Goal: Task Accomplishment & Management: Manage account settings

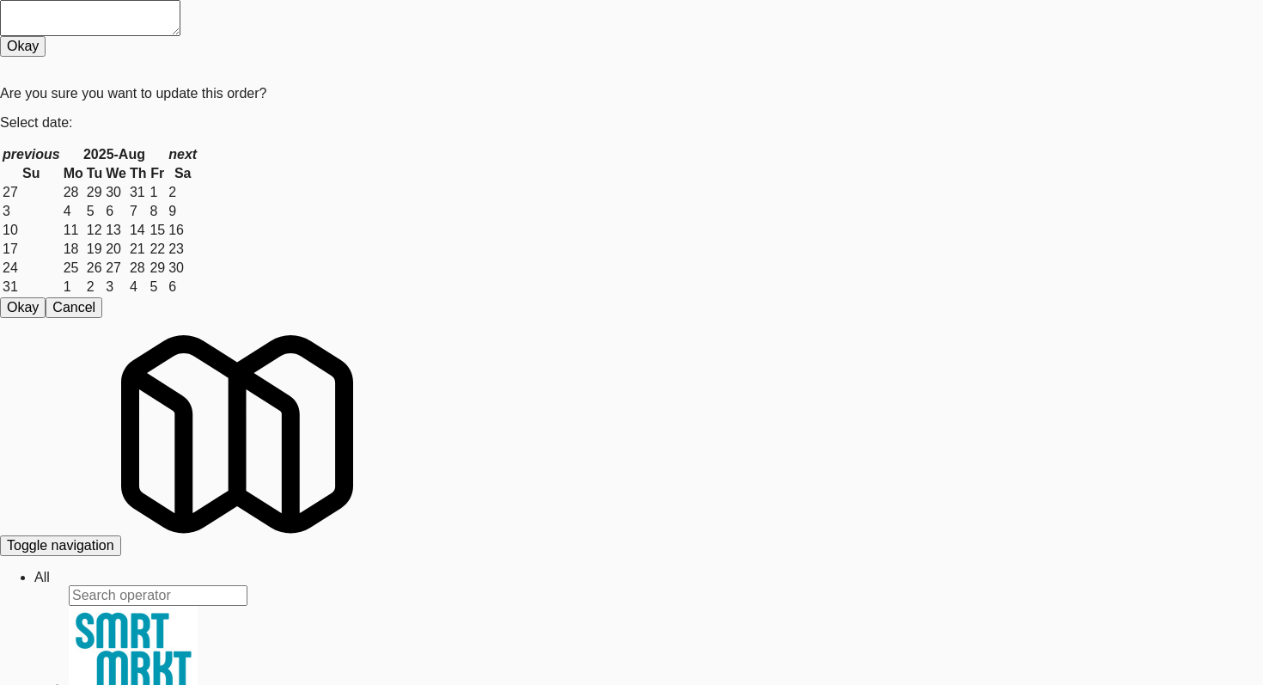
scroll to position [4640, 0]
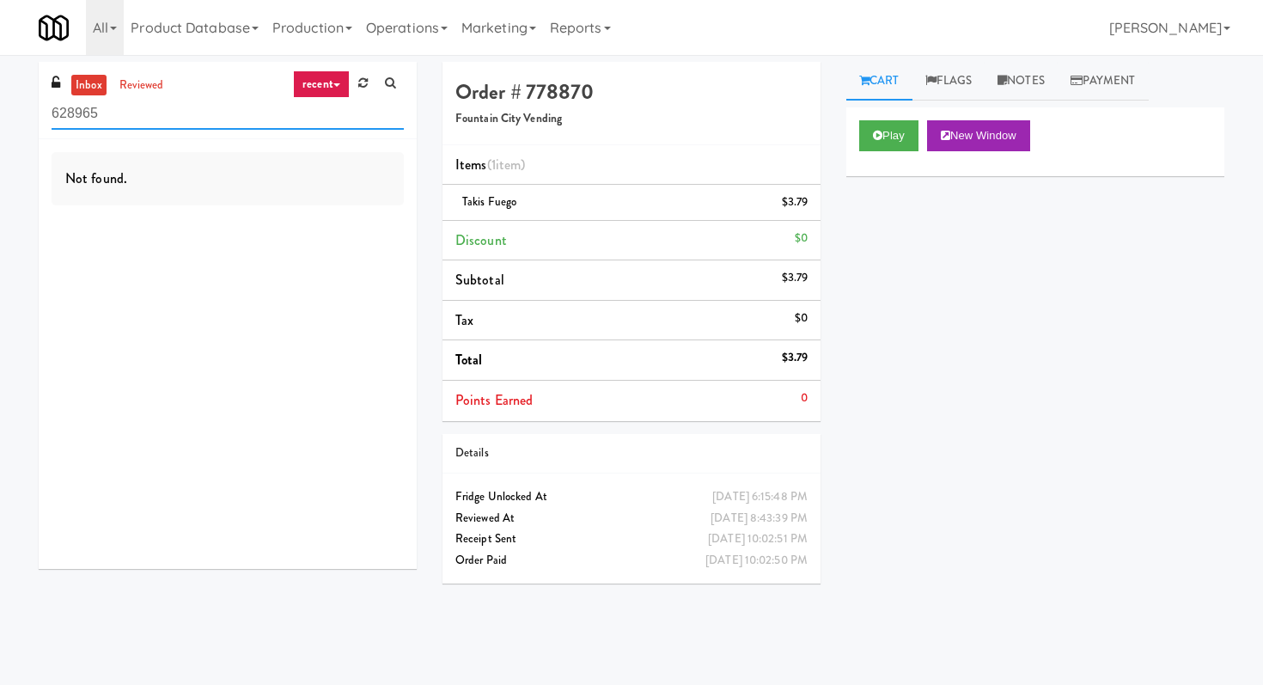
click at [231, 101] on input "628965" at bounding box center [228, 114] width 352 height 32
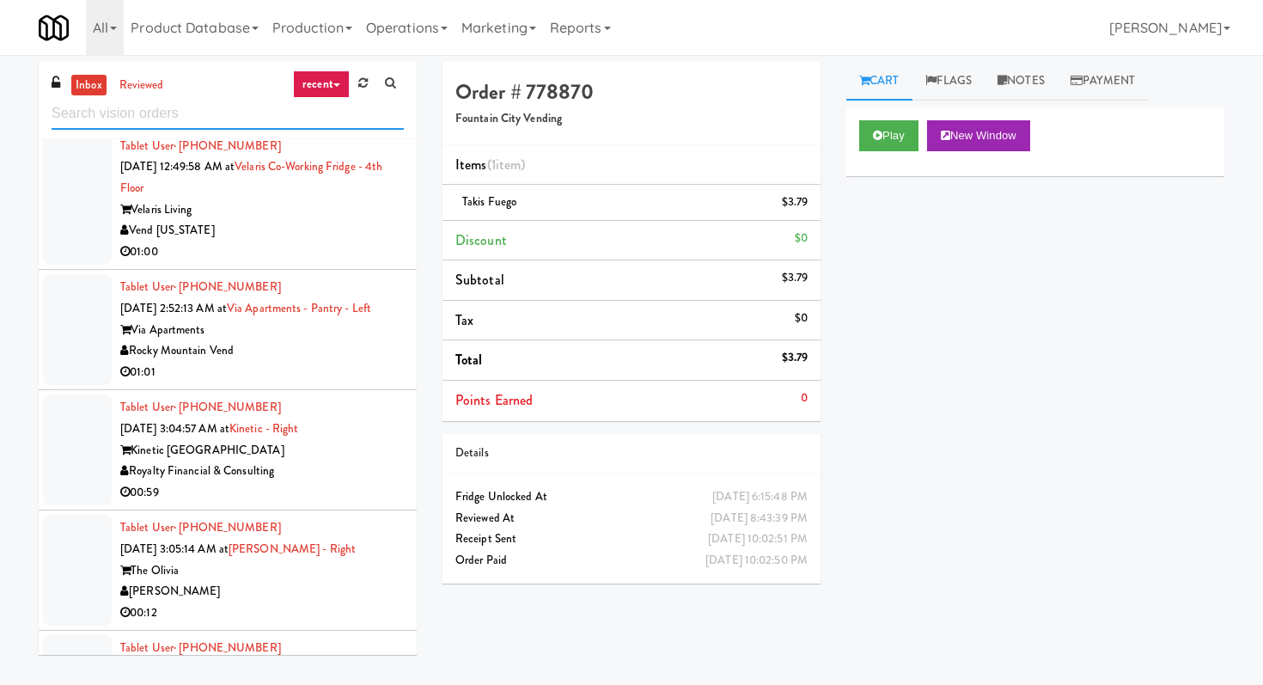
scroll to position [2922, 0]
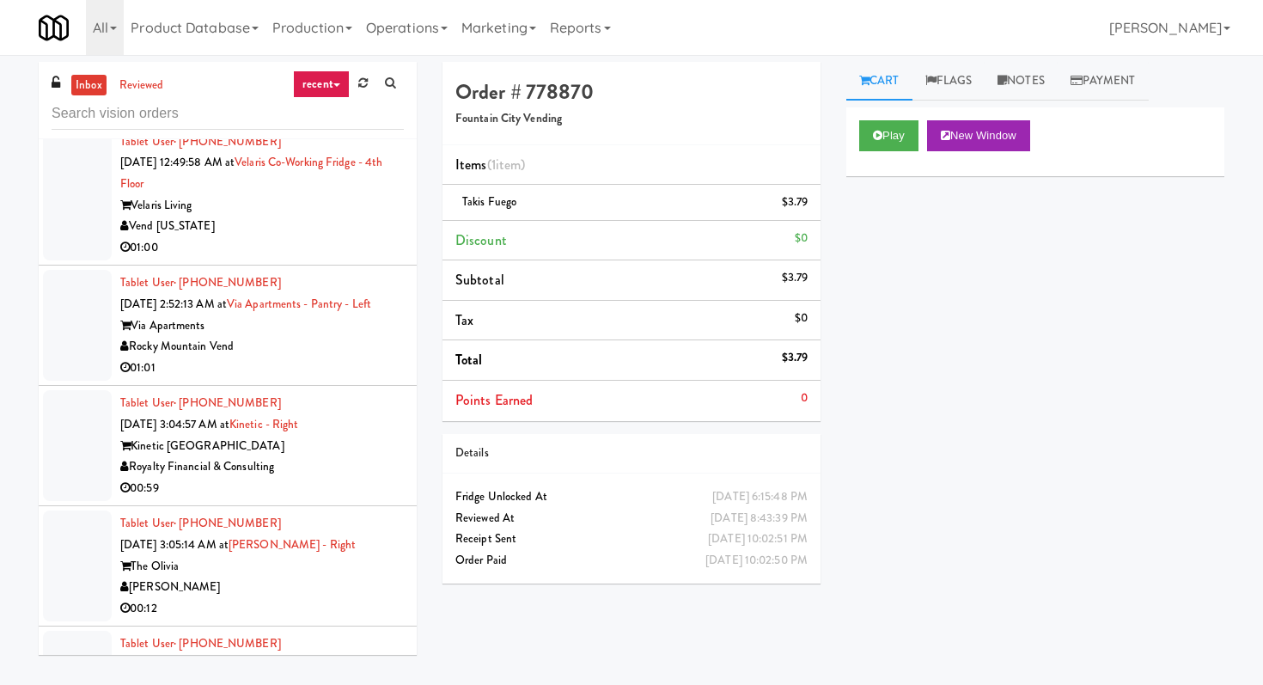
click at [326, 125] on li "Tablet User · (973) 332-2097 Aug 24, 2025 11:37:06 PM at Avant HP - Cooler - Le…" at bounding box center [228, 64] width 378 height 120
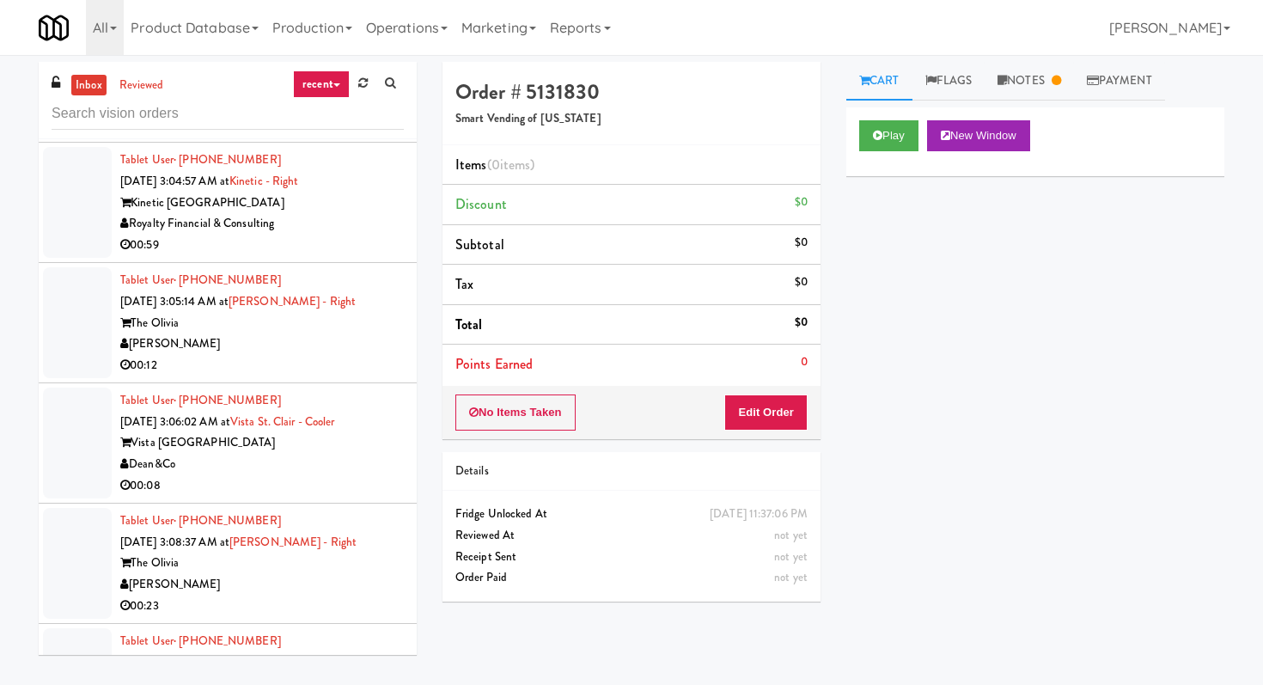
scroll to position [3200, 0]
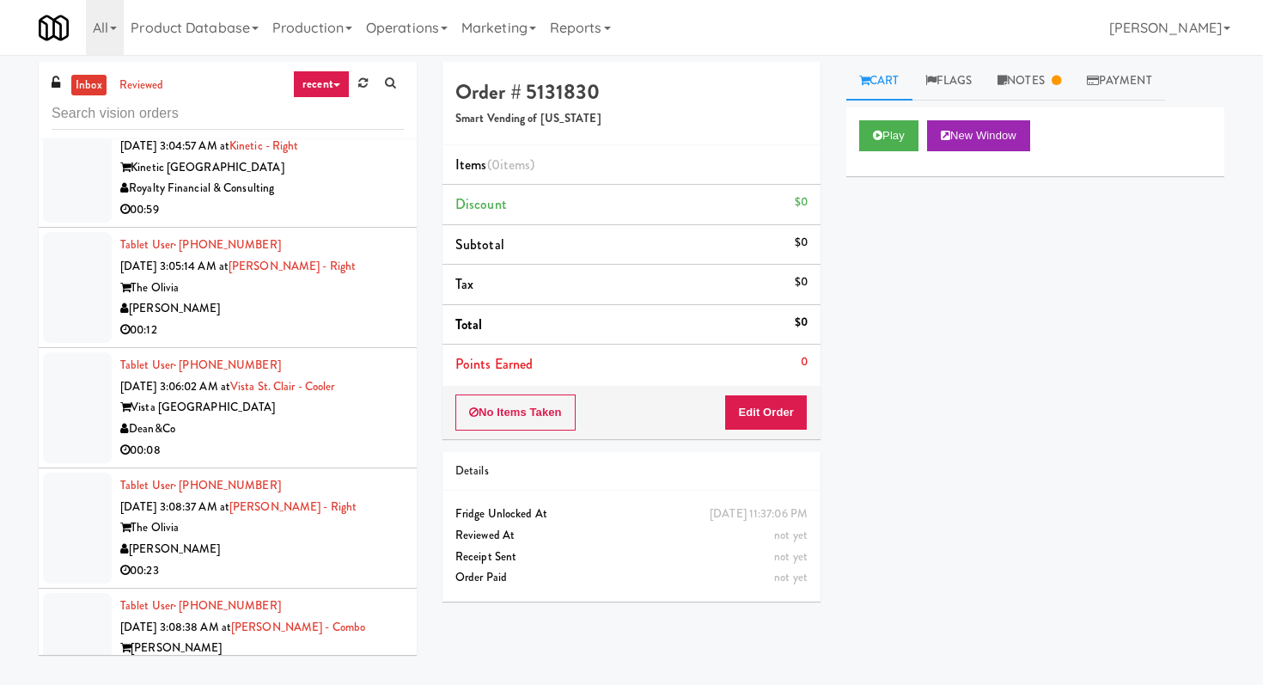
click at [380, 221] on div "00:59" at bounding box center [262, 209] width 284 height 21
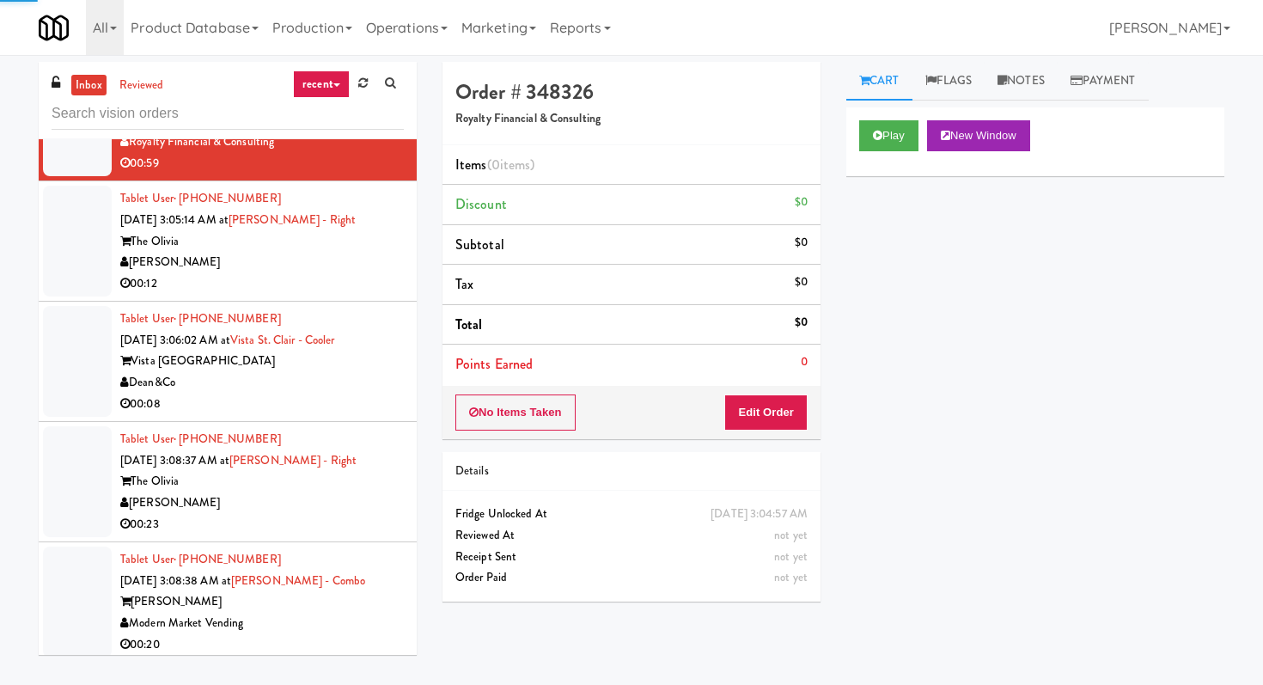
scroll to position [3265, 0]
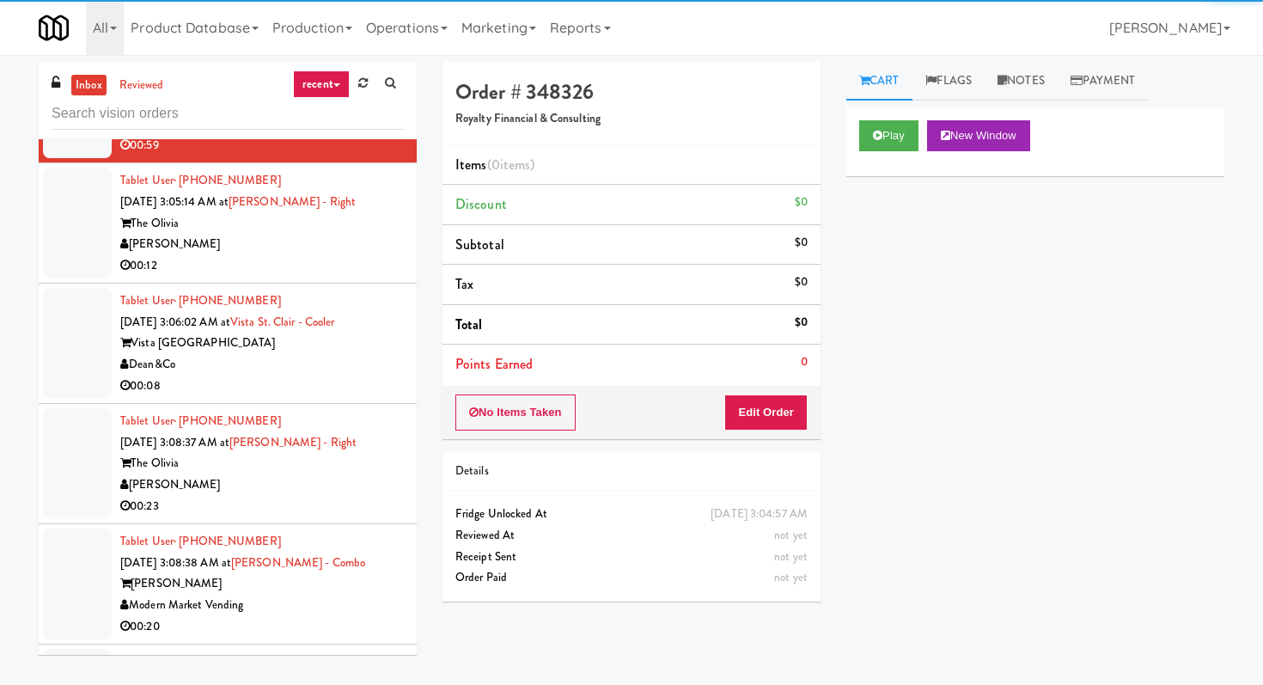
click at [361, 284] on li "Tablet User · (564) 444-0007 Aug 25, 2025 3:05:14 AM at Olivia - Cooler - Right…" at bounding box center [228, 223] width 378 height 120
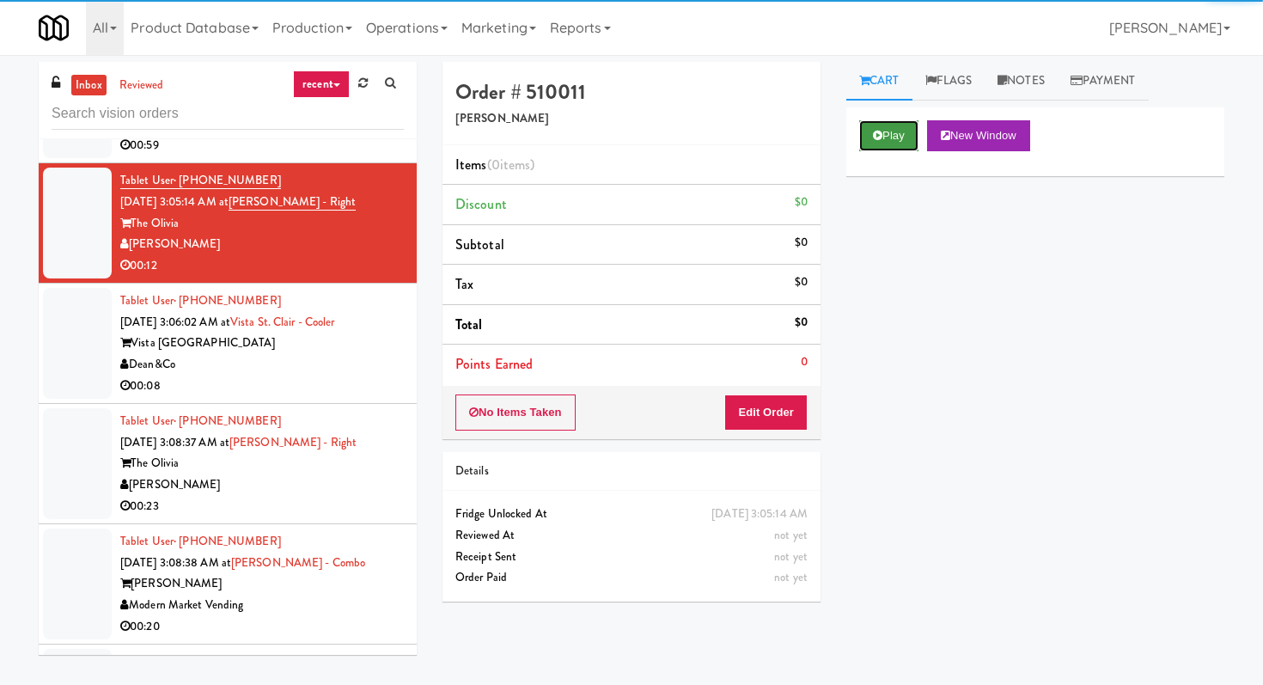
click at [868, 127] on button "Play" at bounding box center [888, 135] width 59 height 31
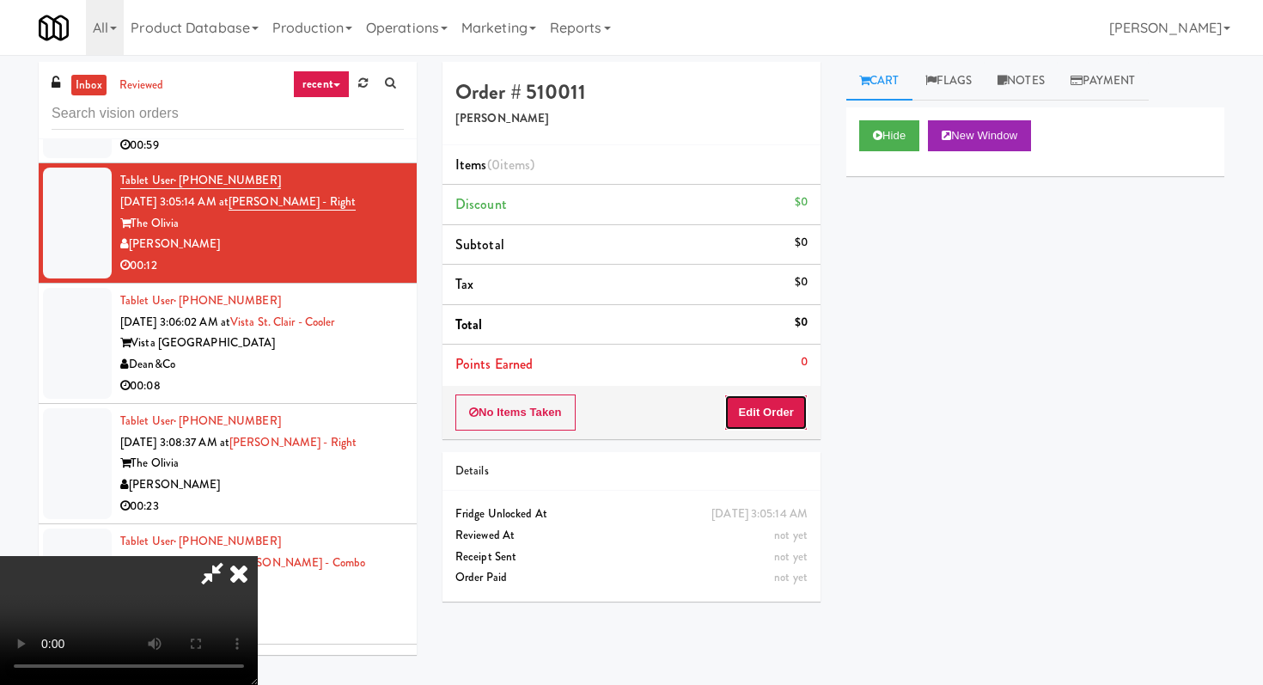
click at [772, 410] on button "Edit Order" at bounding box center [765, 412] width 83 height 36
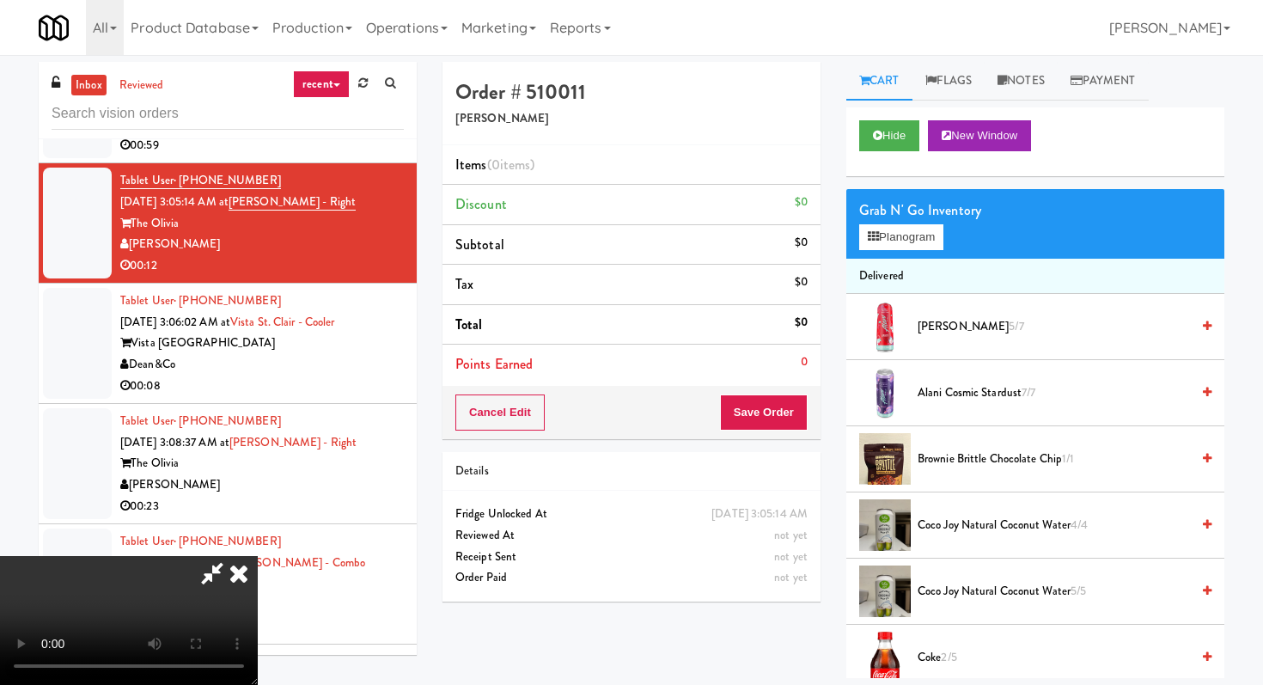
scroll to position [55, 0]
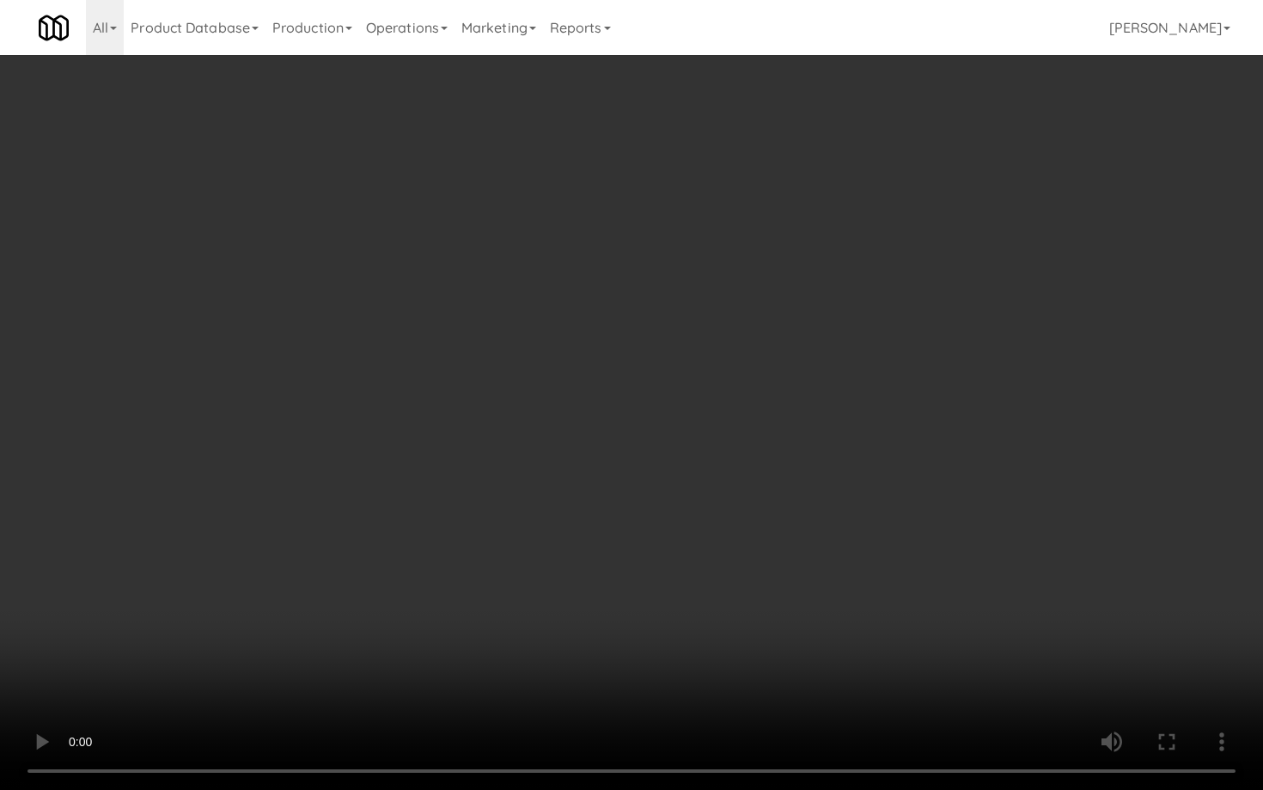
click at [848, 634] on video at bounding box center [631, 395] width 1263 height 790
click at [928, 501] on video at bounding box center [631, 395] width 1263 height 790
click at [687, 474] on video at bounding box center [631, 395] width 1263 height 790
click at [672, 525] on video at bounding box center [631, 395] width 1263 height 790
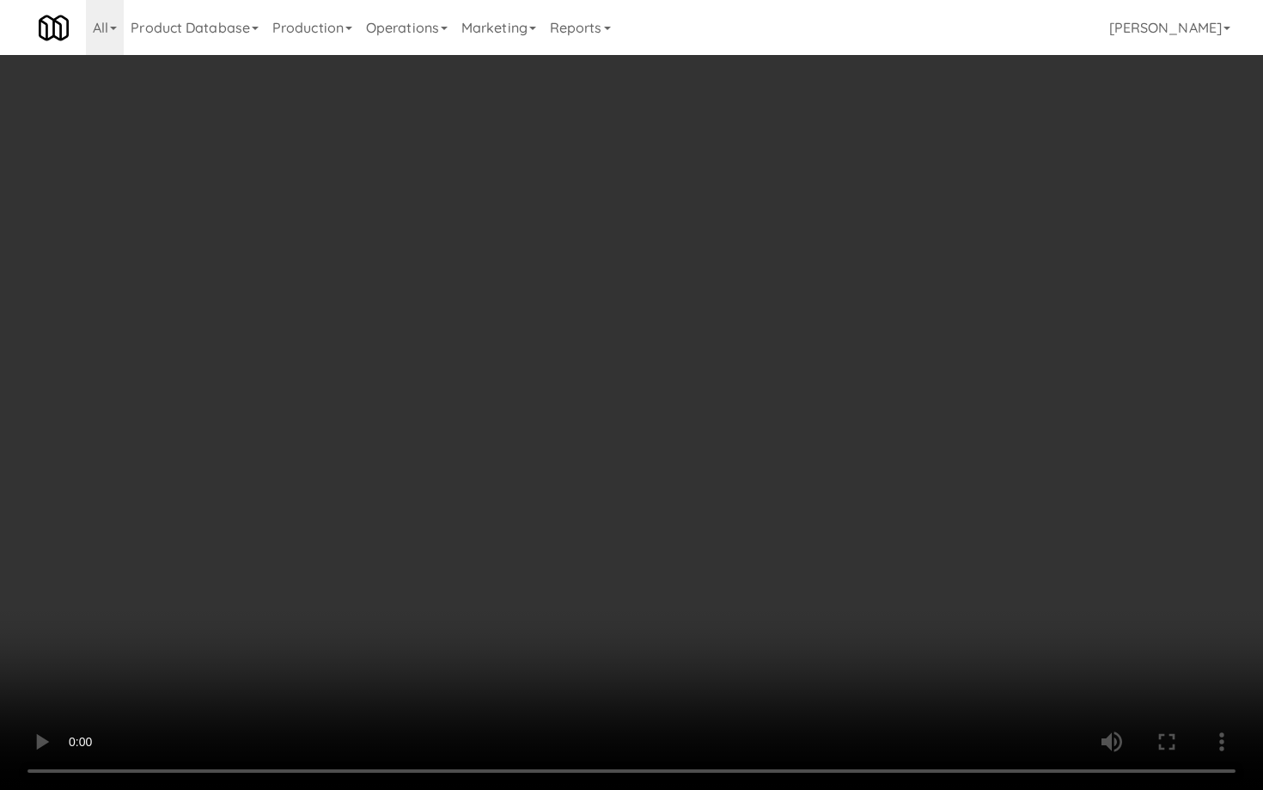
click at [672, 525] on video at bounding box center [631, 395] width 1263 height 790
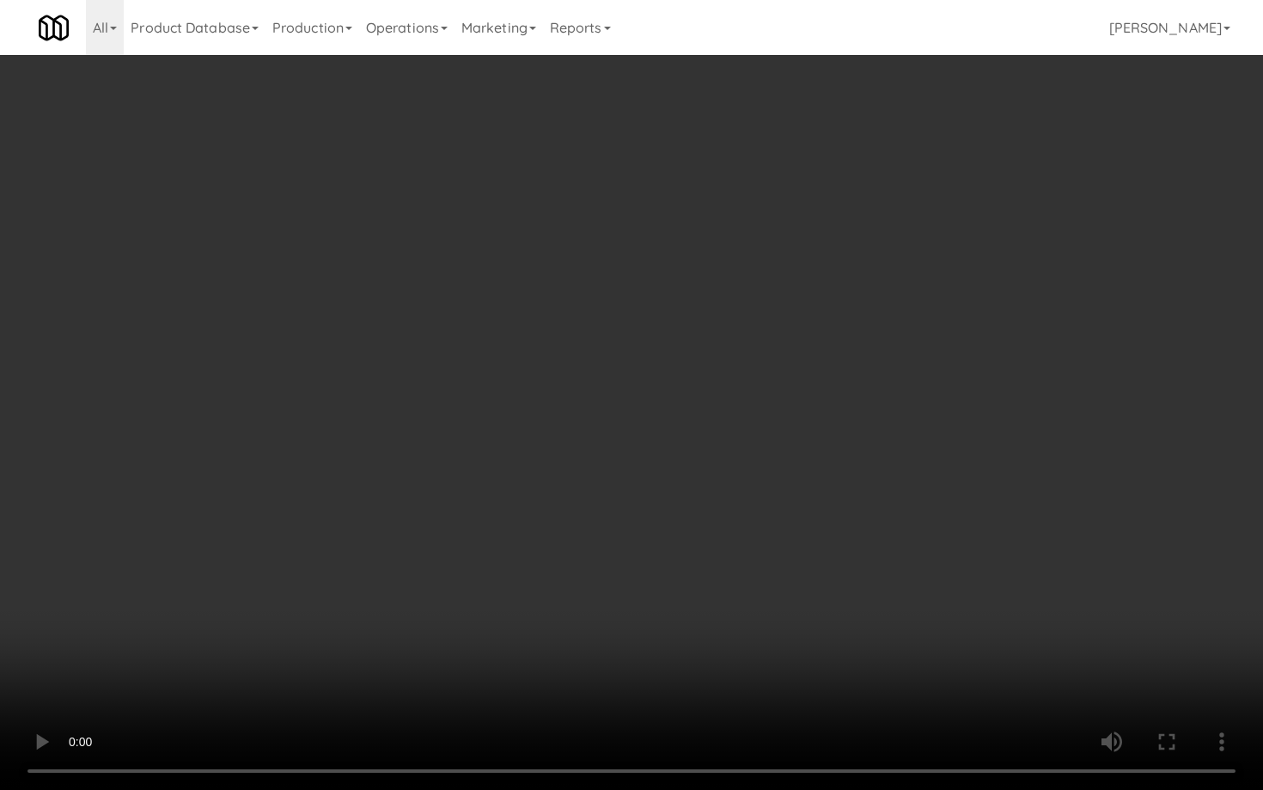
click at [672, 525] on video at bounding box center [631, 395] width 1263 height 790
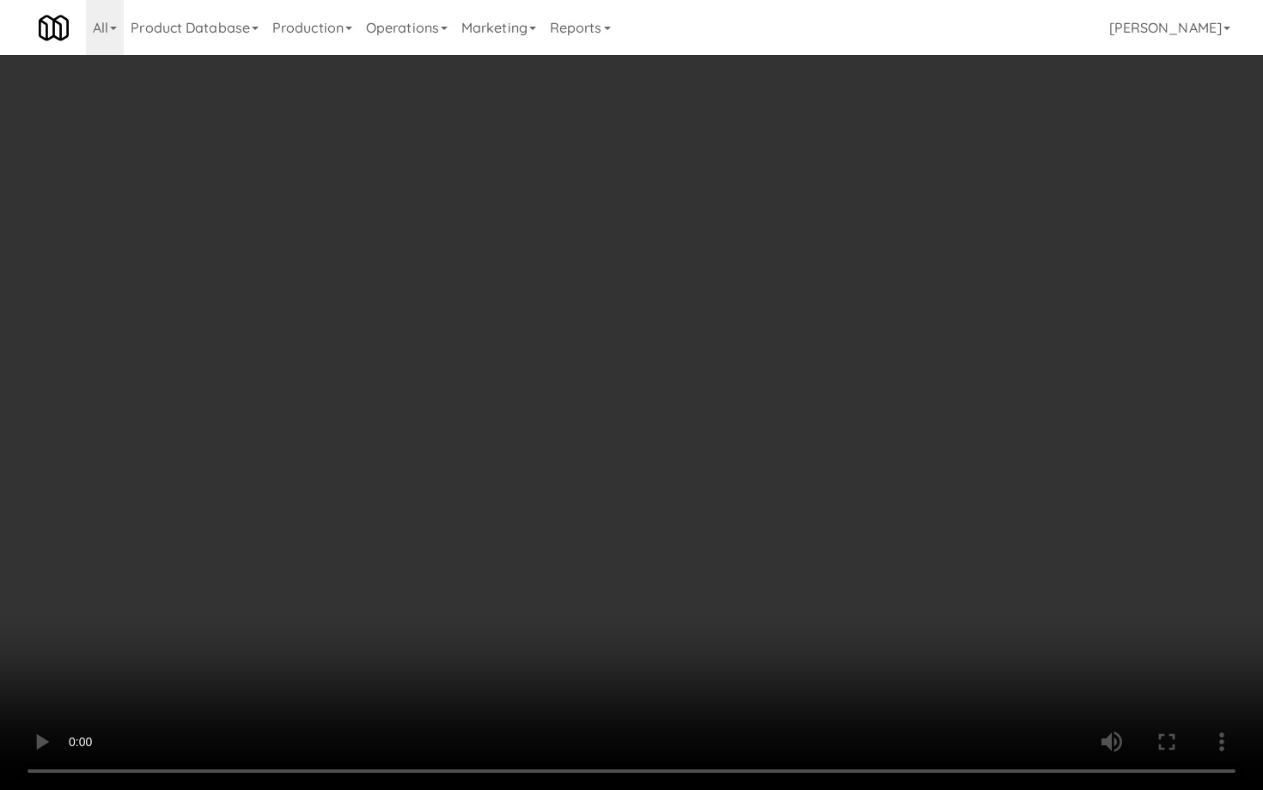
click at [672, 525] on video at bounding box center [631, 395] width 1263 height 790
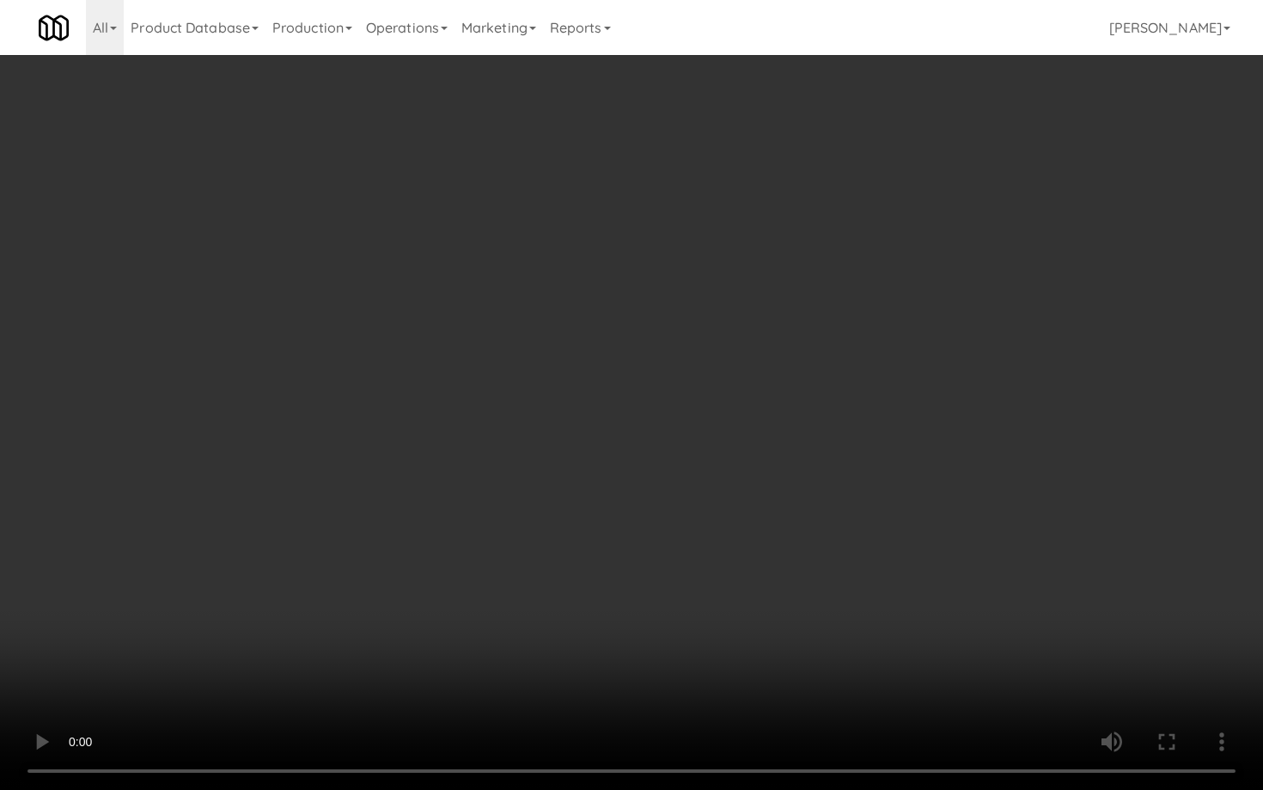
click at [672, 525] on video at bounding box center [631, 395] width 1263 height 790
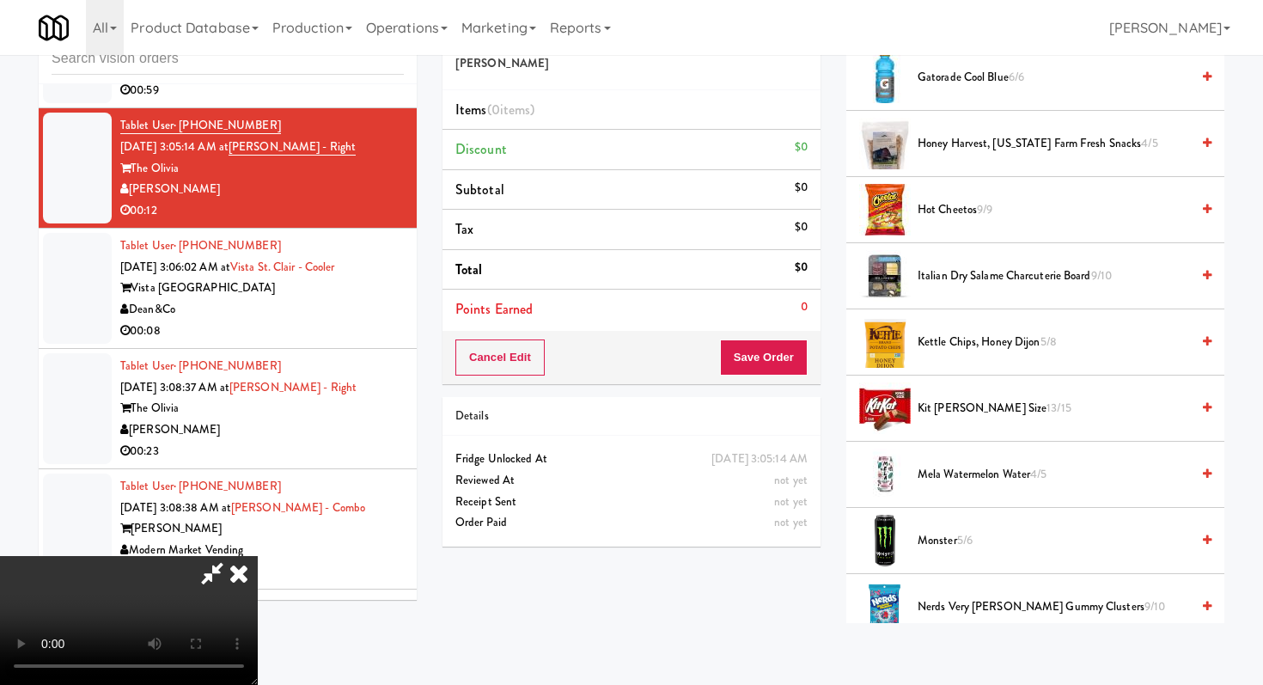
click at [949, 412] on span "Kit Kat King Size 13/15" at bounding box center [1054, 408] width 272 height 21
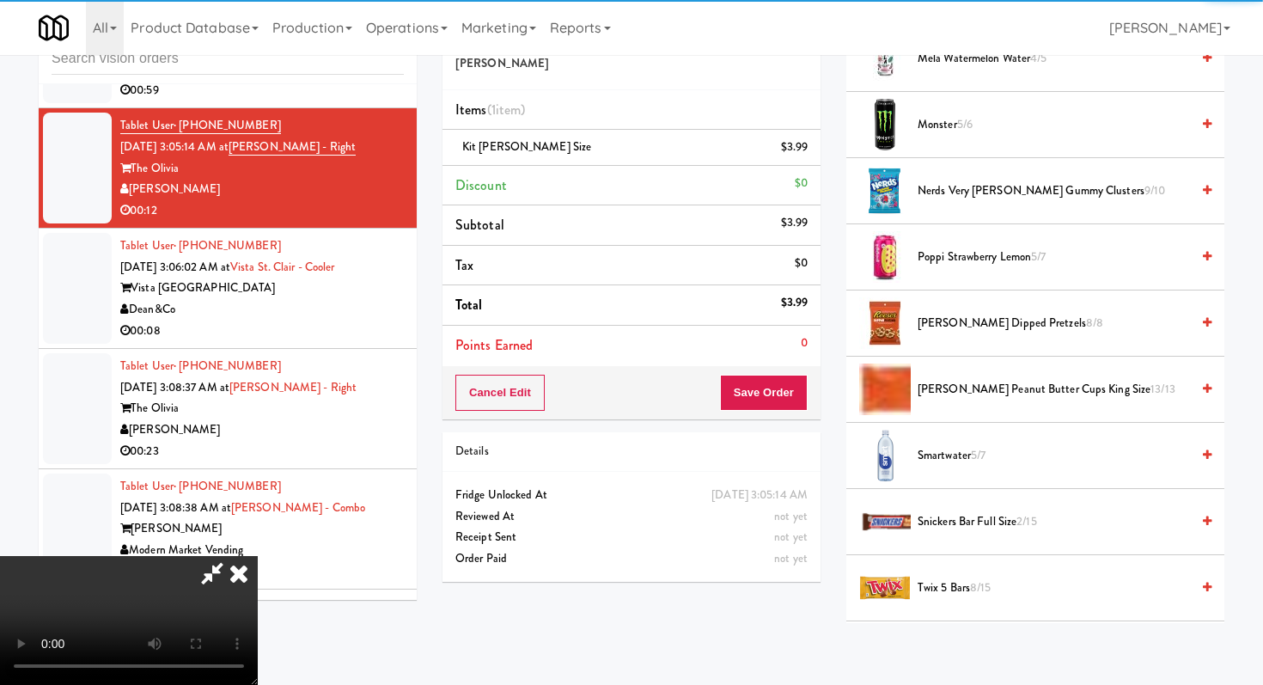
scroll to position [1488, 0]
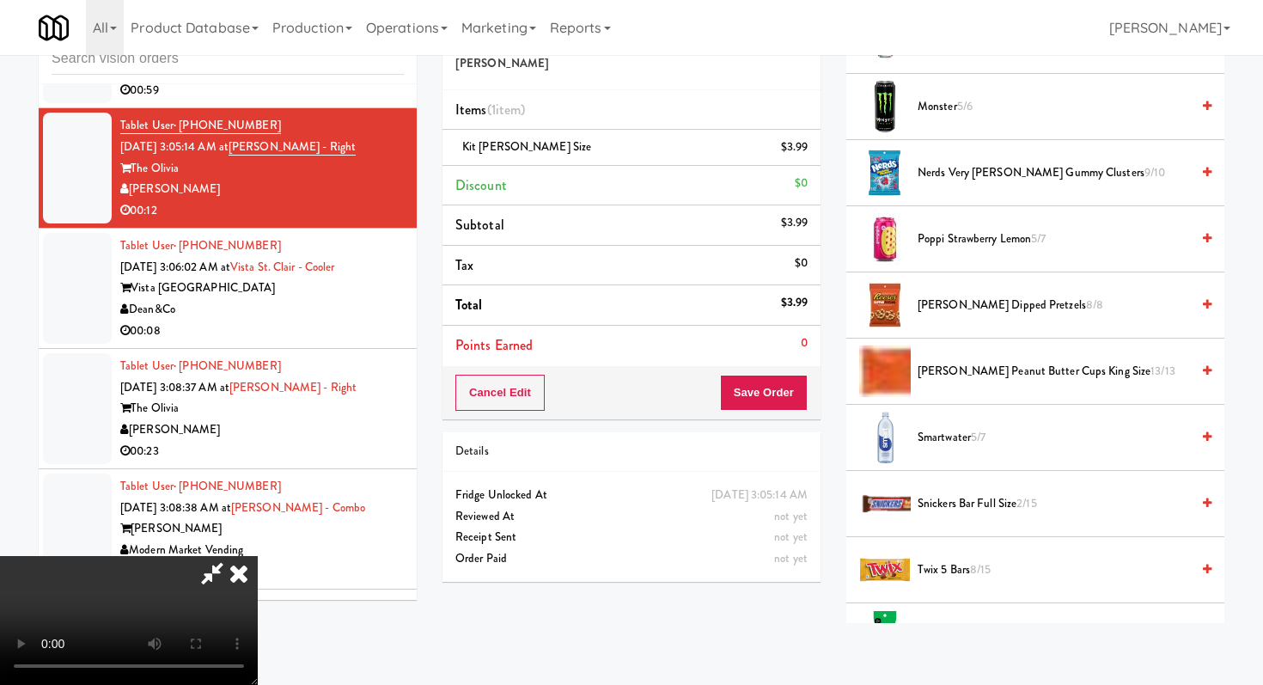
click at [921, 562] on span "Twix 5 Bars 8/15" at bounding box center [1054, 569] width 272 height 21
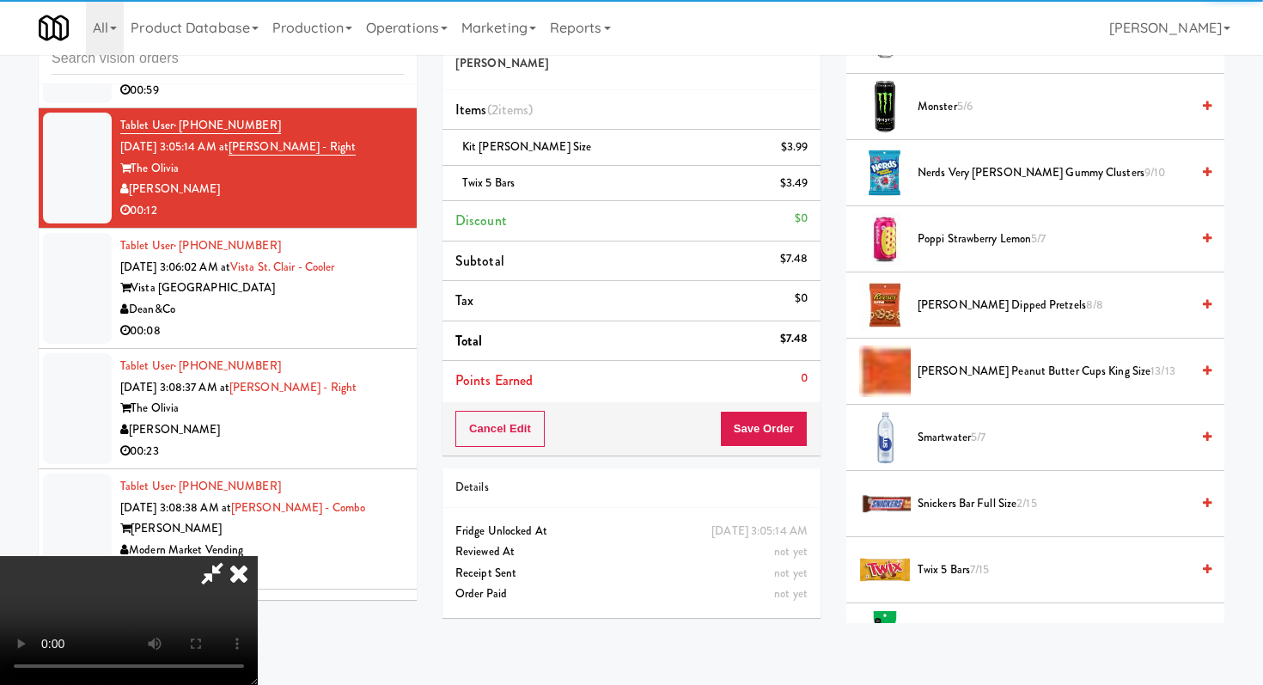
click at [950, 296] on span "Reese's Dipped Pretzels 8/8" at bounding box center [1054, 305] width 272 height 21
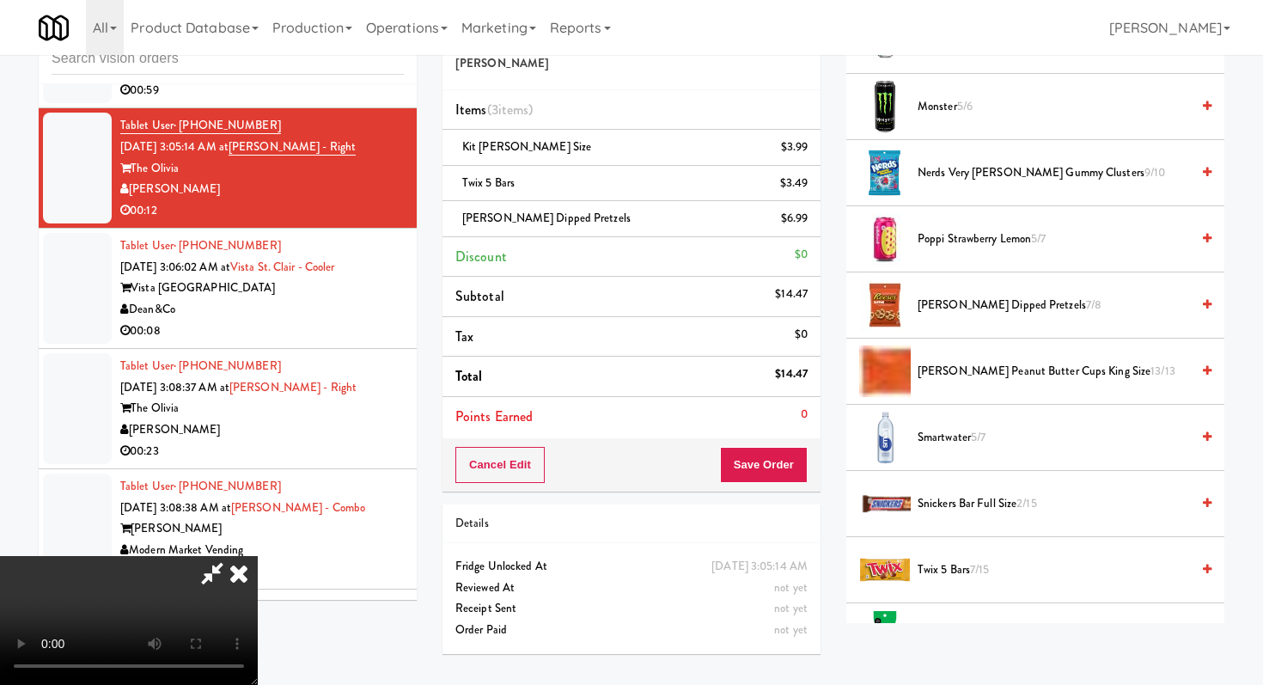
scroll to position [1734, 0]
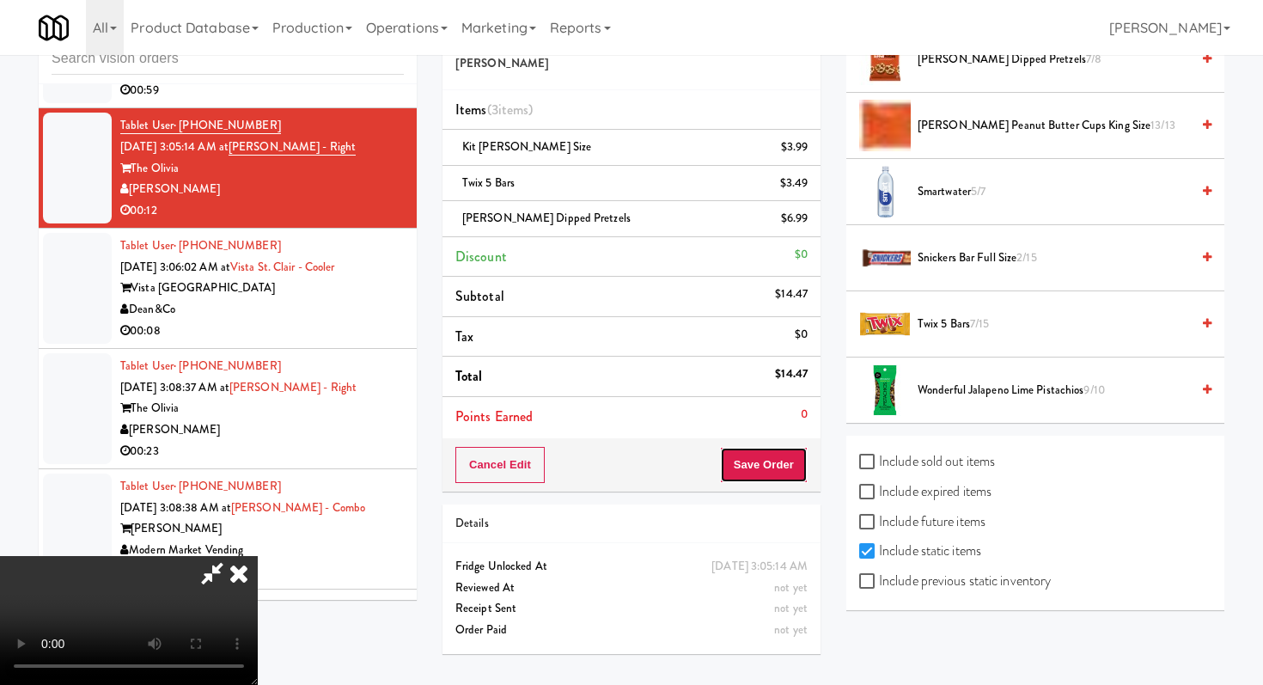
click at [791, 470] on button "Save Order" at bounding box center [764, 465] width 88 height 36
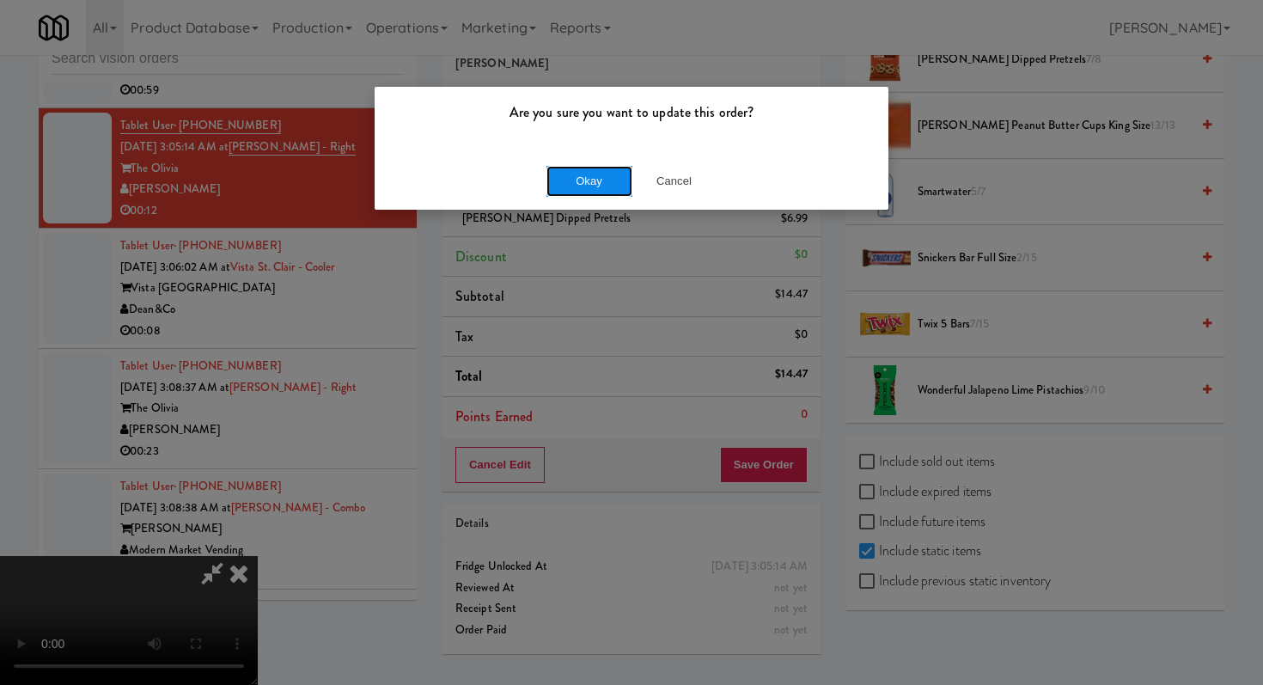
click at [589, 167] on button "Okay" at bounding box center [589, 181] width 86 height 31
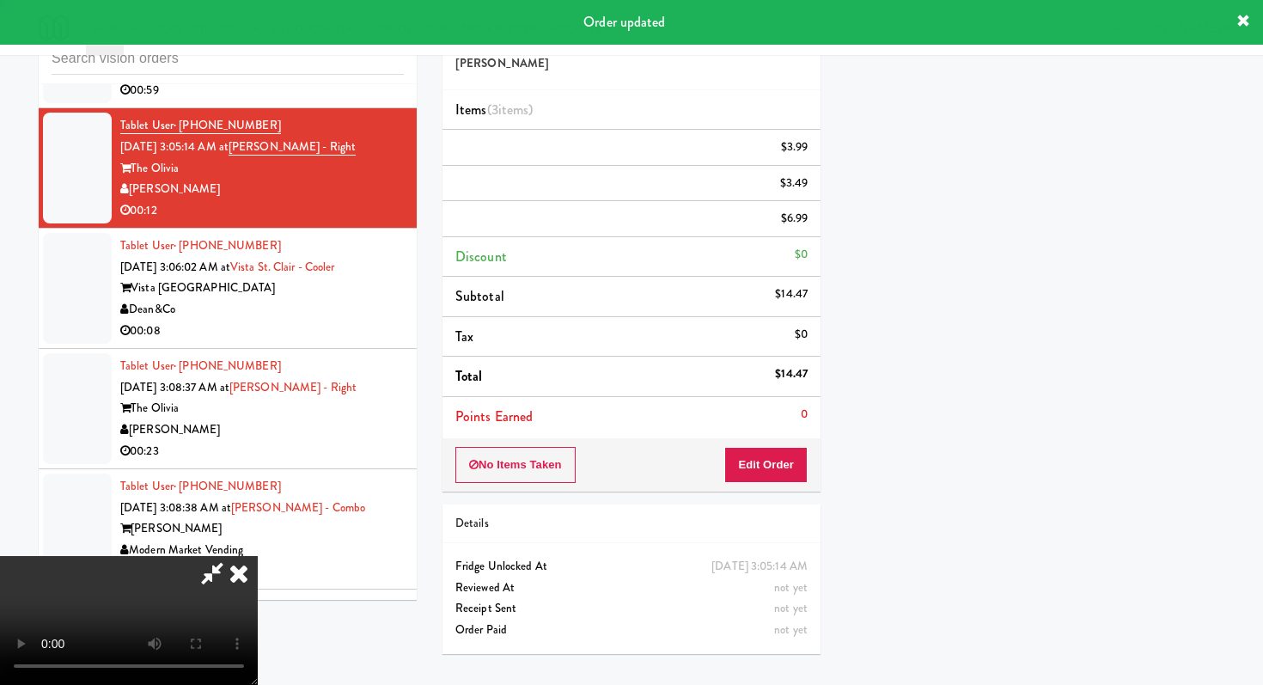
scroll to position [73, 0]
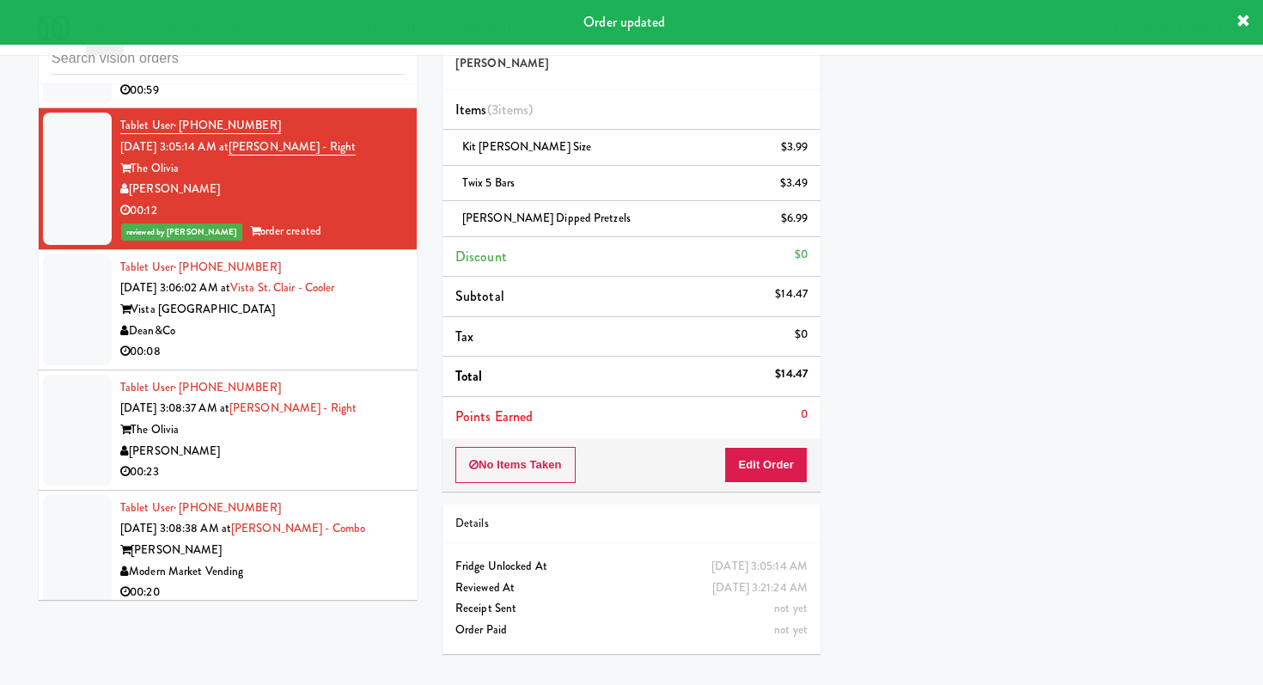
click at [334, 320] on div "Vista St. Clair Apartments" at bounding box center [262, 309] width 284 height 21
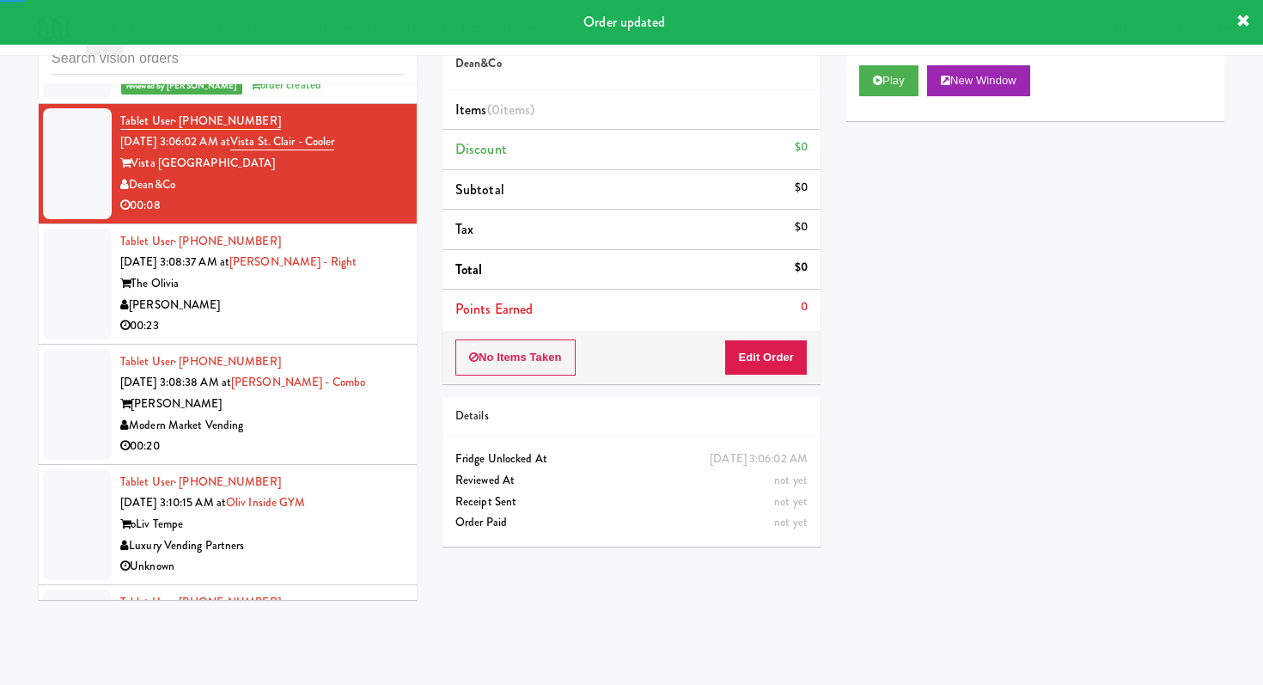
scroll to position [3427, 0]
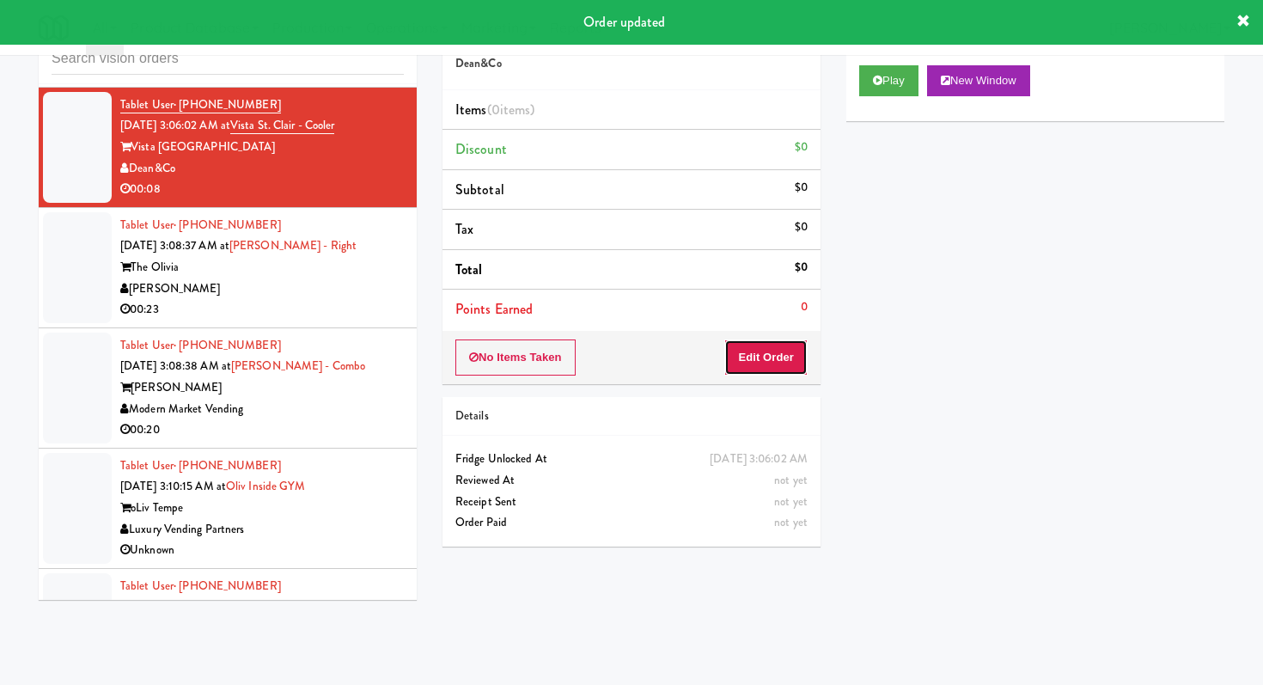
click at [774, 355] on button "Edit Order" at bounding box center [765, 357] width 83 height 36
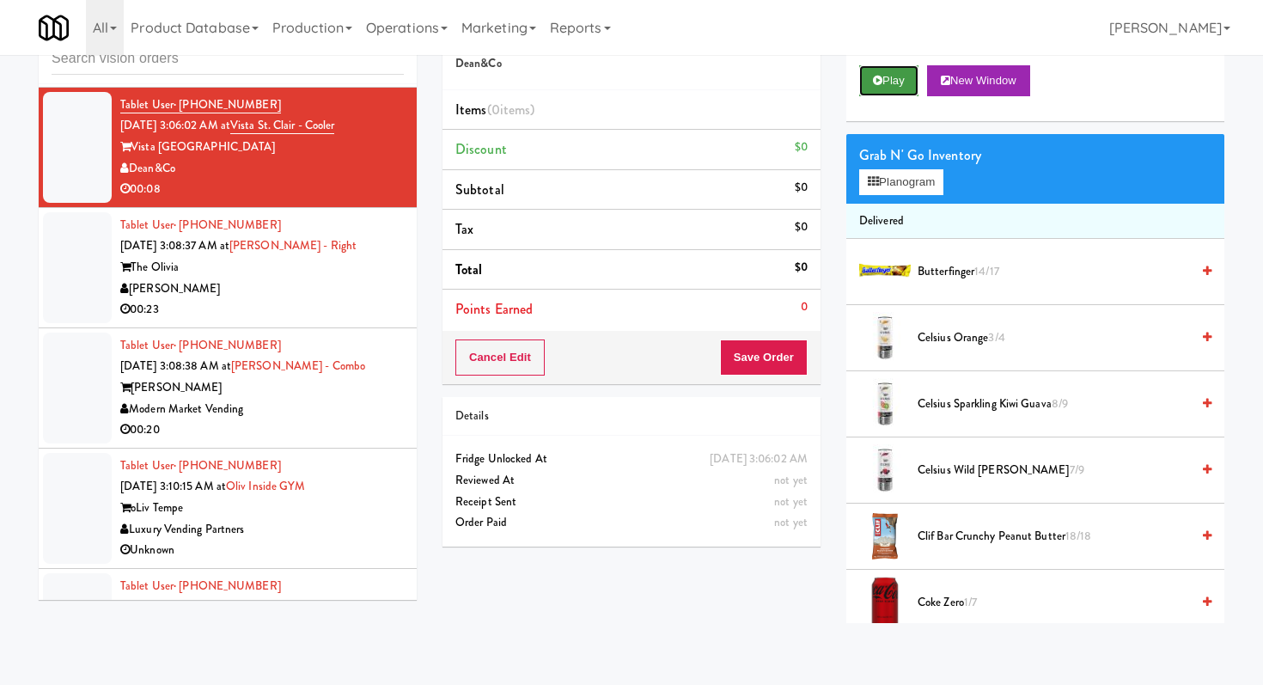
click at [891, 69] on button "Play" at bounding box center [888, 80] width 59 height 31
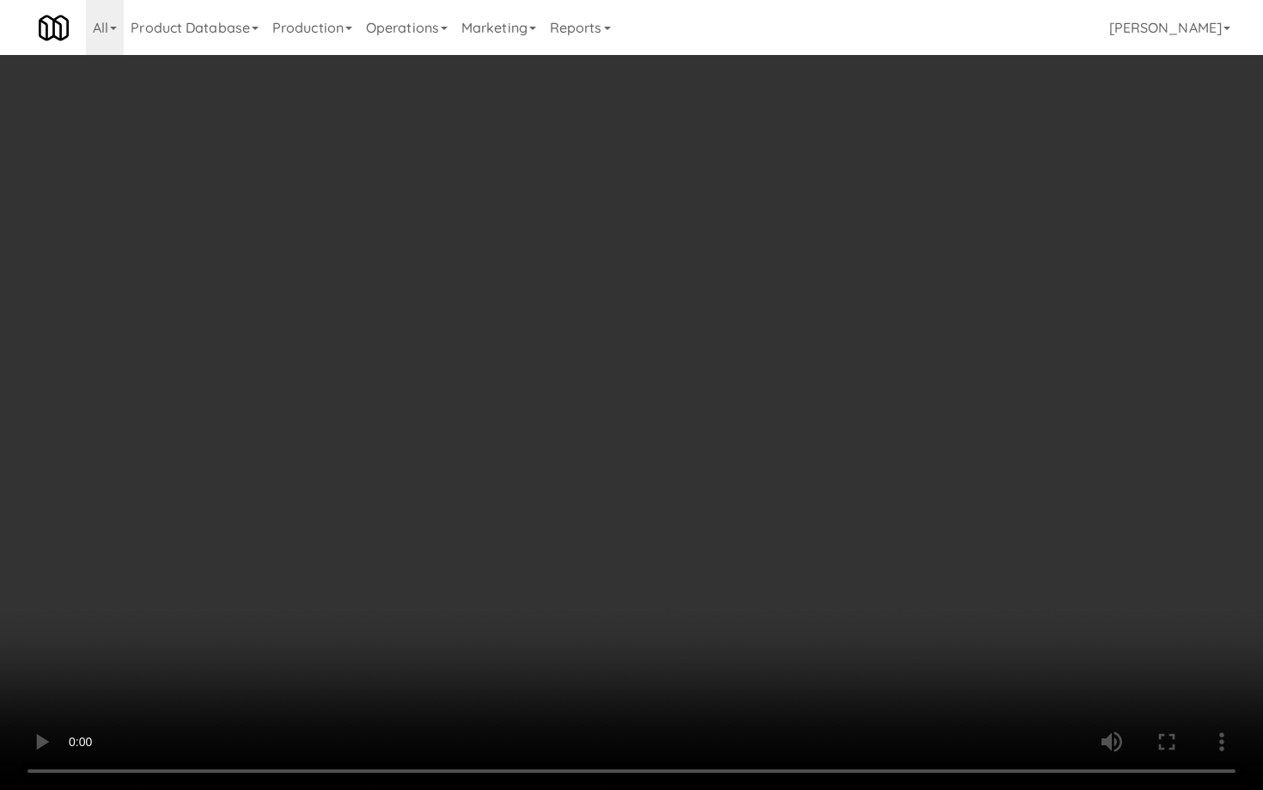
click at [757, 557] on video at bounding box center [631, 395] width 1263 height 790
click at [555, 637] on video at bounding box center [631, 395] width 1263 height 790
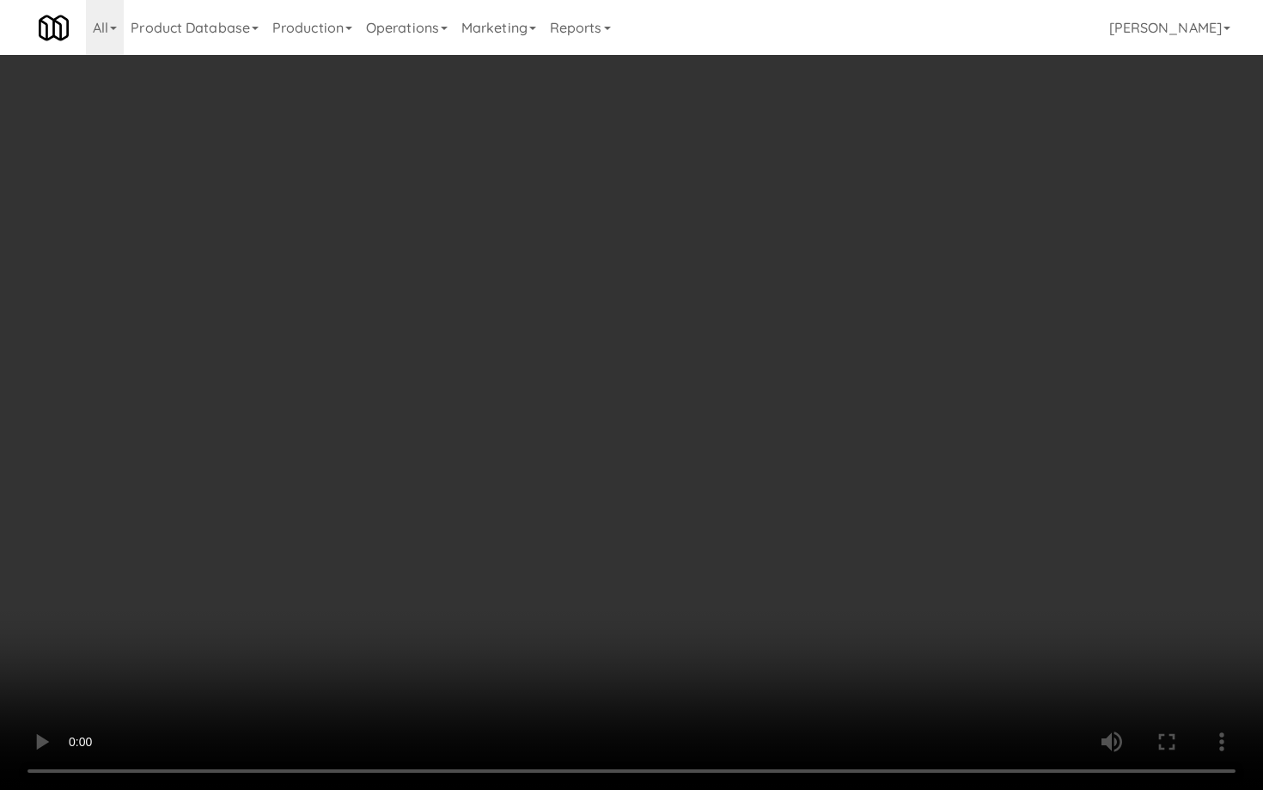
click at [555, 637] on video at bounding box center [631, 395] width 1263 height 790
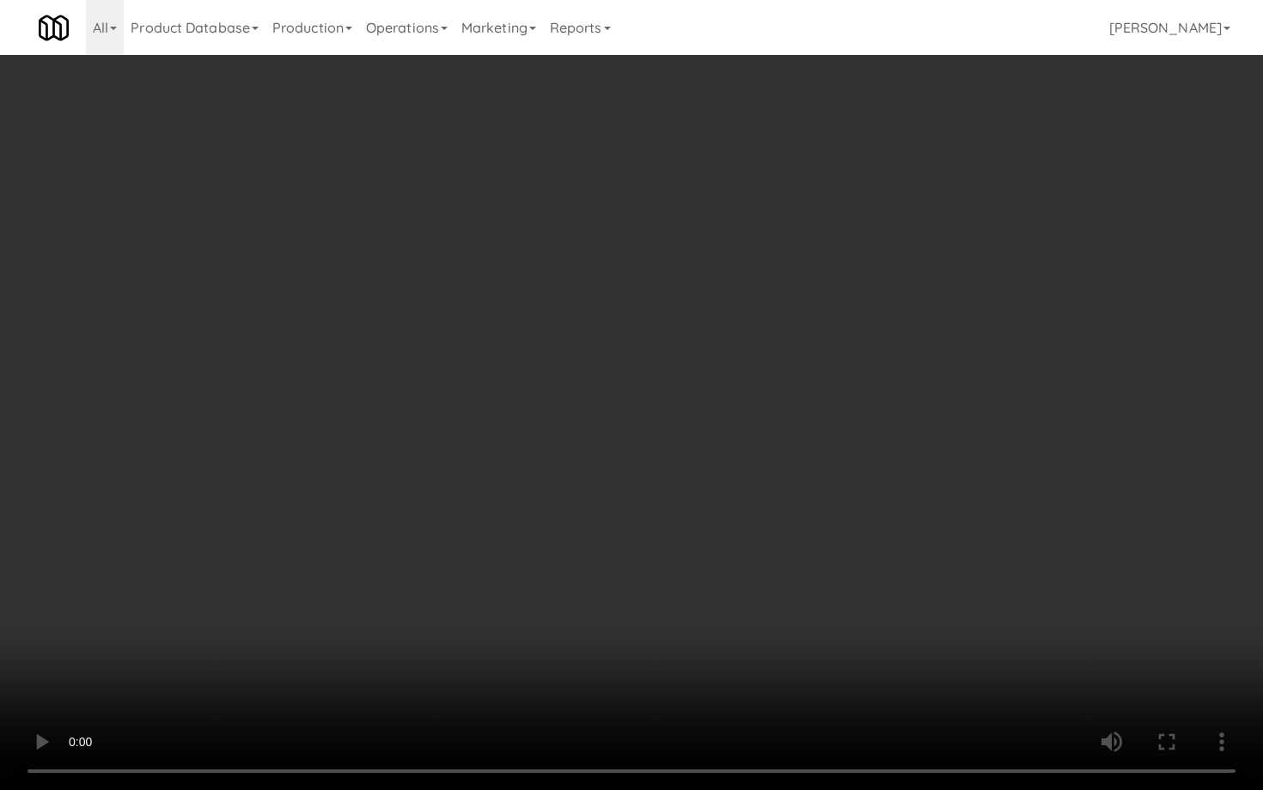
click at [555, 637] on video at bounding box center [631, 395] width 1263 height 790
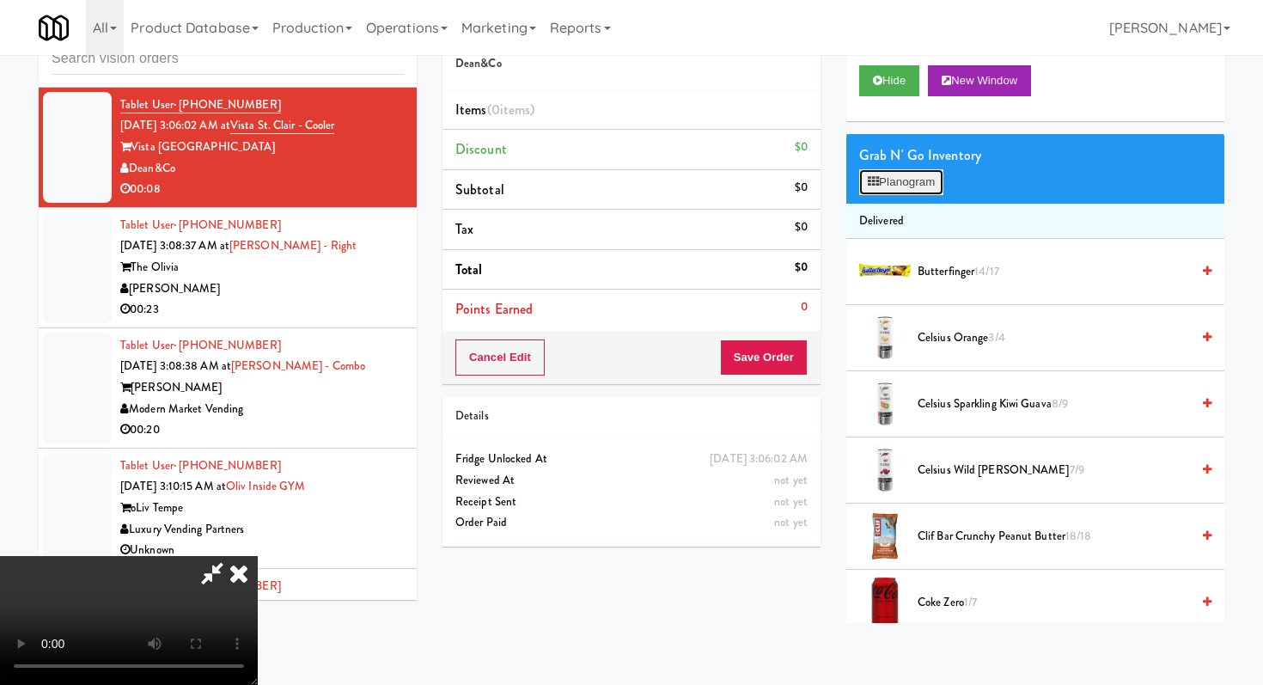
click at [910, 175] on button "Planogram" at bounding box center [901, 182] width 84 height 26
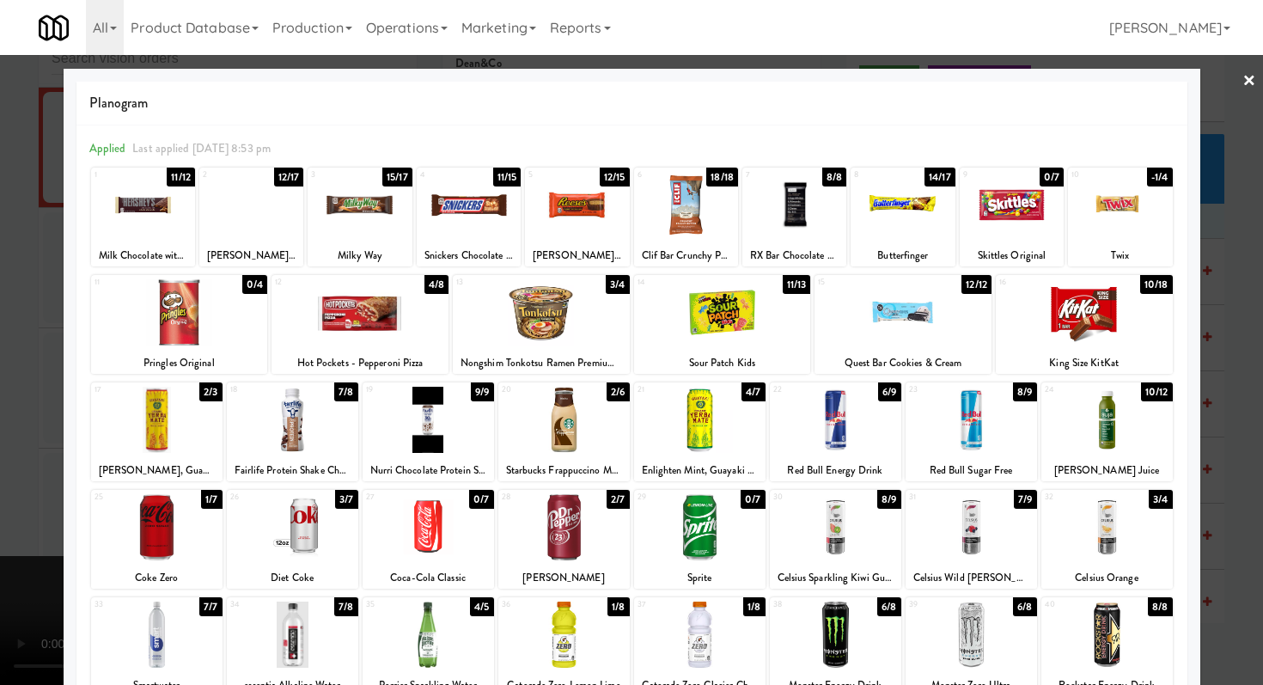
click at [249, 213] on div at bounding box center [251, 205] width 104 height 66
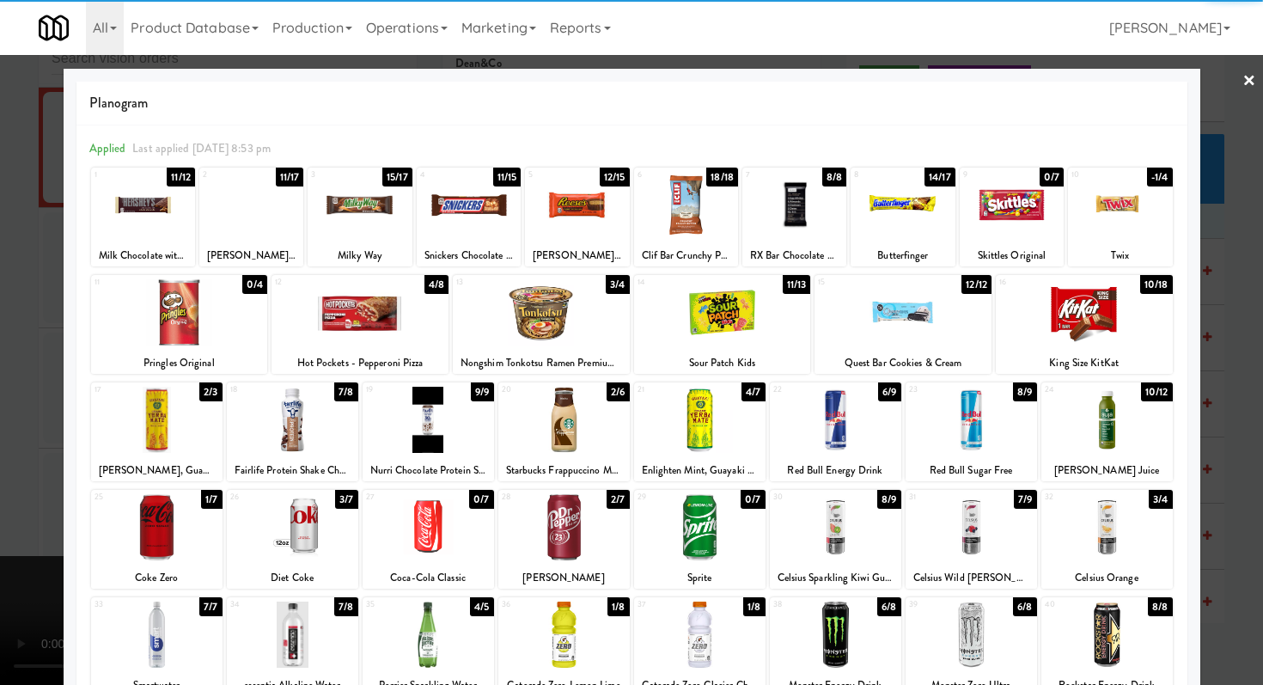
click at [901, 227] on div at bounding box center [903, 205] width 104 height 66
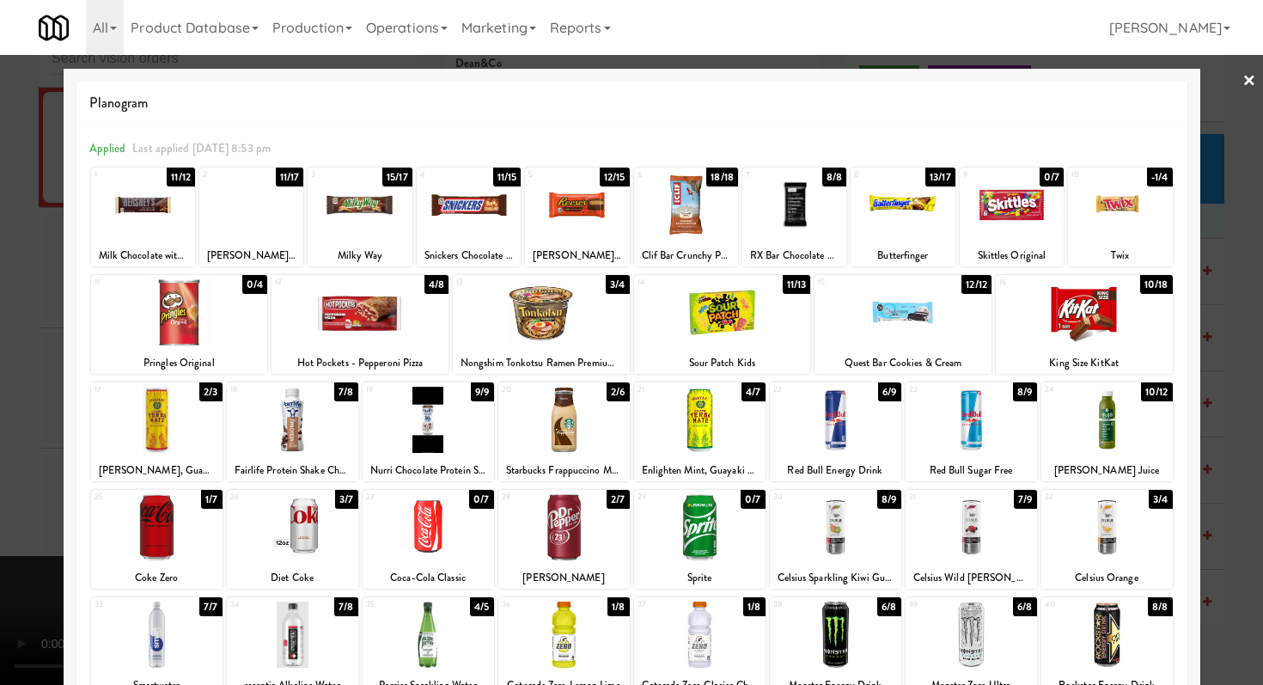
click at [0, 278] on div at bounding box center [631, 342] width 1263 height 685
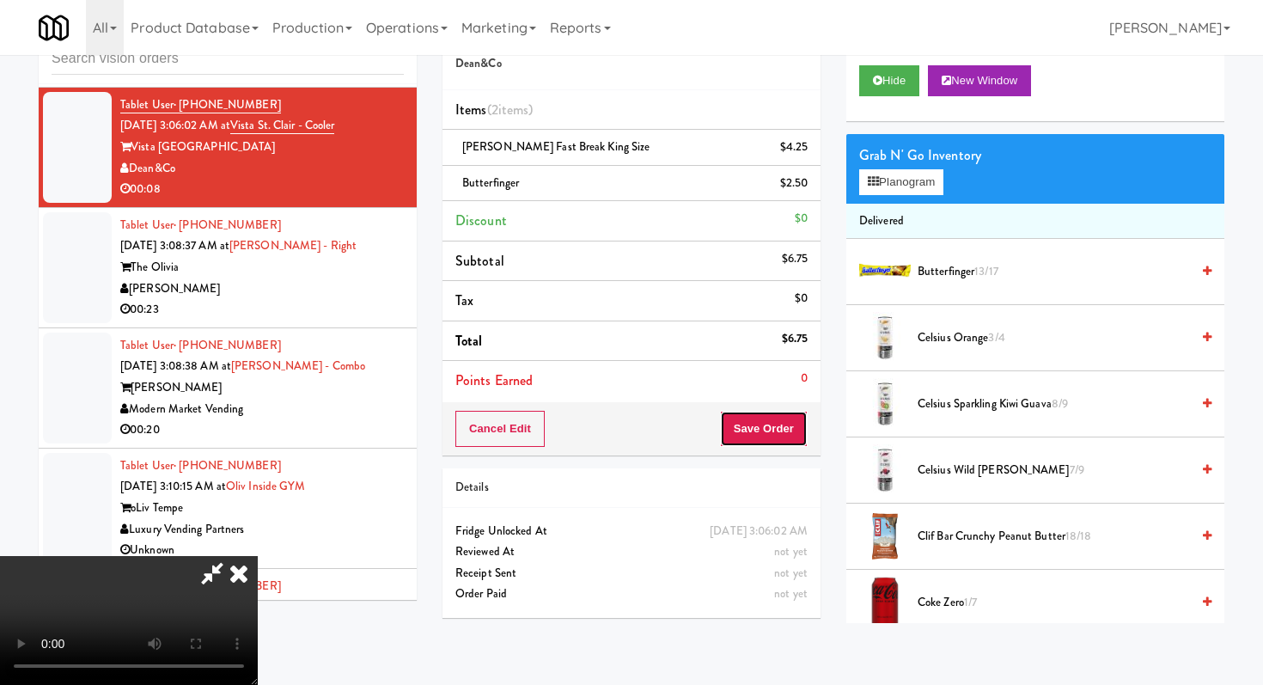
click at [783, 439] on button "Save Order" at bounding box center [764, 429] width 88 height 36
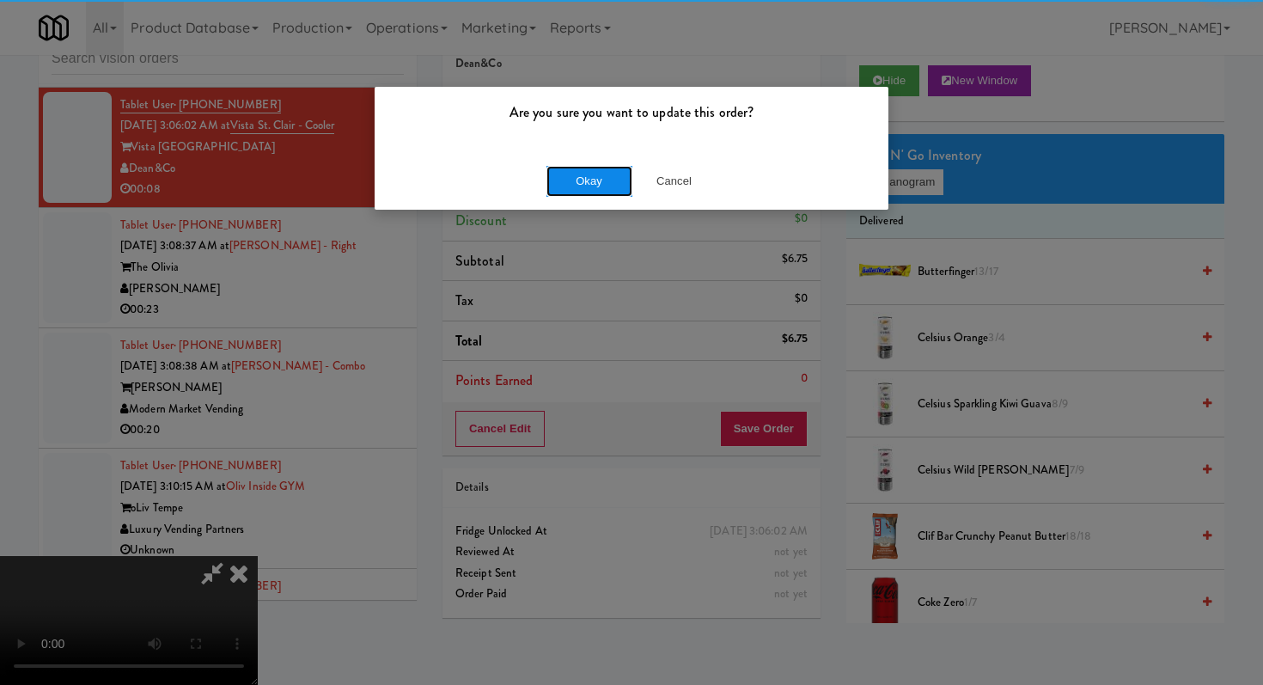
click at [558, 180] on button "Okay" at bounding box center [589, 181] width 86 height 31
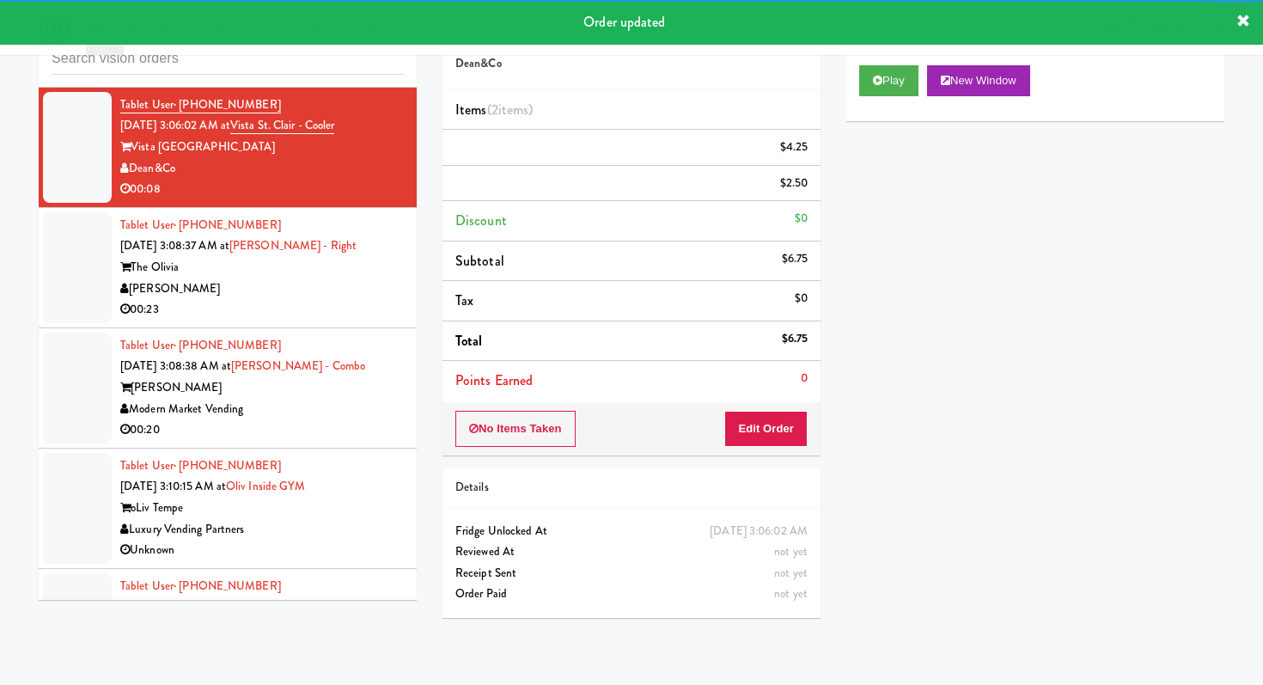
click at [352, 300] on div "[PERSON_NAME]" at bounding box center [262, 288] width 284 height 21
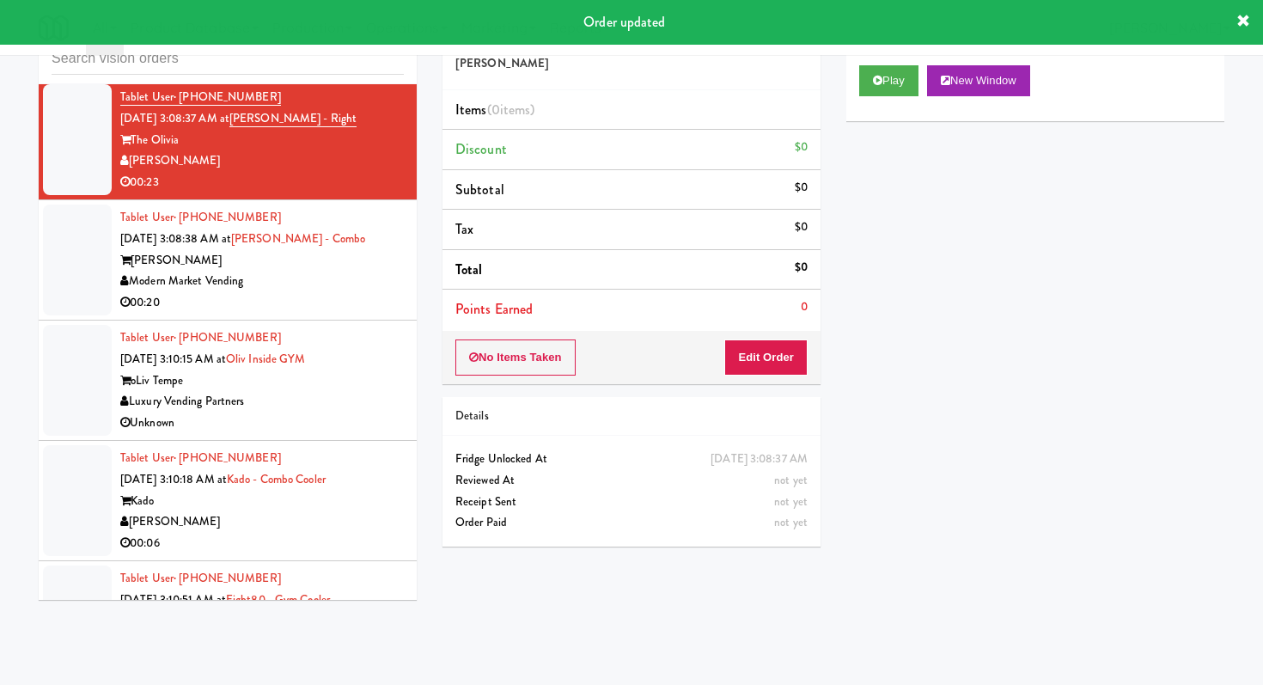
scroll to position [3635, 0]
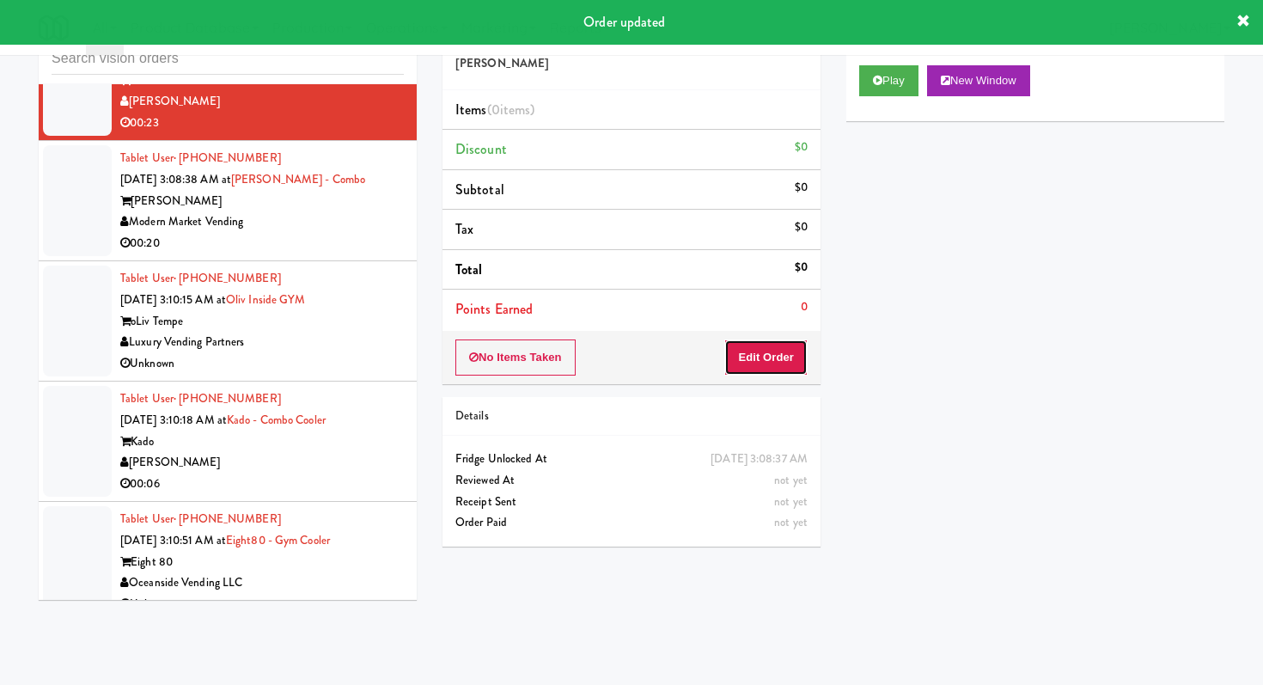
click at [774, 350] on button "Edit Order" at bounding box center [765, 357] width 83 height 36
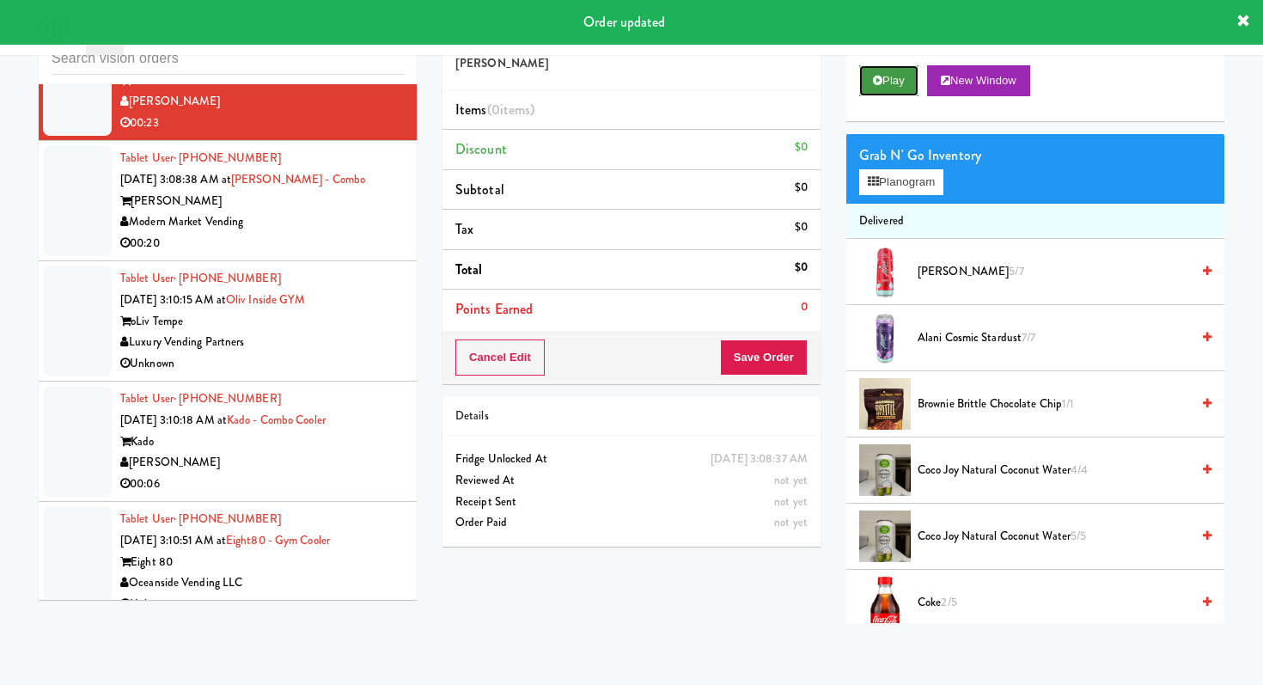
click at [908, 87] on button "Play" at bounding box center [888, 80] width 59 height 31
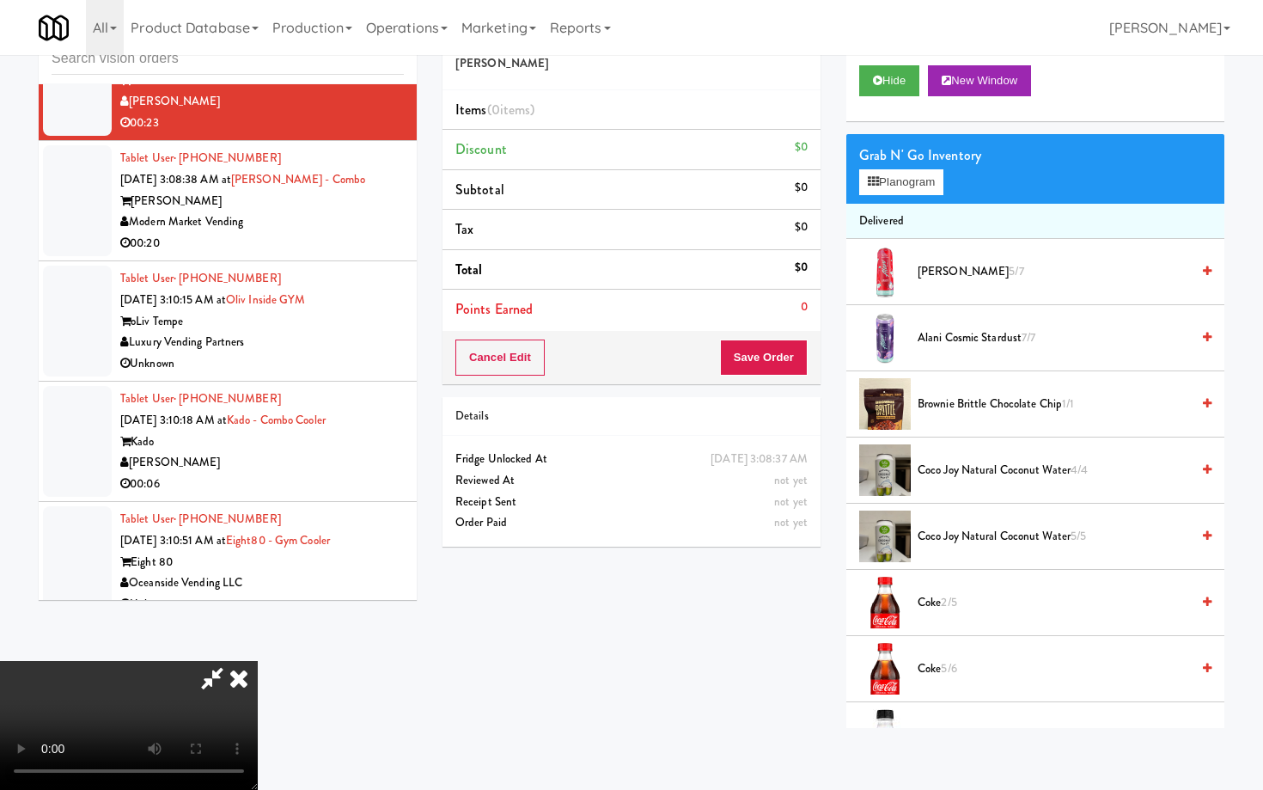
click at [258, 661] on video at bounding box center [129, 725] width 258 height 129
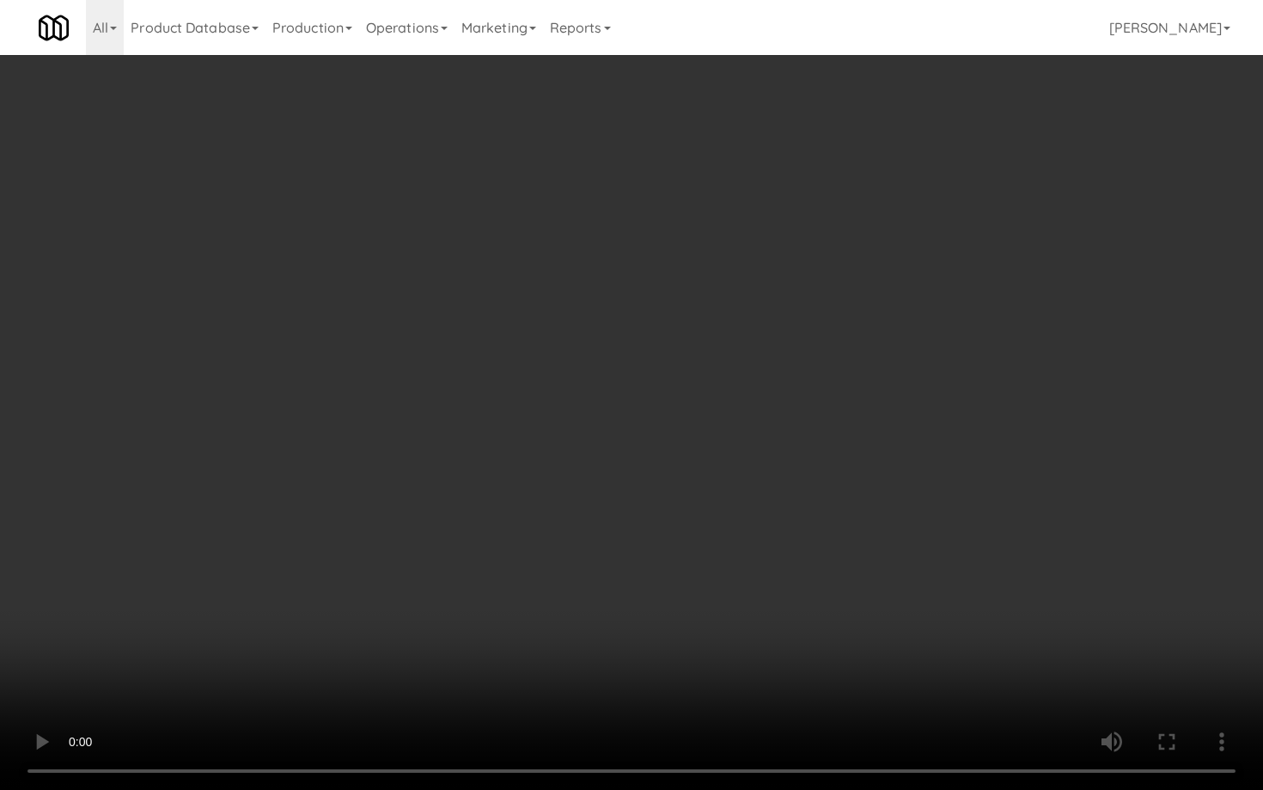
click at [522, 590] on video at bounding box center [631, 395] width 1263 height 790
click at [805, 603] on video at bounding box center [631, 395] width 1263 height 790
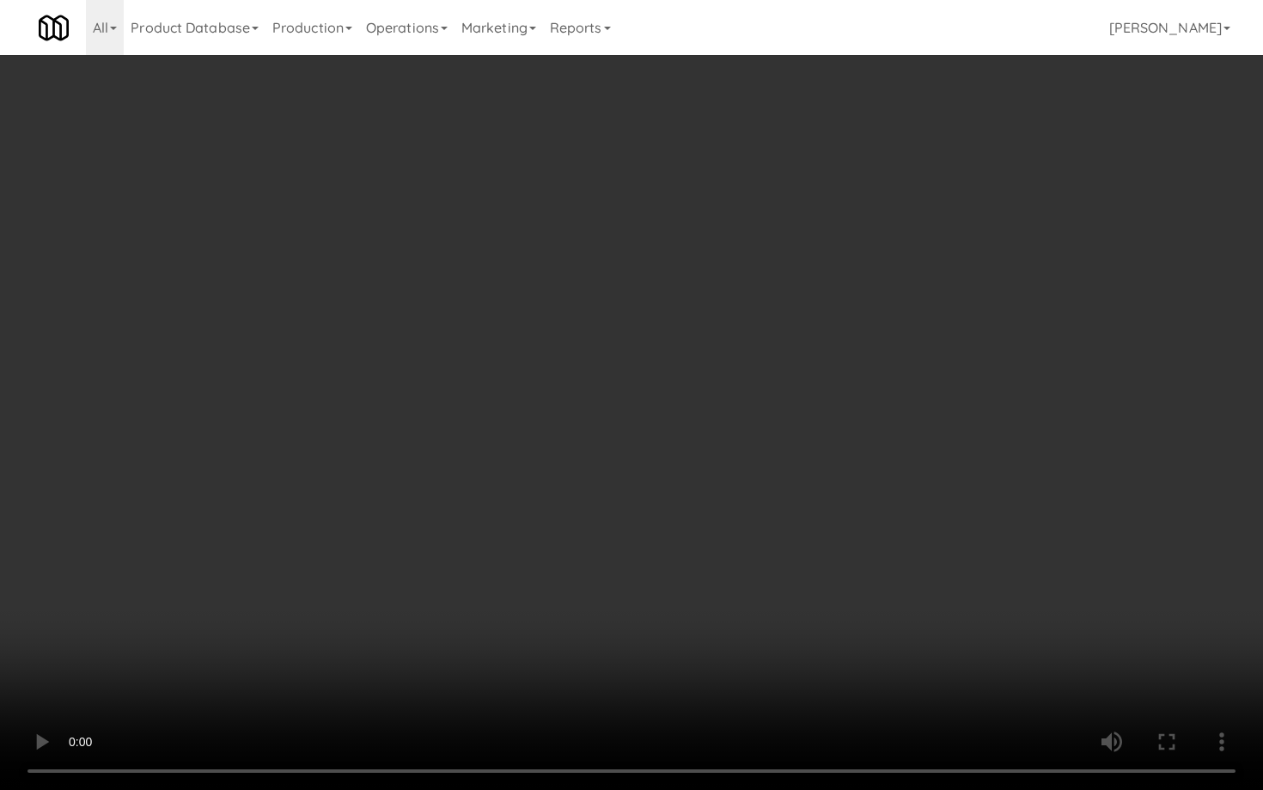
click at [805, 603] on video at bounding box center [631, 395] width 1263 height 790
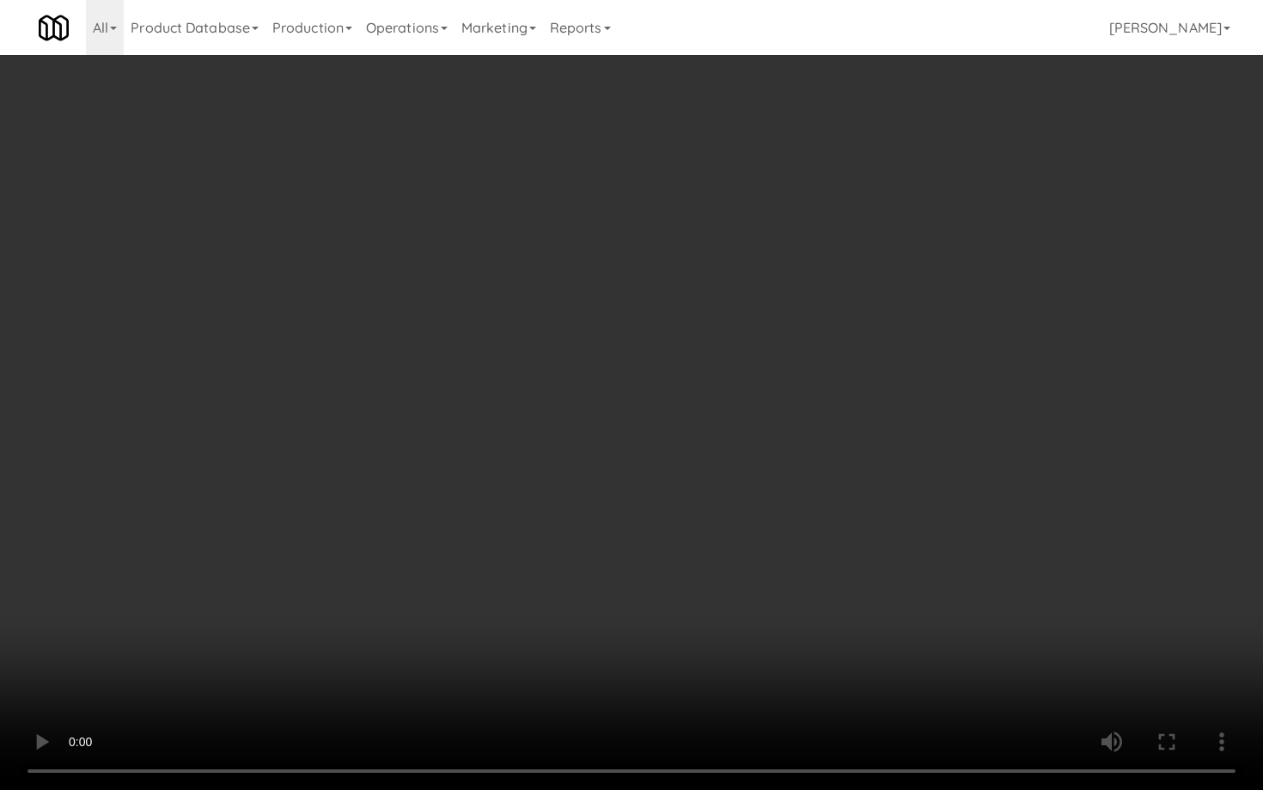
click at [805, 603] on video at bounding box center [631, 395] width 1263 height 790
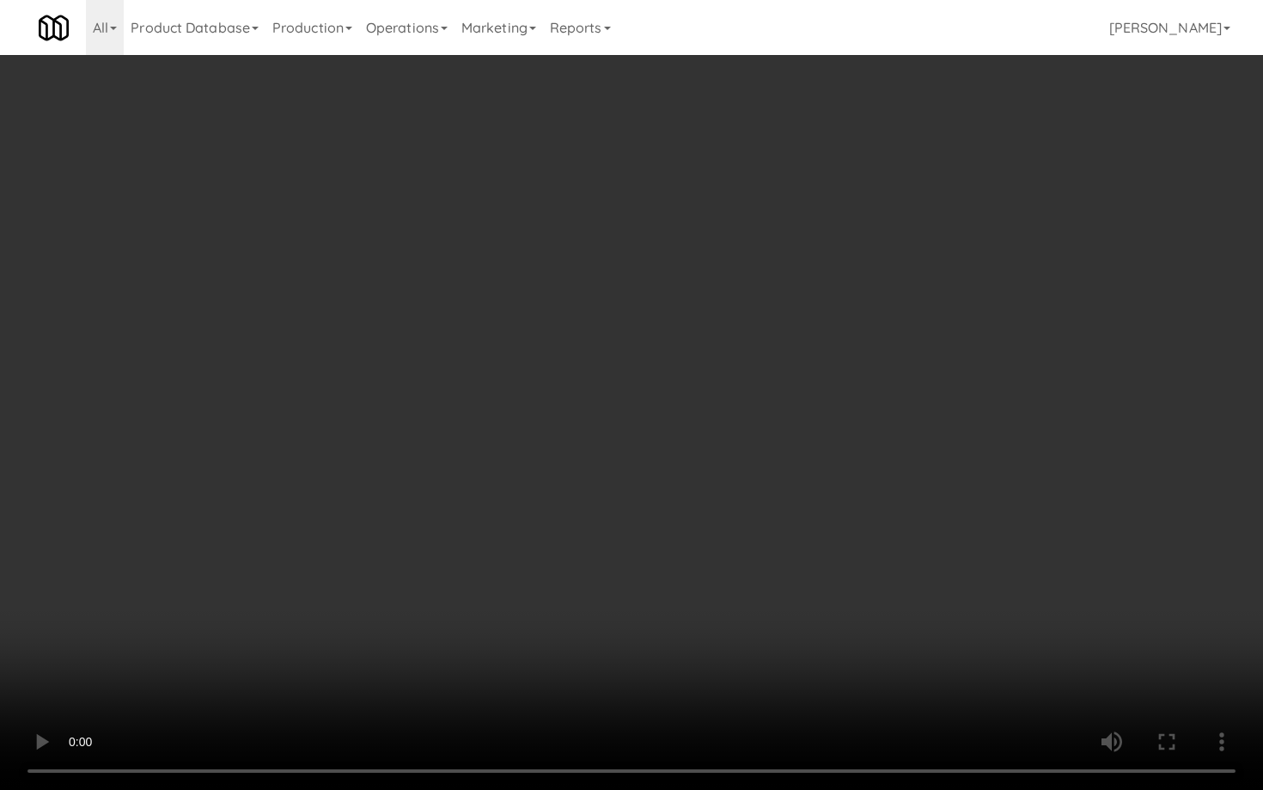
click at [805, 603] on video at bounding box center [631, 395] width 1263 height 790
click at [630, 473] on video at bounding box center [631, 395] width 1263 height 790
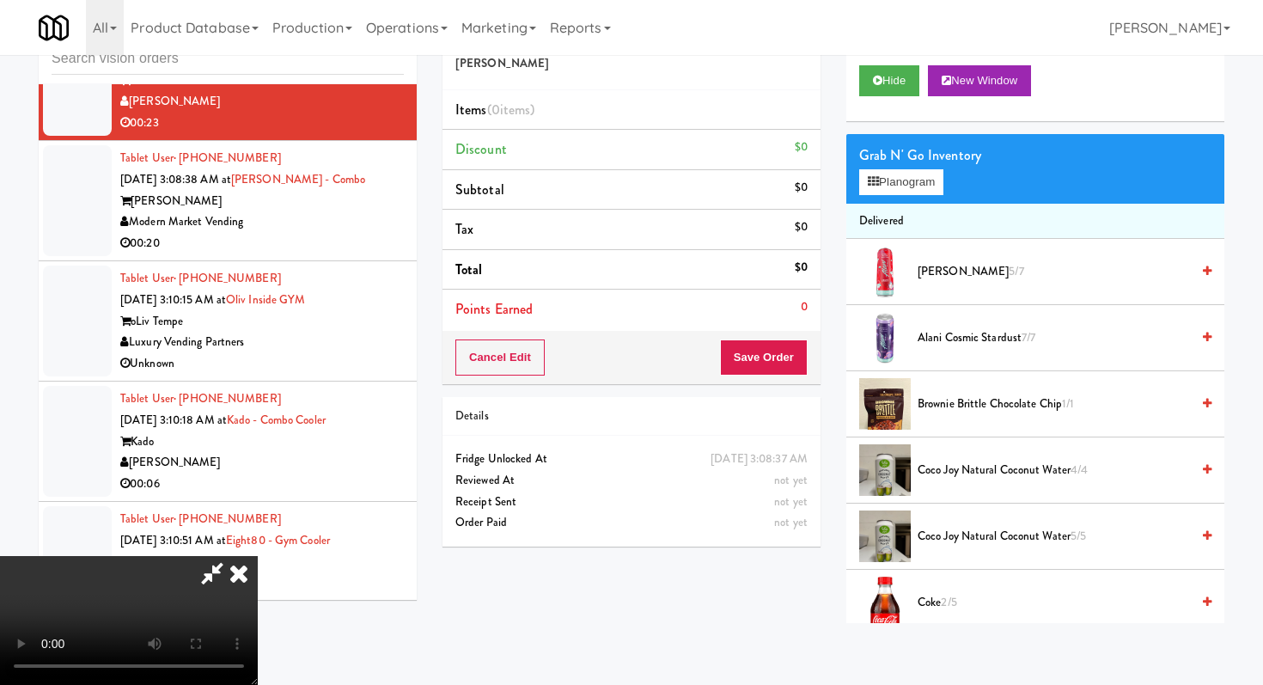
click at [258, 556] on icon at bounding box center [239, 573] width 38 height 34
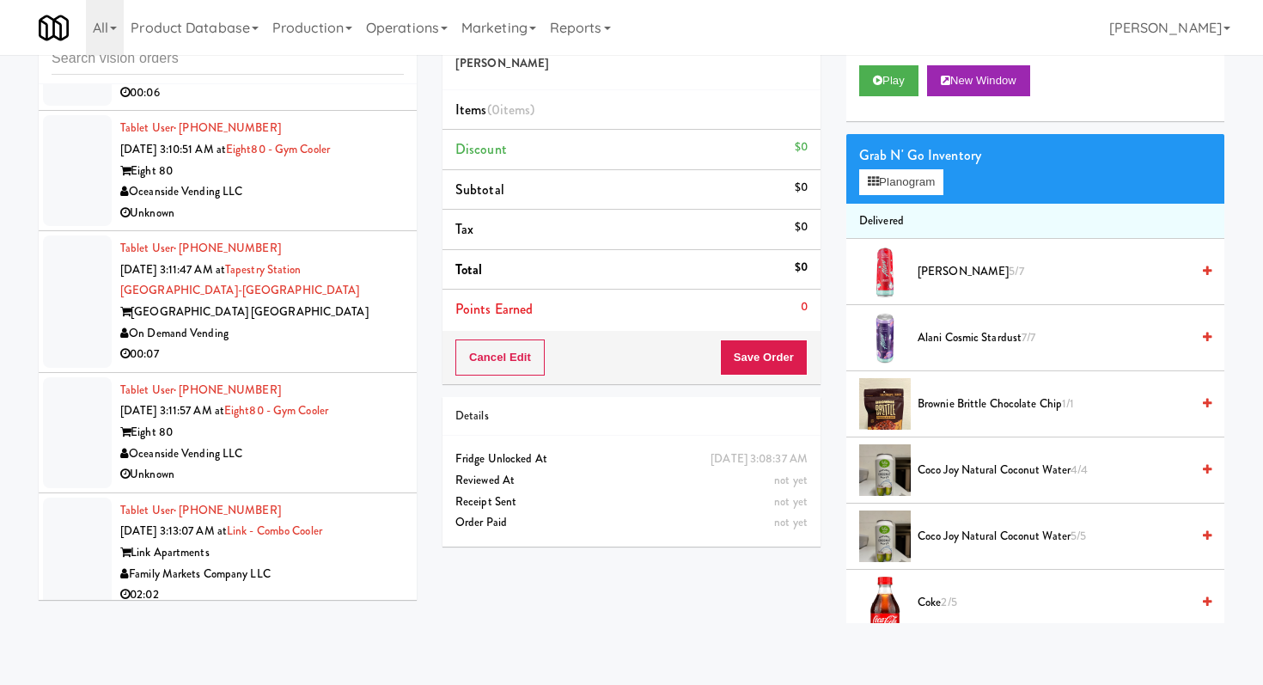
scroll to position [4034, 0]
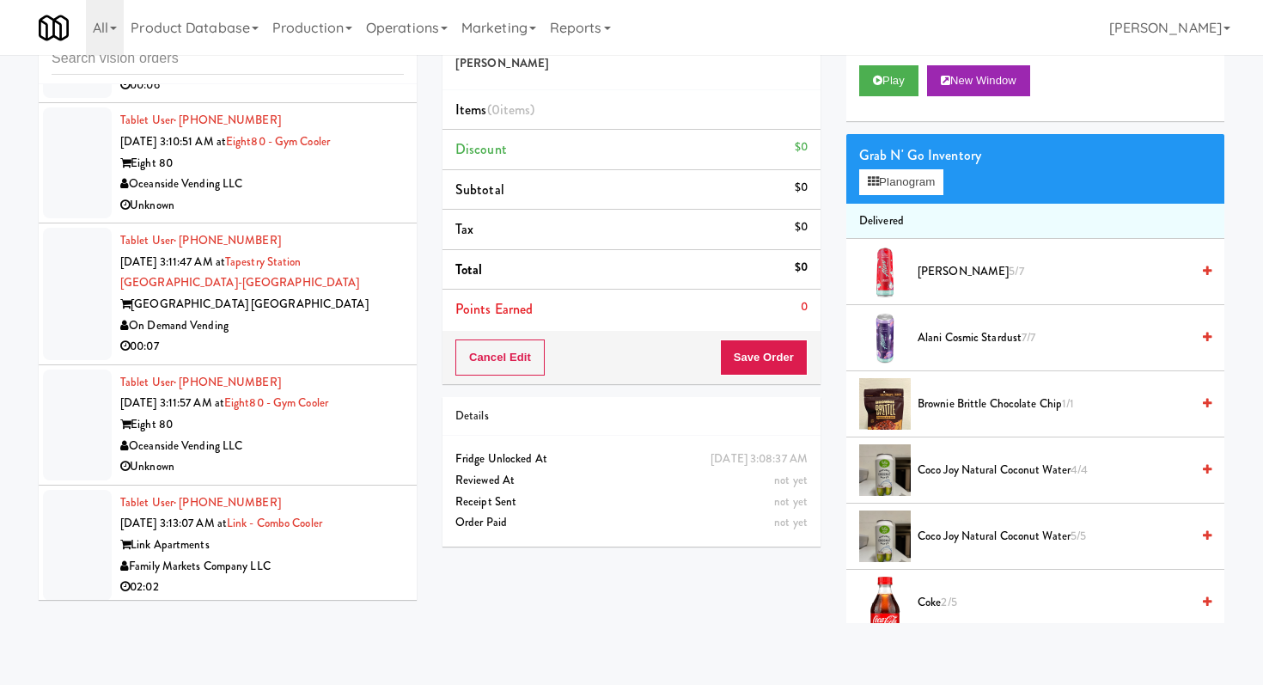
click at [344, 339] on div "Tablet User · (217) 898-8592 Aug 25, 2025 3:11:47 AM at Tapestry Station Evanst…" at bounding box center [262, 293] width 284 height 127
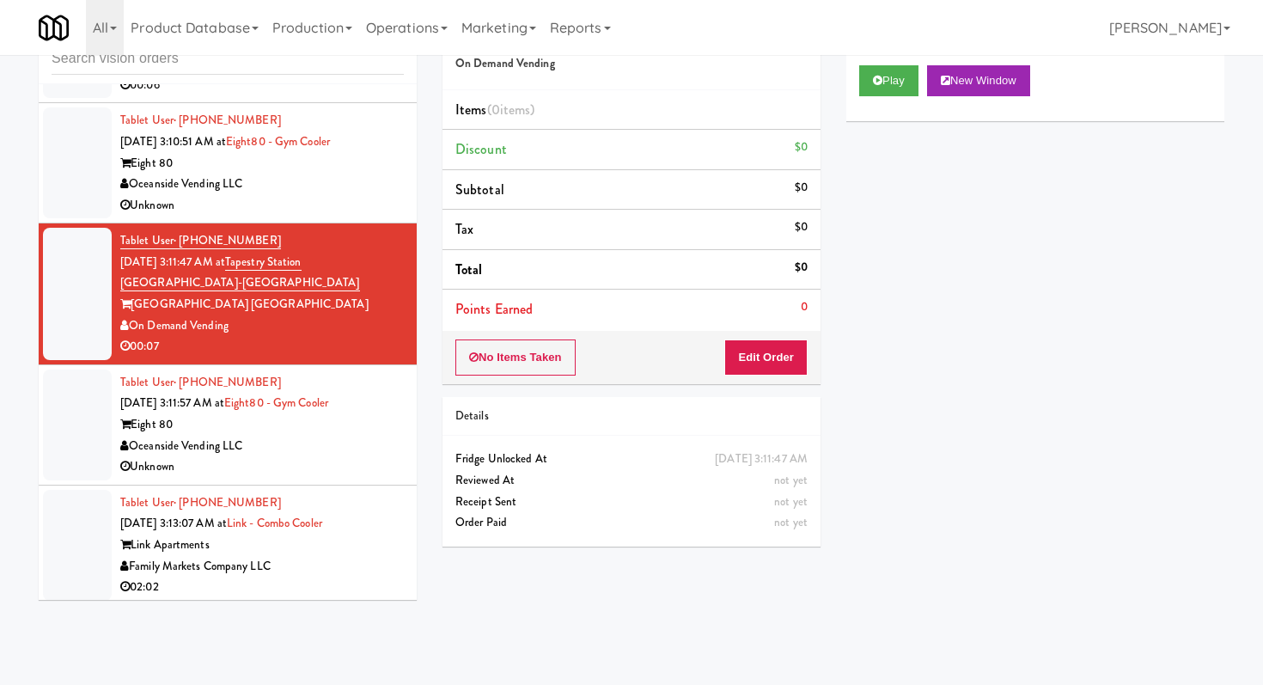
scroll to position [4049, 0]
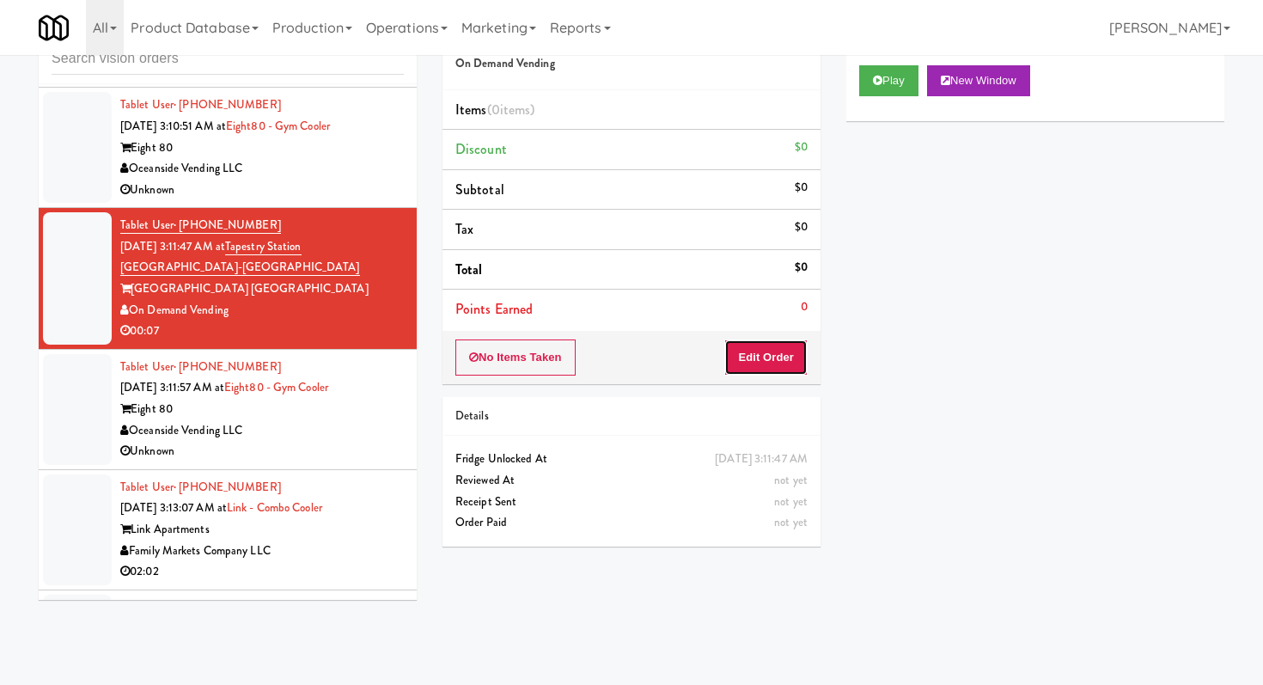
click at [762, 345] on button "Edit Order" at bounding box center [765, 357] width 83 height 36
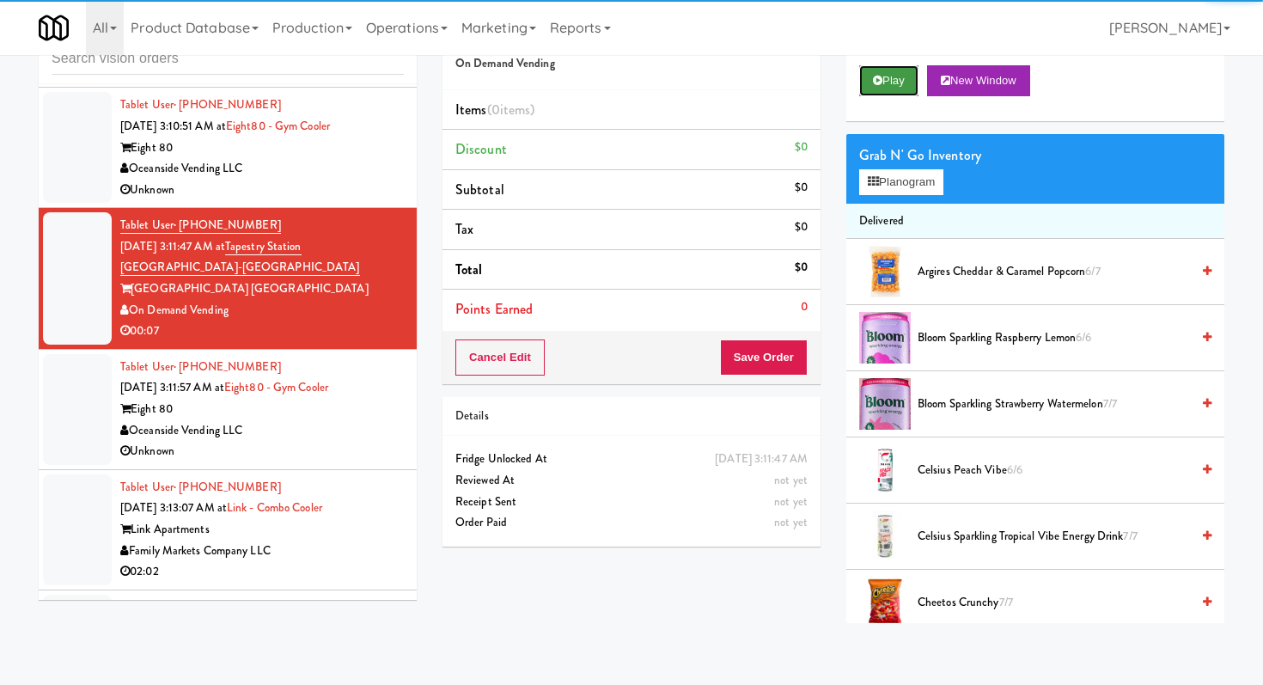
click at [860, 74] on button "Play" at bounding box center [888, 80] width 59 height 31
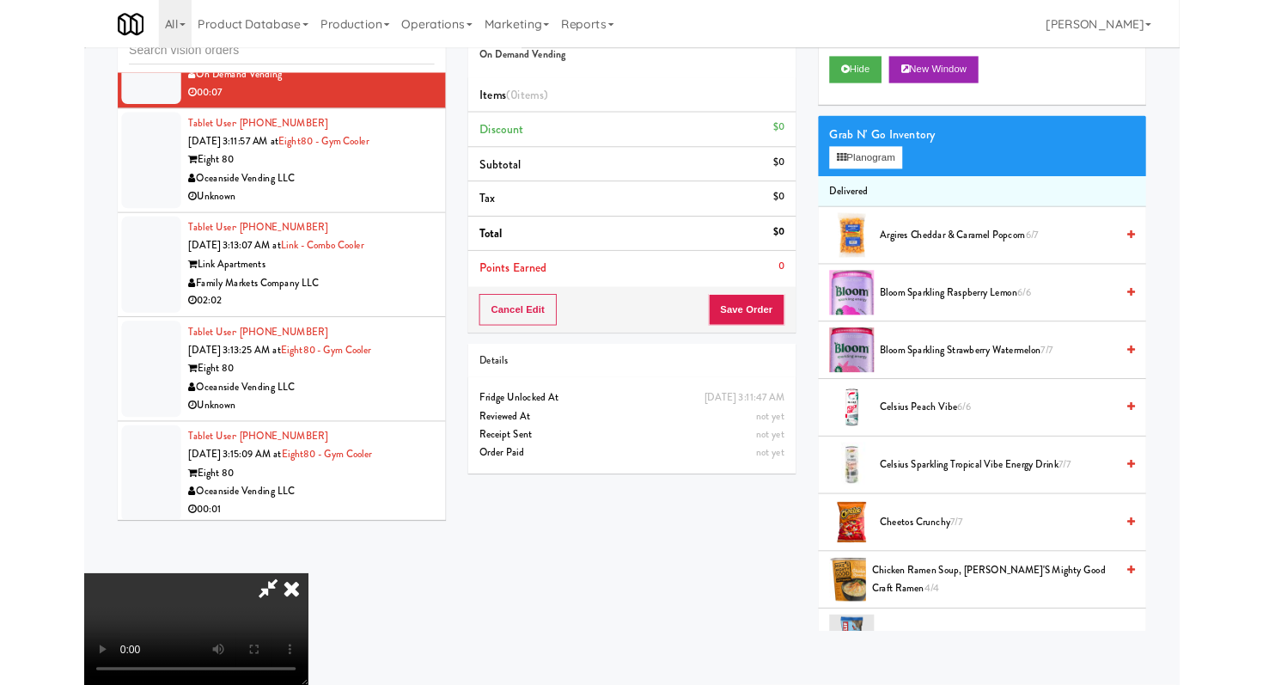
scroll to position [0, 0]
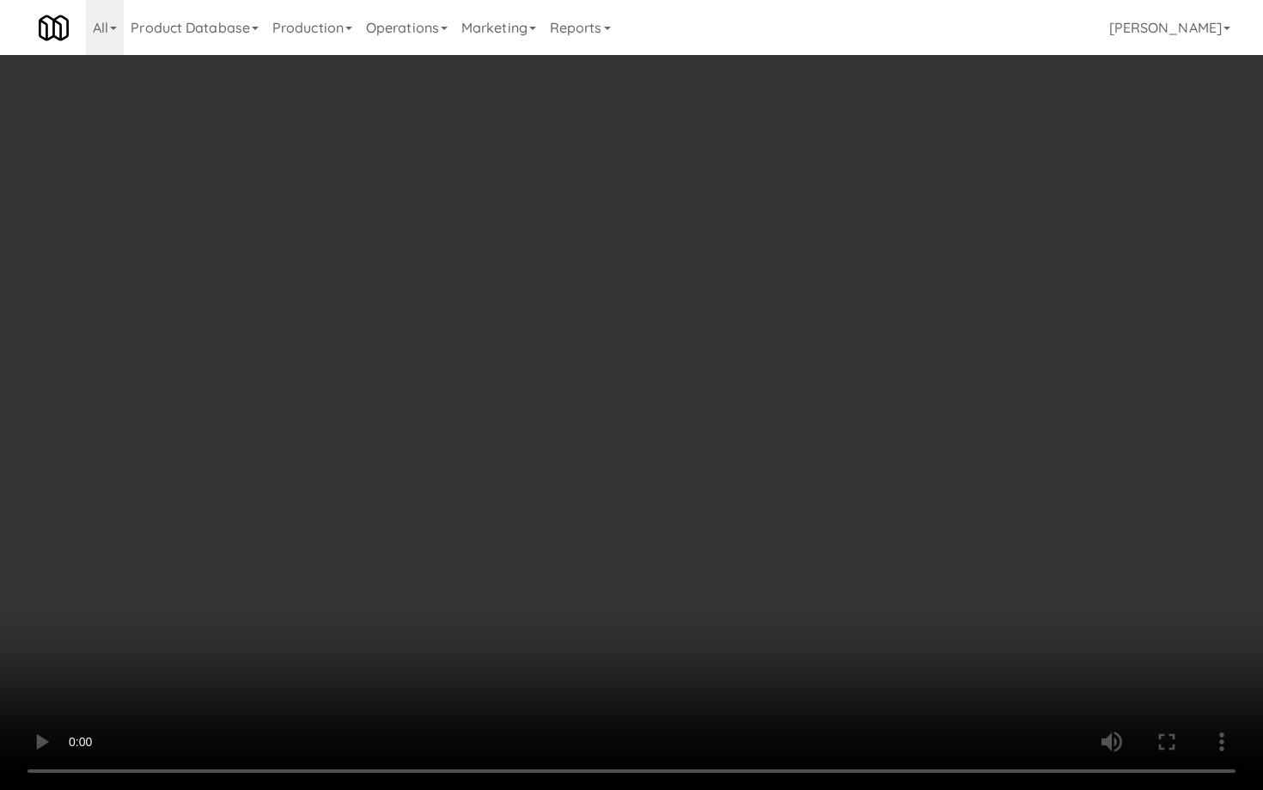
click at [612, 640] on video at bounding box center [631, 395] width 1263 height 790
click at [362, 660] on video at bounding box center [631, 395] width 1263 height 790
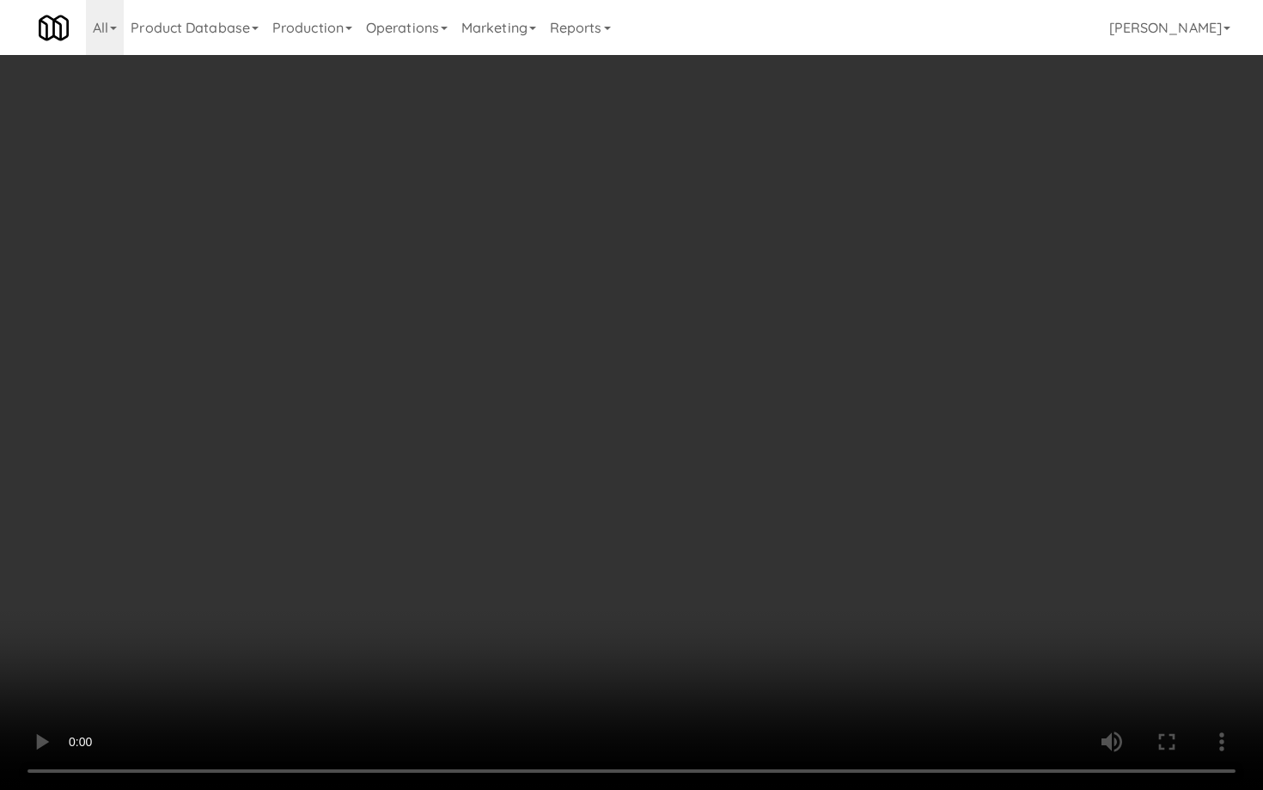
click at [362, 660] on video at bounding box center [631, 395] width 1263 height 790
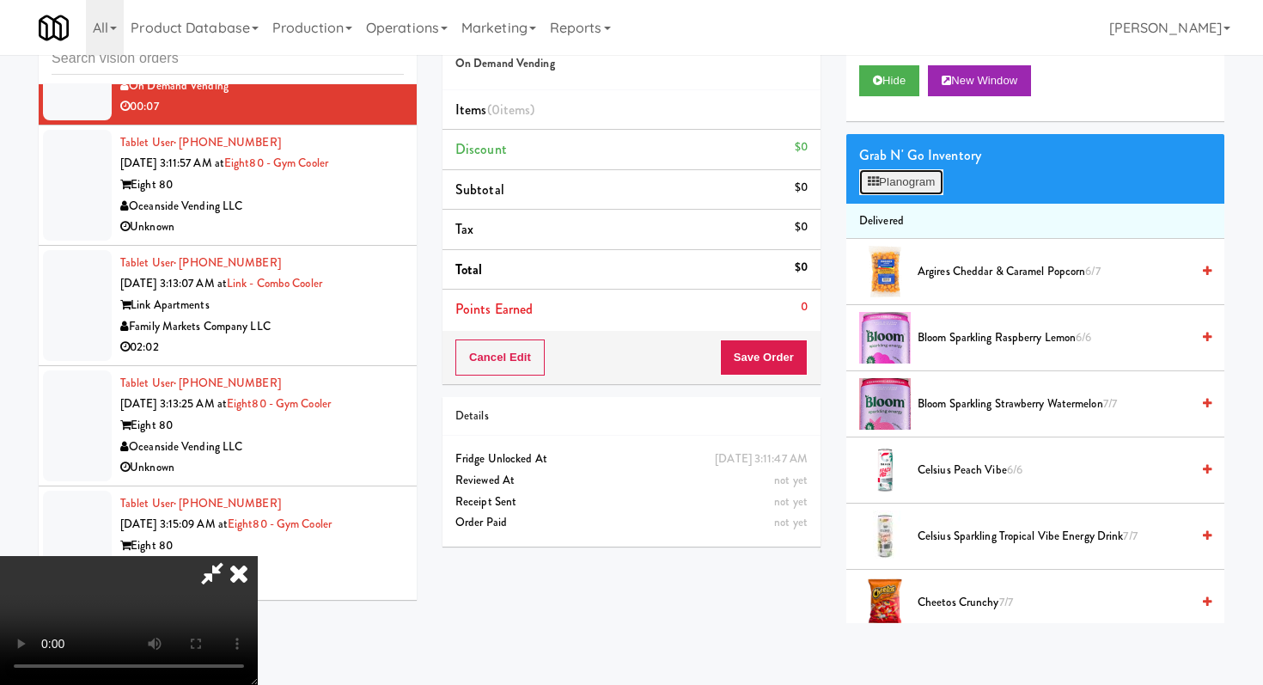
click at [918, 172] on button "Planogram" at bounding box center [901, 182] width 84 height 26
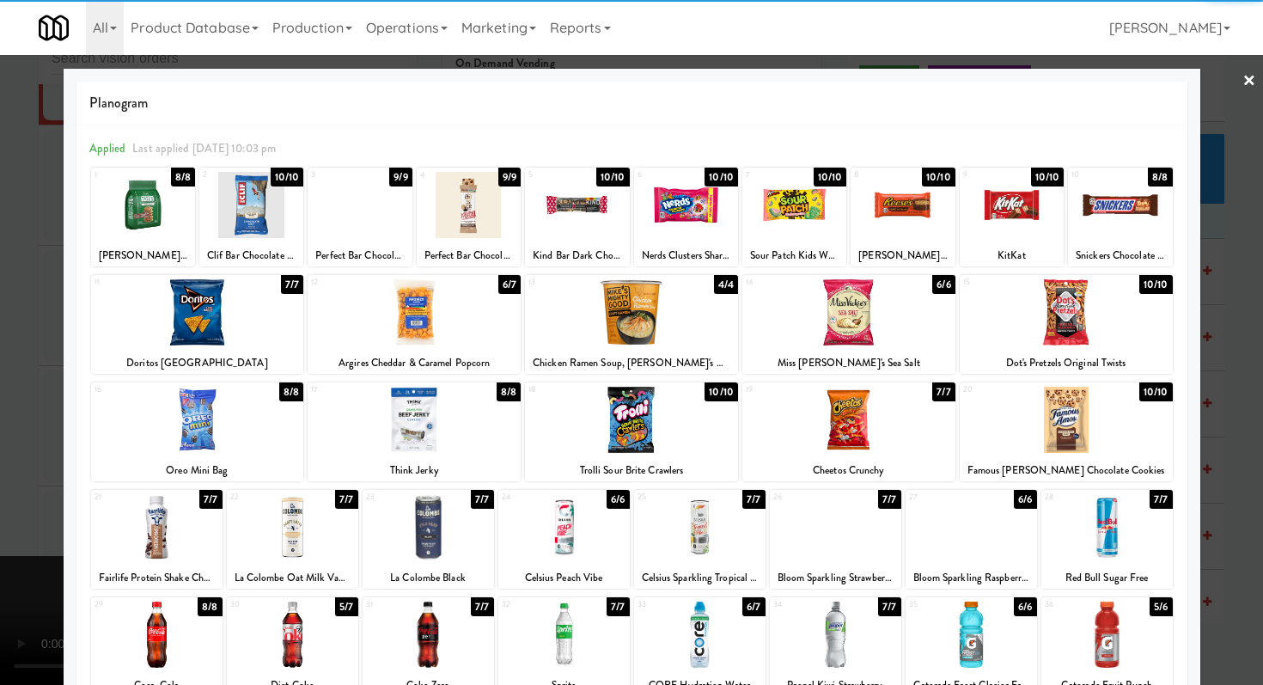
click at [1095, 555] on div at bounding box center [1106, 527] width 131 height 66
click at [1254, 534] on div at bounding box center [631, 342] width 1263 height 685
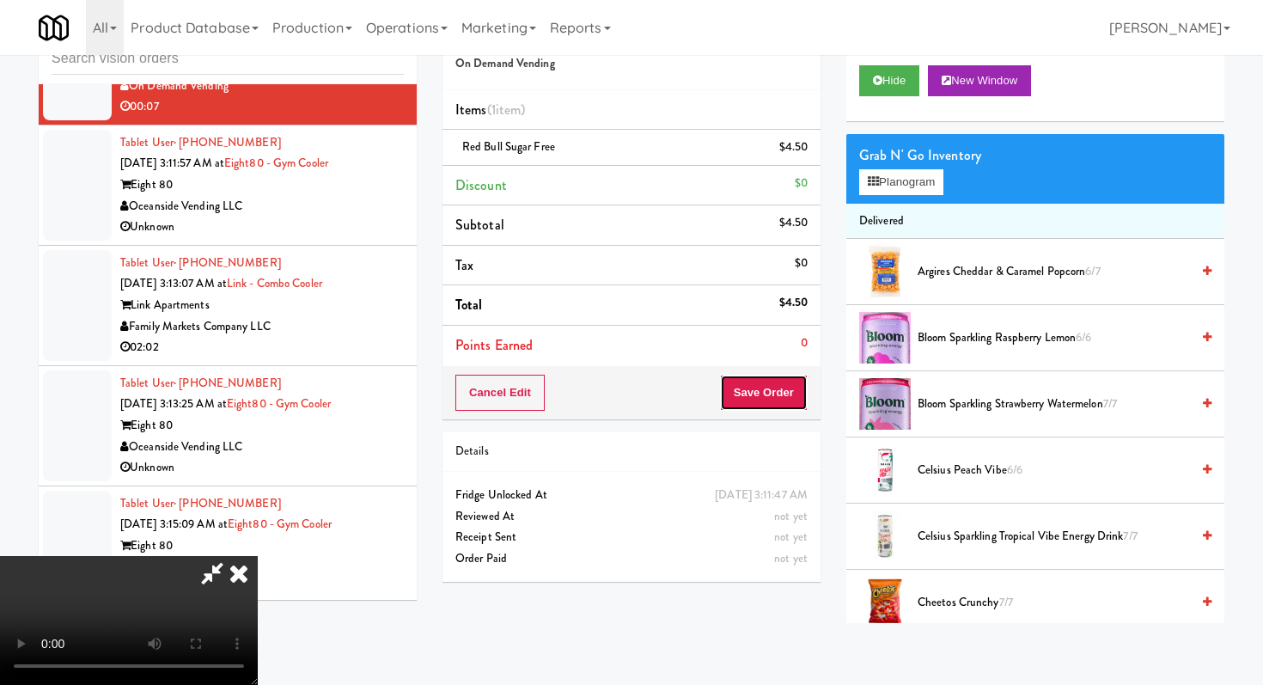
click at [790, 406] on button "Save Order" at bounding box center [764, 393] width 88 height 36
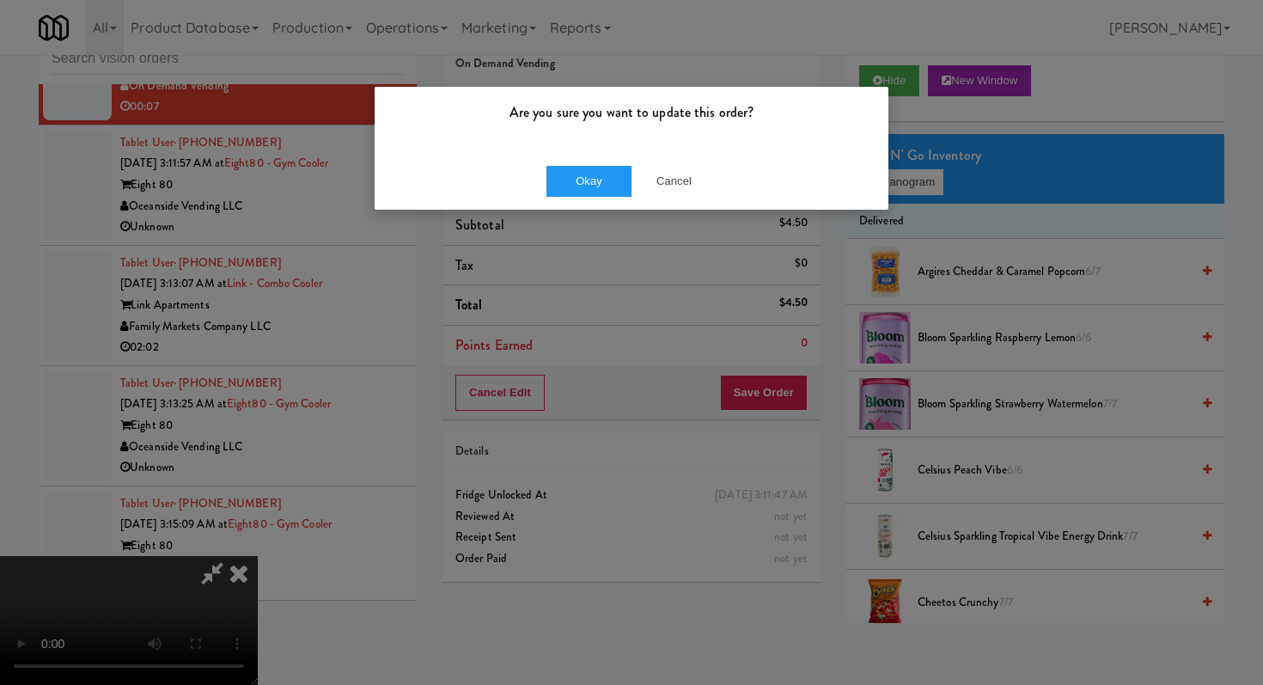
click at [615, 162] on div "Okay Cancel" at bounding box center [632, 181] width 514 height 58
click at [615, 166] on button "Okay" at bounding box center [589, 181] width 86 height 31
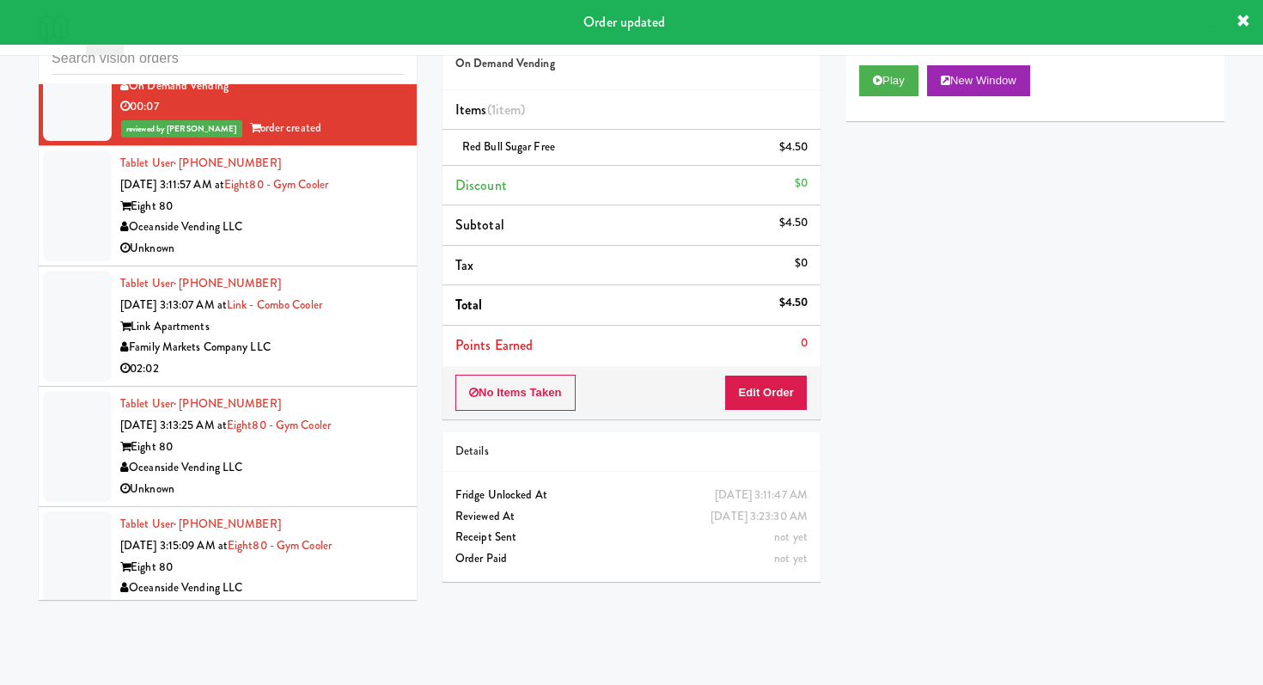
click at [337, 266] on li "Tablet User · (714) 244-8170 Aug 25, 2025 3:11:57 AM at Eight80 - Gym Cooler Ei…" at bounding box center [228, 206] width 378 height 120
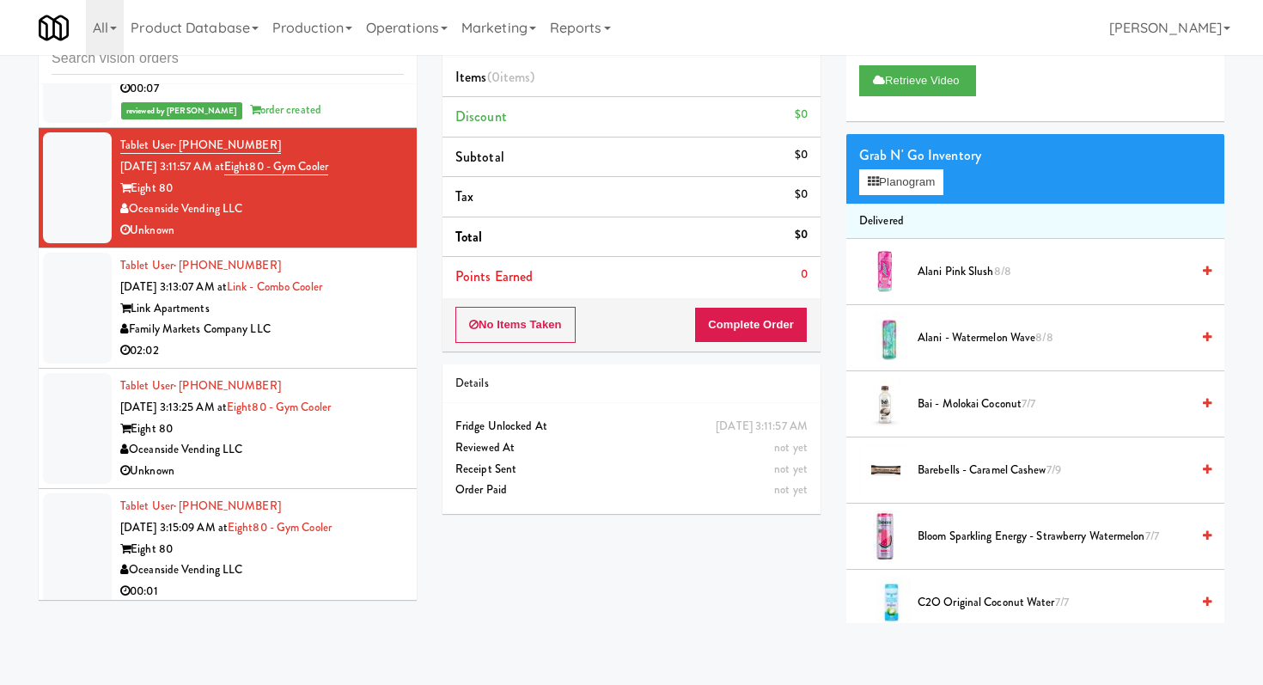
scroll to position [4341, 0]
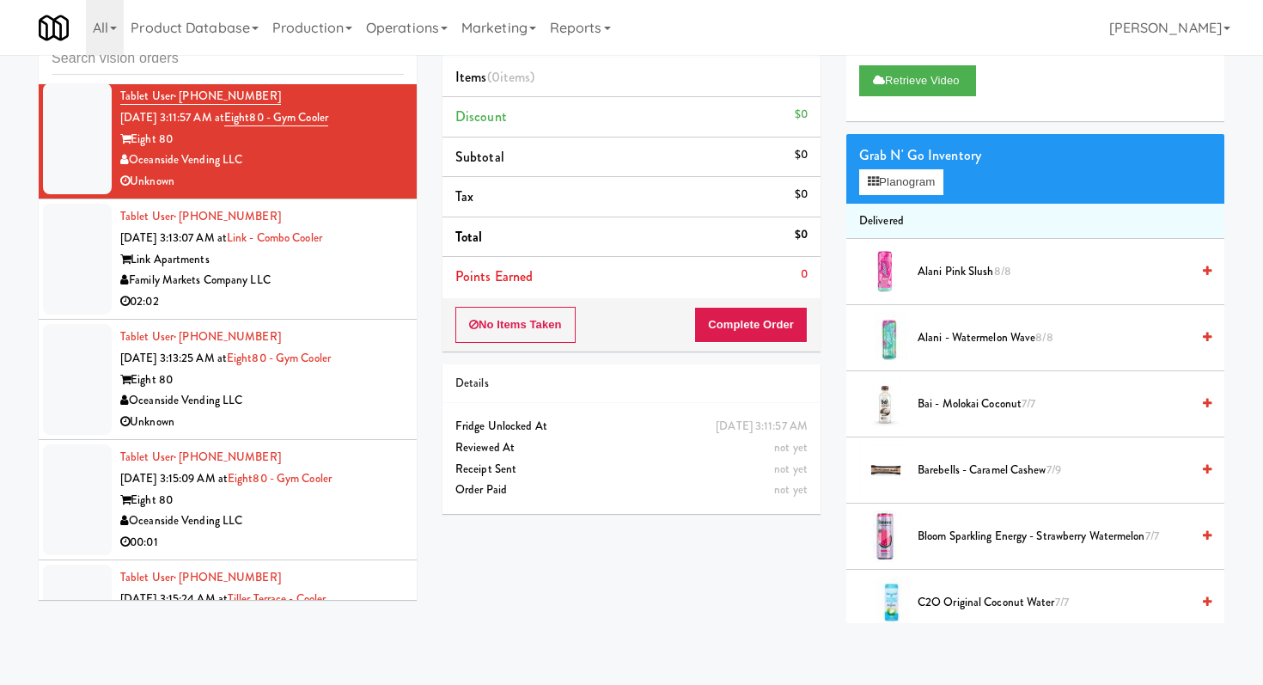
click at [374, 313] on div "02:02" at bounding box center [262, 301] width 284 height 21
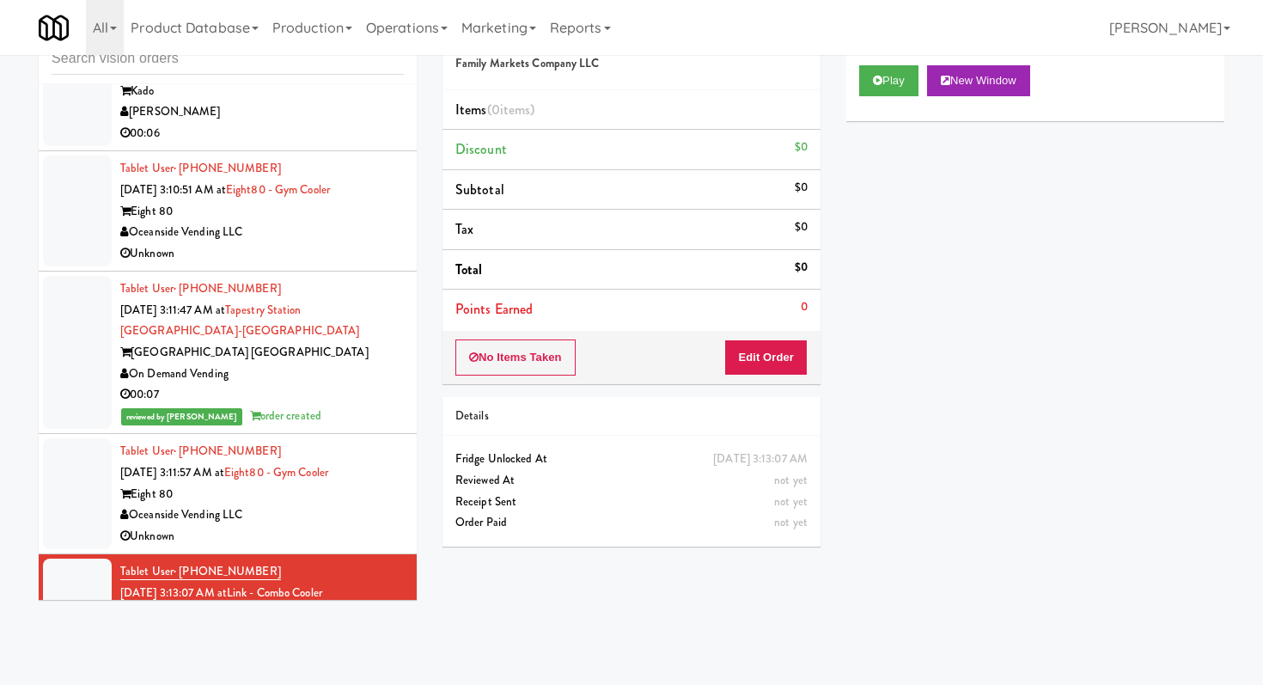
click at [354, 265] on div "Unknown" at bounding box center [262, 253] width 284 height 21
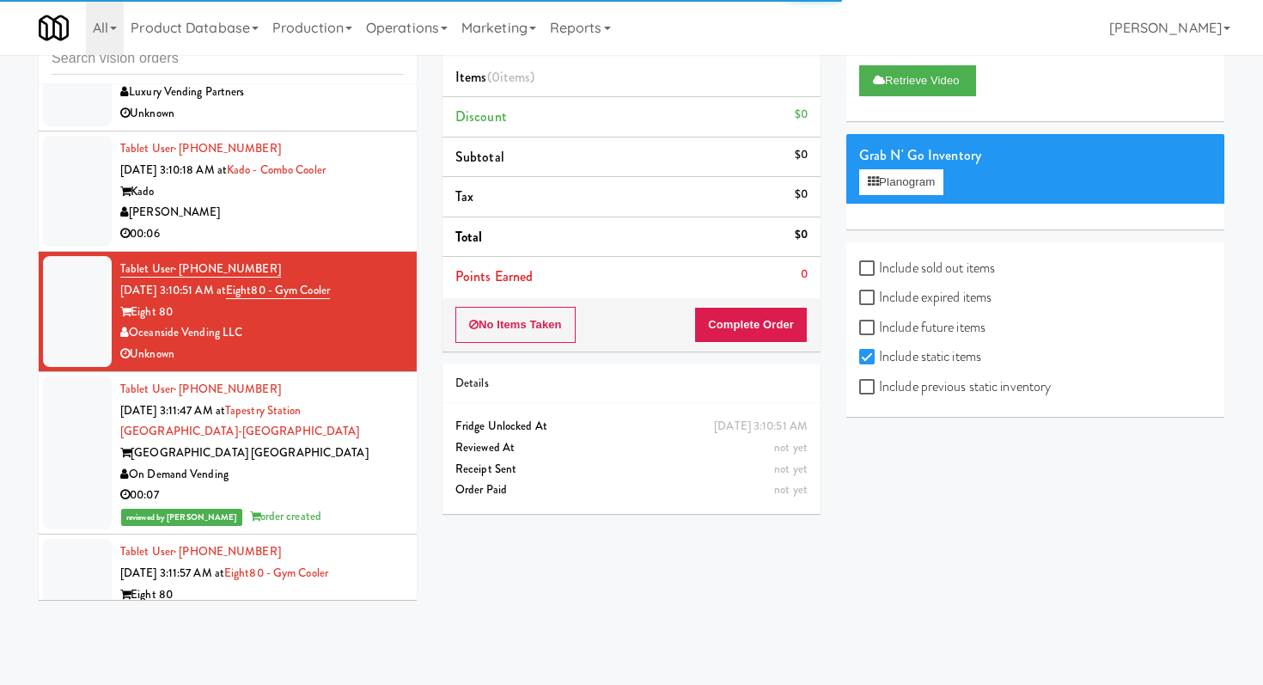
click at [302, 223] on div "[PERSON_NAME]" at bounding box center [262, 212] width 284 height 21
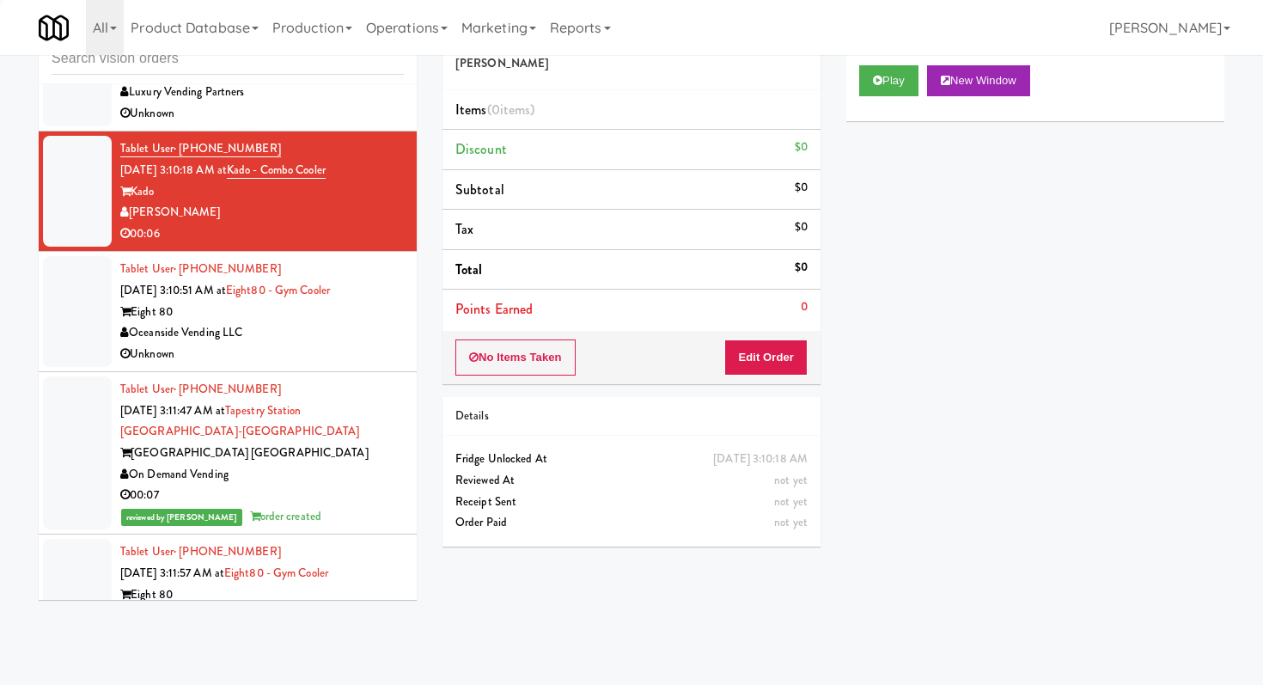
scroll to position [3793, 0]
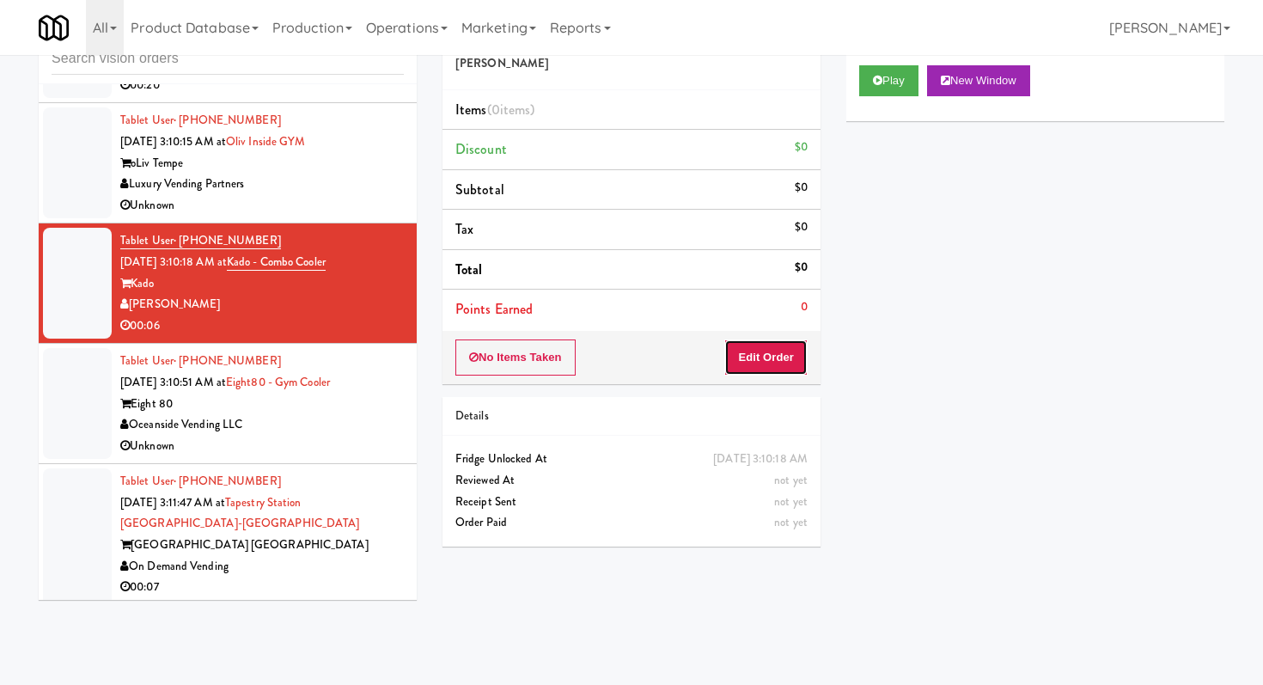
click at [747, 351] on button "Edit Order" at bounding box center [765, 357] width 83 height 36
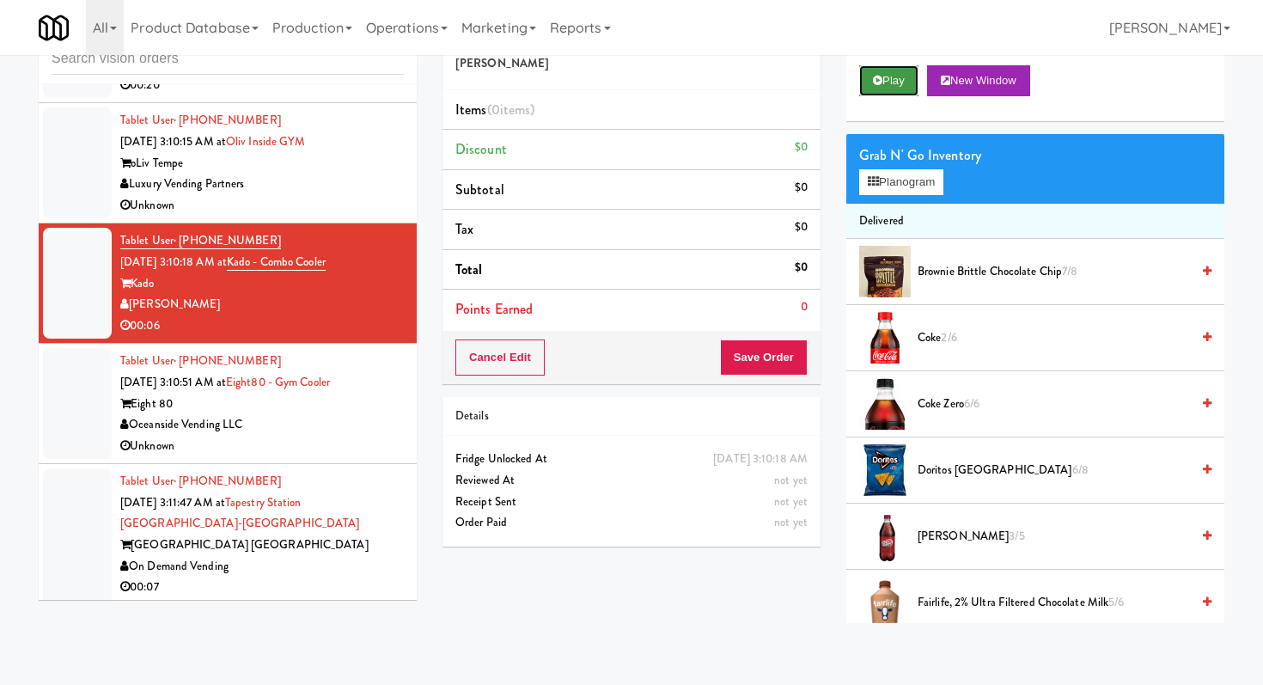
click at [876, 95] on button "Play" at bounding box center [888, 80] width 59 height 31
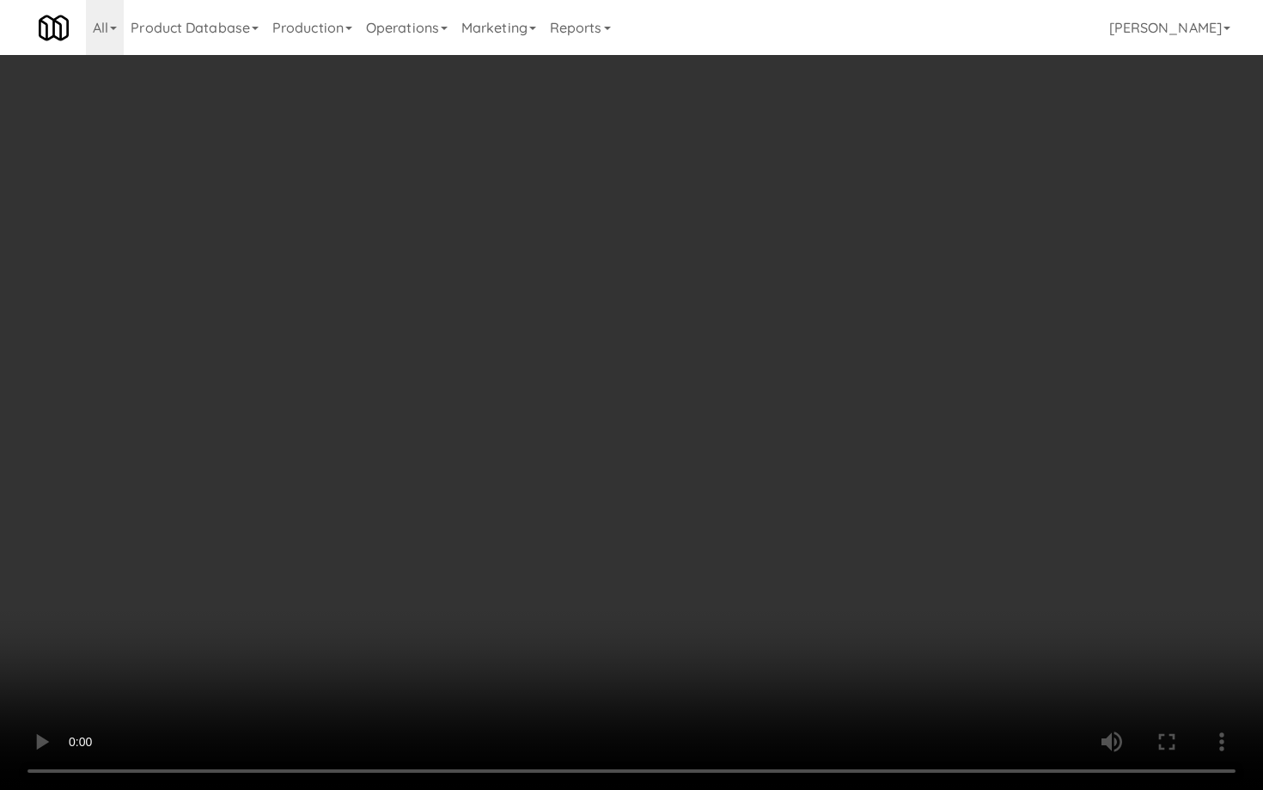
click at [763, 484] on video at bounding box center [631, 395] width 1263 height 790
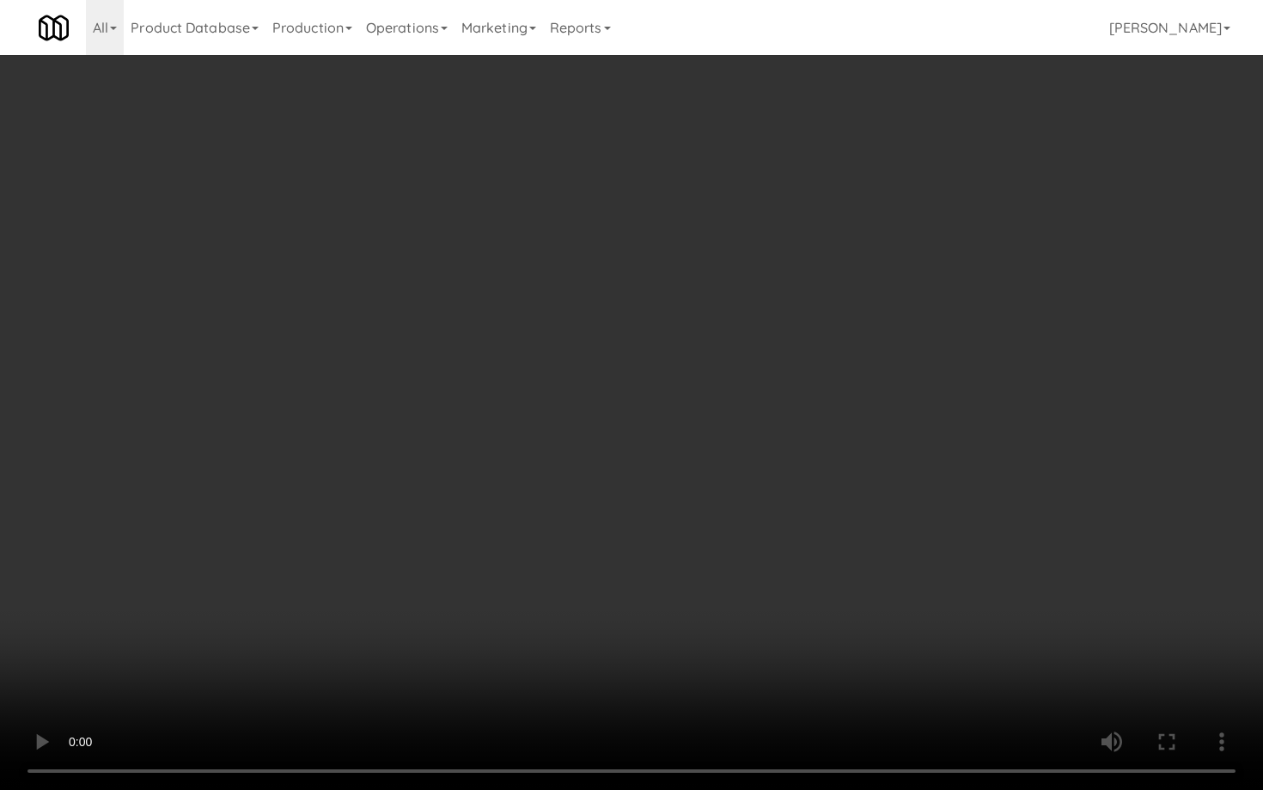
click at [763, 484] on video at bounding box center [631, 395] width 1263 height 790
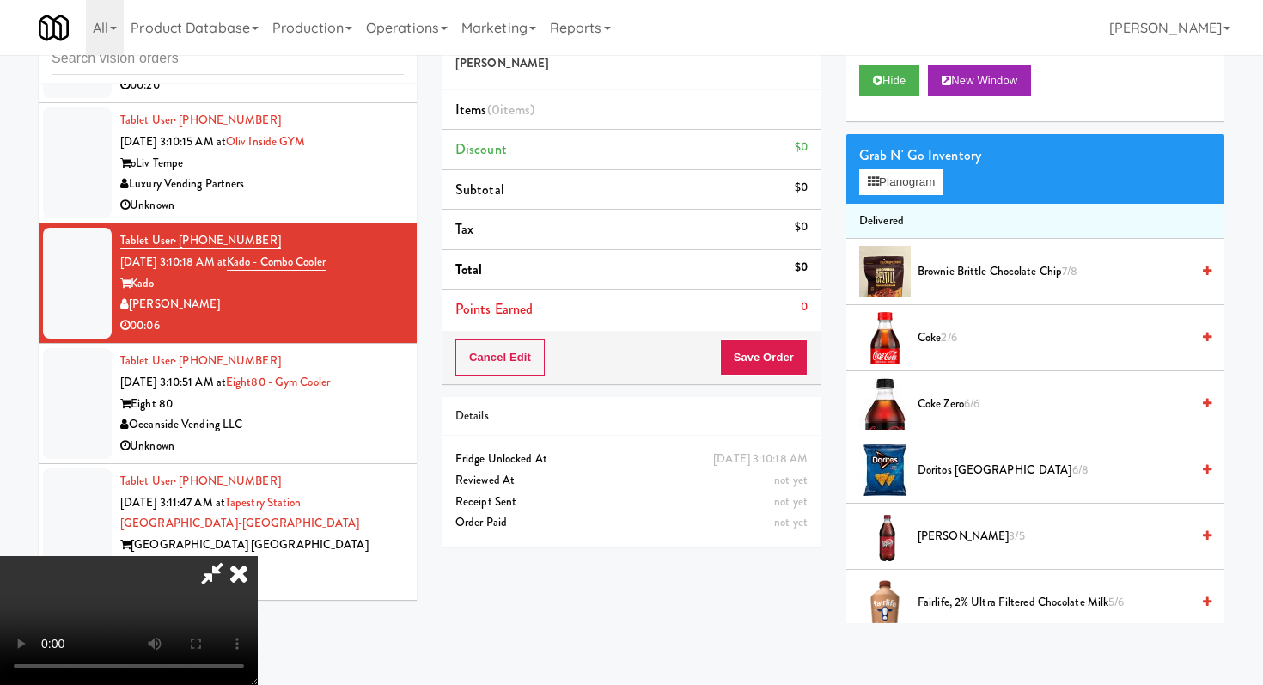
click at [919, 331] on span "Coke 2/6" at bounding box center [1054, 337] width 272 height 21
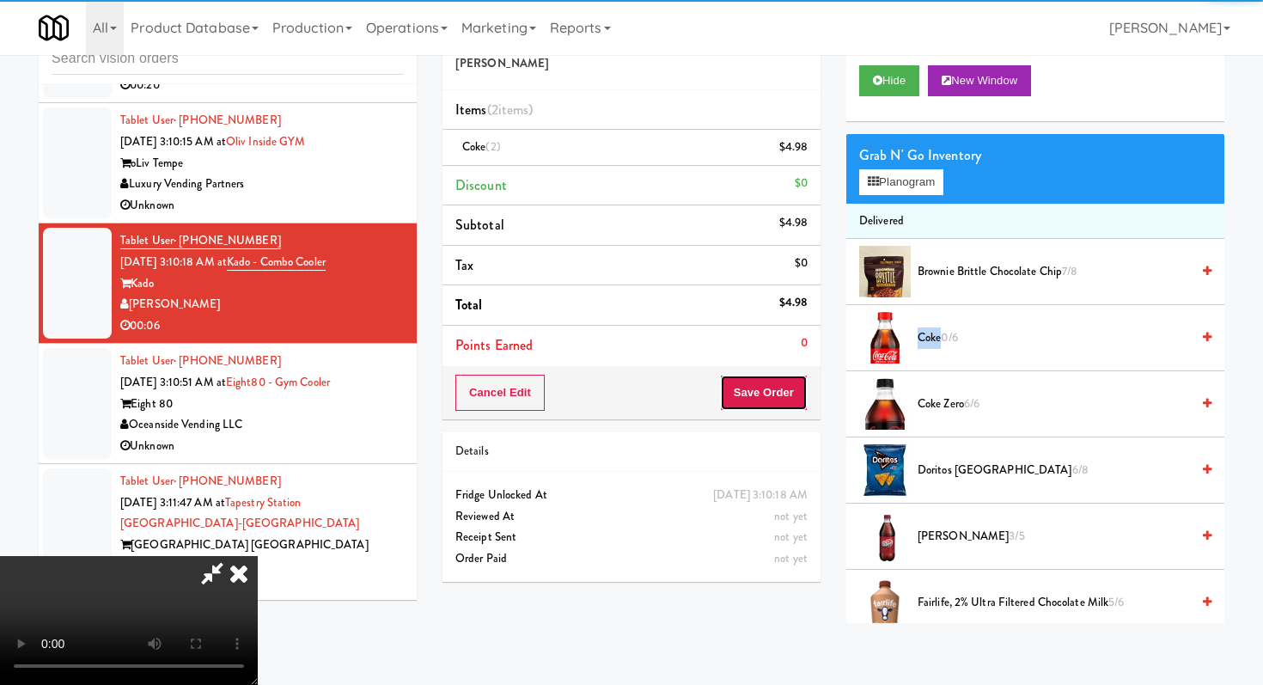
click at [803, 380] on button "Save Order" at bounding box center [764, 393] width 88 height 36
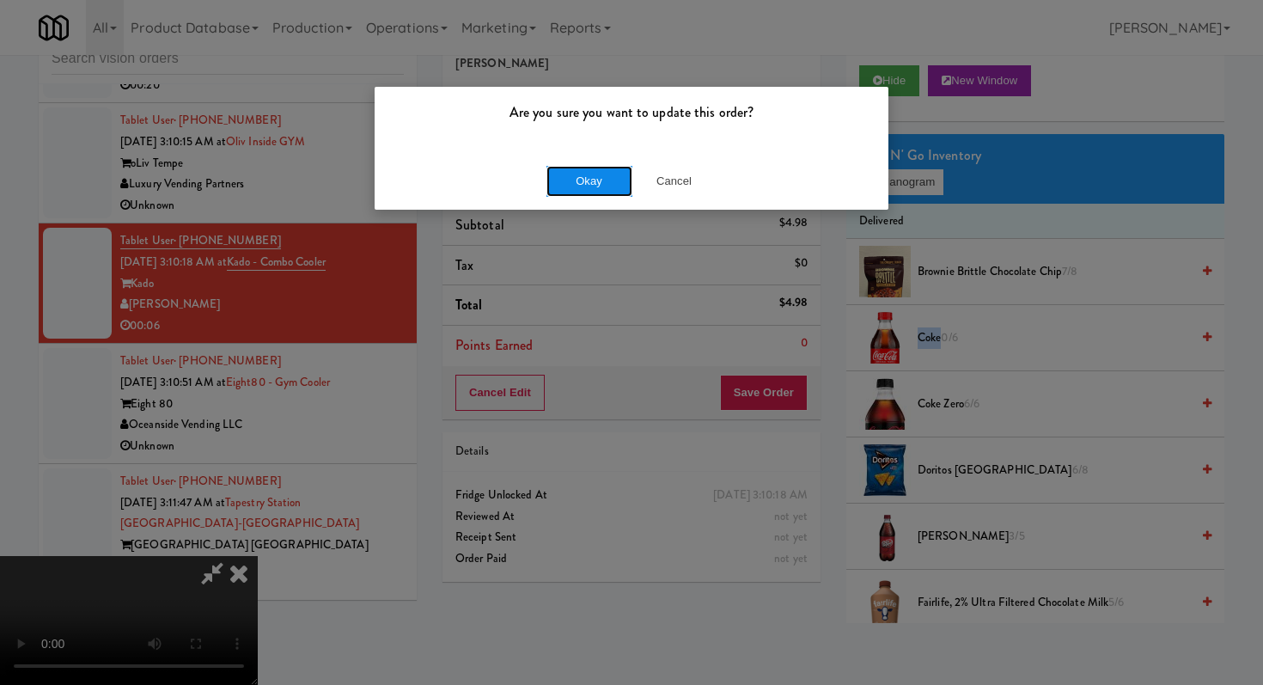
click at [589, 177] on button "Okay" at bounding box center [589, 181] width 86 height 31
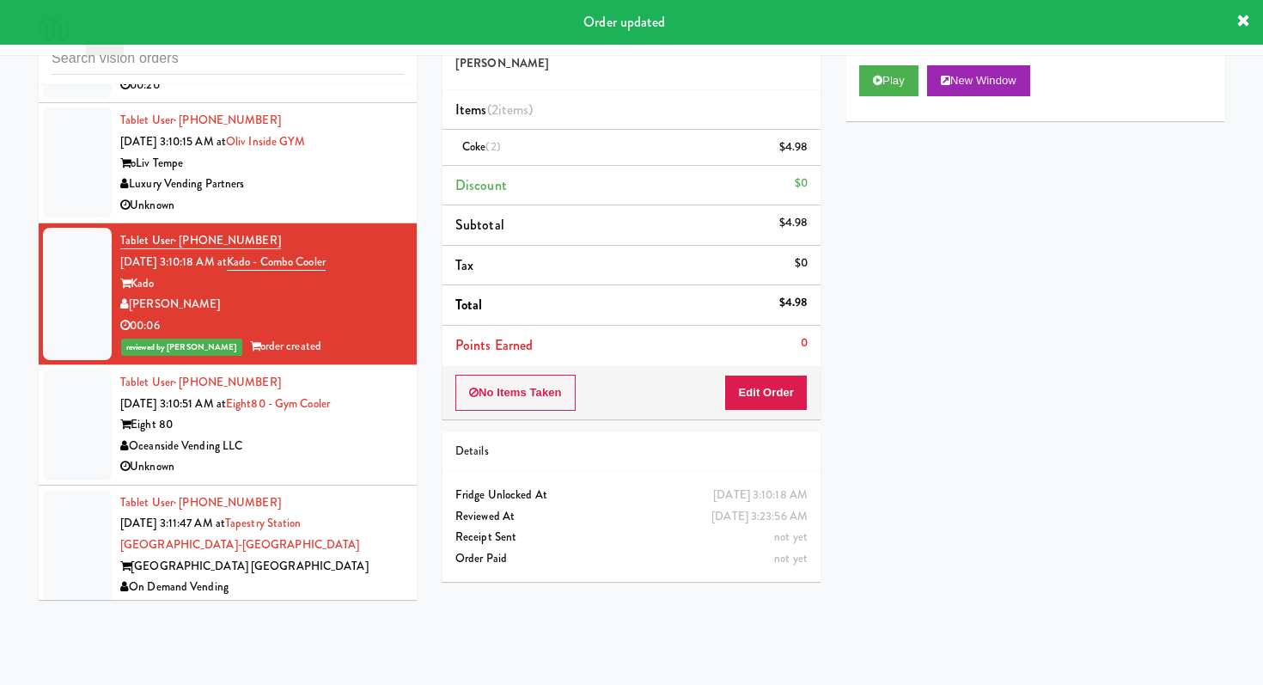
click at [382, 217] on div "Unknown" at bounding box center [262, 205] width 284 height 21
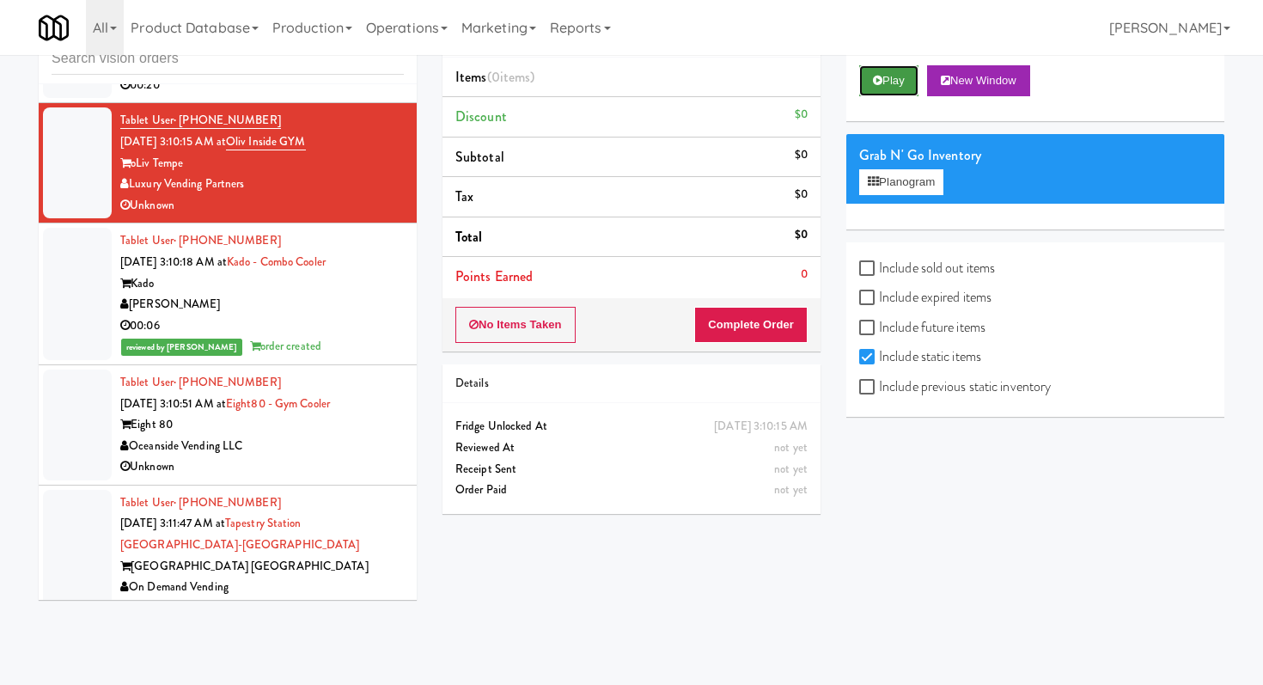
click at [899, 79] on button "Play" at bounding box center [888, 80] width 59 height 31
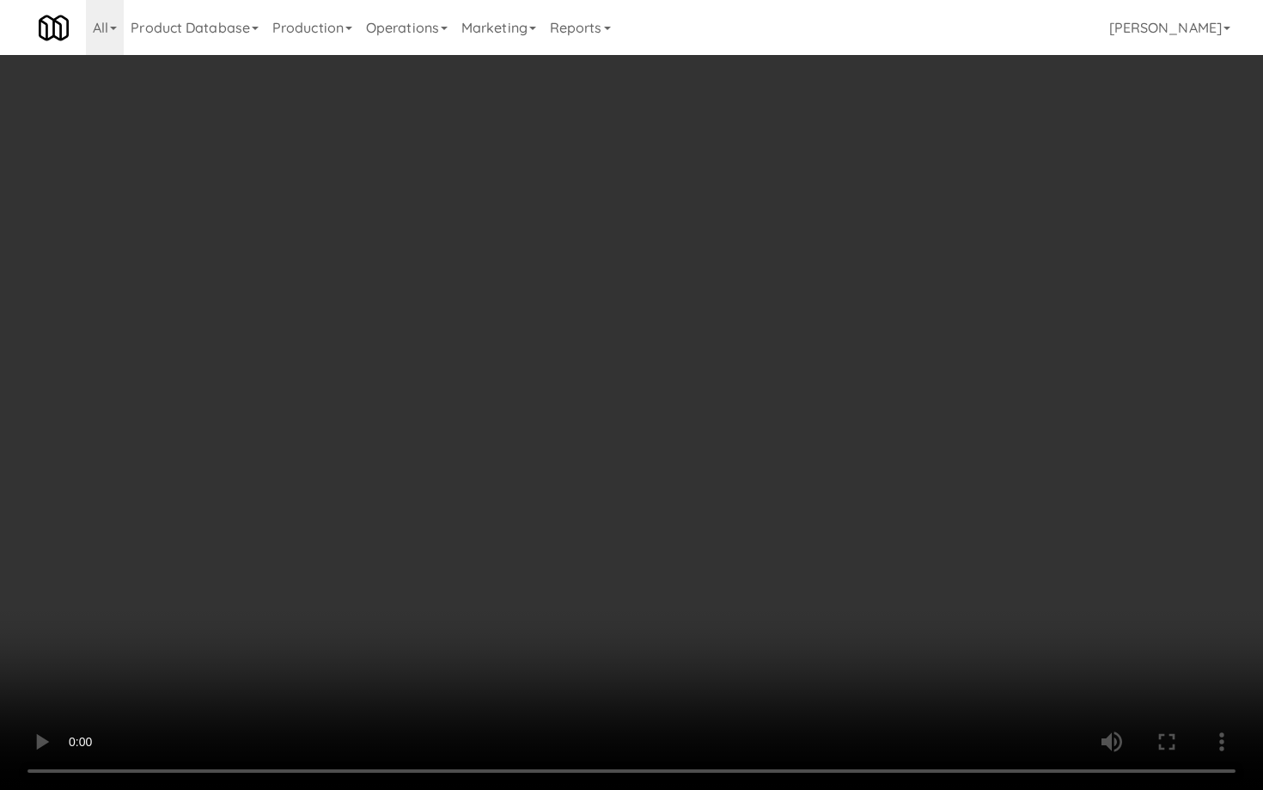
click at [889, 589] on video at bounding box center [631, 395] width 1263 height 790
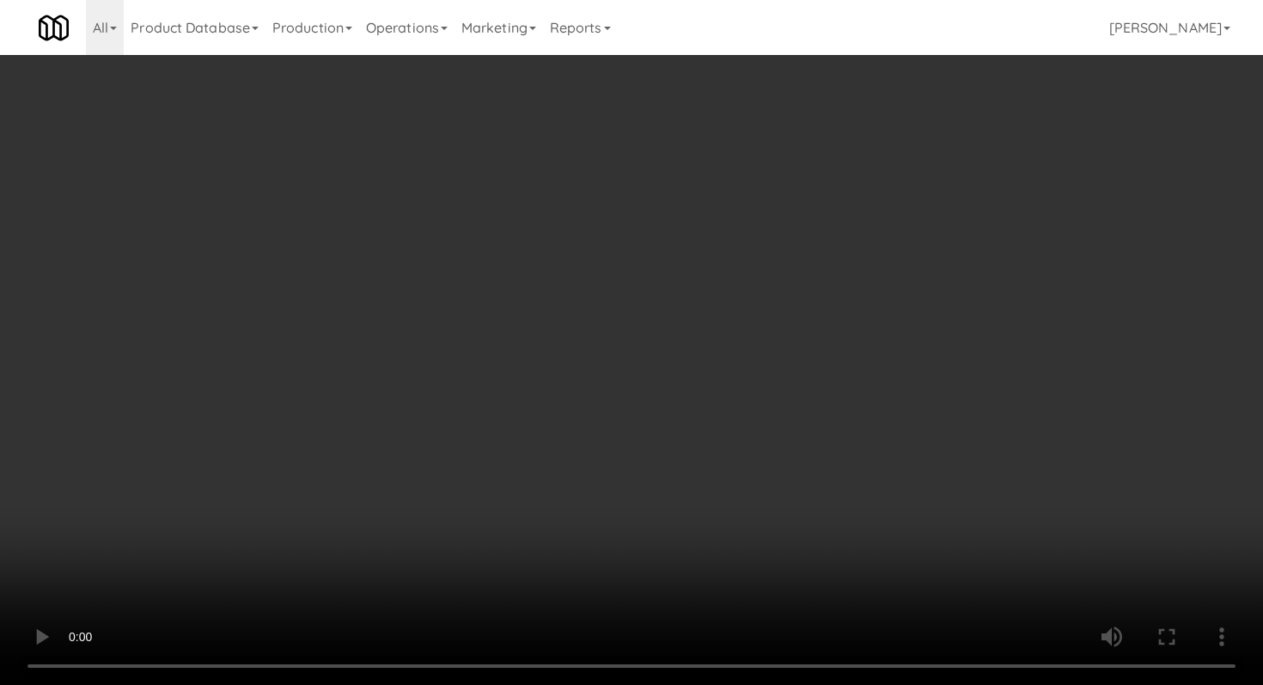
click at [885, 387] on label "Include previous static inventory" at bounding box center [955, 387] width 192 height 26
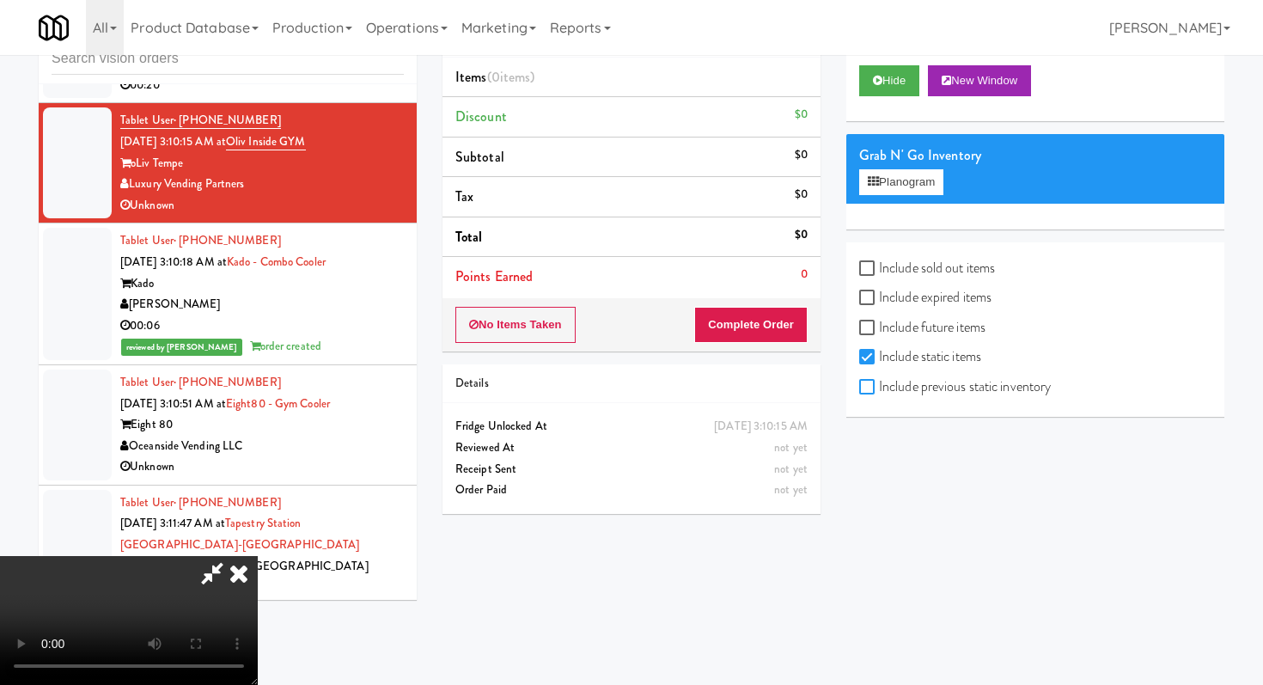
click at [879, 387] on input "Include previous static inventory" at bounding box center [869, 388] width 20 height 14
checkbox input "true"
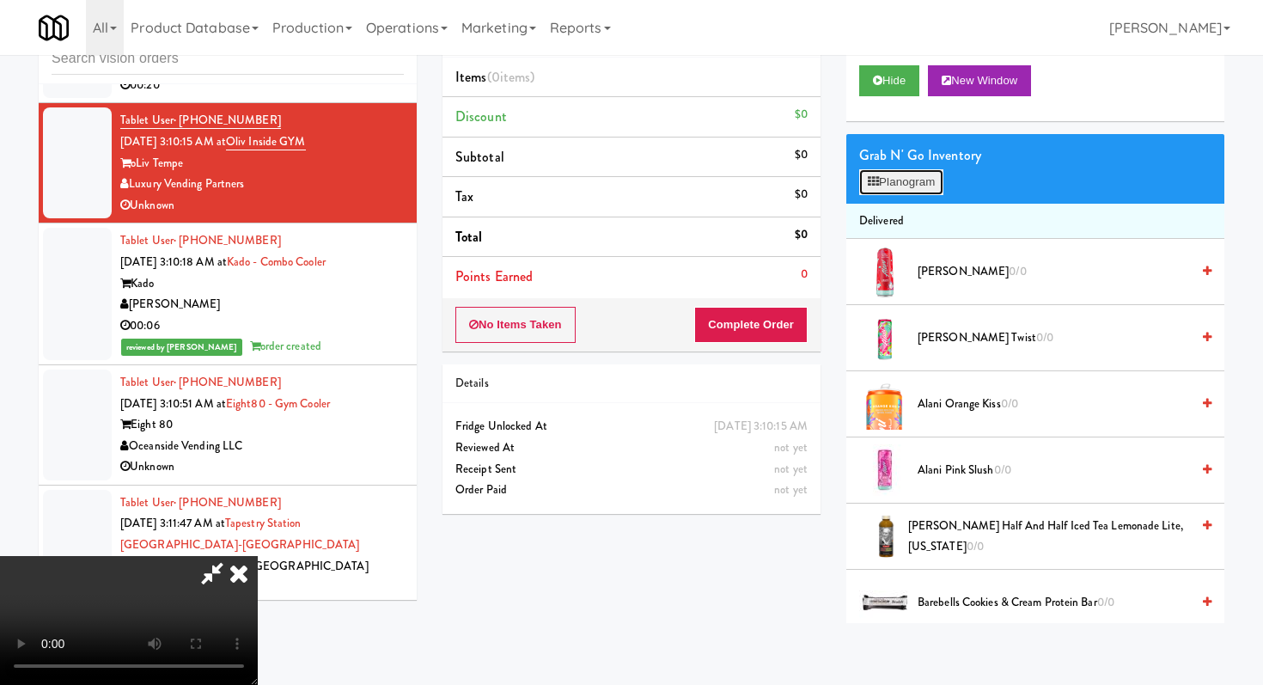
click at [922, 180] on button "Planogram" at bounding box center [901, 182] width 84 height 26
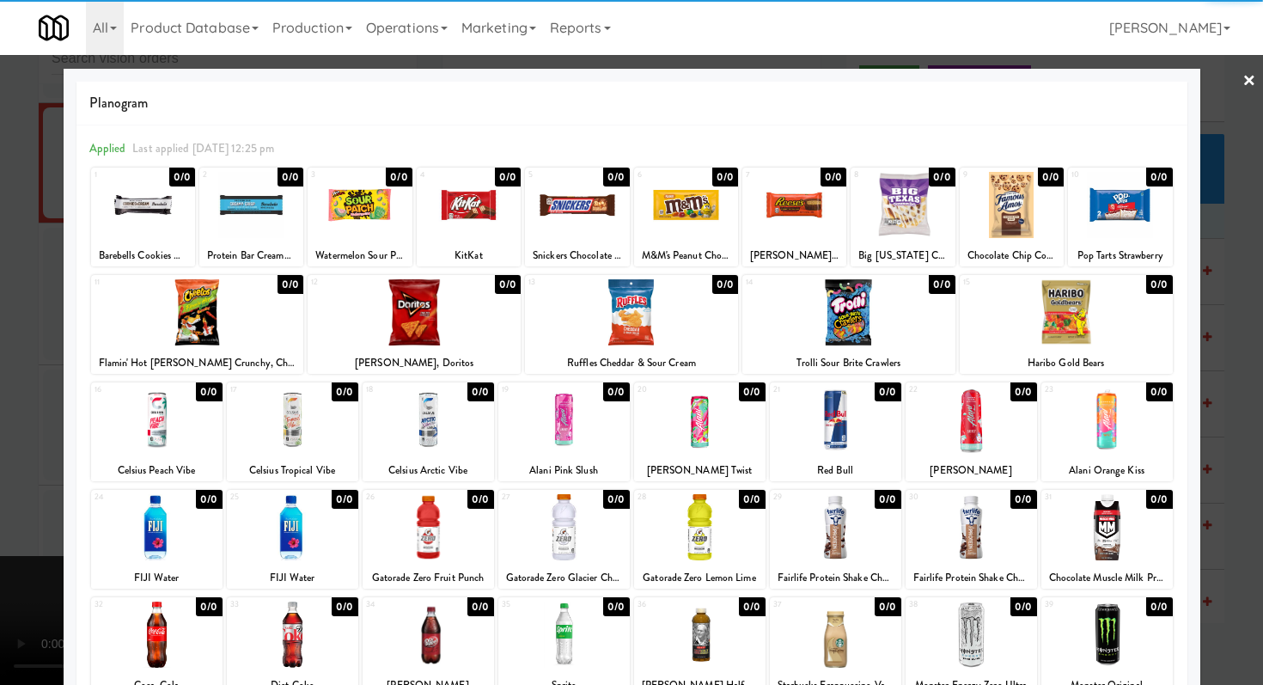
click at [1071, 214] on div at bounding box center [1120, 205] width 104 height 66
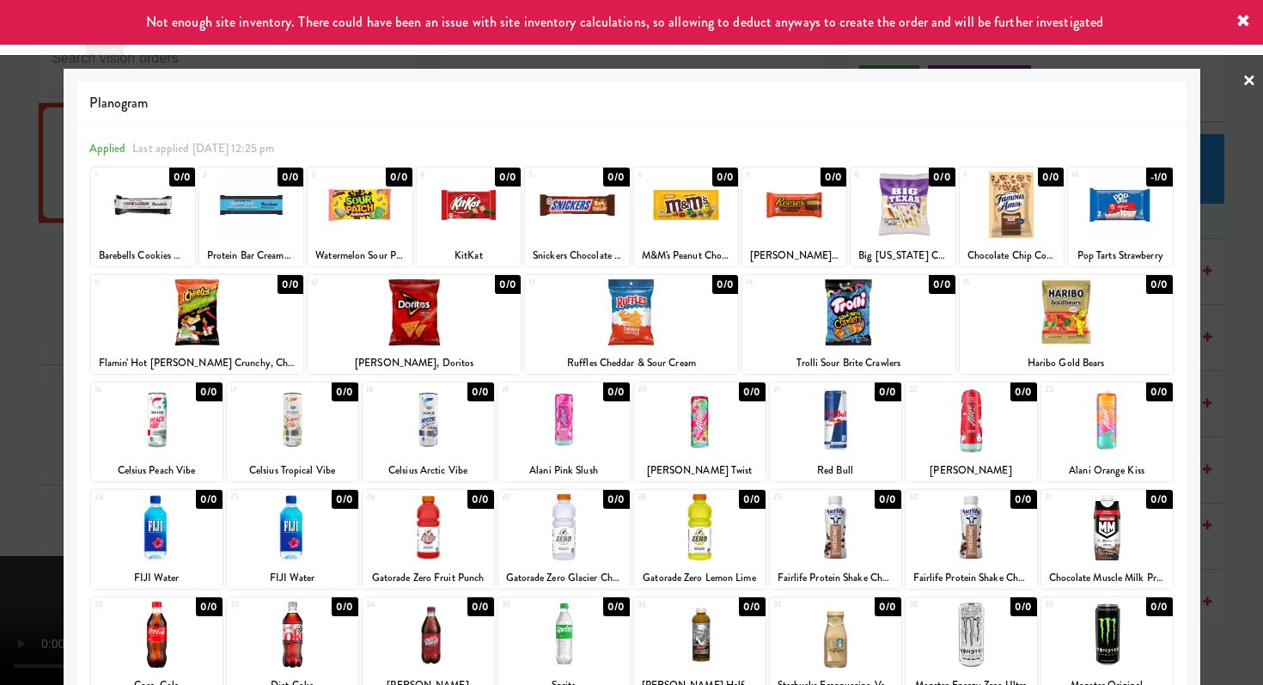
click at [873, 556] on div at bounding box center [835, 527] width 131 height 66
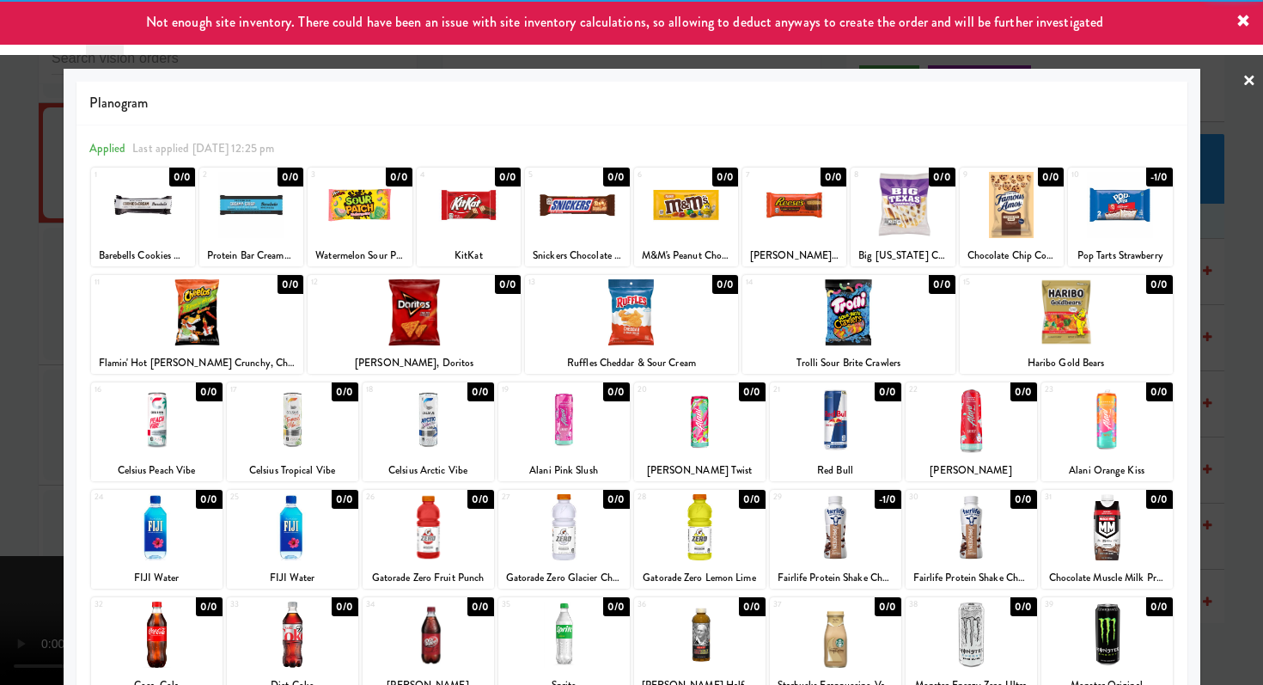
click at [0, 383] on div at bounding box center [631, 342] width 1263 height 685
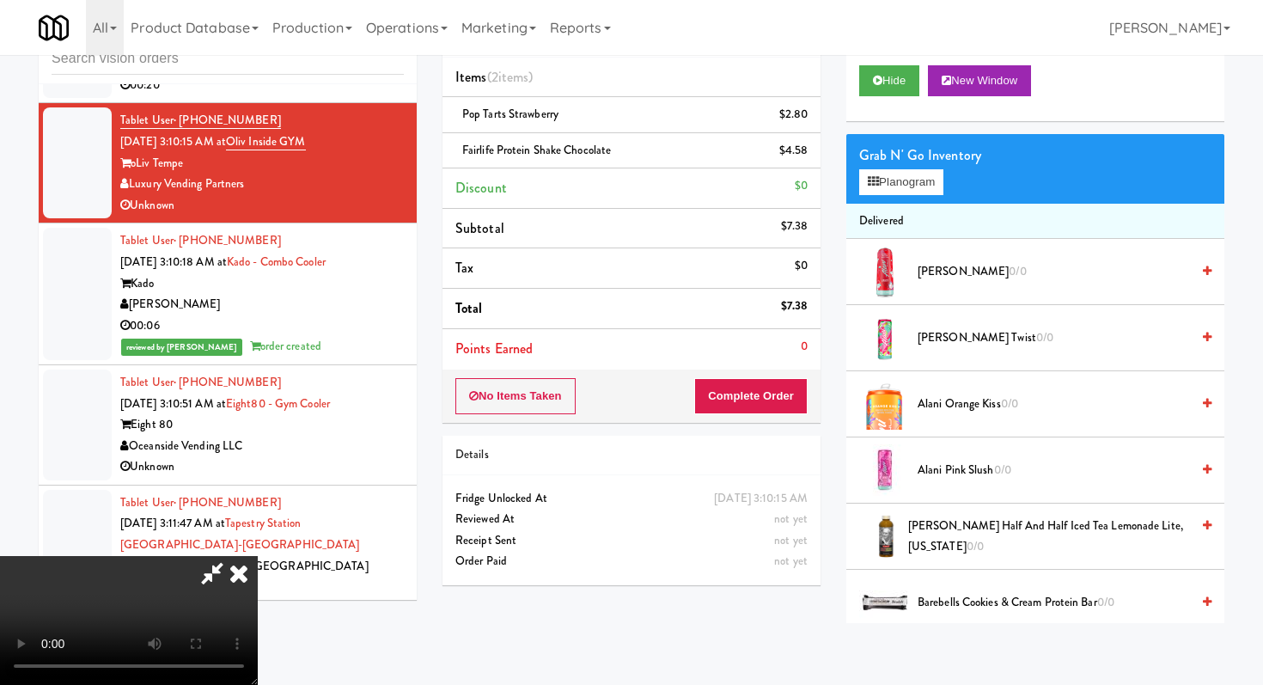
click at [258, 556] on video at bounding box center [129, 620] width 258 height 129
click at [782, 412] on button "Complete Order" at bounding box center [750, 396] width 113 height 36
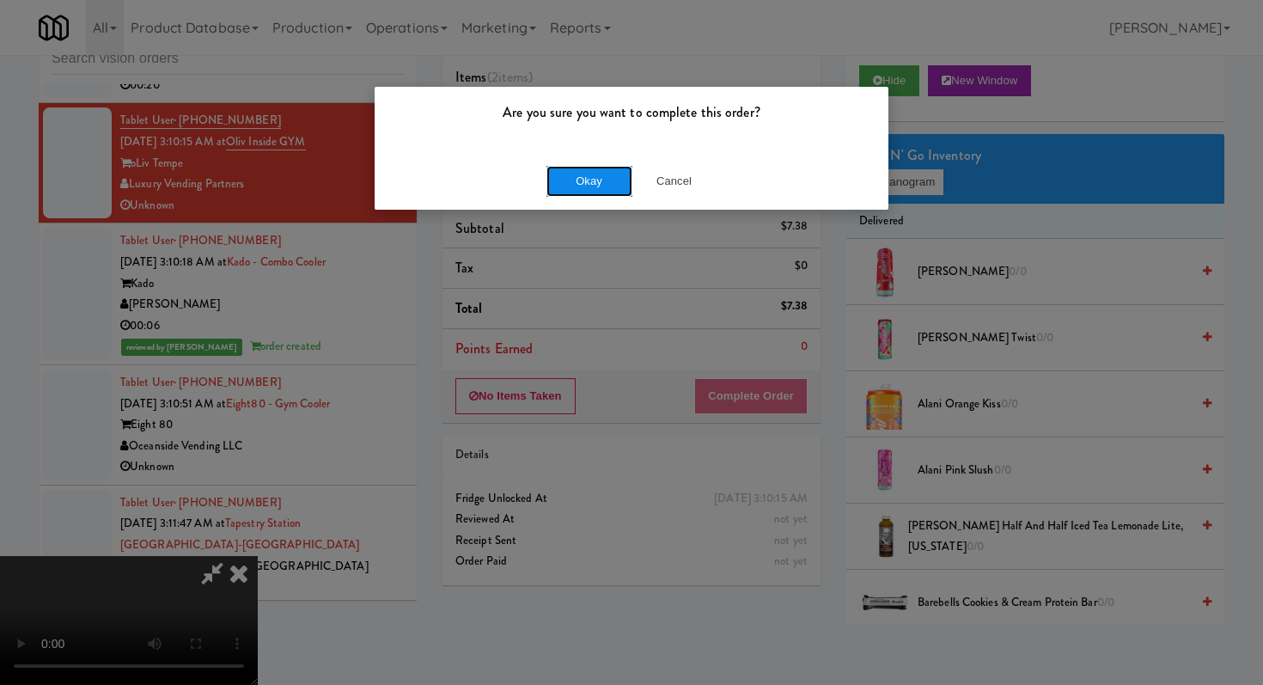
click at [591, 166] on button "Okay" at bounding box center [589, 181] width 86 height 31
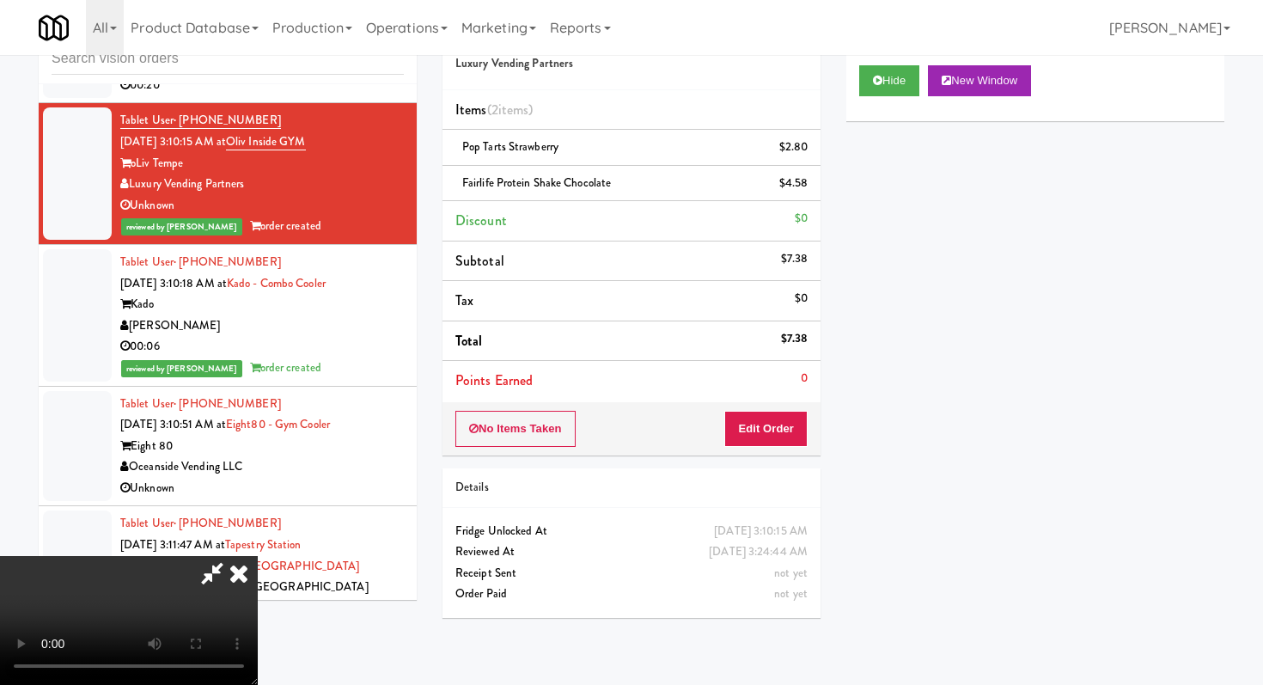
scroll to position [0, 0]
click at [258, 556] on icon at bounding box center [239, 573] width 38 height 34
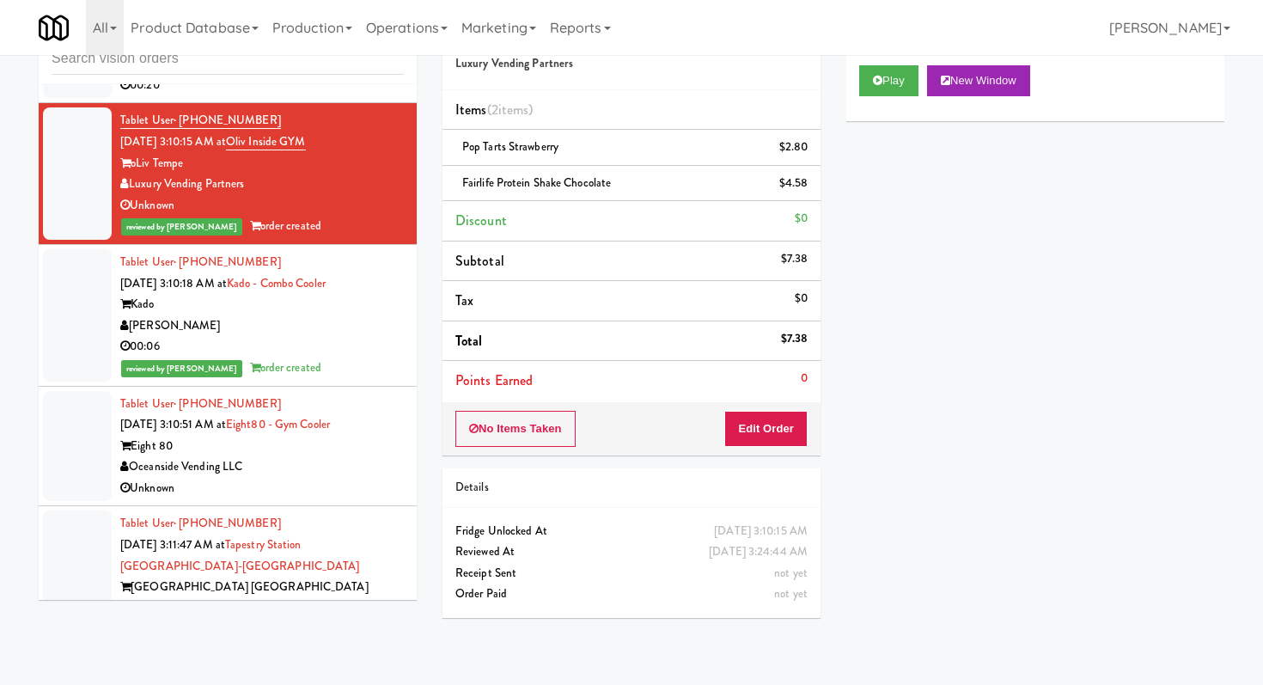
click at [363, 54] on div "Ella Parkside" at bounding box center [262, 43] width 284 height 21
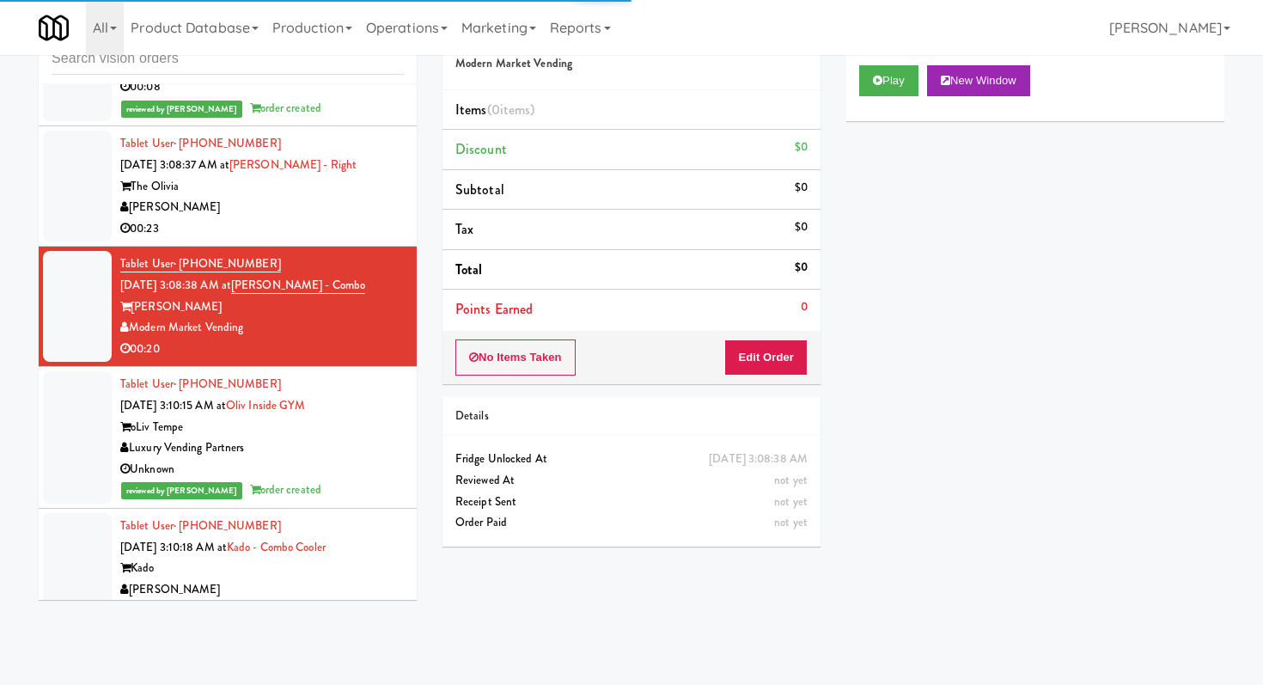
scroll to position [3527, 0]
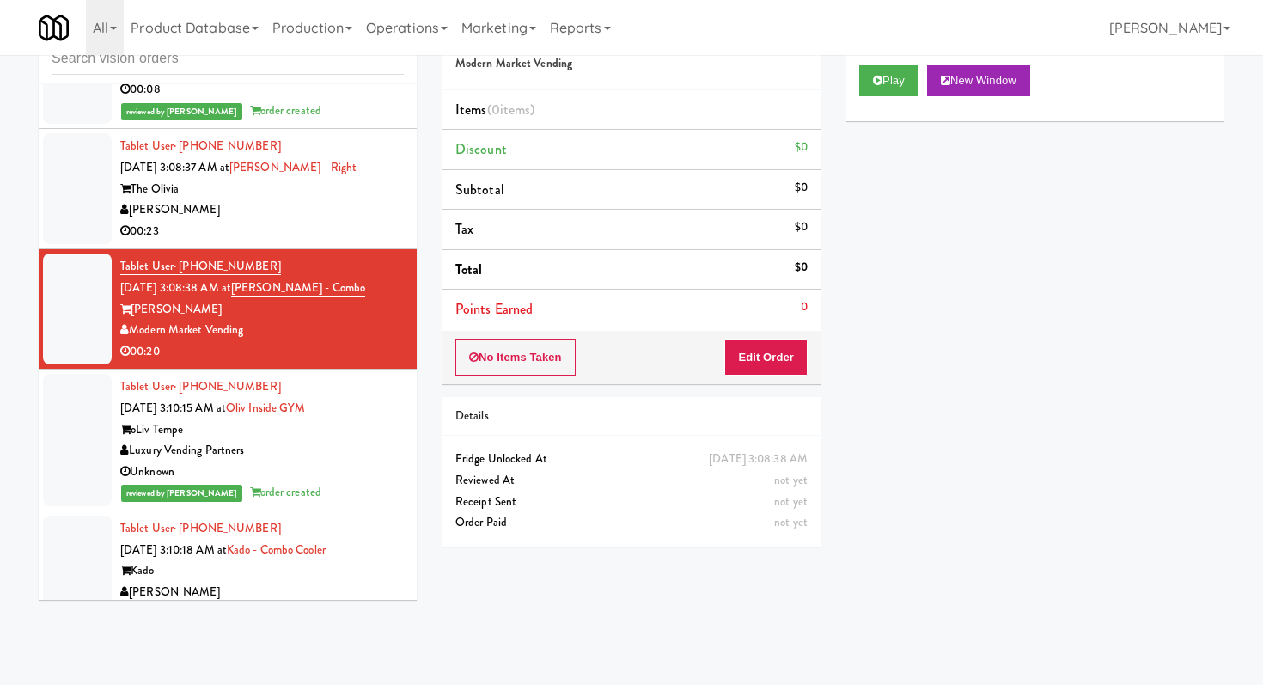
click at [808, 355] on div "No Items Taken Edit Order" at bounding box center [631, 357] width 378 height 53
click at [796, 356] on button "Edit Order" at bounding box center [765, 357] width 83 height 36
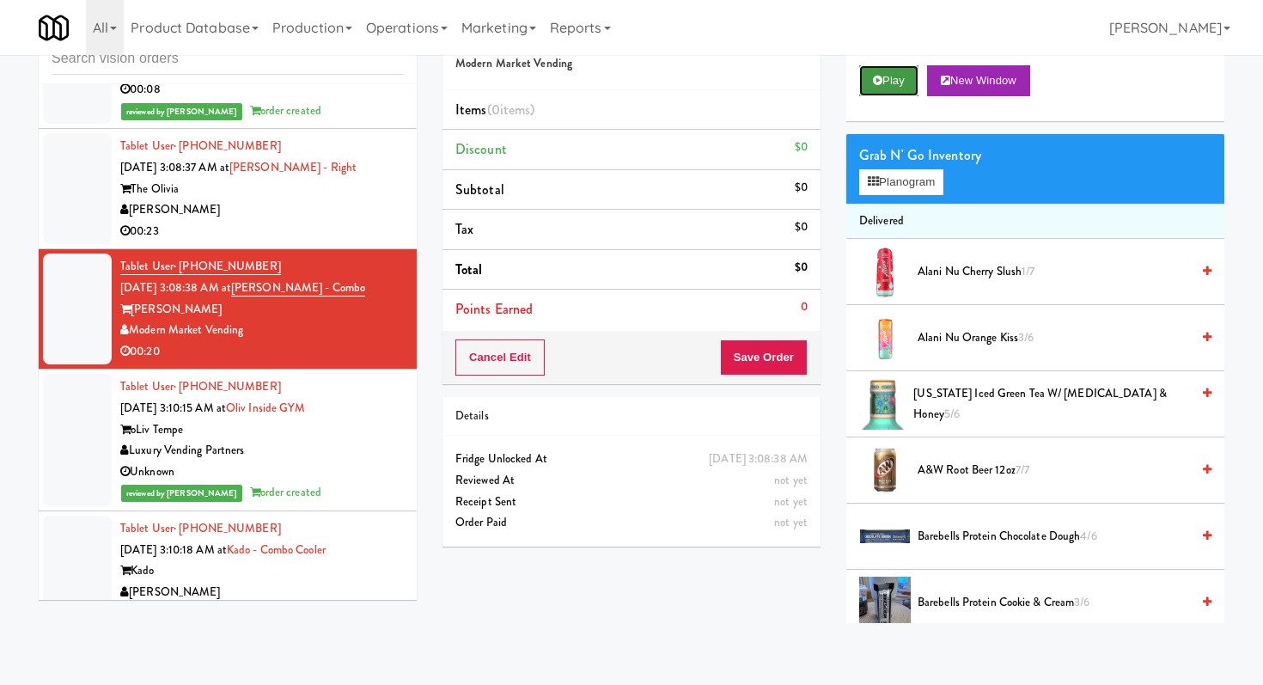
click at [889, 82] on button "Play" at bounding box center [888, 80] width 59 height 31
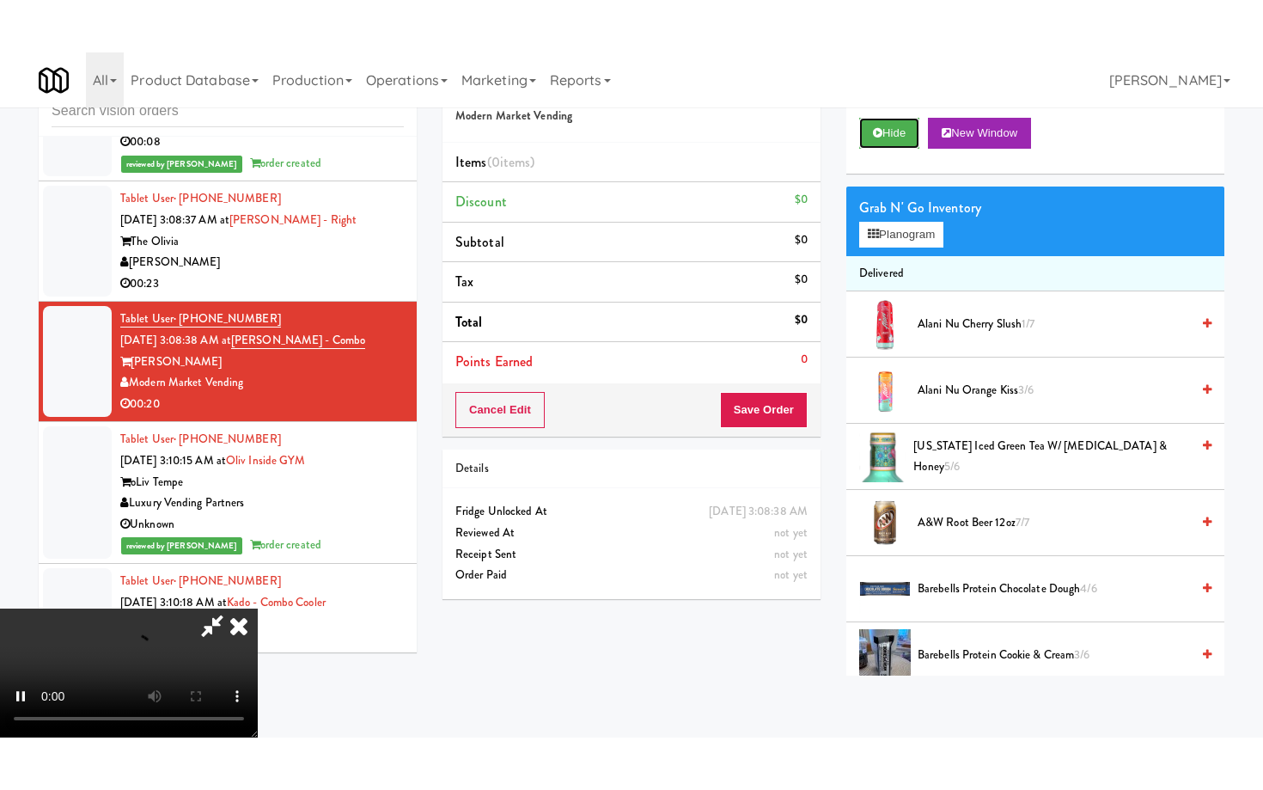
scroll to position [170, 0]
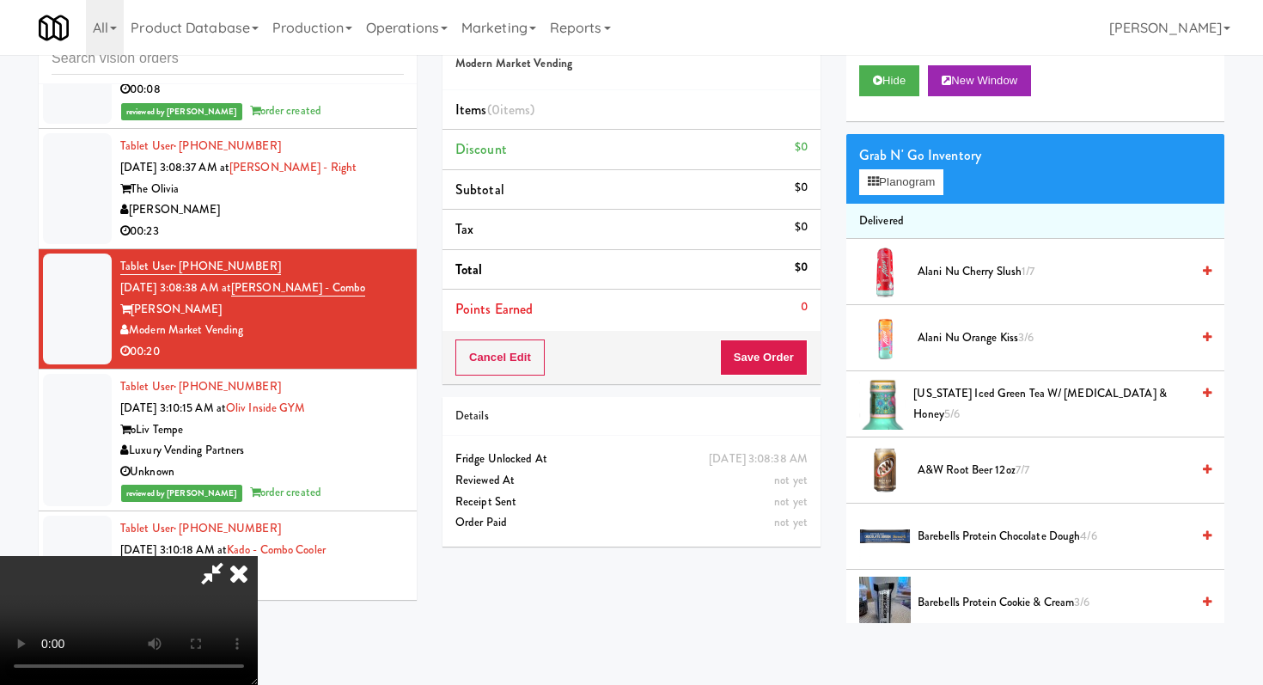
click at [258, 604] on video at bounding box center [129, 620] width 258 height 129
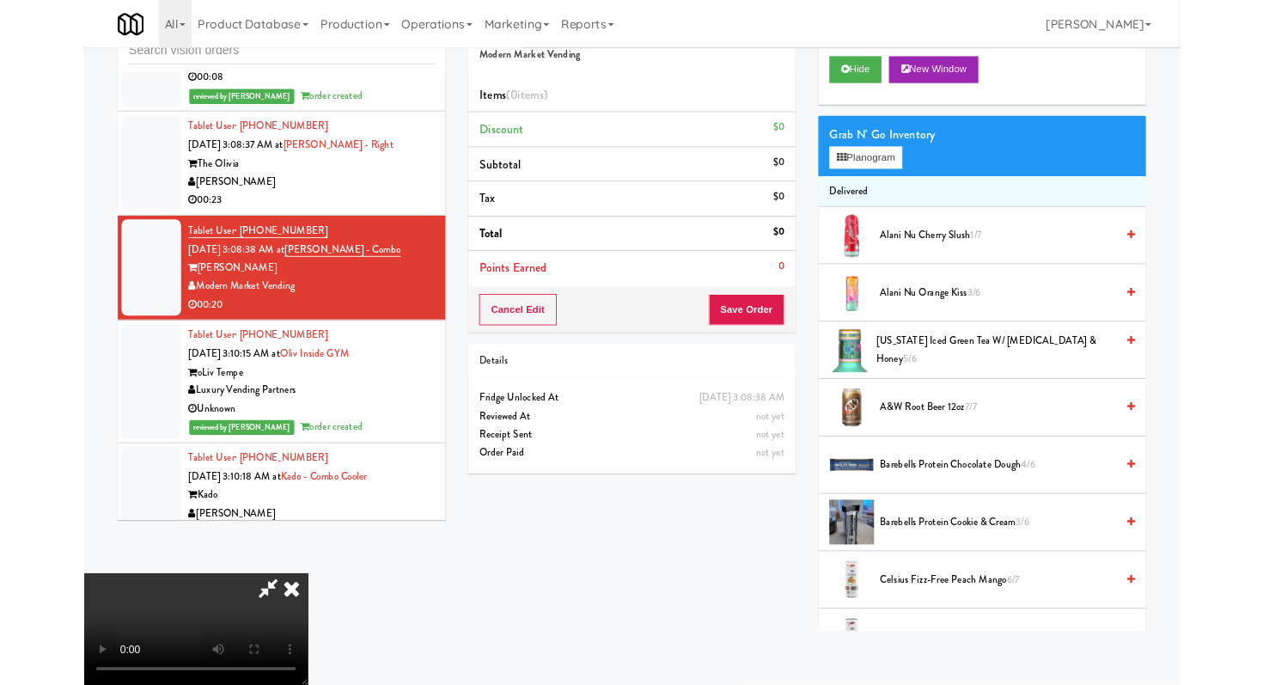
scroll to position [0, 0]
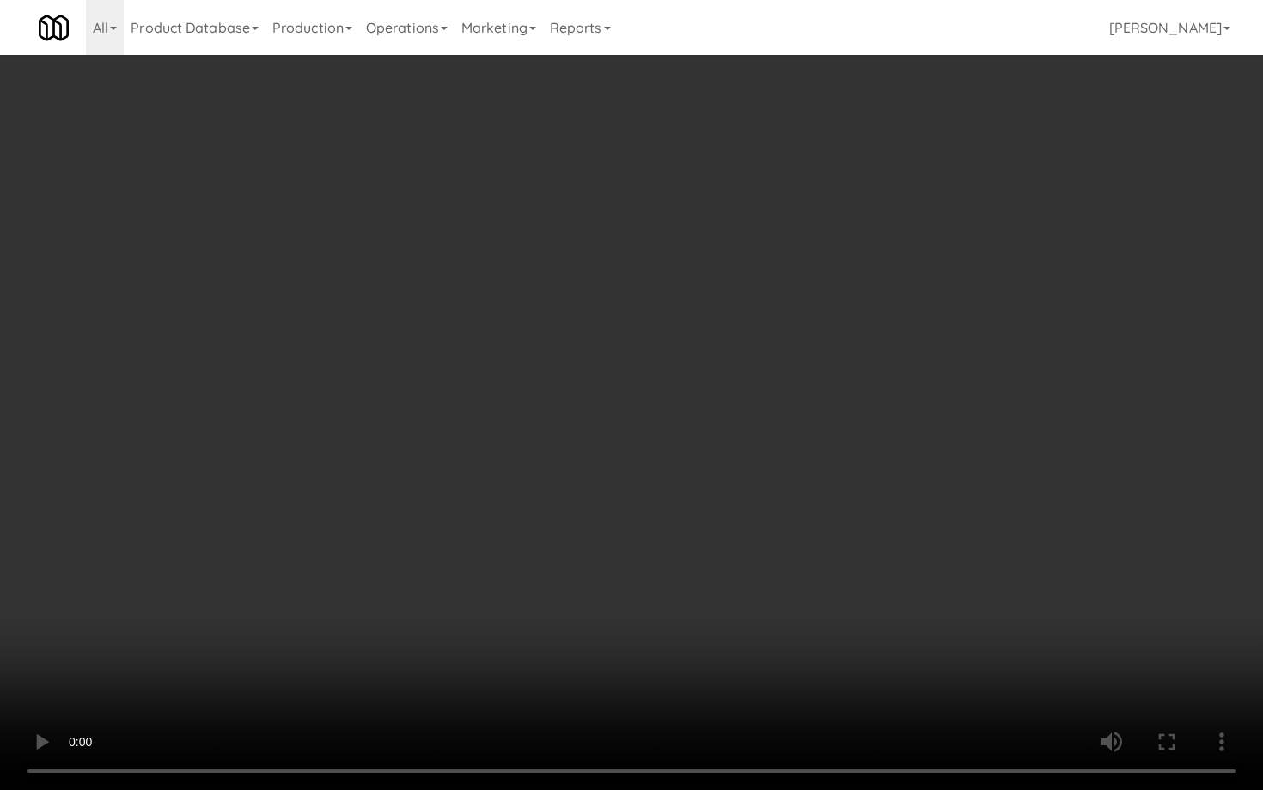
click at [209, 594] on video at bounding box center [631, 395] width 1263 height 790
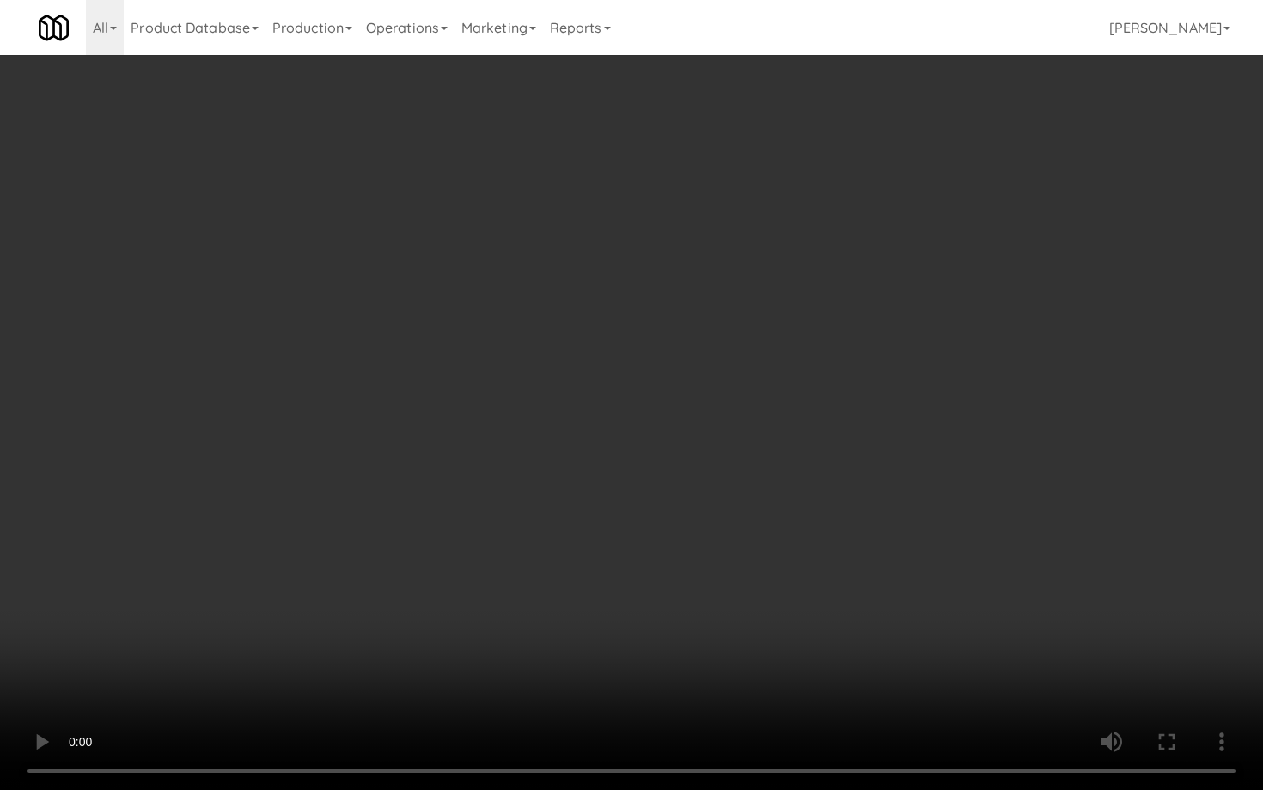
click at [209, 594] on video at bounding box center [631, 395] width 1263 height 790
click at [551, 562] on video at bounding box center [631, 395] width 1263 height 790
click at [353, 577] on video at bounding box center [631, 395] width 1263 height 790
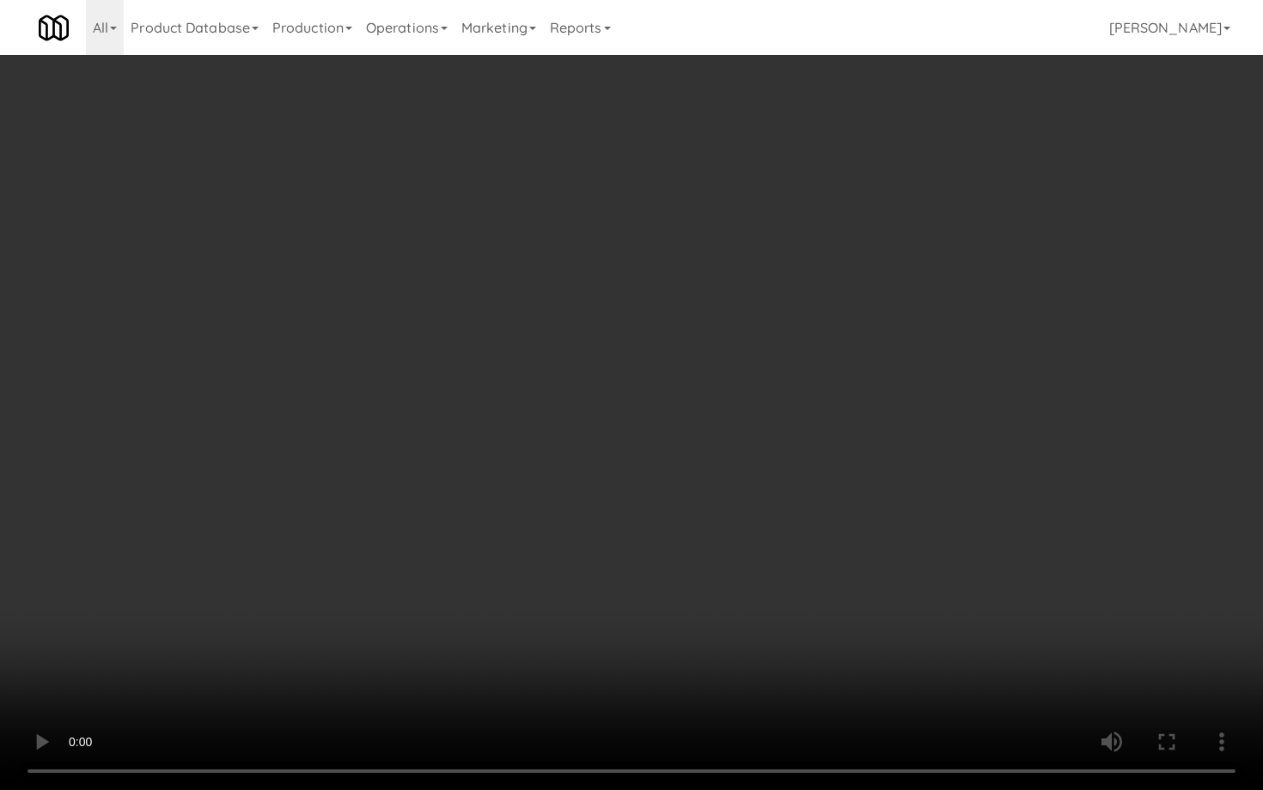
click at [353, 577] on video at bounding box center [631, 395] width 1263 height 790
click at [216, 586] on video at bounding box center [631, 395] width 1263 height 790
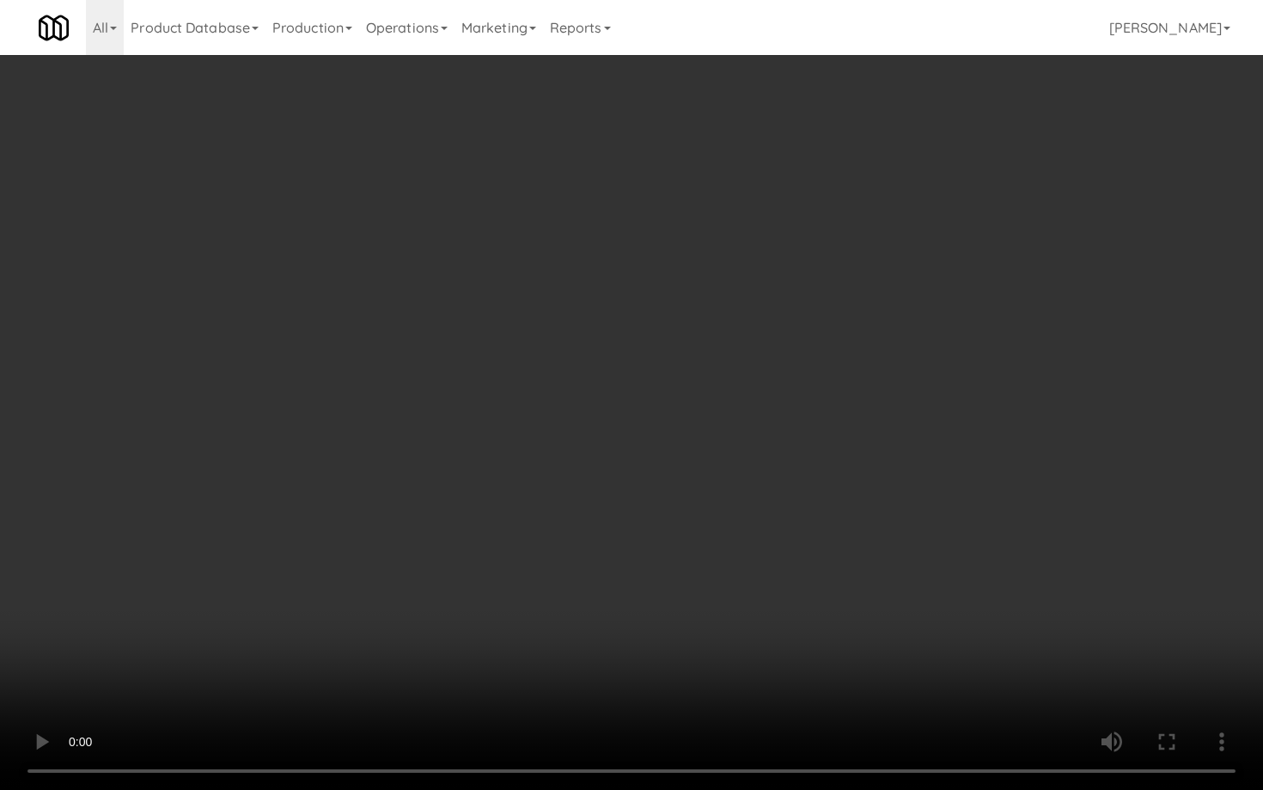
click at [216, 586] on video at bounding box center [631, 395] width 1263 height 790
click at [445, 536] on video at bounding box center [631, 395] width 1263 height 790
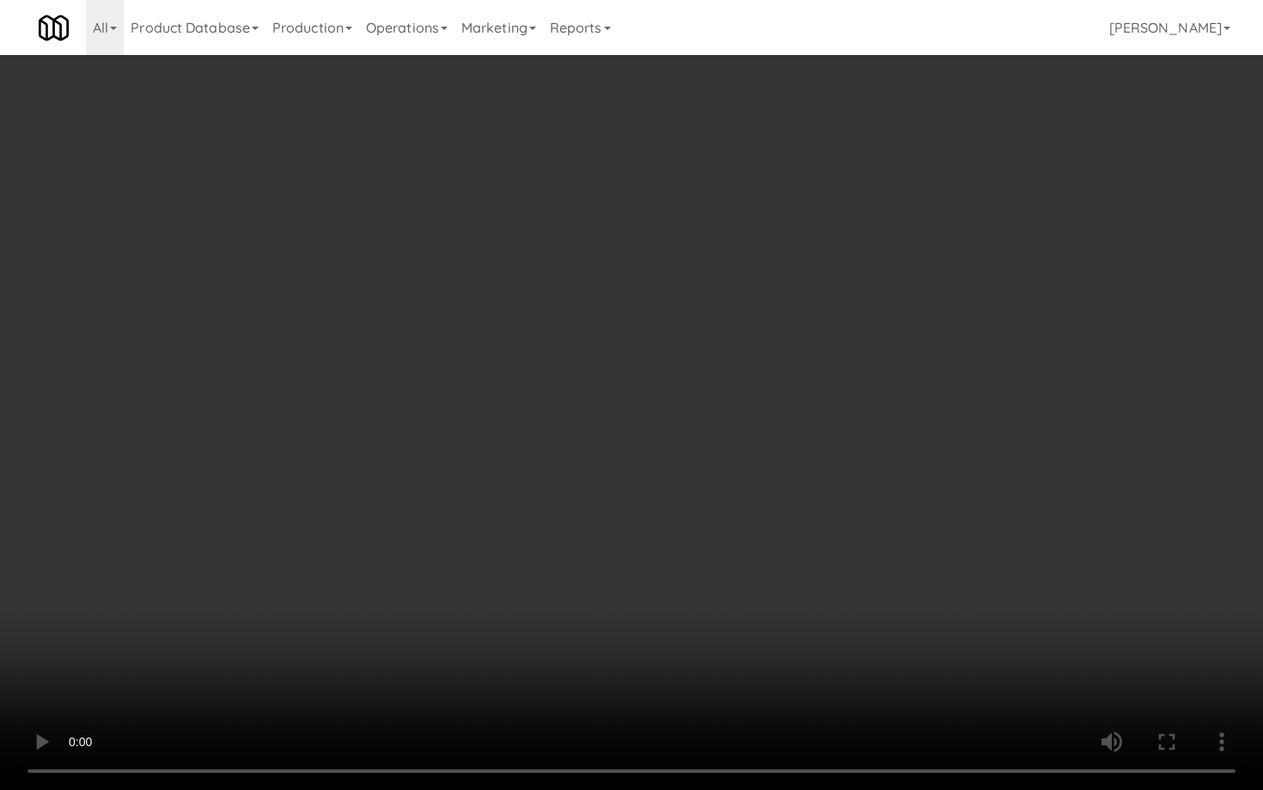
click at [445, 536] on video at bounding box center [631, 395] width 1263 height 790
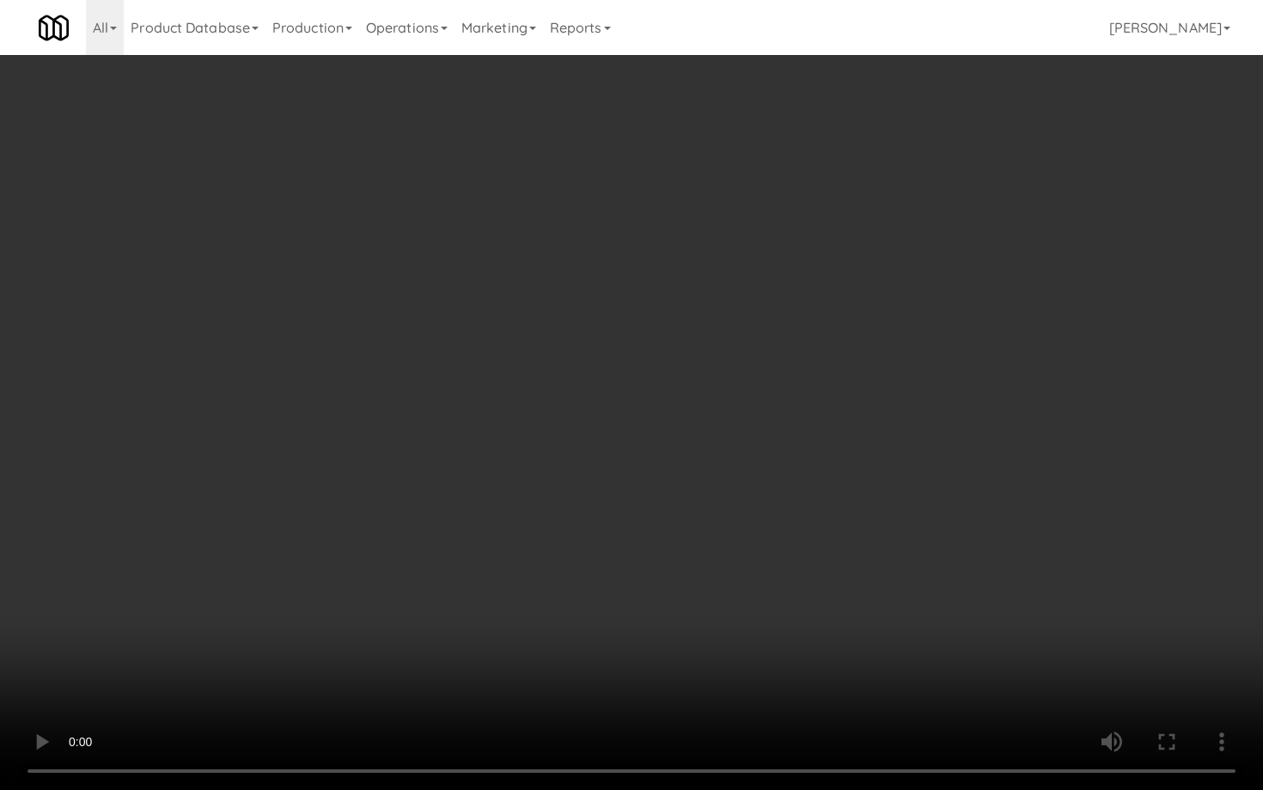
click at [548, 453] on video at bounding box center [631, 395] width 1263 height 790
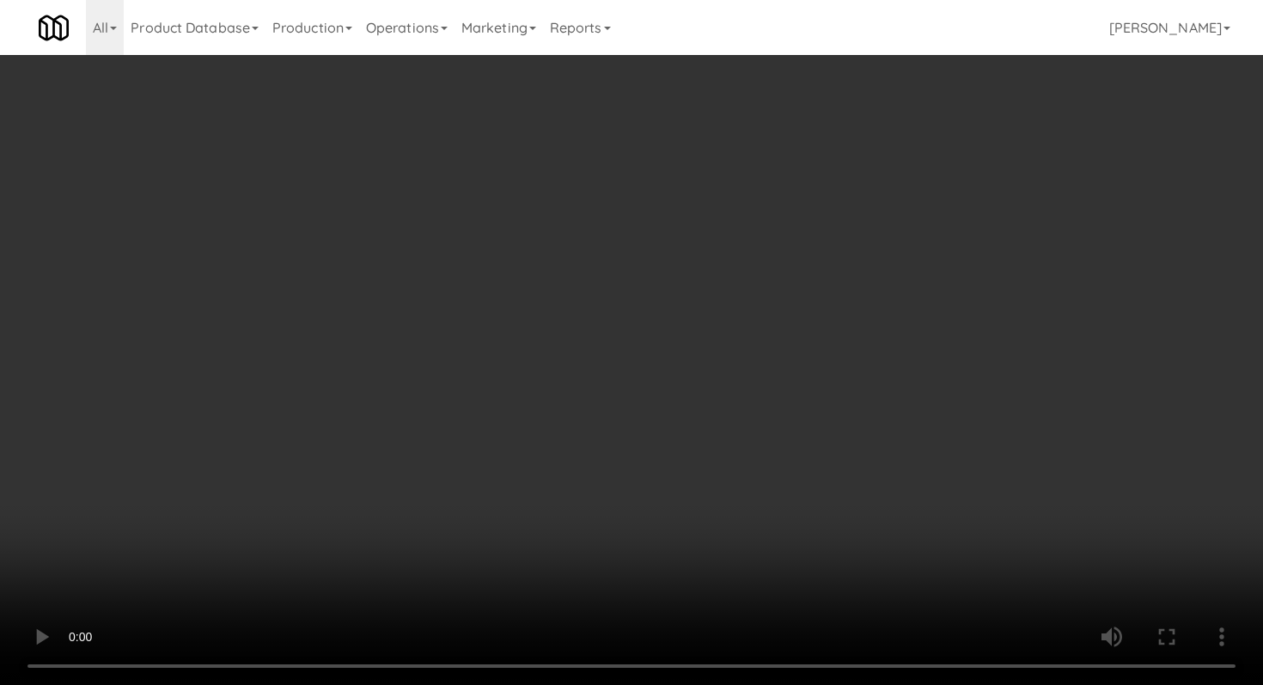
scroll to position [635, 0]
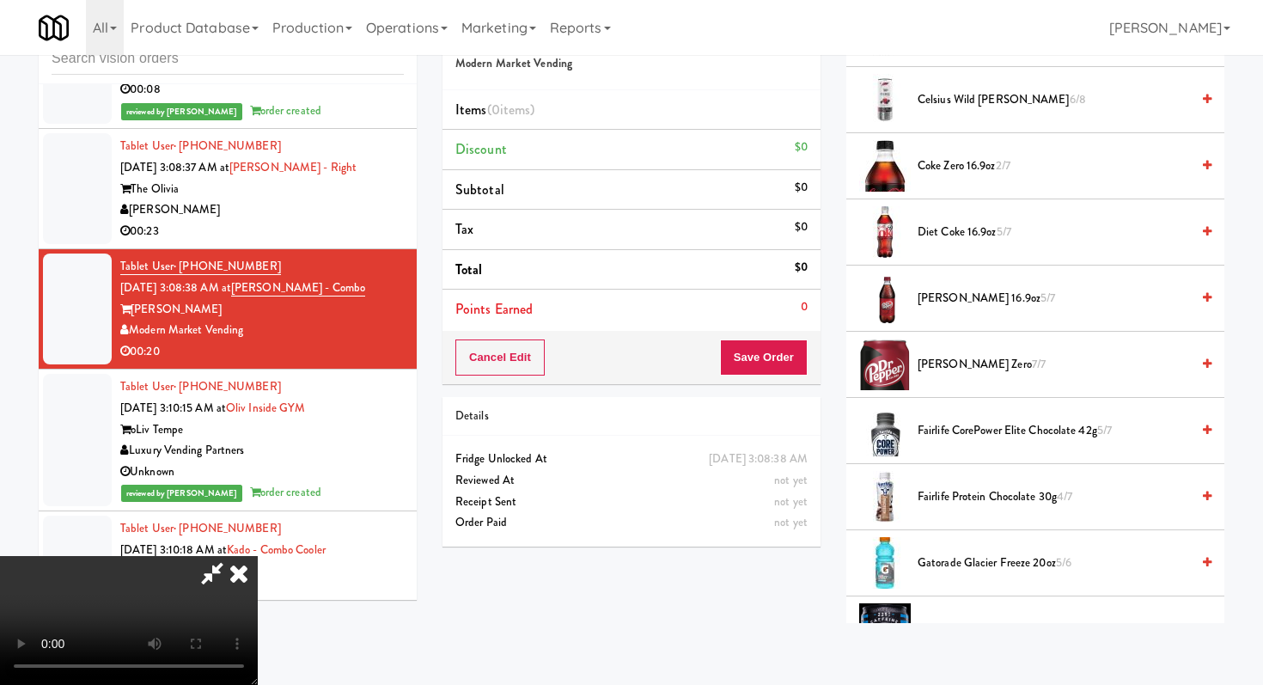
click at [943, 166] on span "Coke Zero 16.9oz 2/7" at bounding box center [1054, 166] width 272 height 21
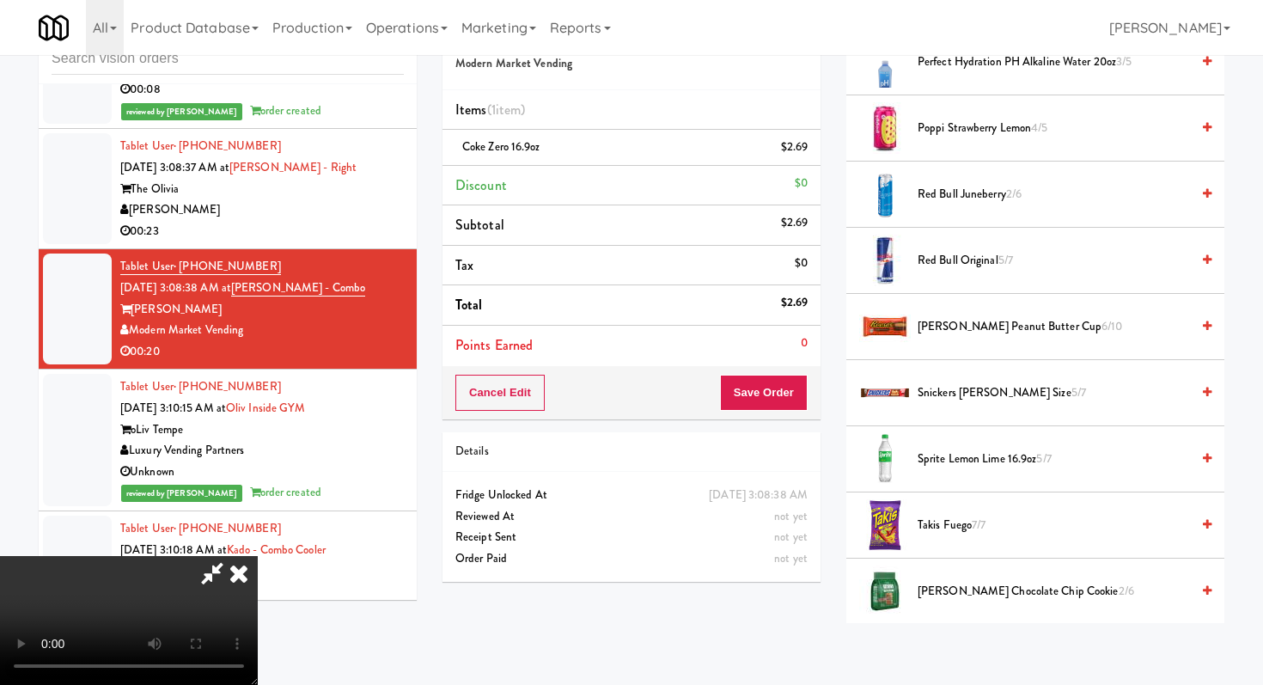
scroll to position [1670, 0]
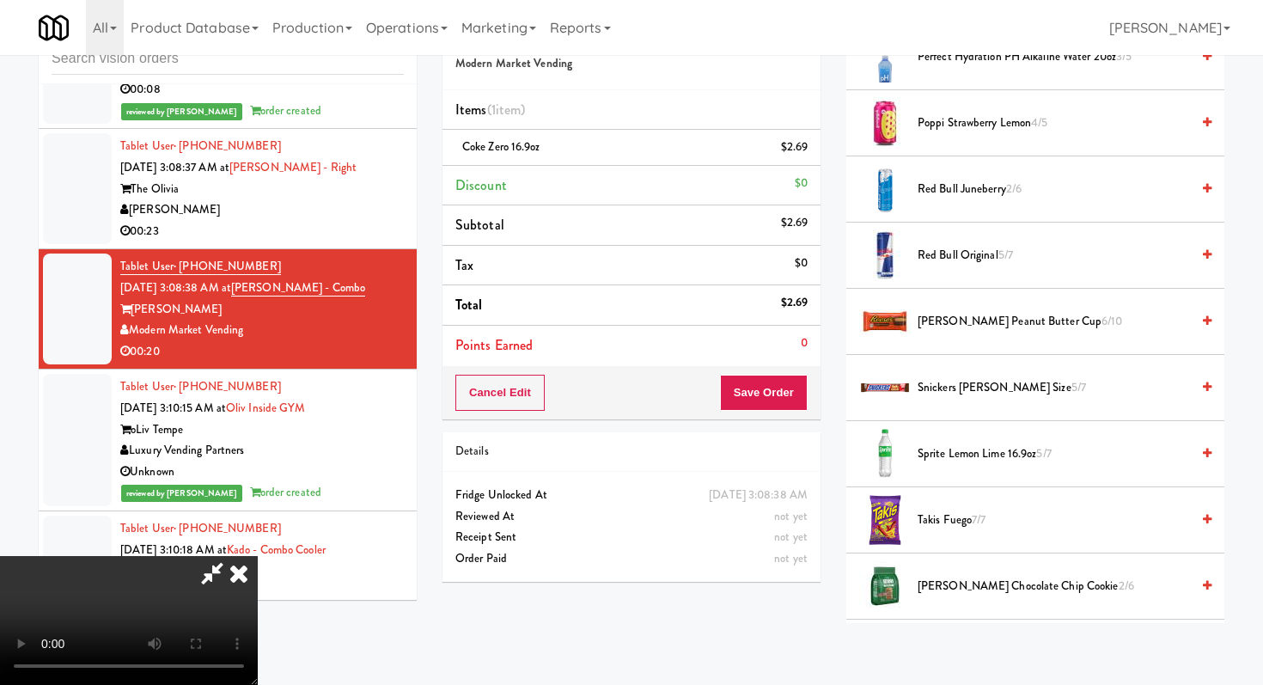
click at [940, 448] on span "Sprite Lemon Lime 16.9oz 5/7" at bounding box center [1054, 453] width 272 height 21
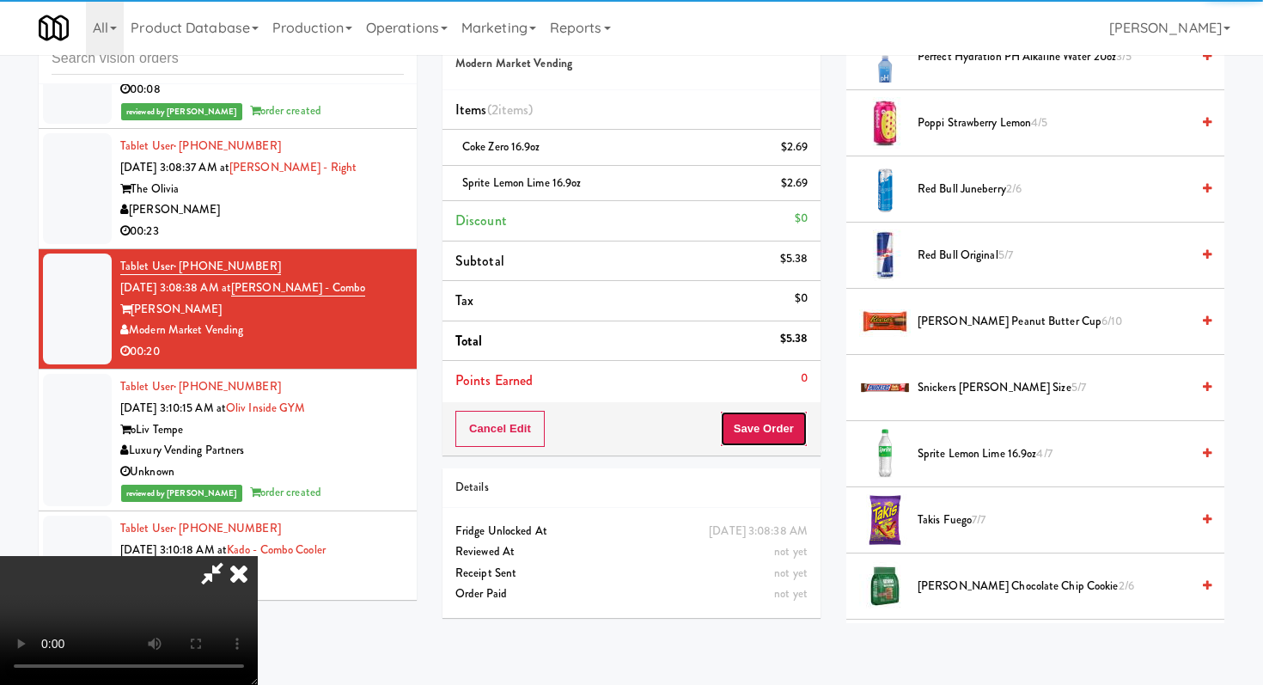
click at [799, 427] on button "Save Order" at bounding box center [764, 429] width 88 height 36
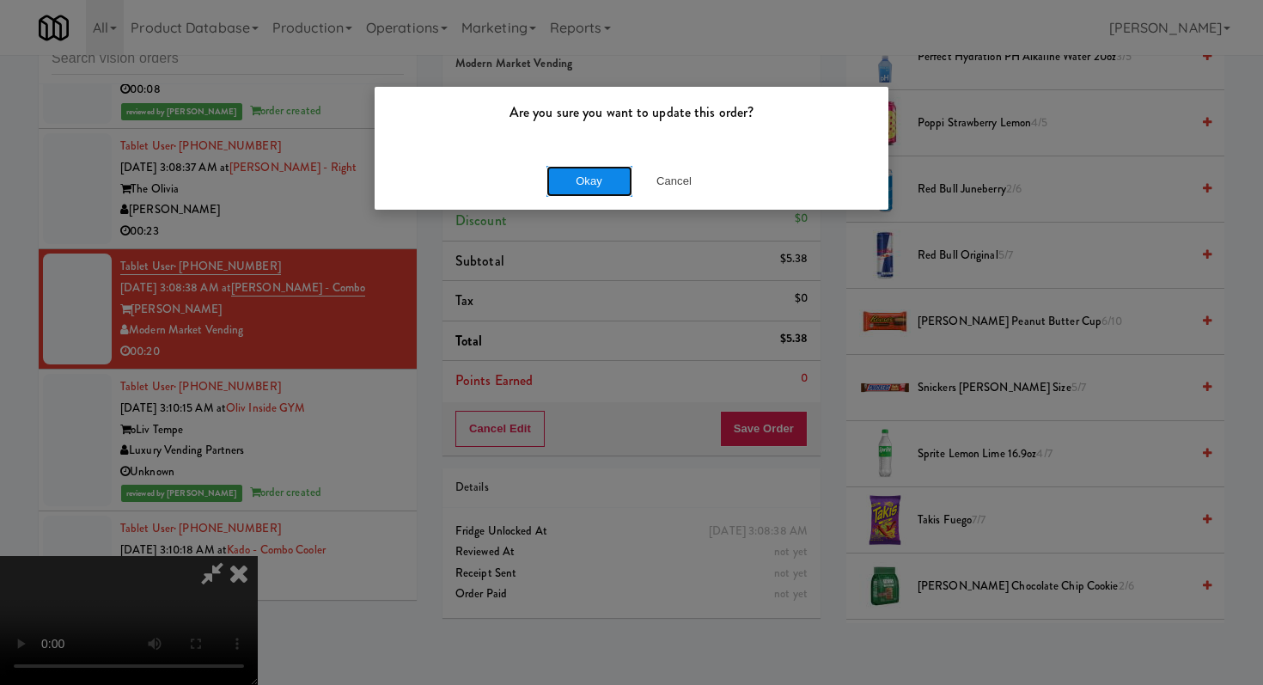
click at [561, 177] on button "Okay" at bounding box center [589, 181] width 86 height 31
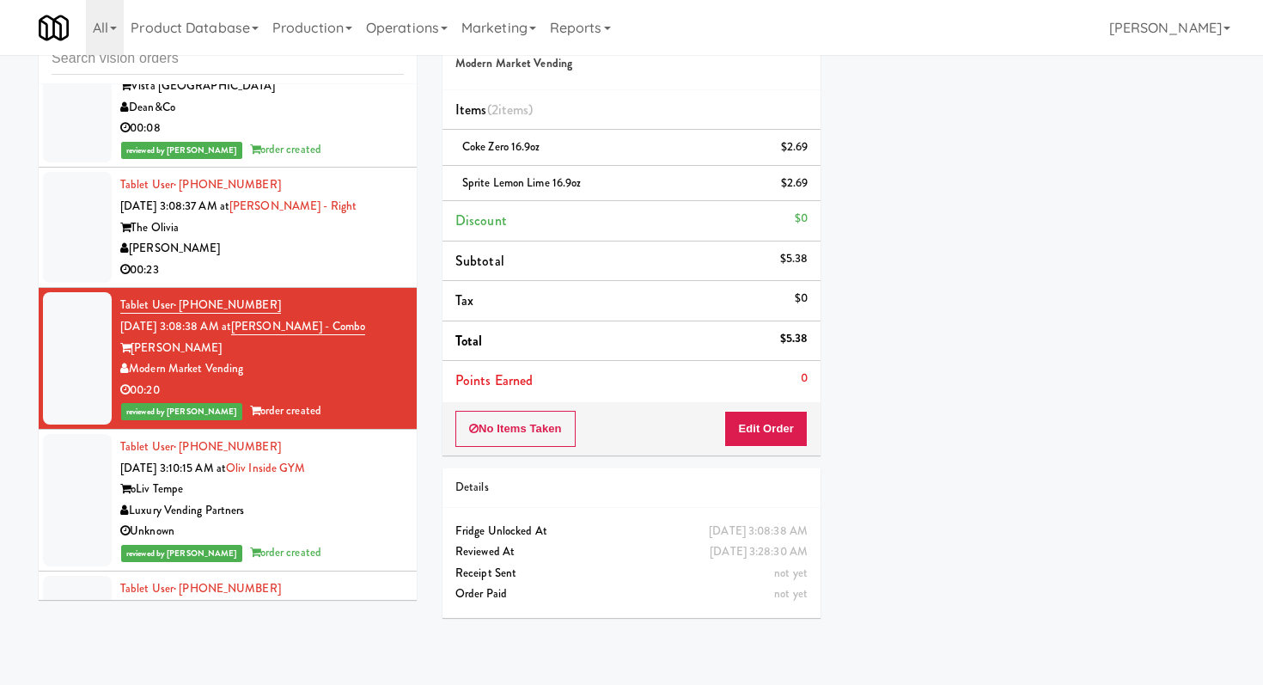
scroll to position [3432, 0]
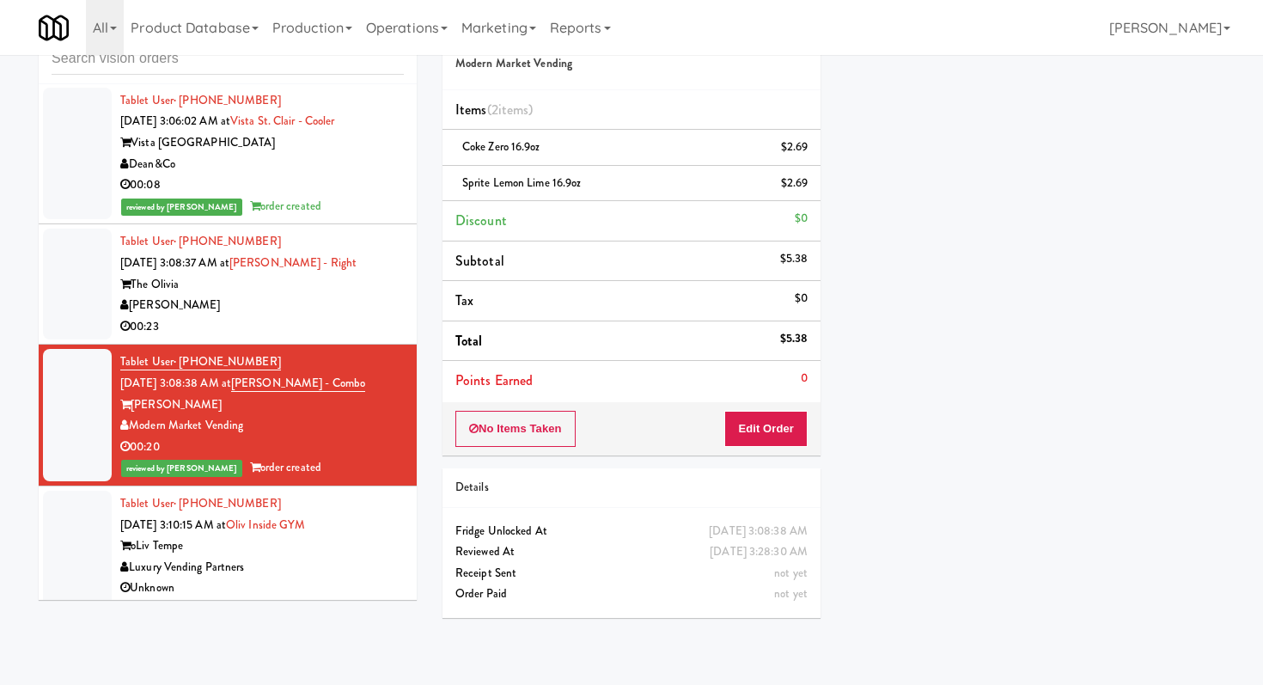
click at [259, 316] on div "[PERSON_NAME]" at bounding box center [262, 305] width 284 height 21
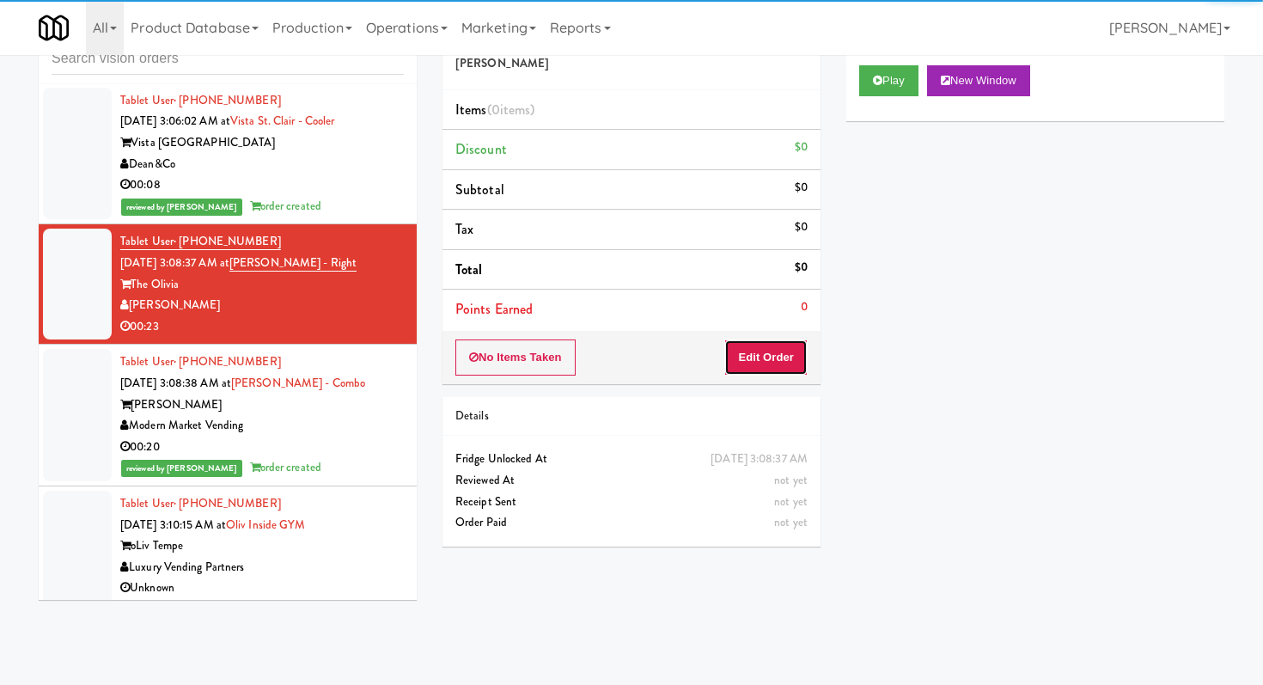
click at [796, 348] on button "Edit Order" at bounding box center [765, 357] width 83 height 36
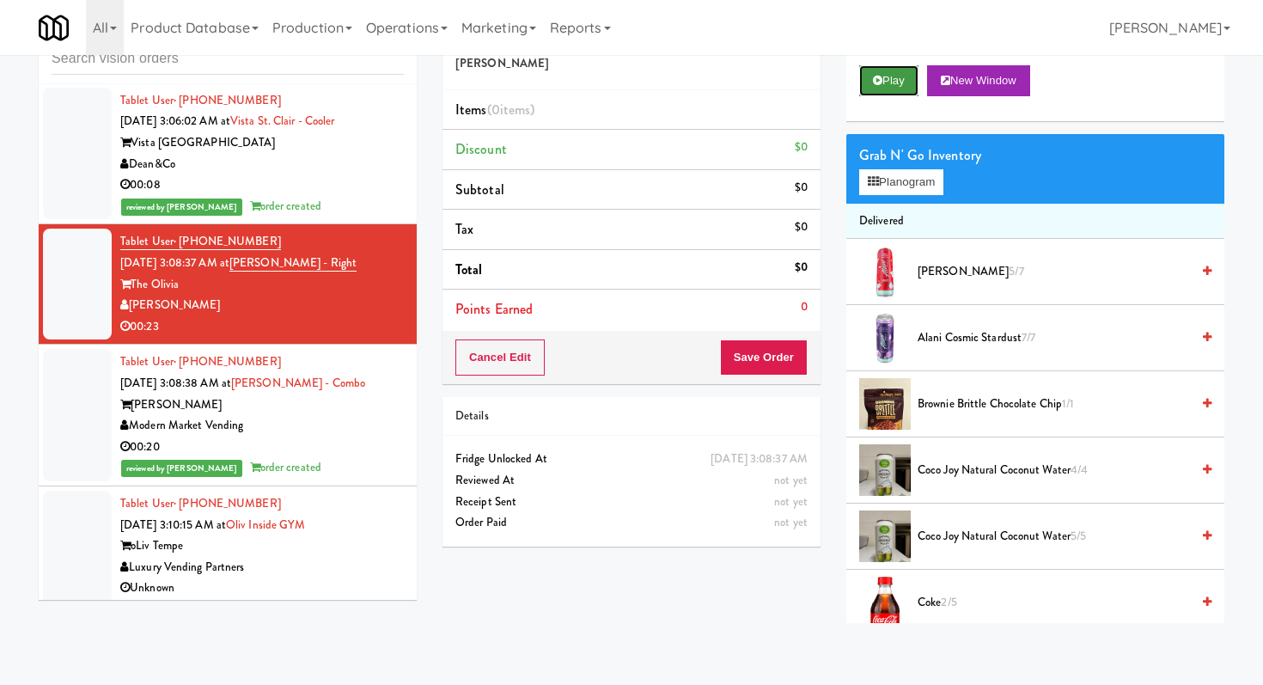
click at [900, 91] on button "Play" at bounding box center [888, 80] width 59 height 31
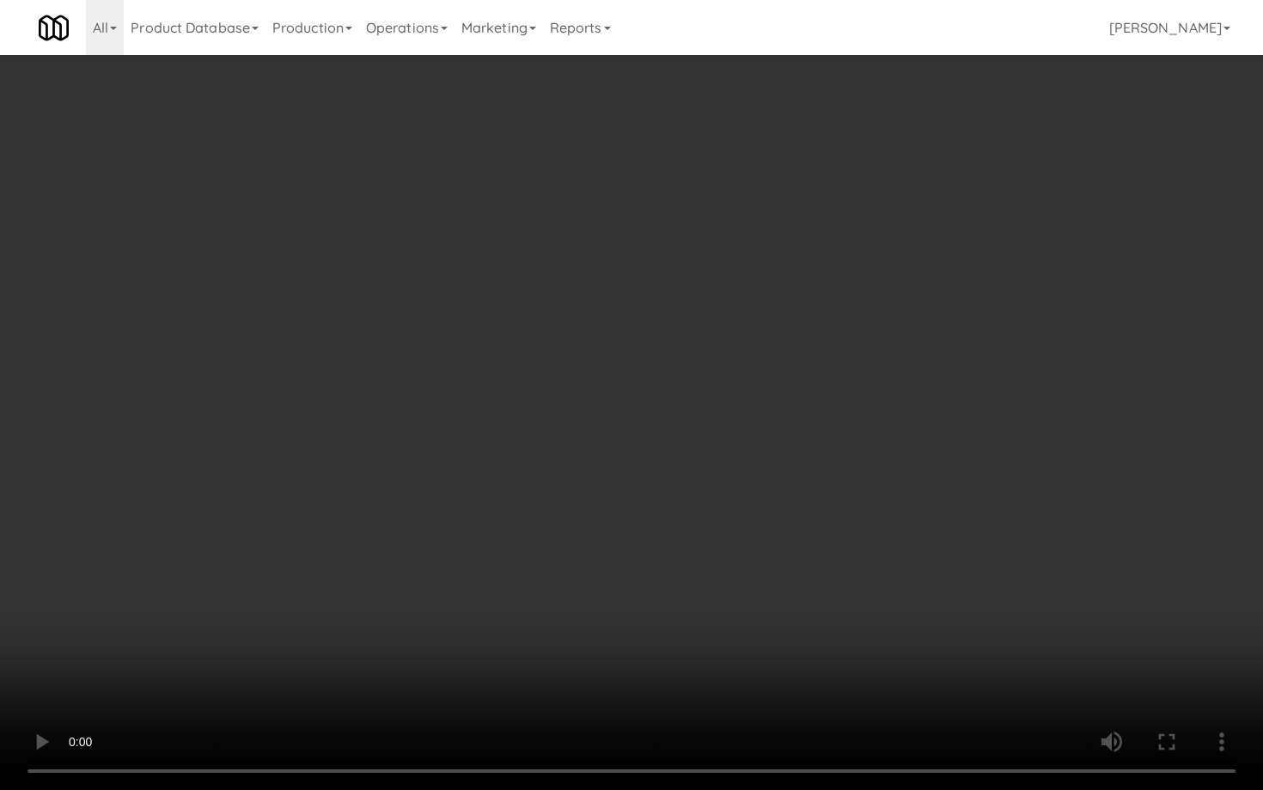
click at [914, 570] on video at bounding box center [631, 395] width 1263 height 790
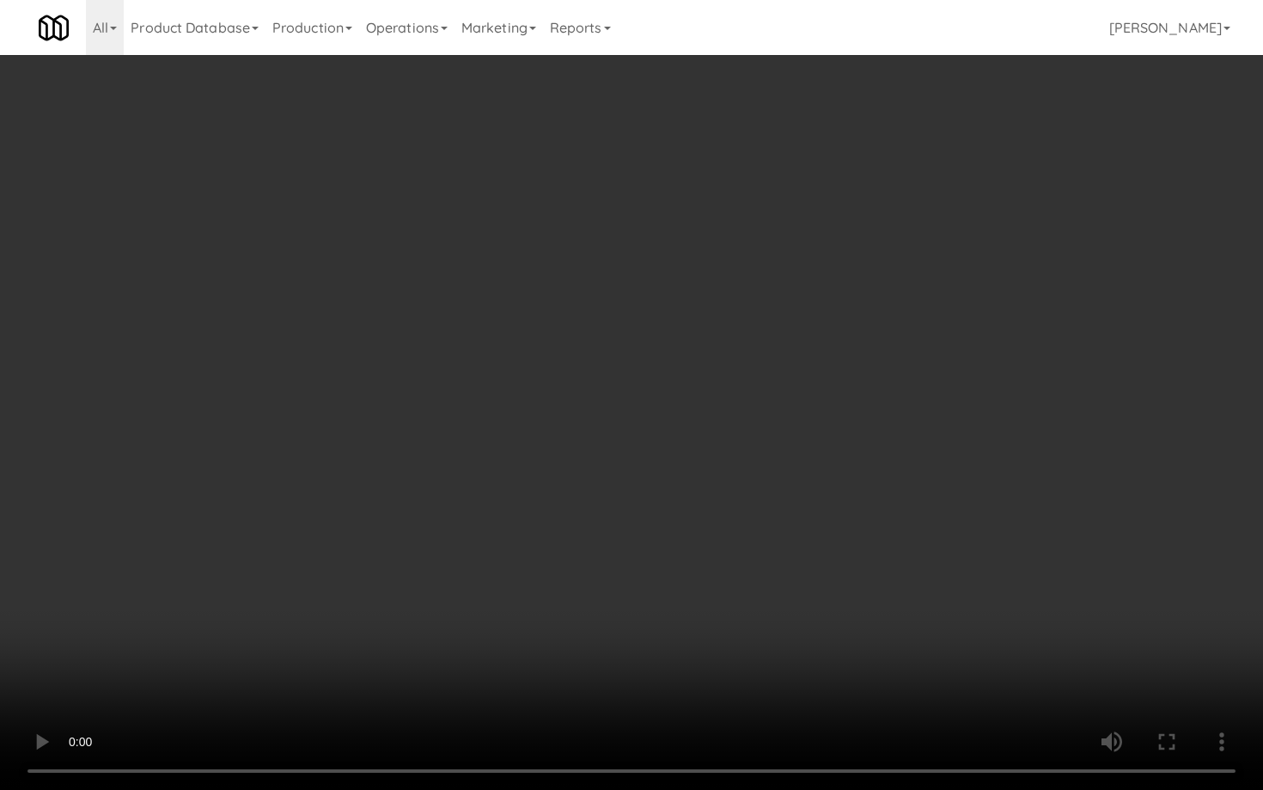
click at [914, 570] on video at bounding box center [631, 395] width 1263 height 790
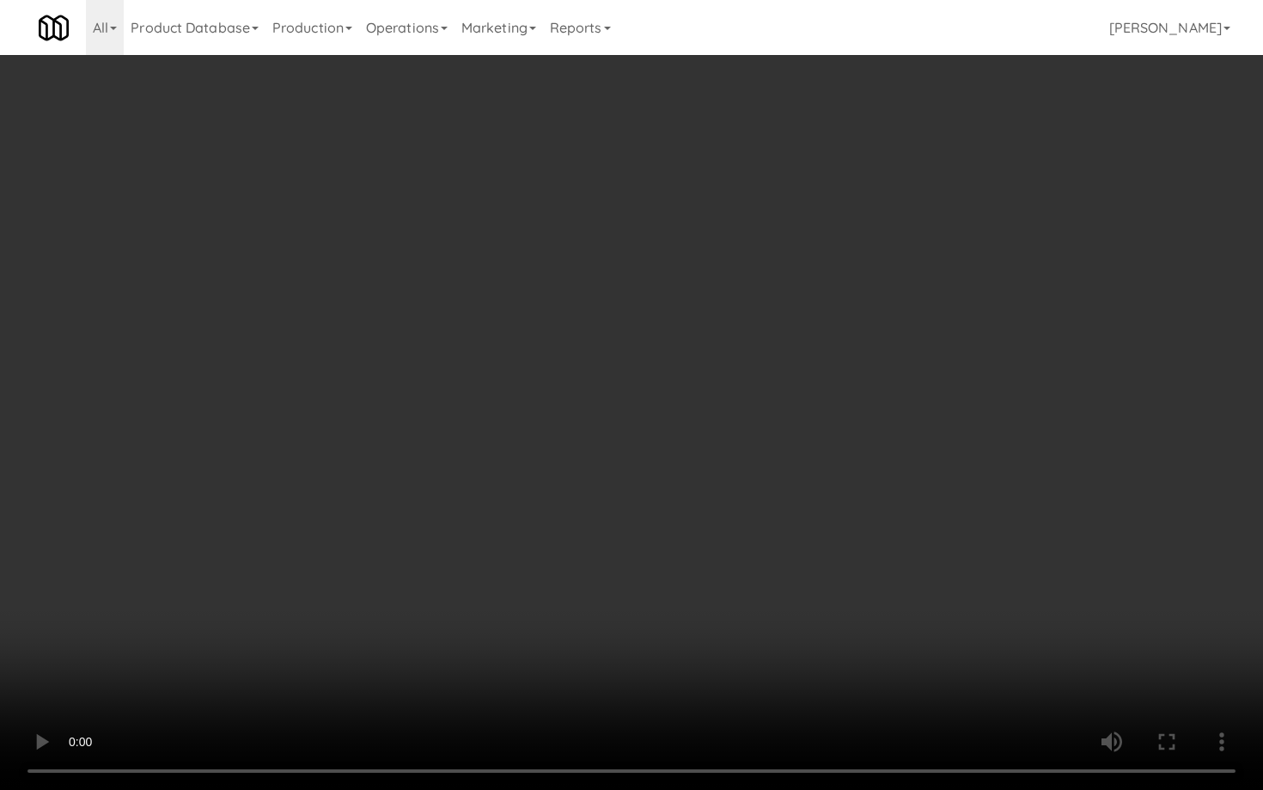
click at [914, 570] on video at bounding box center [631, 395] width 1263 height 790
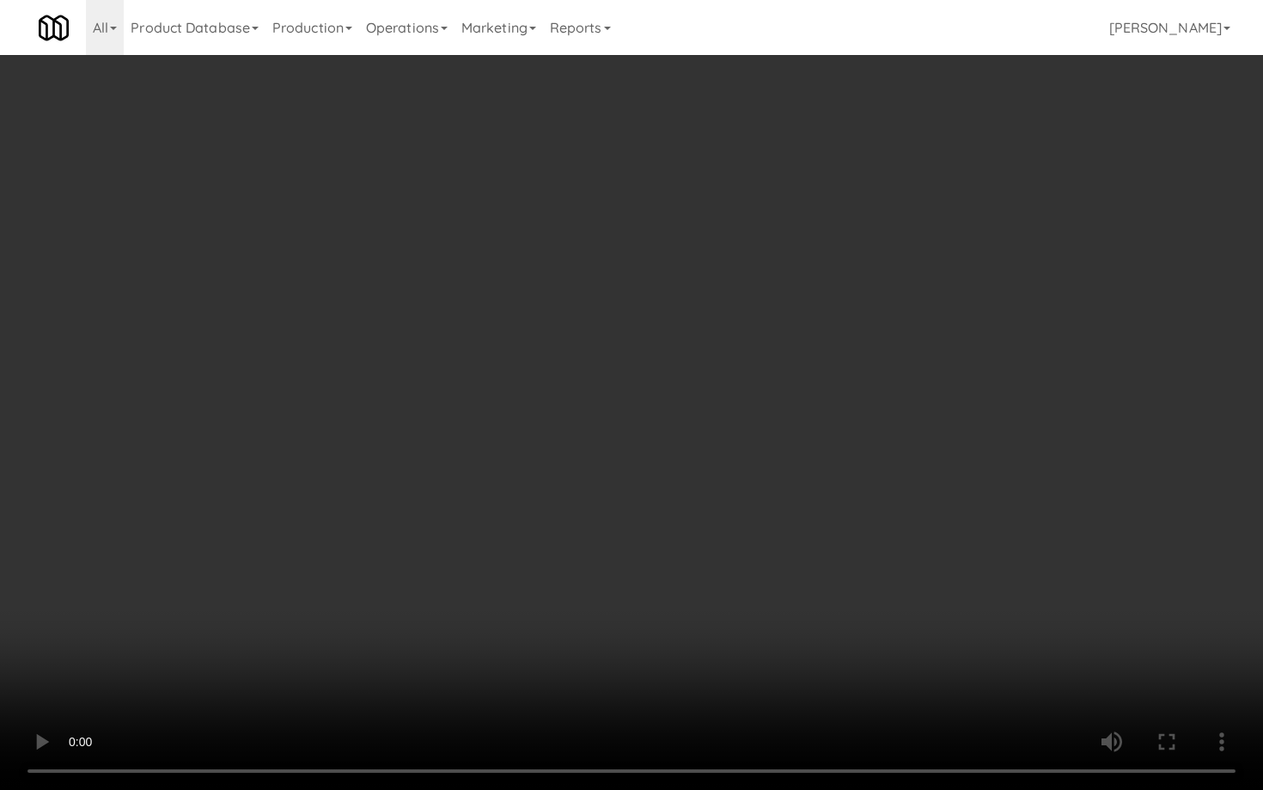
click at [914, 570] on video at bounding box center [631, 395] width 1263 height 790
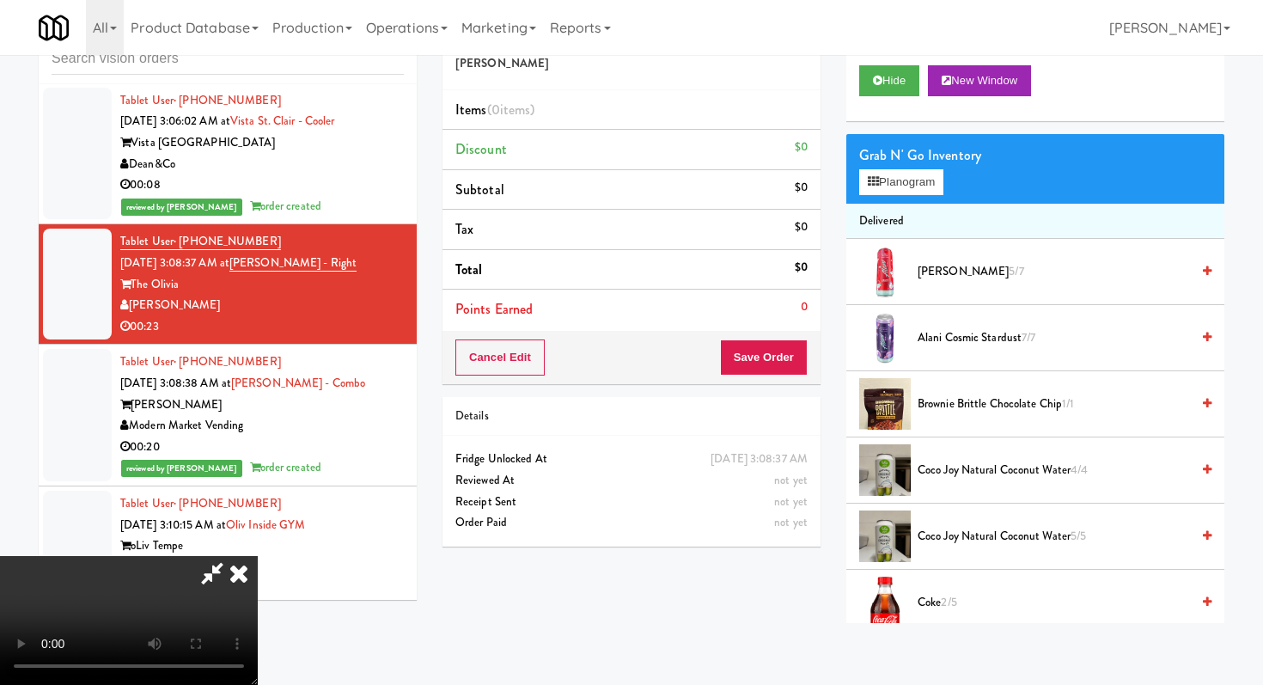
click at [258, 556] on icon at bounding box center [239, 573] width 38 height 34
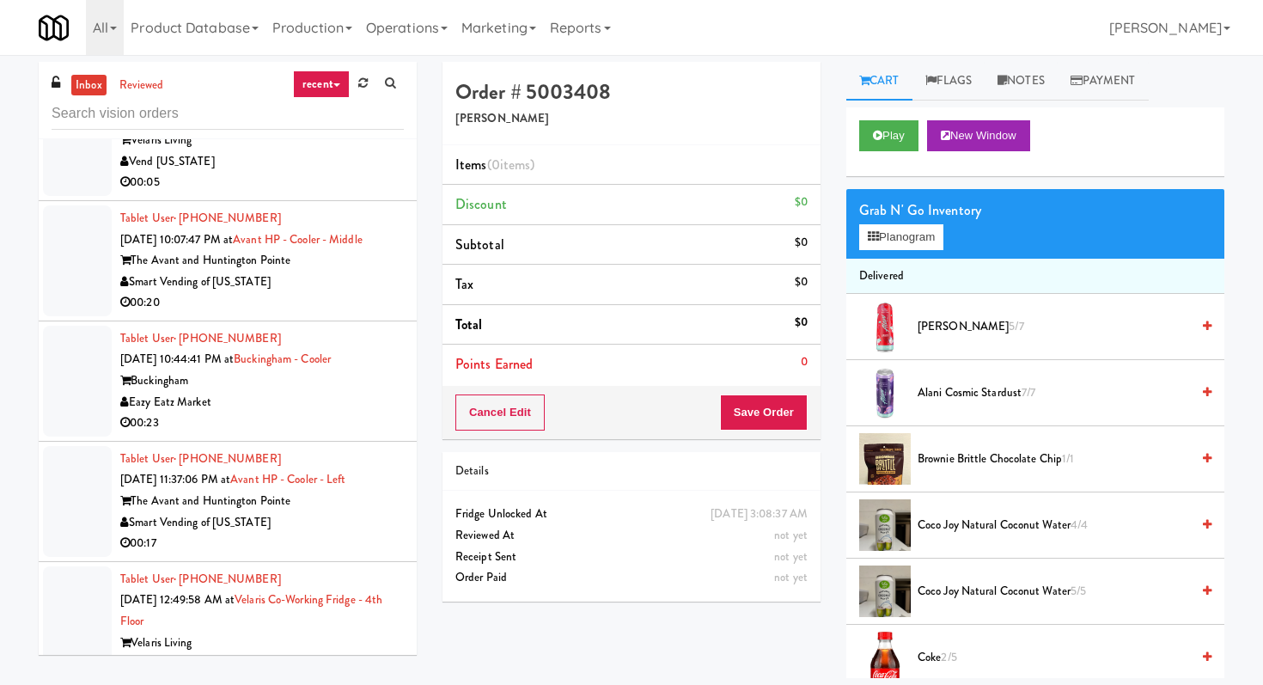
scroll to position [2348, 0]
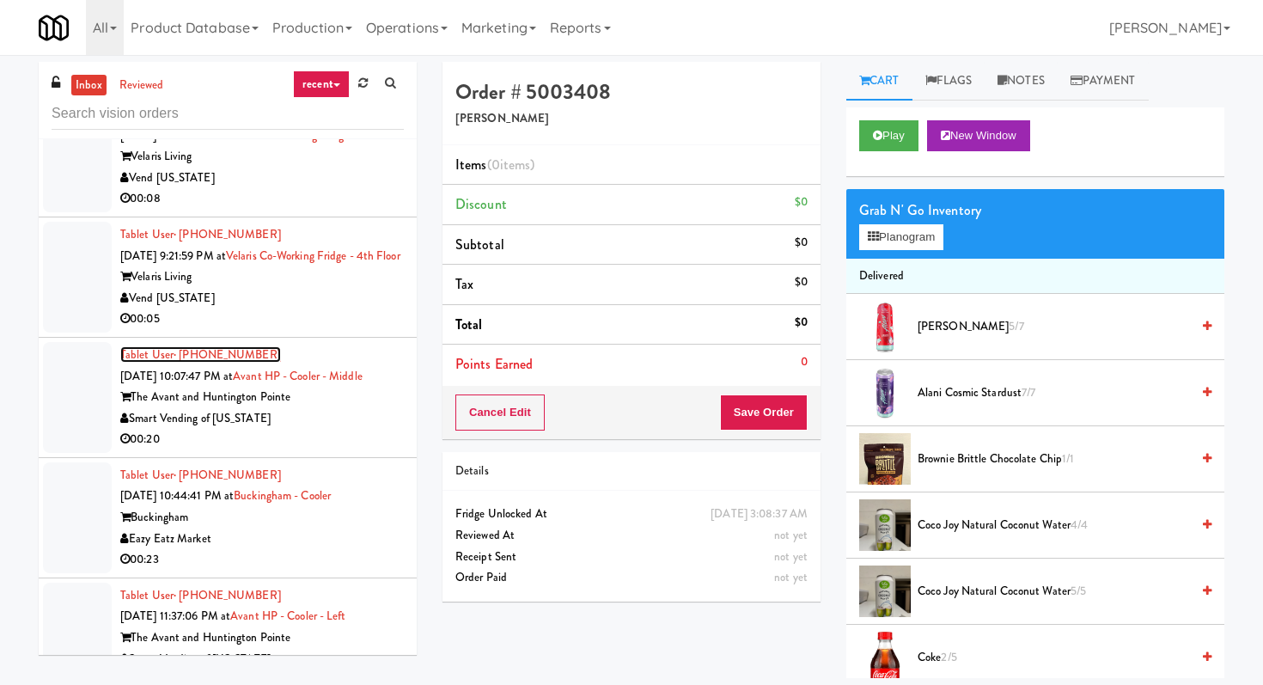
click at [180, 363] on span "· [PHONE_NUMBER]" at bounding box center [227, 354] width 107 height 16
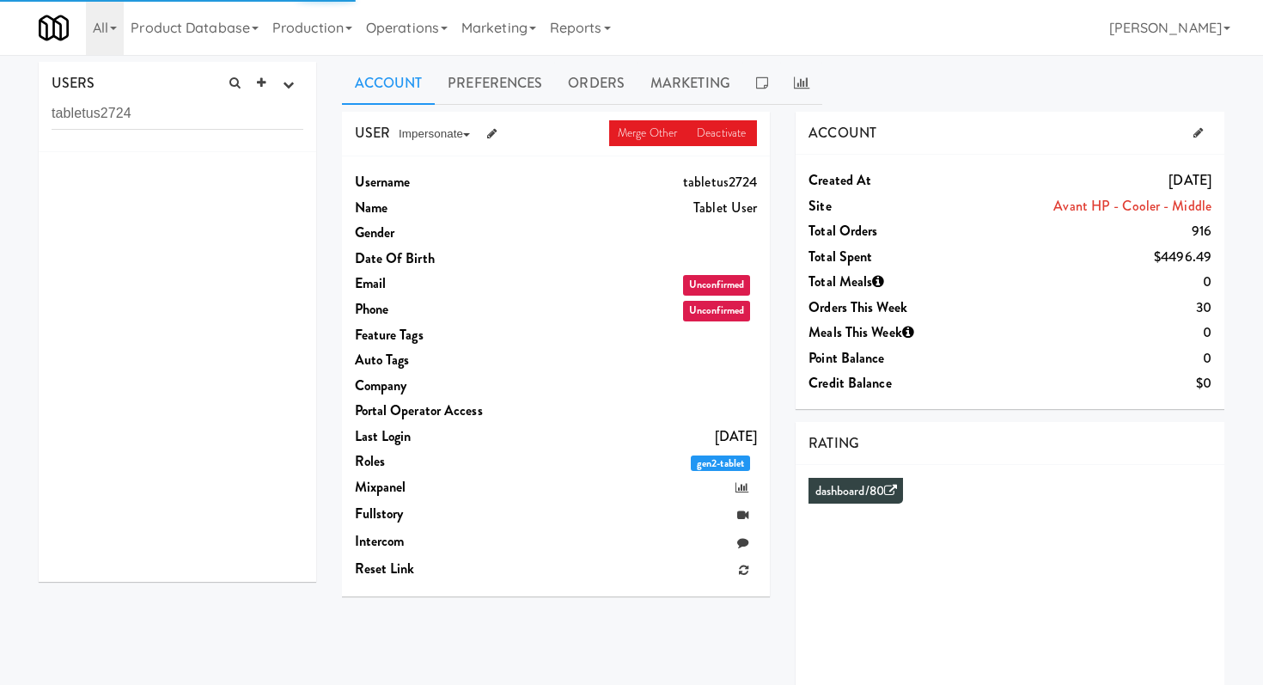
click at [207, 91] on div "USERS active Ordered this week Didn't order this week 1 this week 2 this week 3…" at bounding box center [178, 107] width 278 height 90
click at [195, 128] on input "tabletus2724" at bounding box center [178, 114] width 252 height 32
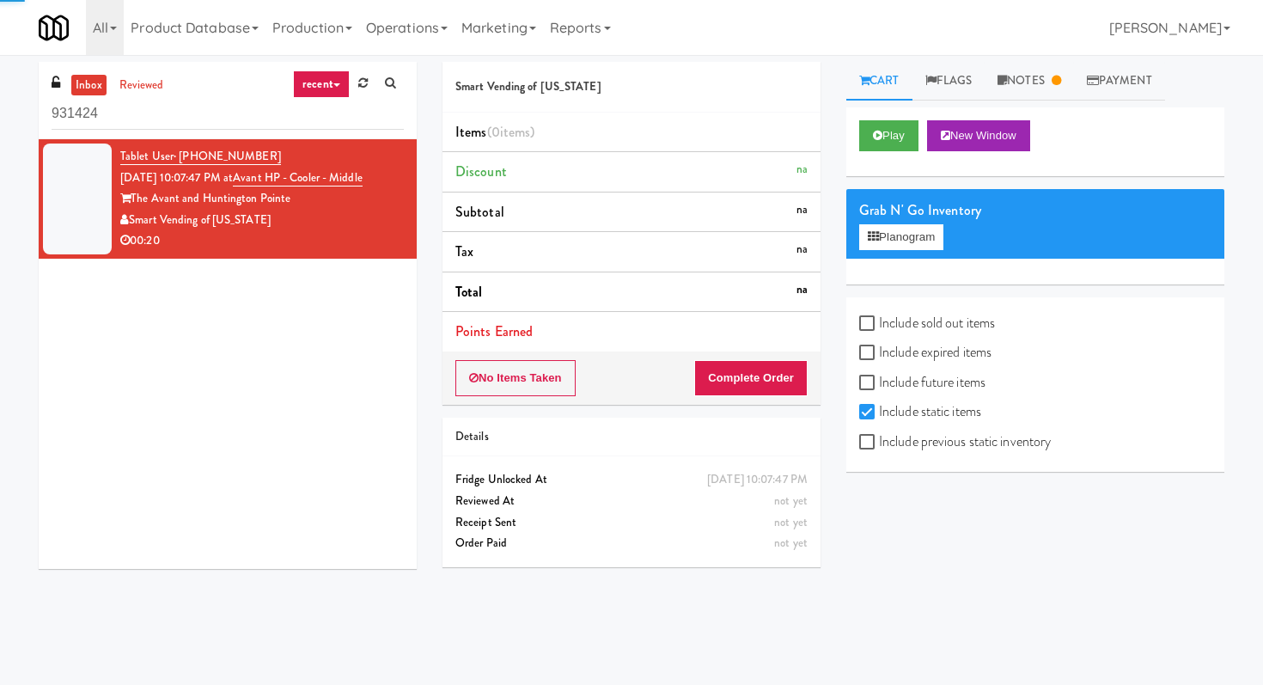
click at [168, 125] on input "931424" at bounding box center [228, 114] width 352 height 32
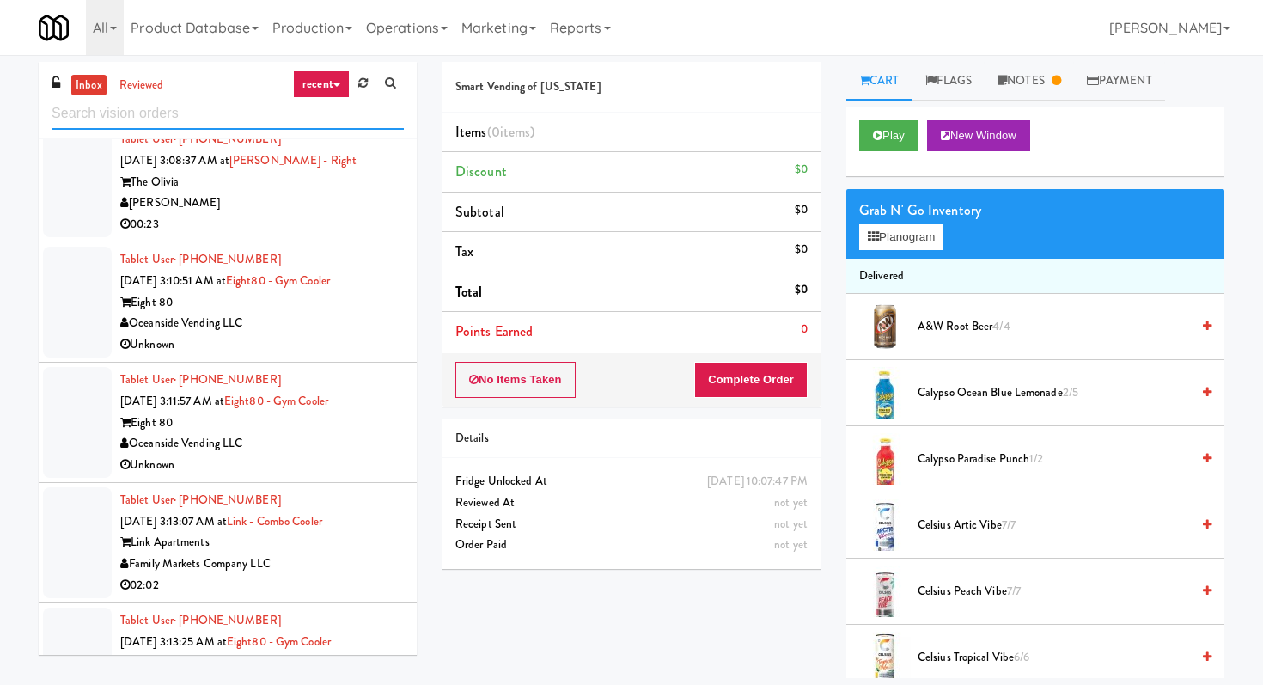
scroll to position [3080, 0]
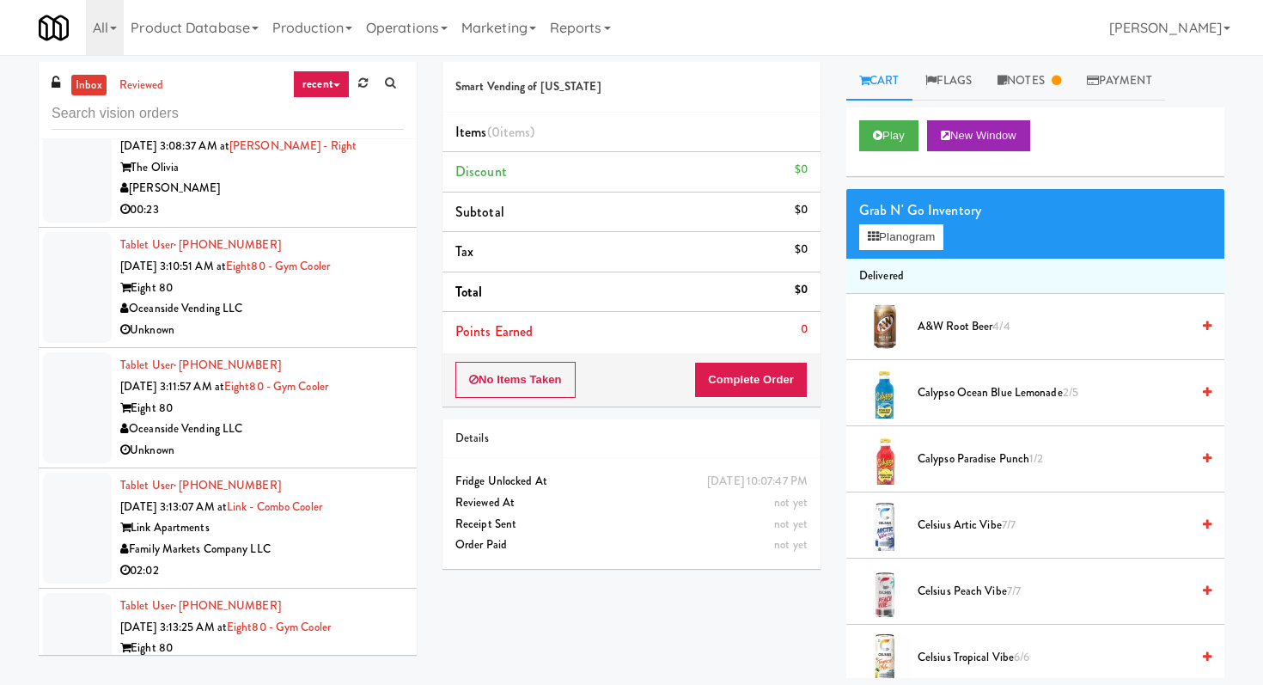
click at [308, 79] on div "Vend [US_STATE]" at bounding box center [262, 68] width 284 height 21
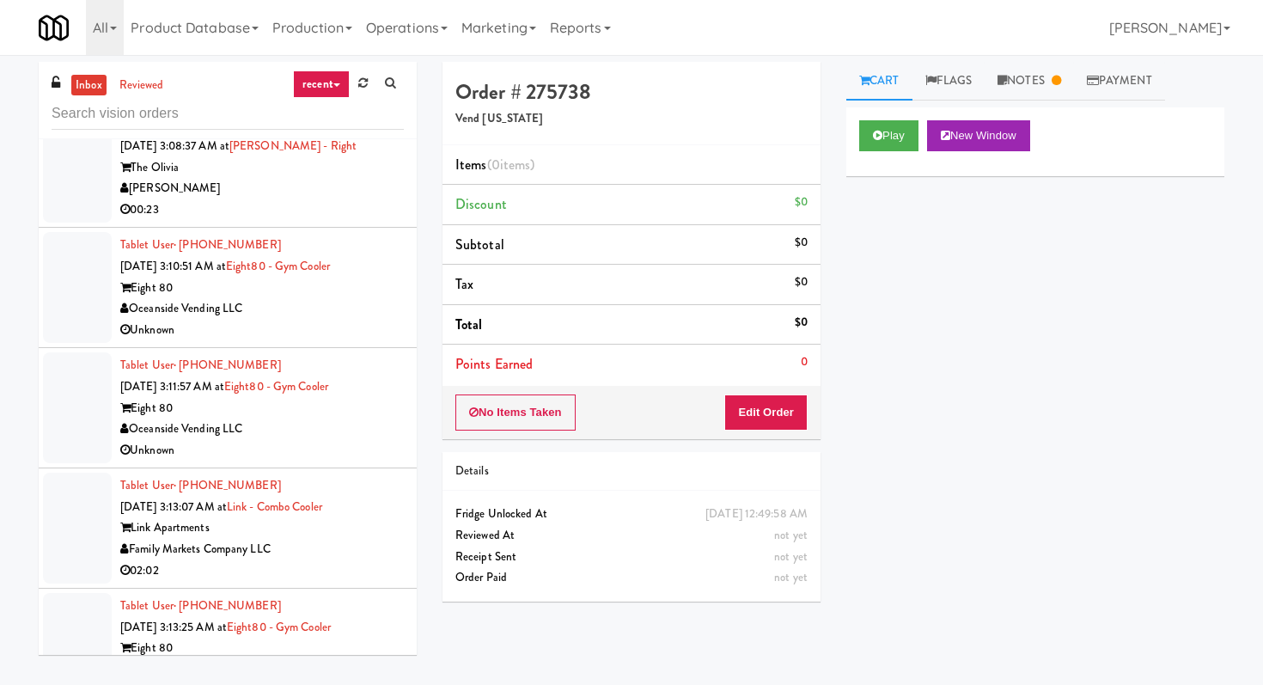
click at [308, 221] on div "00:23" at bounding box center [262, 209] width 284 height 21
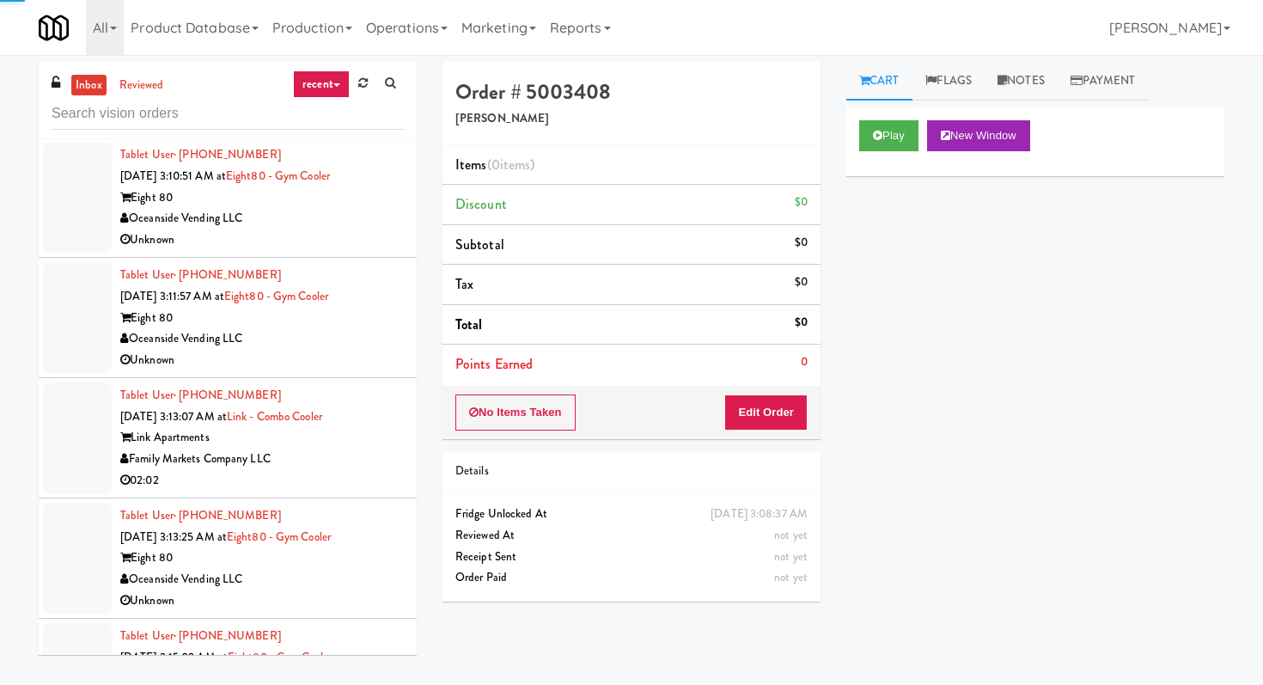
scroll to position [3171, 0]
click at [888, 143] on button "Play" at bounding box center [888, 135] width 59 height 31
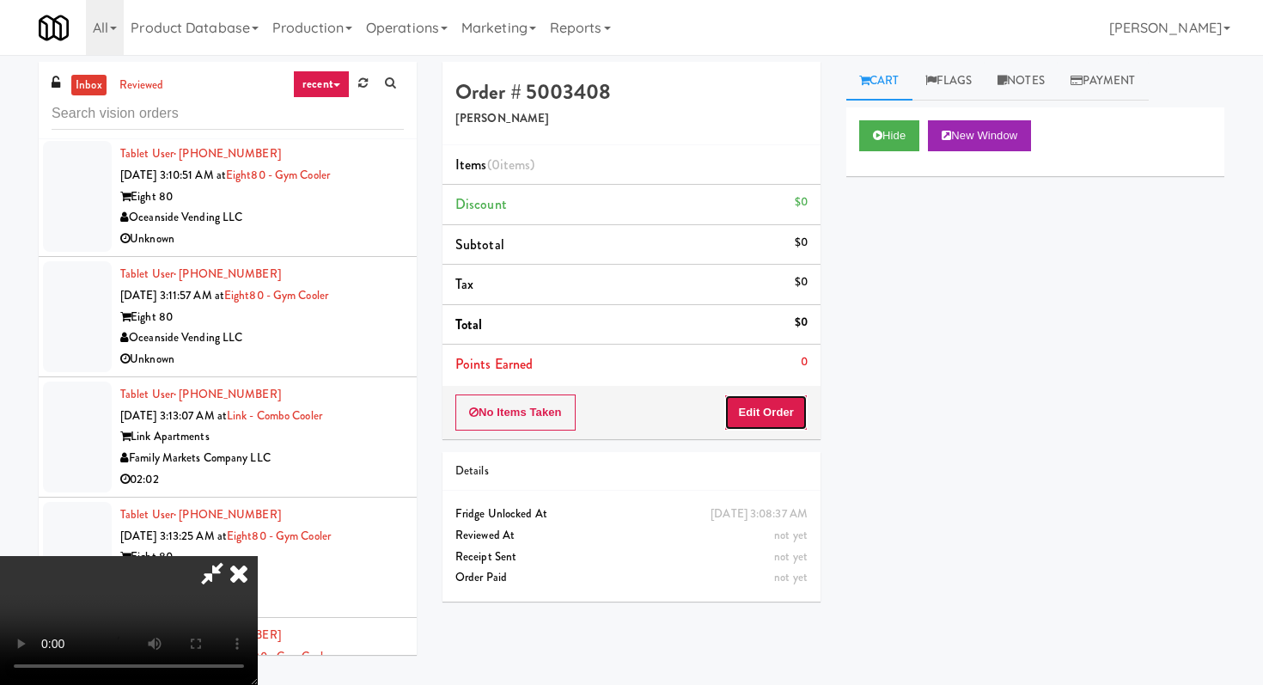
click at [766, 426] on button "Edit Order" at bounding box center [765, 412] width 83 height 36
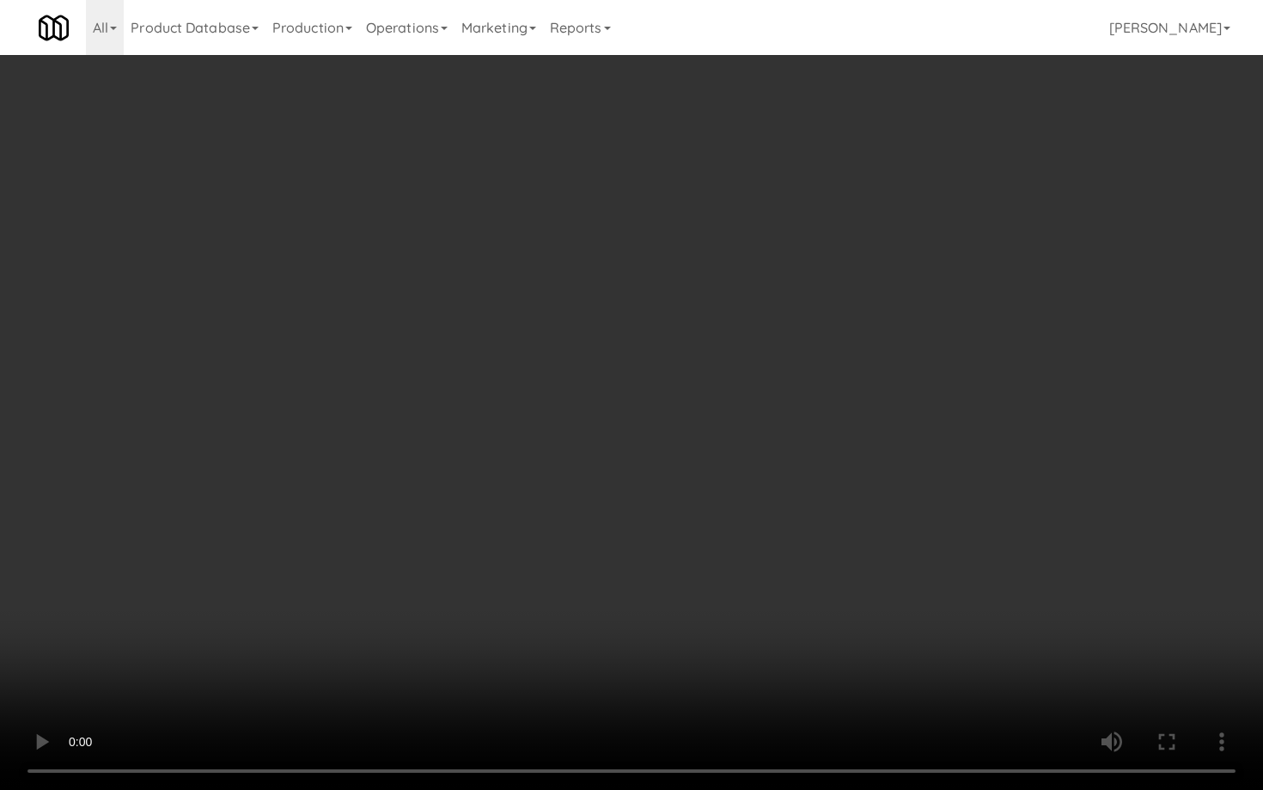
click at [757, 559] on video at bounding box center [631, 395] width 1263 height 790
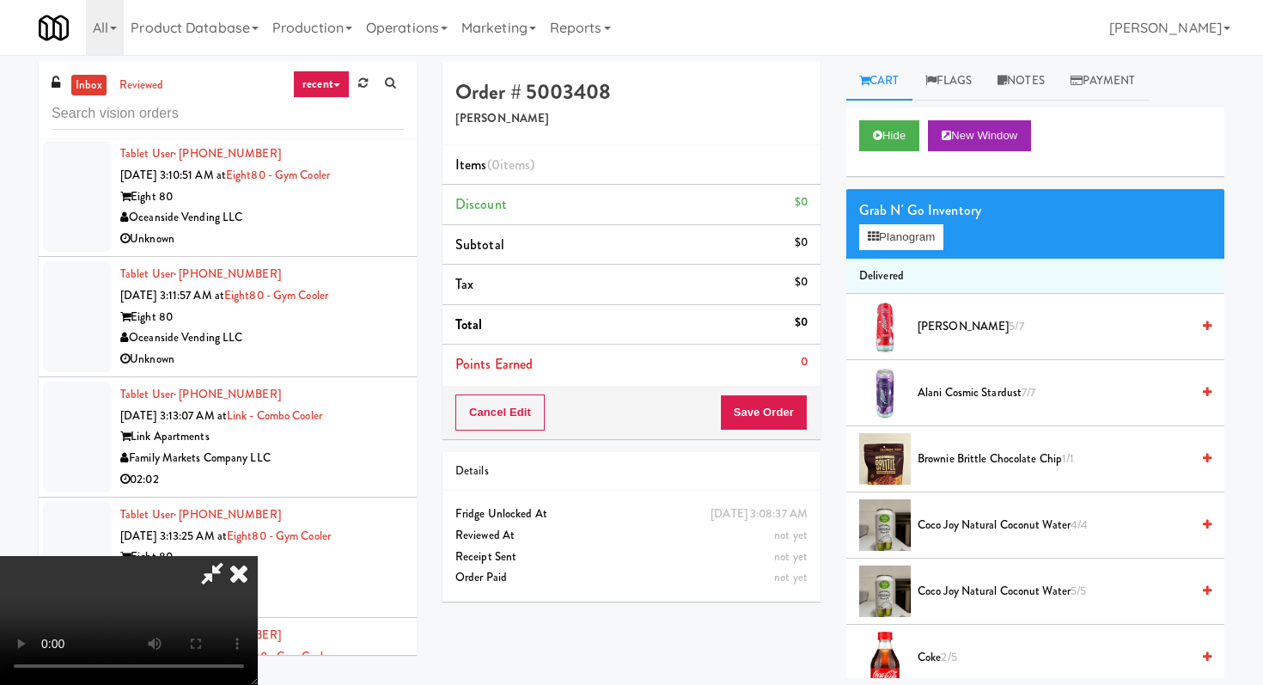
click at [258, 556] on icon at bounding box center [239, 573] width 38 height 34
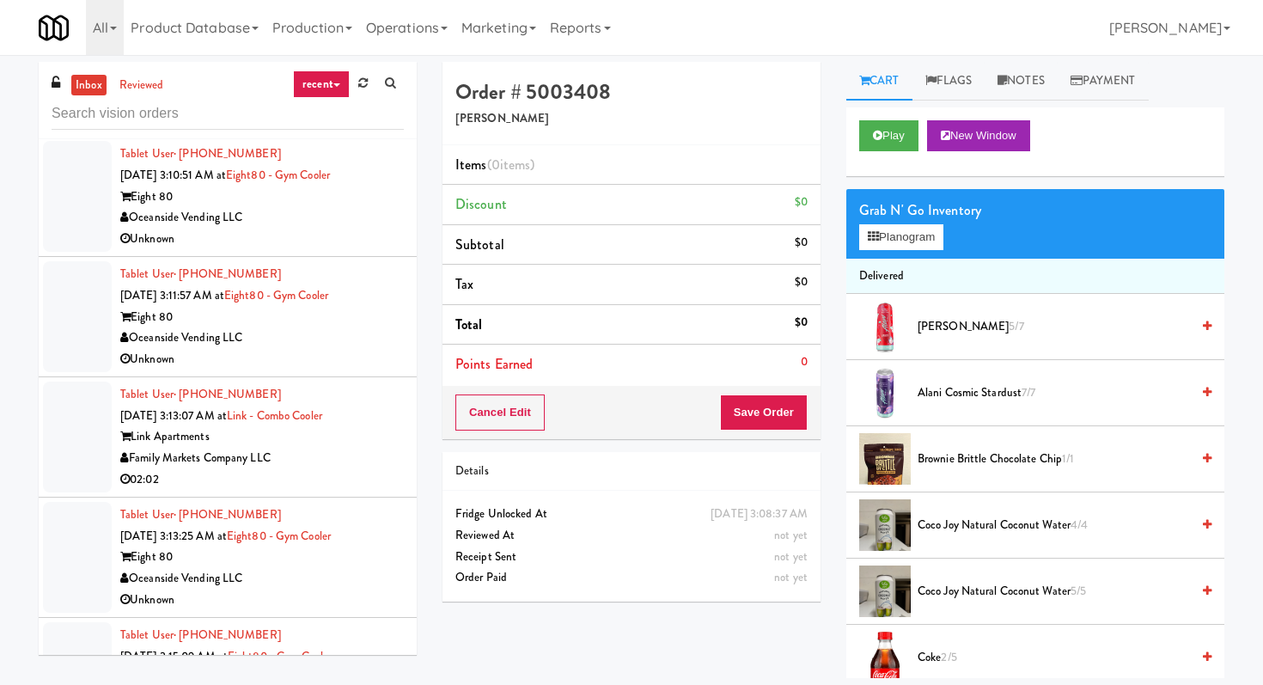
click at [366, 250] on div "Unknown" at bounding box center [262, 239] width 284 height 21
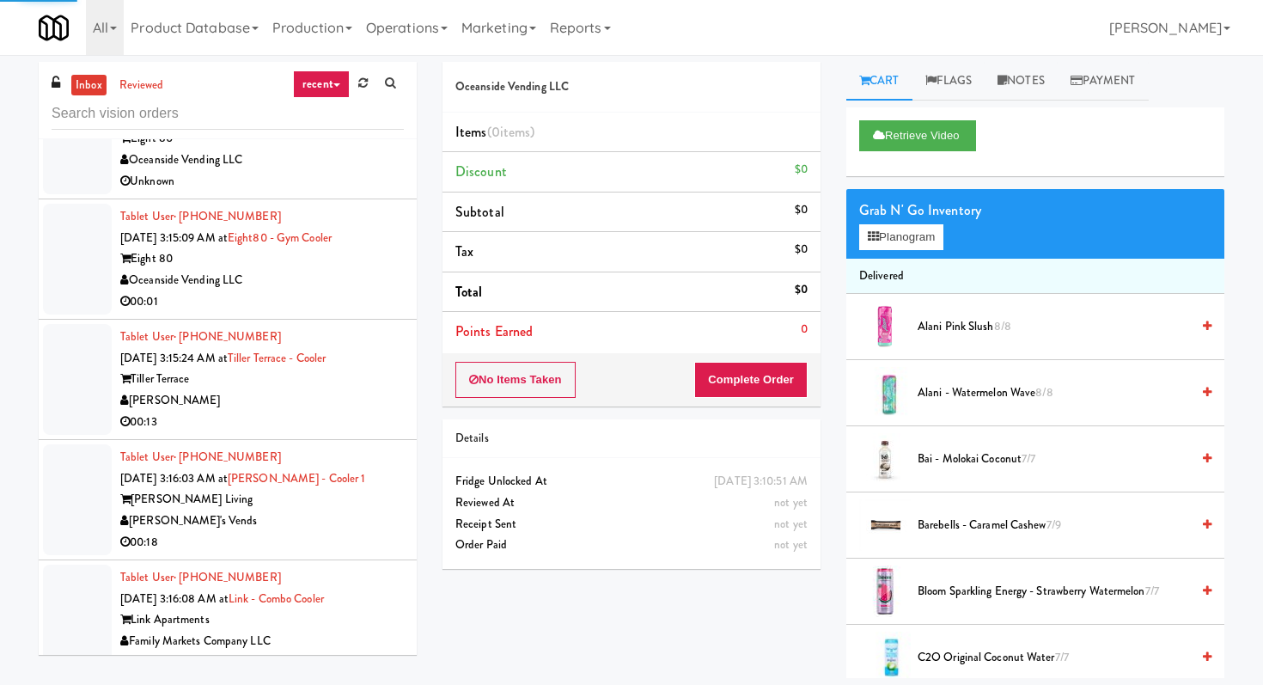
scroll to position [3597, 0]
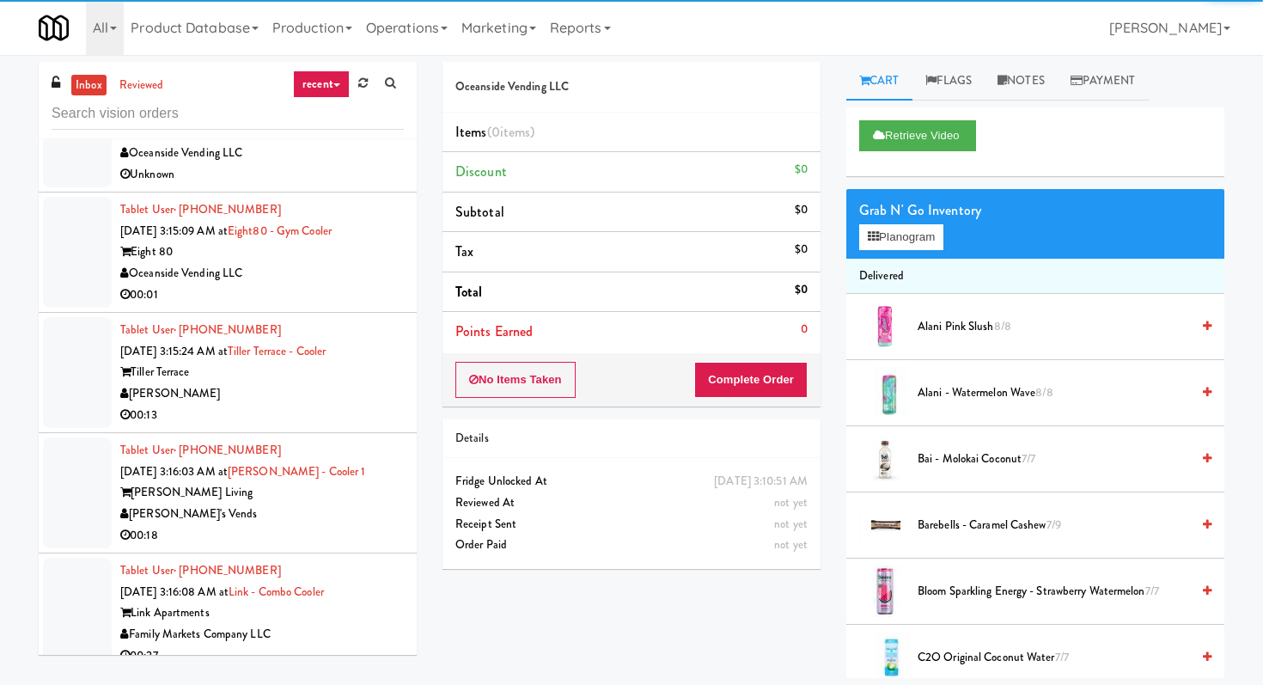
click at [346, 306] on div "00:01" at bounding box center [262, 294] width 284 height 21
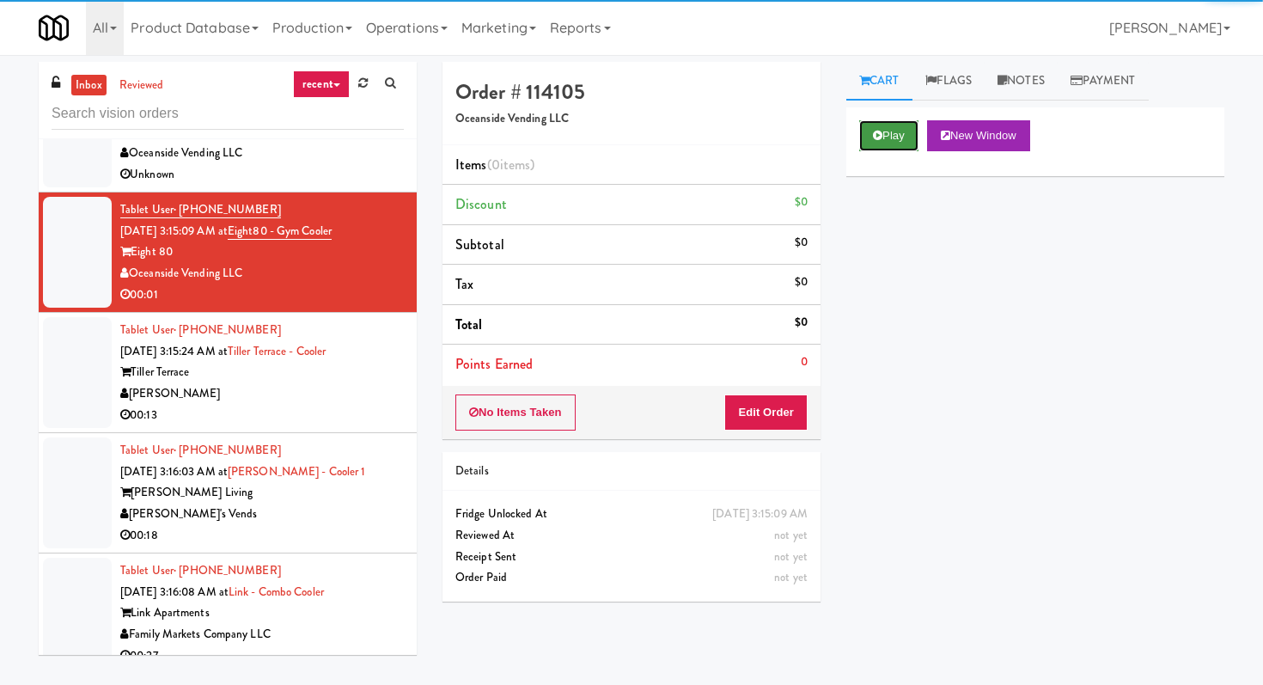
click at [901, 148] on button "Play" at bounding box center [888, 135] width 59 height 31
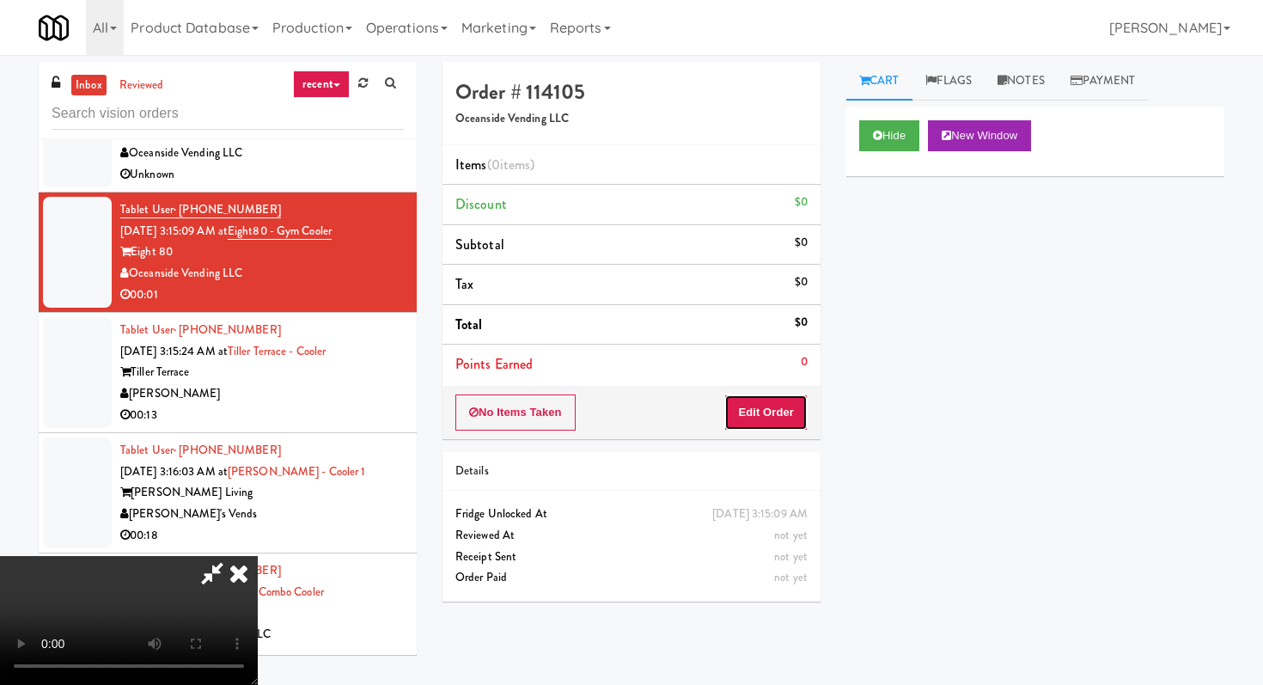
click at [776, 418] on button "Edit Order" at bounding box center [765, 412] width 83 height 36
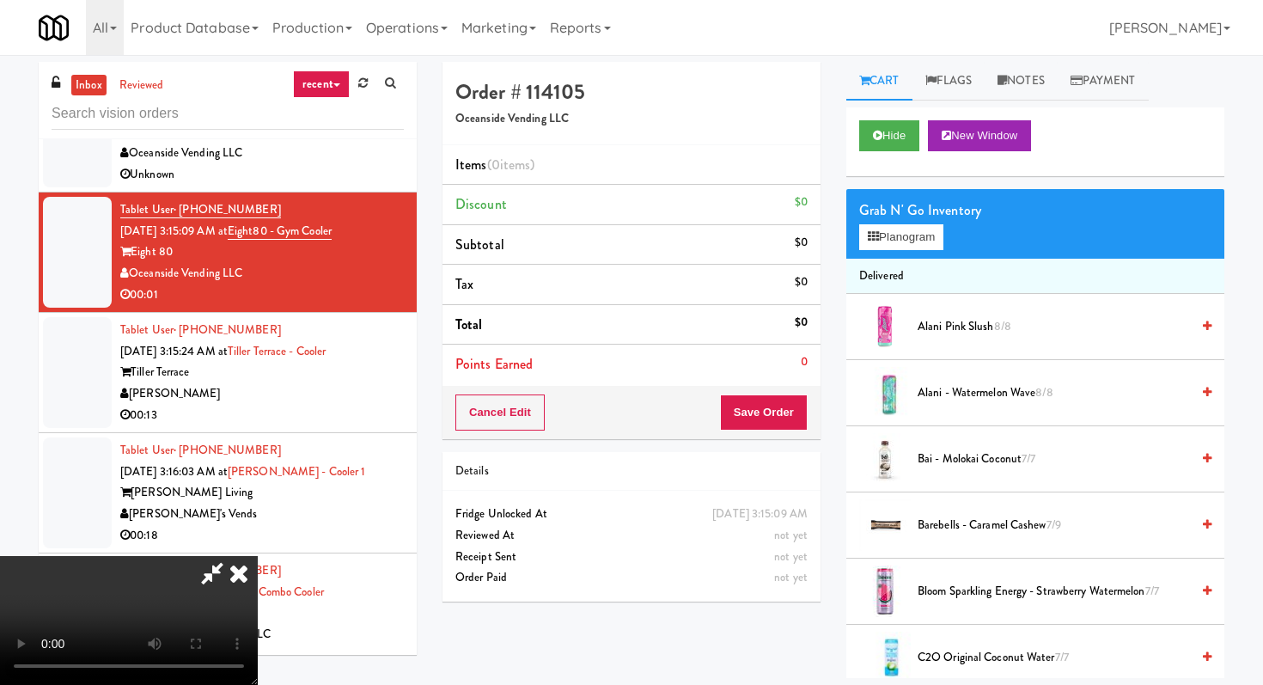
click at [258, 556] on icon at bounding box center [239, 573] width 38 height 34
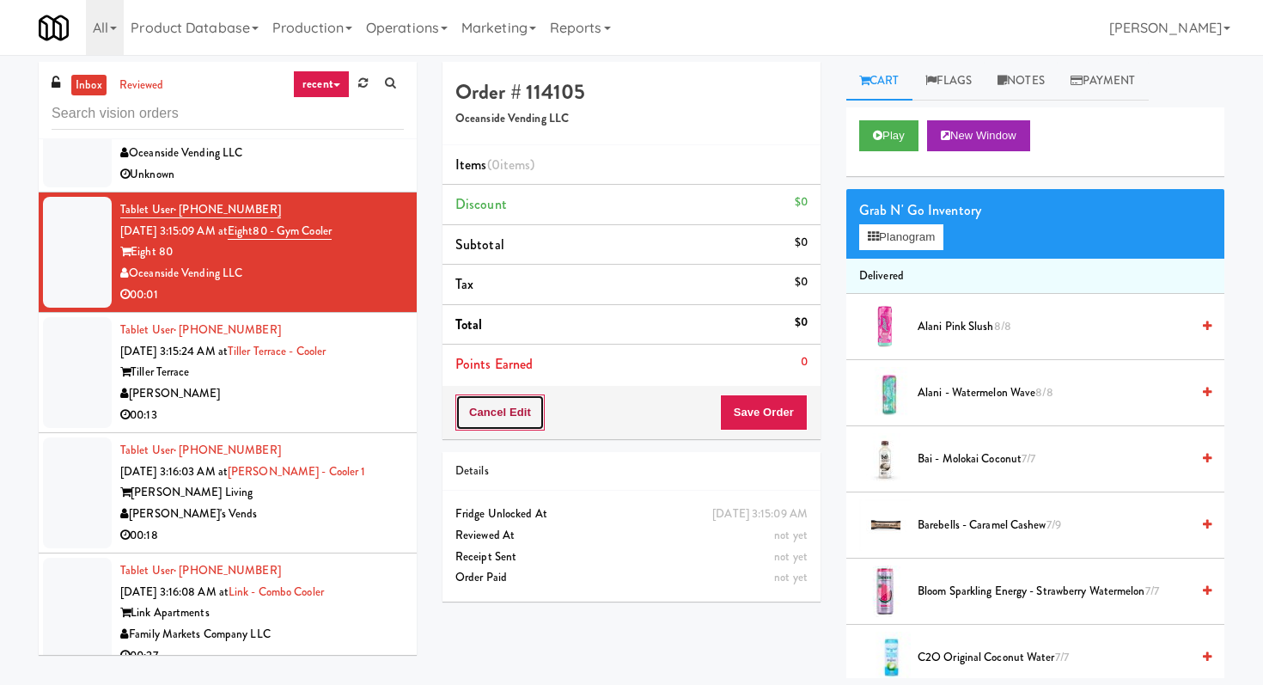
click at [519, 412] on button "Cancel Edit" at bounding box center [499, 412] width 89 height 36
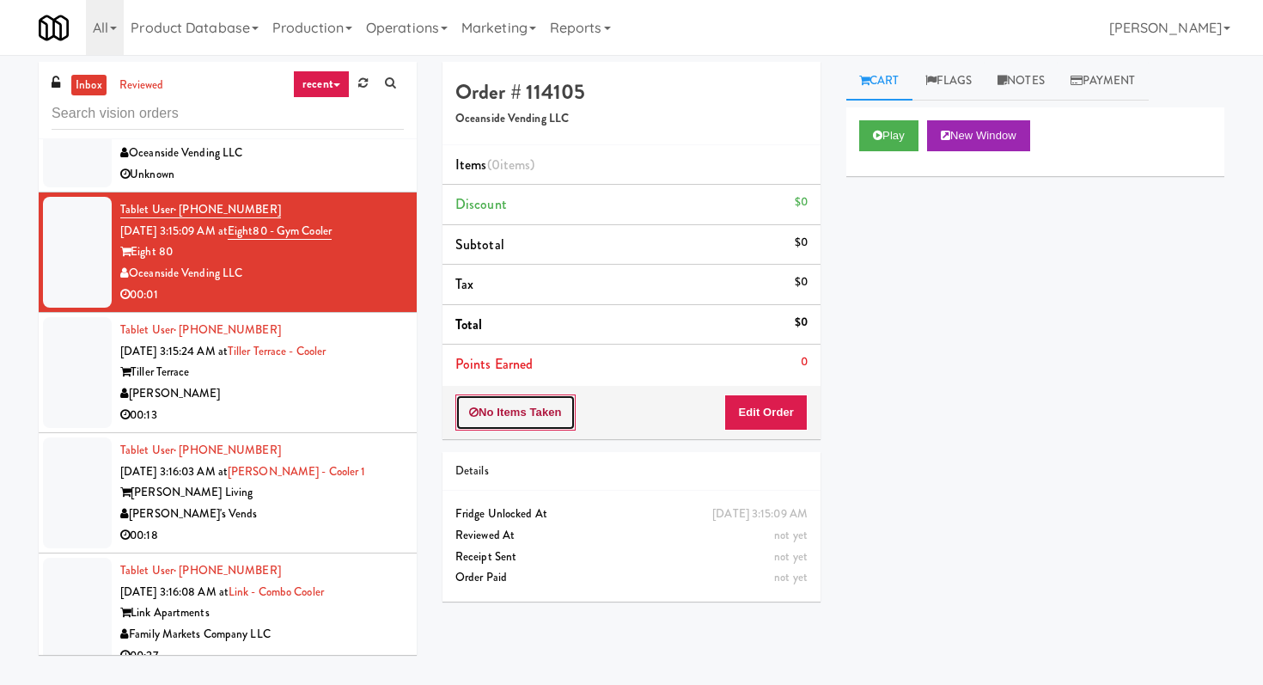
click at [473, 420] on button "No Items Taken" at bounding box center [515, 412] width 120 height 36
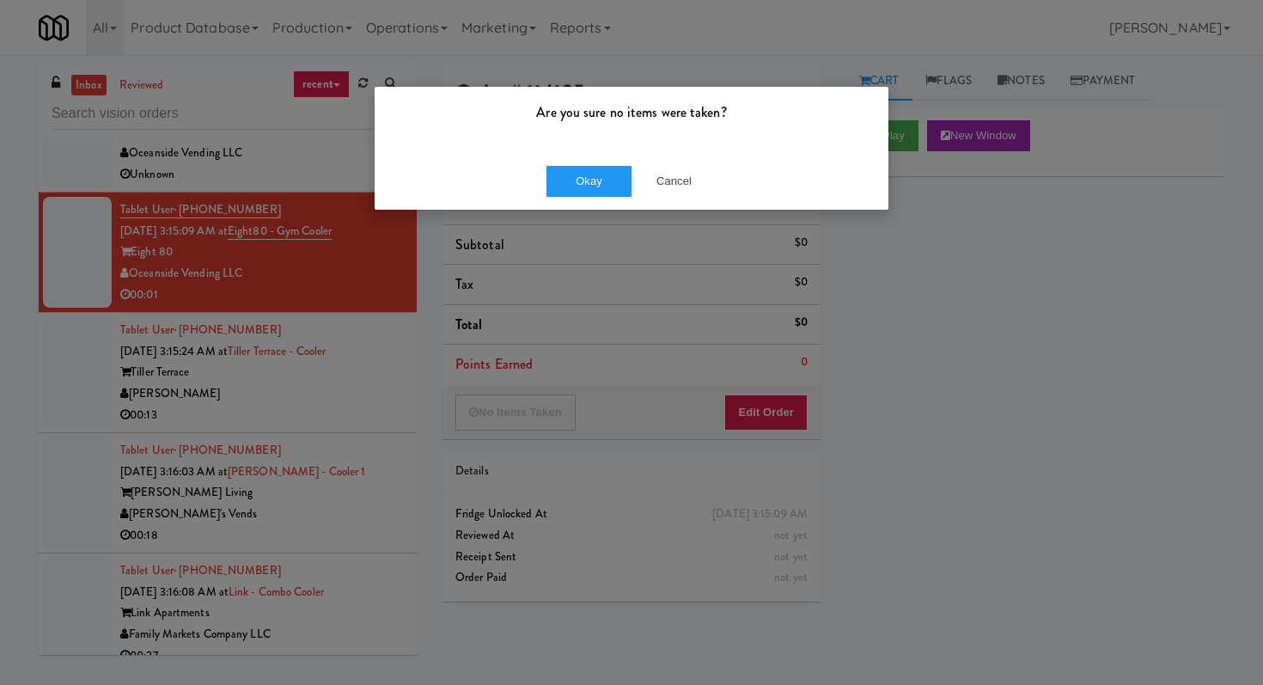
click at [574, 197] on div "Okay Cancel" at bounding box center [632, 181] width 514 height 58
click at [575, 187] on button "Okay" at bounding box center [589, 181] width 86 height 31
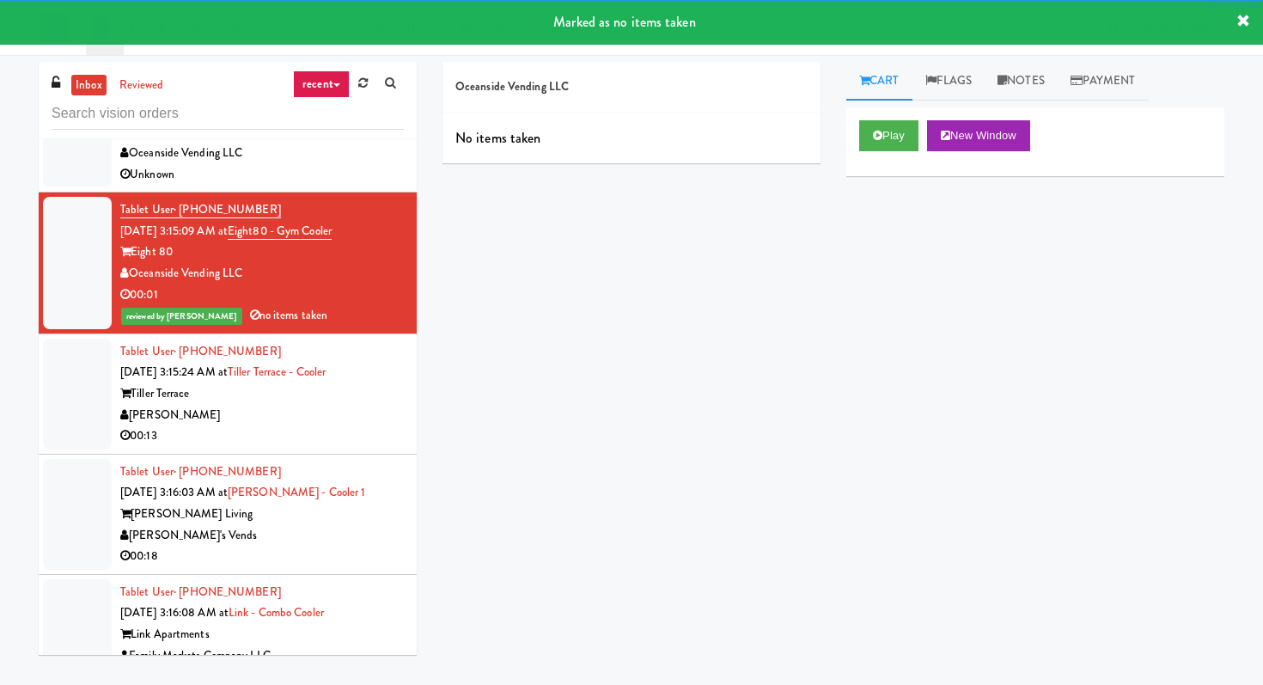
click at [314, 426] on div "[PERSON_NAME]" at bounding box center [262, 415] width 284 height 21
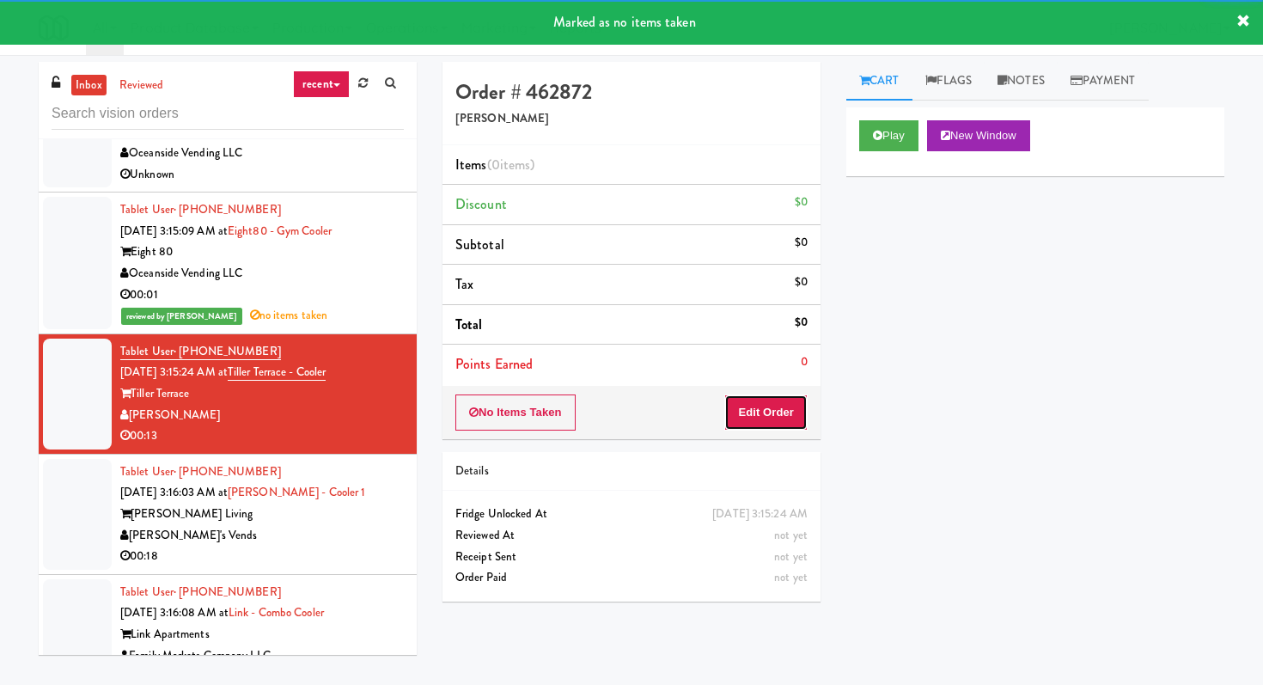
click at [798, 397] on button "Edit Order" at bounding box center [765, 412] width 83 height 36
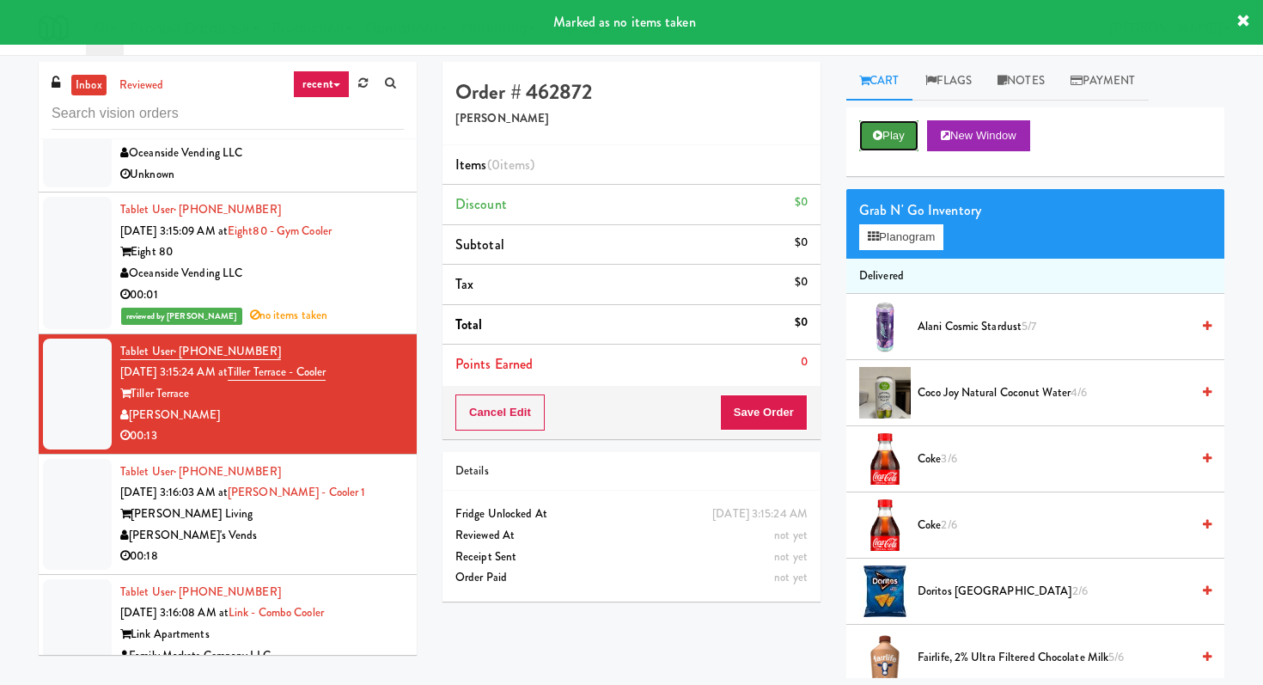
click at [891, 122] on button "Play" at bounding box center [888, 135] width 59 height 31
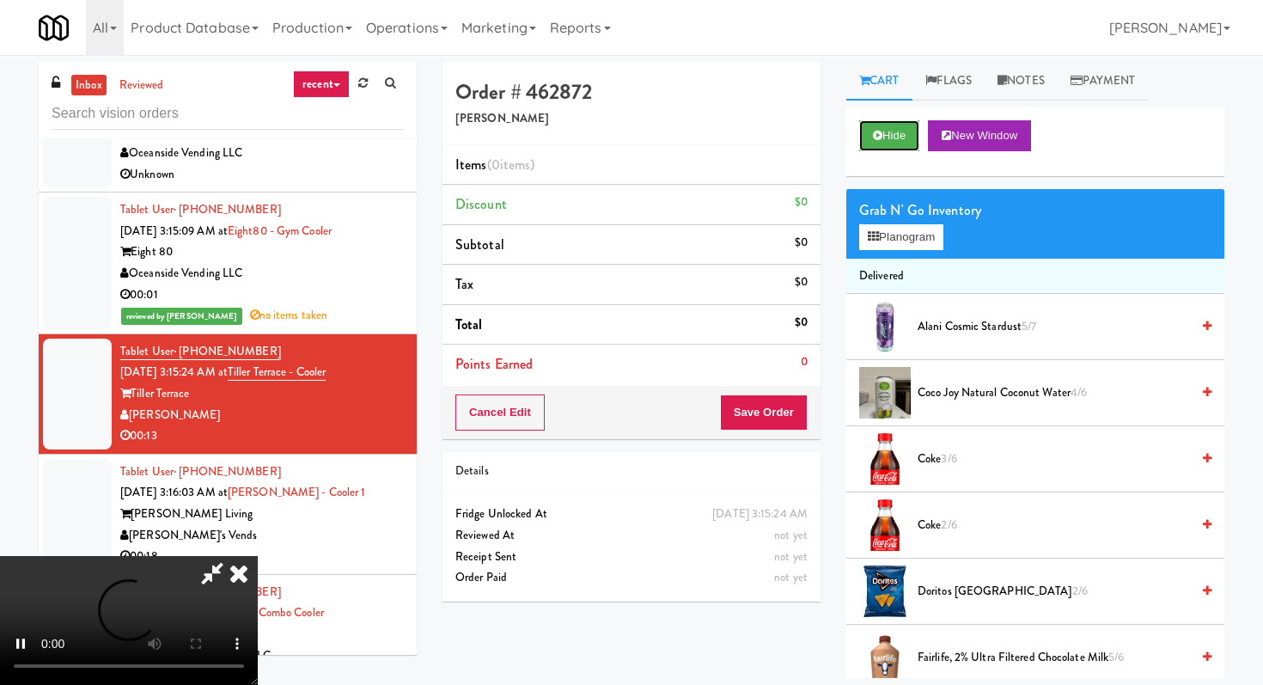
scroll to position [55, 0]
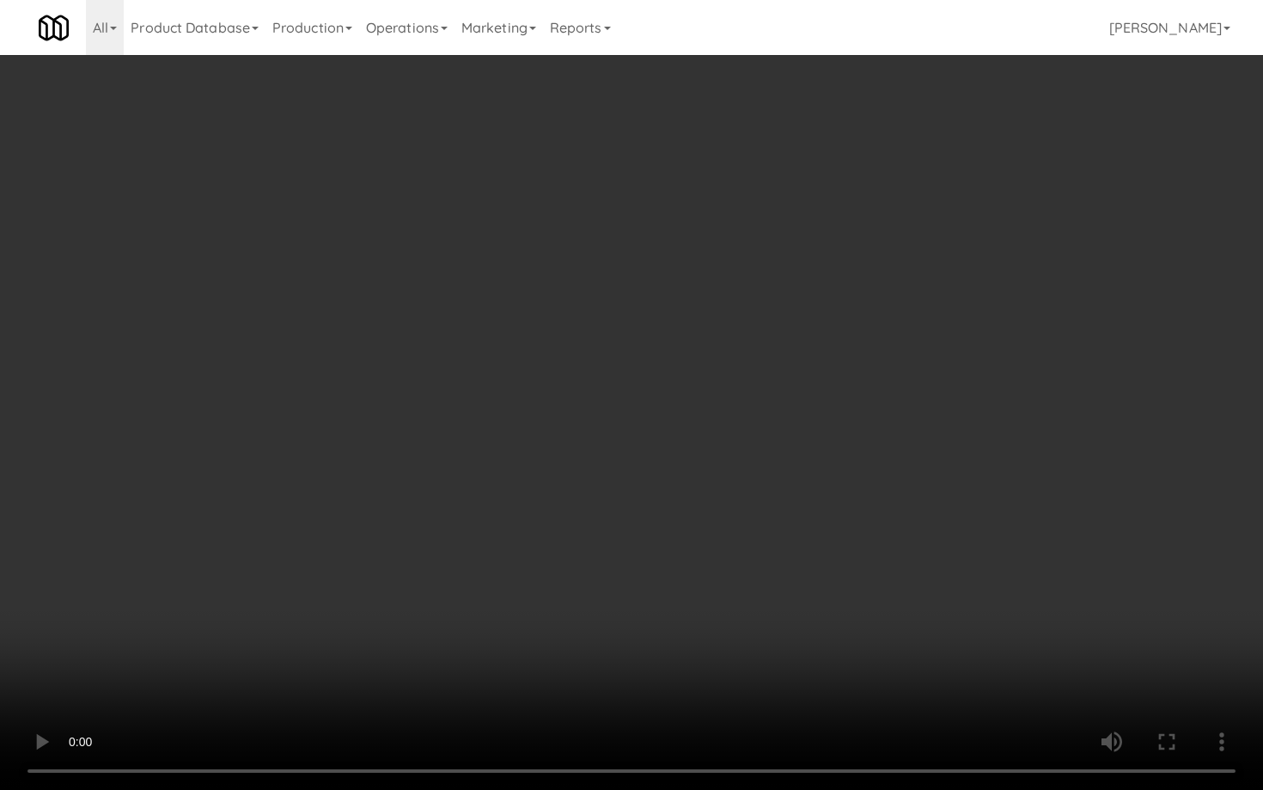
click at [895, 569] on video at bounding box center [631, 395] width 1263 height 790
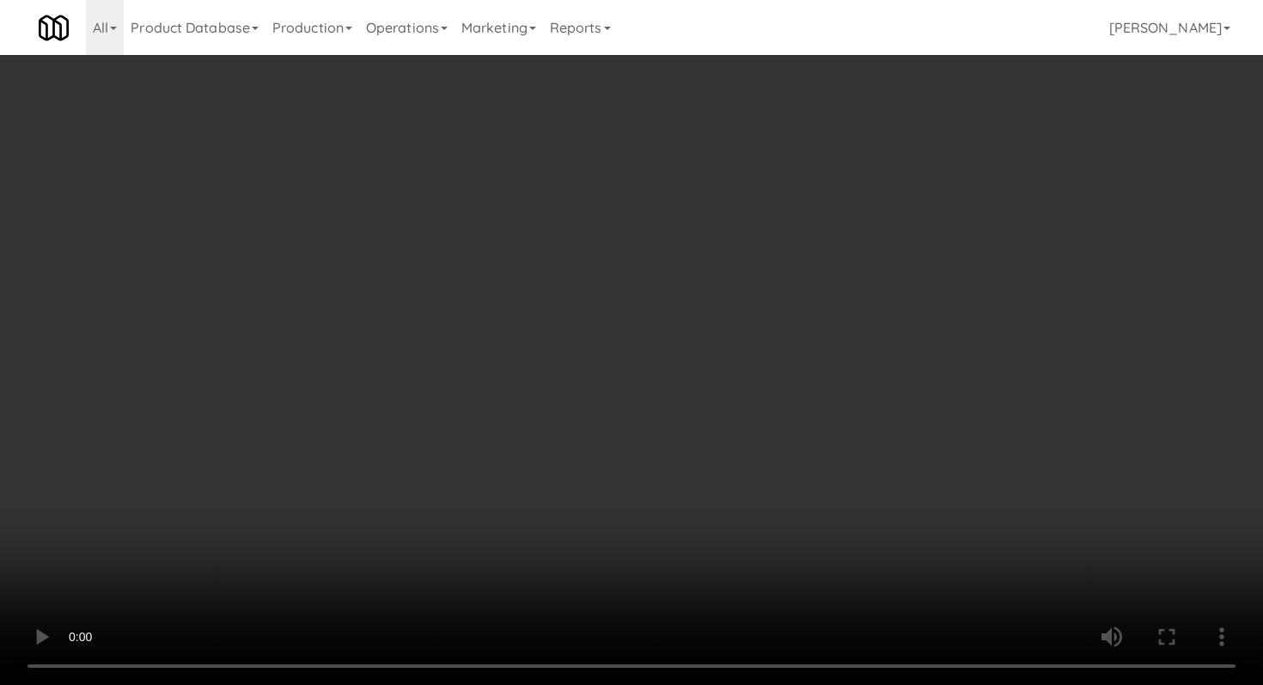
scroll to position [1271, 0]
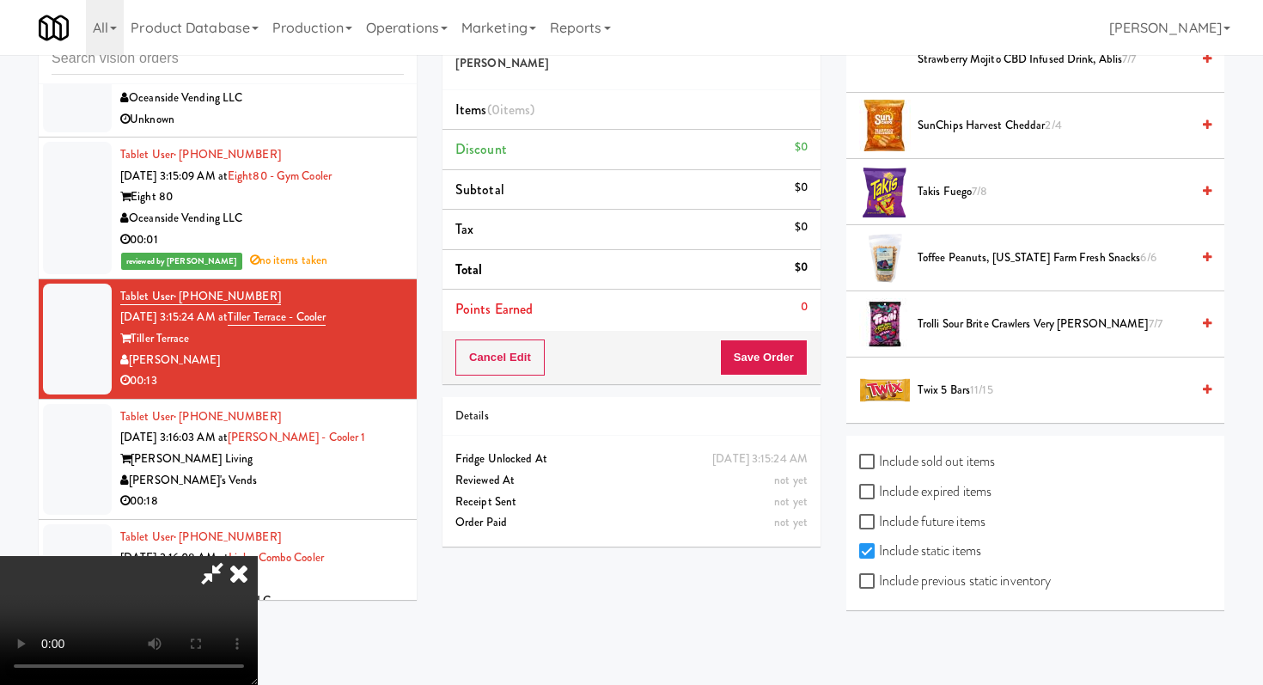
click at [927, 374] on li "Twix 5 Bars 11/15" at bounding box center [1035, 389] width 378 height 65
click at [933, 399] on span "Twix 5 Bars 11/15" at bounding box center [1054, 390] width 272 height 21
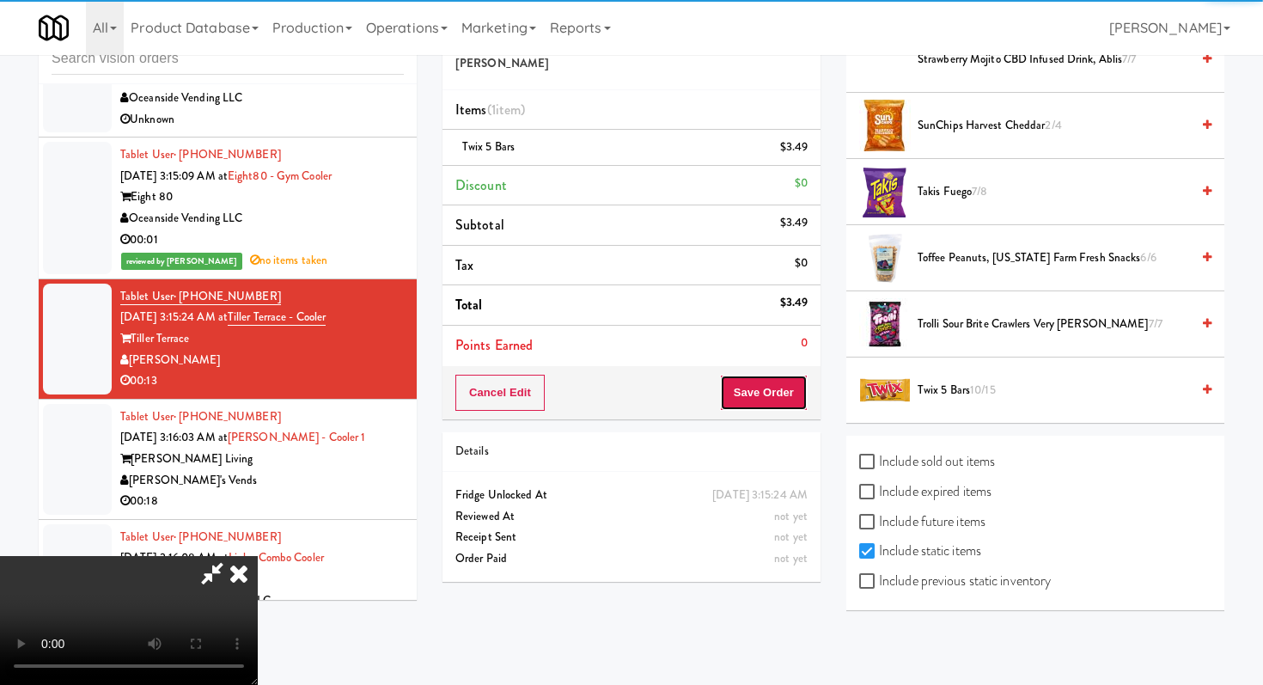
click at [777, 400] on button "Save Order" at bounding box center [764, 393] width 88 height 36
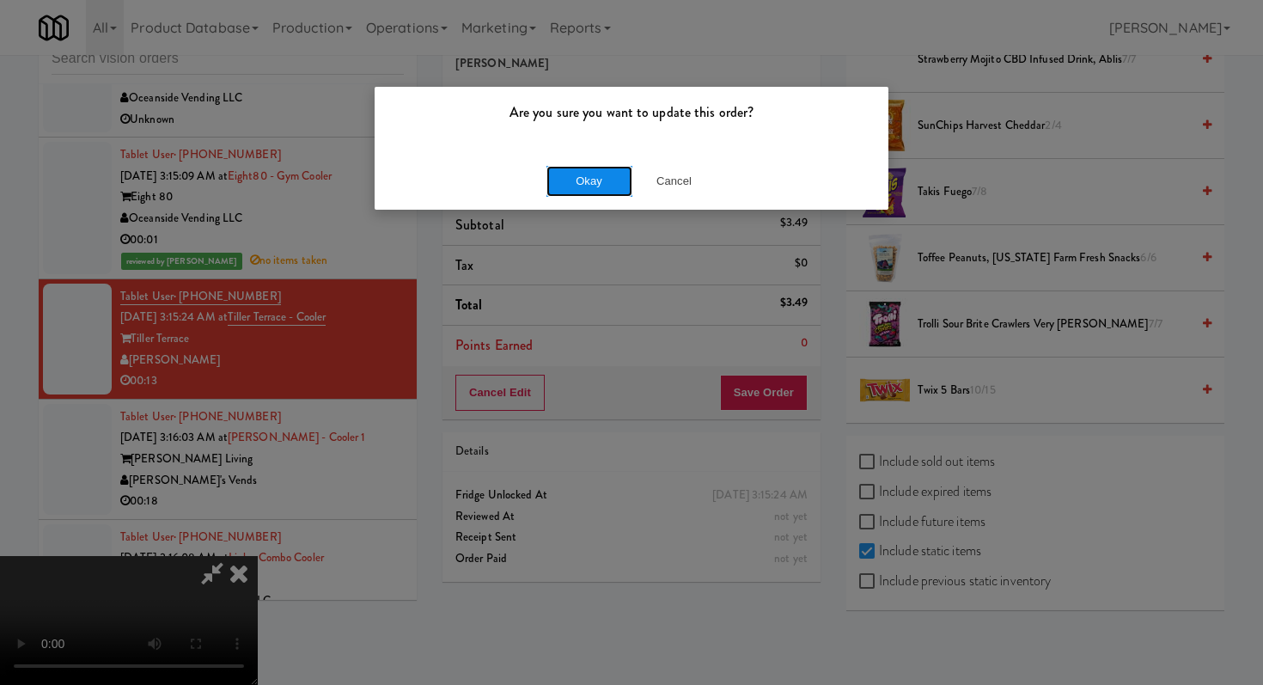
click at [589, 179] on button "Okay" at bounding box center [589, 181] width 86 height 31
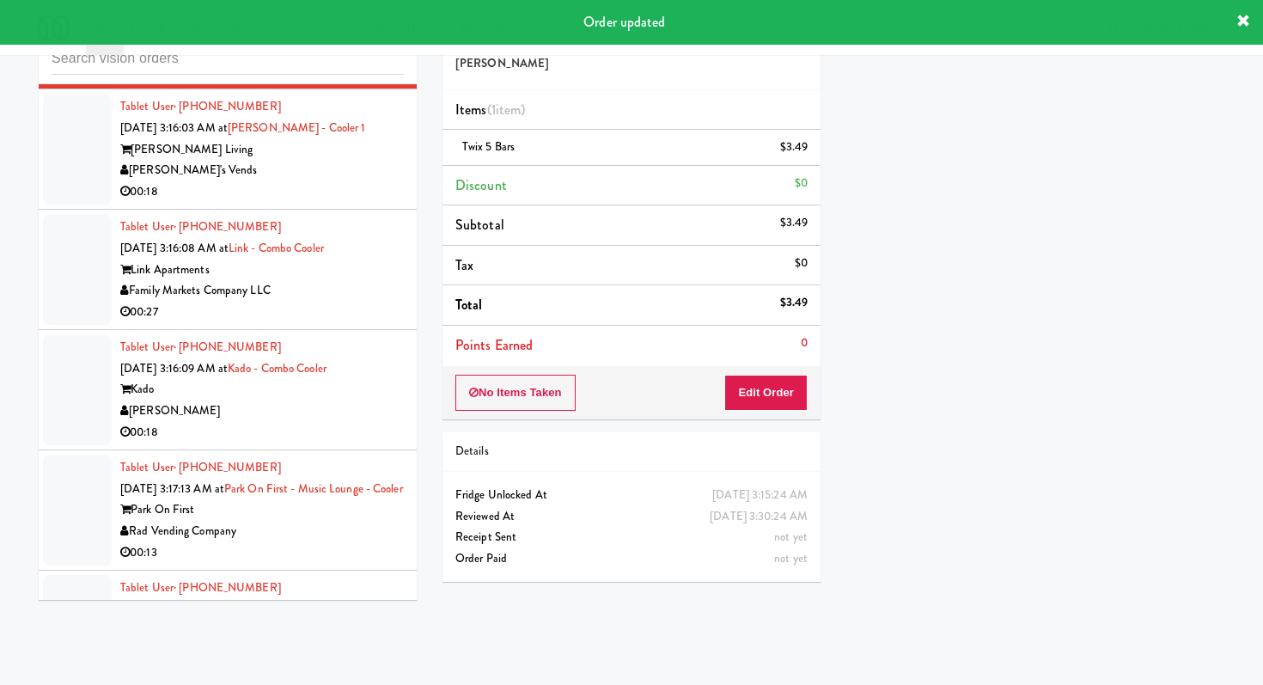
scroll to position [3932, 0]
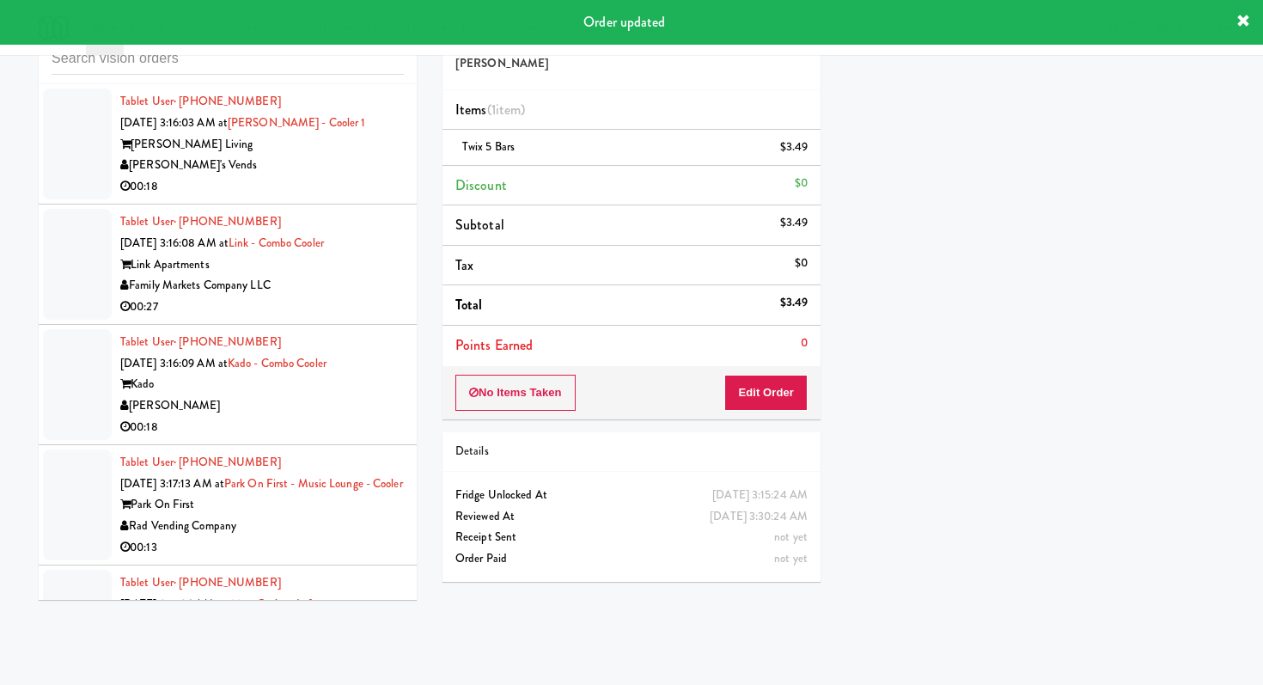
click at [300, 198] on div "00:18" at bounding box center [262, 186] width 284 height 21
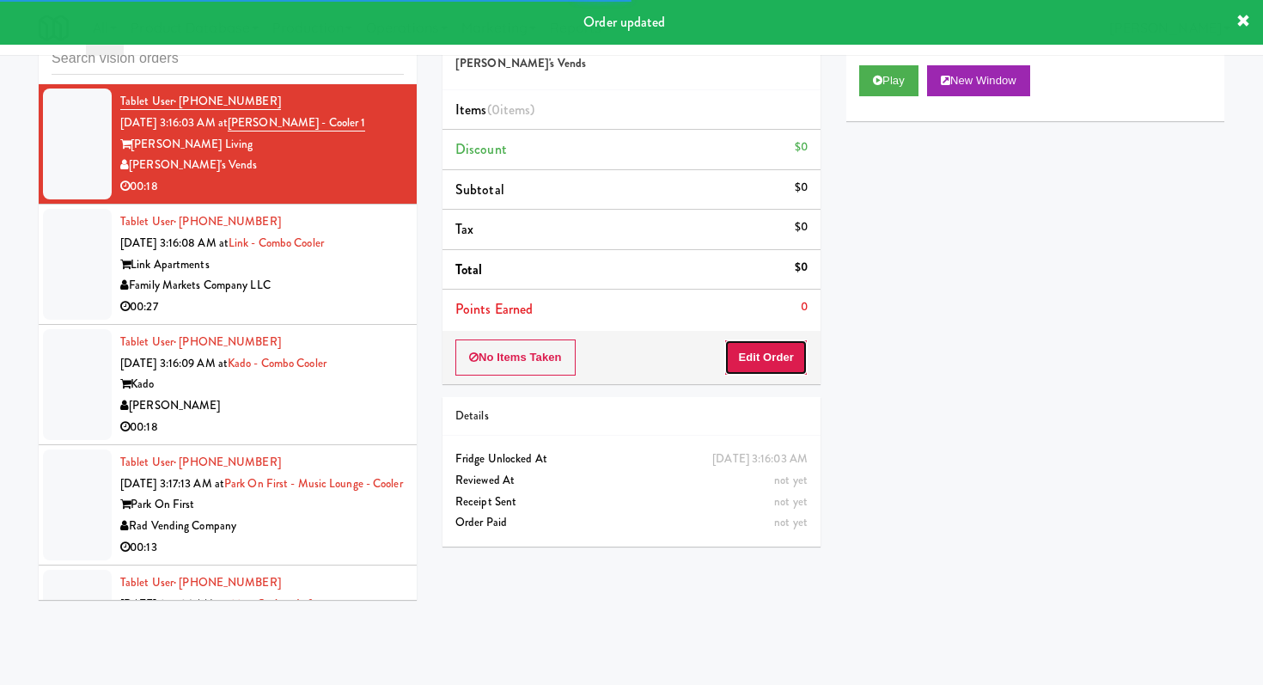
click at [760, 351] on button "Edit Order" at bounding box center [765, 357] width 83 height 36
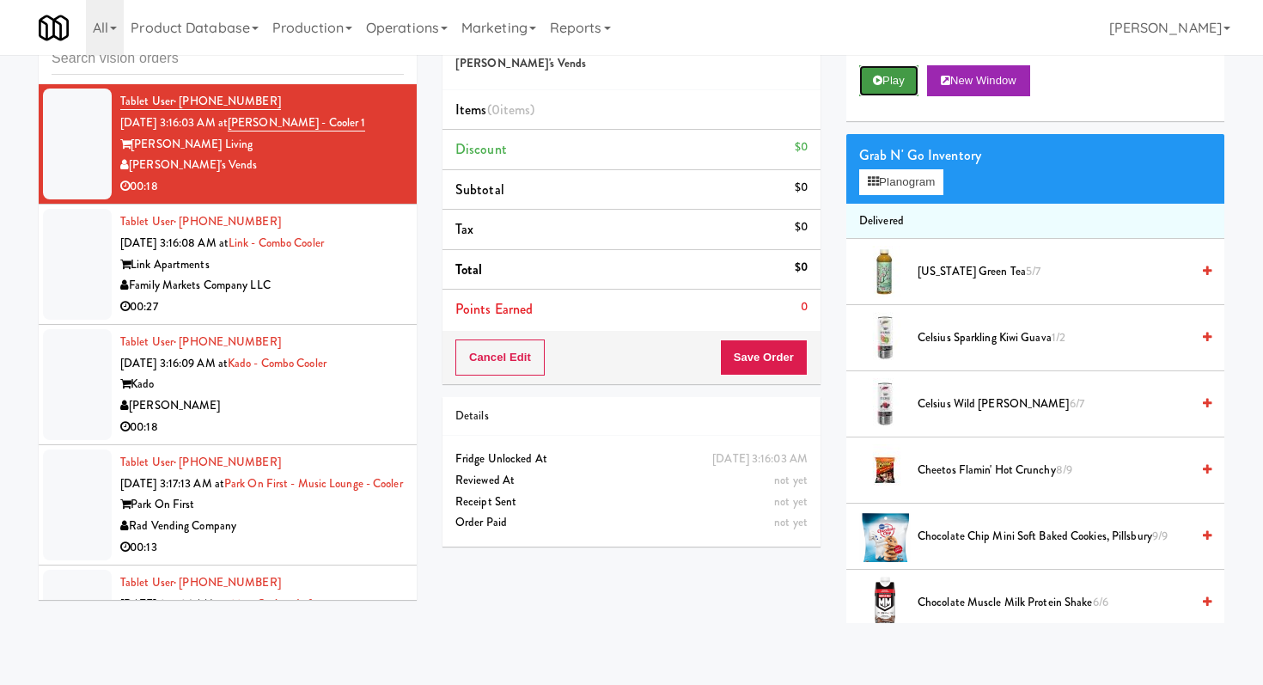
click at [870, 94] on button "Play" at bounding box center [888, 80] width 59 height 31
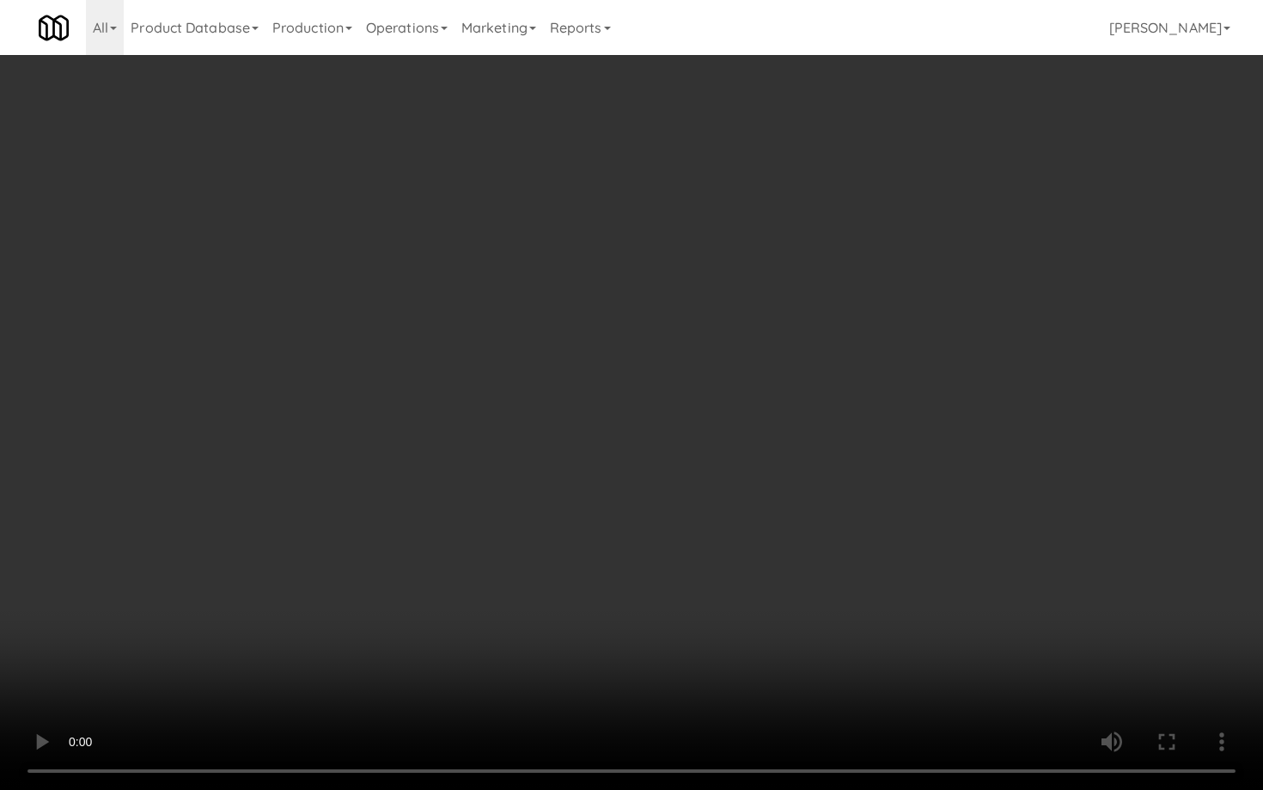
click at [838, 555] on video at bounding box center [631, 395] width 1263 height 790
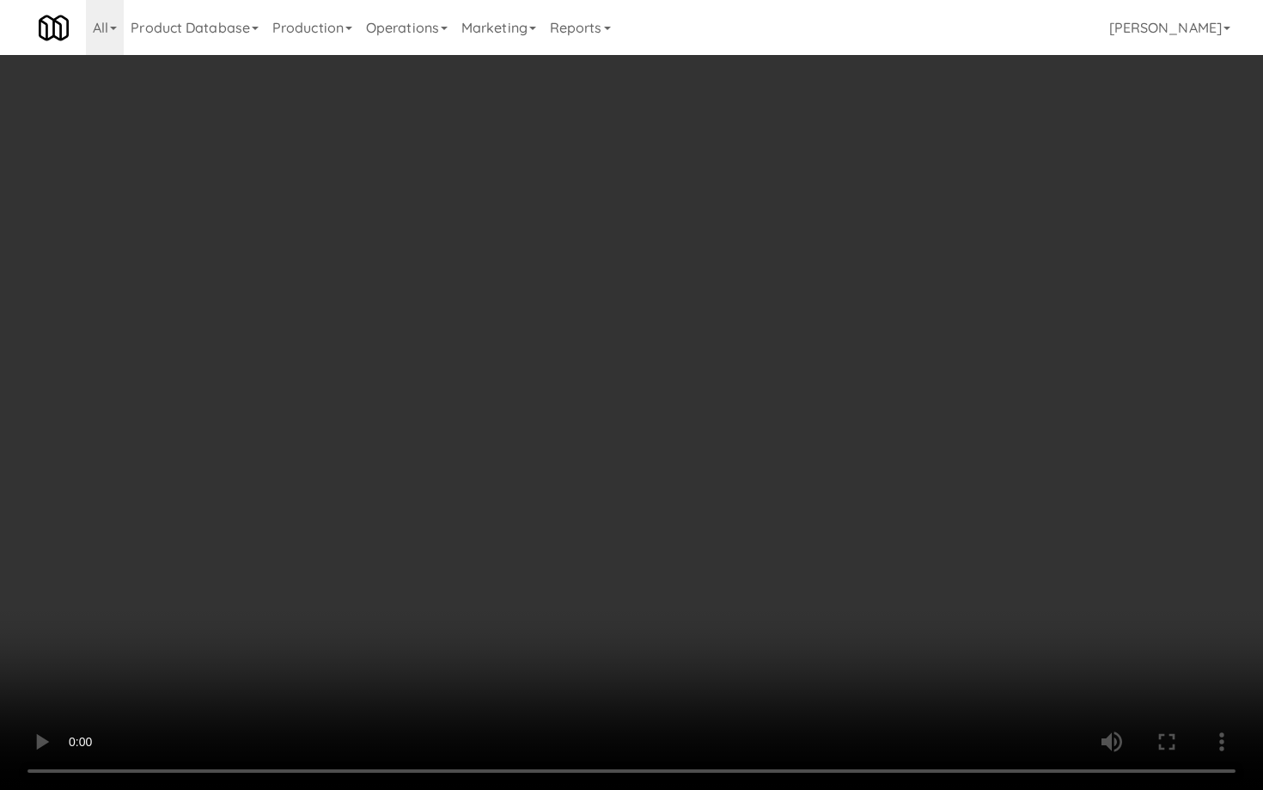
click at [838, 555] on video at bounding box center [631, 395] width 1263 height 790
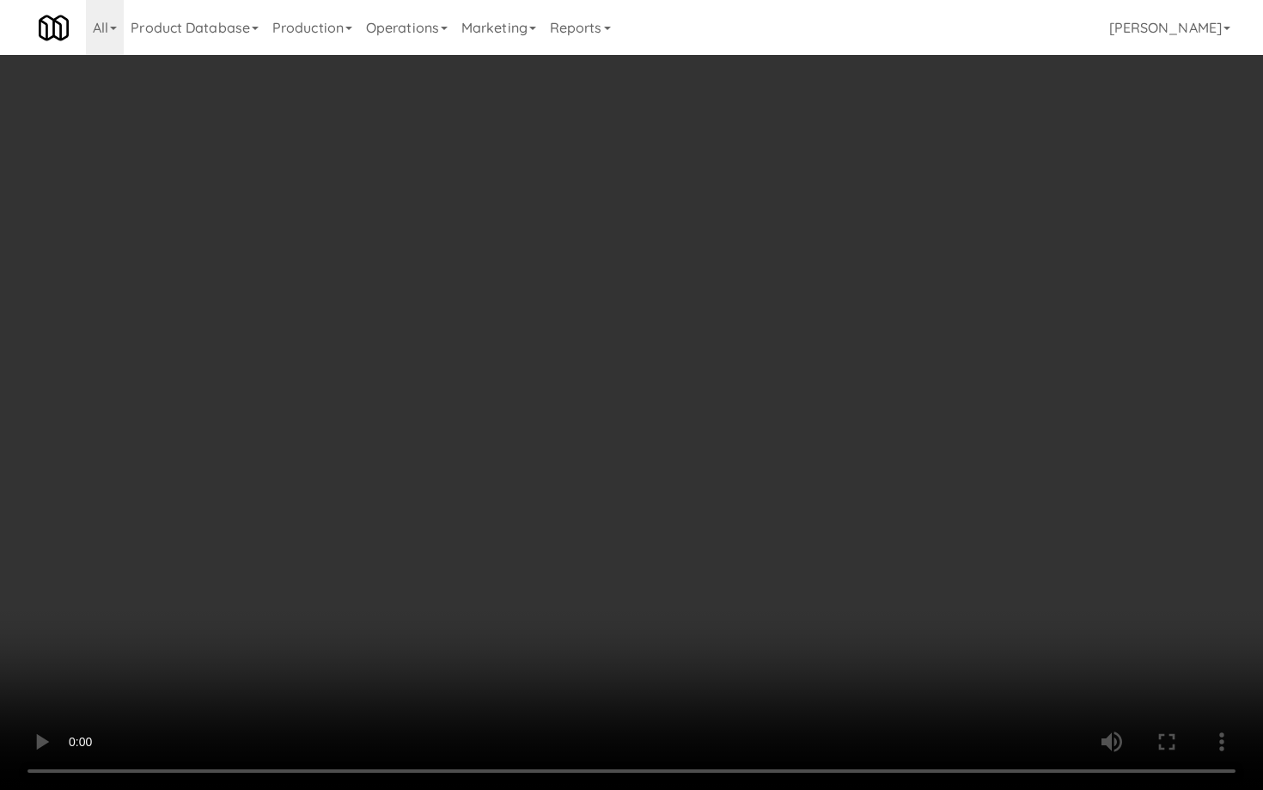
click at [838, 555] on video at bounding box center [631, 395] width 1263 height 790
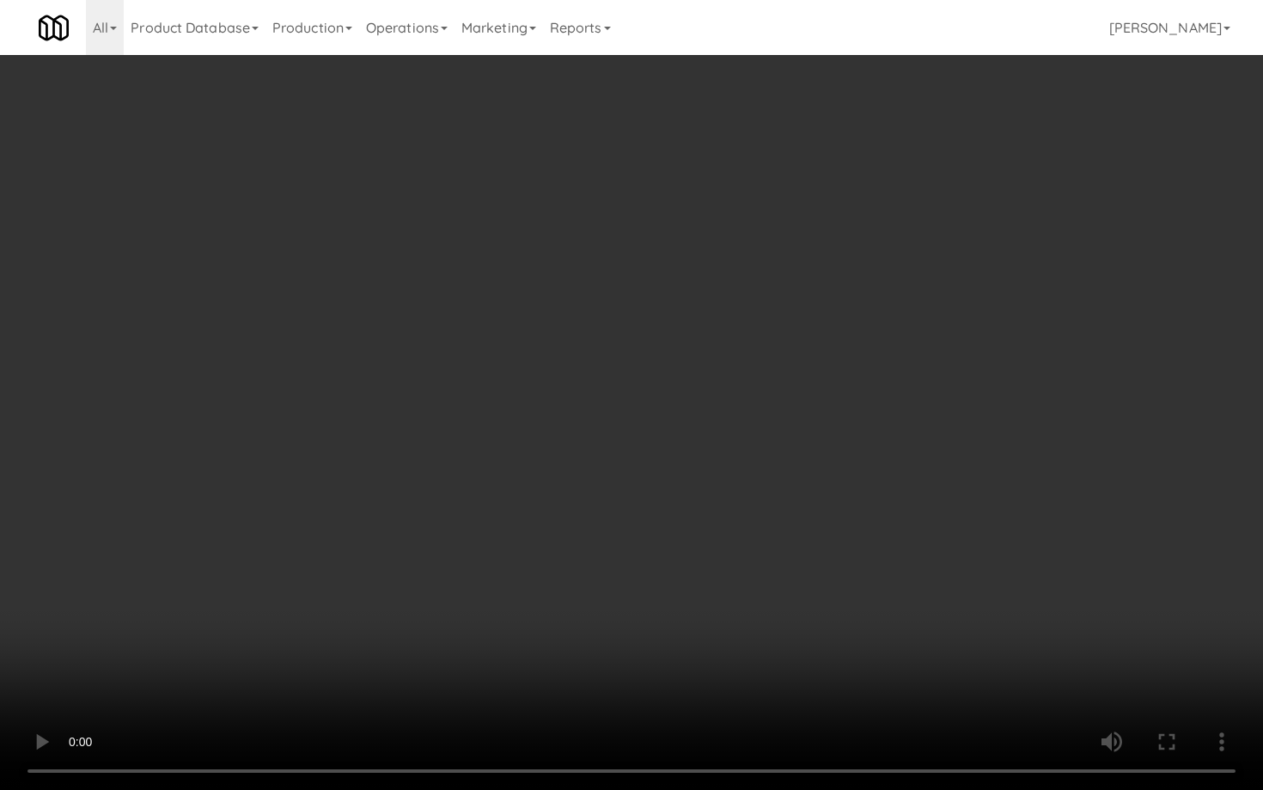
click at [838, 555] on video at bounding box center [631, 395] width 1263 height 790
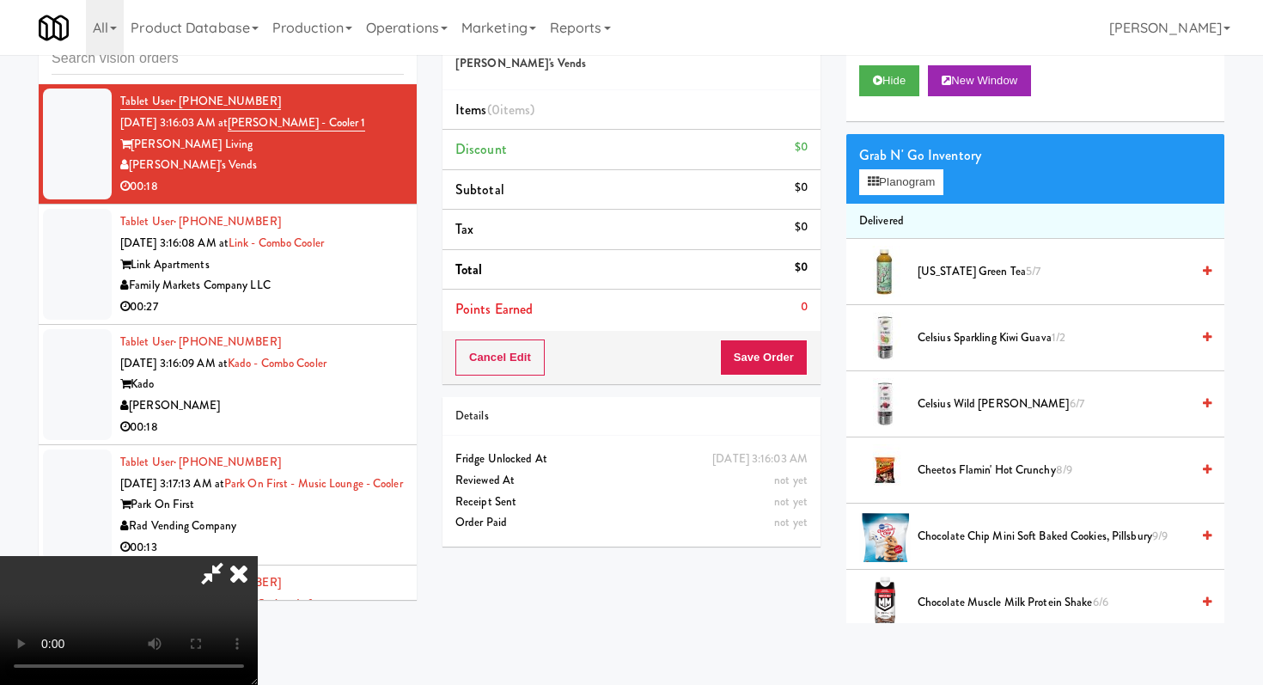
click at [258, 556] on icon at bounding box center [239, 573] width 38 height 34
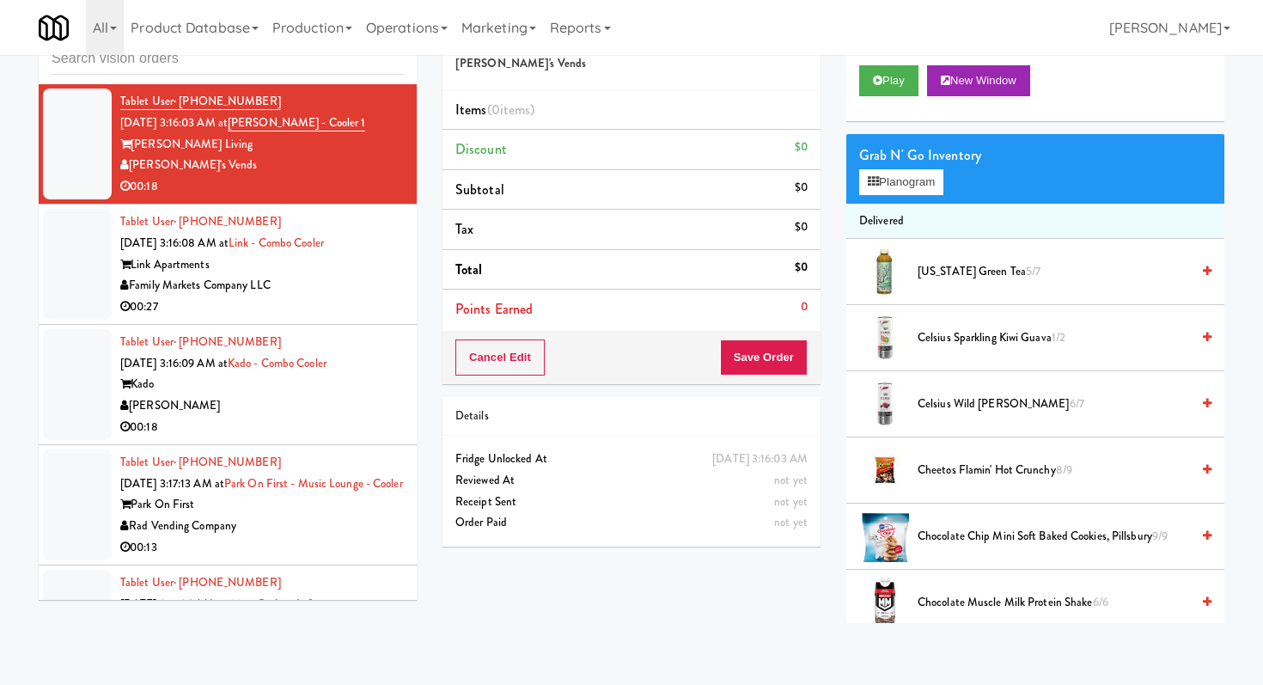
click at [361, 296] on div "Family Markets Company LLC" at bounding box center [262, 285] width 284 height 21
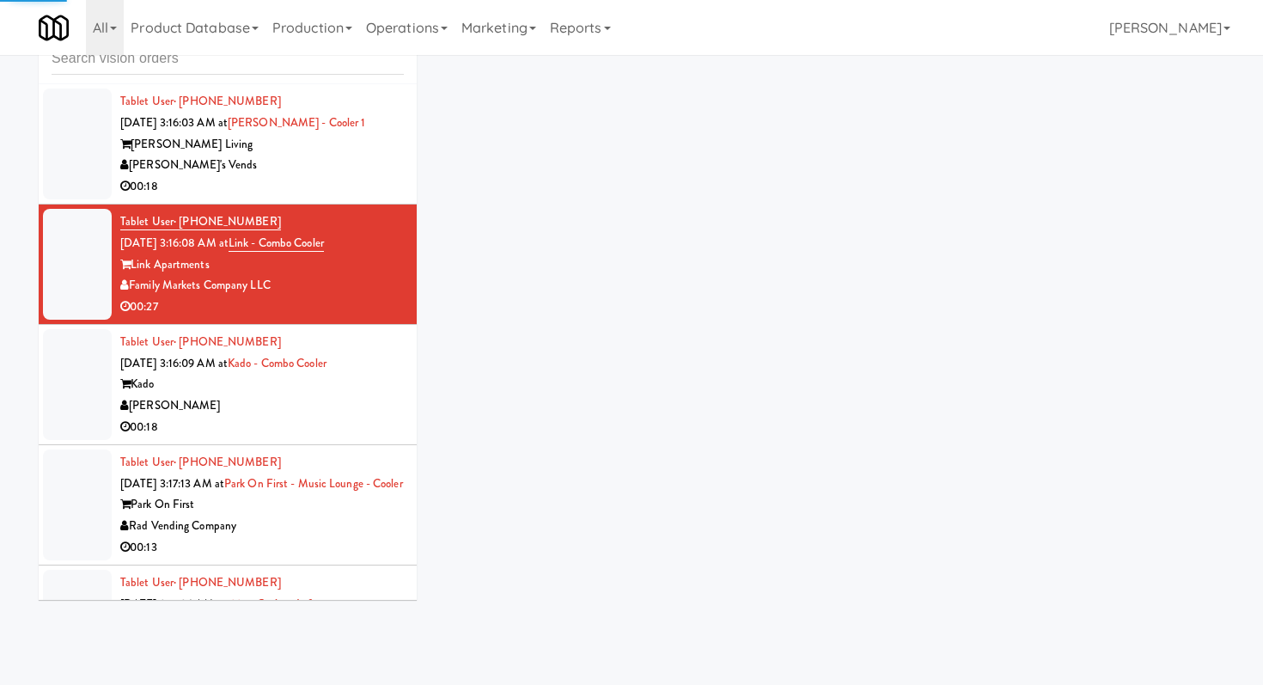
click at [367, 176] on div "[PERSON_NAME]'s Vends" at bounding box center [262, 165] width 284 height 21
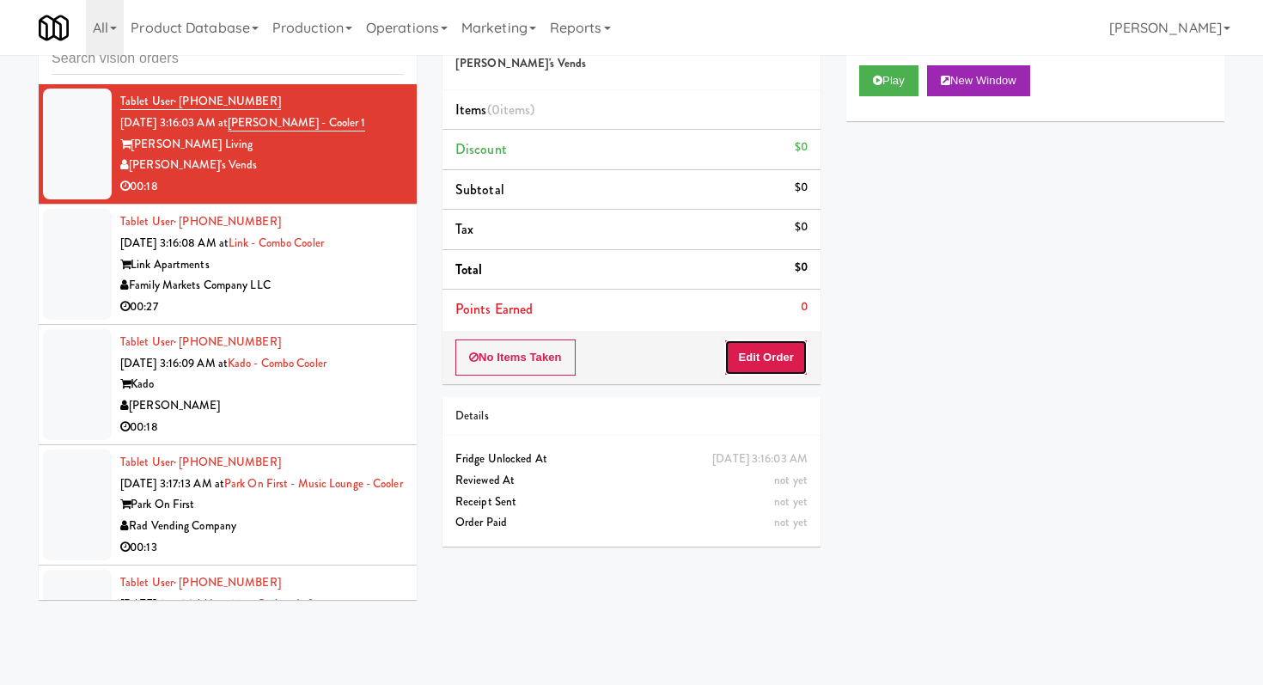
click at [772, 370] on button "Edit Order" at bounding box center [765, 357] width 83 height 36
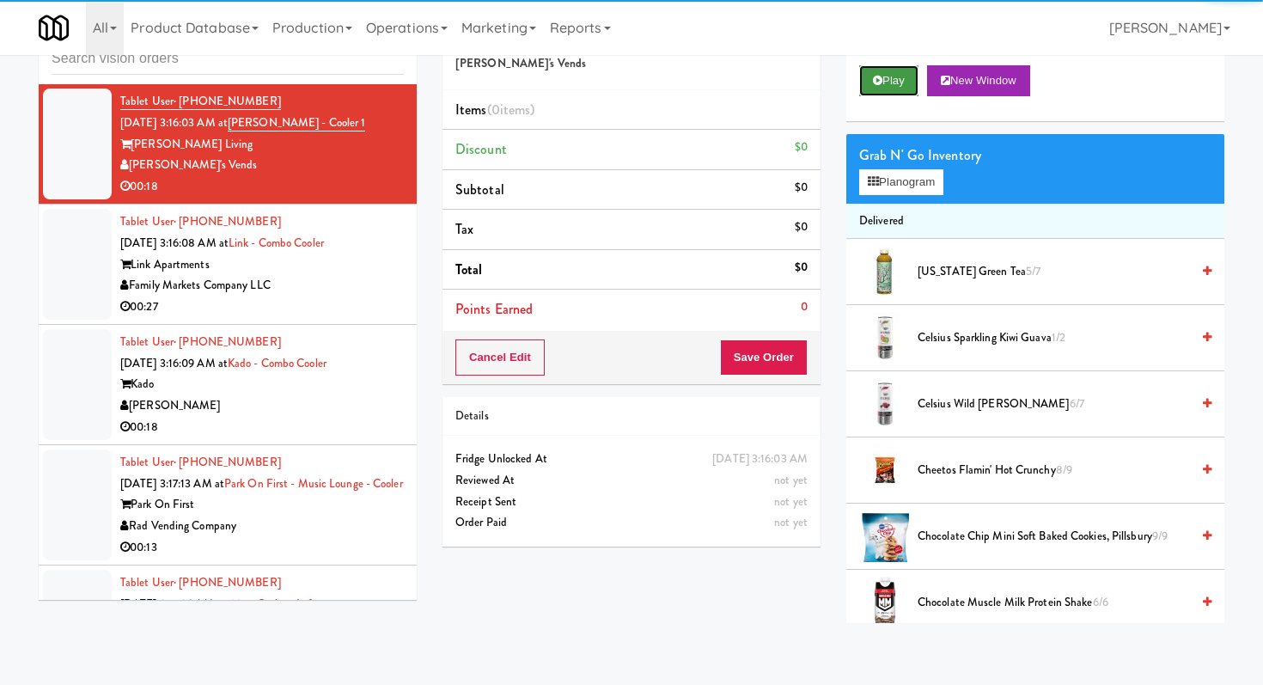
click at [875, 89] on button "Play" at bounding box center [888, 80] width 59 height 31
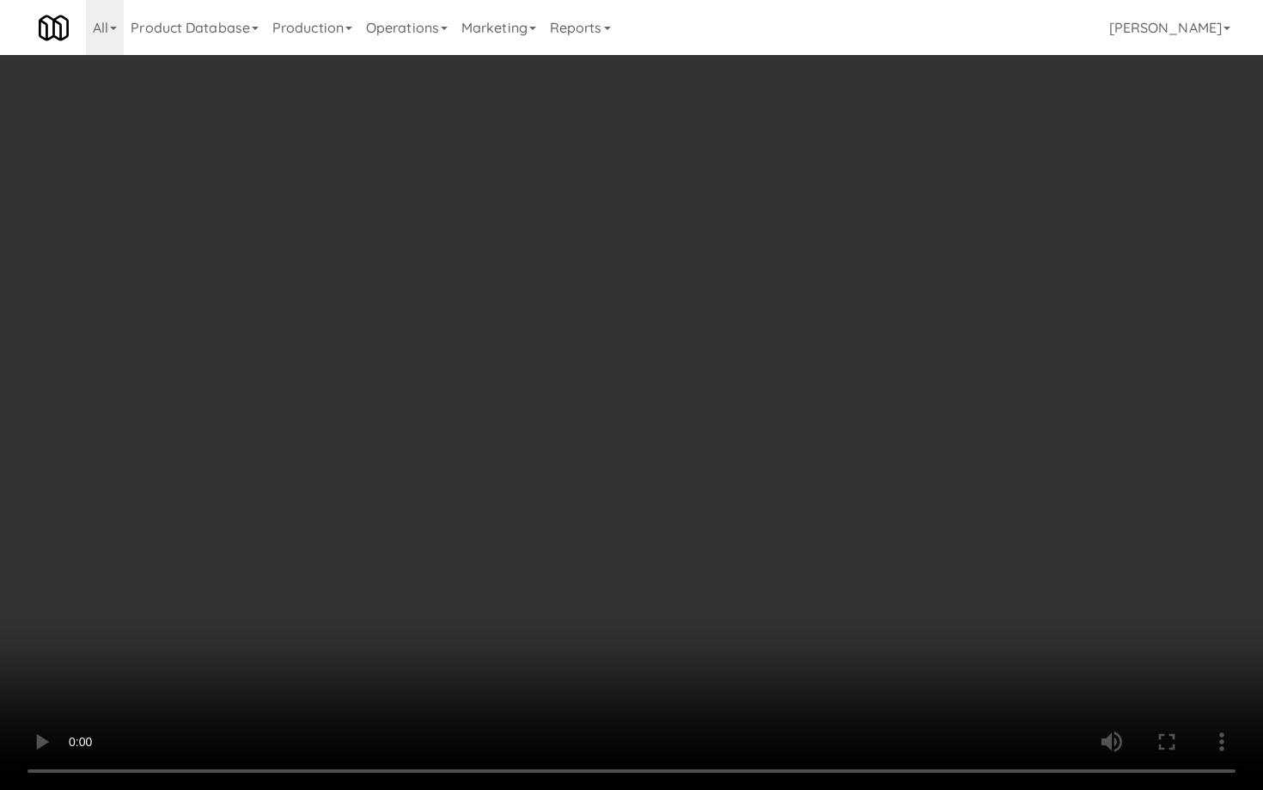
click at [676, 384] on video at bounding box center [631, 395] width 1263 height 790
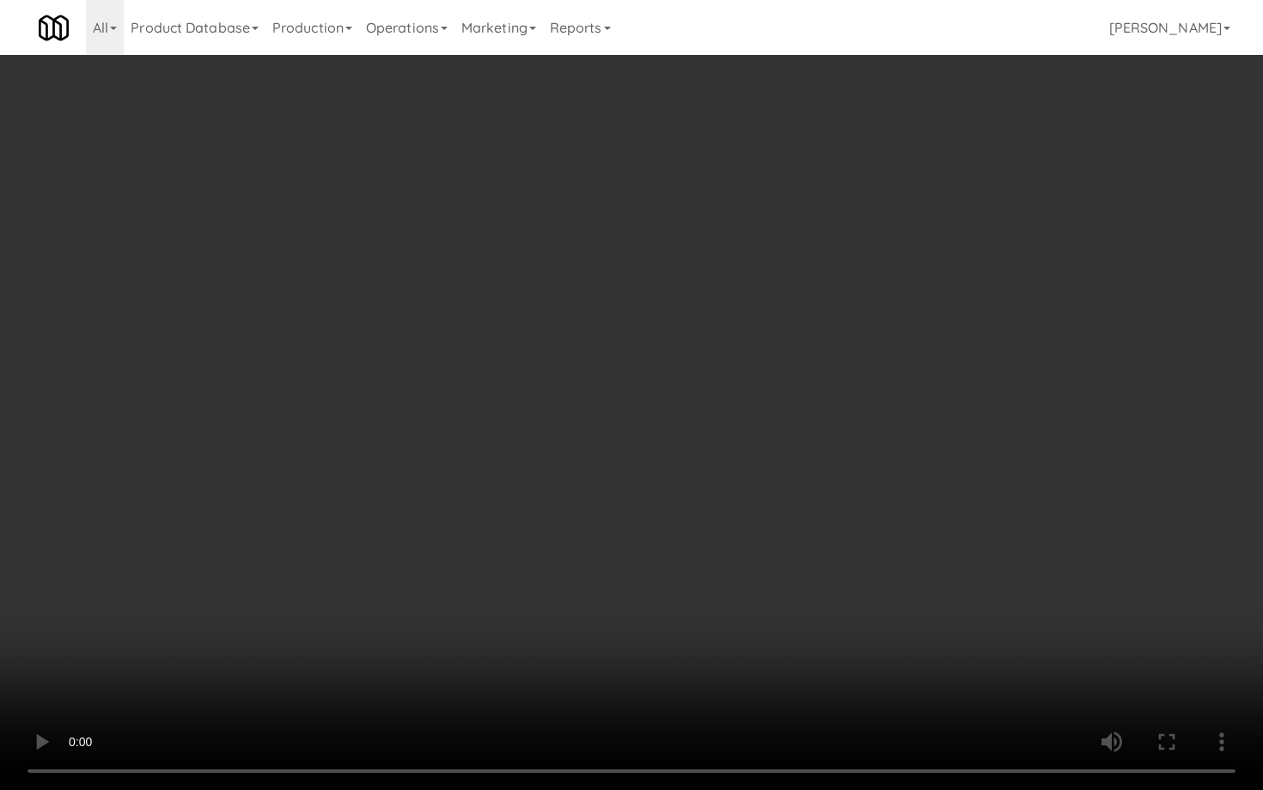
click at [676, 384] on video at bounding box center [631, 395] width 1263 height 790
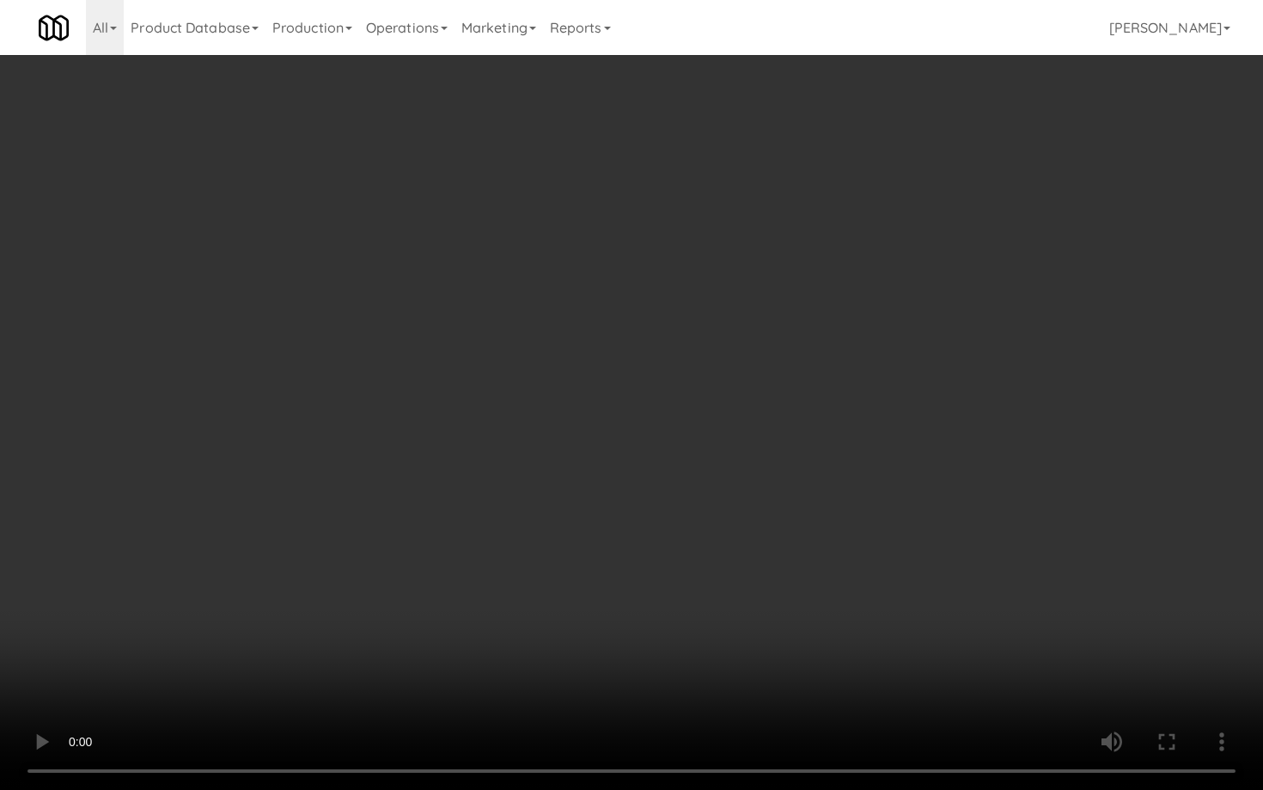
click at [676, 384] on video at bounding box center [631, 395] width 1263 height 790
click at [705, 621] on video at bounding box center [631, 395] width 1263 height 790
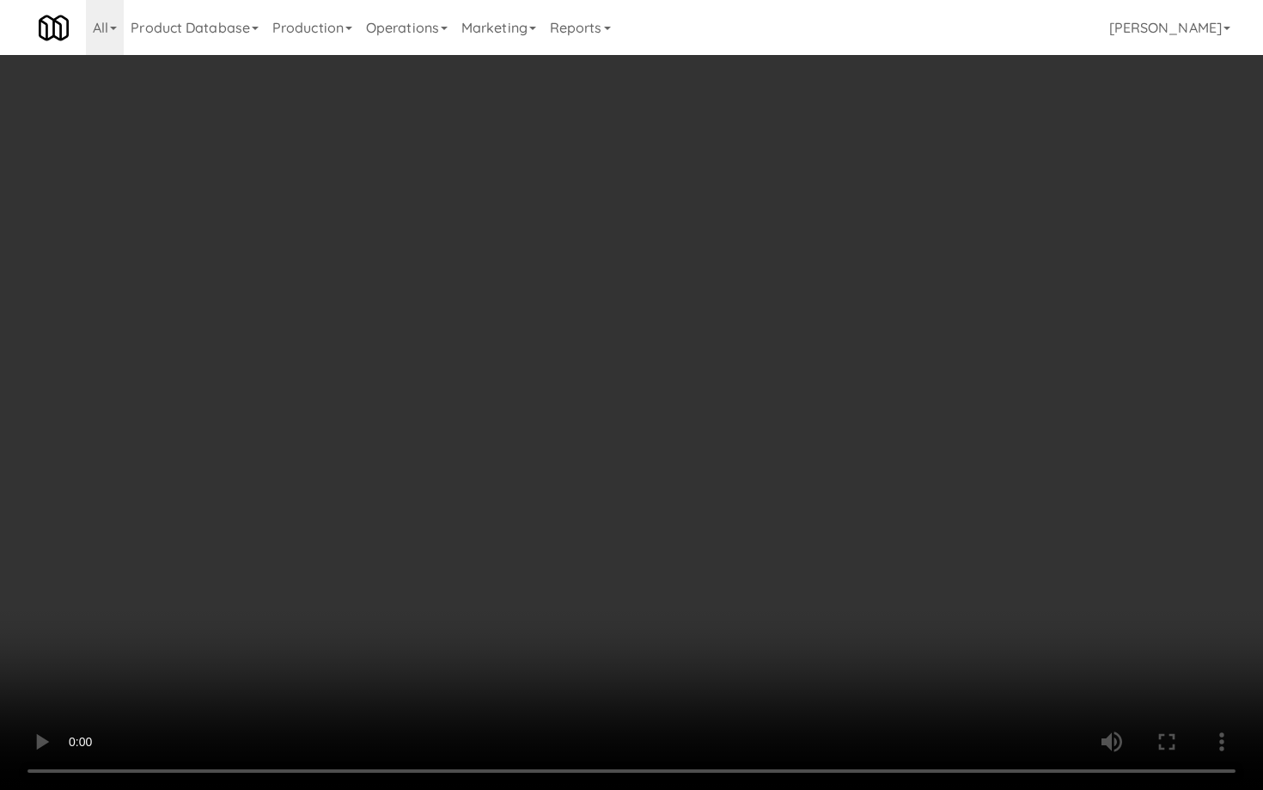
click at [705, 621] on video at bounding box center [631, 395] width 1263 height 790
click at [723, 678] on video at bounding box center [631, 395] width 1263 height 790
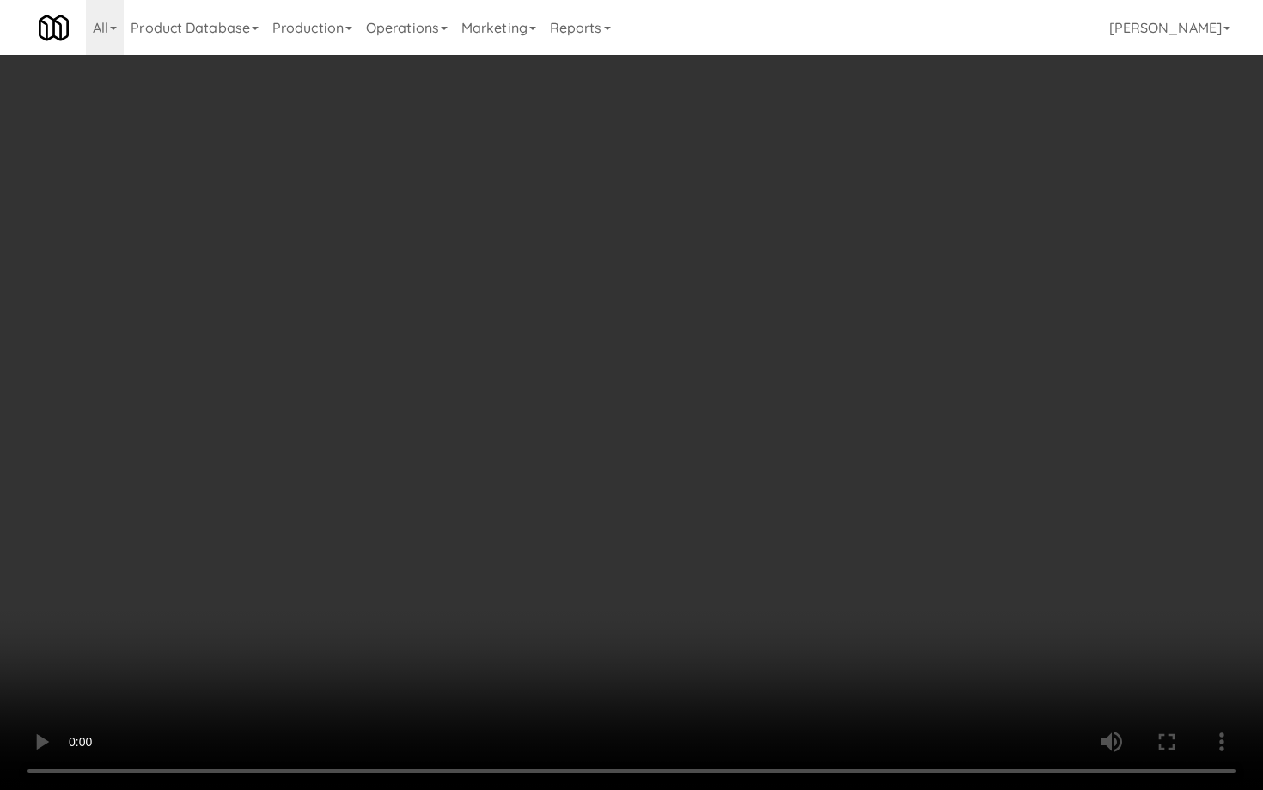
click at [723, 678] on video at bounding box center [631, 395] width 1263 height 790
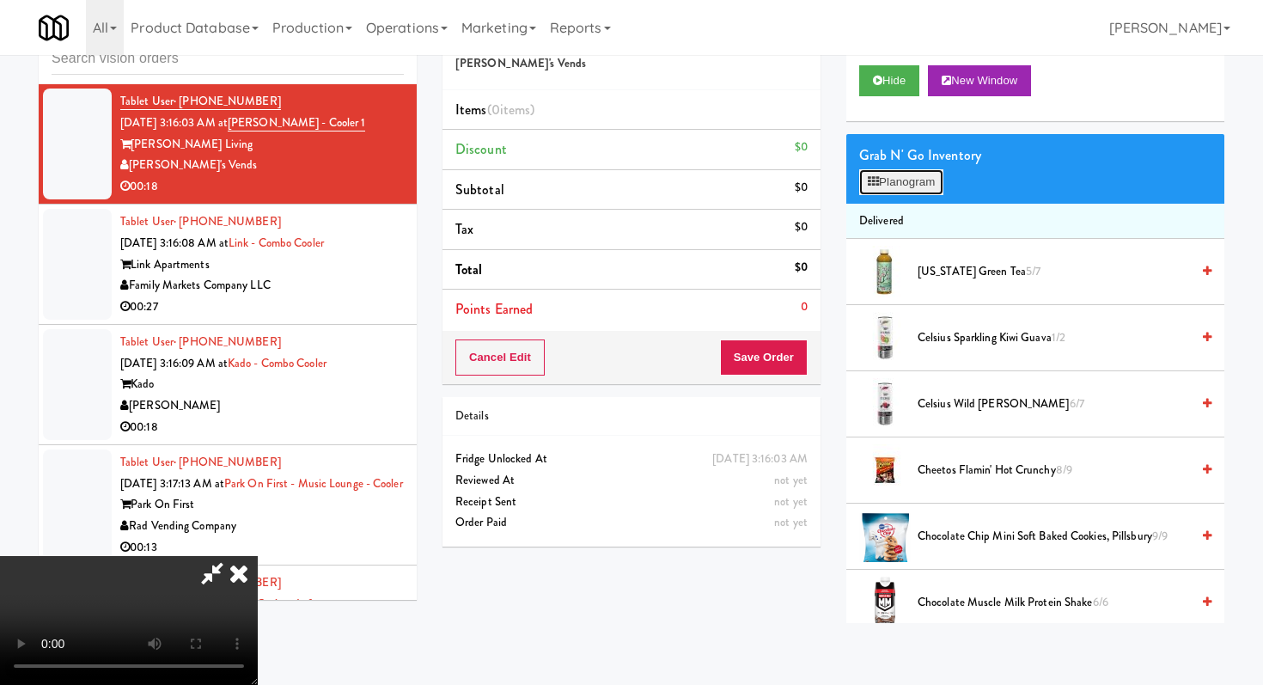
click at [918, 172] on button "Planogram" at bounding box center [901, 182] width 84 height 26
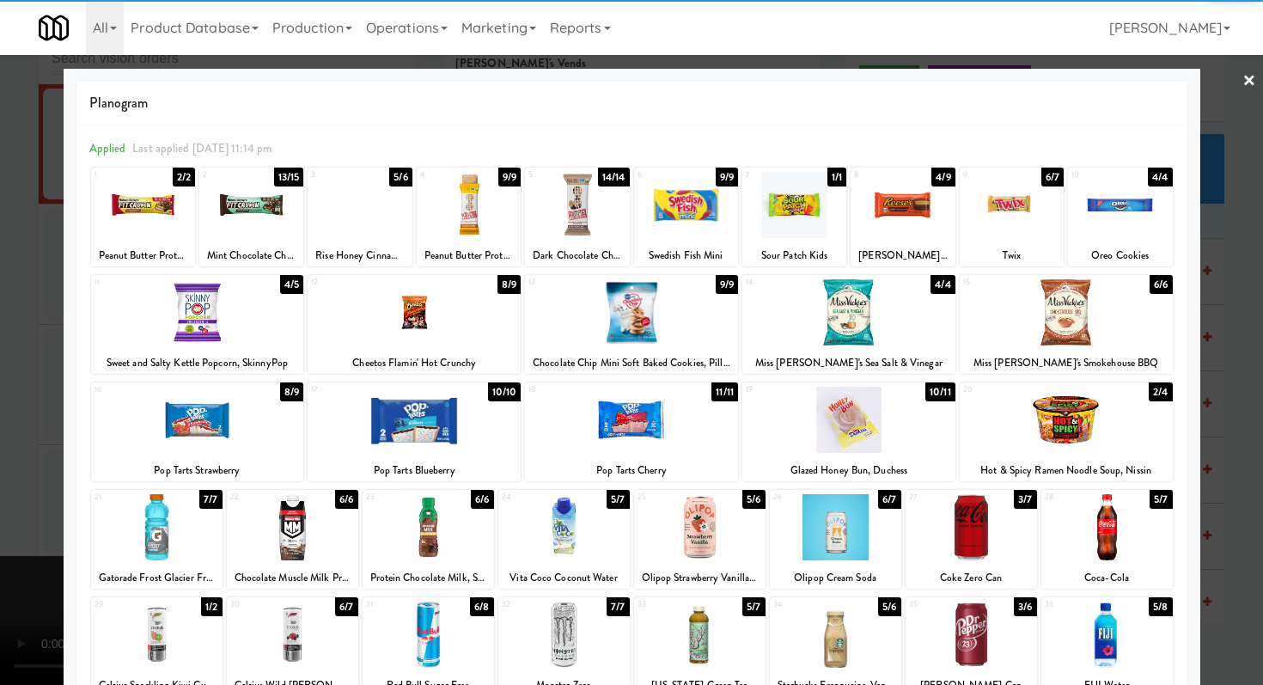
click at [967, 622] on div at bounding box center [971, 634] width 131 height 66
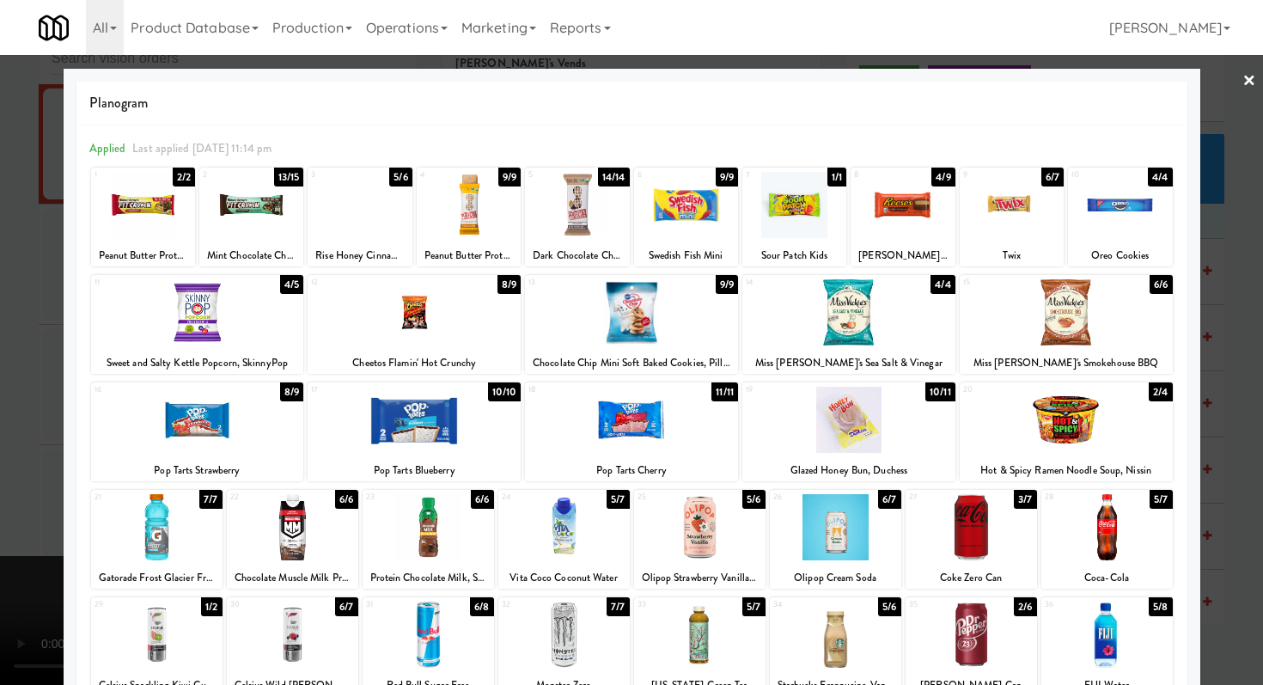
click at [0, 394] on div at bounding box center [631, 342] width 1263 height 685
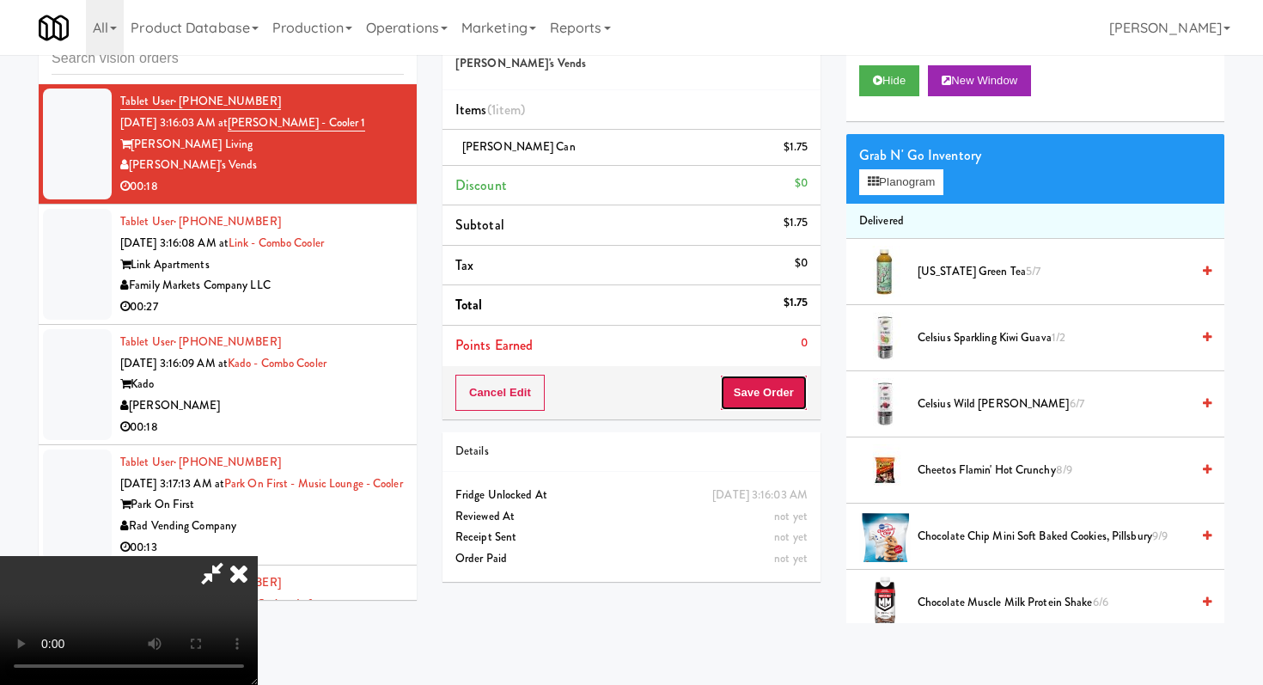
click at [787, 391] on button "Save Order" at bounding box center [764, 393] width 88 height 36
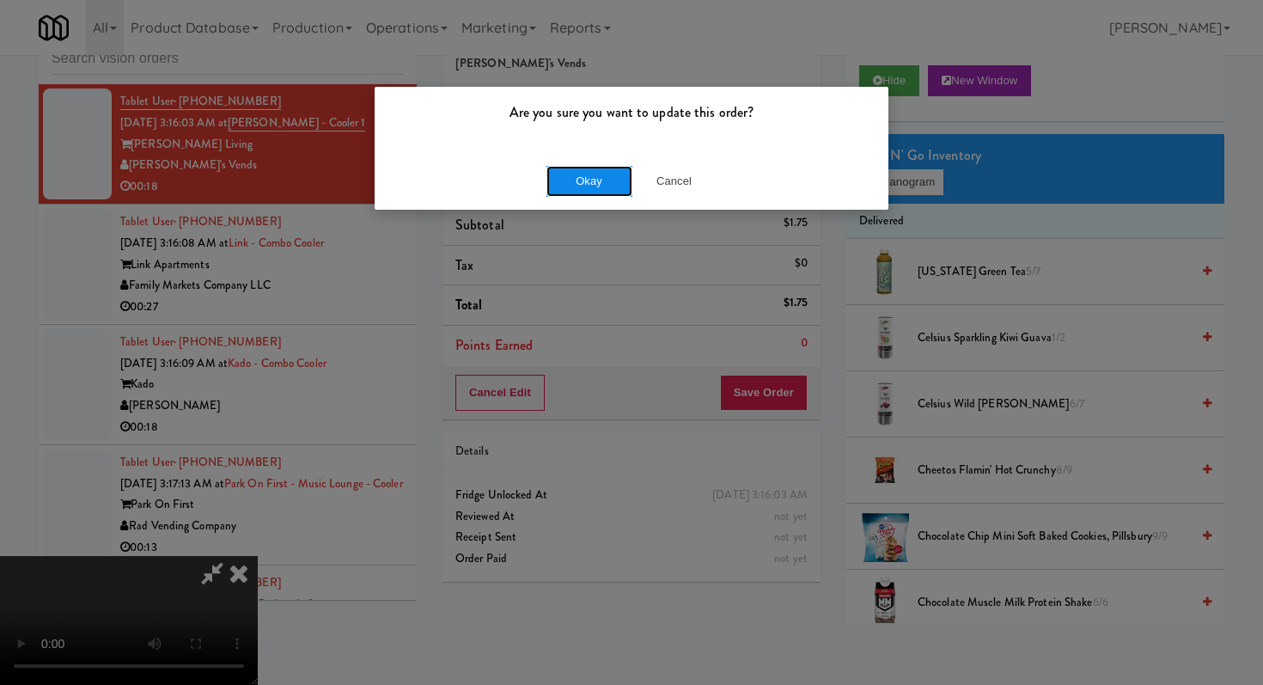
click at [598, 169] on button "Okay" at bounding box center [589, 181] width 86 height 31
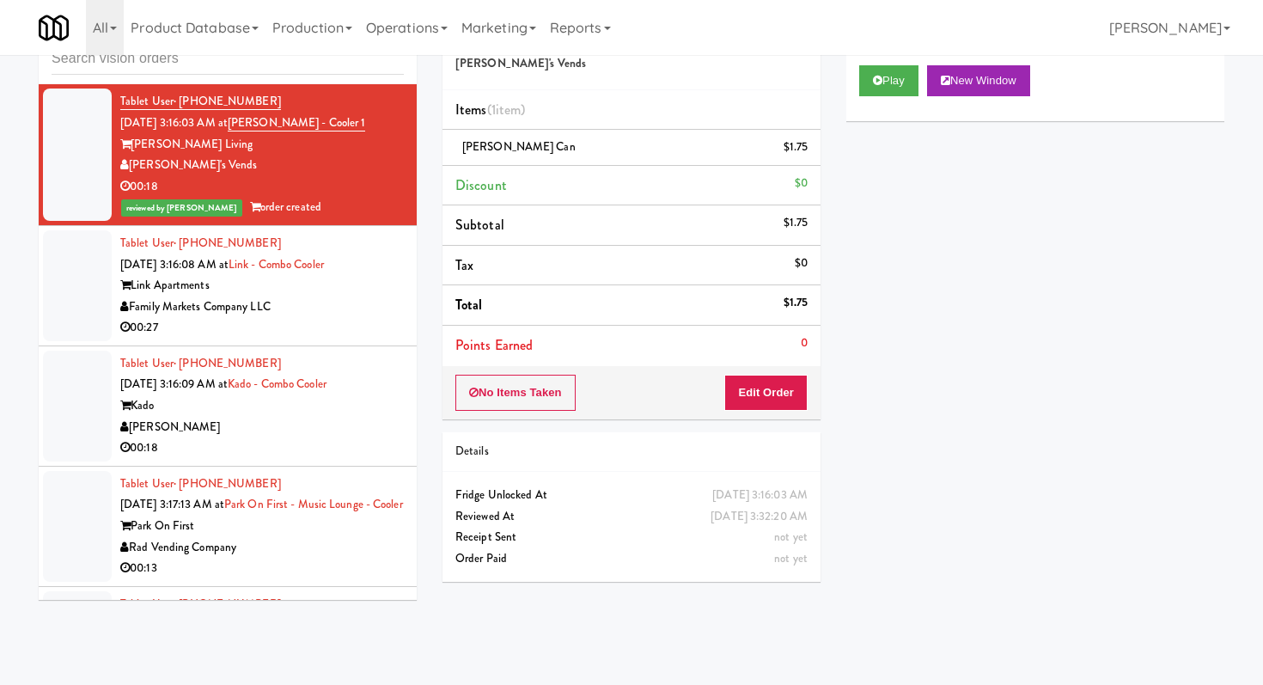
click at [335, 339] on div "00:27" at bounding box center [262, 327] width 284 height 21
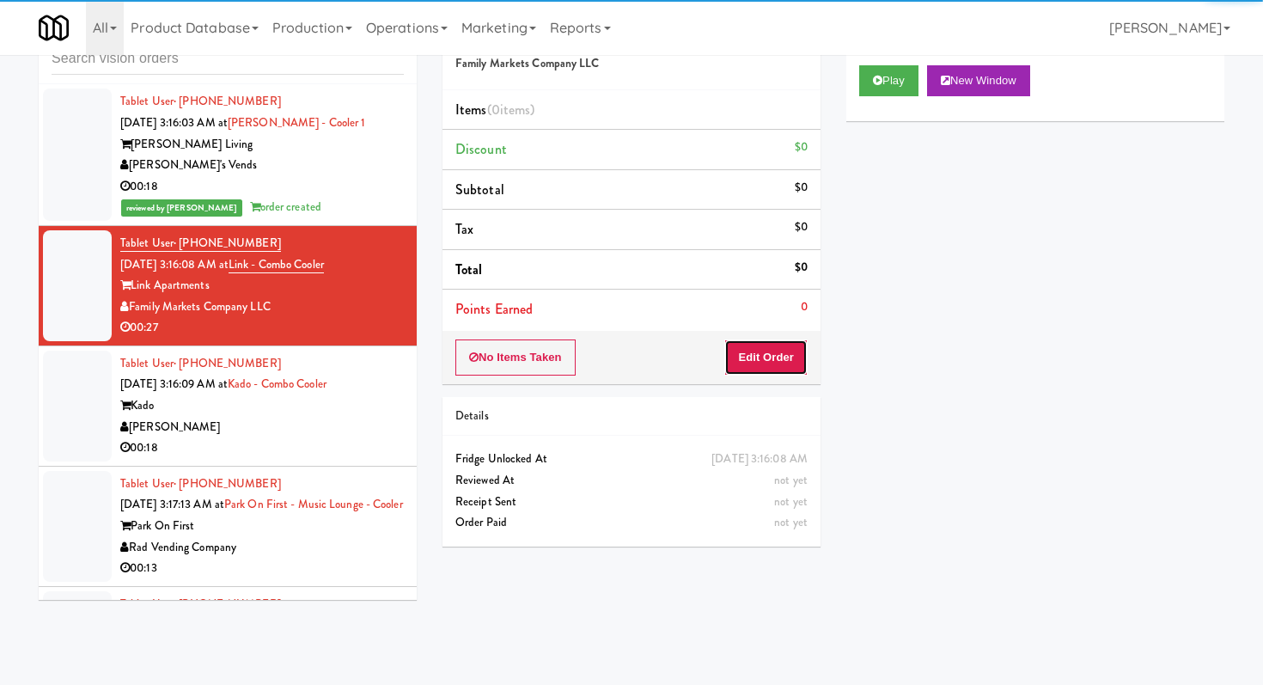
click at [786, 363] on button "Edit Order" at bounding box center [765, 357] width 83 height 36
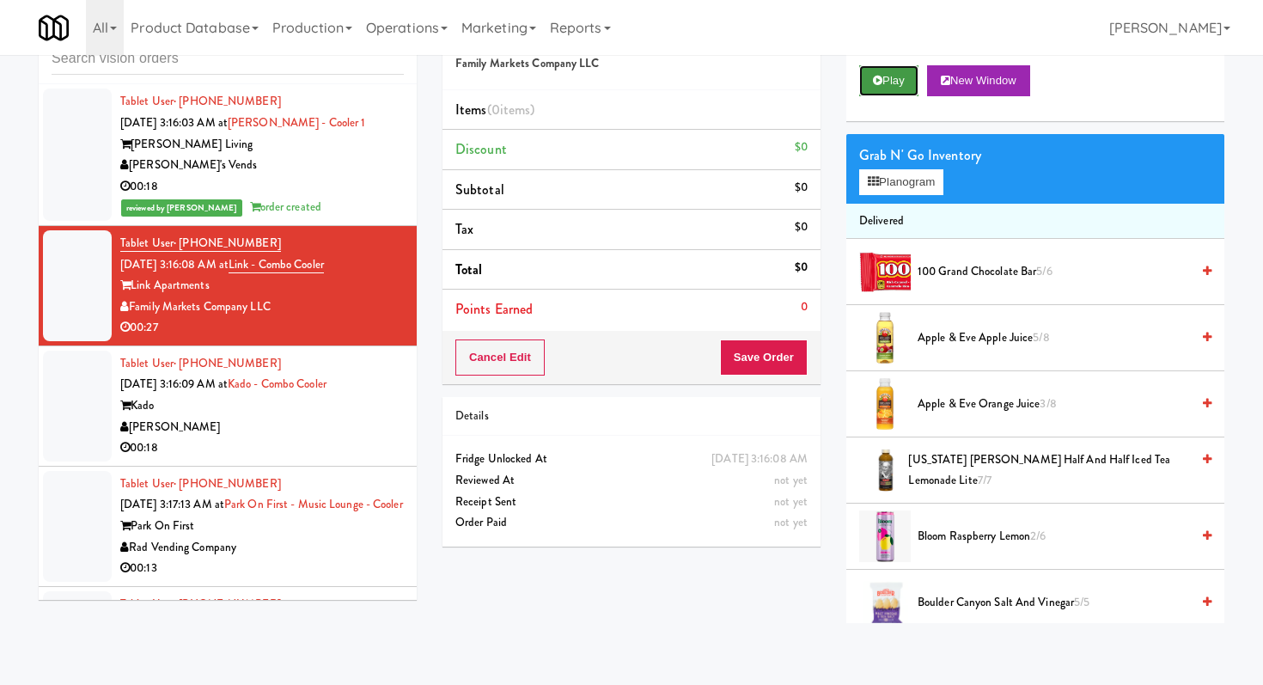
click at [884, 90] on button "Play" at bounding box center [888, 80] width 59 height 31
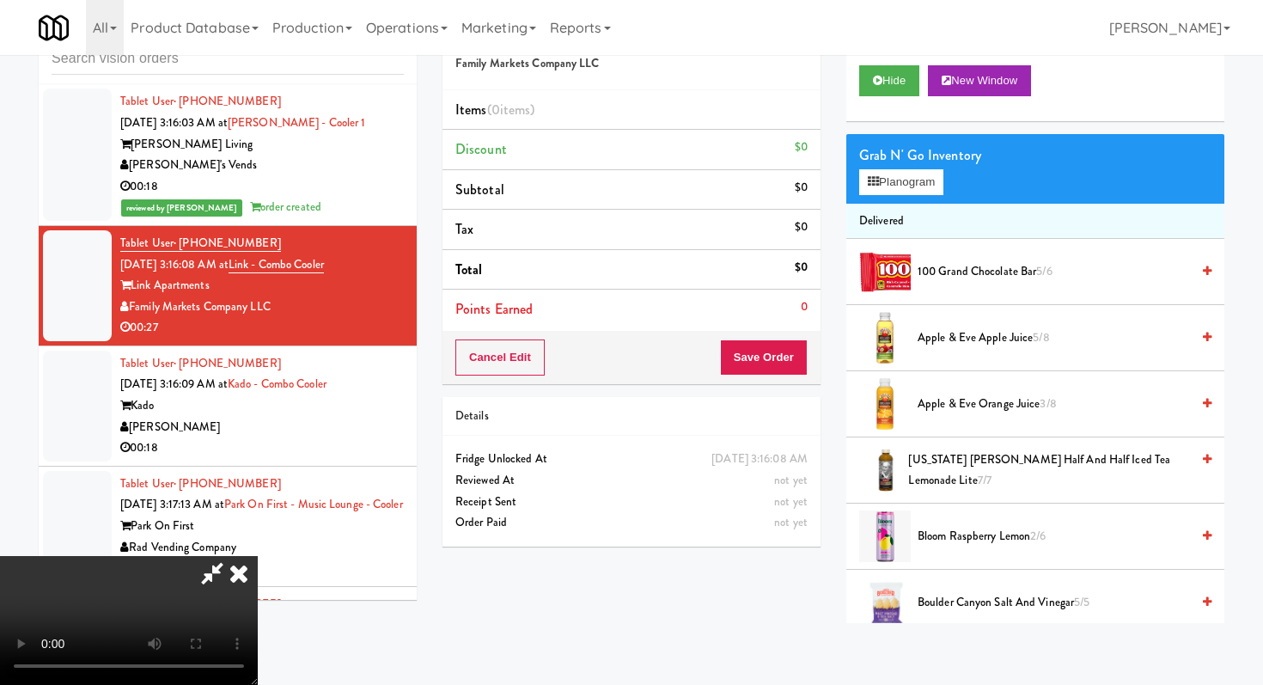
click at [258, 556] on icon at bounding box center [239, 573] width 38 height 34
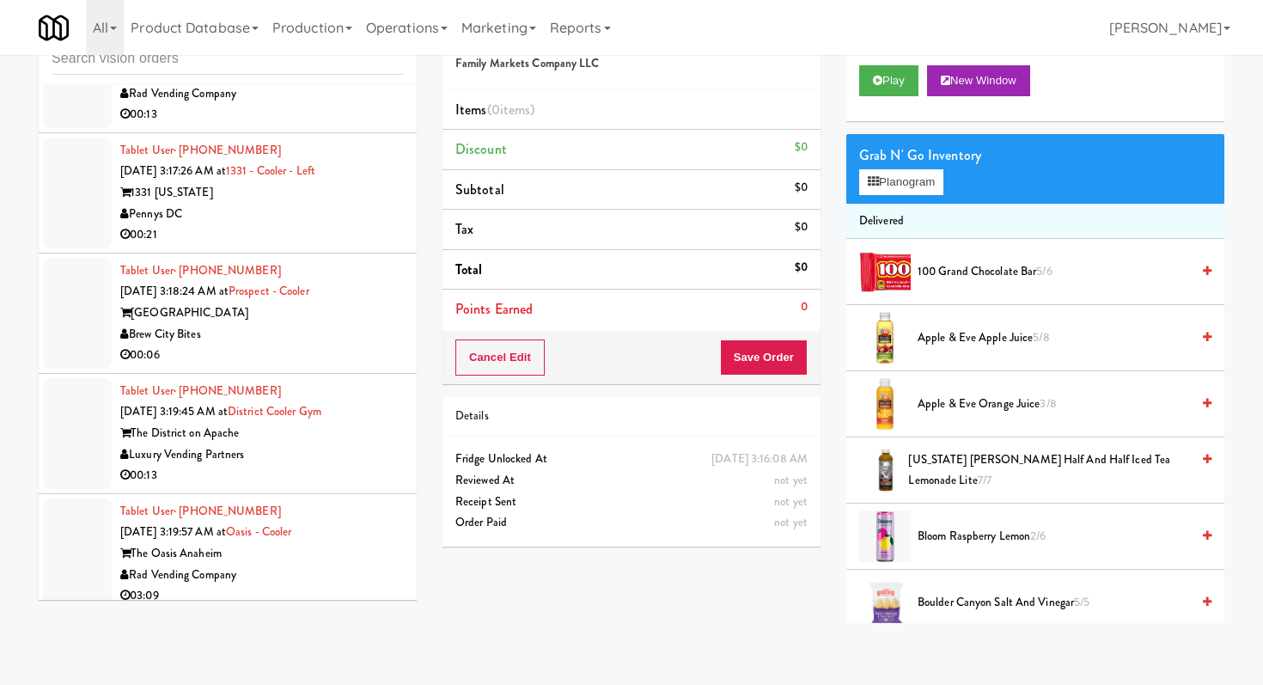
scroll to position [4439, 0]
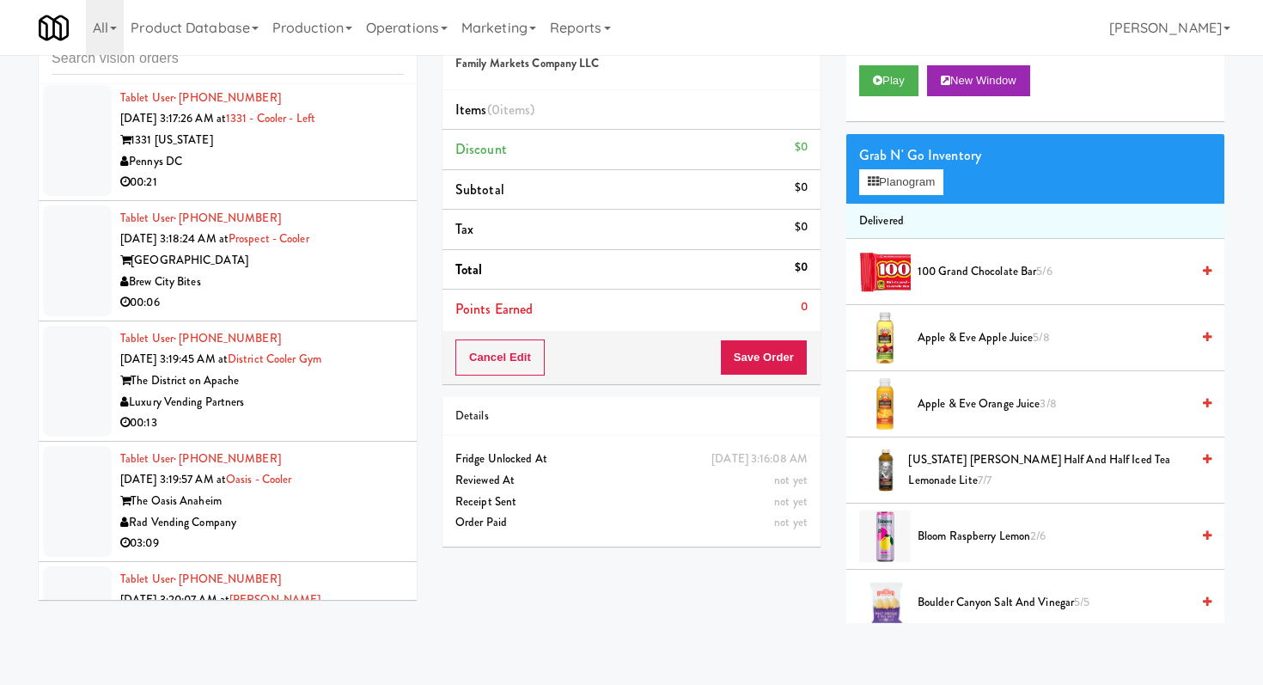
click at [312, 321] on li "Tablet User · (414) 391-1452 Aug 25, 2025 3:18:24 AM at Prospect - Cooler Prosp…" at bounding box center [228, 261] width 378 height 120
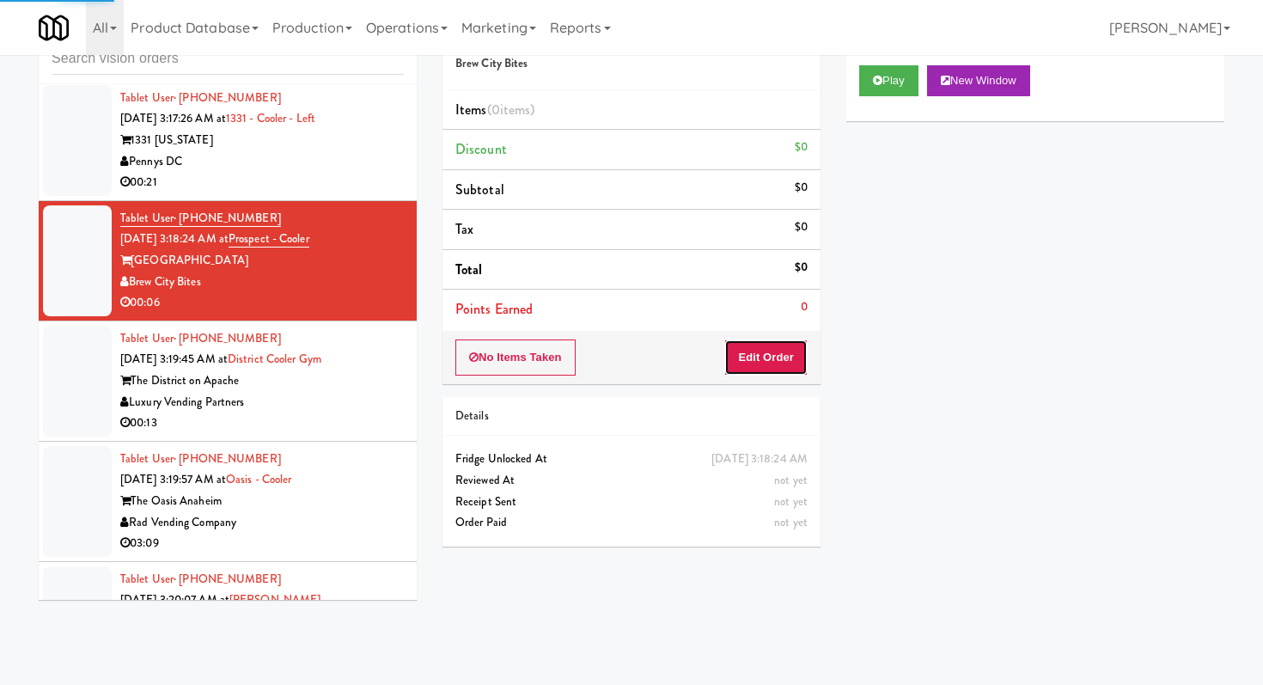
click at [780, 367] on button "Edit Order" at bounding box center [765, 357] width 83 height 36
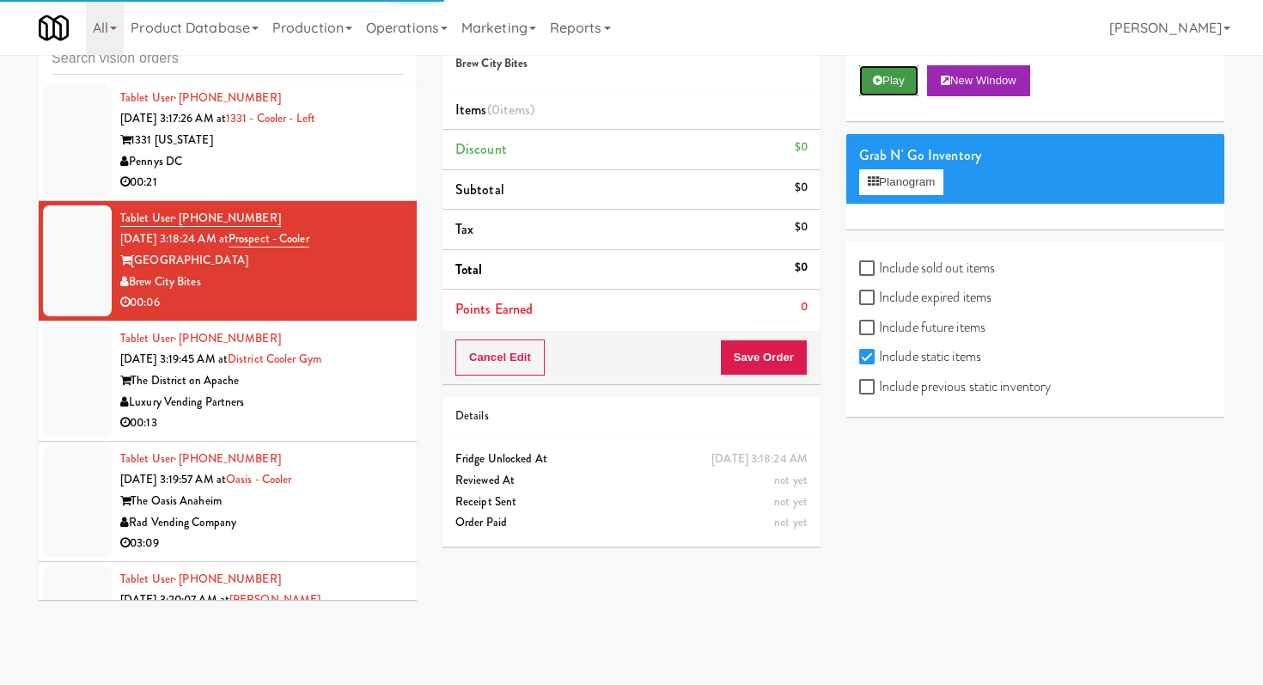
click at [906, 73] on button "Play" at bounding box center [888, 80] width 59 height 31
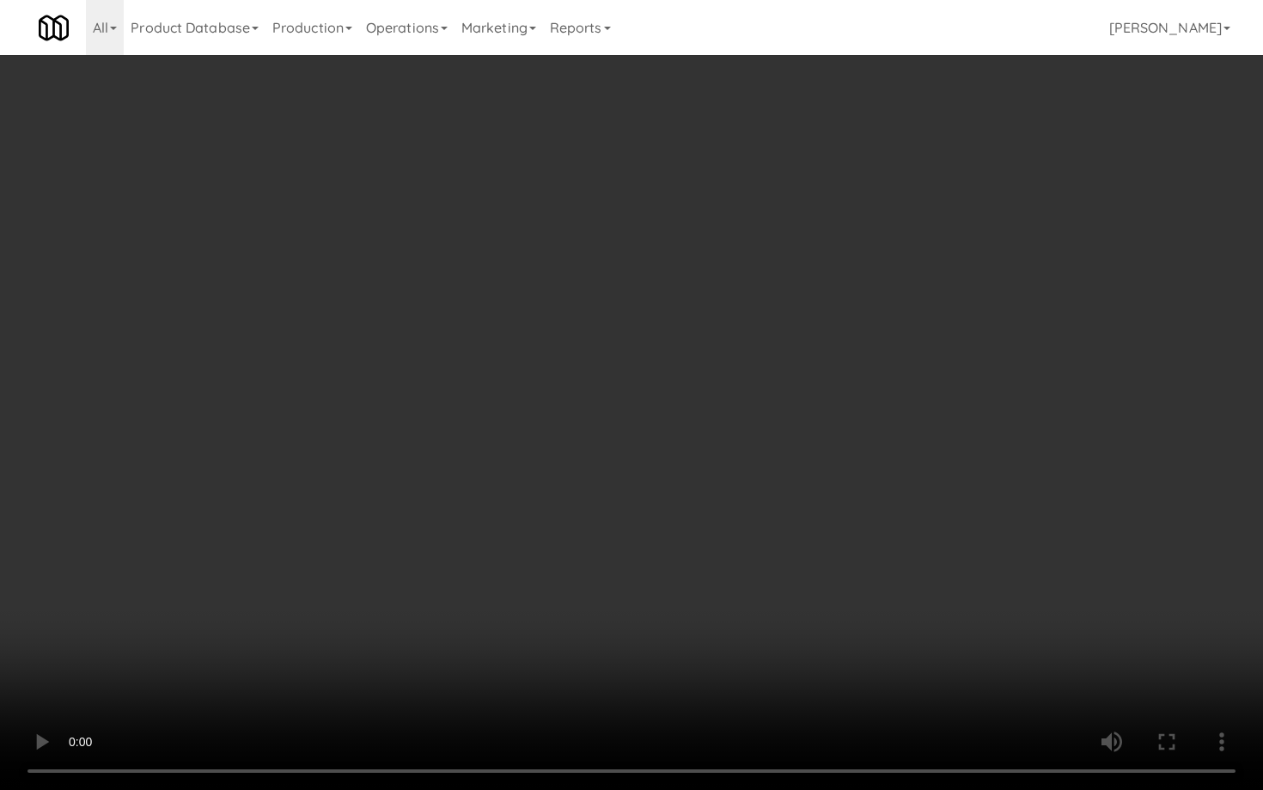
click at [625, 597] on video at bounding box center [631, 395] width 1263 height 790
click at [528, 558] on video at bounding box center [631, 395] width 1263 height 790
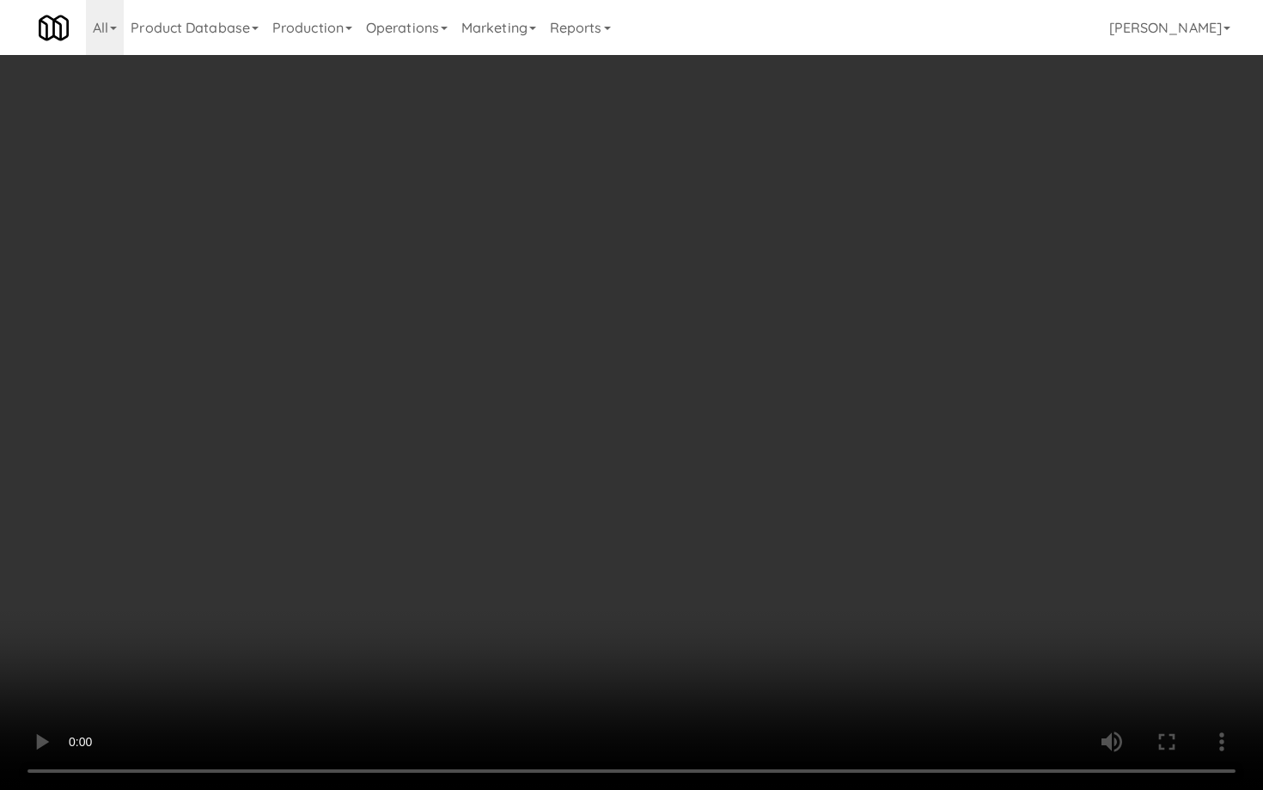
click at [528, 558] on video at bounding box center [631, 395] width 1263 height 790
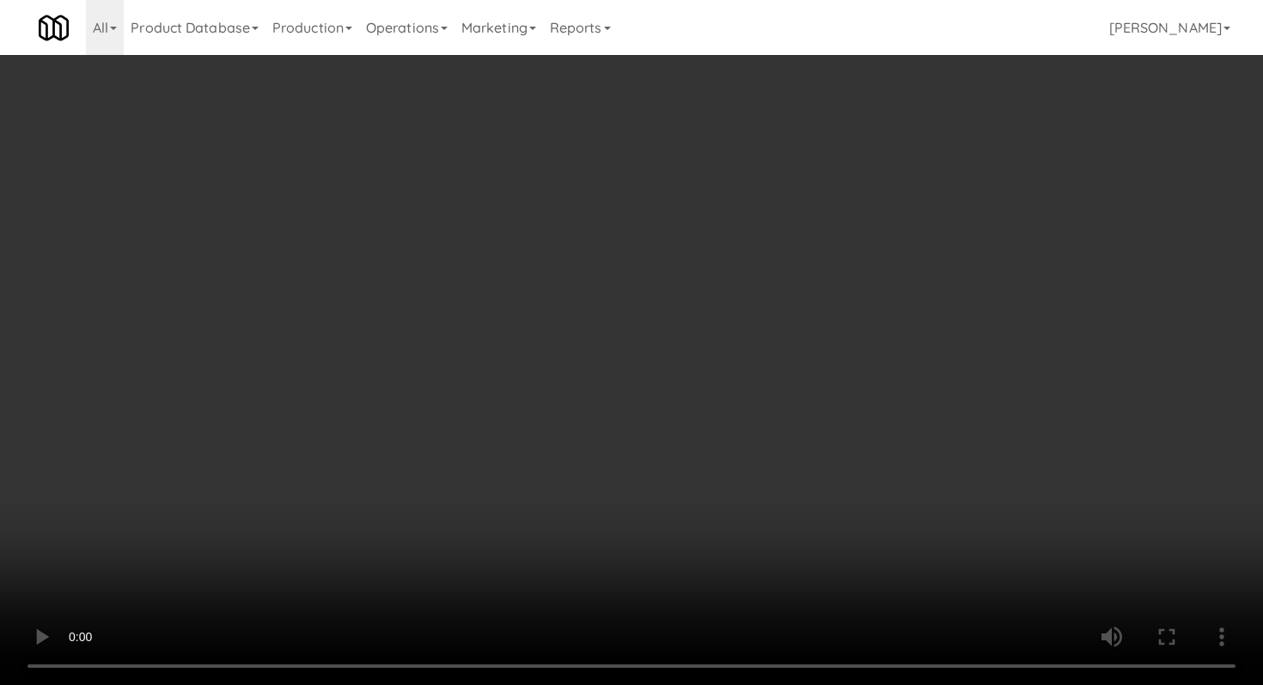
click at [528, 454] on video at bounding box center [631, 342] width 1263 height 685
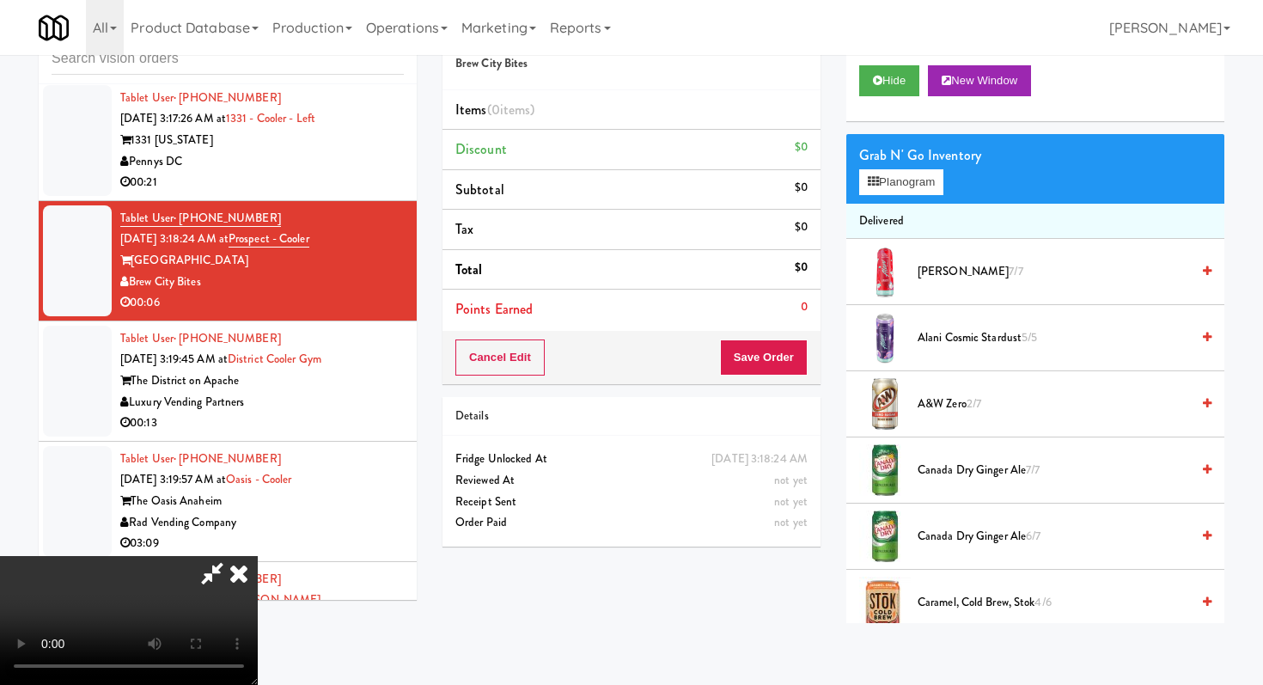
scroll to position [170, 0]
click at [911, 192] on button "Planogram" at bounding box center [901, 182] width 84 height 26
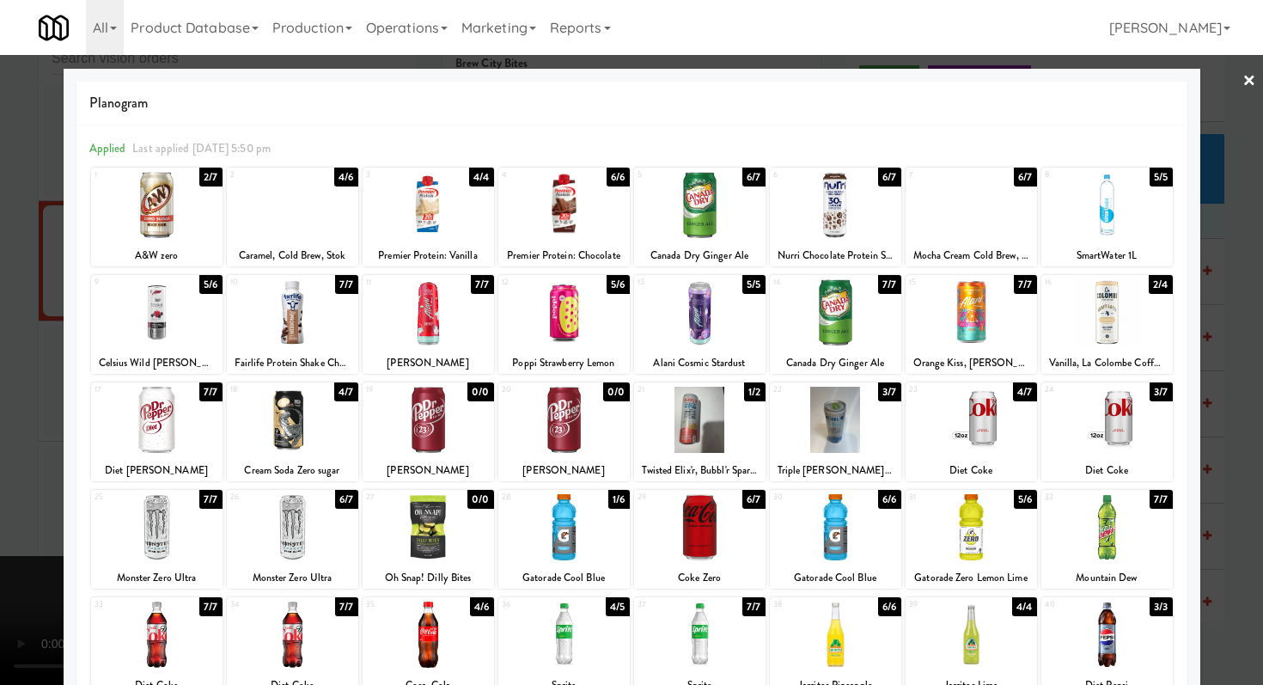
click at [688, 554] on div at bounding box center [699, 527] width 131 height 66
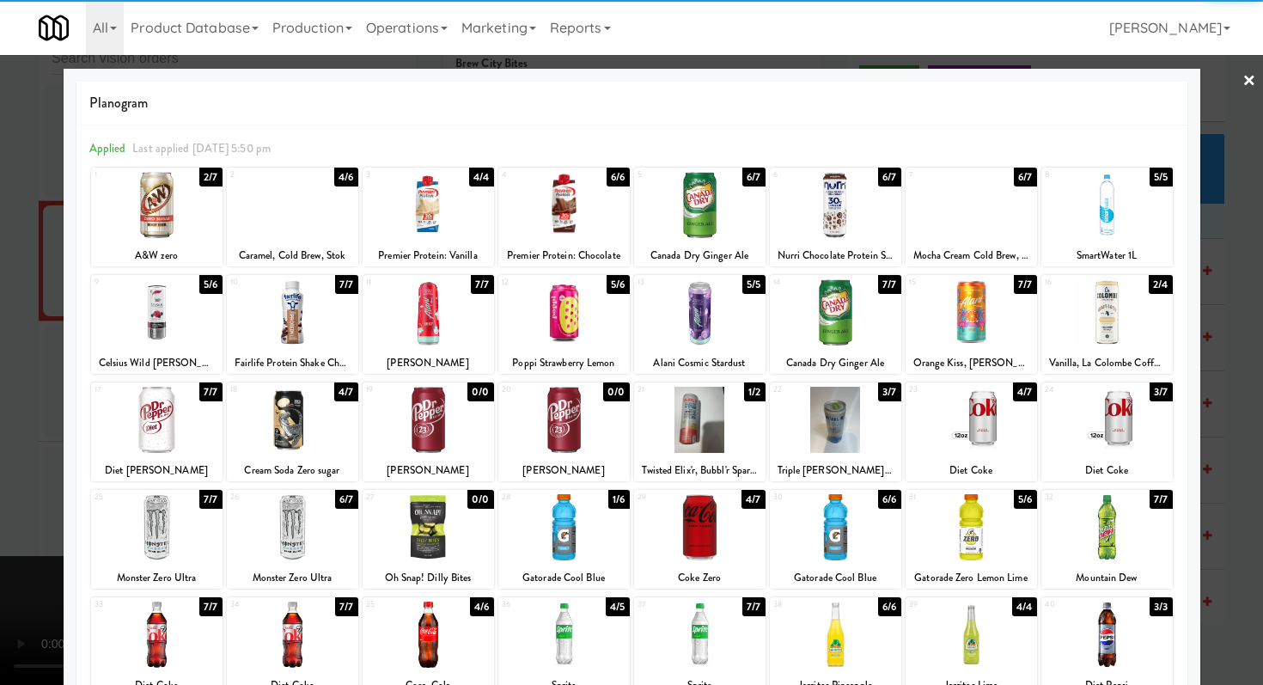
click at [0, 571] on div at bounding box center [631, 342] width 1263 height 685
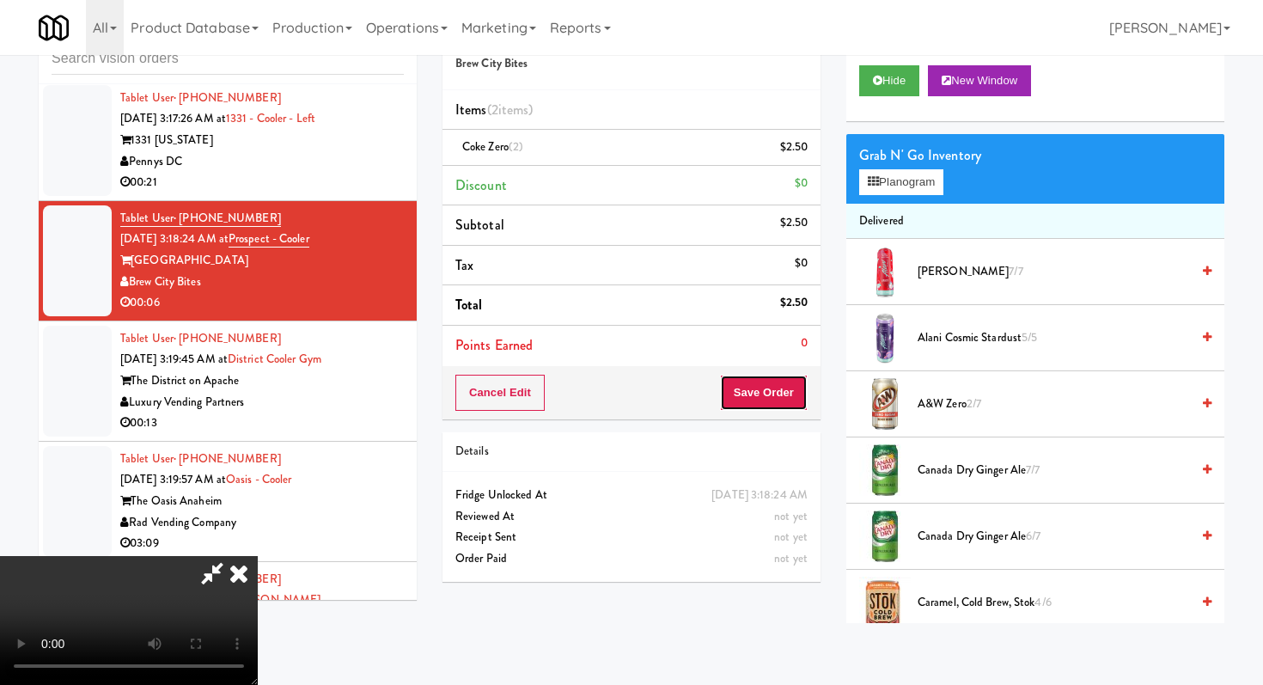
click at [770, 410] on button "Save Order" at bounding box center [764, 393] width 88 height 36
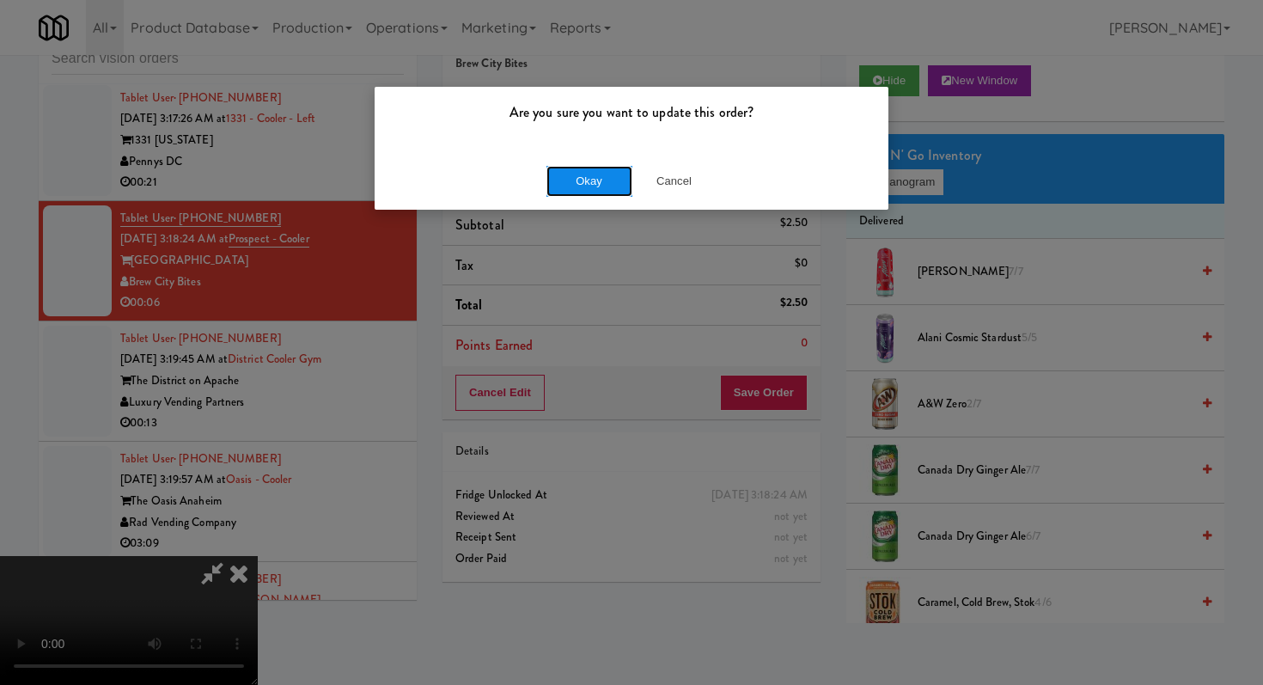
click at [606, 183] on button "Okay" at bounding box center [589, 181] width 86 height 31
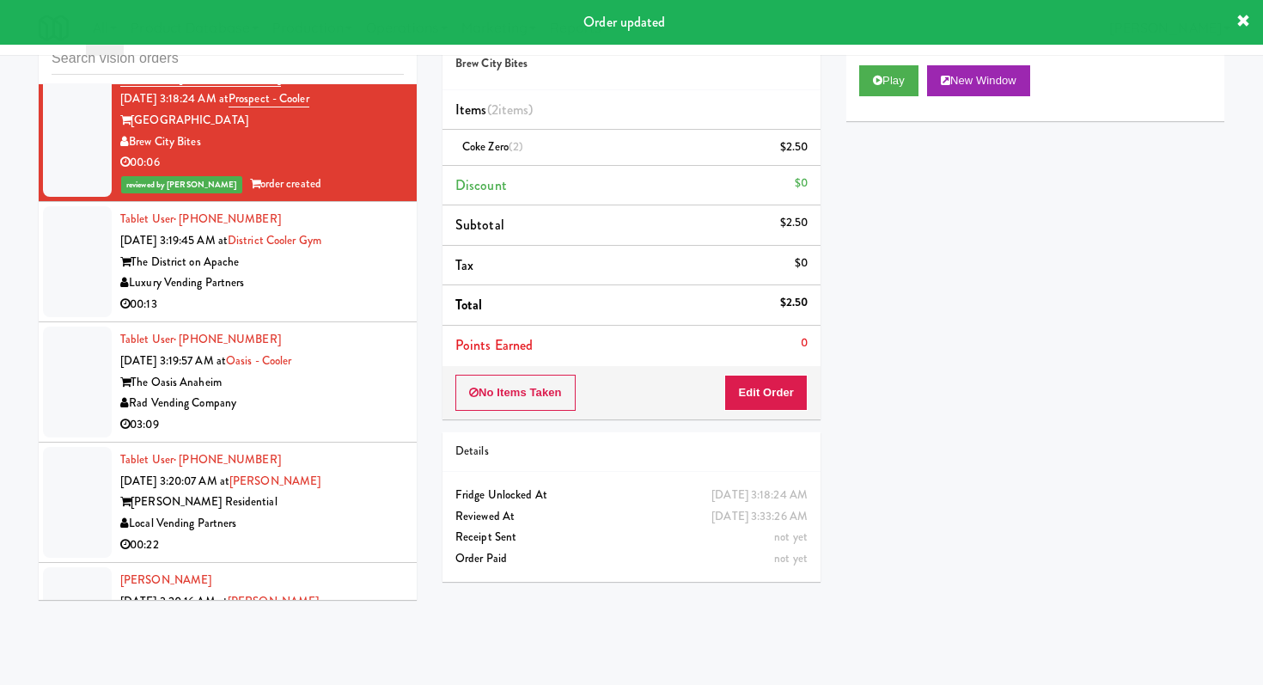
scroll to position [4579, 0]
click at [354, 314] on div "00:13" at bounding box center [262, 303] width 284 height 21
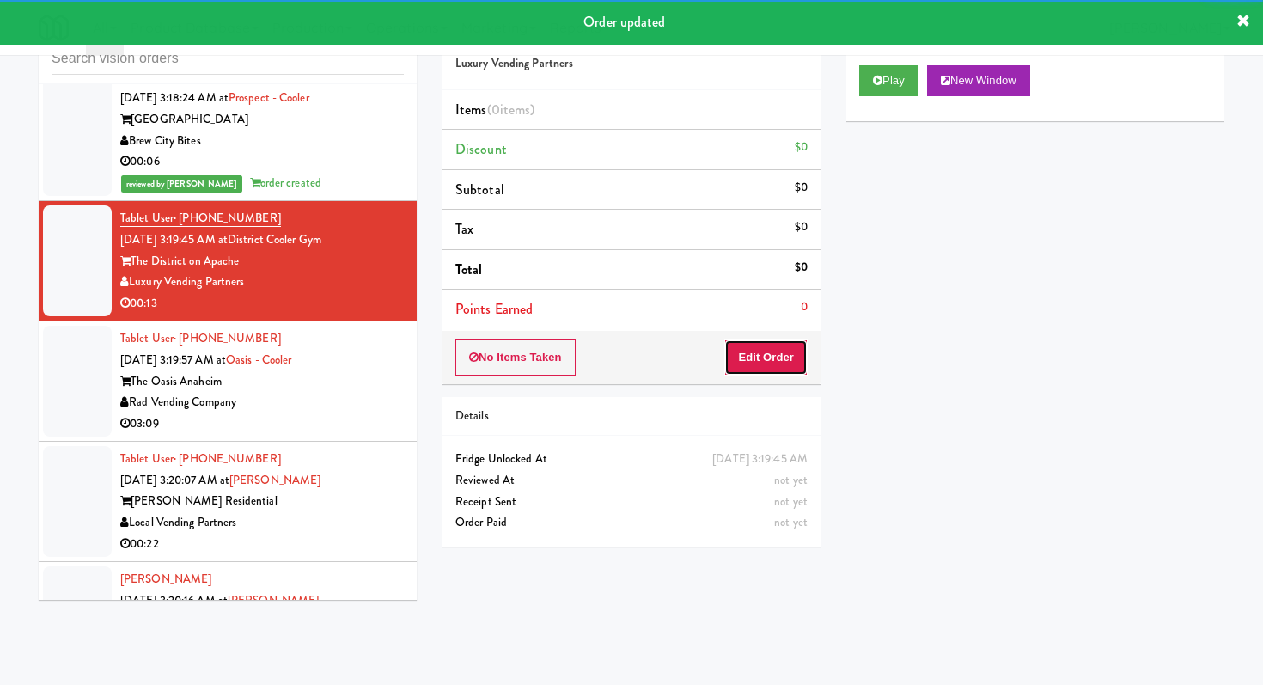
click at [744, 351] on button "Edit Order" at bounding box center [765, 357] width 83 height 36
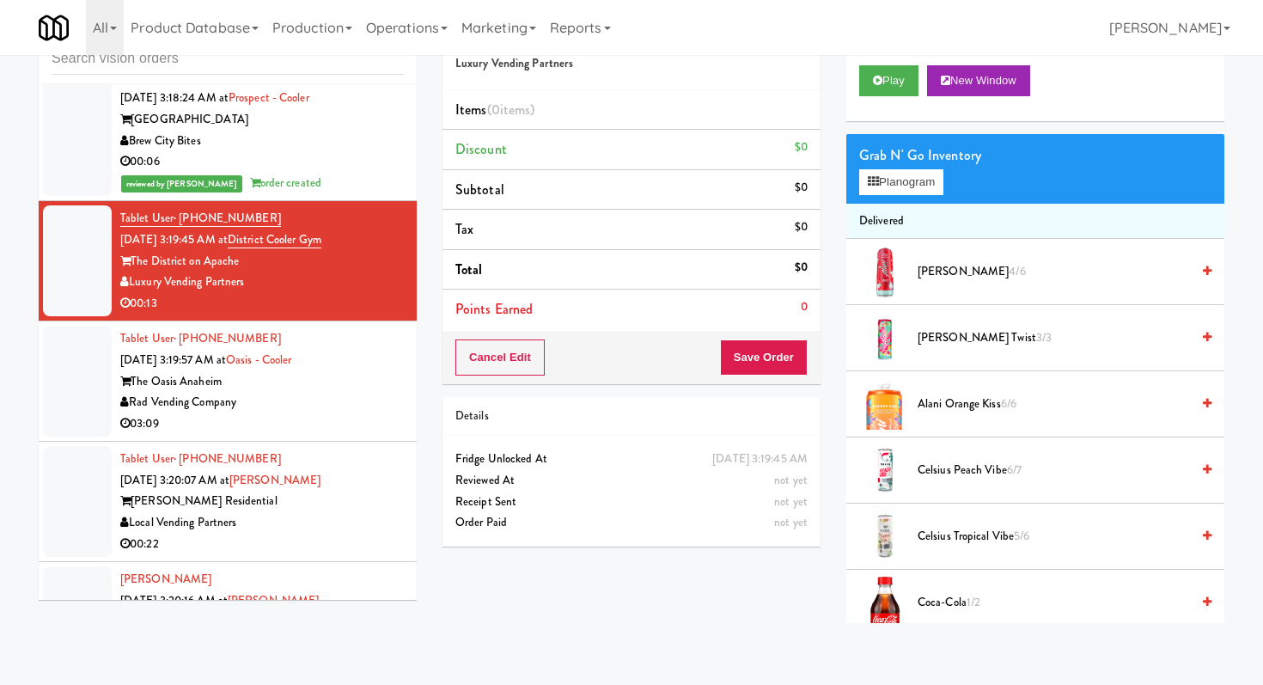
click at [900, 63] on div "Play New Window" at bounding box center [1035, 86] width 378 height 69
click at [900, 80] on button "Play" at bounding box center [888, 80] width 59 height 31
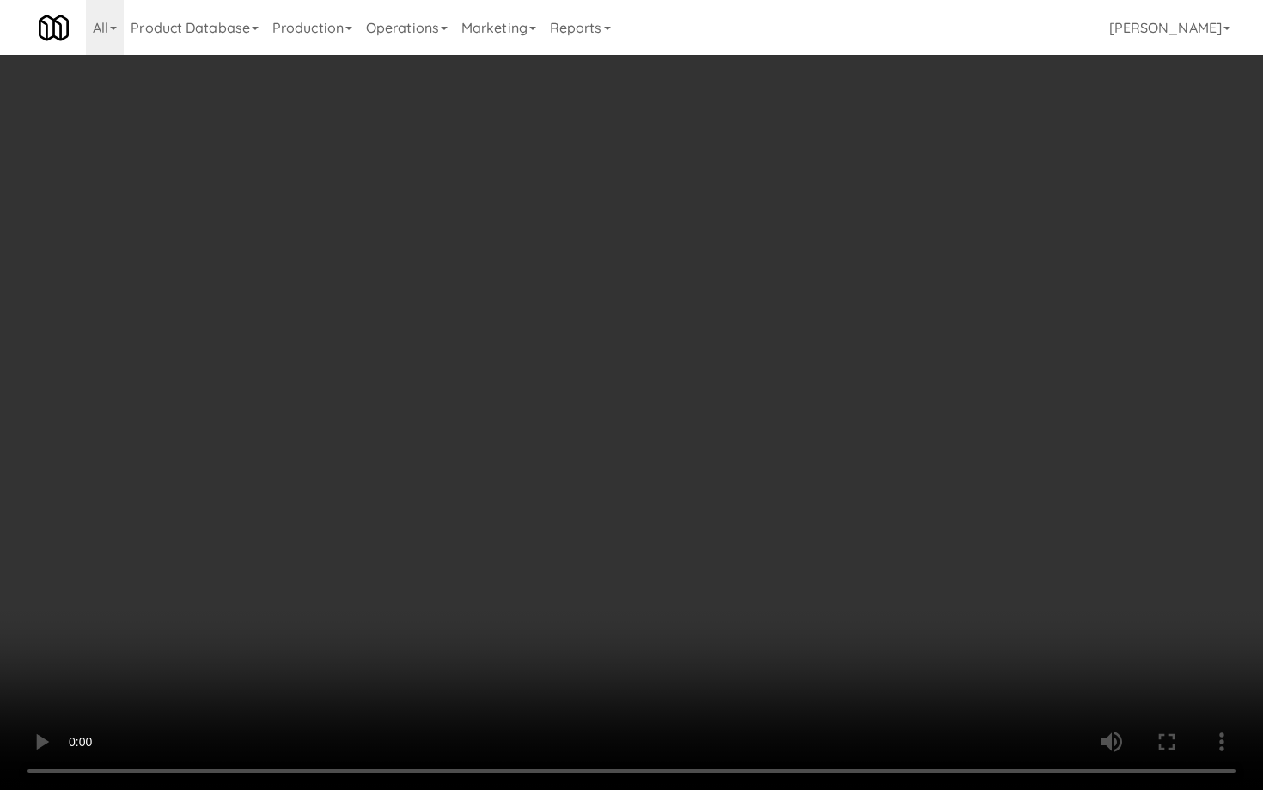
click at [605, 594] on video at bounding box center [631, 395] width 1263 height 790
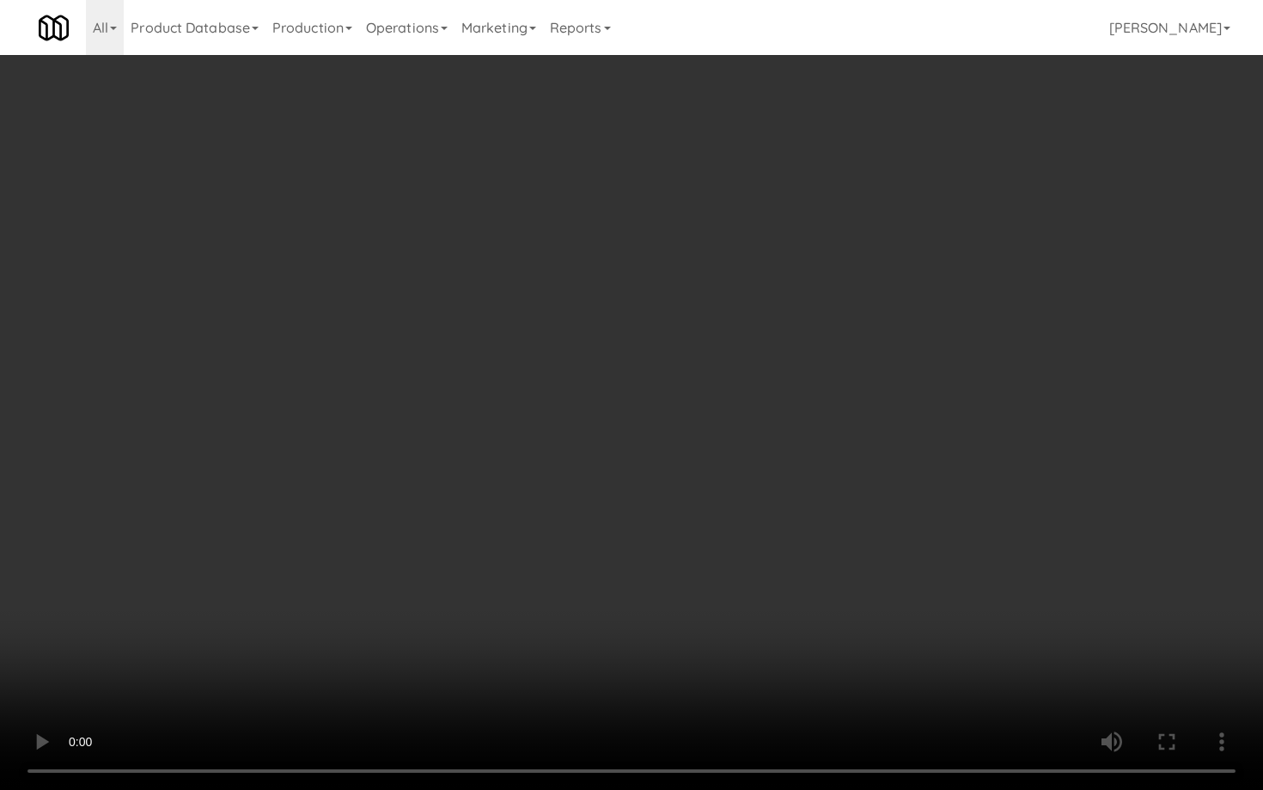
click at [605, 594] on video at bounding box center [631, 395] width 1263 height 790
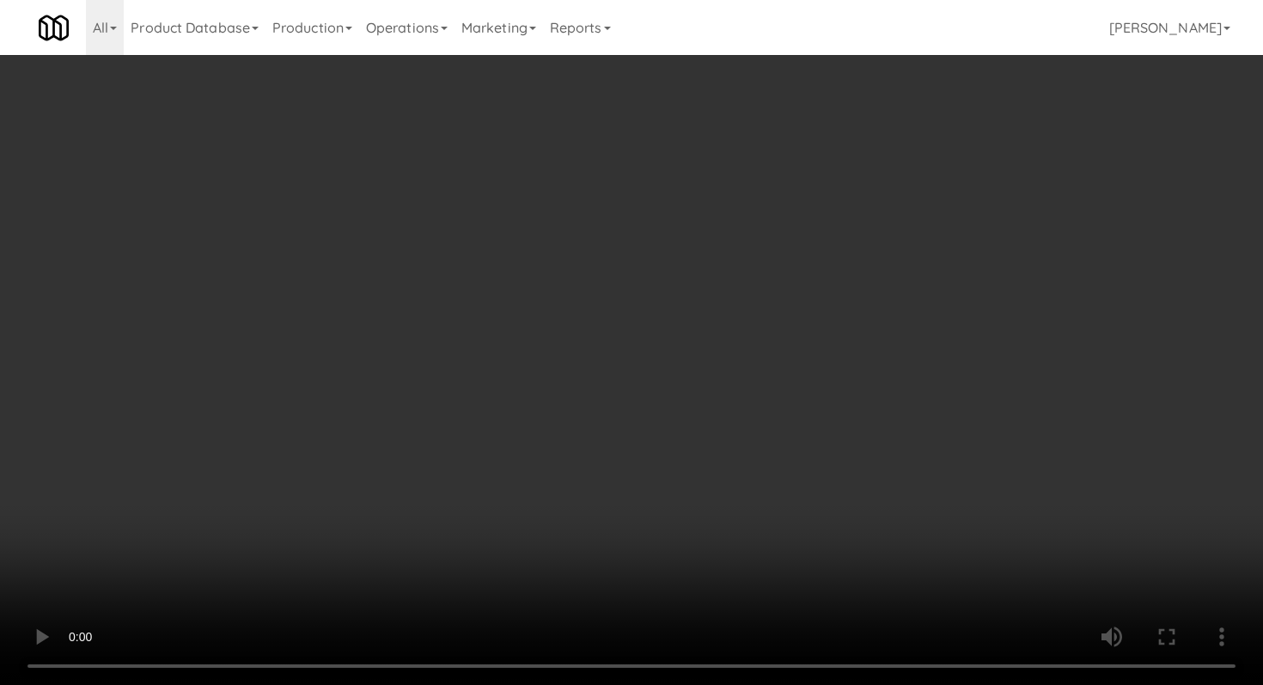
scroll to position [1205, 0]
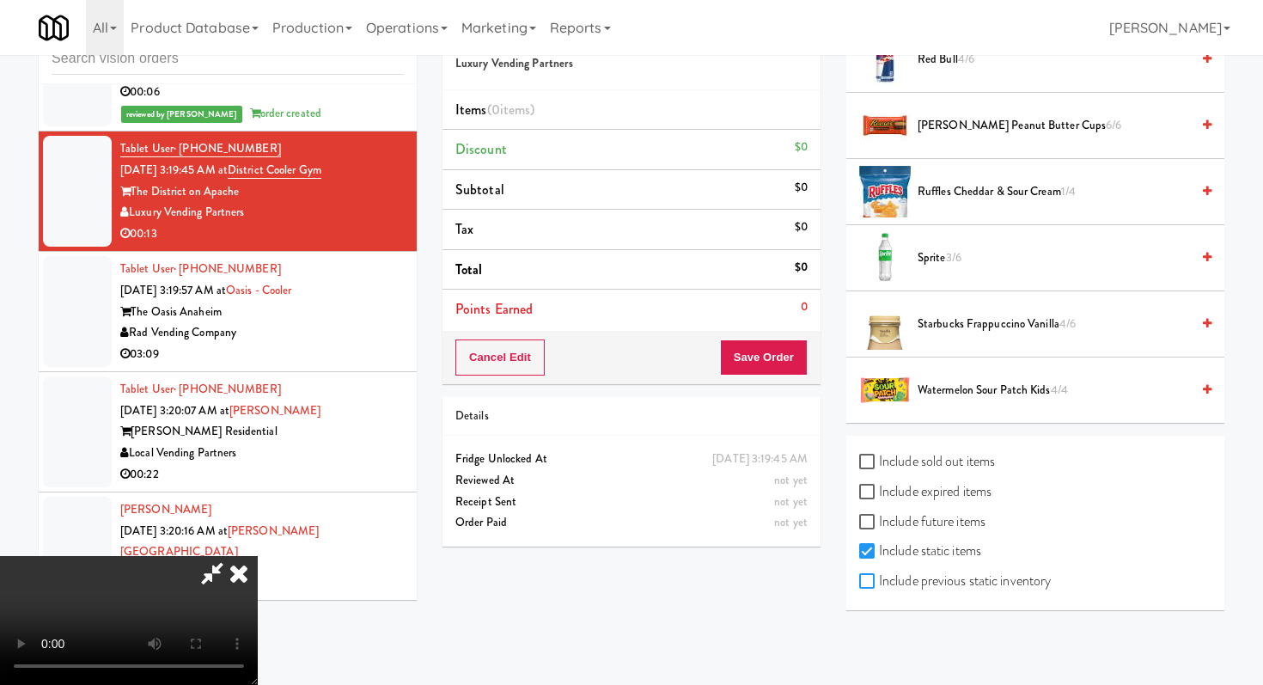
click at [876, 586] on input "Include previous static inventory" at bounding box center [869, 582] width 20 height 14
checkbox input "true"
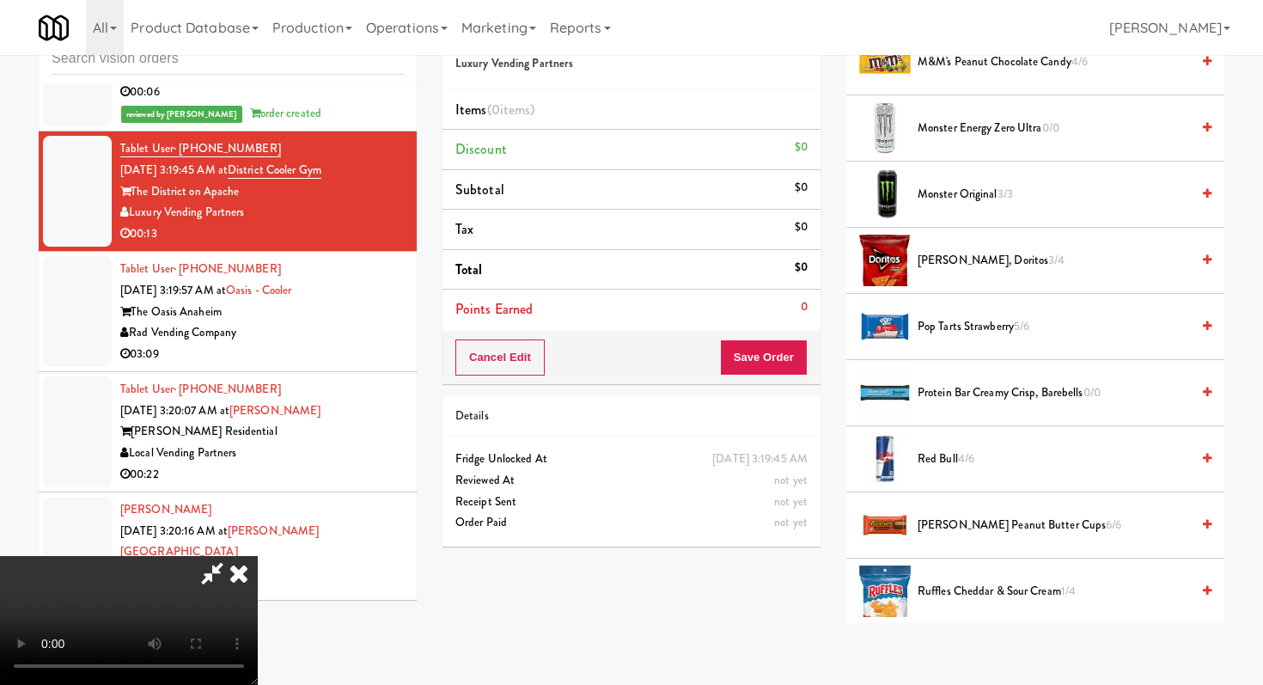
scroll to position [1957, 0]
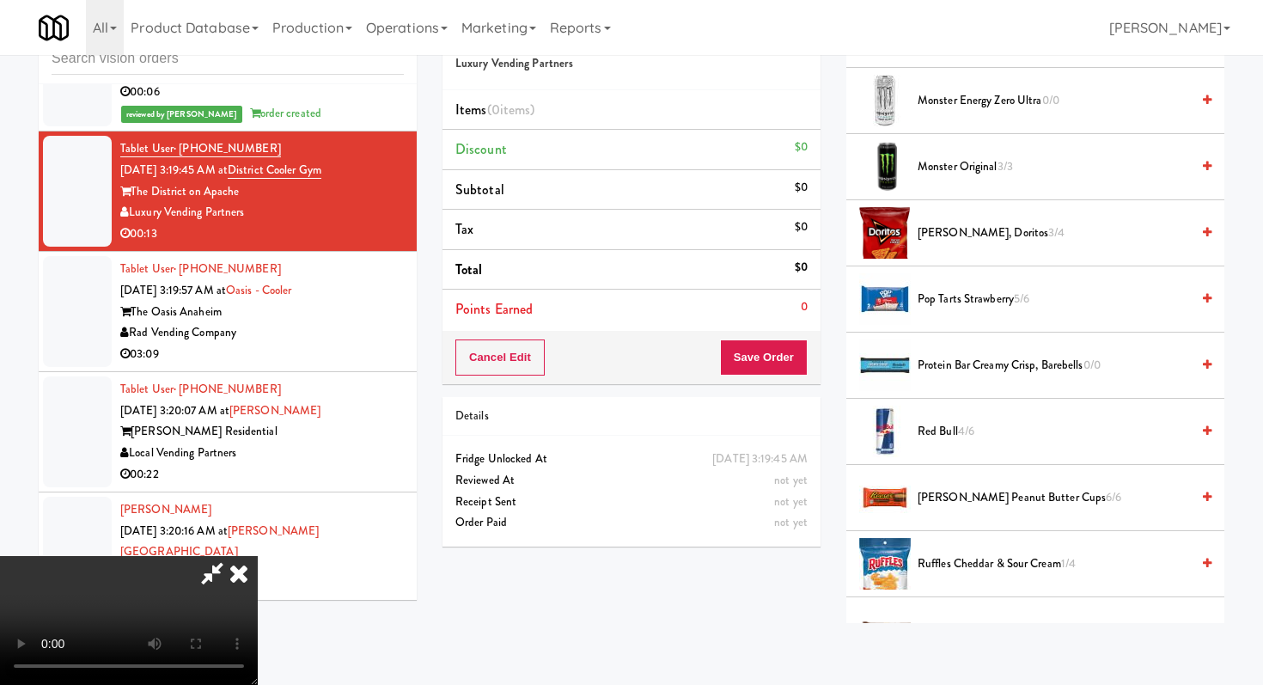
click at [971, 94] on span "Monster Energy Zero Ultra 0/0" at bounding box center [1054, 100] width 272 height 21
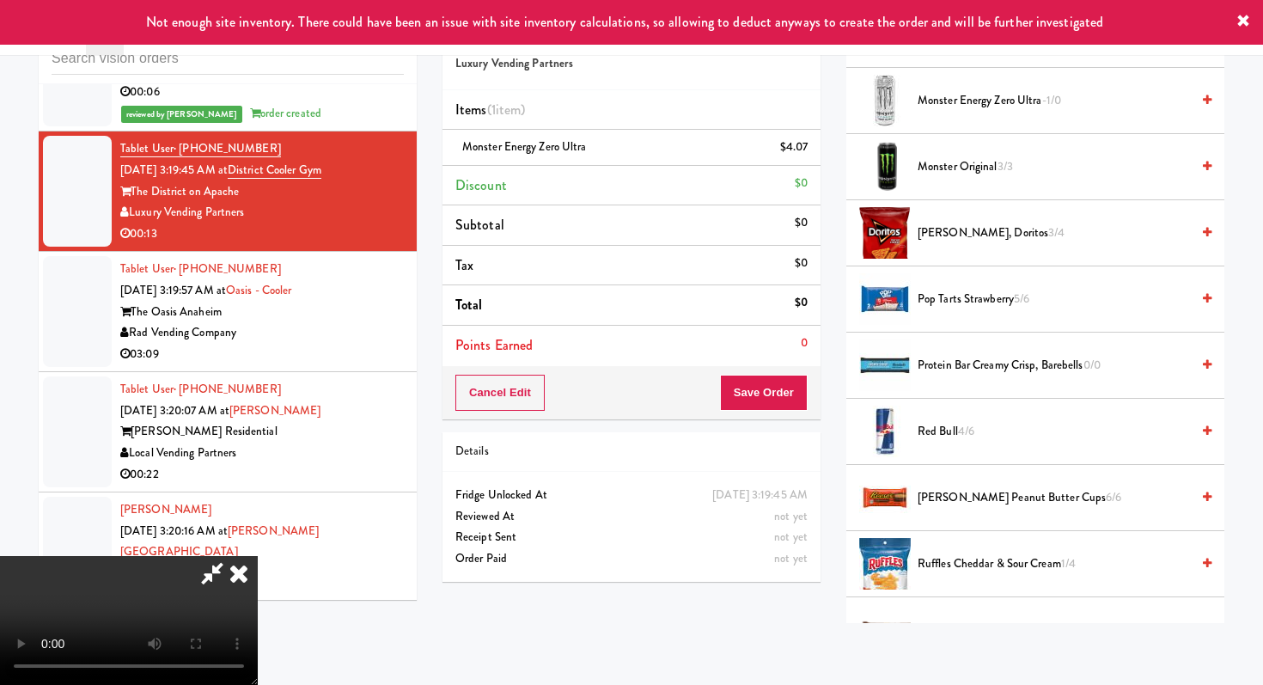
click at [971, 94] on span "Monster Energy Zero Ultra -1/0" at bounding box center [1054, 100] width 272 height 21
click at [767, 403] on button "Save Order" at bounding box center [764, 393] width 88 height 36
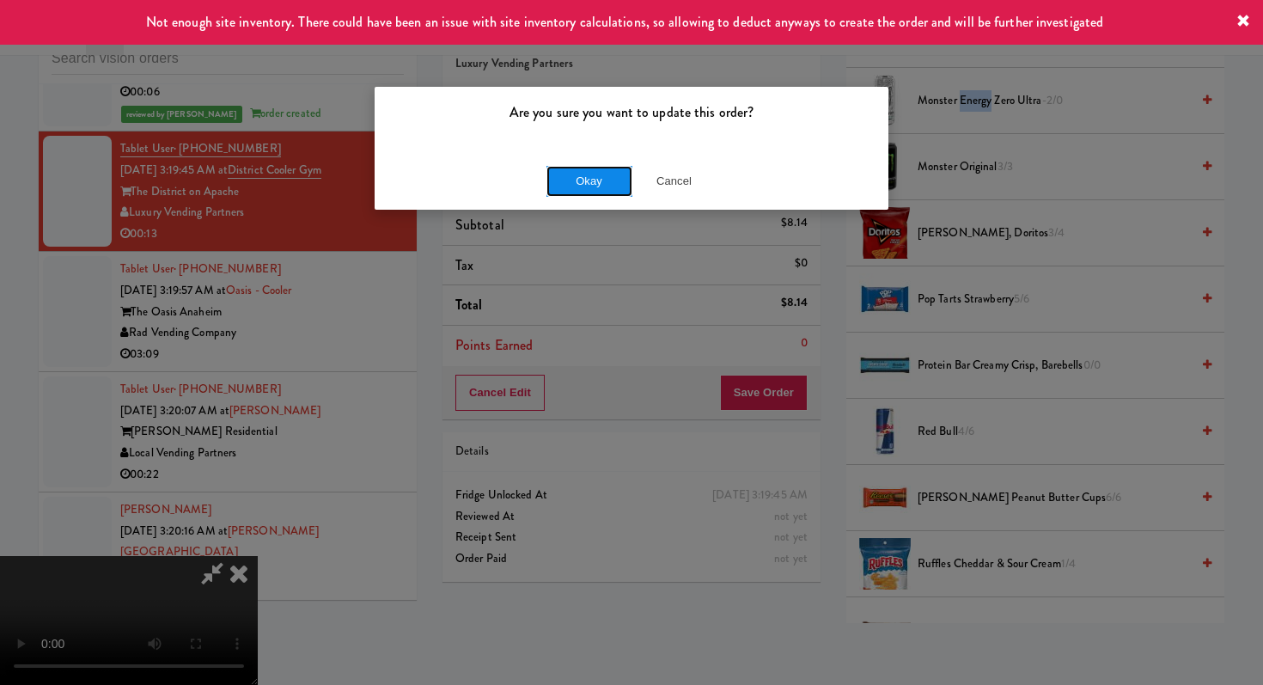
click at [590, 172] on button "Okay" at bounding box center [589, 181] width 86 height 31
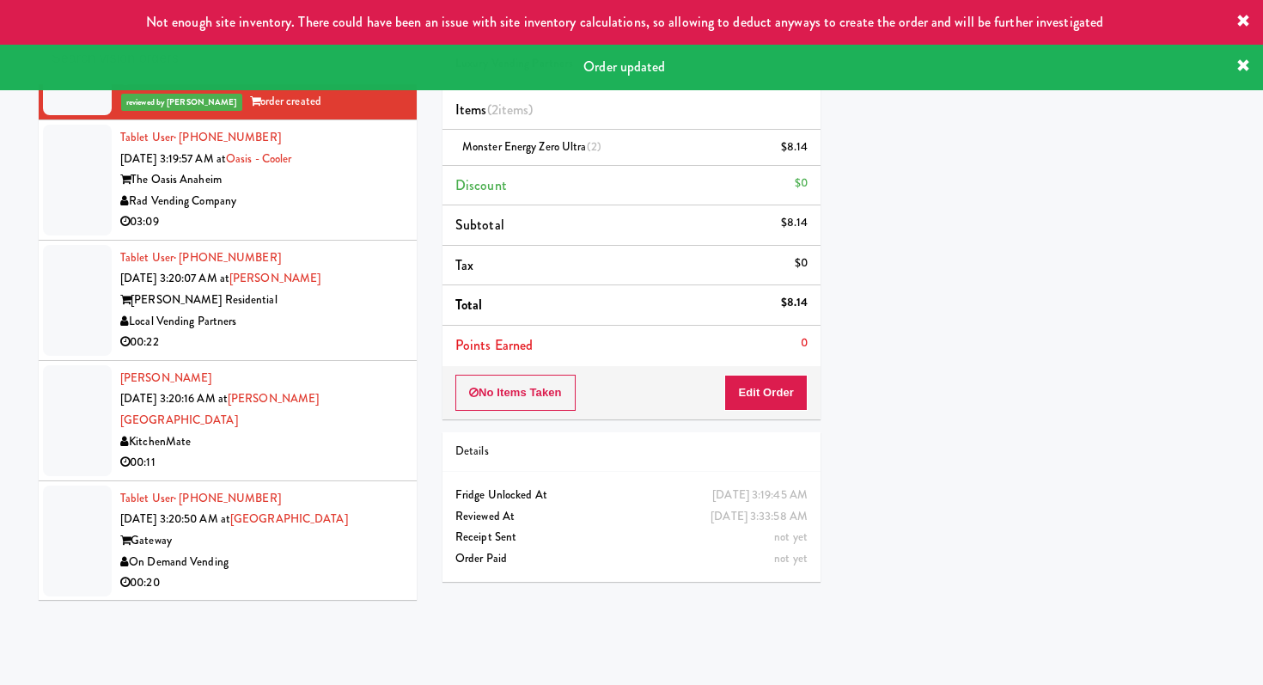
scroll to position [4803, 0]
click at [359, 232] on div "03:09" at bounding box center [262, 220] width 284 height 21
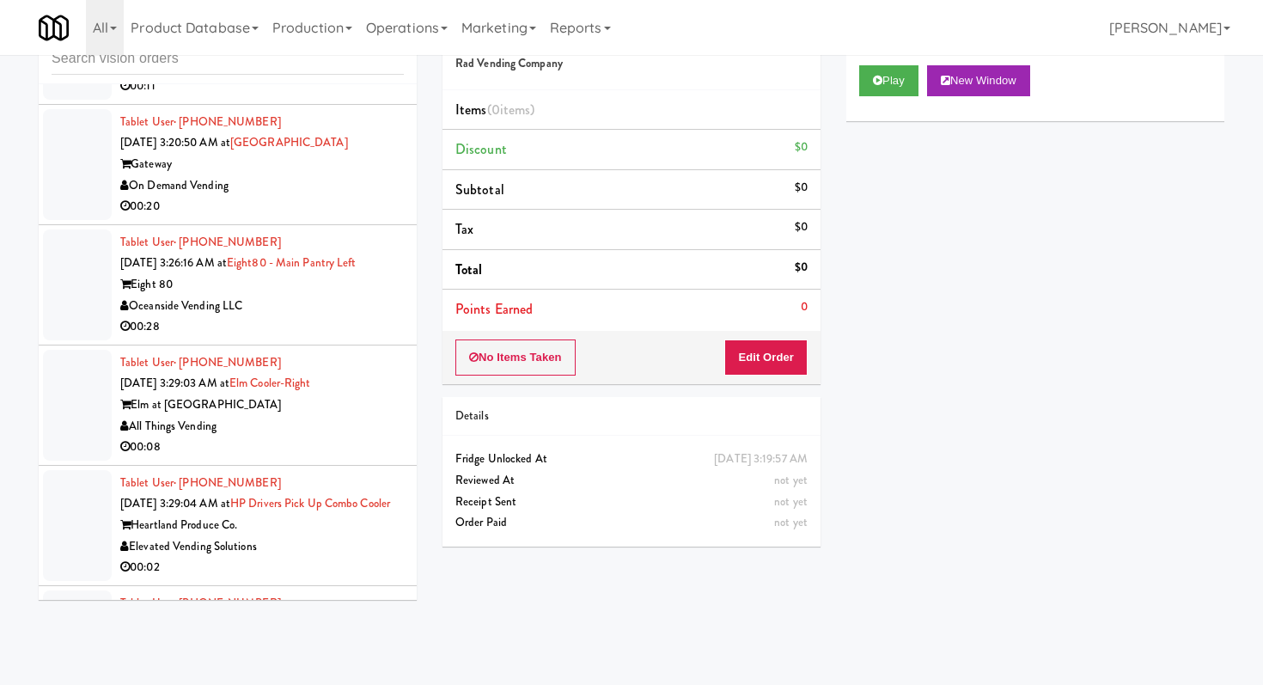
scroll to position [5183, 0]
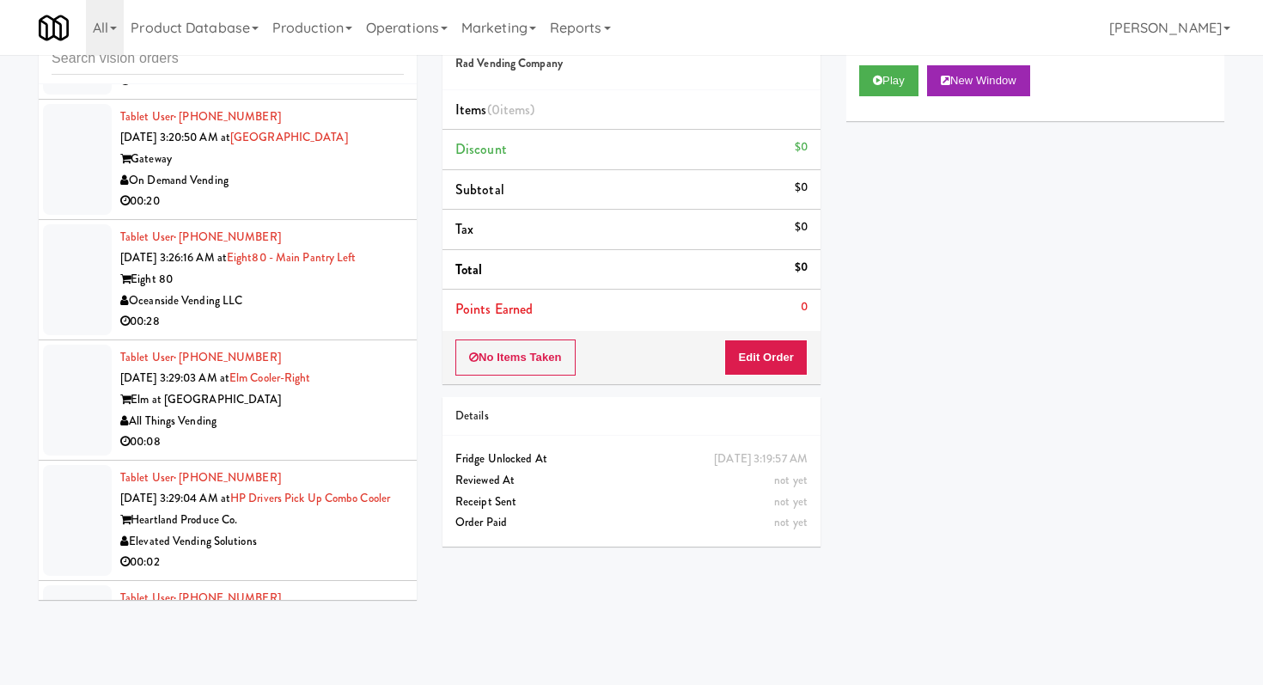
click at [345, 192] on div "On Demand Vending" at bounding box center [262, 180] width 284 height 21
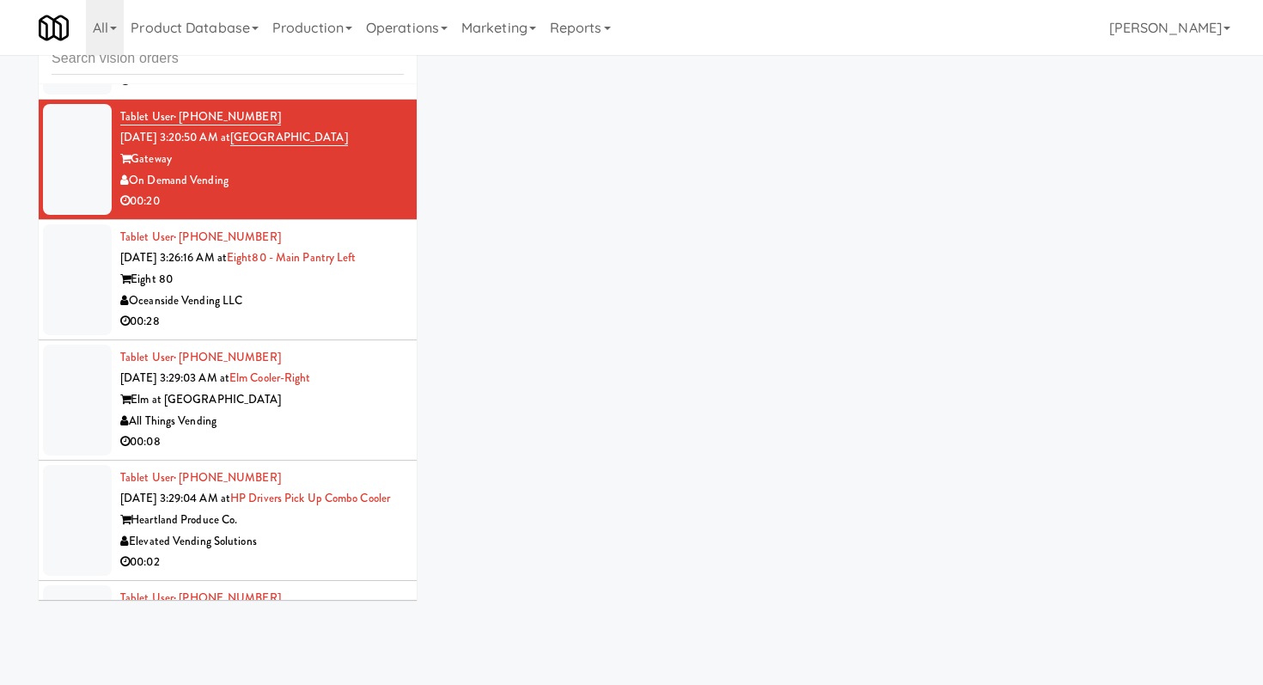
click at [345, 192] on div "On Demand Vending" at bounding box center [262, 180] width 284 height 21
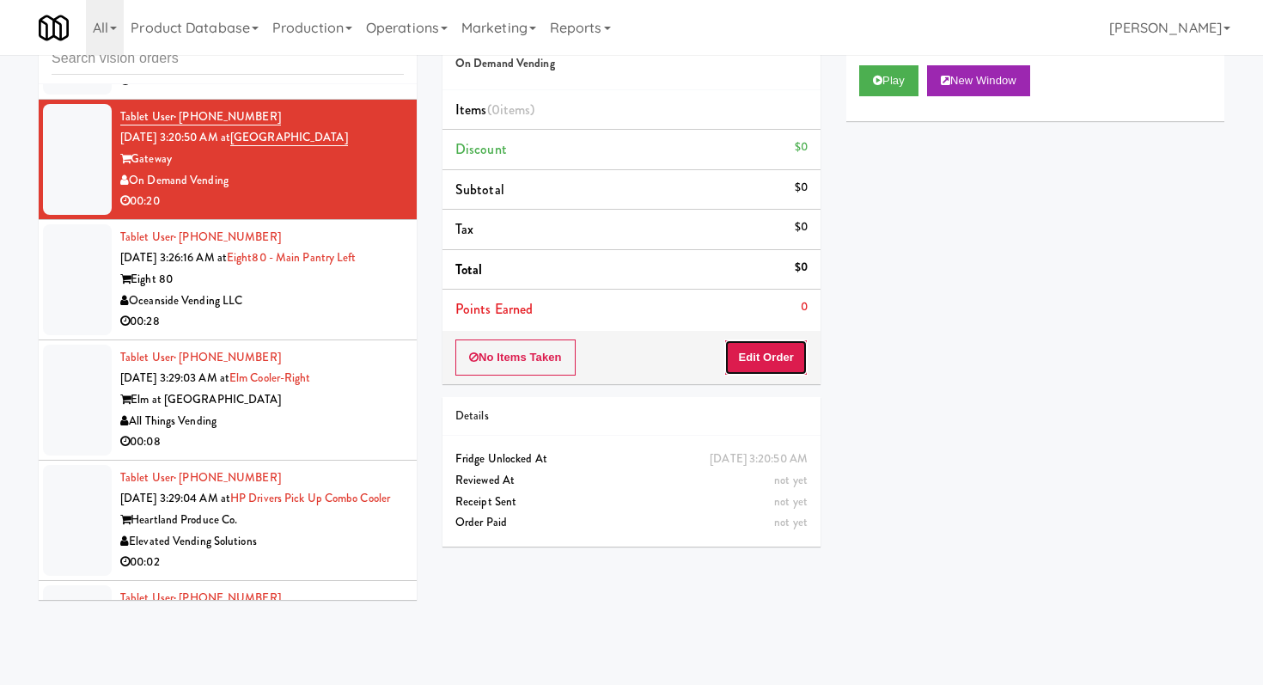
click at [743, 369] on button "Edit Order" at bounding box center [765, 357] width 83 height 36
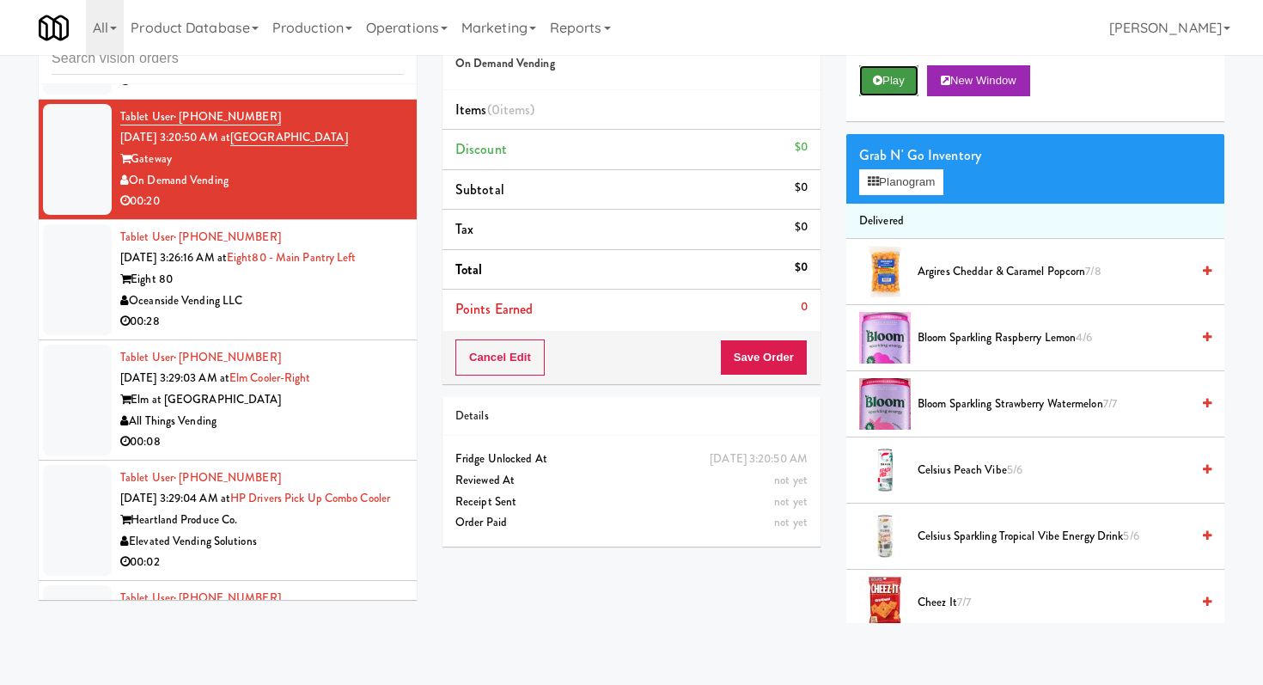
click at [877, 89] on button "Play" at bounding box center [888, 80] width 59 height 31
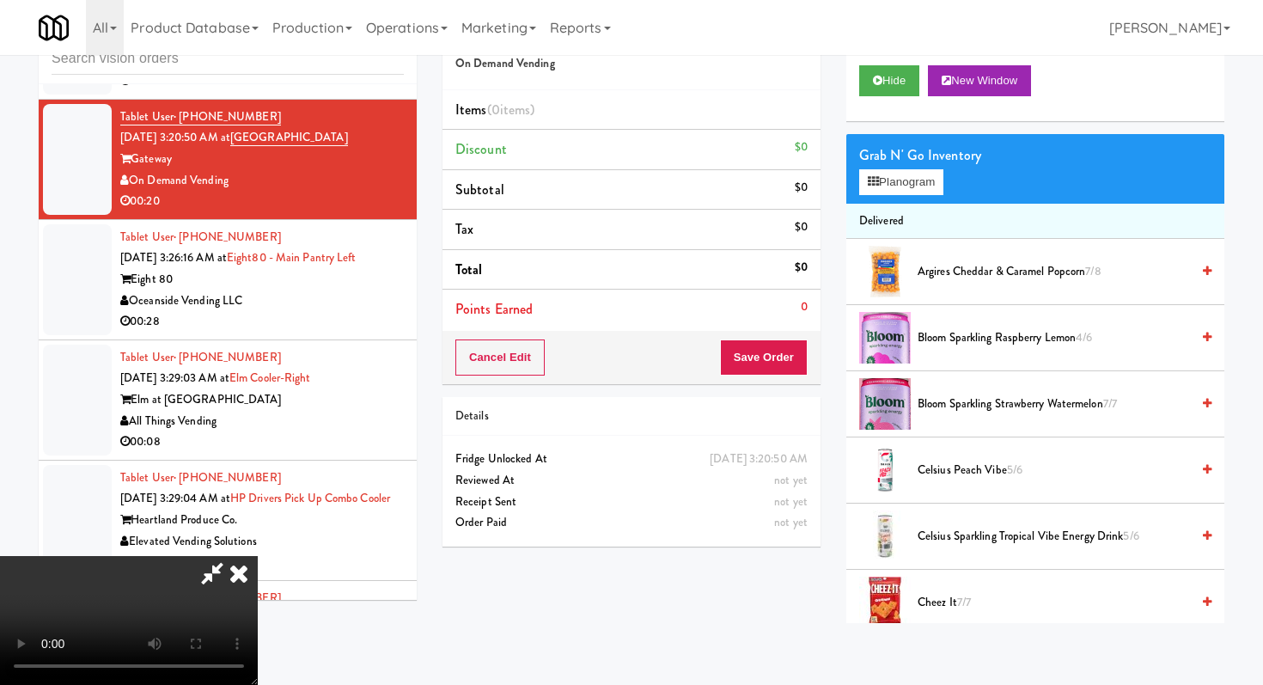
click at [258, 556] on video at bounding box center [129, 620] width 258 height 129
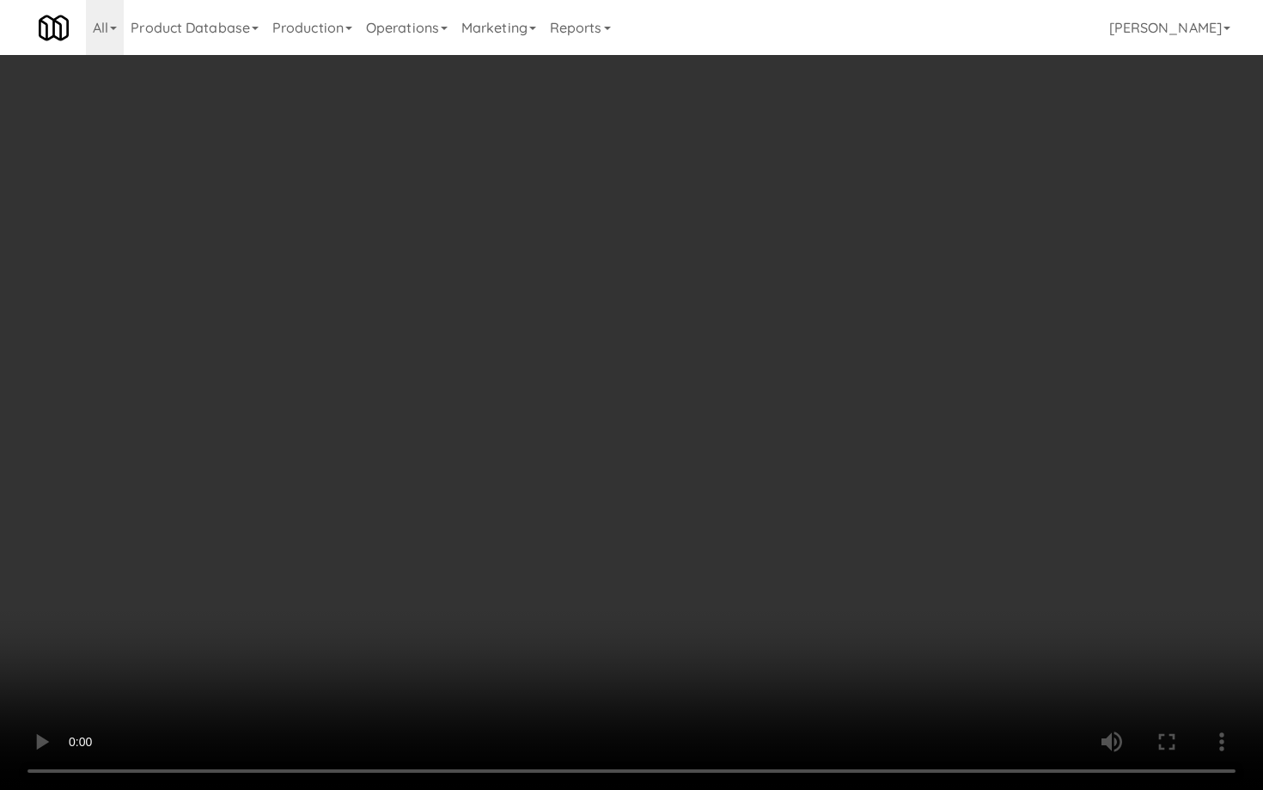
click at [609, 440] on video at bounding box center [631, 395] width 1263 height 790
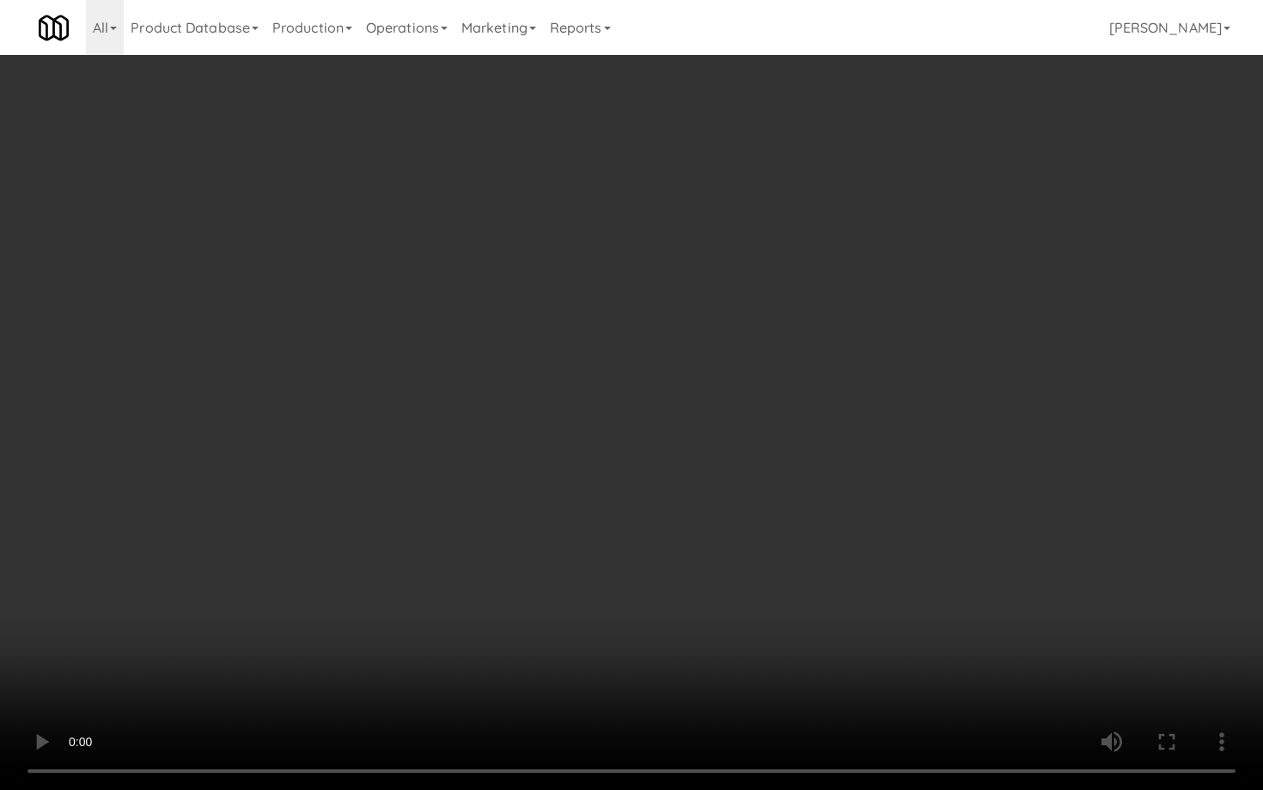
click at [609, 440] on video at bounding box center [631, 395] width 1263 height 790
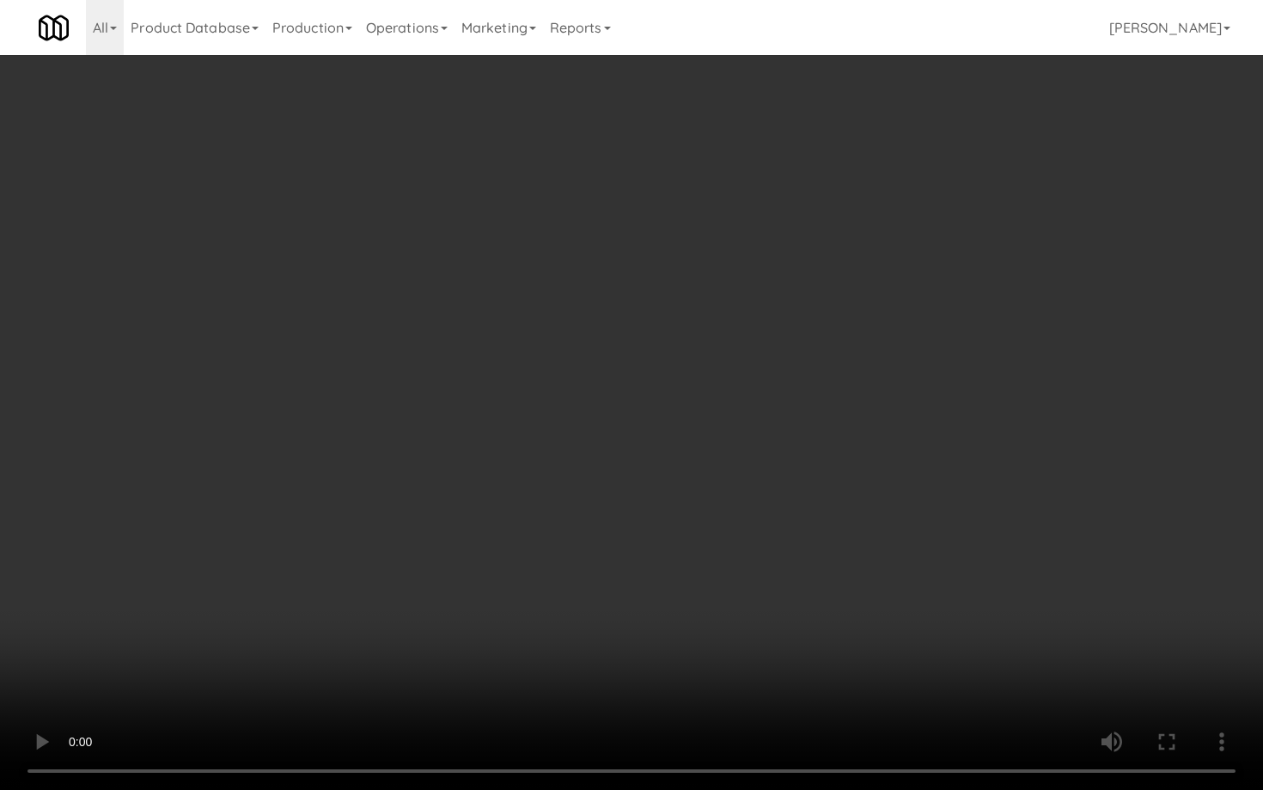
click at [609, 440] on video at bounding box center [631, 395] width 1263 height 790
click at [879, 589] on video at bounding box center [631, 395] width 1263 height 790
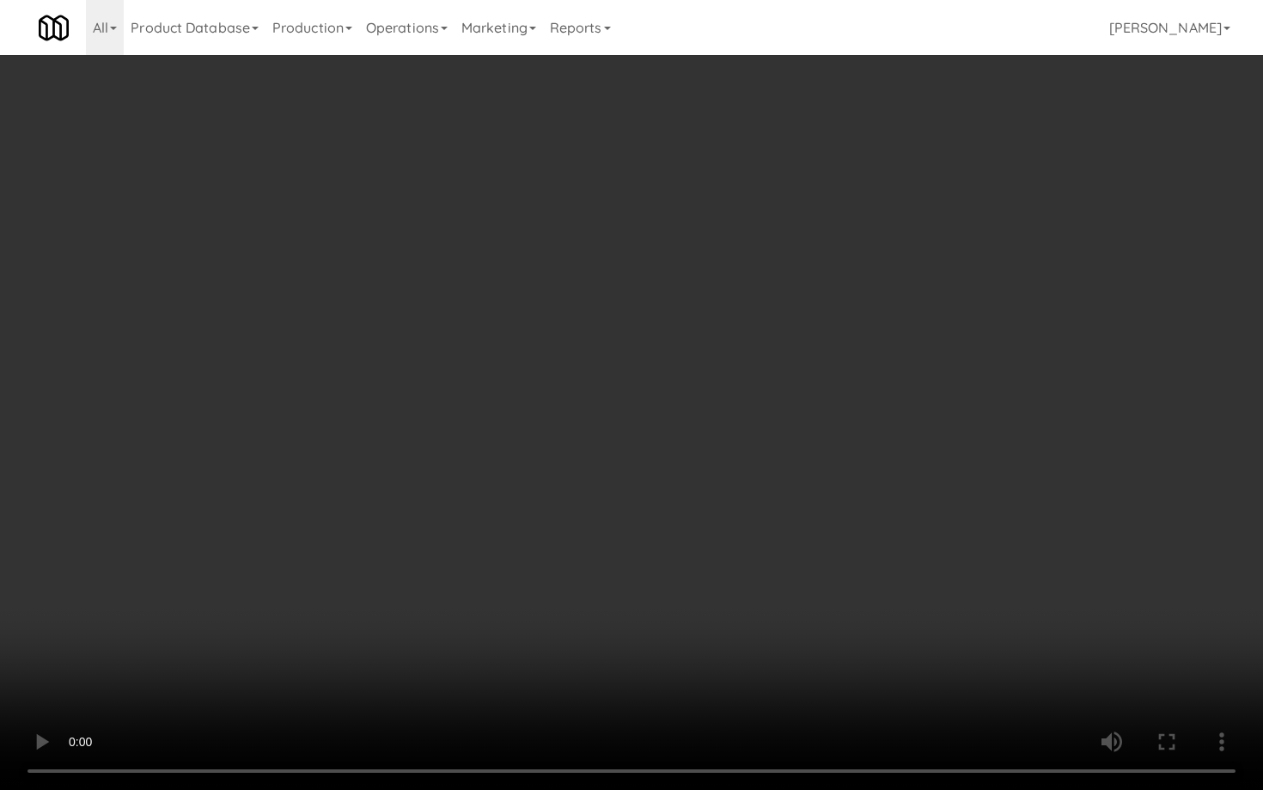
click at [879, 589] on video at bounding box center [631, 395] width 1263 height 790
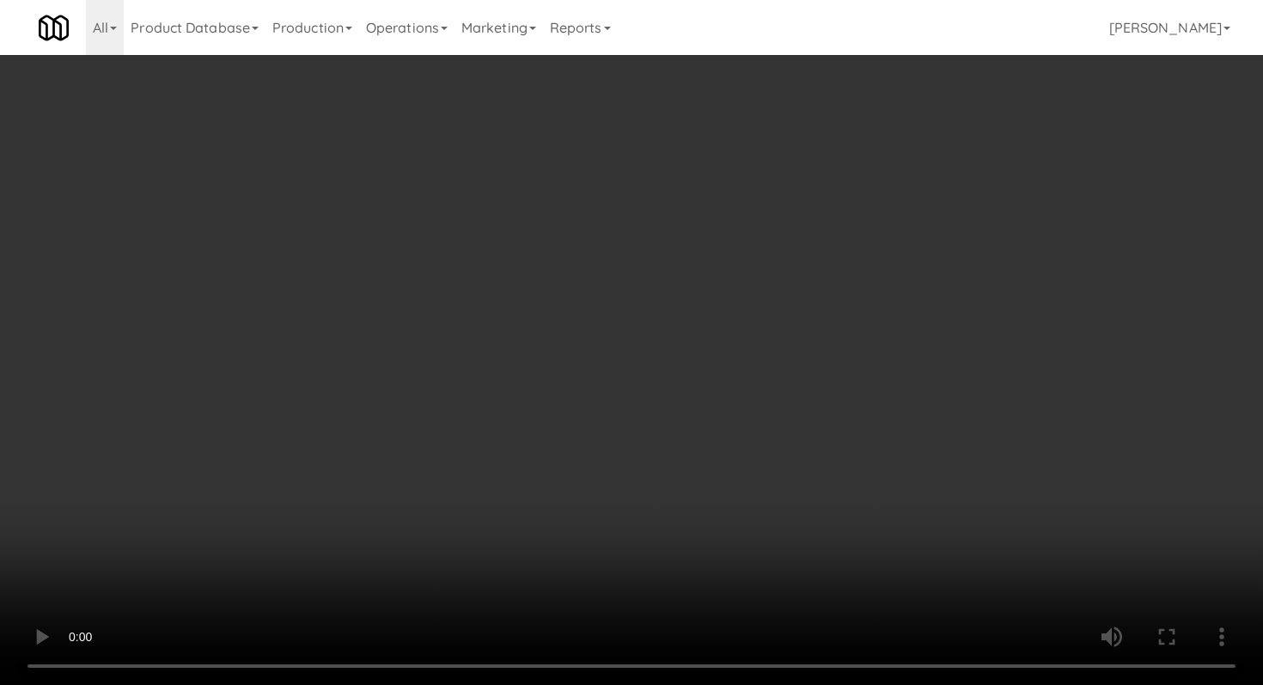
scroll to position [1855, 0]
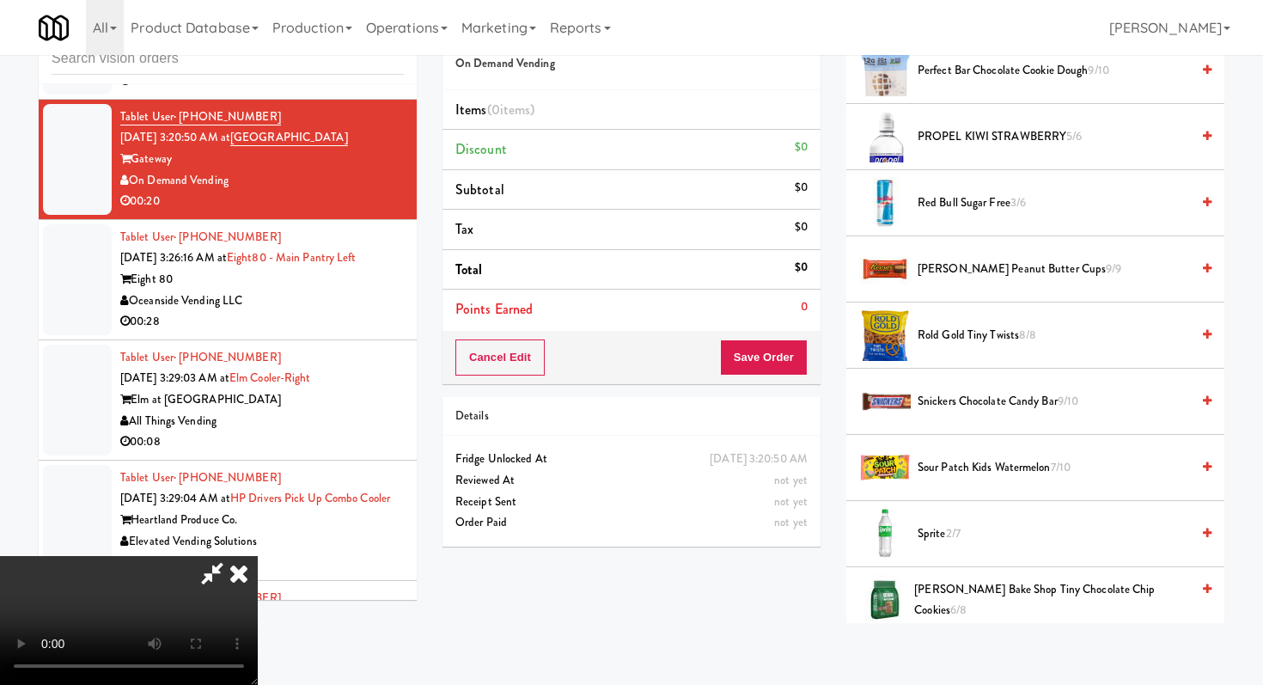
click at [936, 406] on span "Snickers Chocolate Candy Bar 9/10" at bounding box center [1054, 401] width 272 height 21
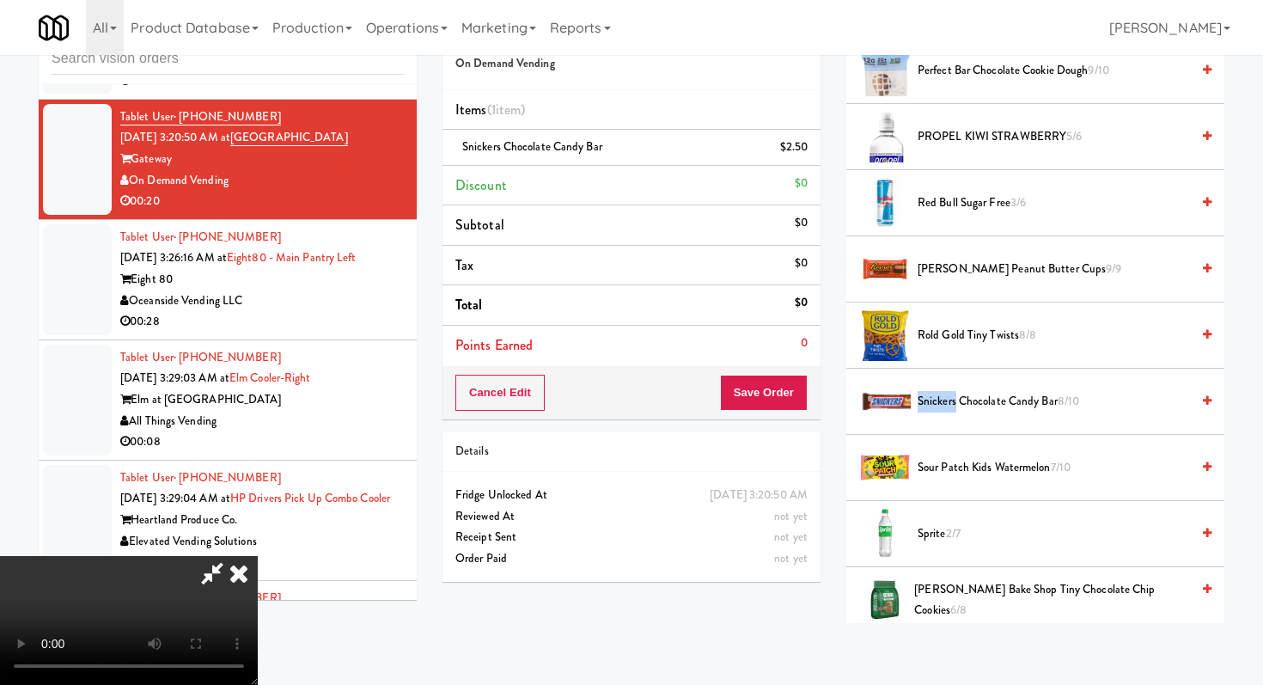
click at [936, 406] on span "Snickers Chocolate Candy Bar 8/10" at bounding box center [1054, 401] width 272 height 21
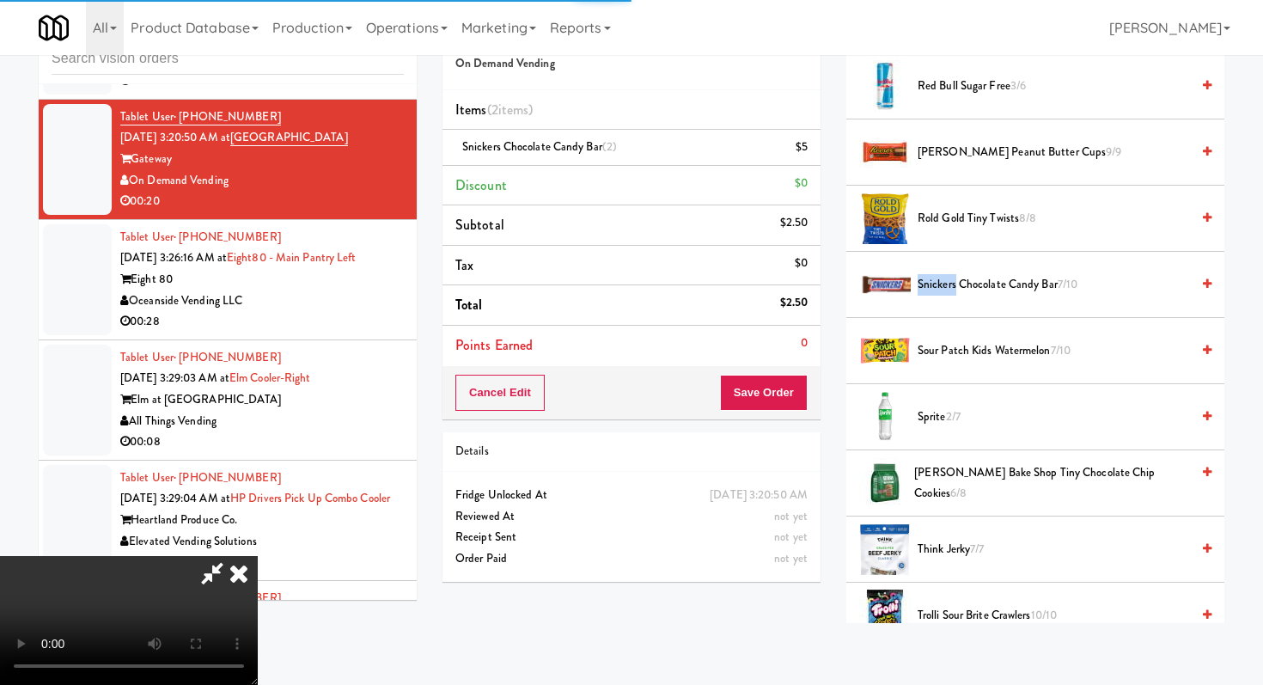
scroll to position [1974, 0]
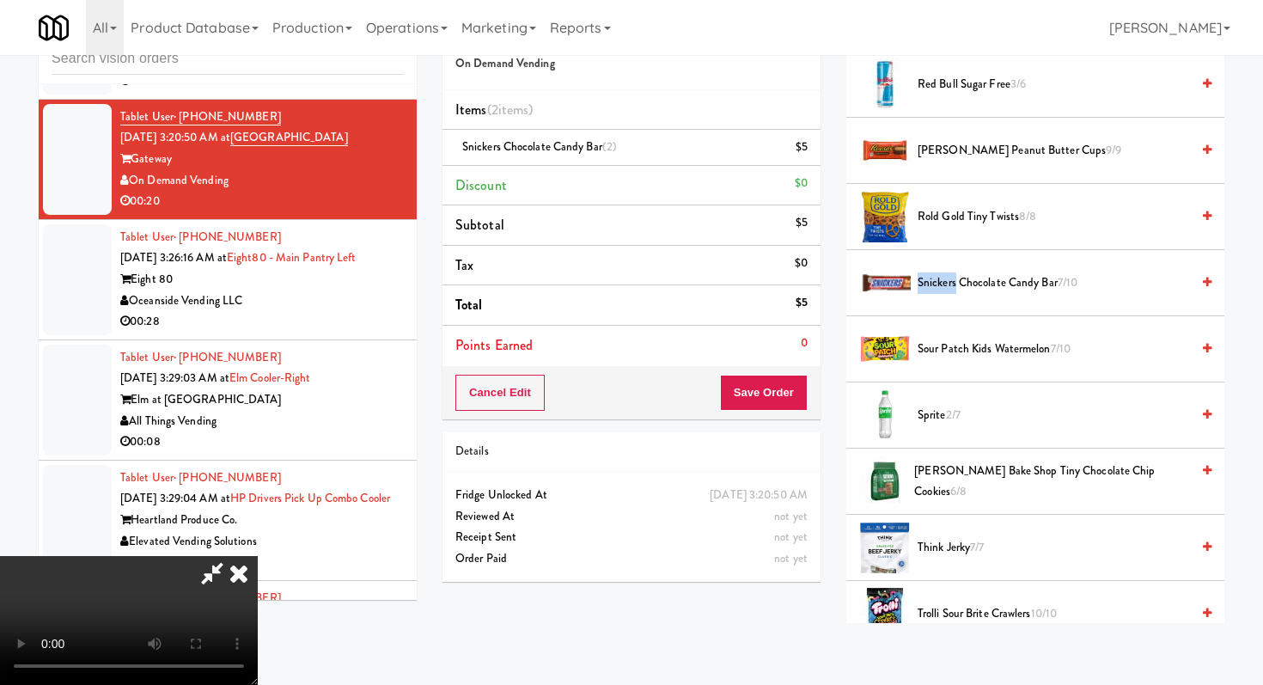
click at [973, 488] on span "Tate's Bake Shop Tiny Chocolate Chip Cookies 6/8" at bounding box center [1052, 482] width 276 height 42
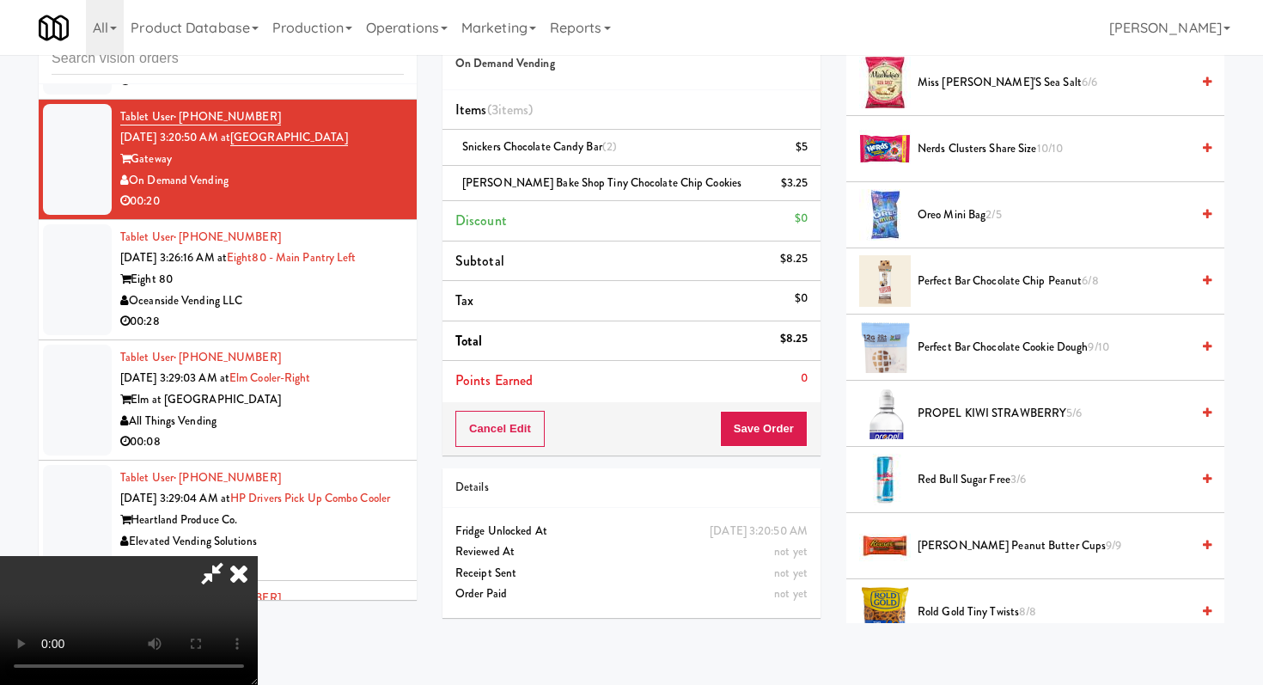
scroll to position [1522, 0]
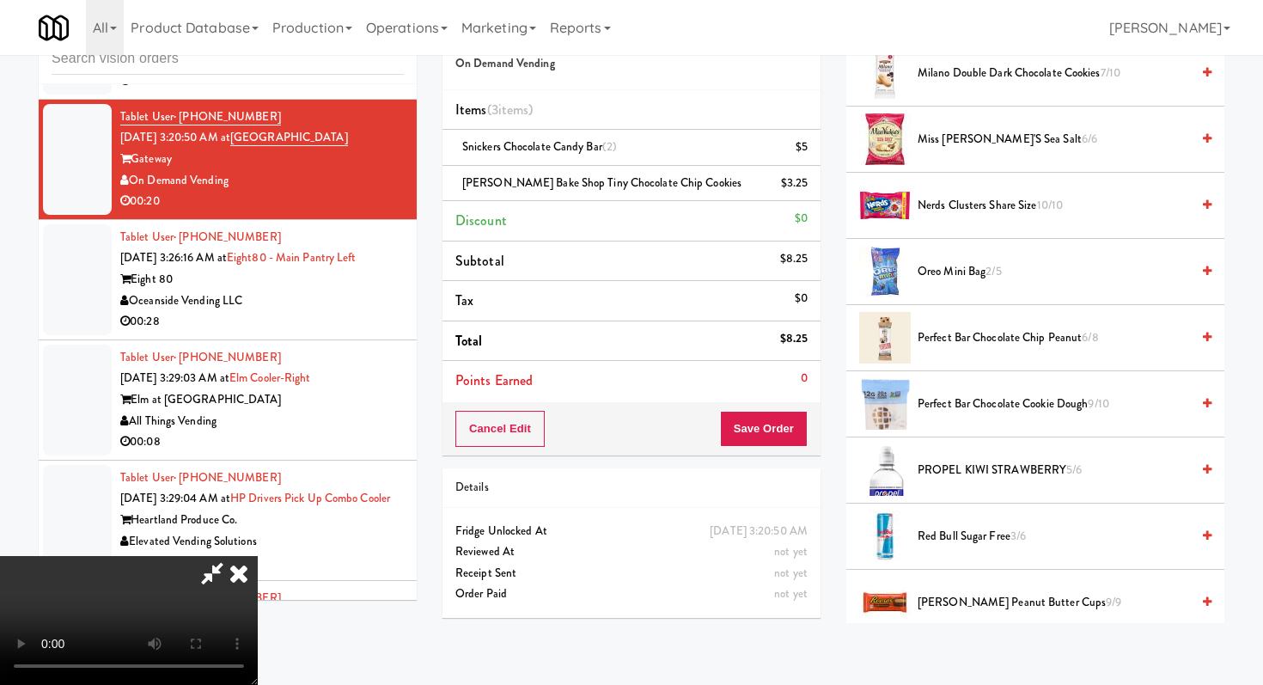
click at [948, 542] on span "Red Bull Sugar Free 3/6" at bounding box center [1054, 536] width 272 height 21
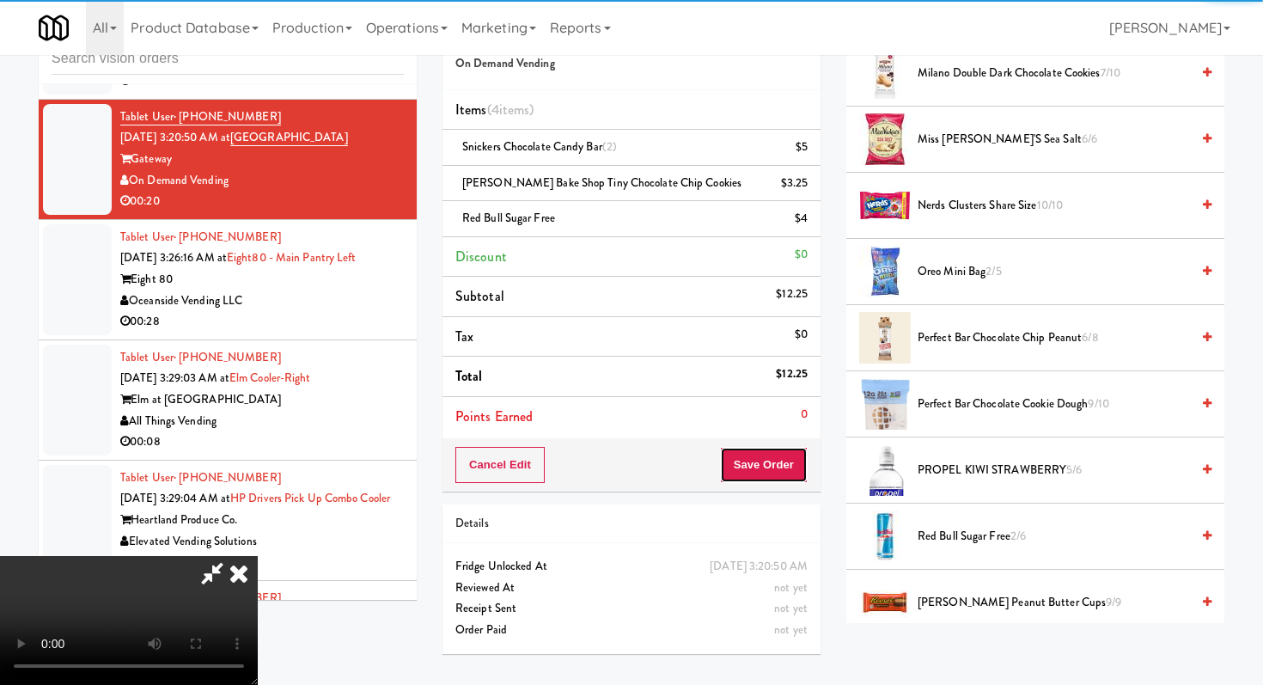
click at [790, 472] on button "Save Order" at bounding box center [764, 465] width 88 height 36
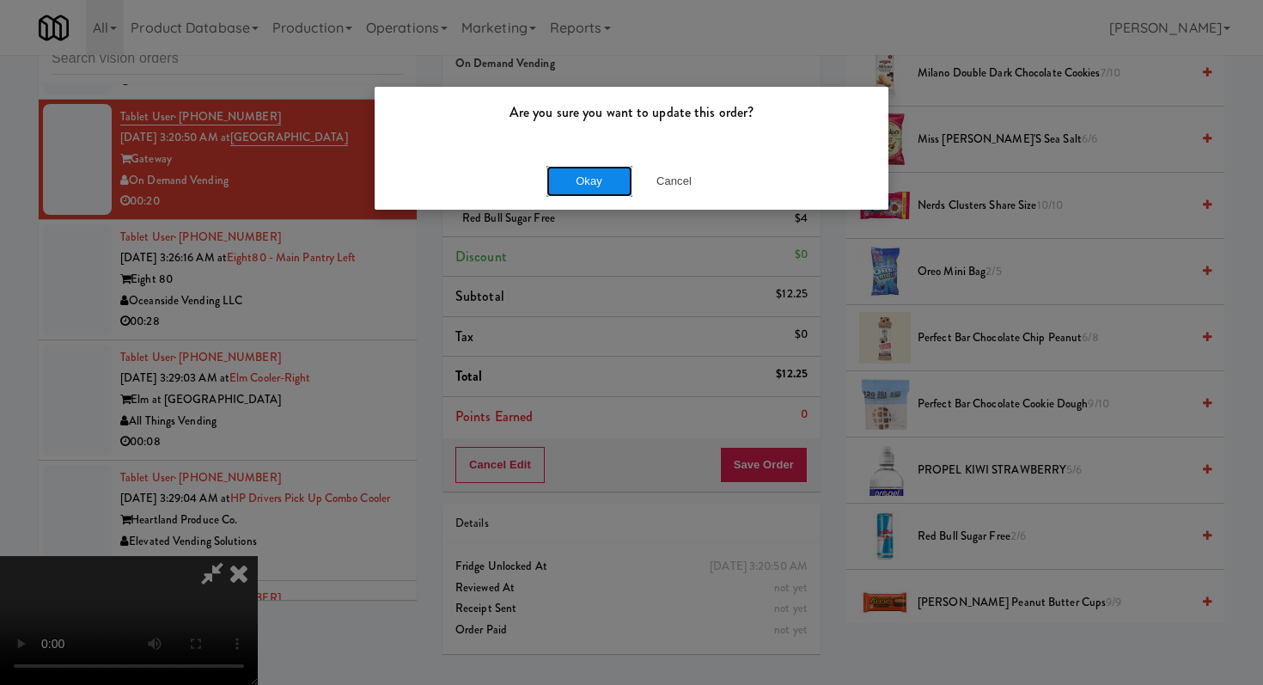
click at [581, 177] on button "Okay" at bounding box center [589, 181] width 86 height 31
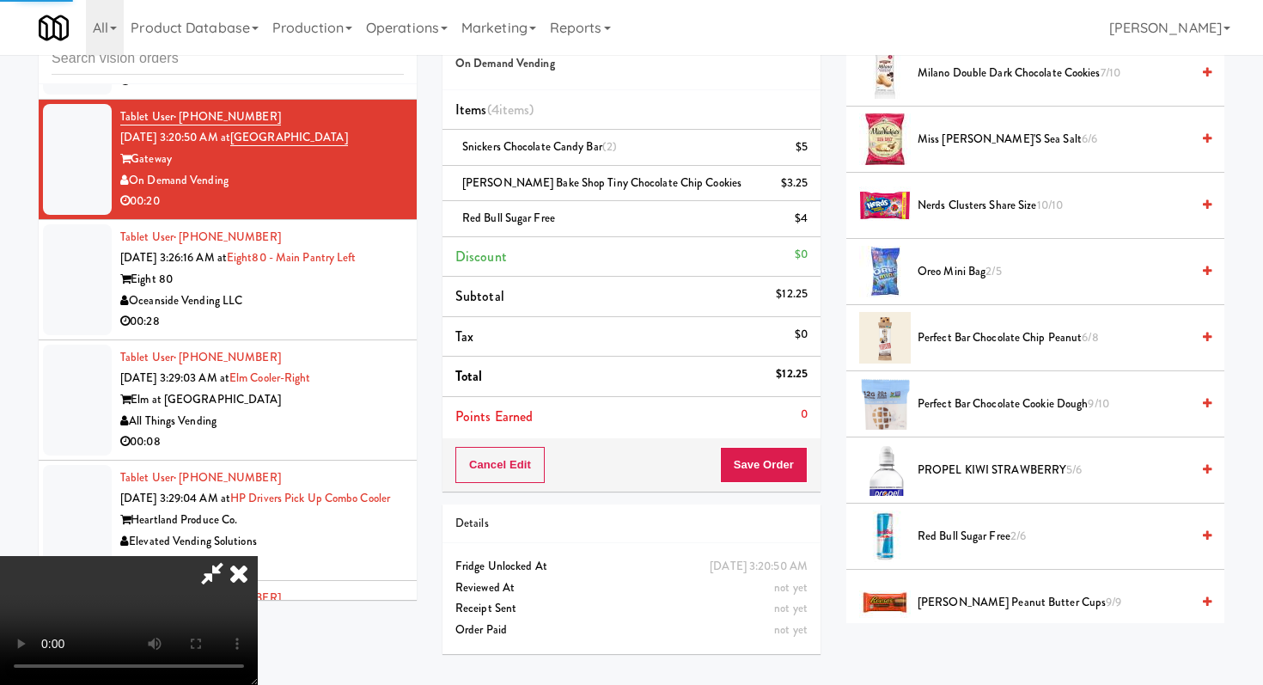
scroll to position [73, 0]
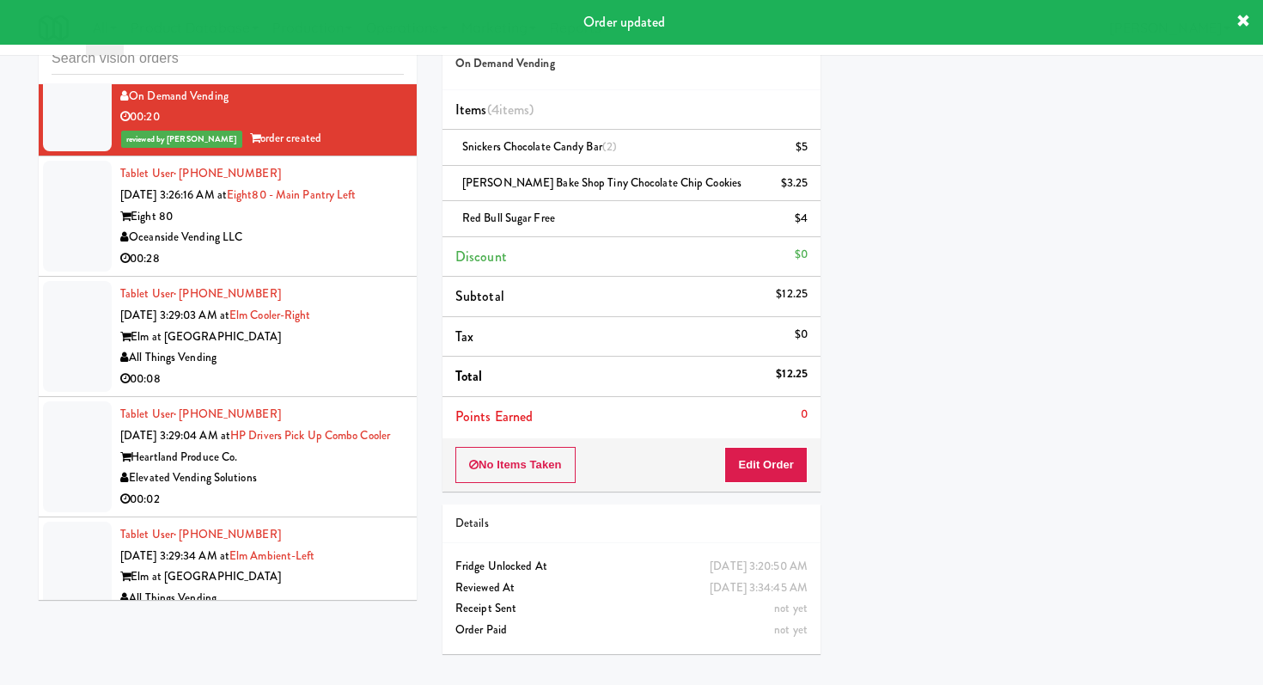
click at [324, 248] on div "Oceanside Vending LLC" at bounding box center [262, 237] width 284 height 21
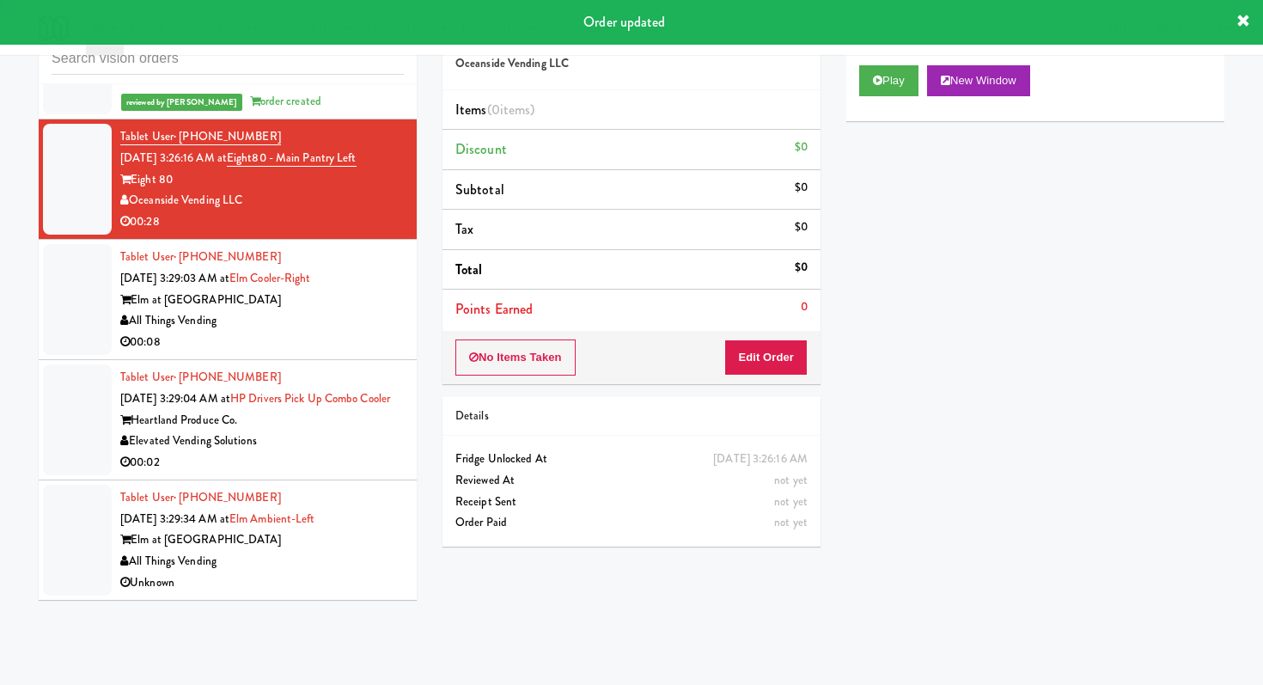
scroll to position [5367, 0]
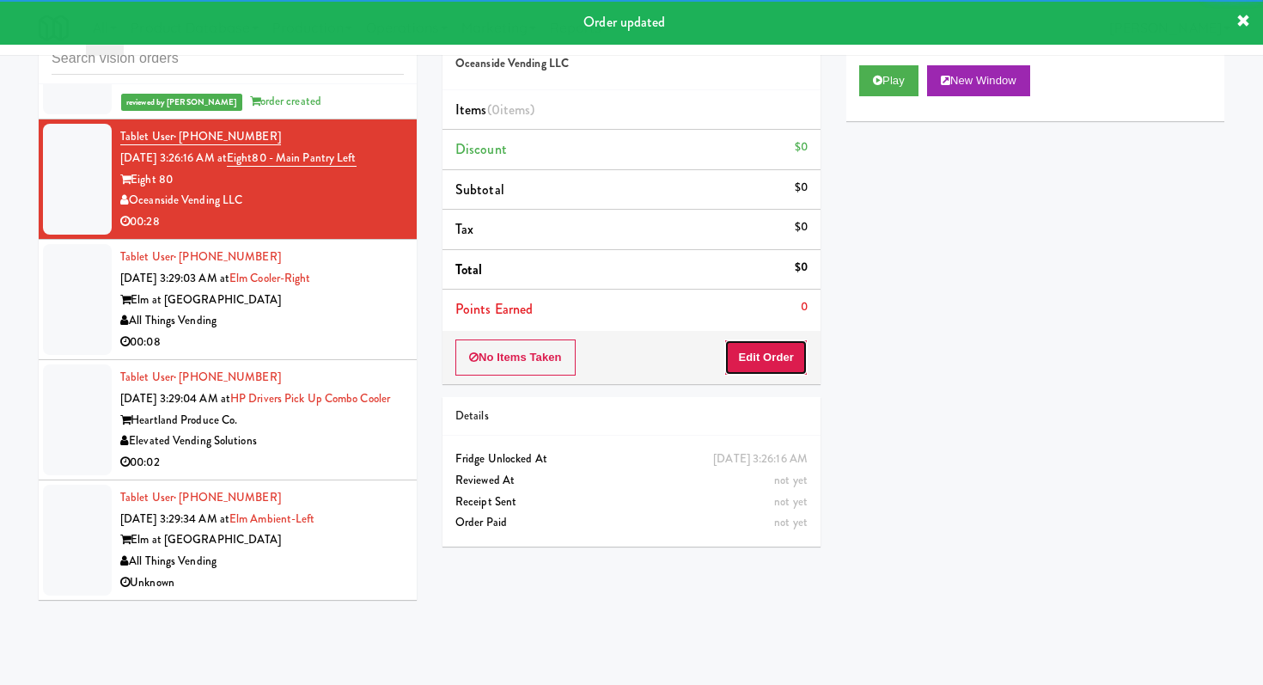
click at [767, 371] on button "Edit Order" at bounding box center [765, 357] width 83 height 36
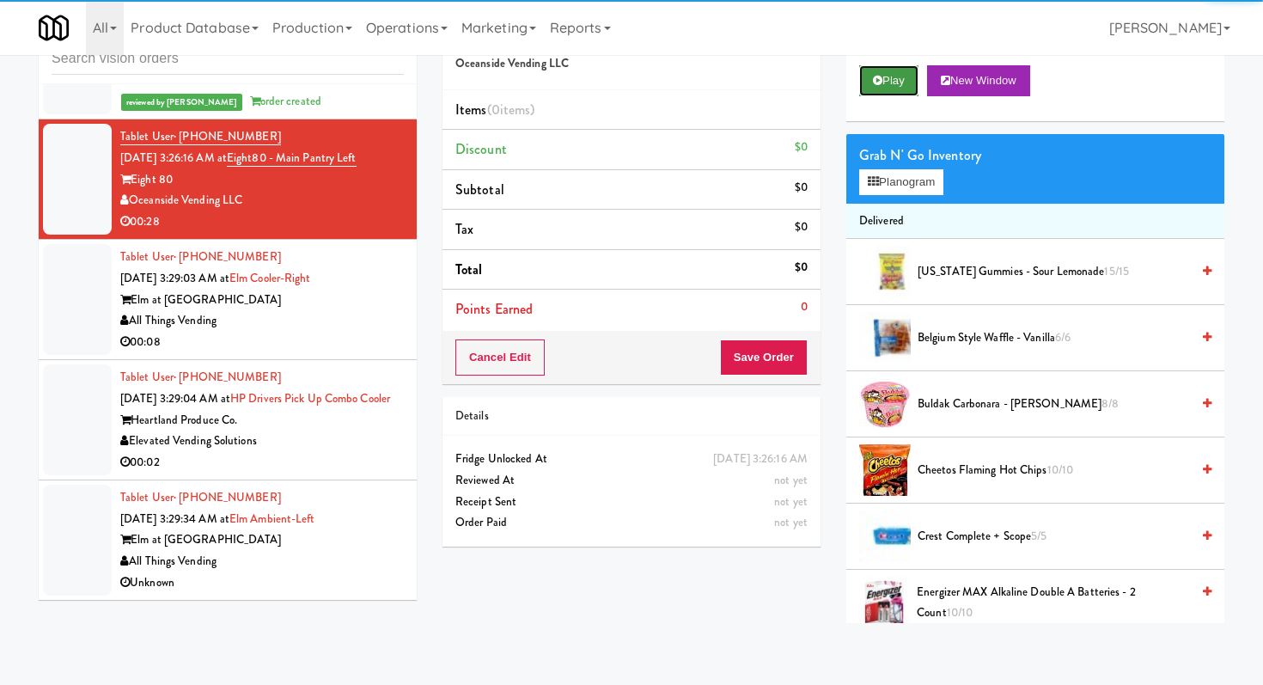
click at [918, 68] on button "Play" at bounding box center [888, 80] width 59 height 31
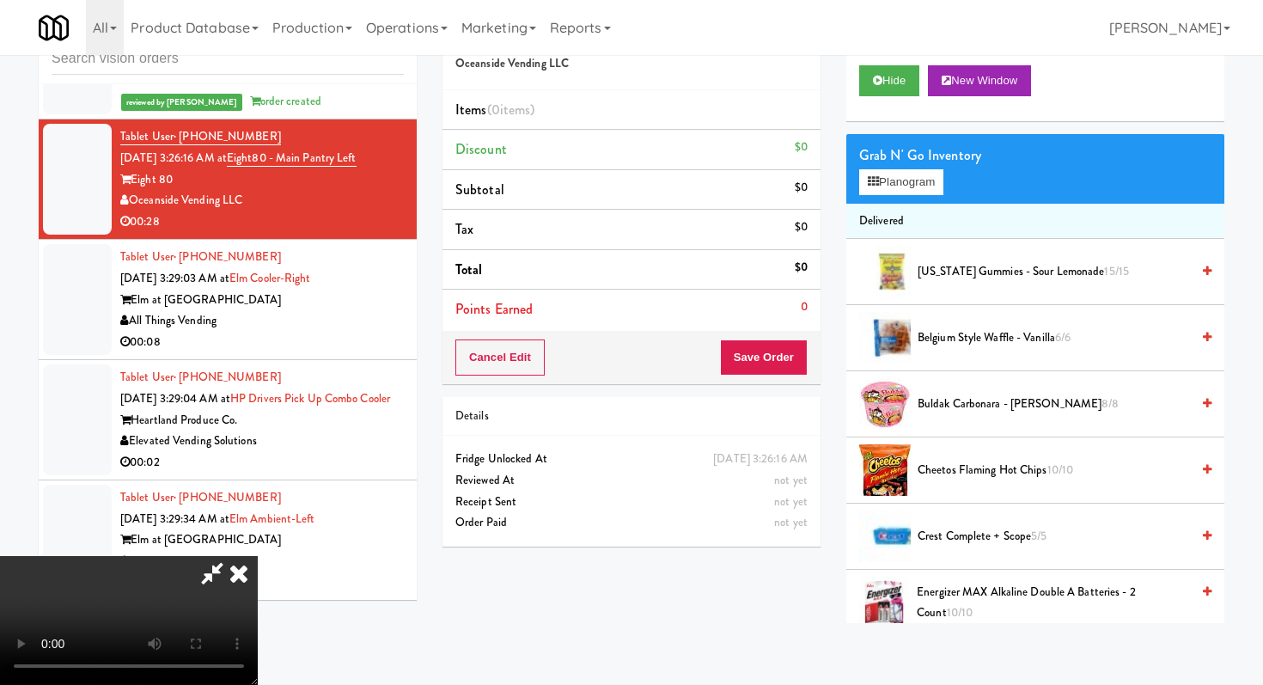
scroll to position [0, 0]
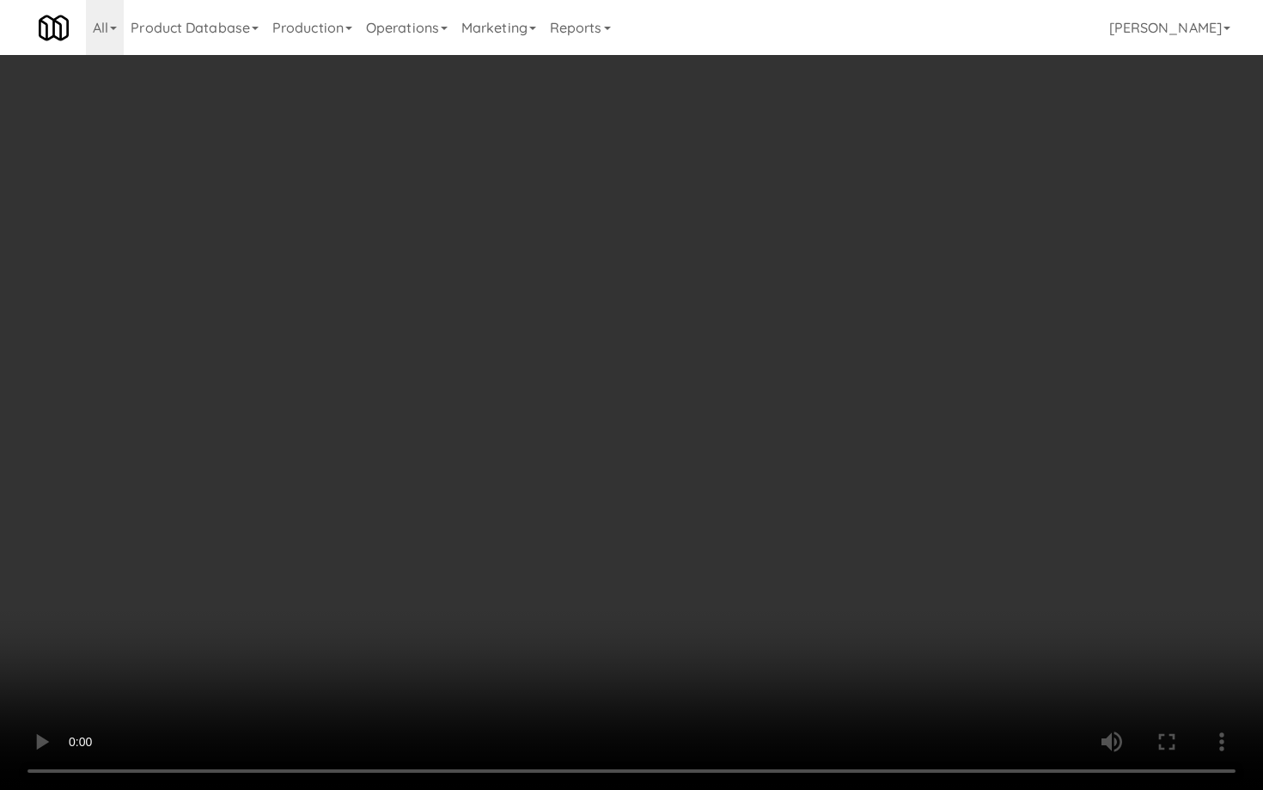
click at [657, 595] on video at bounding box center [631, 395] width 1263 height 790
click at [315, 631] on video at bounding box center [631, 395] width 1263 height 790
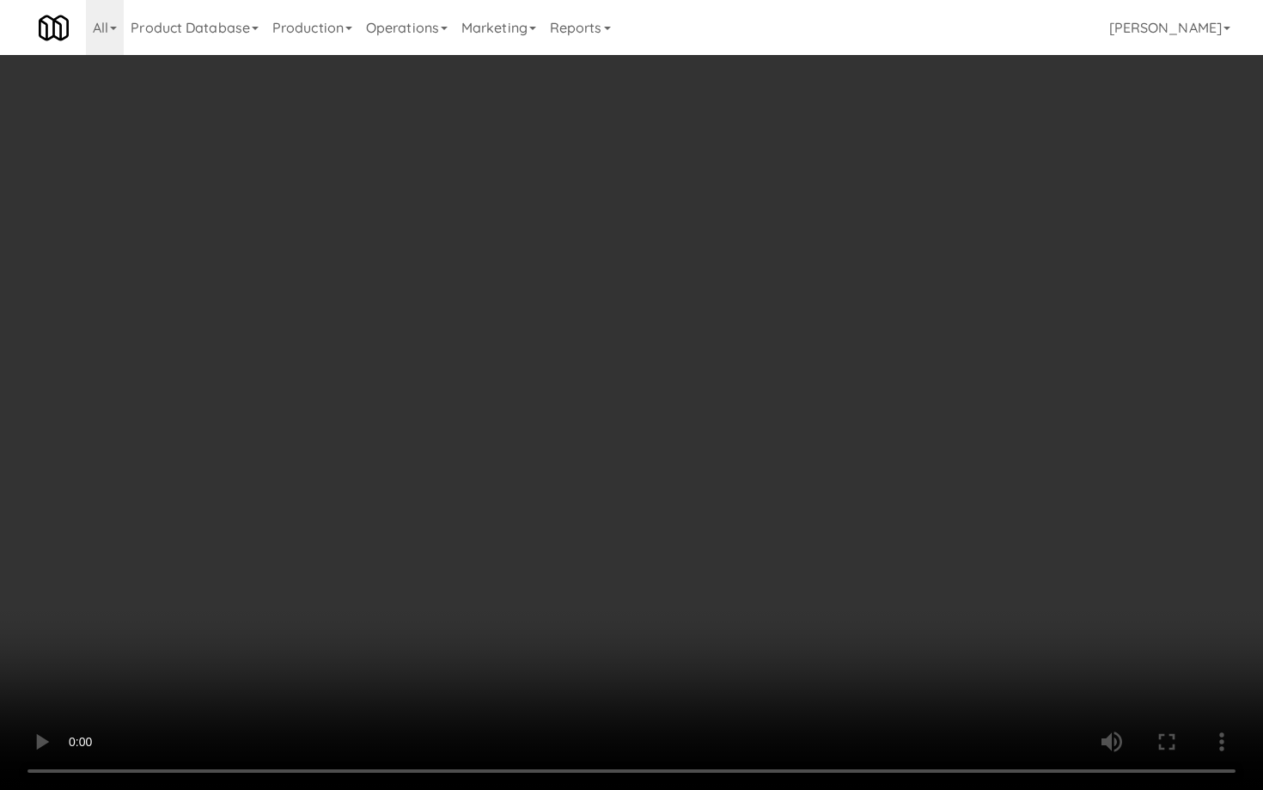
click at [315, 631] on video at bounding box center [631, 395] width 1263 height 790
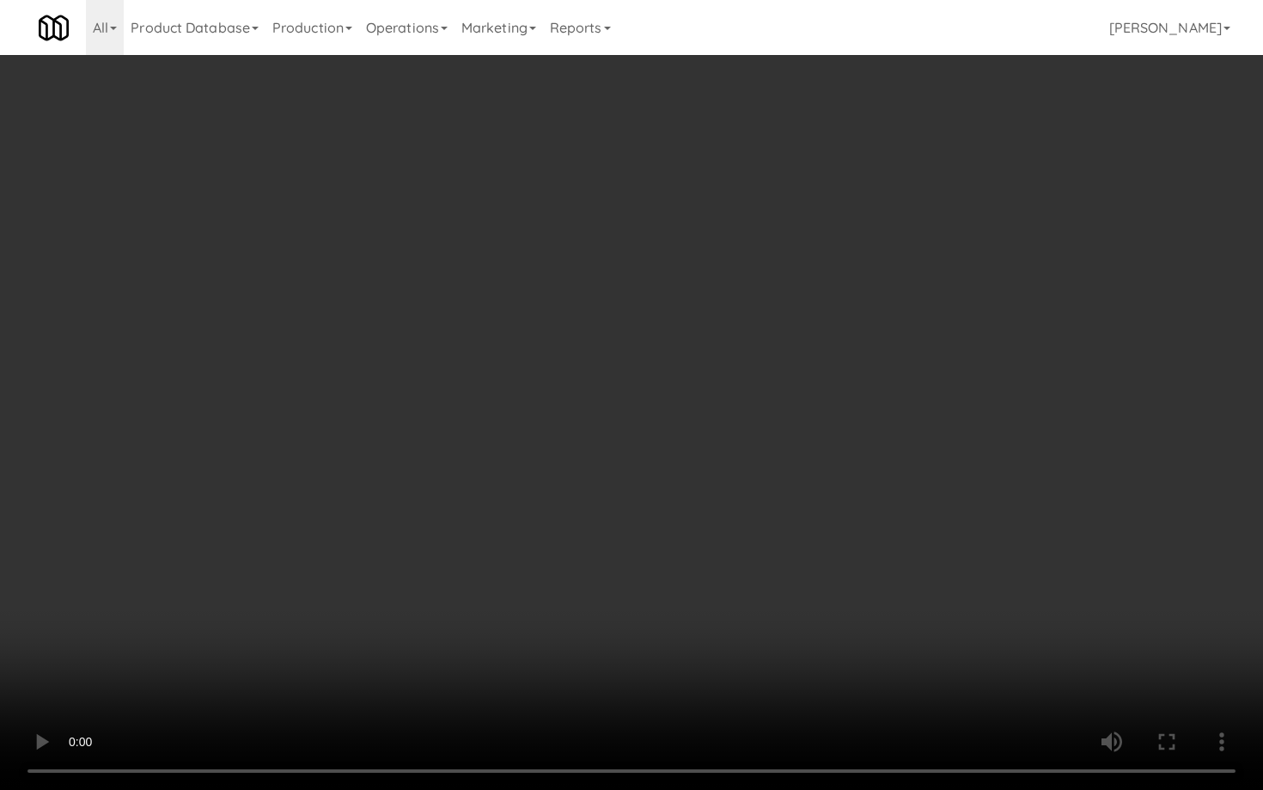
click at [315, 631] on video at bounding box center [631, 395] width 1263 height 790
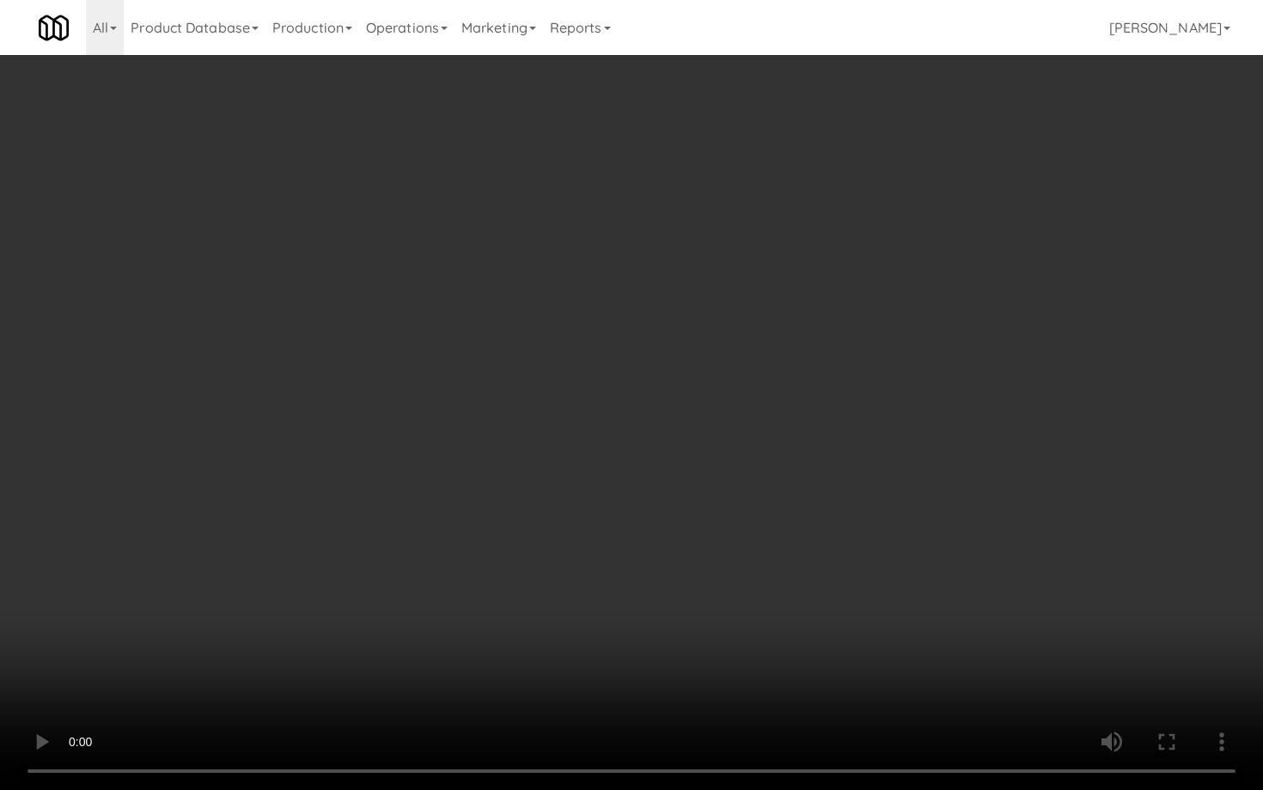
click at [315, 631] on video at bounding box center [631, 395] width 1263 height 790
click at [426, 540] on video at bounding box center [631, 395] width 1263 height 790
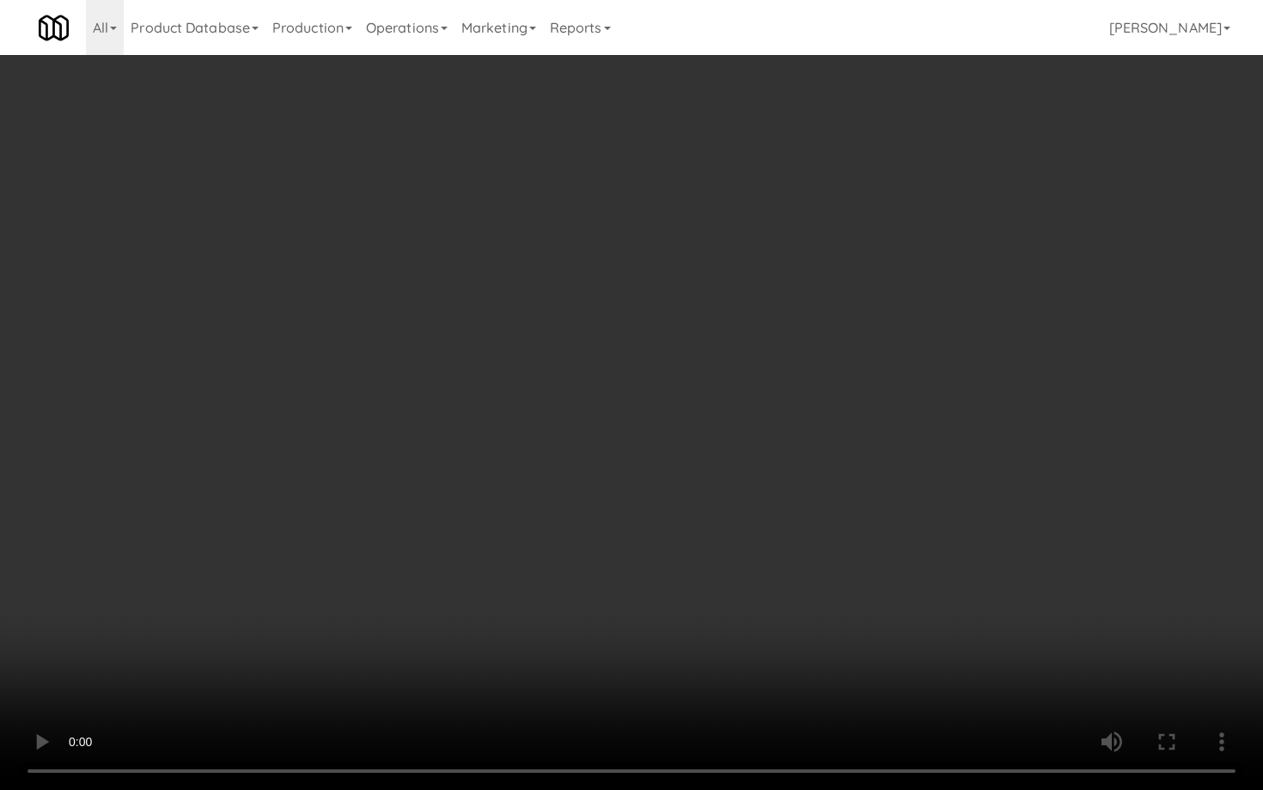
click at [426, 540] on video at bounding box center [631, 395] width 1263 height 790
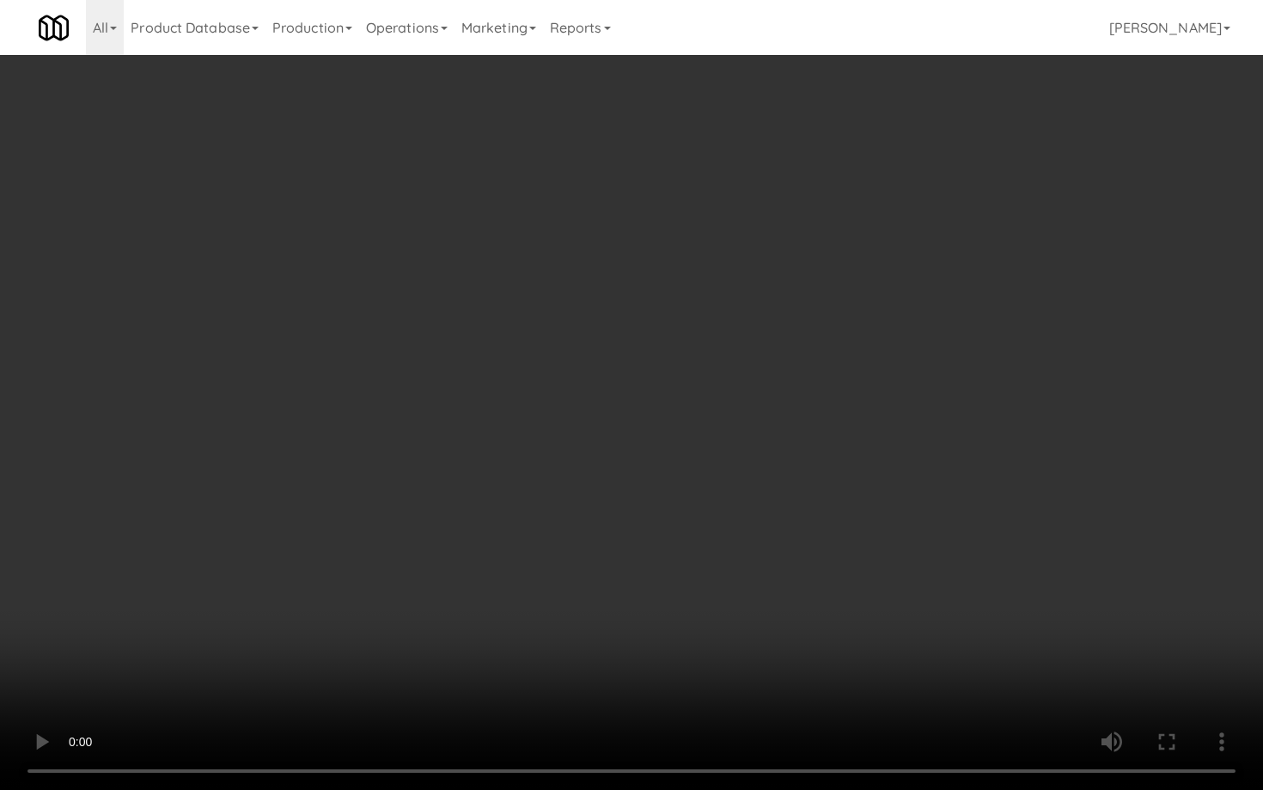
click at [426, 540] on video at bounding box center [631, 395] width 1263 height 790
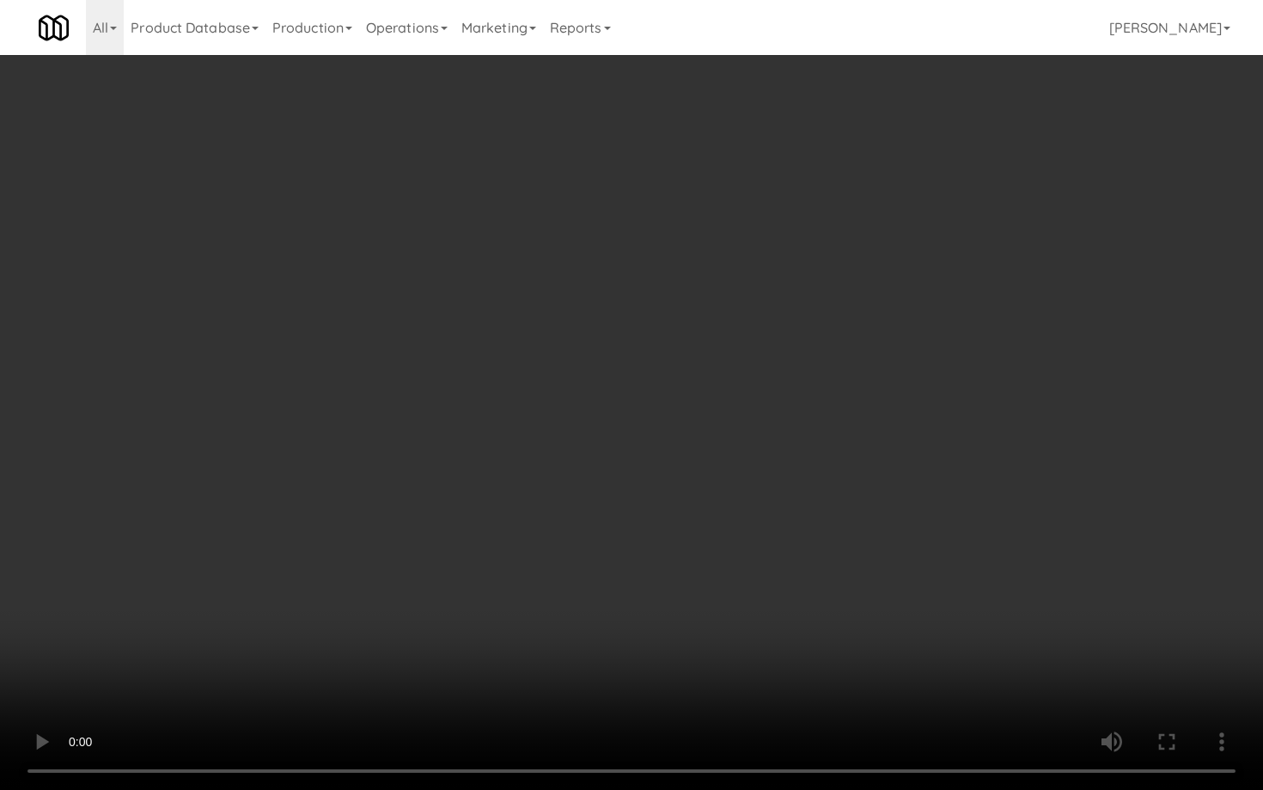
click at [426, 540] on video at bounding box center [631, 395] width 1263 height 790
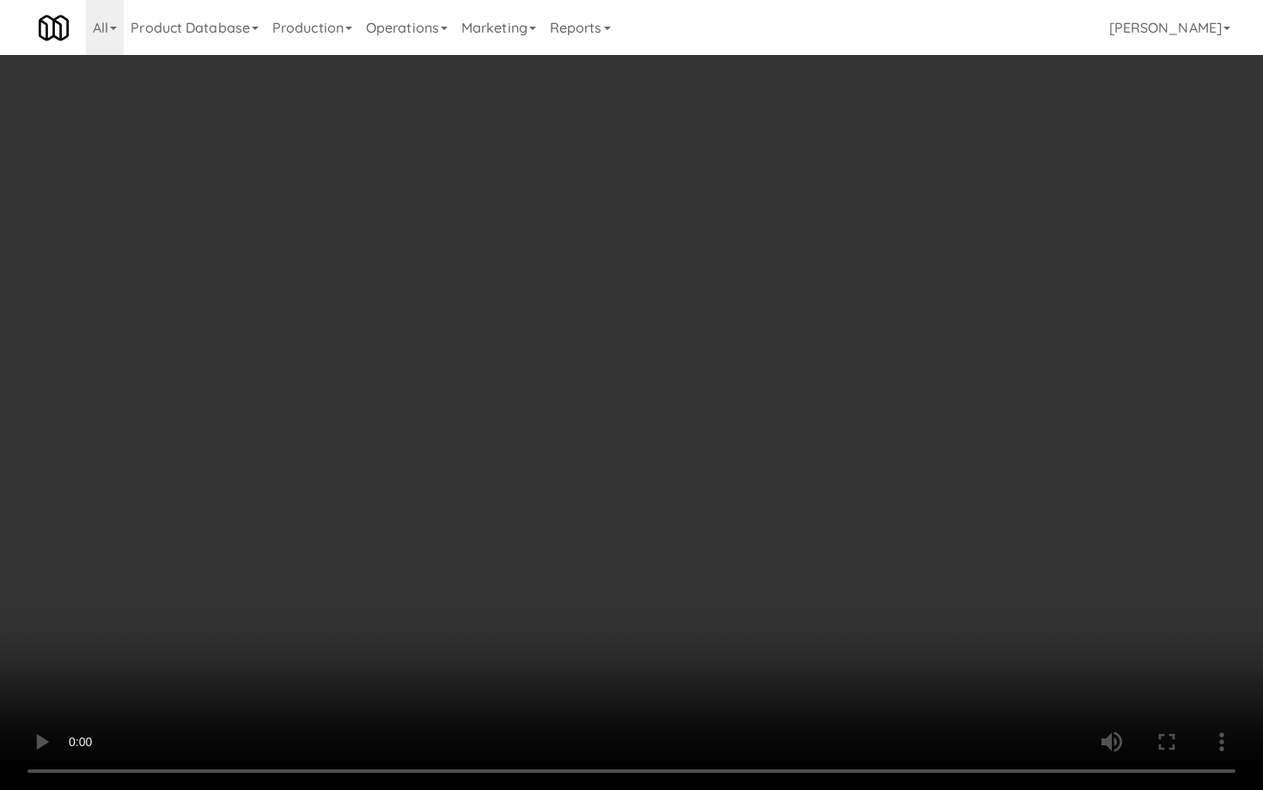
click at [426, 540] on video at bounding box center [631, 395] width 1263 height 790
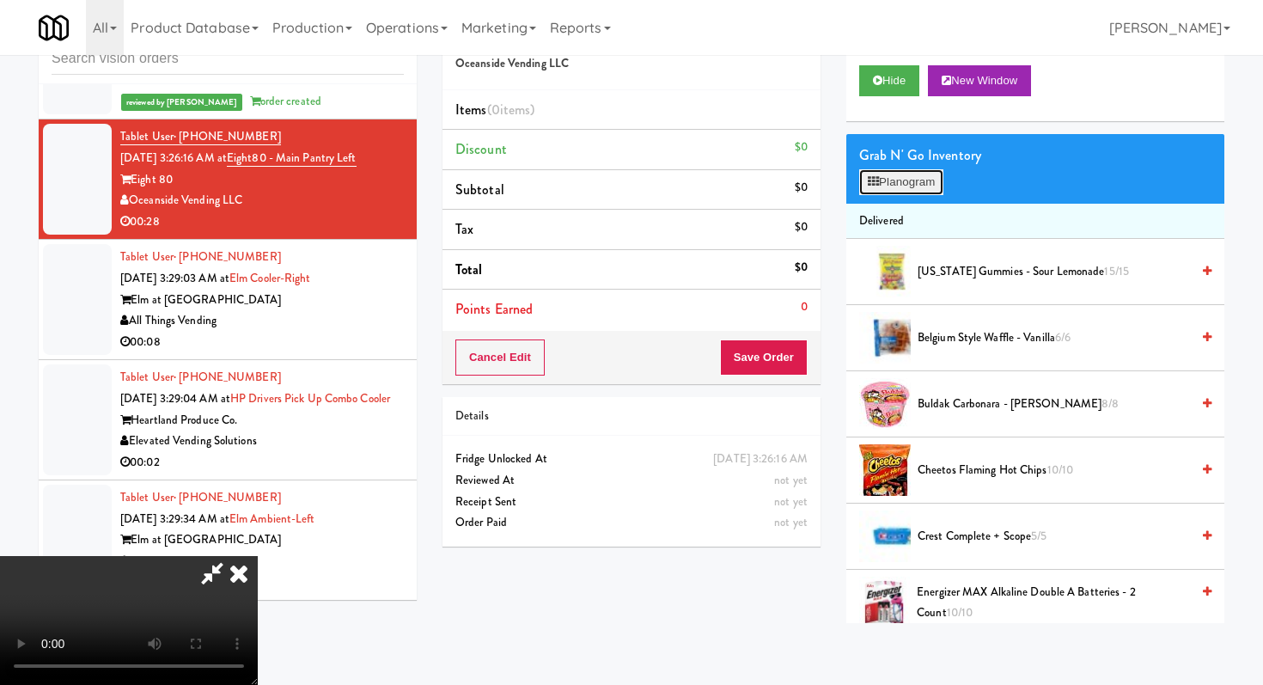
click at [918, 175] on button "Planogram" at bounding box center [901, 182] width 84 height 26
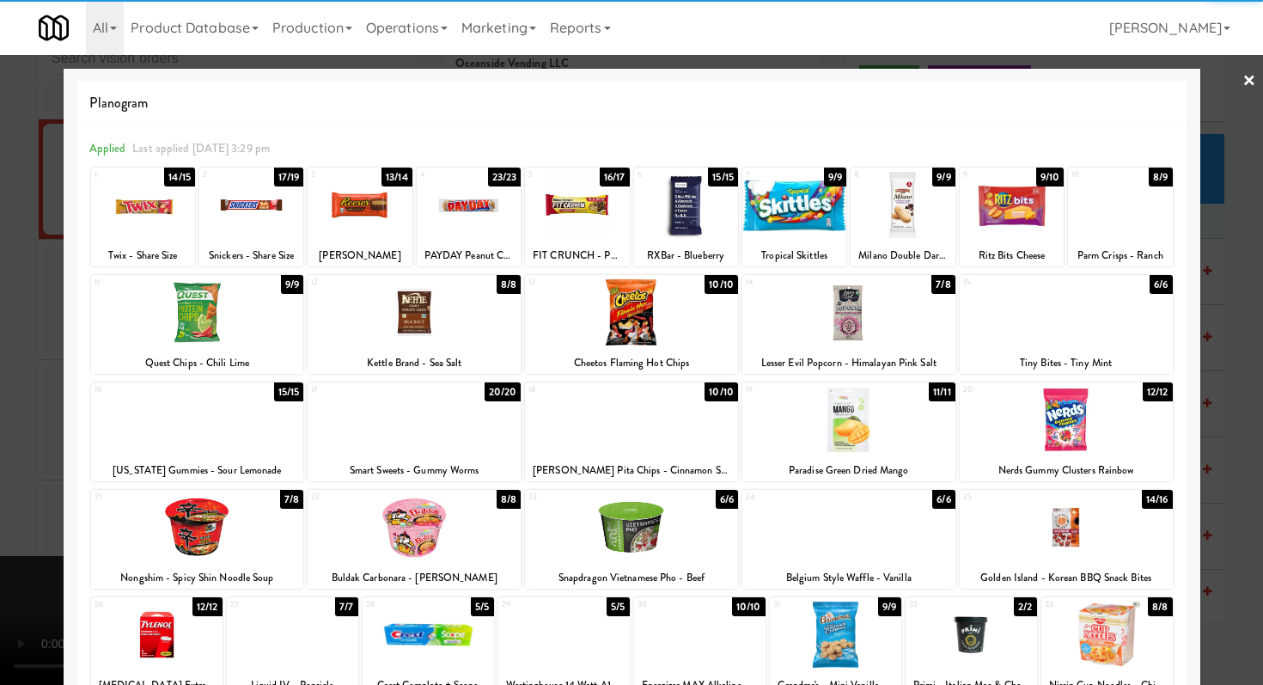
click at [565, 219] on div at bounding box center [577, 205] width 104 height 66
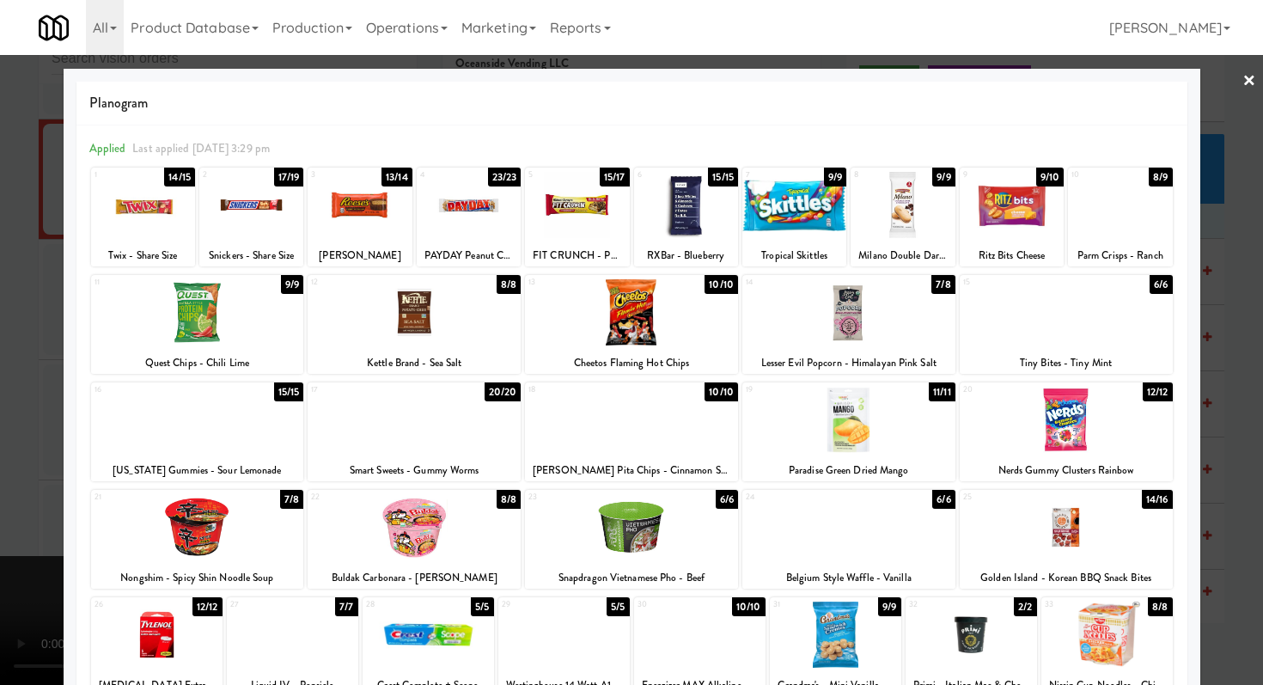
click at [659, 212] on div at bounding box center [686, 205] width 104 height 66
click at [666, 321] on div at bounding box center [631, 312] width 213 height 66
click at [1125, 306] on div at bounding box center [1066, 312] width 213 height 66
click at [0, 379] on div at bounding box center [631, 342] width 1263 height 685
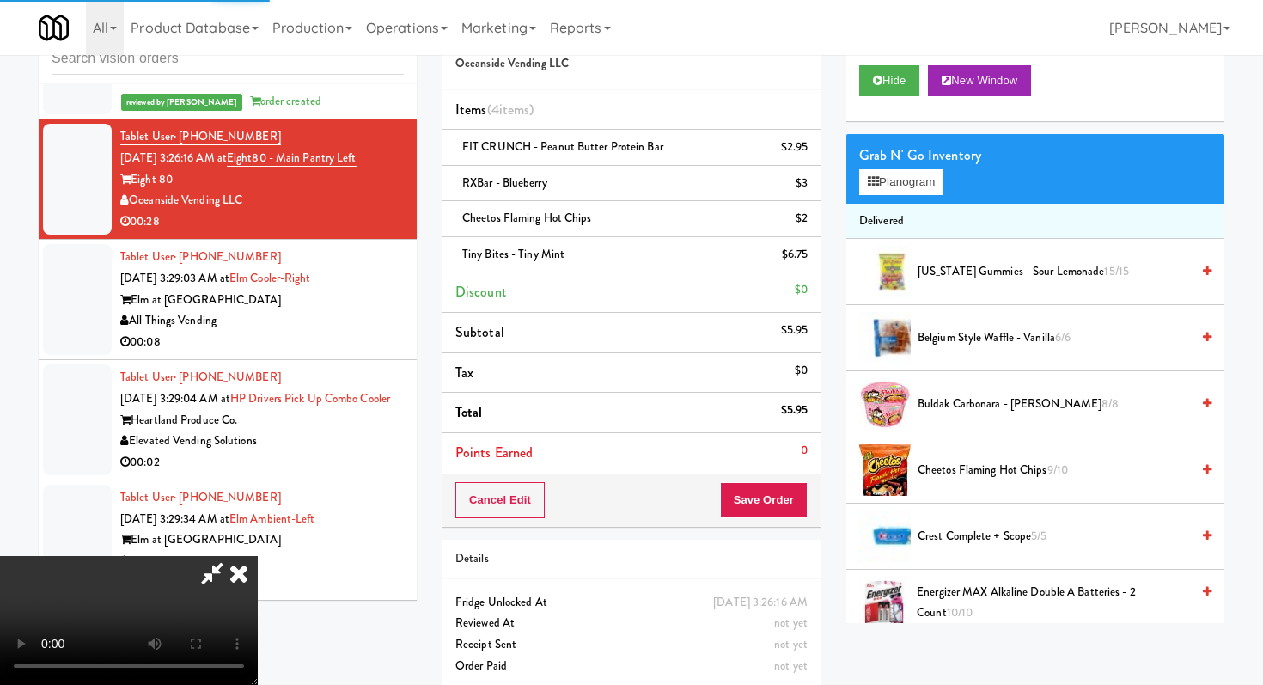
scroll to position [170, 0]
click at [258, 556] on video at bounding box center [129, 620] width 258 height 129
click at [907, 177] on button "Planogram" at bounding box center [901, 182] width 84 height 26
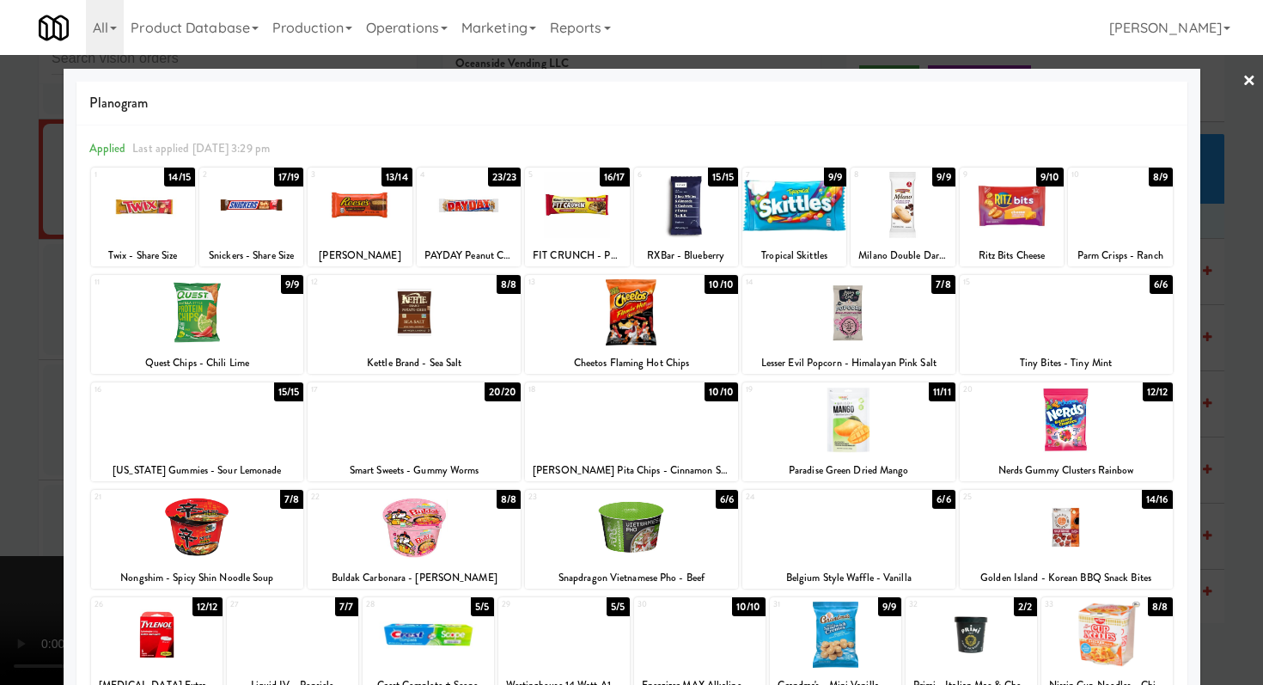
click at [212, 310] on div at bounding box center [197, 312] width 213 height 66
click at [0, 345] on div at bounding box center [631, 342] width 1263 height 685
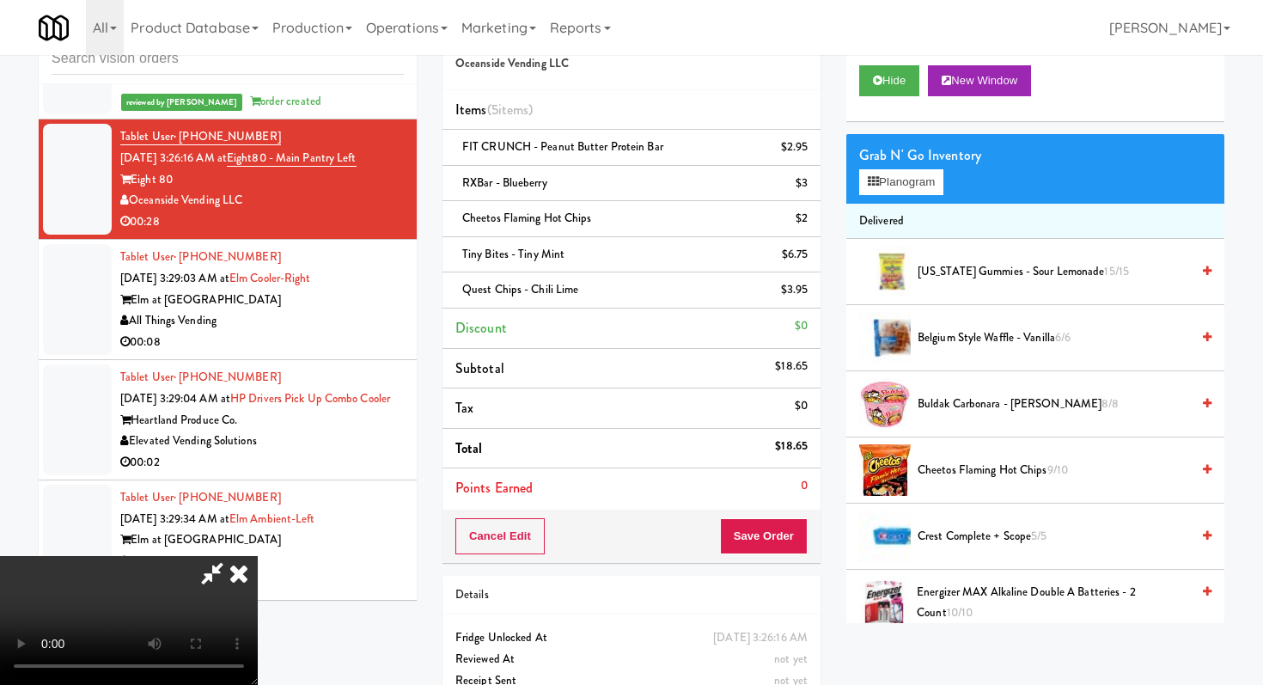
click at [232, 556] on icon at bounding box center [212, 573] width 40 height 34
click at [807, 229] on icon at bounding box center [809, 224] width 9 height 11
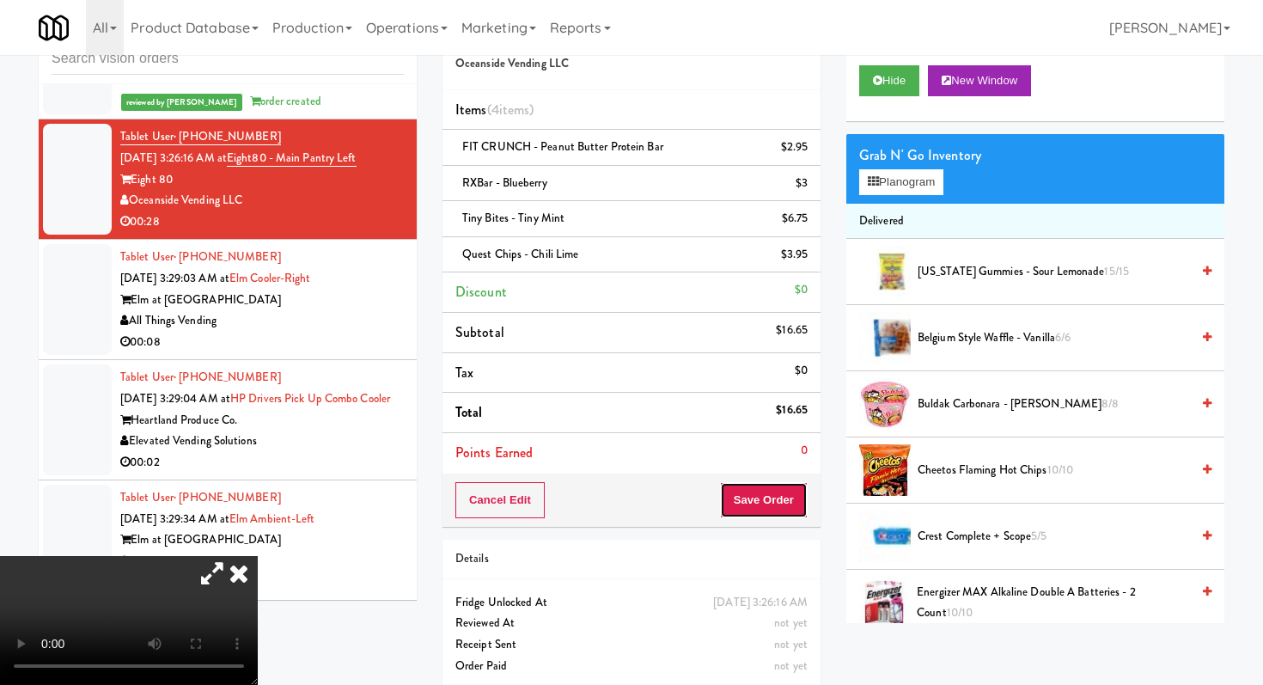
click at [769, 493] on button "Save Order" at bounding box center [764, 500] width 88 height 36
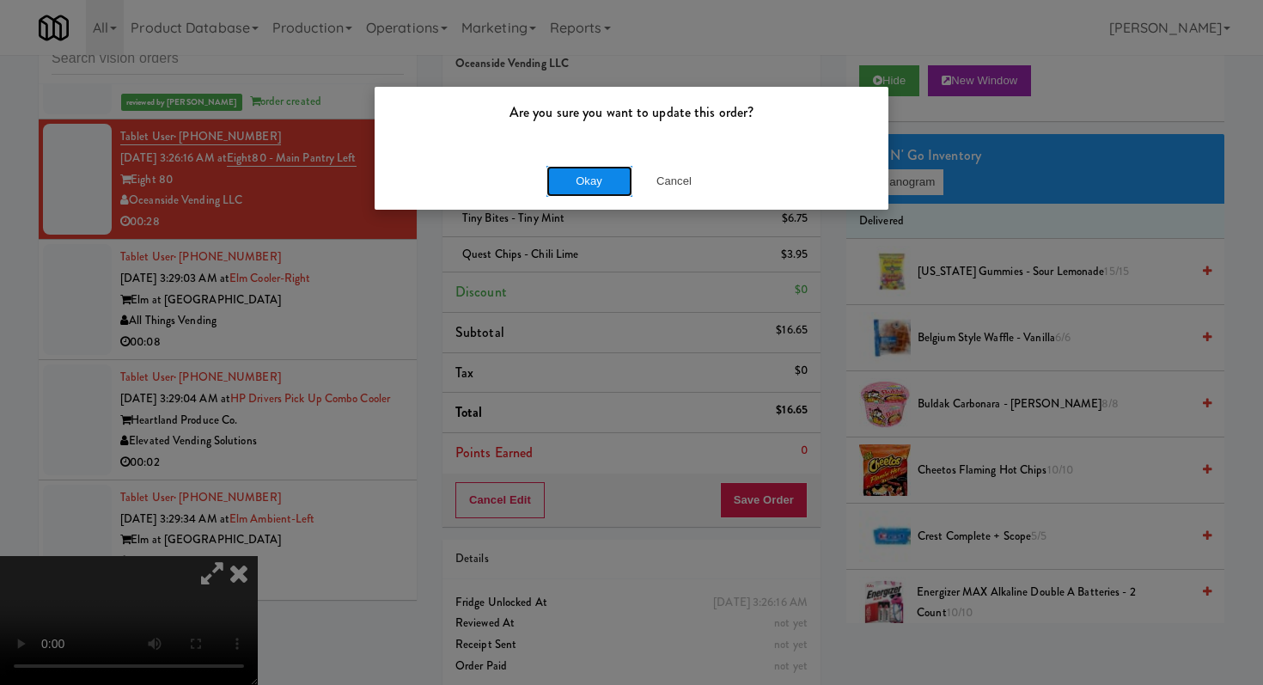
click at [573, 182] on button "Okay" at bounding box center [589, 181] width 86 height 31
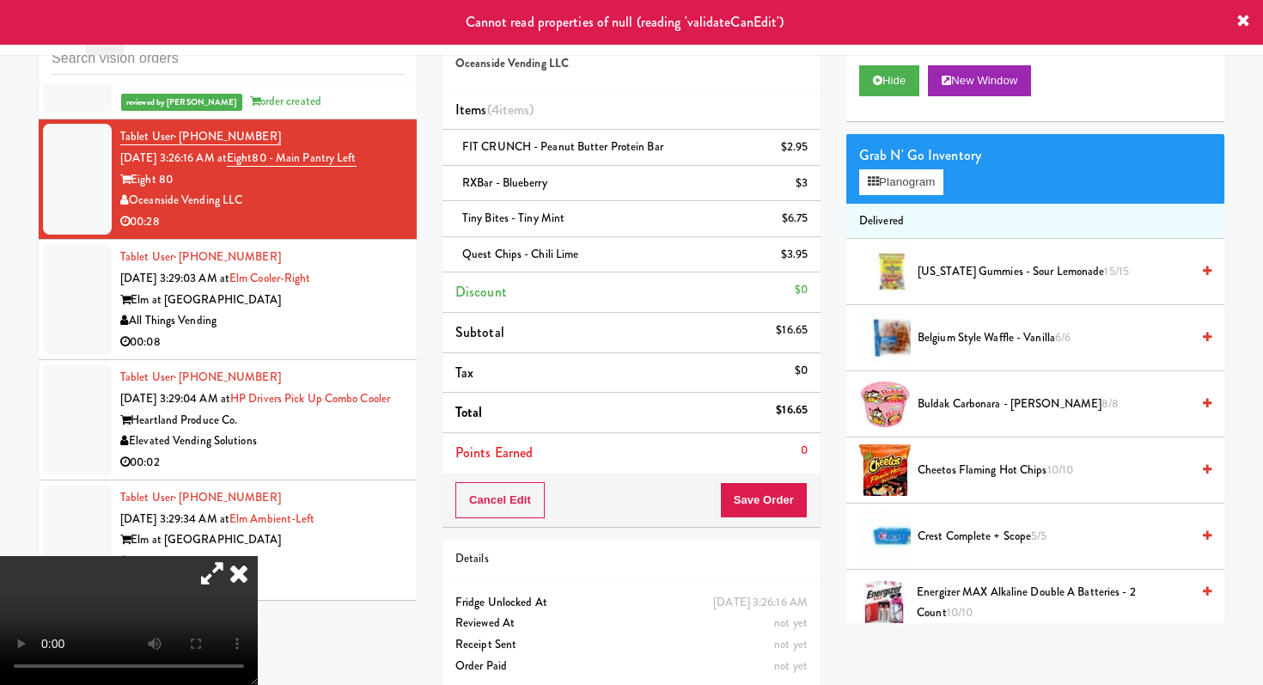
click at [258, 556] on icon at bounding box center [239, 573] width 38 height 34
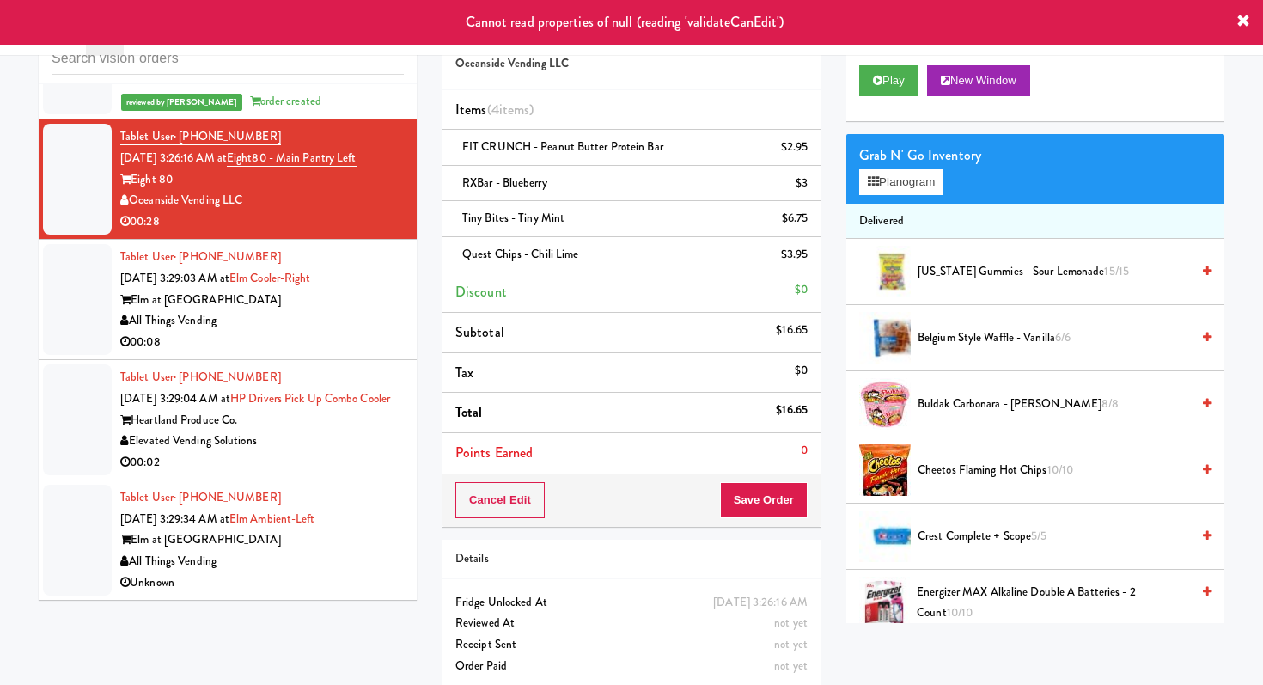
scroll to position [5436, 0]
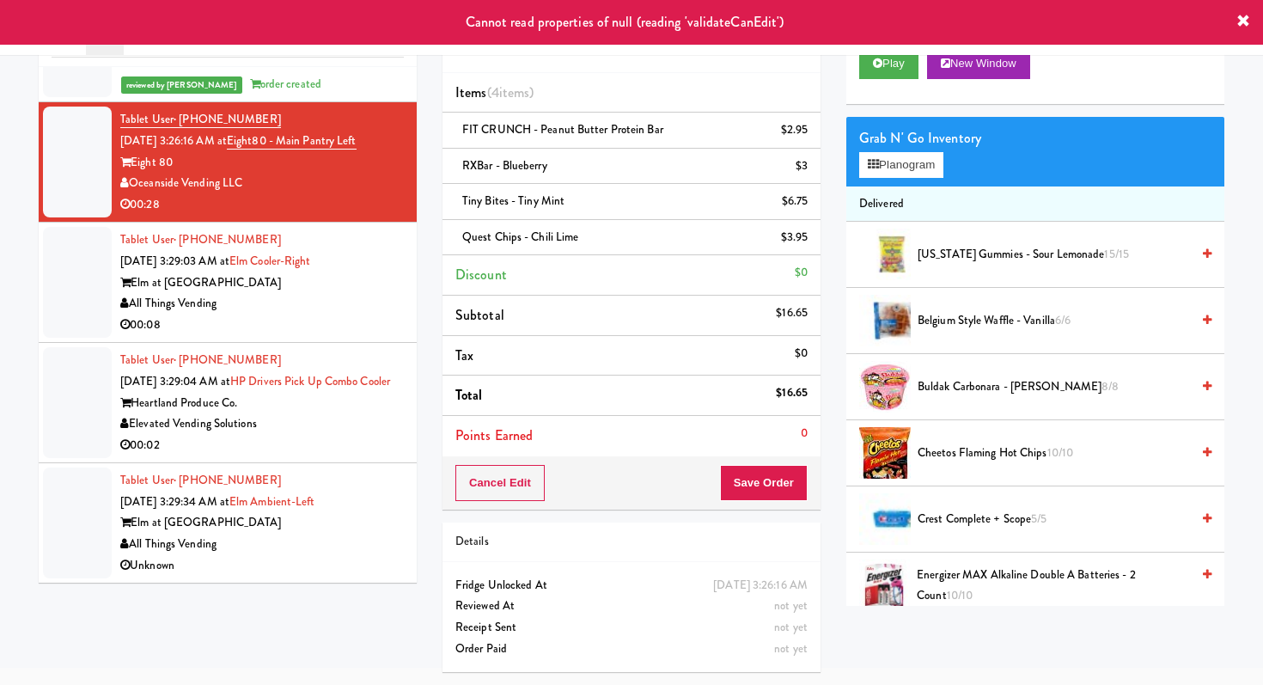
click at [284, 430] on div "Elevated Vending Solutions" at bounding box center [262, 423] width 284 height 21
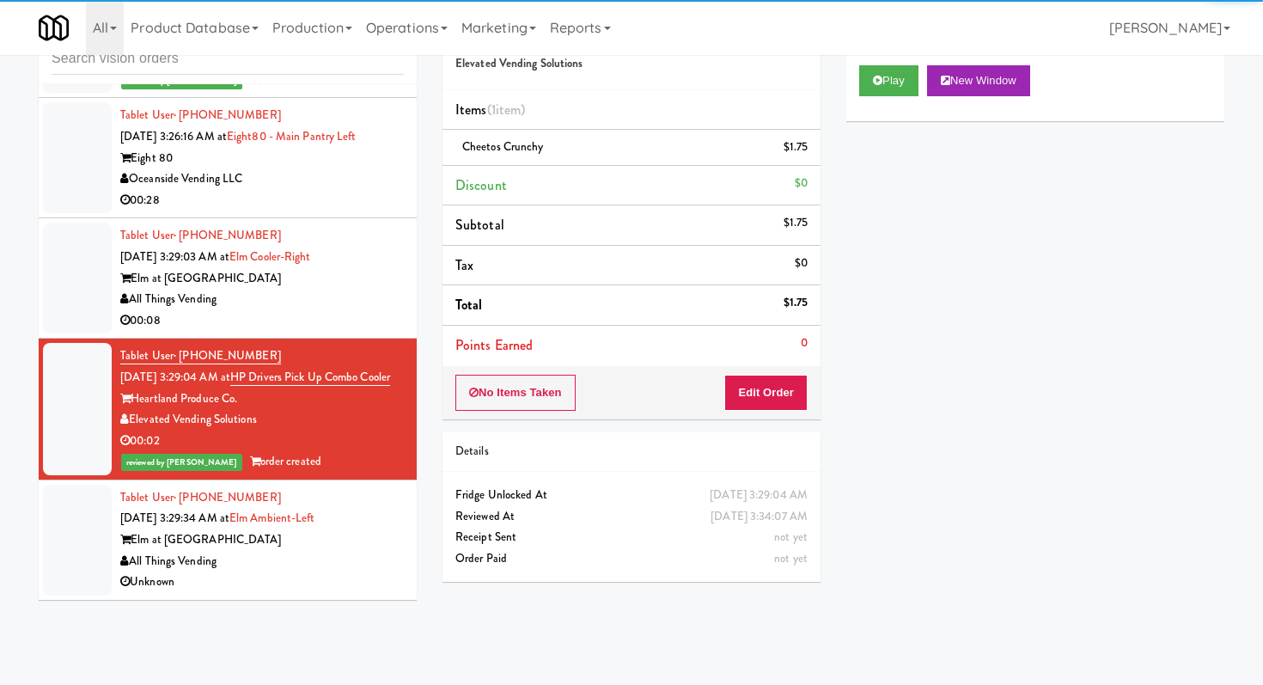
click at [338, 308] on div "All Things Vending" at bounding box center [262, 299] width 284 height 21
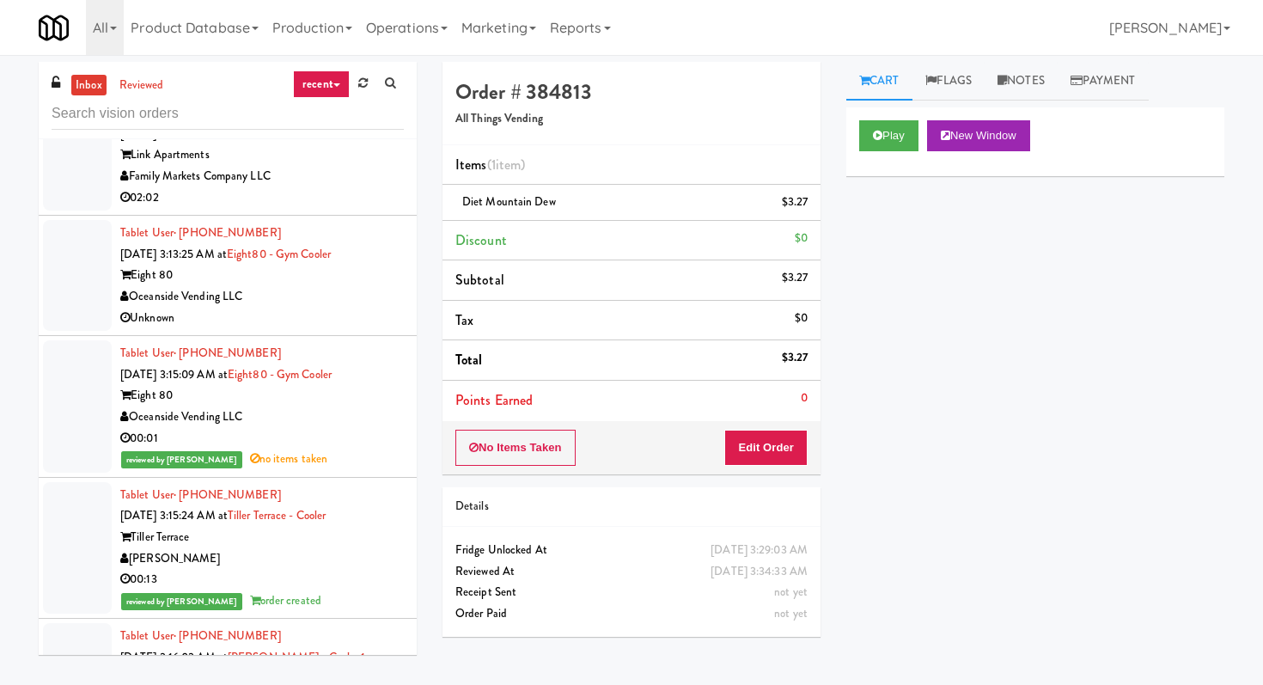
scroll to position [3449, 0]
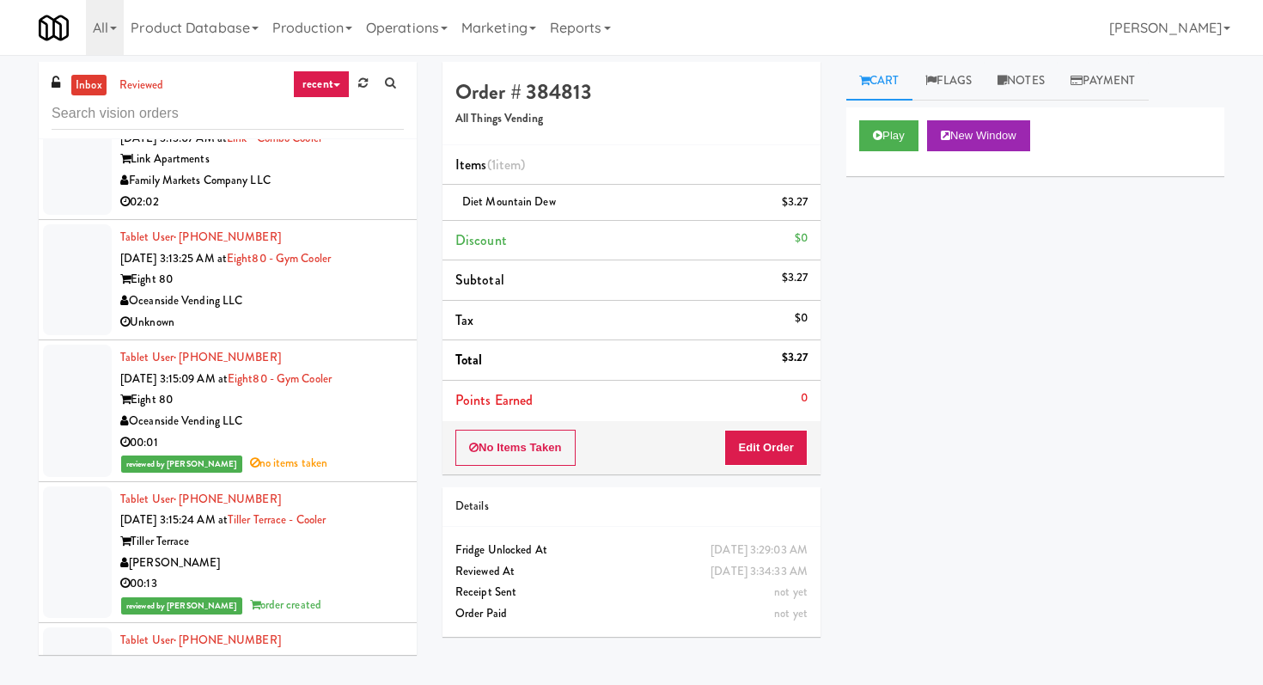
click at [249, 220] on li "Tablet User · (202) 840-9553 Aug 25, 2025 3:13:07 AM at Link - Combo Cooler Lin…" at bounding box center [228, 160] width 378 height 120
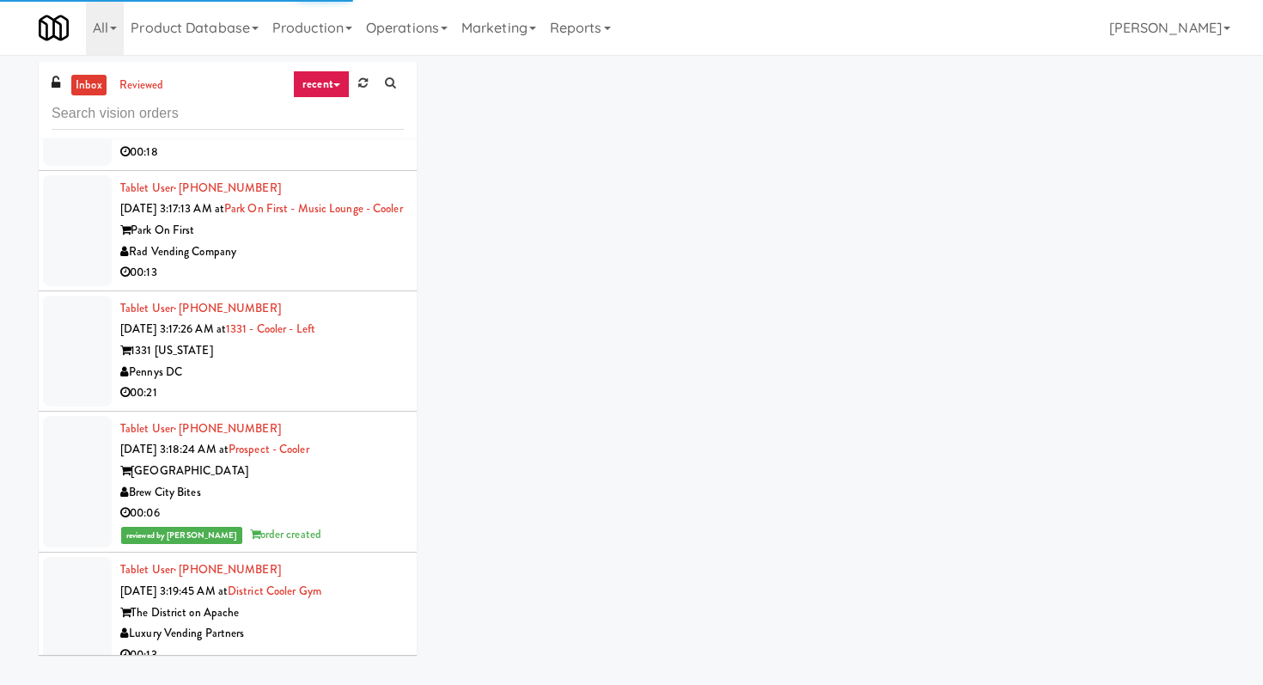
scroll to position [4296, 0]
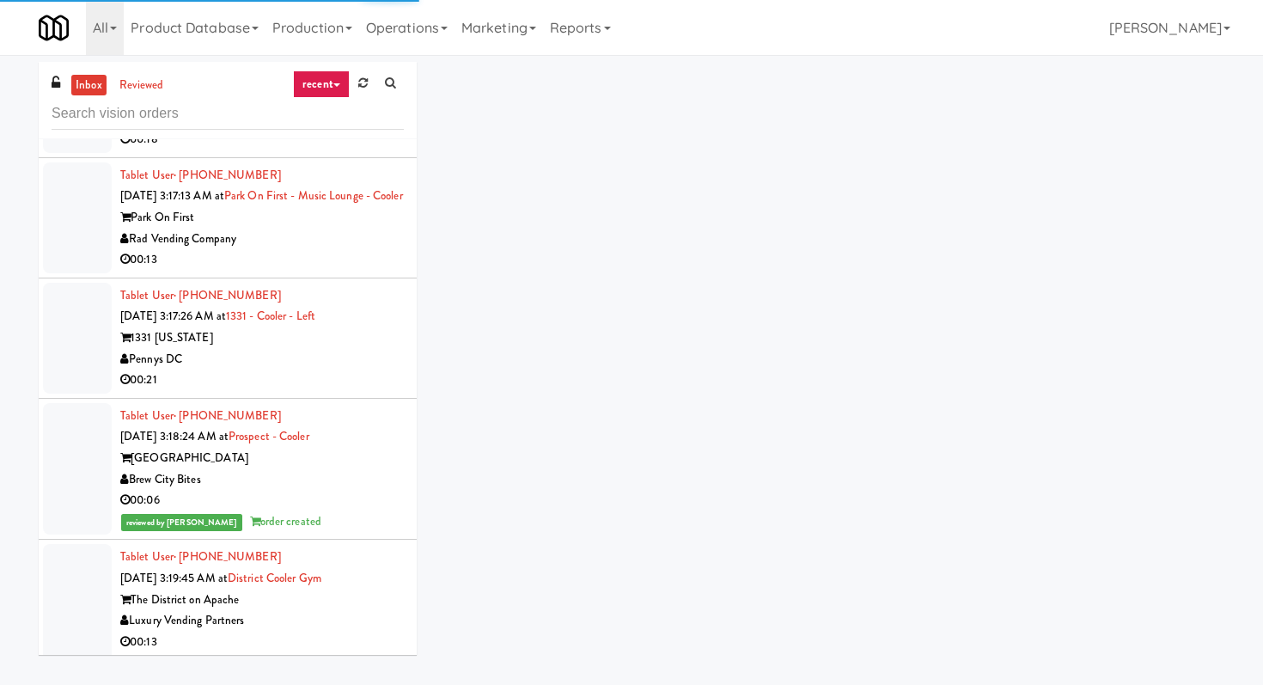
click at [307, 130] on div "[PERSON_NAME]" at bounding box center [262, 118] width 284 height 21
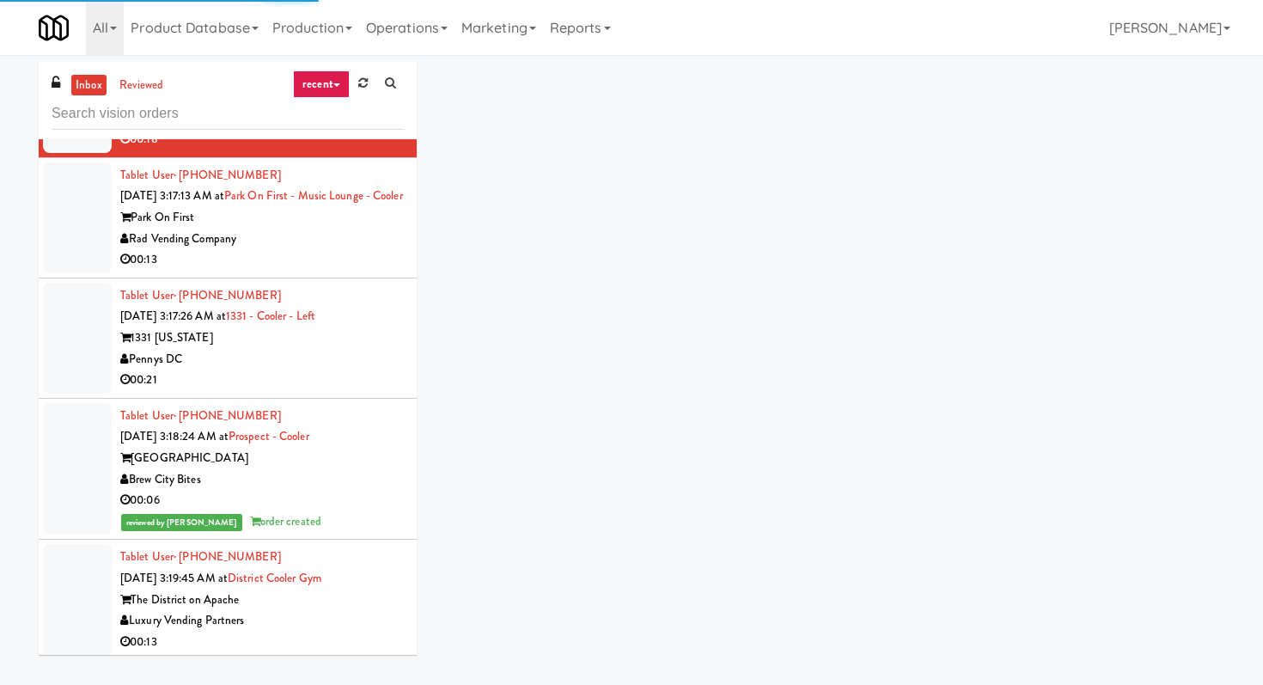
click at [240, 134] on div "inbox reviewed recent all unclear take inventory issue suspicious failed recent" at bounding box center [228, 100] width 378 height 77
click at [241, 105] on input "text" at bounding box center [228, 114] width 352 height 32
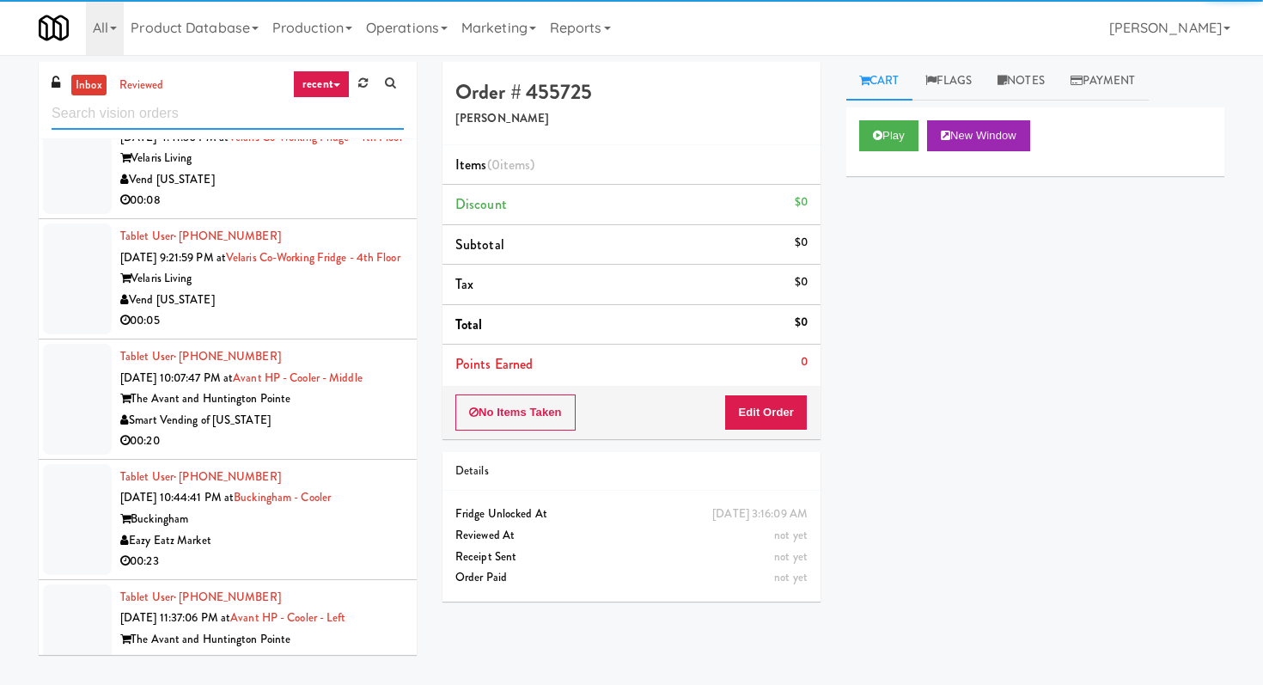
scroll to position [3927, 0]
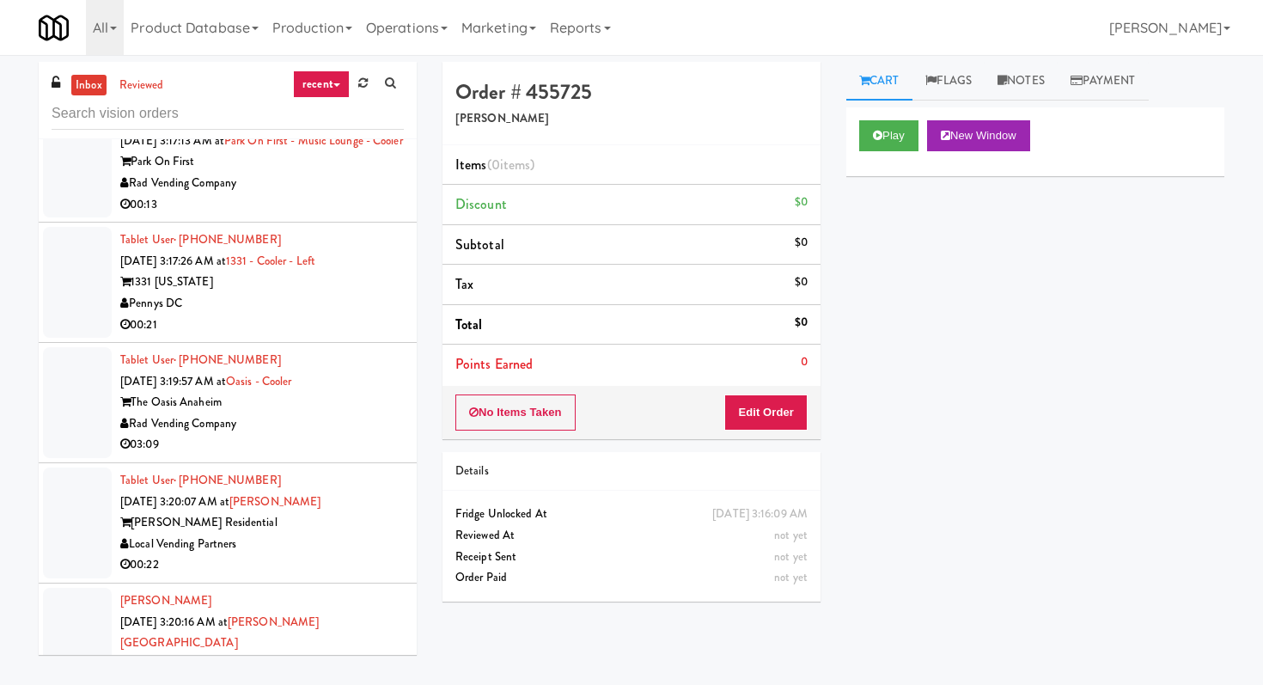
click at [367, 194] on div "Rad Vending Company" at bounding box center [262, 183] width 284 height 21
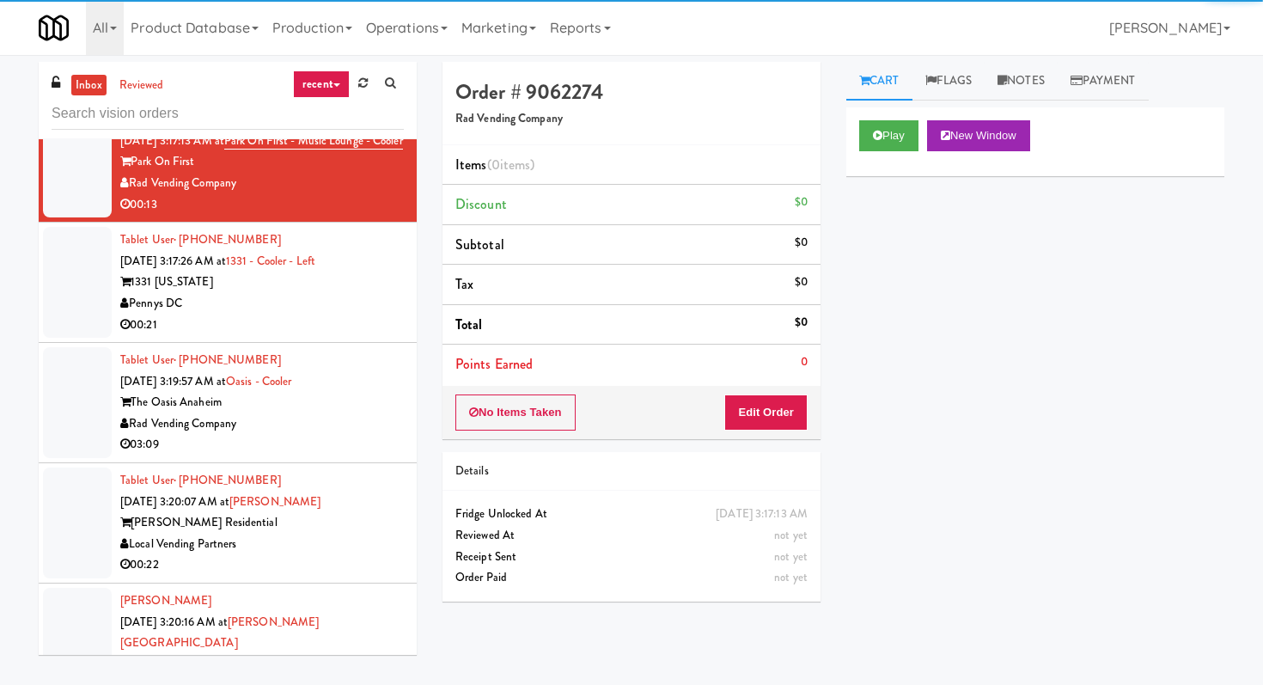
click at [890, 155] on div "Play New Window" at bounding box center [1035, 141] width 378 height 69
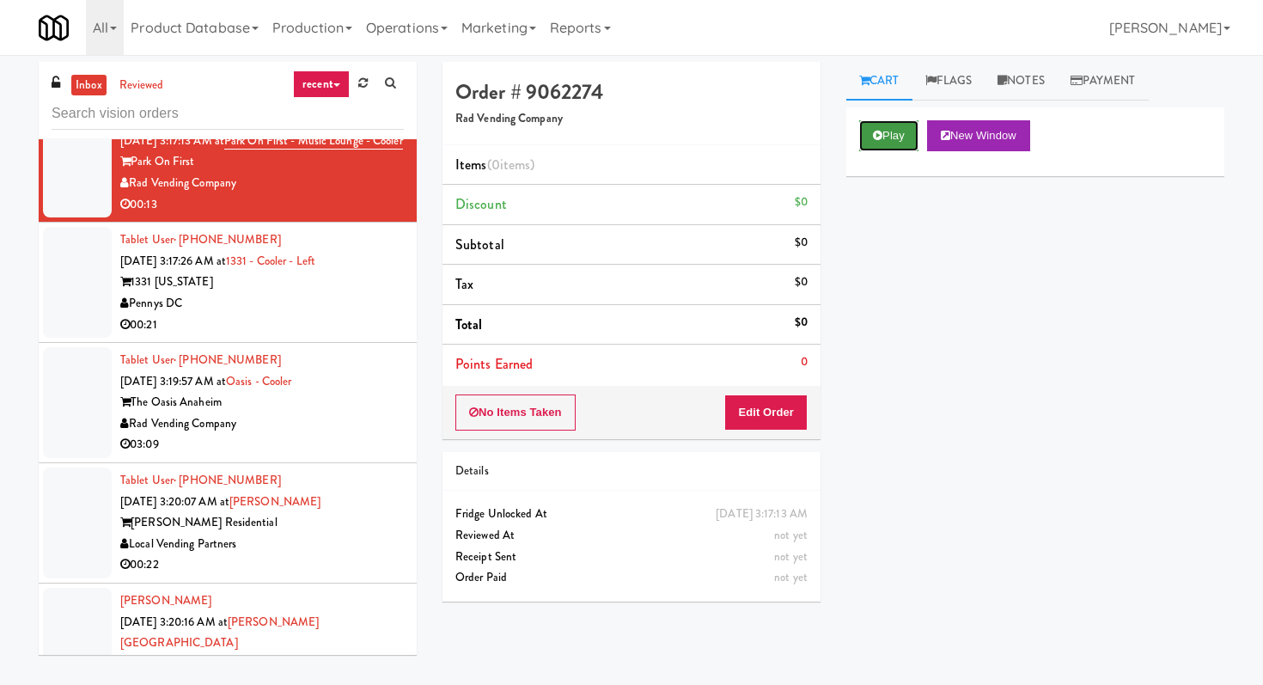
click at [890, 144] on button "Play" at bounding box center [888, 135] width 59 height 31
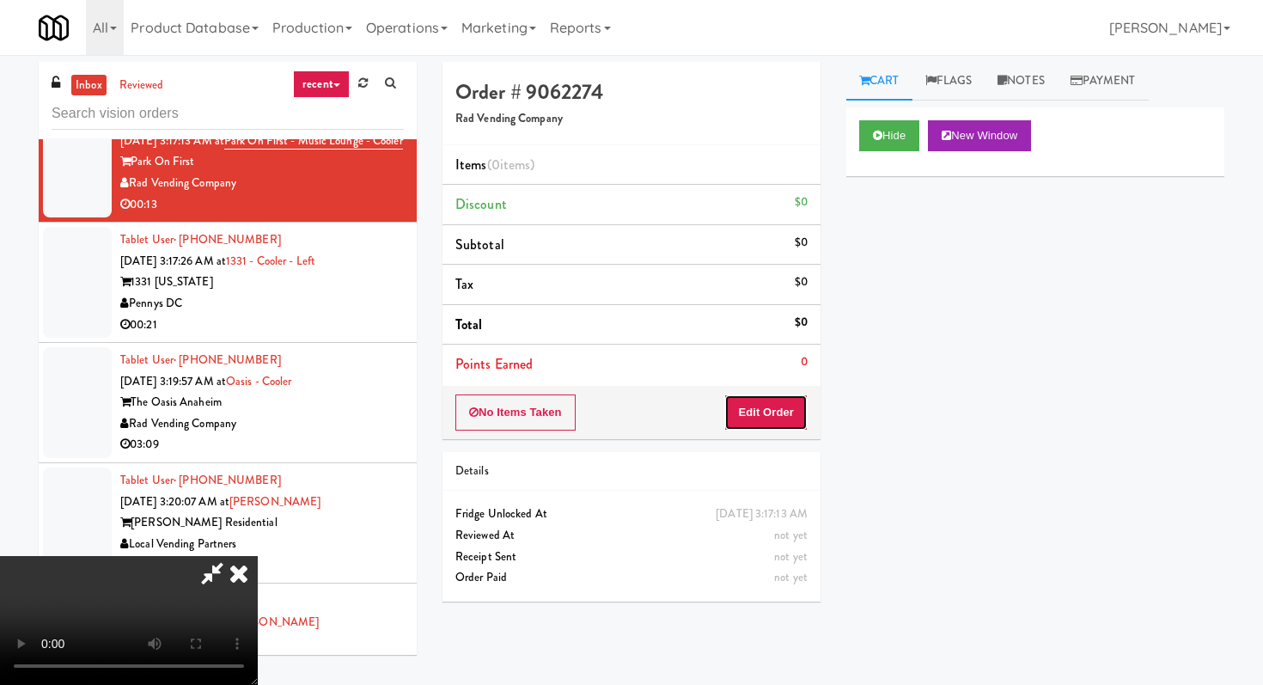
click at [759, 397] on button "Edit Order" at bounding box center [765, 412] width 83 height 36
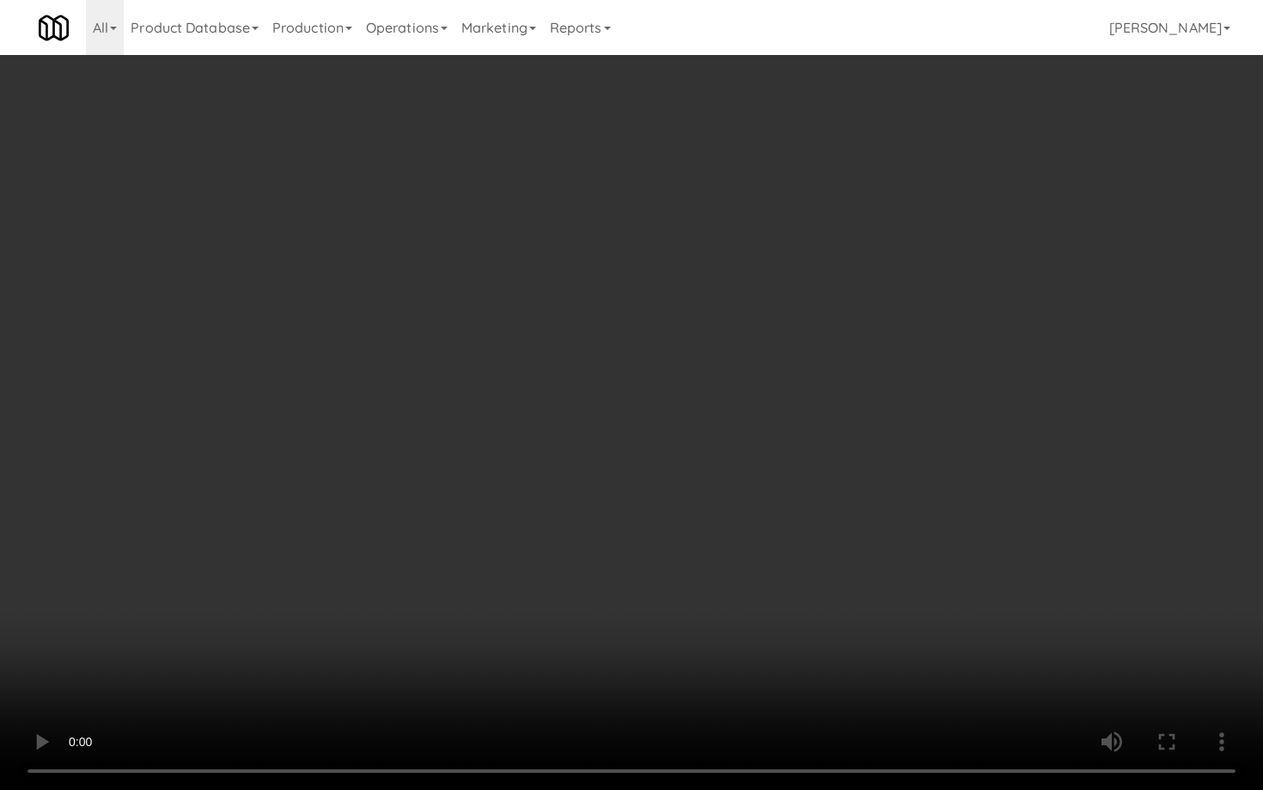
click at [806, 666] on video at bounding box center [631, 395] width 1263 height 790
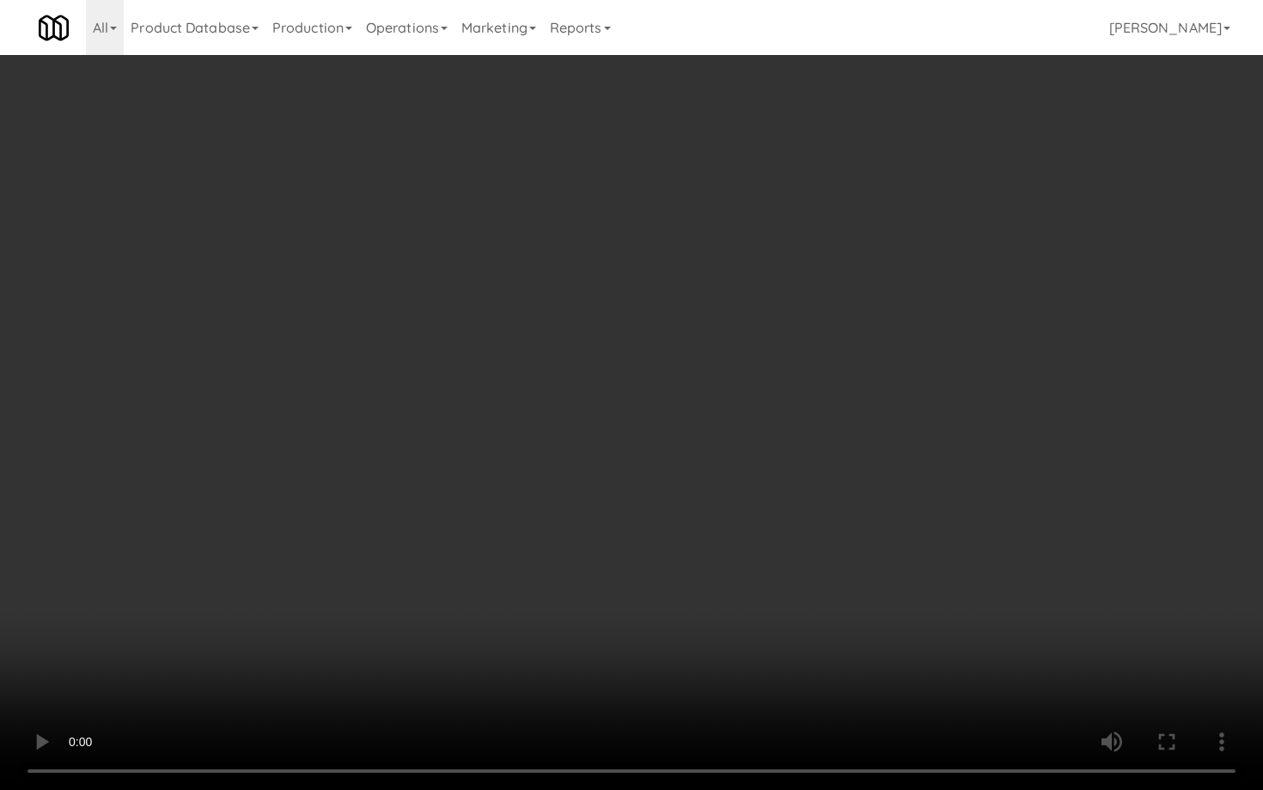
click at [806, 666] on video at bounding box center [631, 395] width 1263 height 790
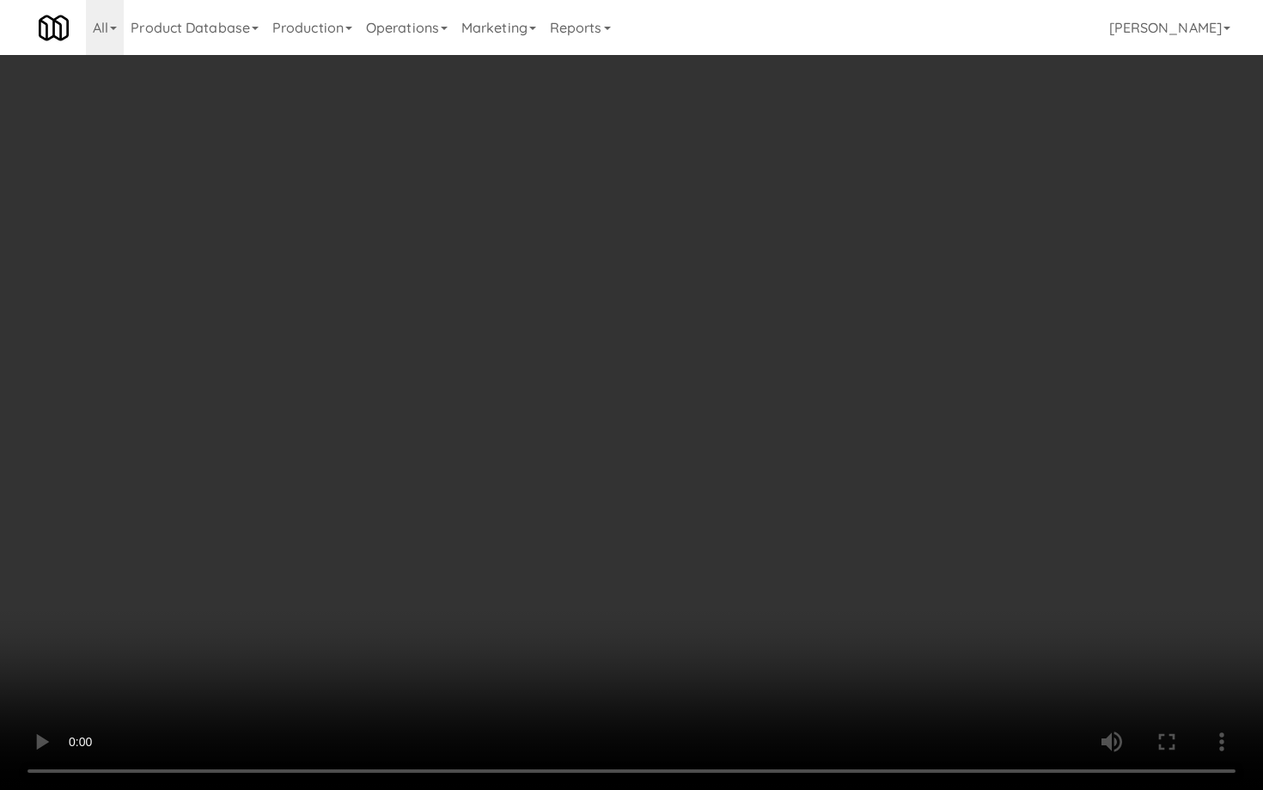
click at [806, 666] on video at bounding box center [631, 395] width 1263 height 790
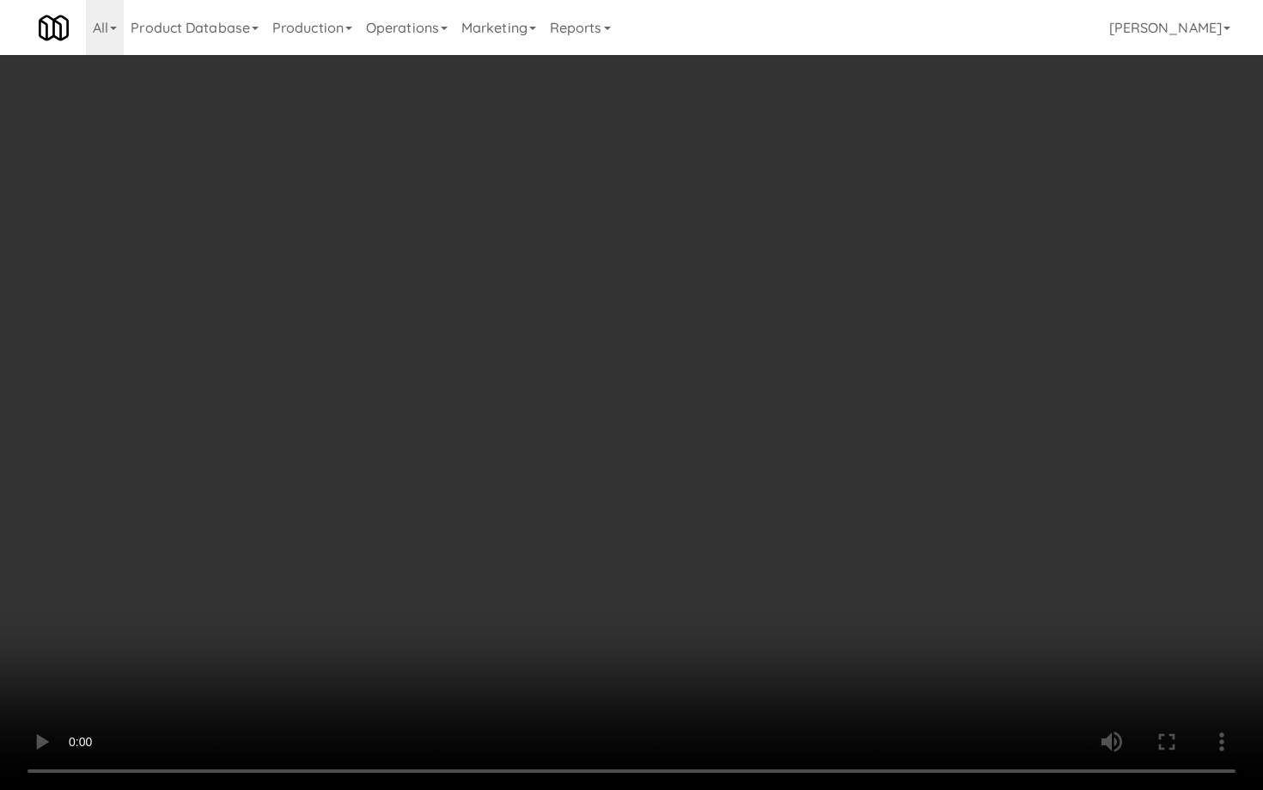
click at [806, 666] on video at bounding box center [631, 395] width 1263 height 790
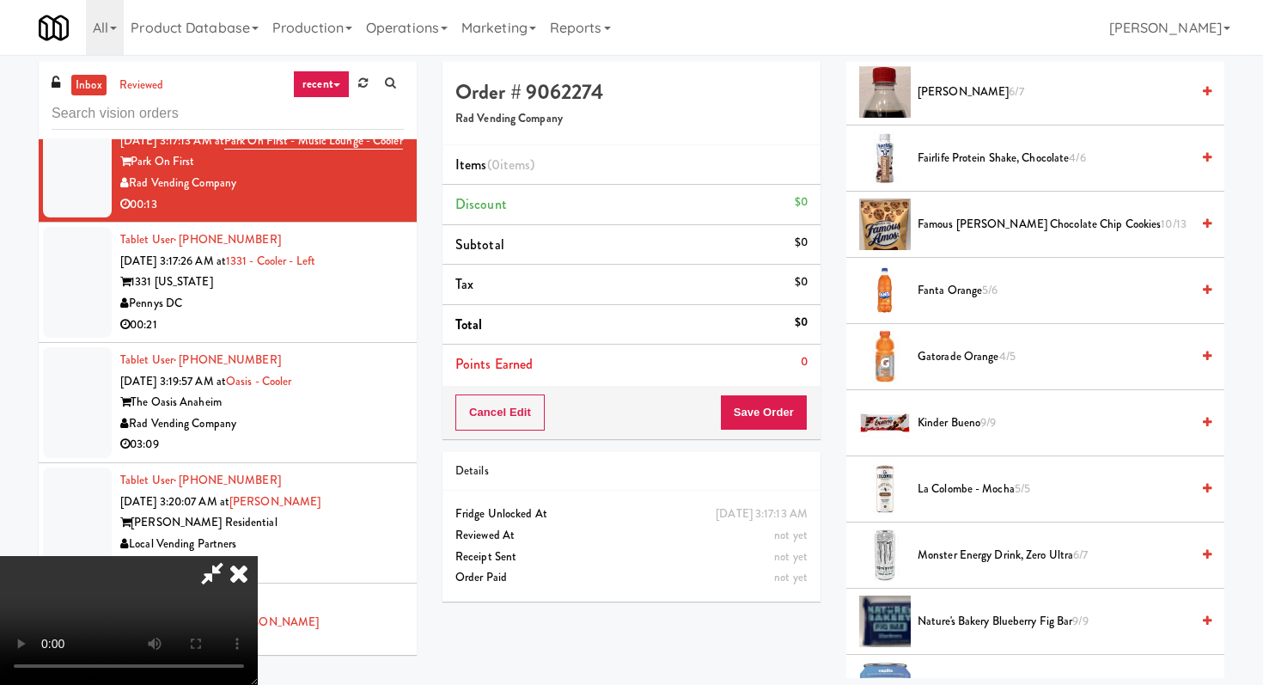
click at [978, 232] on span "Famous Amos Chocolate Chip Cookies 10/13" at bounding box center [1054, 224] width 272 height 21
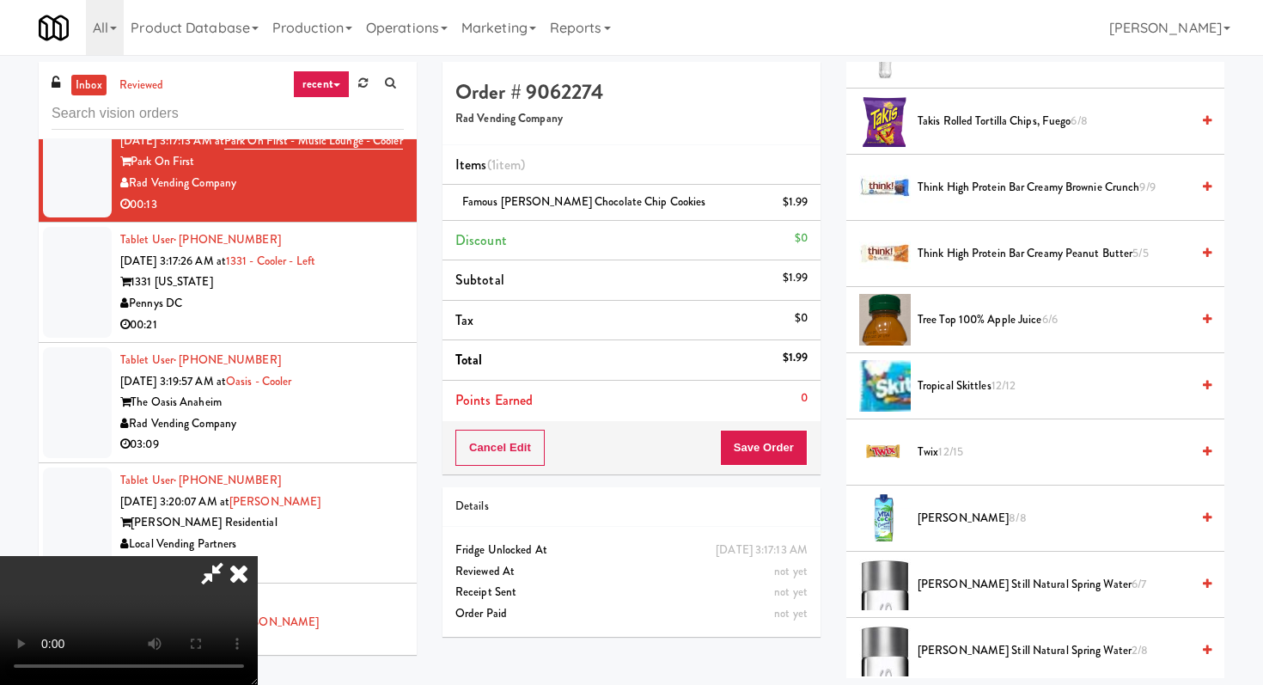
scroll to position [2007, 0]
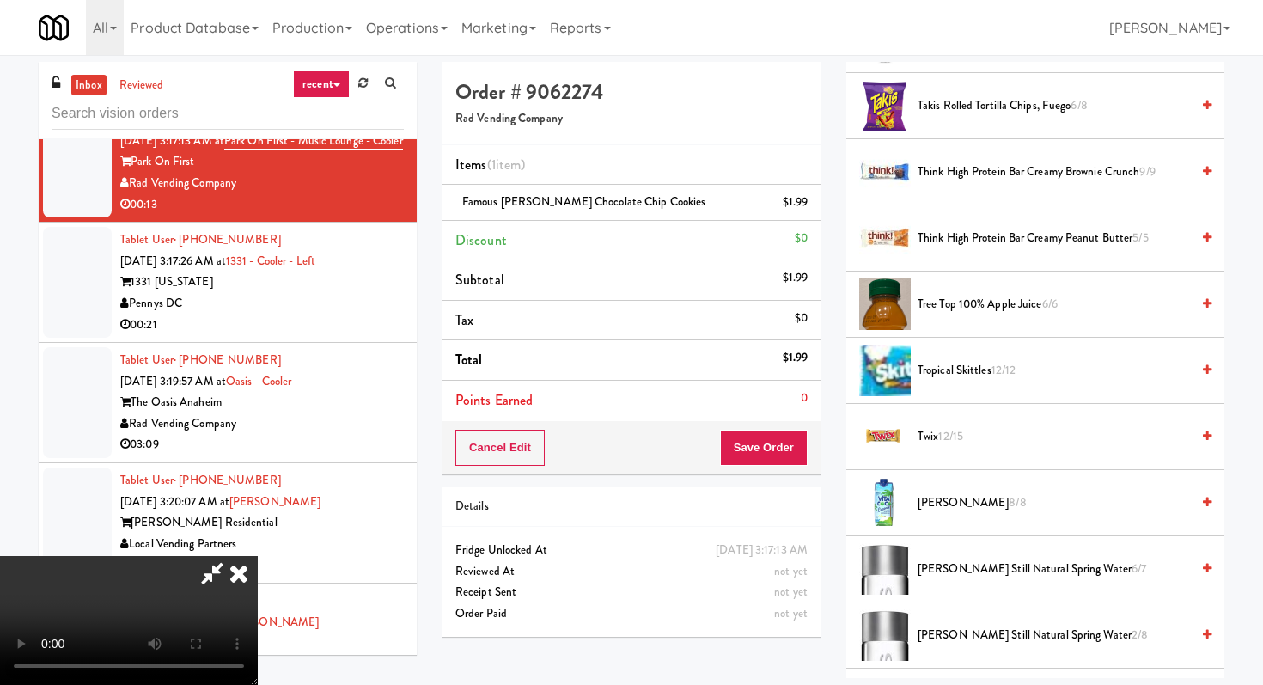
click at [948, 574] on span "VOSS Still Natural Spring Water 6/7" at bounding box center [1054, 568] width 272 height 21
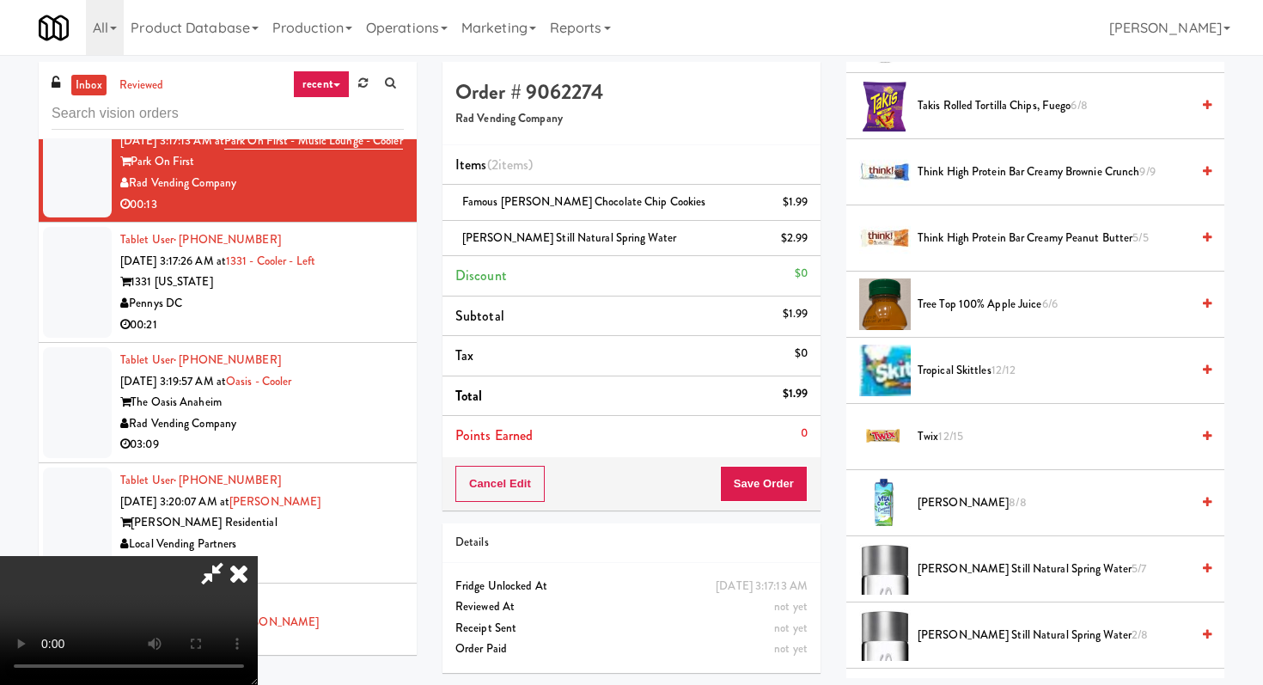
click at [948, 574] on span "VOSS Still Natural Spring Water 5/7" at bounding box center [1054, 568] width 272 height 21
click at [948, 574] on span "VOSS Still Natural Spring Water 4/7" at bounding box center [1054, 568] width 272 height 21
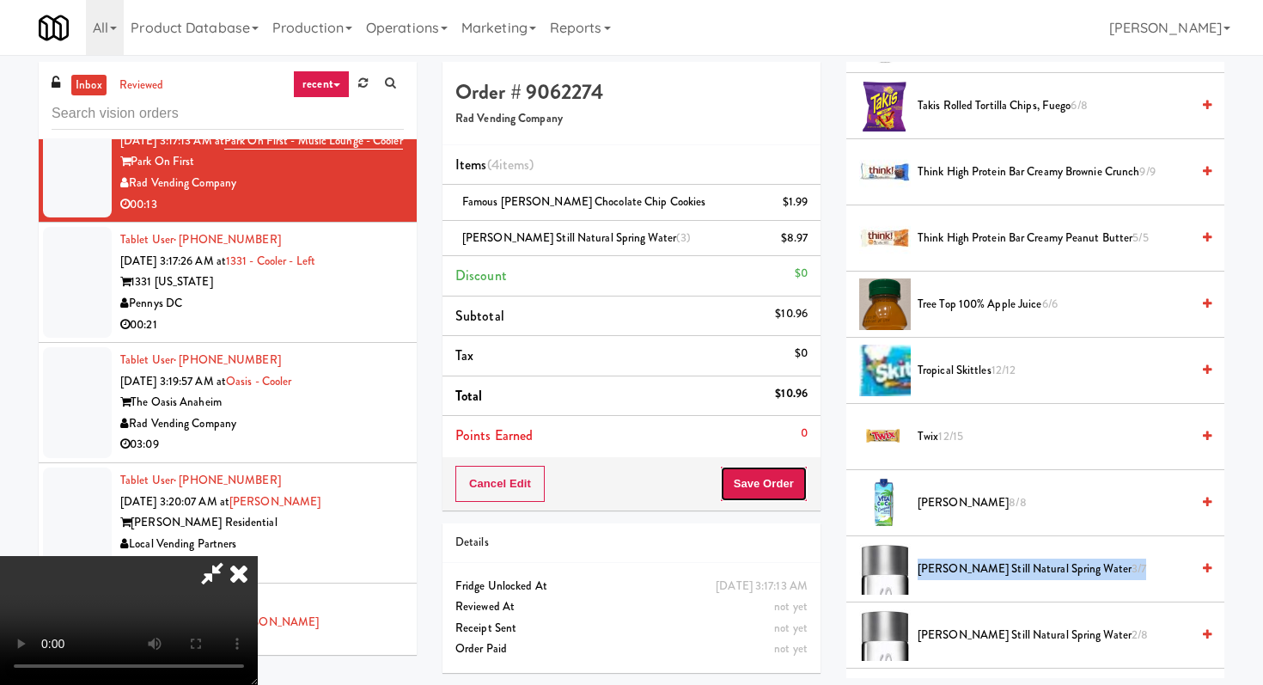
click at [783, 478] on button "Save Order" at bounding box center [764, 484] width 88 height 36
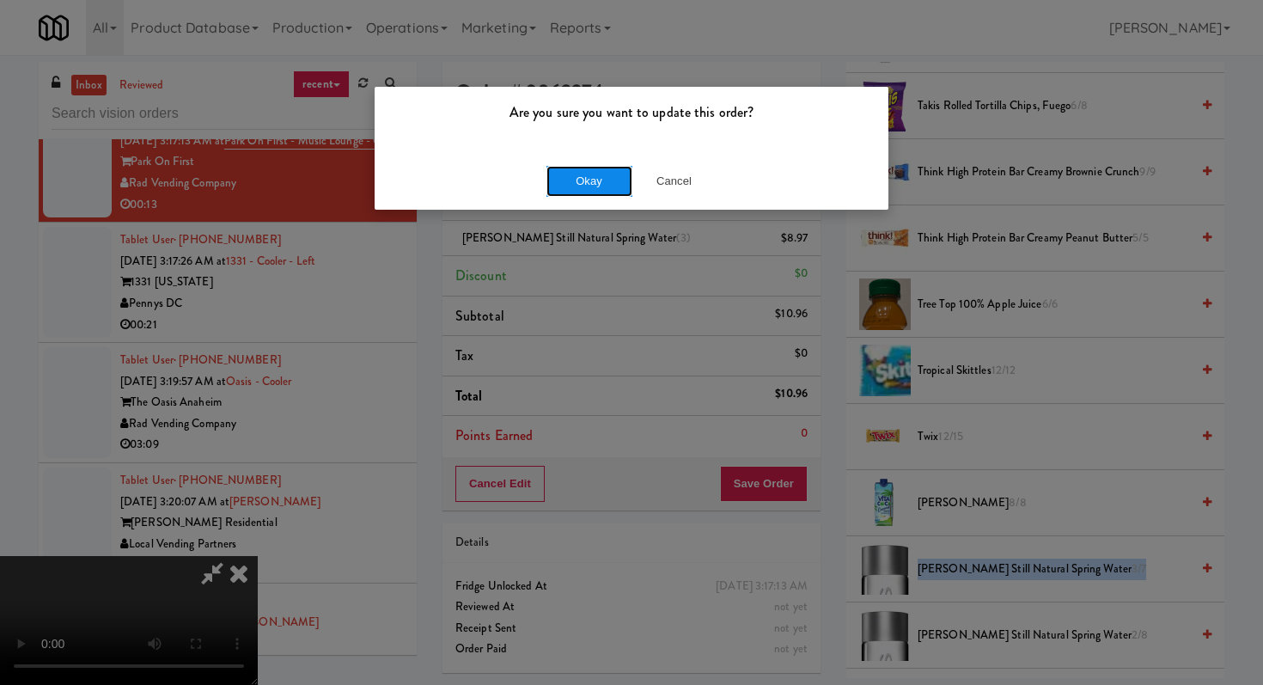
click at [597, 169] on button "Okay" at bounding box center [589, 181] width 86 height 31
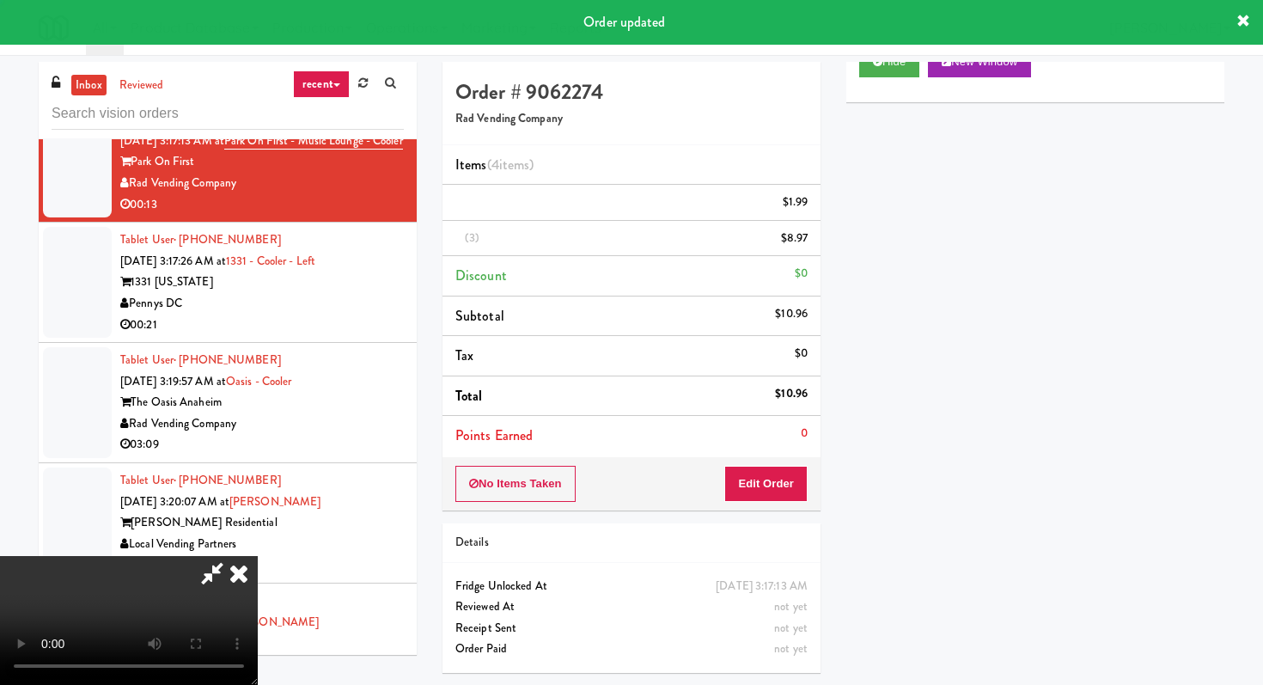
scroll to position [73, 0]
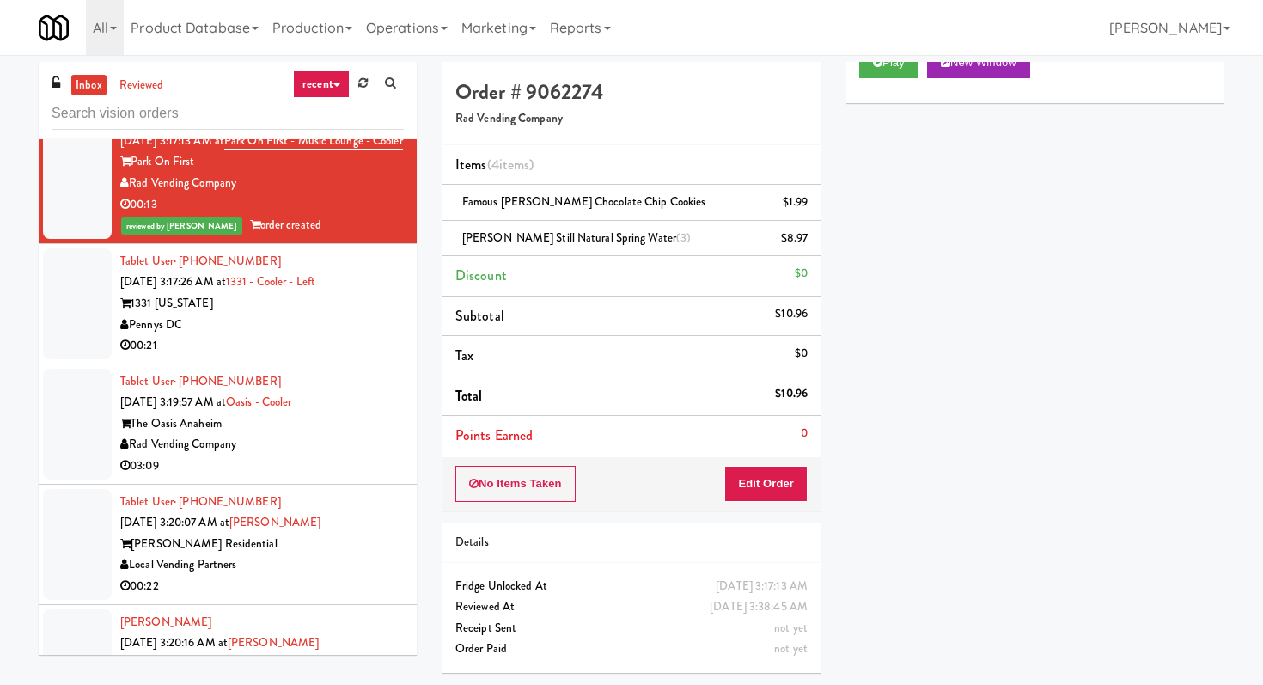
click at [328, 357] on div "00:21" at bounding box center [262, 345] width 284 height 21
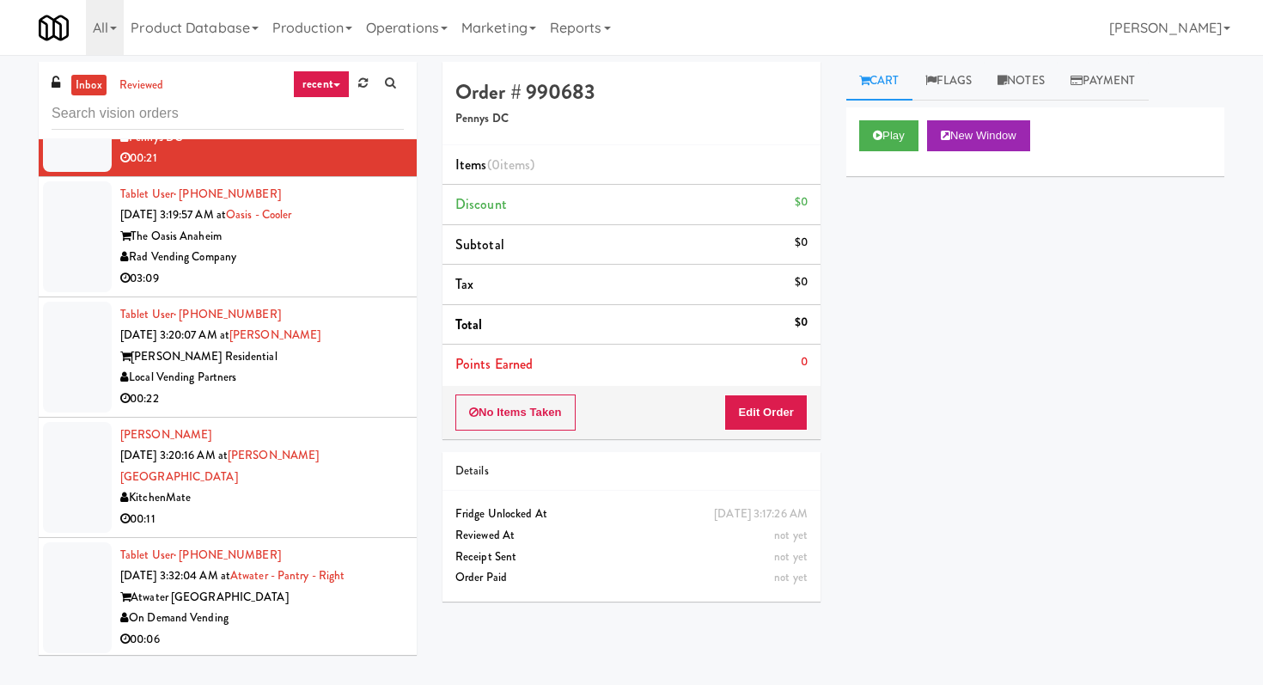
scroll to position [4124, 0]
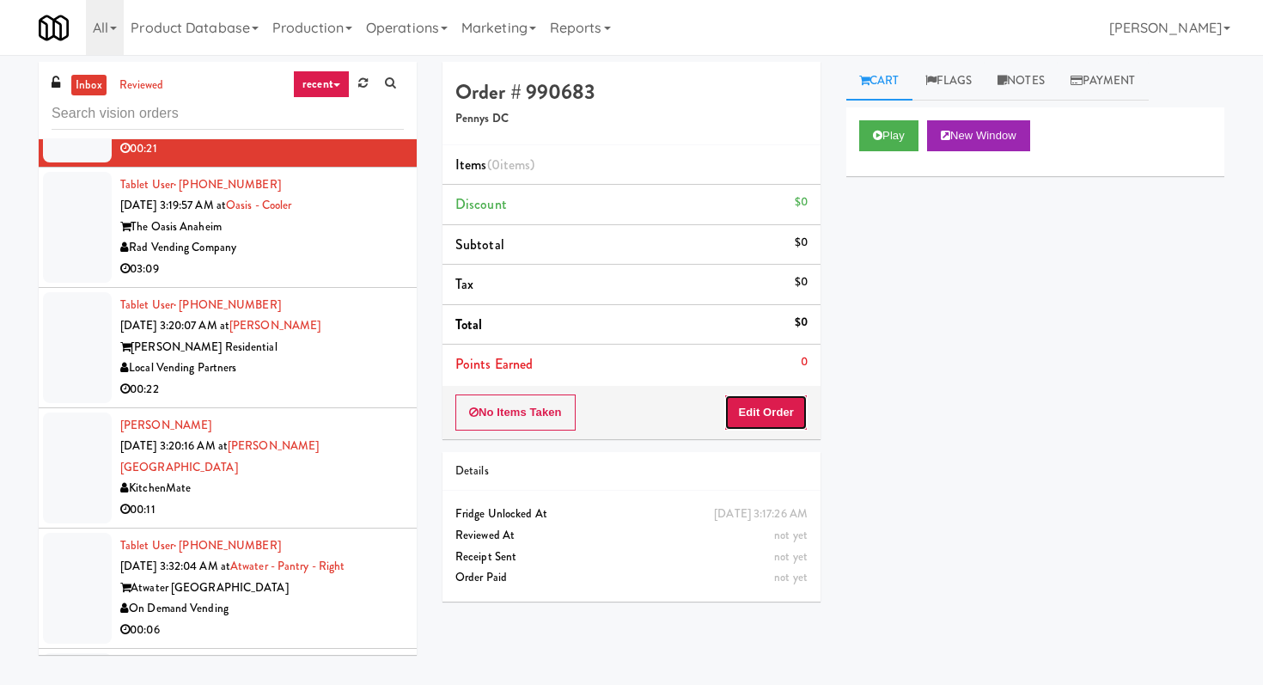
click at [776, 424] on button "Edit Order" at bounding box center [765, 412] width 83 height 36
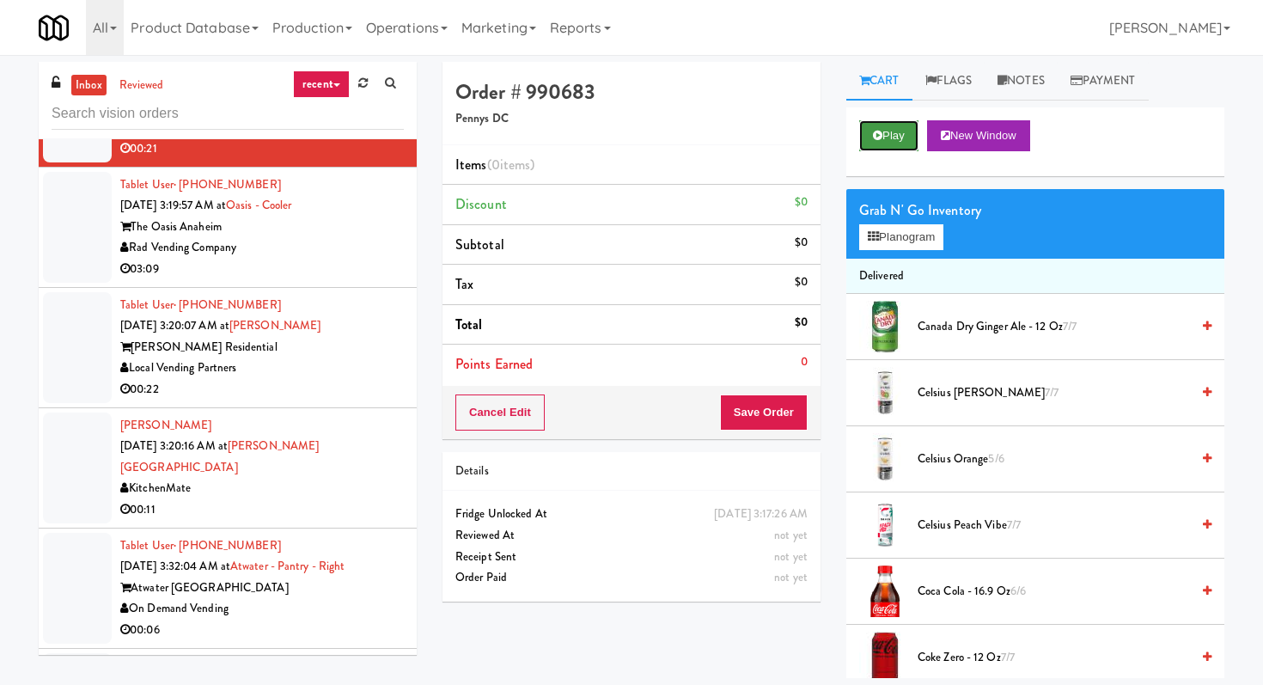
click at [870, 127] on button "Play" at bounding box center [888, 135] width 59 height 31
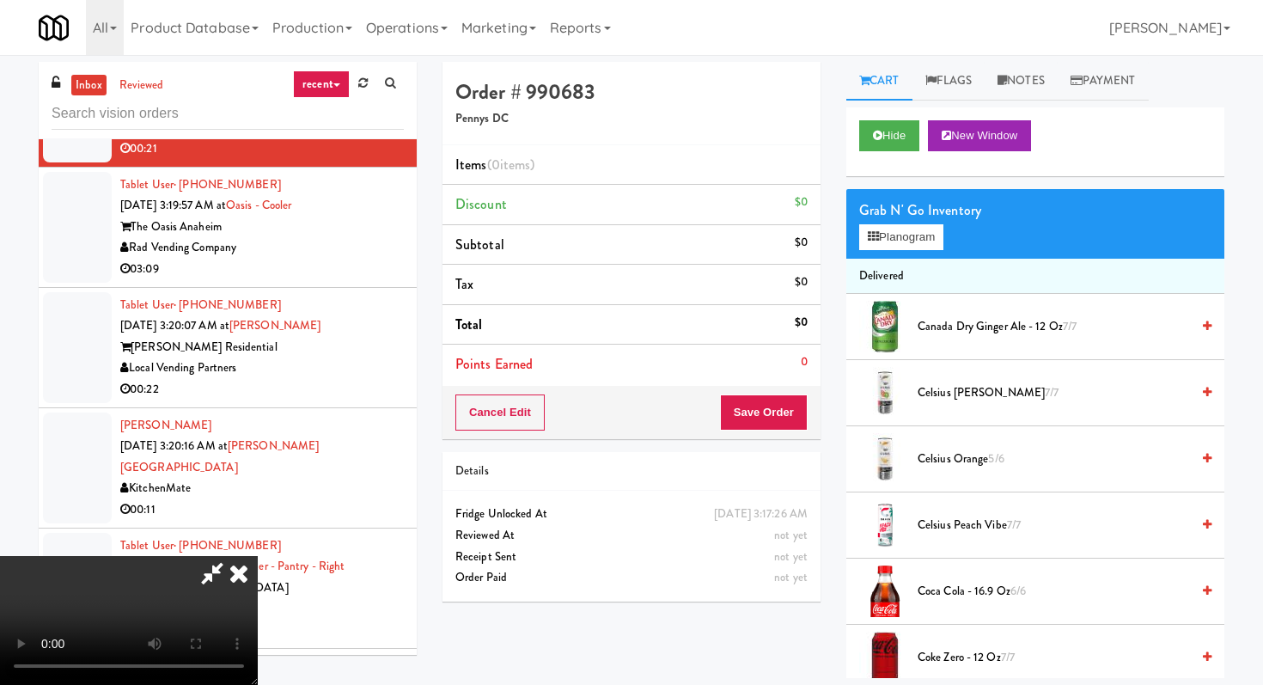
scroll to position [0, 0]
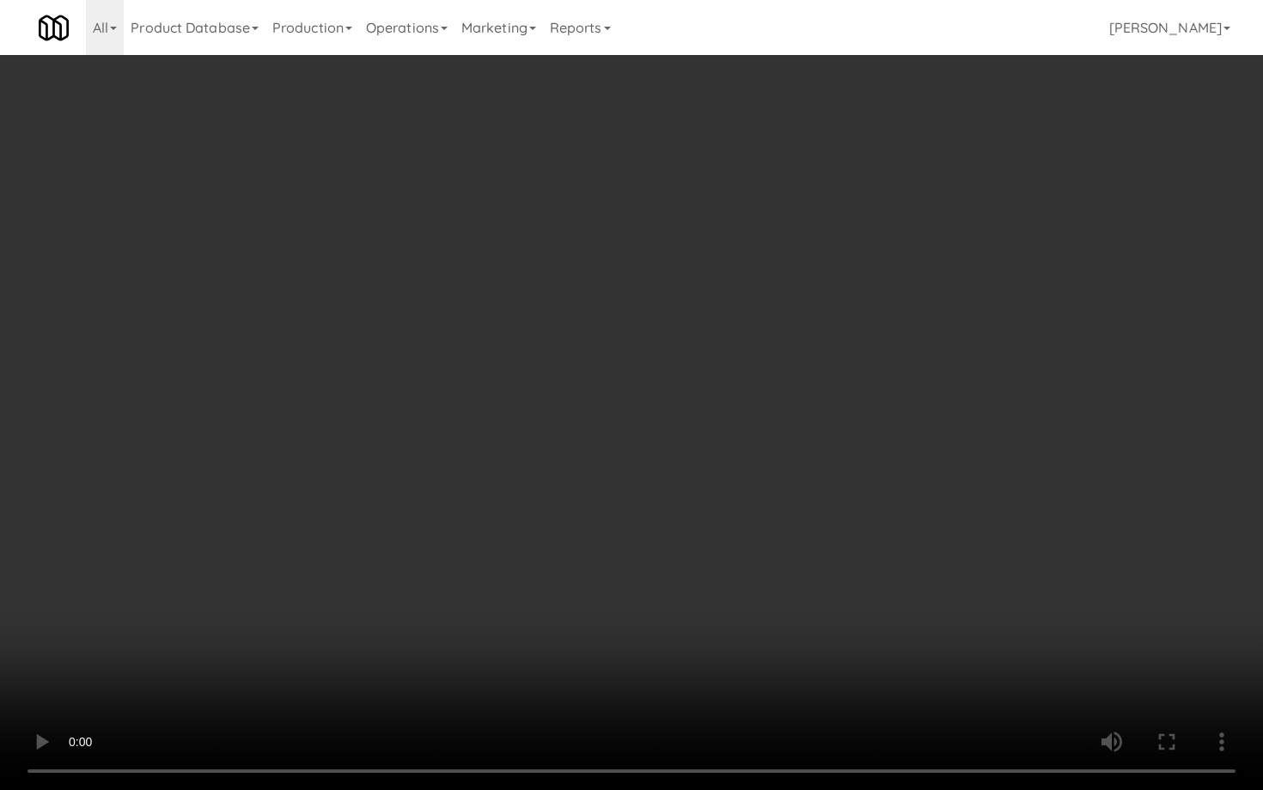
click at [696, 564] on video at bounding box center [631, 395] width 1263 height 790
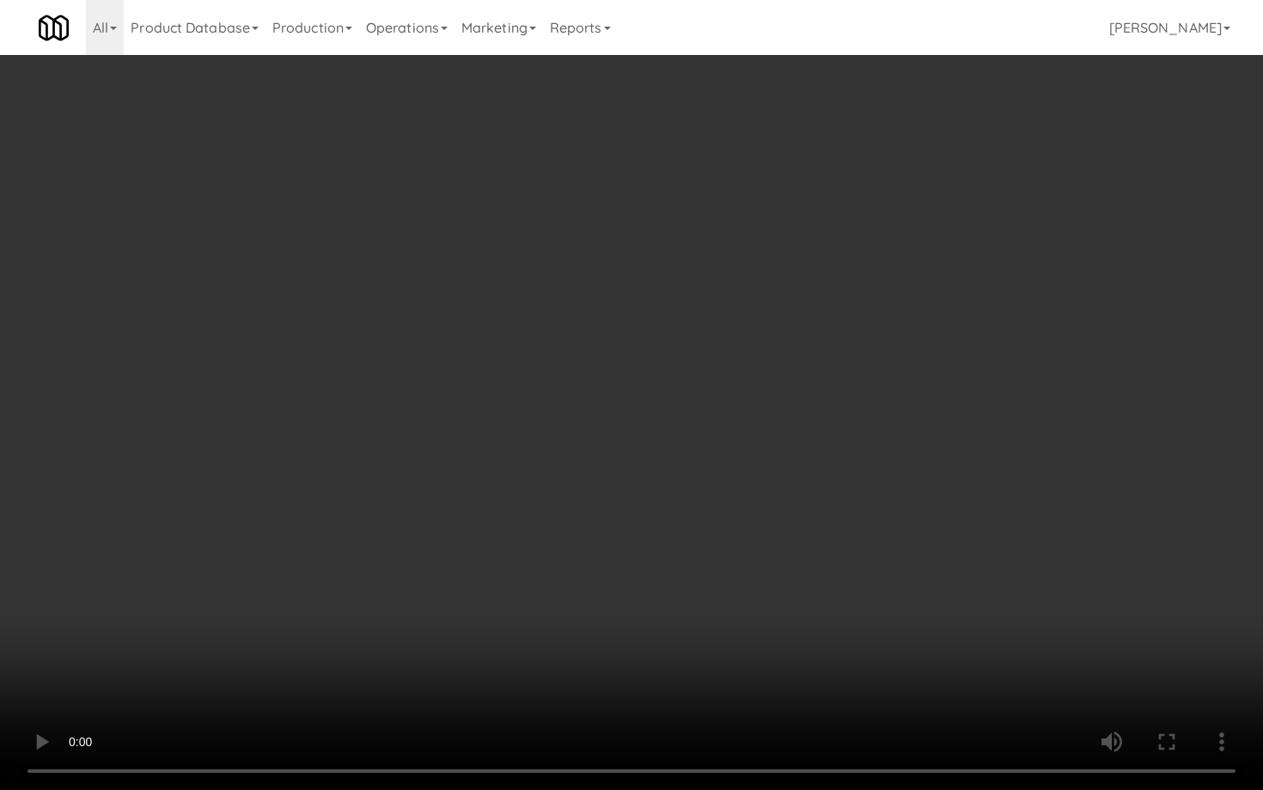
click at [696, 564] on video at bounding box center [631, 395] width 1263 height 790
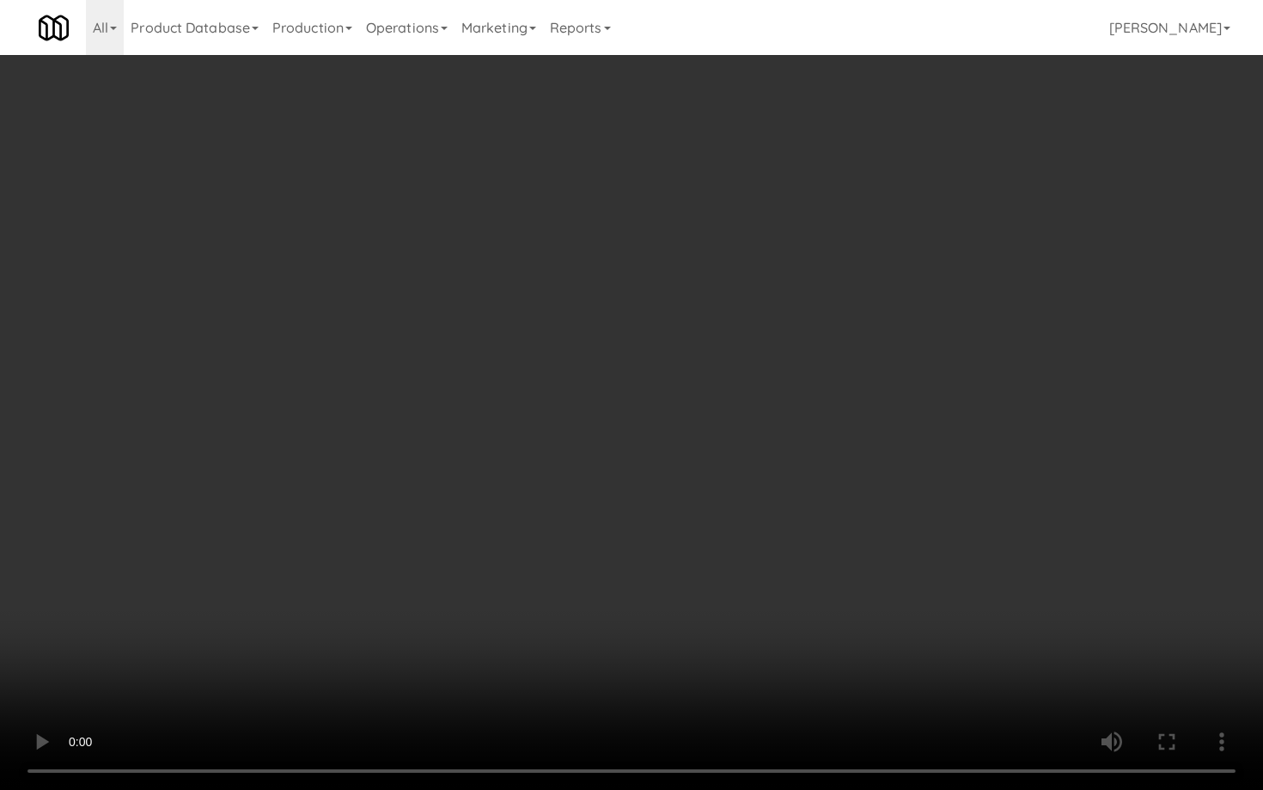
click at [696, 564] on video at bounding box center [631, 395] width 1263 height 790
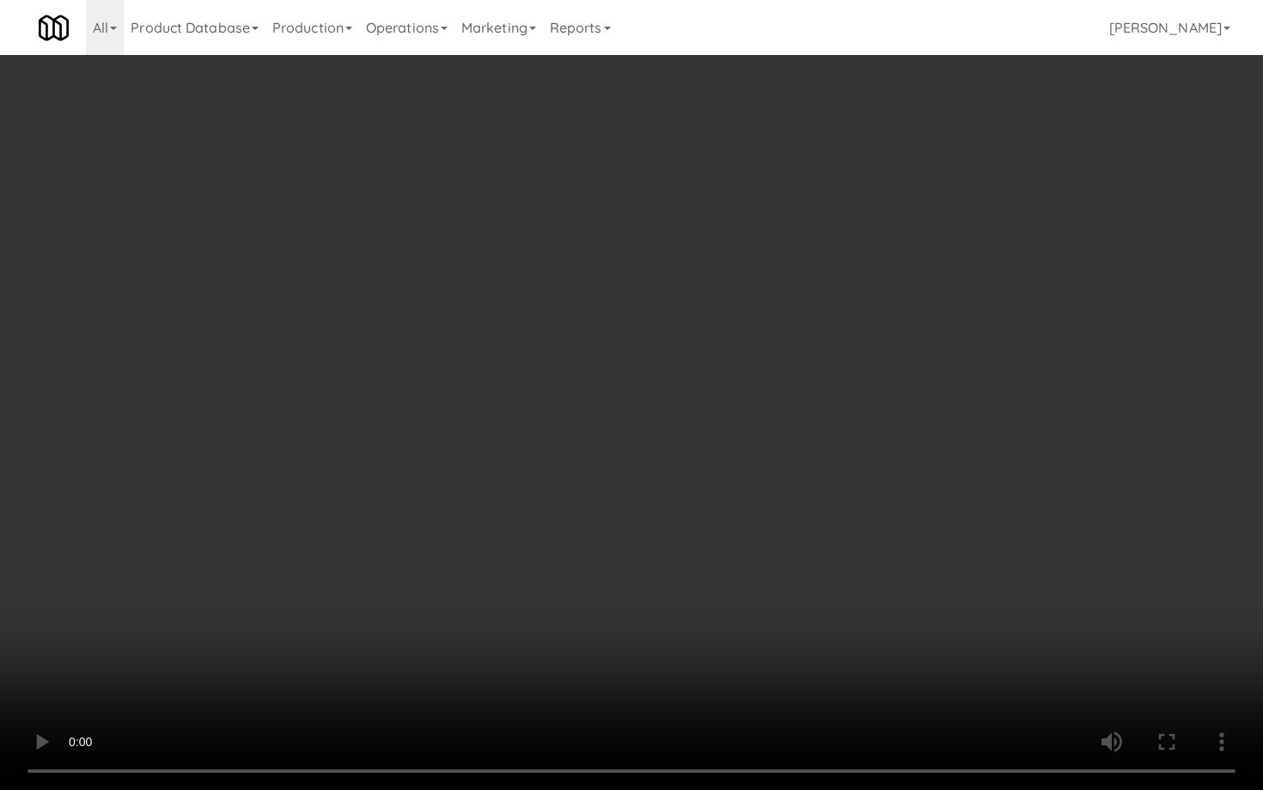
click at [696, 564] on video at bounding box center [631, 395] width 1263 height 790
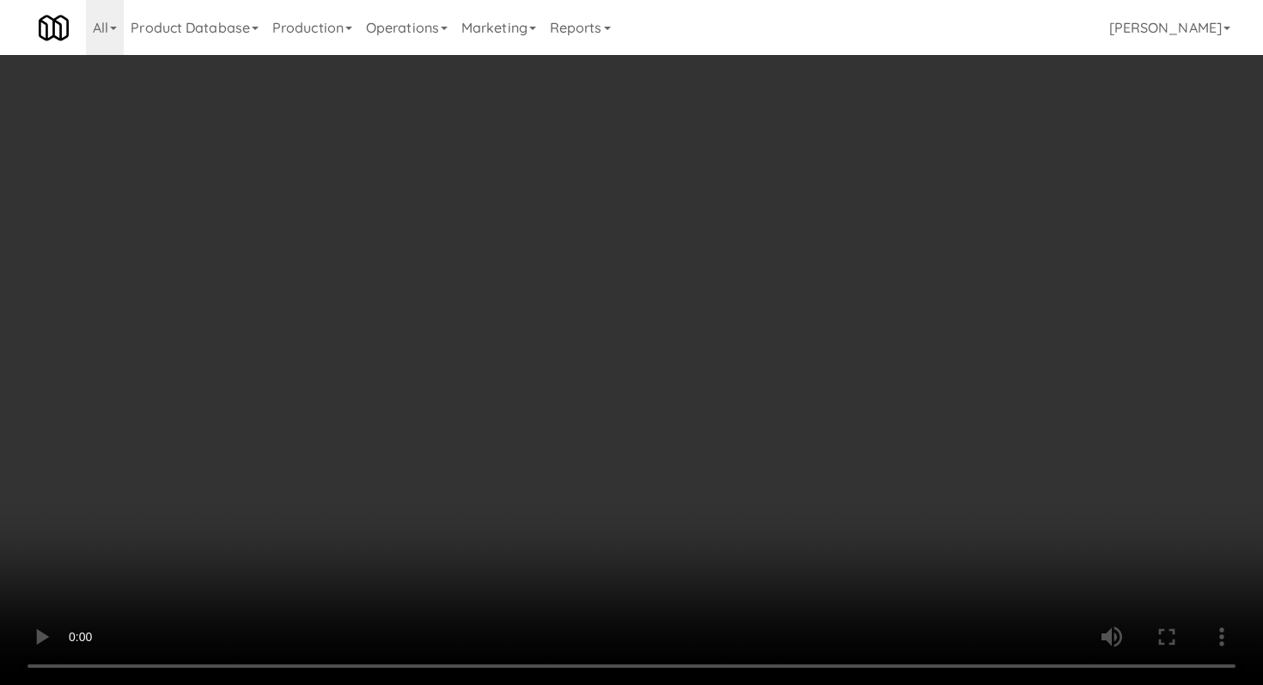
scroll to position [1181, 0]
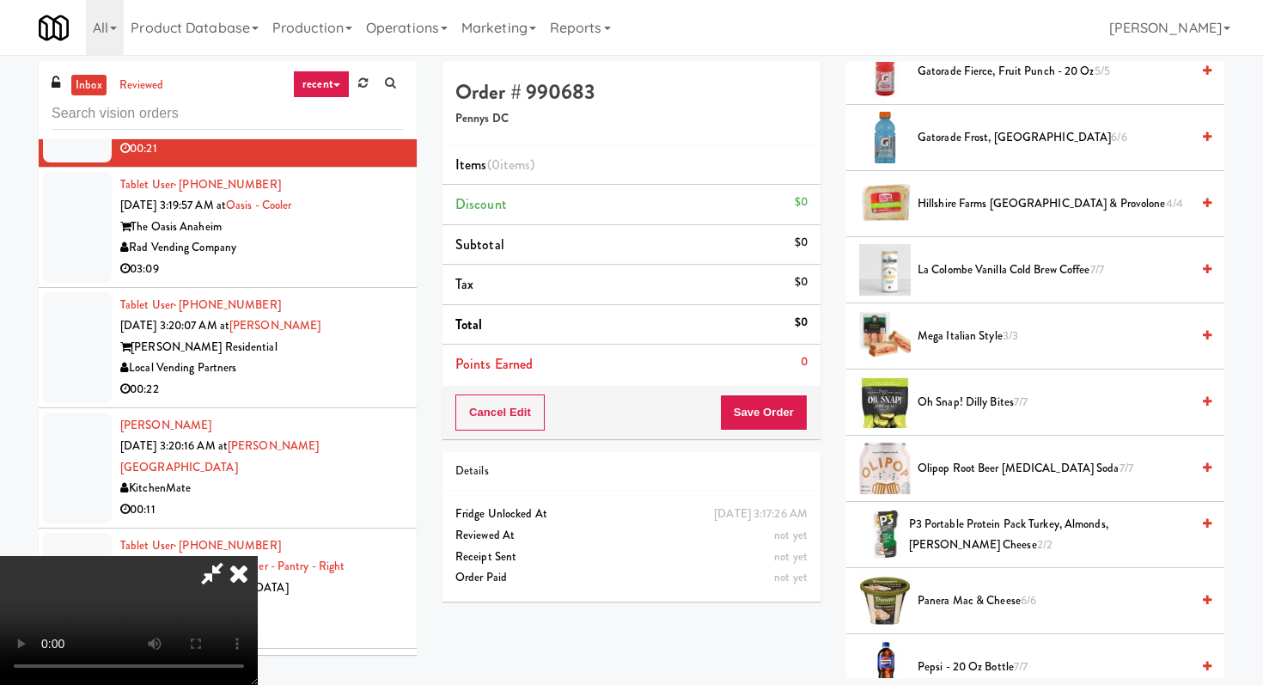
click at [1005, 213] on span "Hillshire Farms Turkey & Provolone 4/4" at bounding box center [1054, 203] width 272 height 21
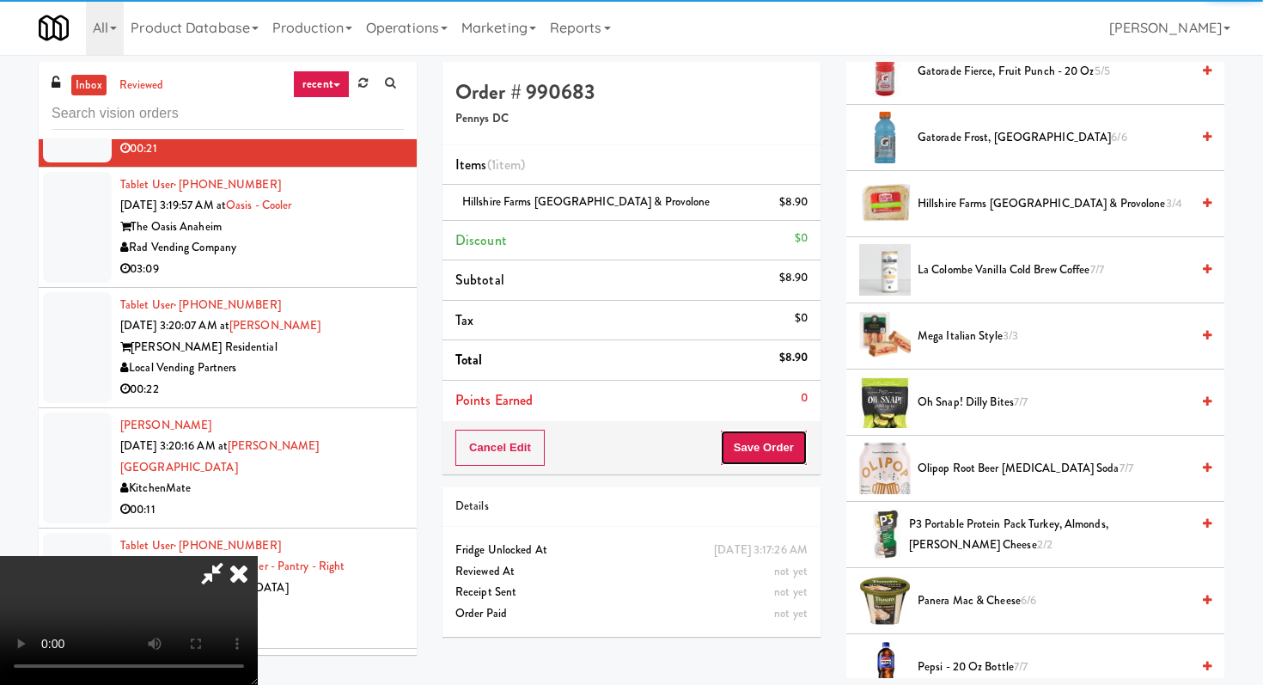
click at [784, 451] on button "Save Order" at bounding box center [764, 448] width 88 height 36
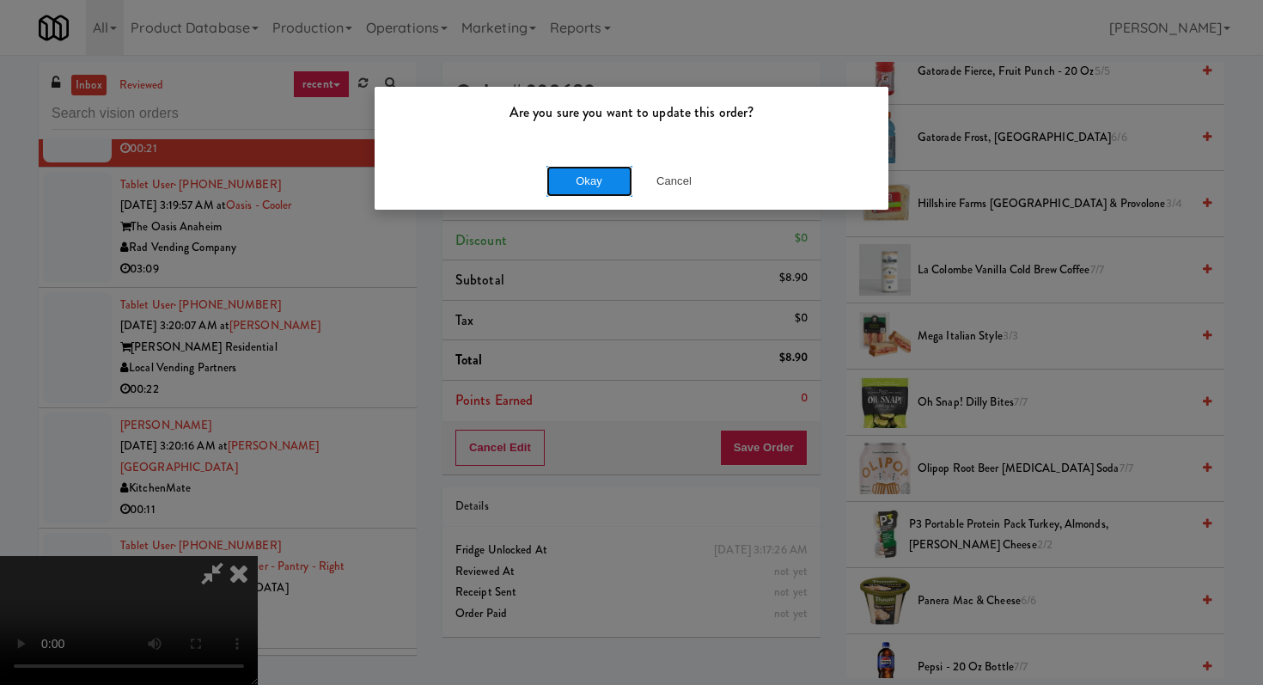
click at [599, 194] on button "Okay" at bounding box center [589, 181] width 86 height 31
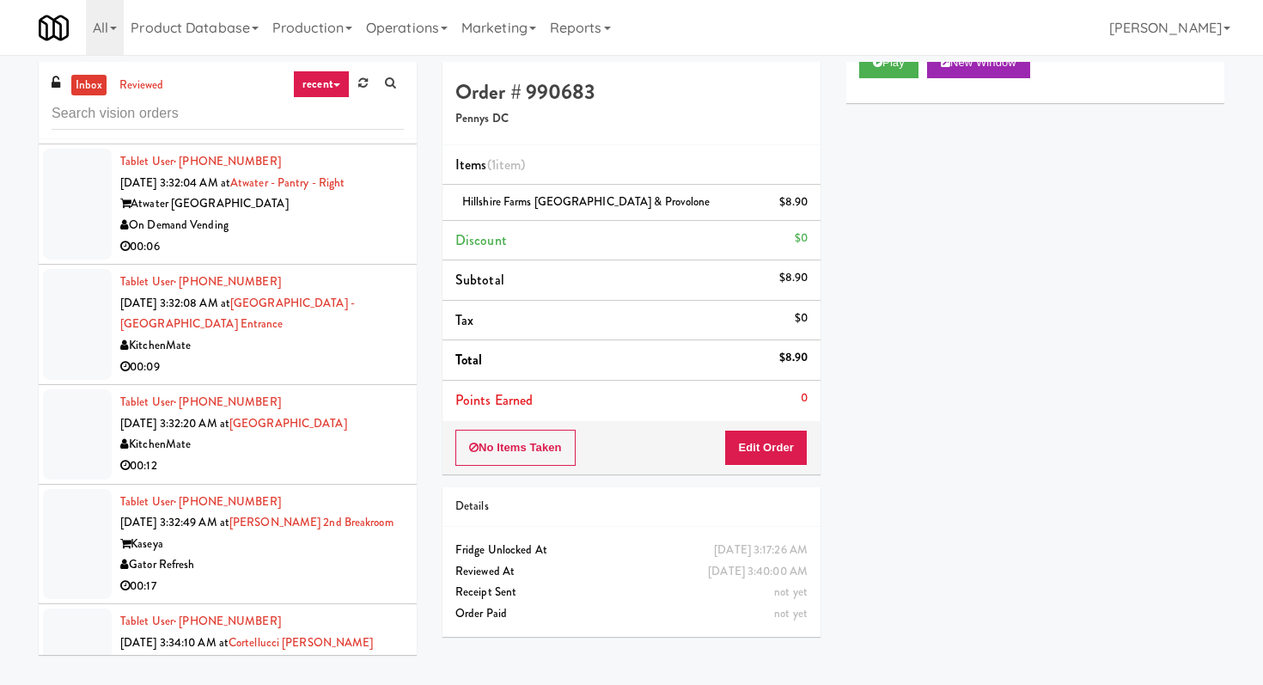
scroll to position [4533, 0]
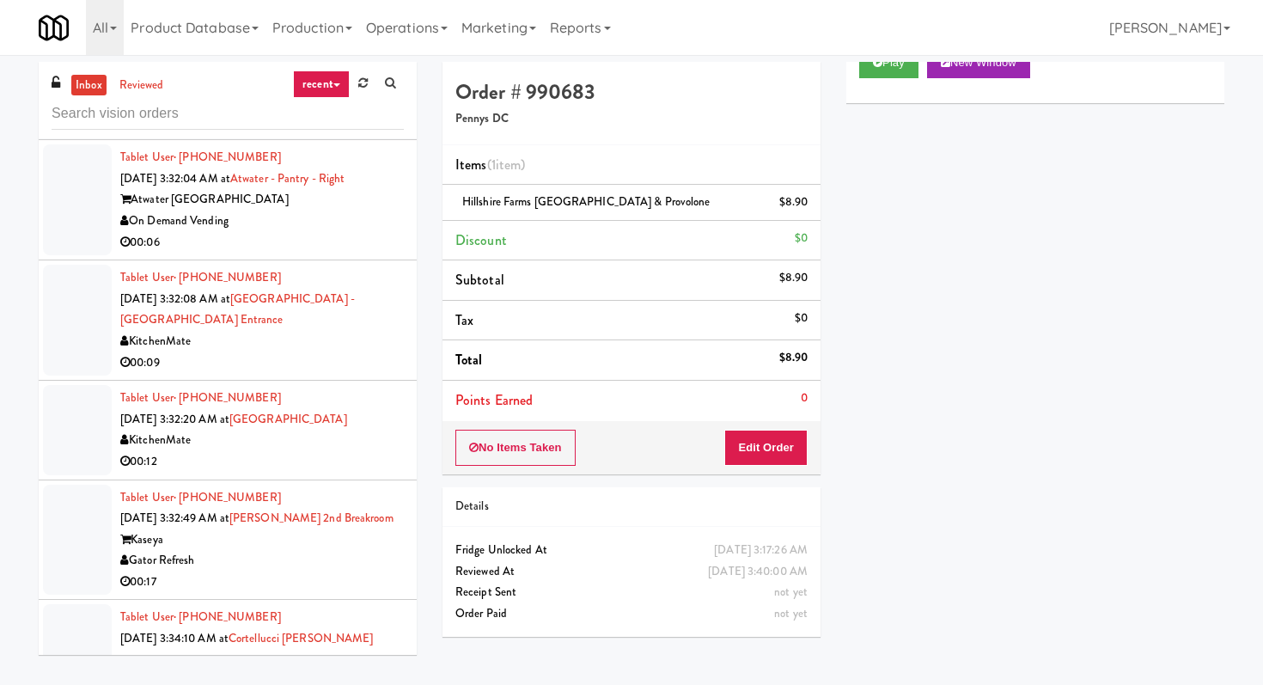
click at [290, 253] on div "00:06" at bounding box center [262, 242] width 284 height 21
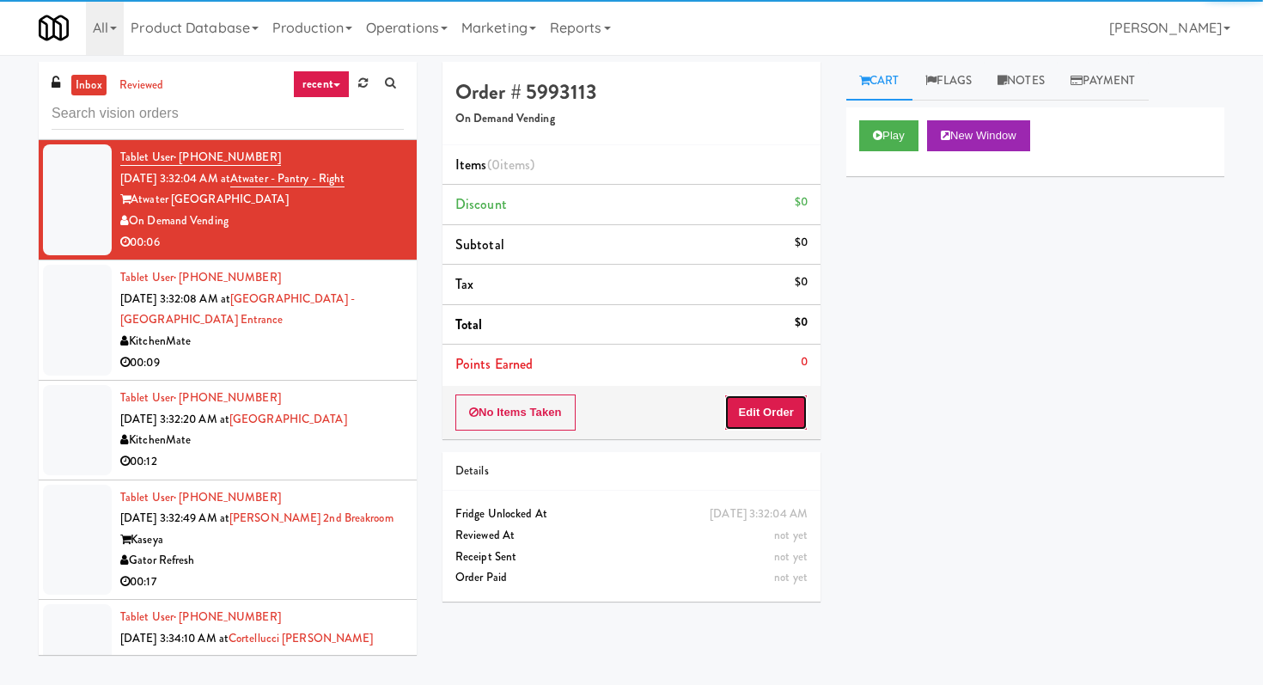
click at [724, 405] on button "Edit Order" at bounding box center [765, 412] width 83 height 36
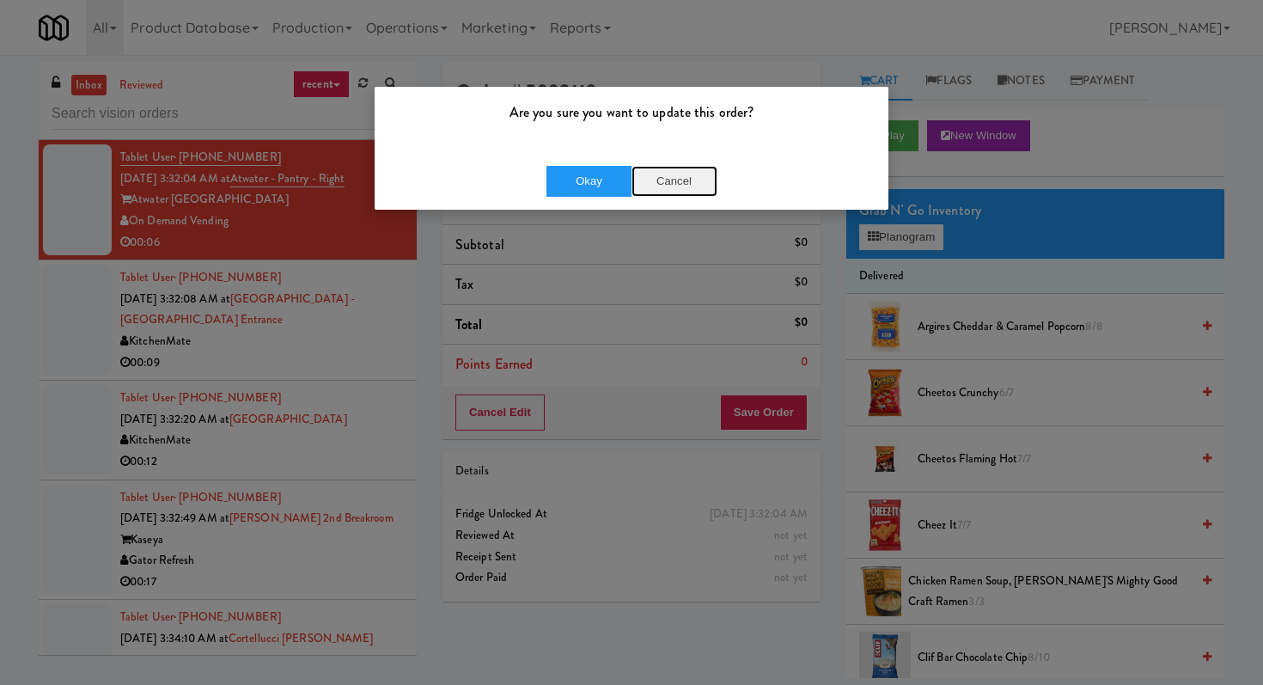
click at [702, 185] on button "Cancel" at bounding box center [674, 181] width 86 height 31
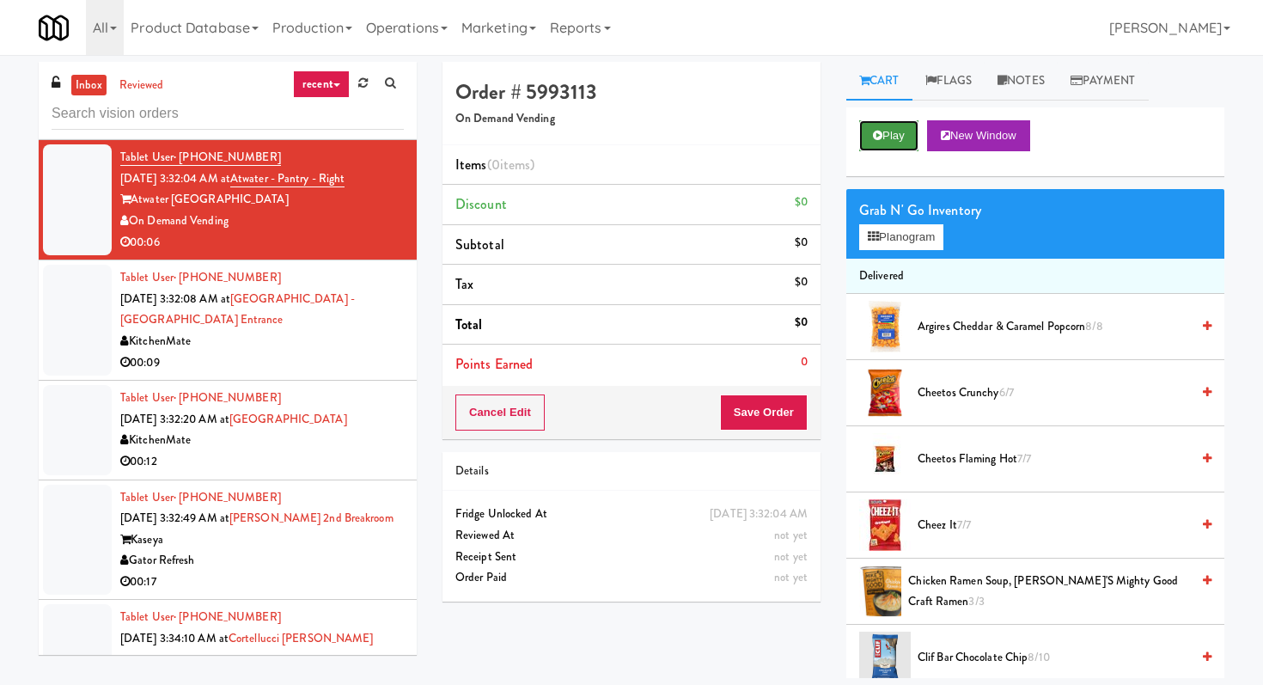
click at [876, 142] on button "Play" at bounding box center [888, 135] width 59 height 31
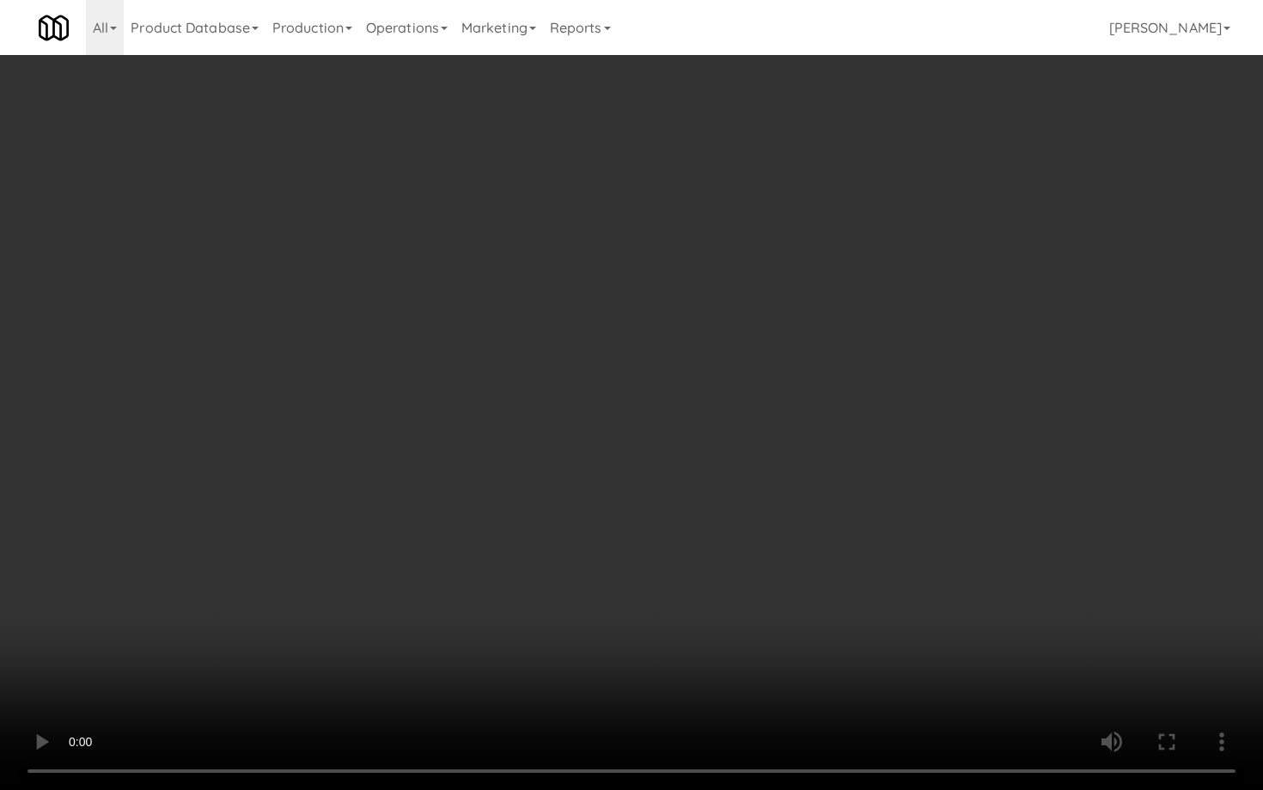
click at [1162, 684] on video at bounding box center [631, 395] width 1263 height 790
click at [798, 588] on video at bounding box center [631, 395] width 1263 height 790
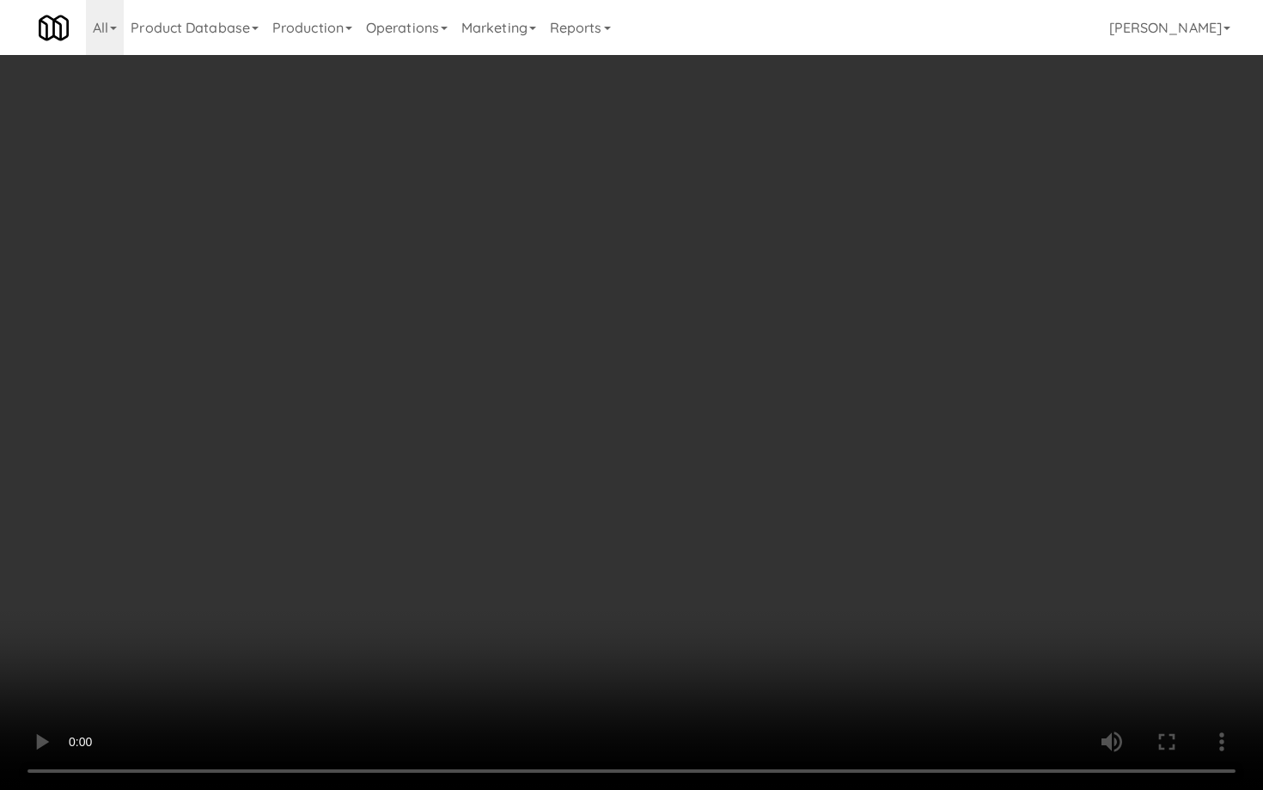
click at [798, 588] on video at bounding box center [631, 395] width 1263 height 790
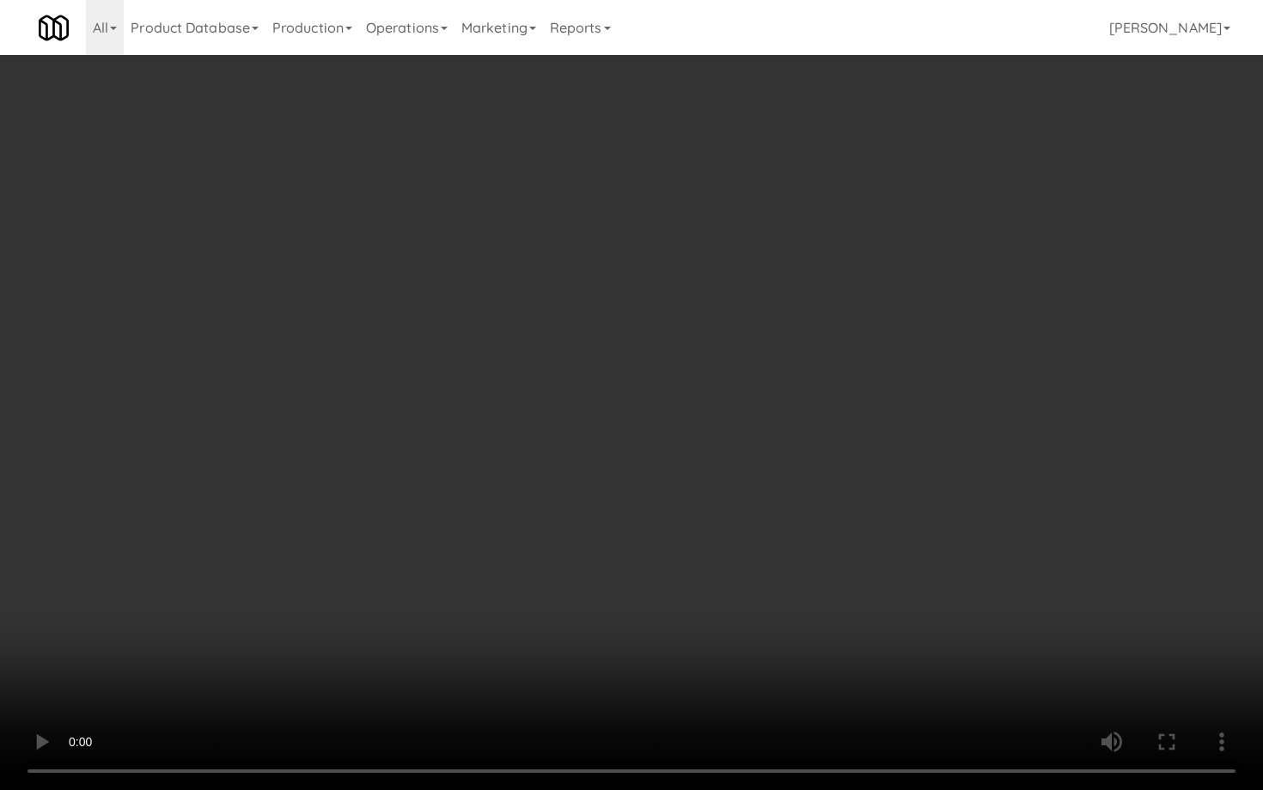
click at [798, 588] on video at bounding box center [631, 395] width 1263 height 790
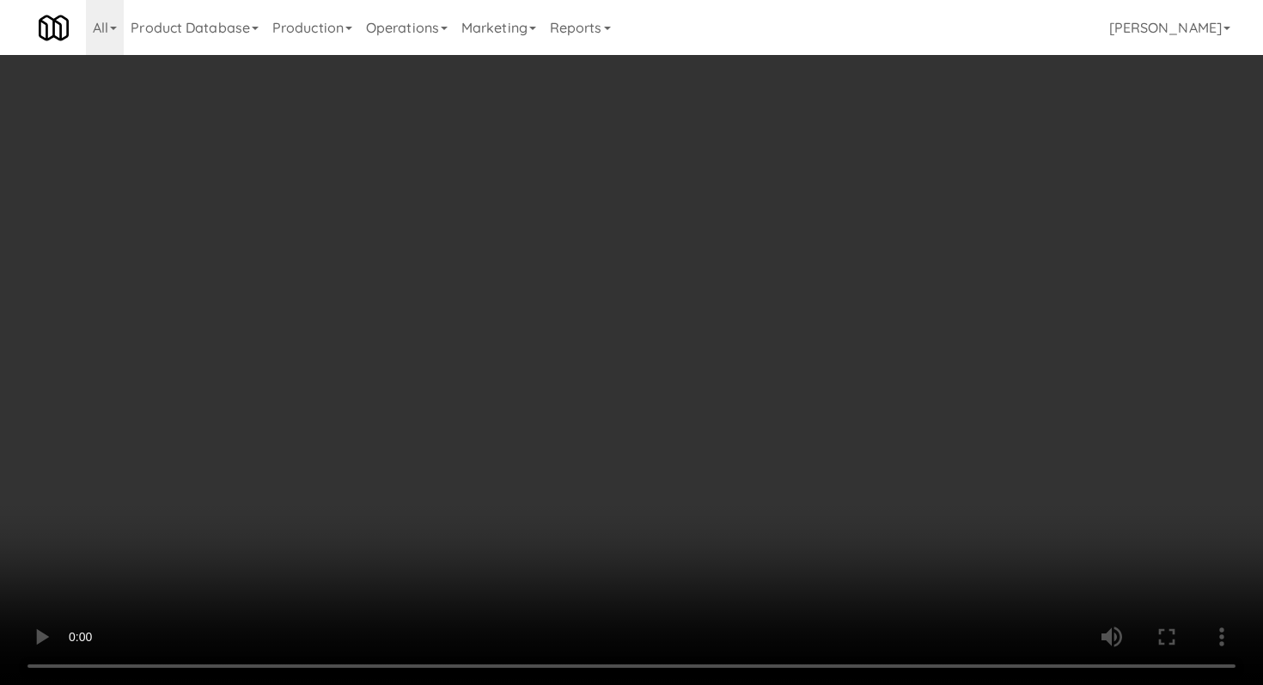
scroll to position [1446, 0]
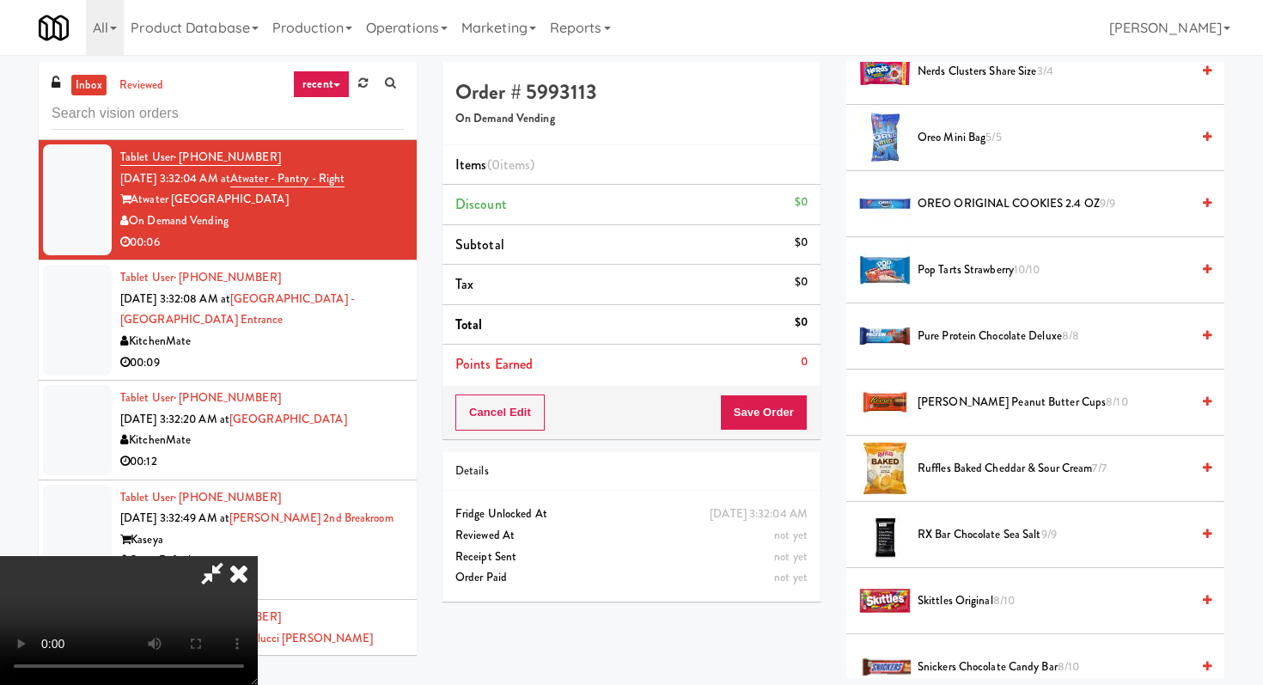
click at [967, 272] on span "Pop Tarts Strawberry 10/10" at bounding box center [1054, 269] width 272 height 21
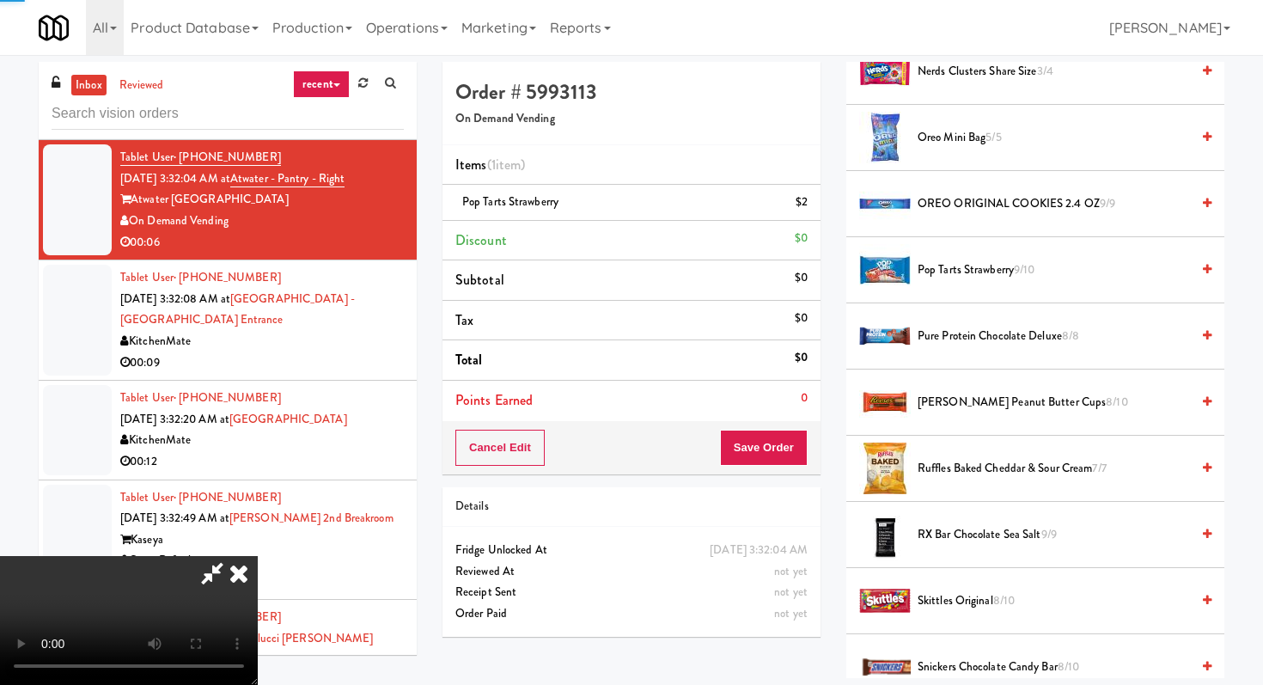
click at [967, 272] on span "Pop Tarts Strawberry 9/10" at bounding box center [1054, 269] width 272 height 21
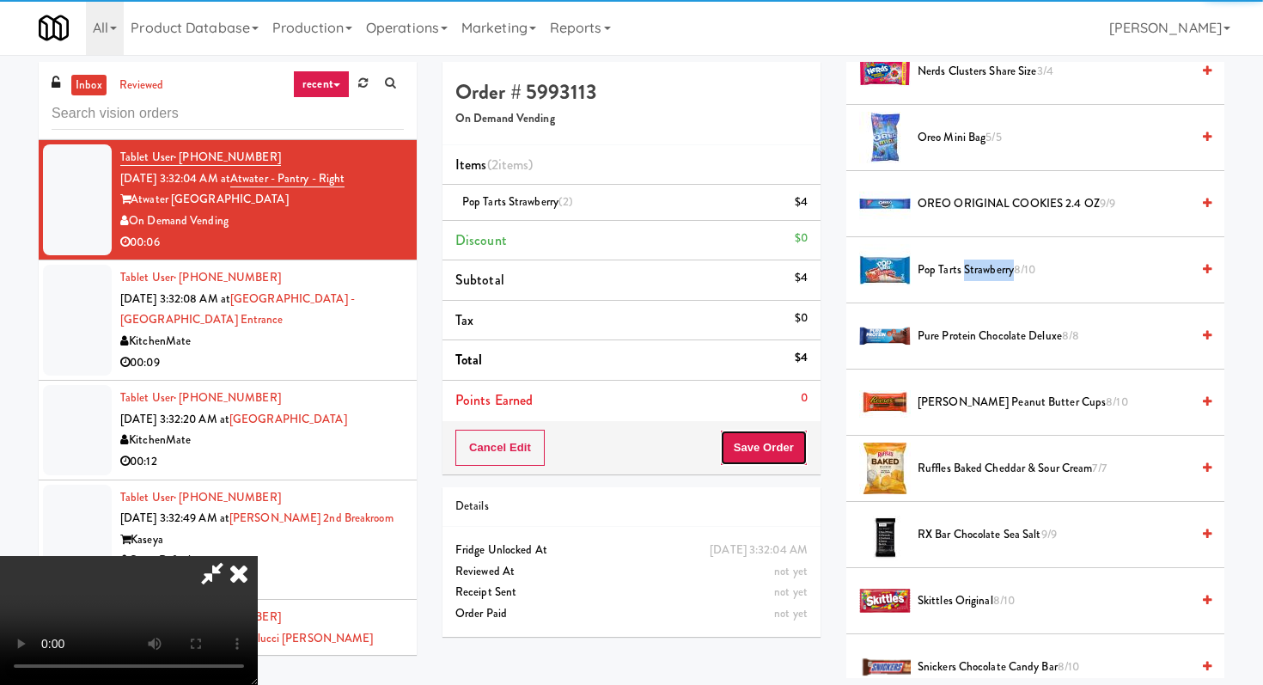
click at [806, 435] on button "Save Order" at bounding box center [764, 448] width 88 height 36
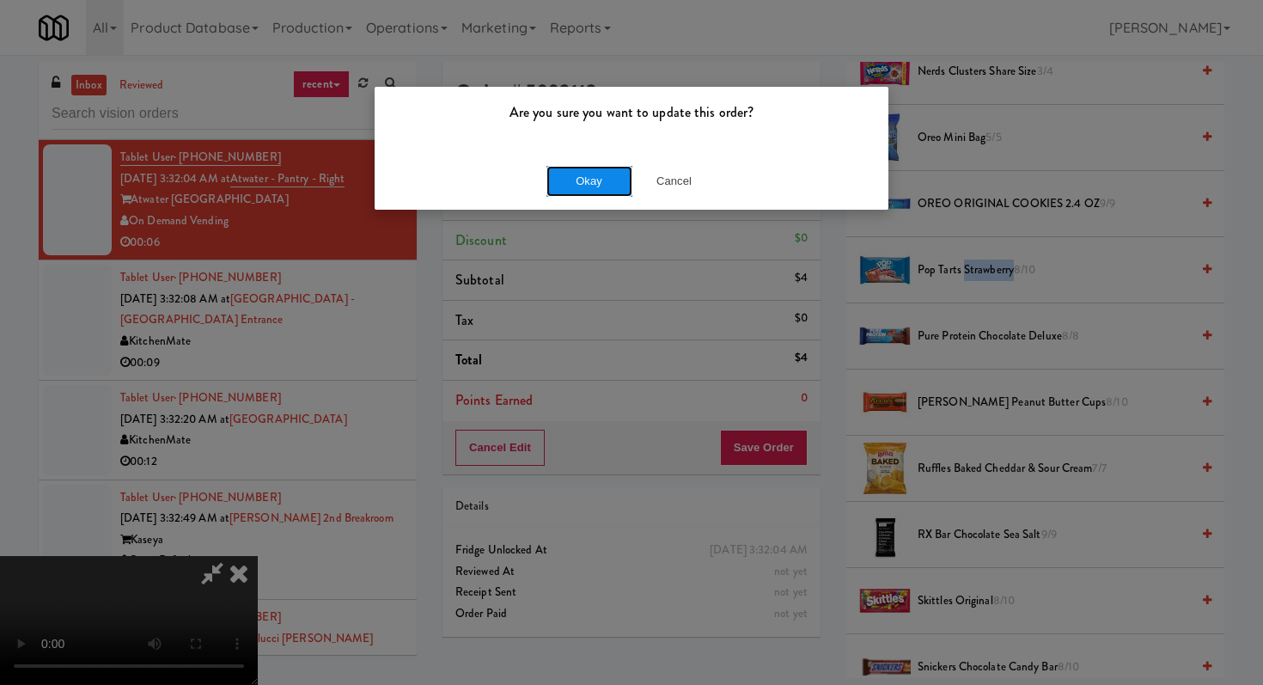
click at [589, 169] on button "Okay" at bounding box center [589, 181] width 86 height 31
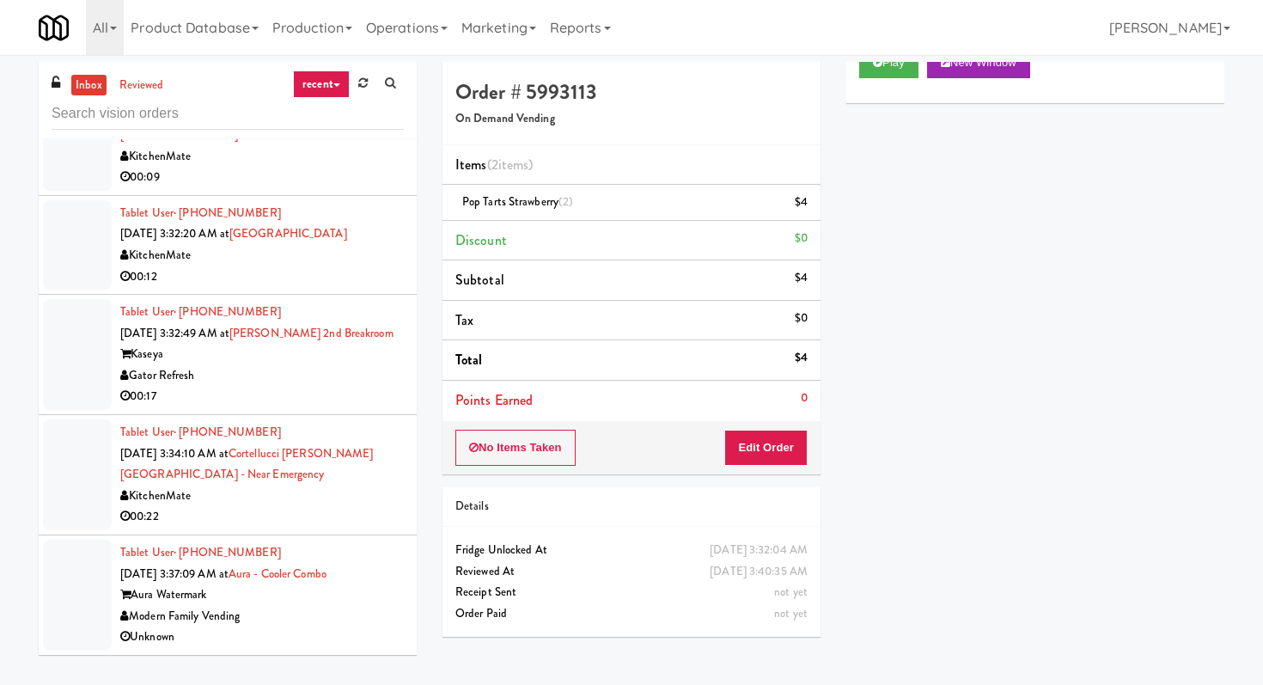
scroll to position [4849, 0]
click at [352, 386] on div "00:17" at bounding box center [262, 396] width 284 height 21
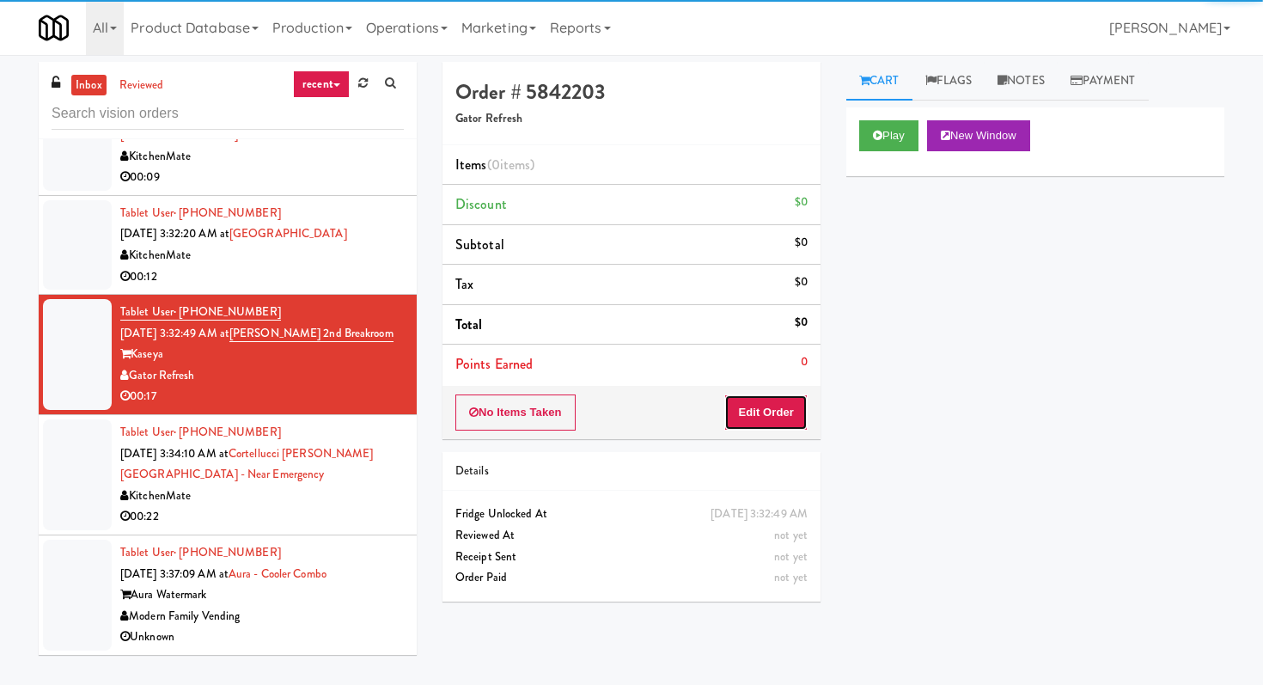
click at [742, 420] on button "Edit Order" at bounding box center [765, 412] width 83 height 36
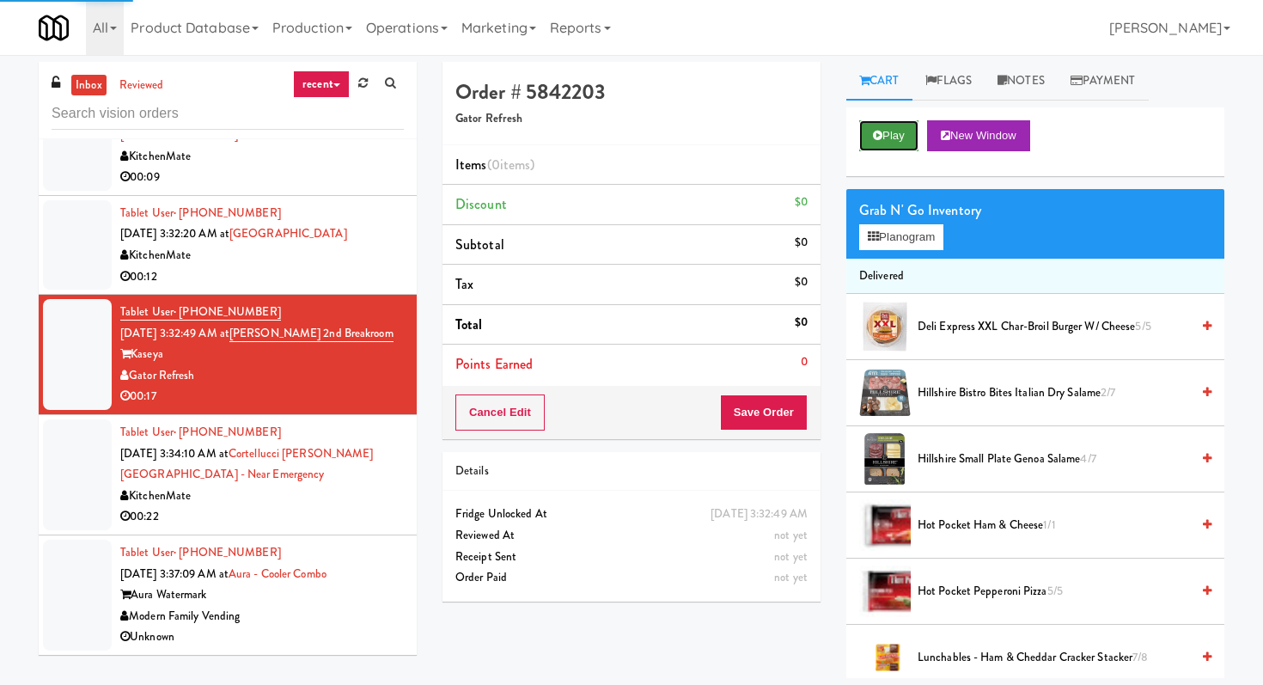
click at [886, 131] on button "Play" at bounding box center [888, 135] width 59 height 31
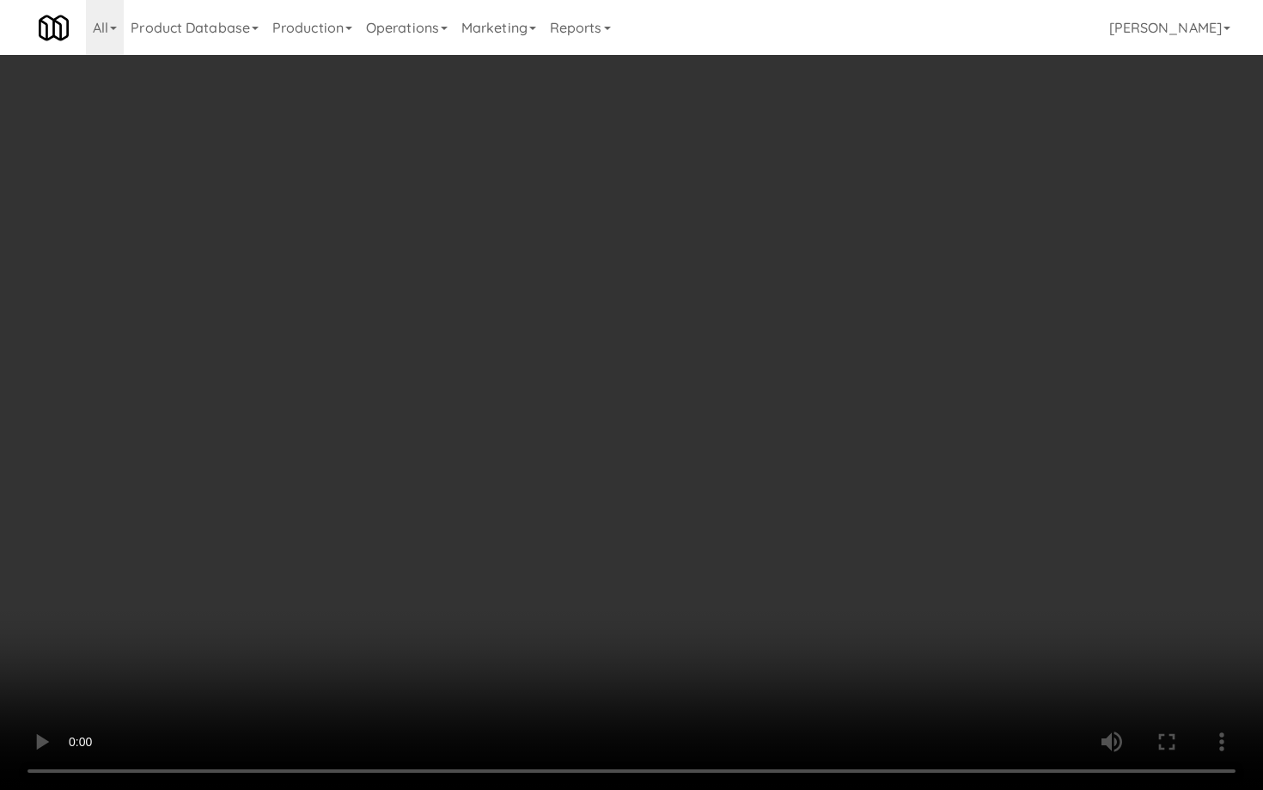
click at [957, 609] on video at bounding box center [631, 395] width 1263 height 790
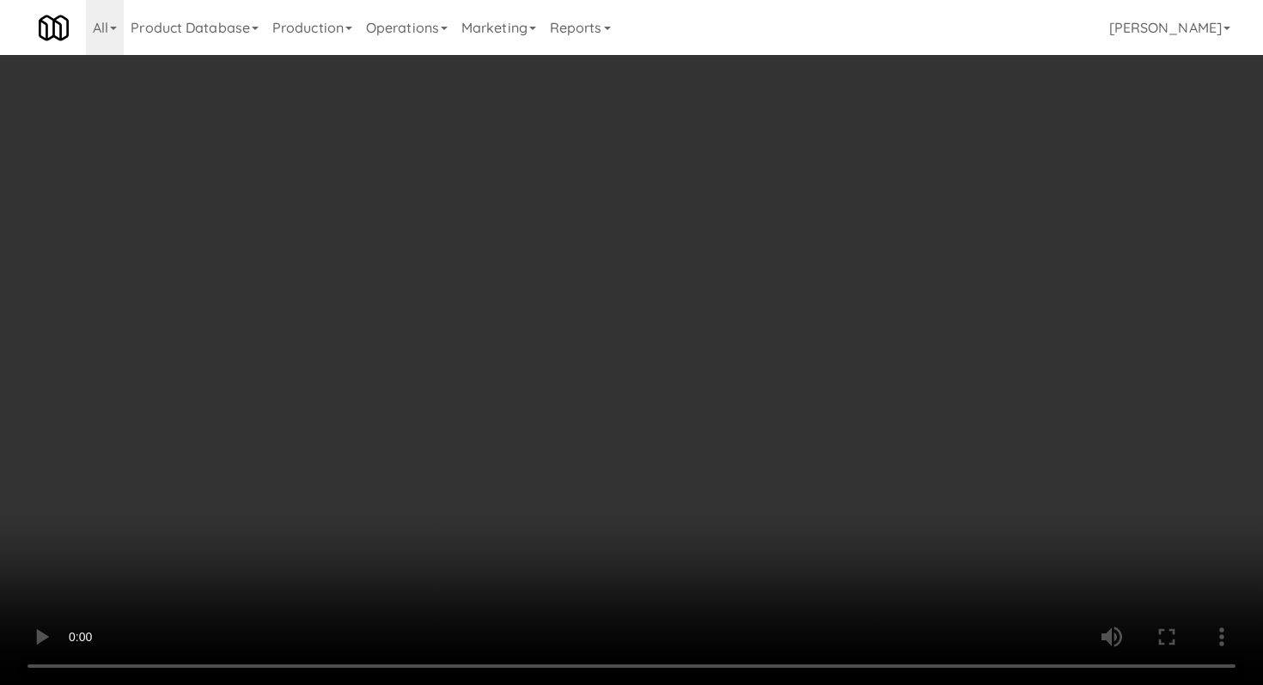
scroll to position [63, 0]
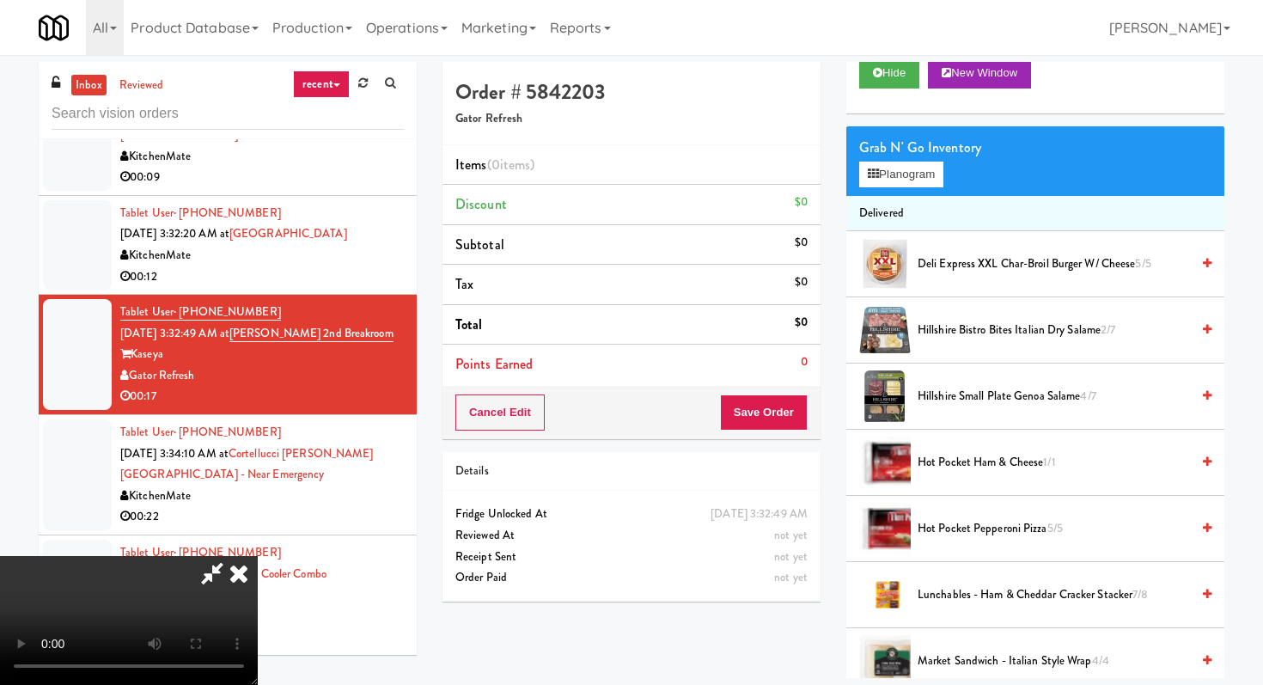
click at [1014, 403] on span "Hillshire Small Plate Genoa Salame 4/7" at bounding box center [1054, 396] width 272 height 21
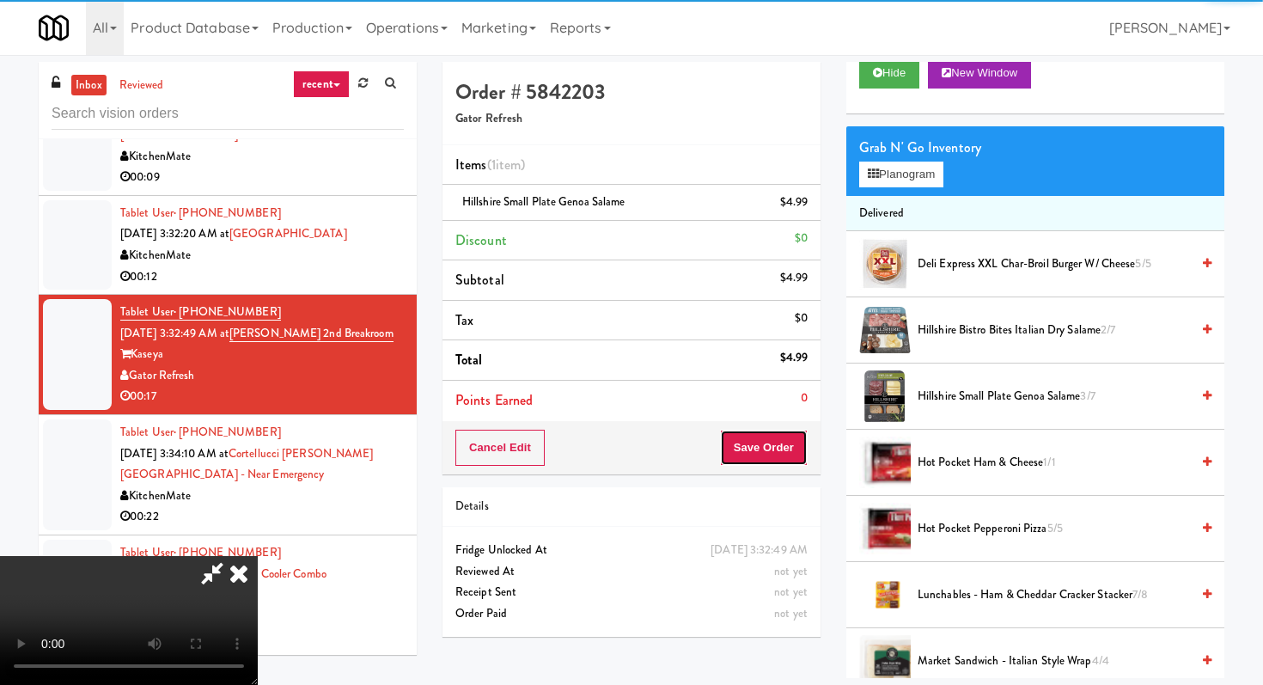
click at [784, 465] on button "Save Order" at bounding box center [764, 448] width 88 height 36
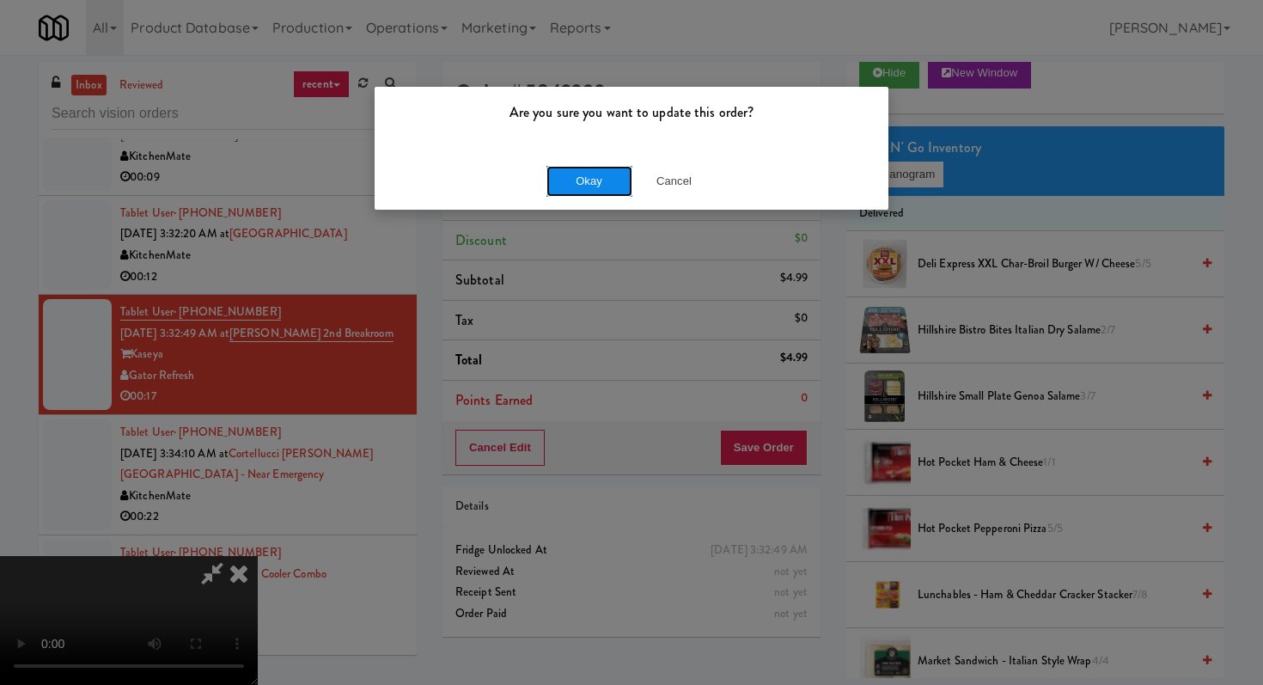
click at [579, 171] on button "Okay" at bounding box center [589, 181] width 86 height 31
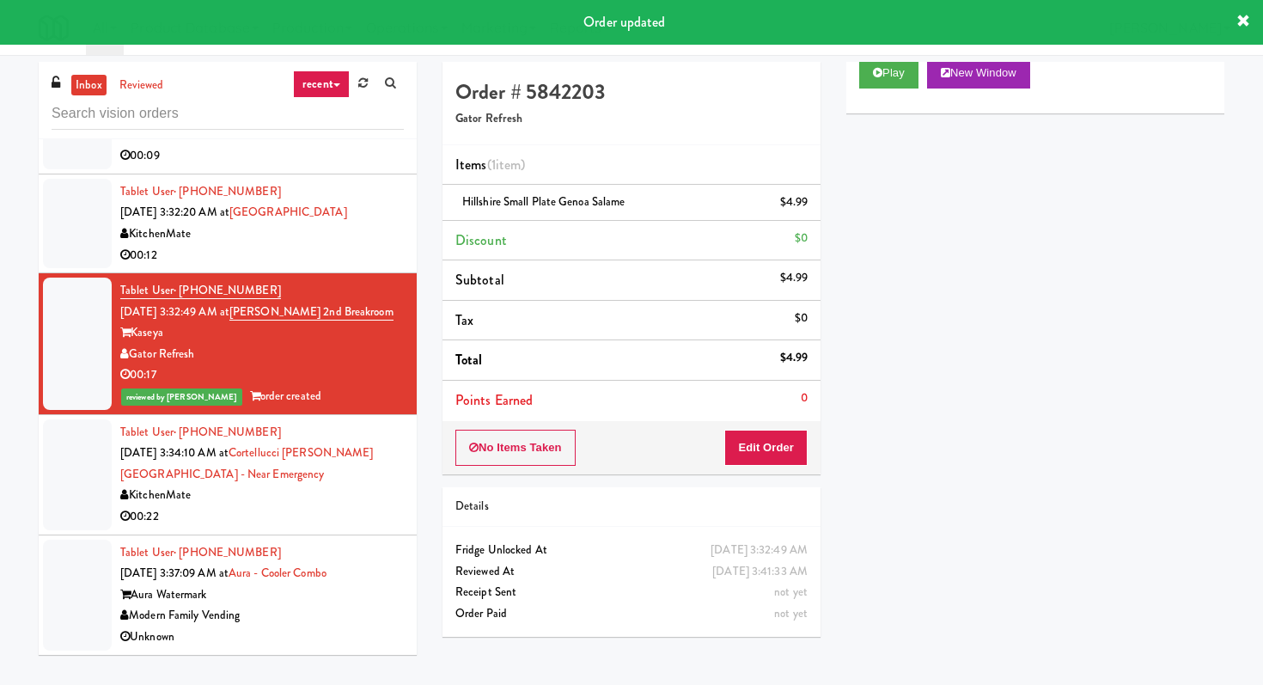
click at [368, 528] on div "00:22" at bounding box center [262, 516] width 284 height 21
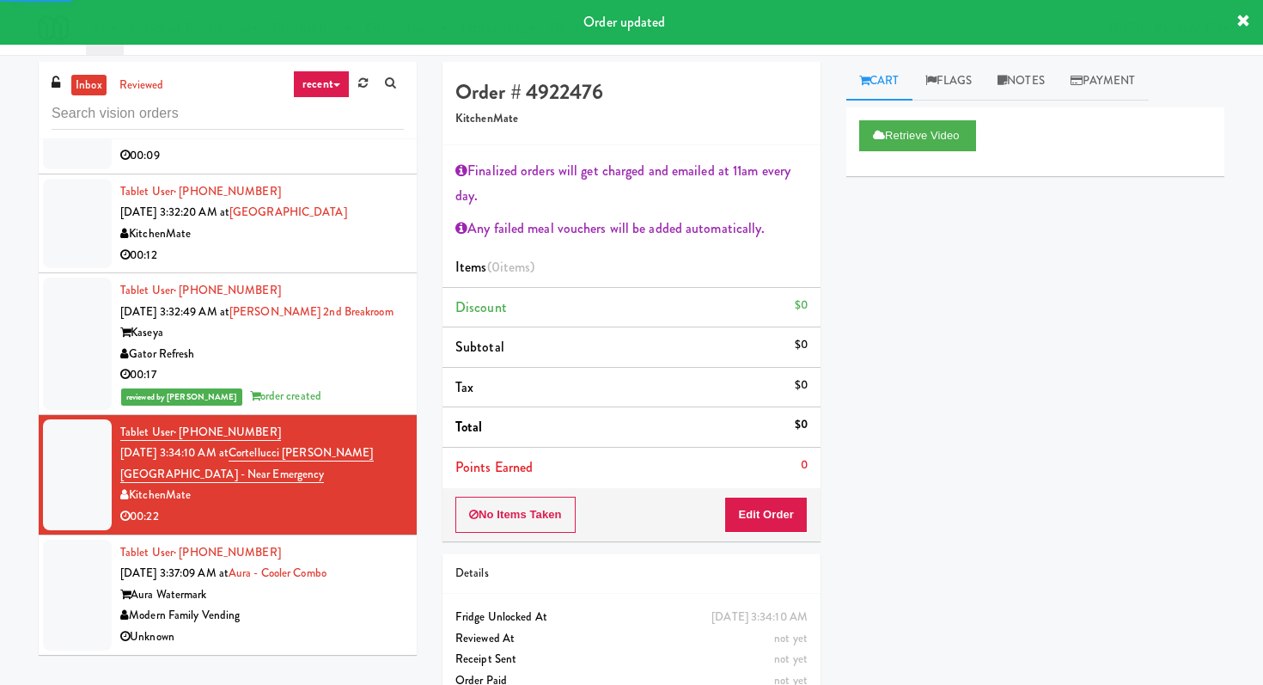
scroll to position [55, 0]
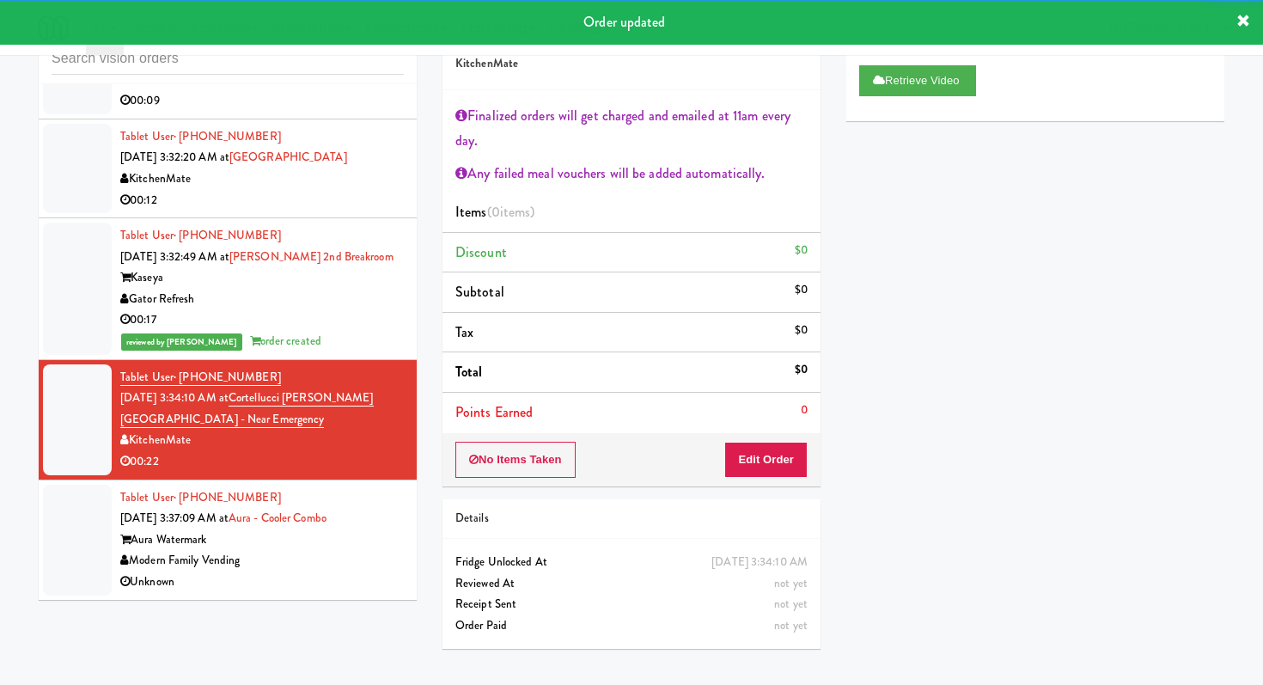
click at [351, 574] on div "Unknown" at bounding box center [262, 581] width 284 height 21
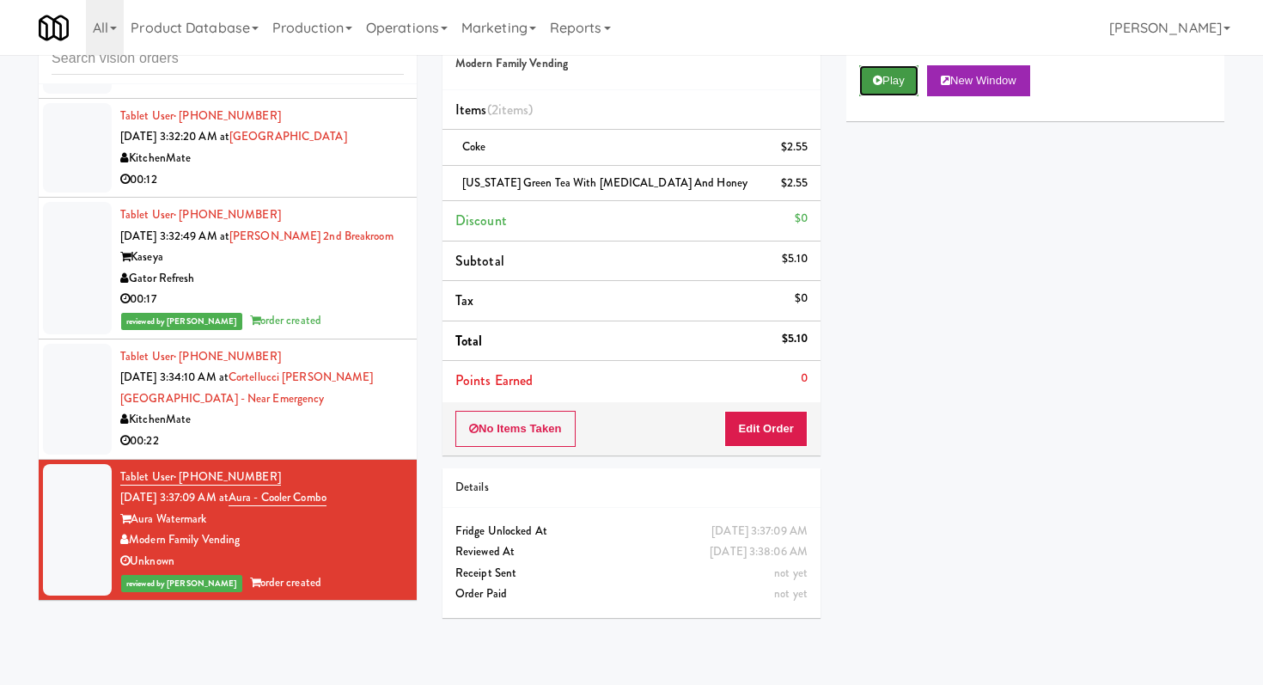
click at [878, 88] on button "Play" at bounding box center [888, 80] width 59 height 31
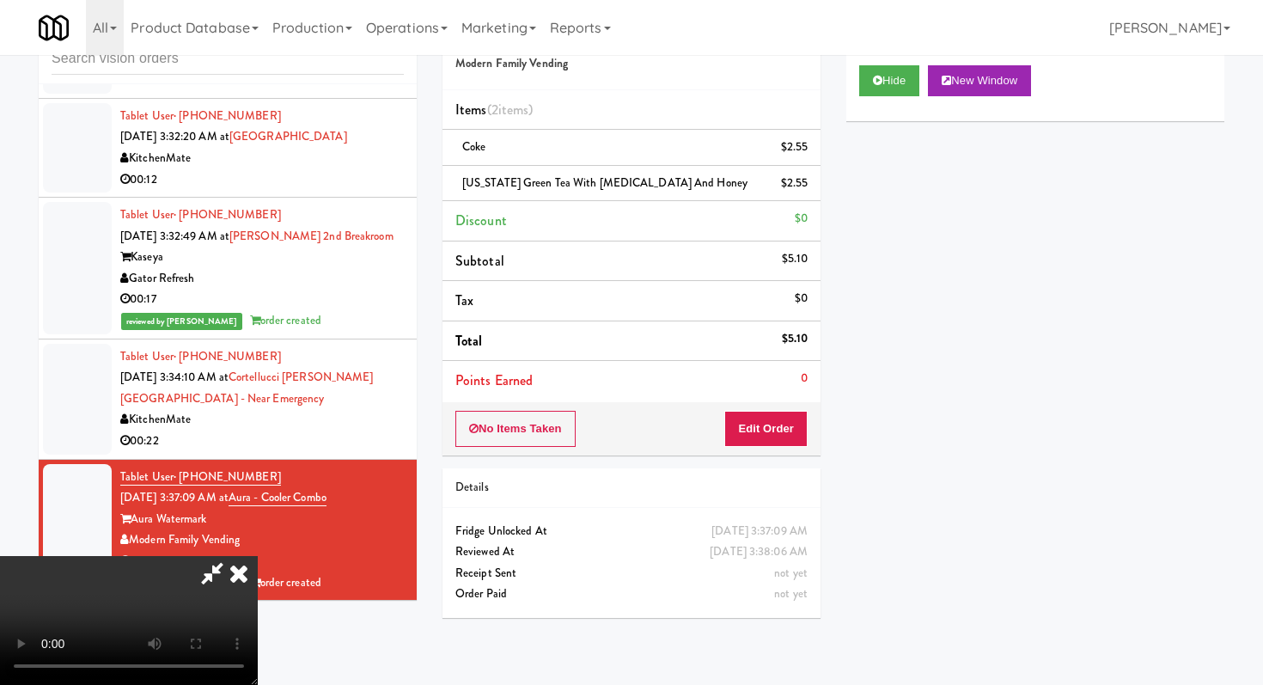
click at [308, 219] on li "Tablet User · (321) 536-5365 Aug 25, 2025 3:32:49 AM at Kaseya 2nd Breakroom Ka…" at bounding box center [228, 269] width 378 height 142
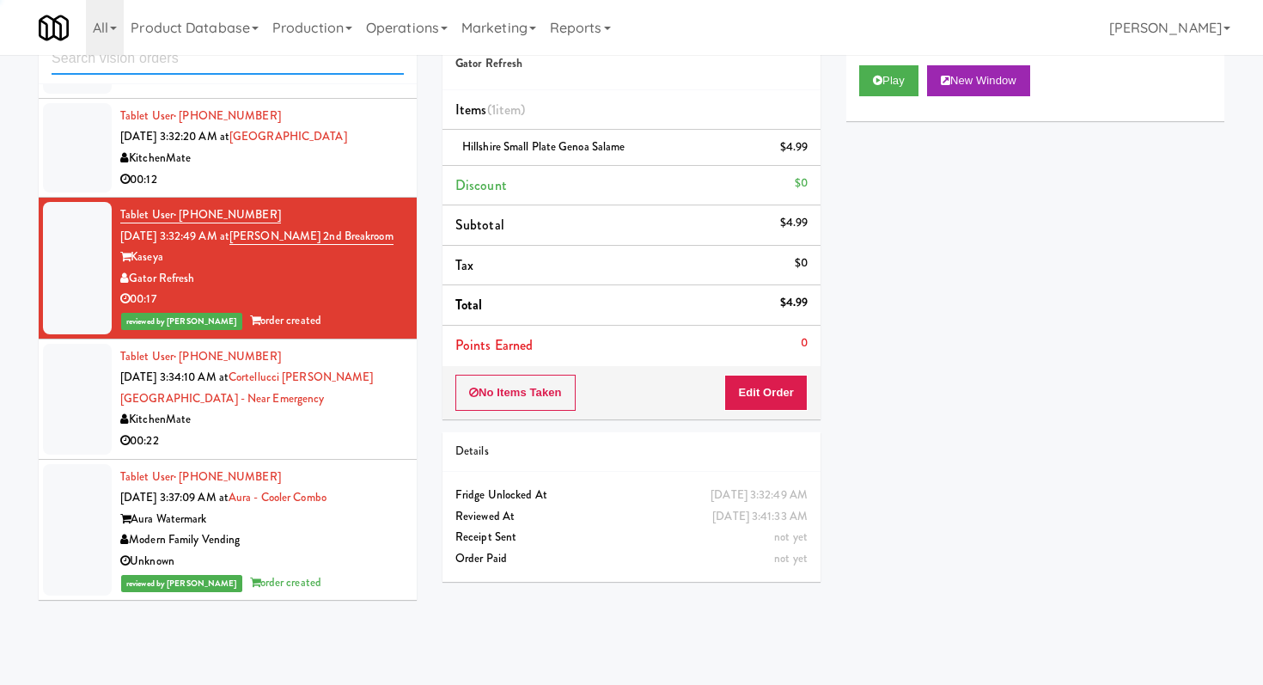
click at [219, 62] on input "text" at bounding box center [228, 59] width 352 height 32
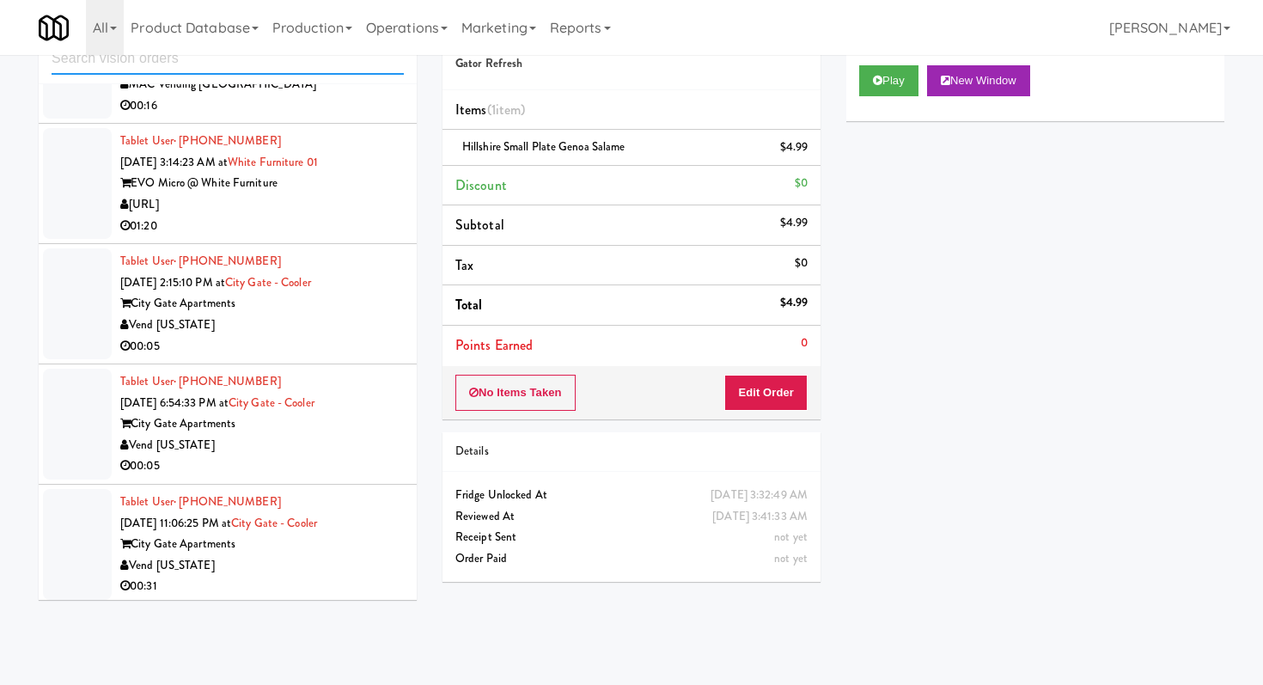
scroll to position [780, 0]
click at [335, 215] on div "[URL]" at bounding box center [262, 205] width 284 height 21
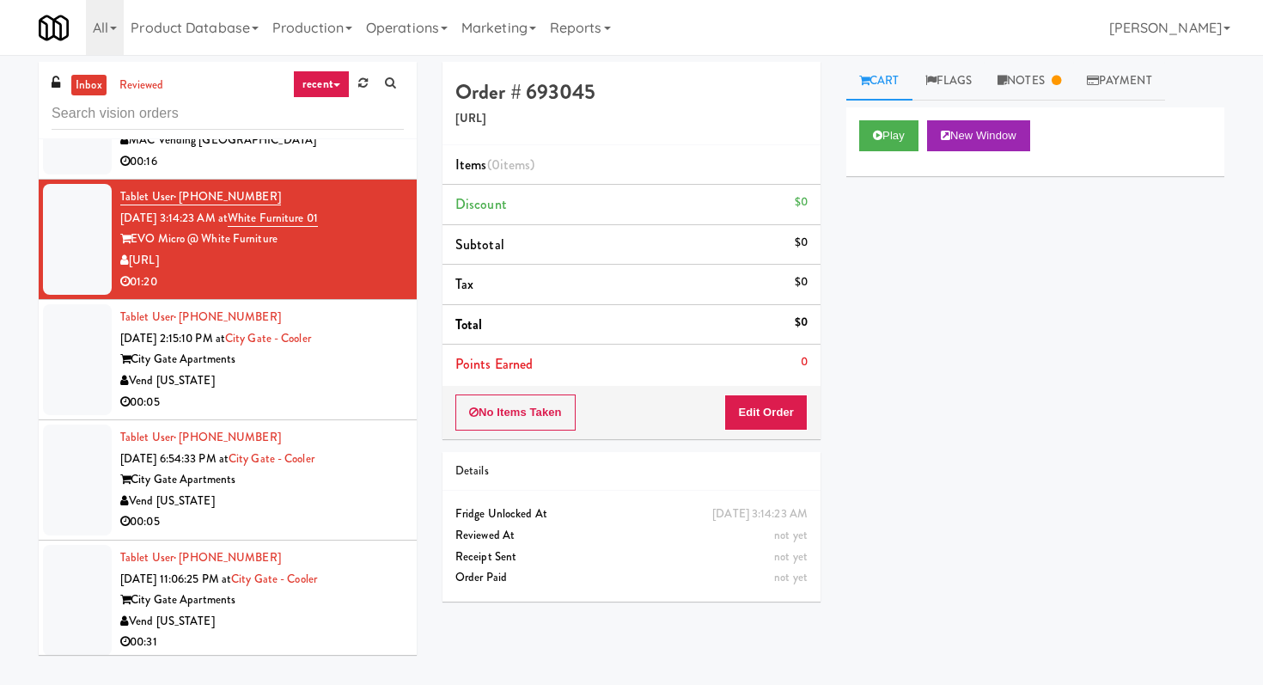
click at [341, 406] on div "00:05" at bounding box center [262, 402] width 284 height 21
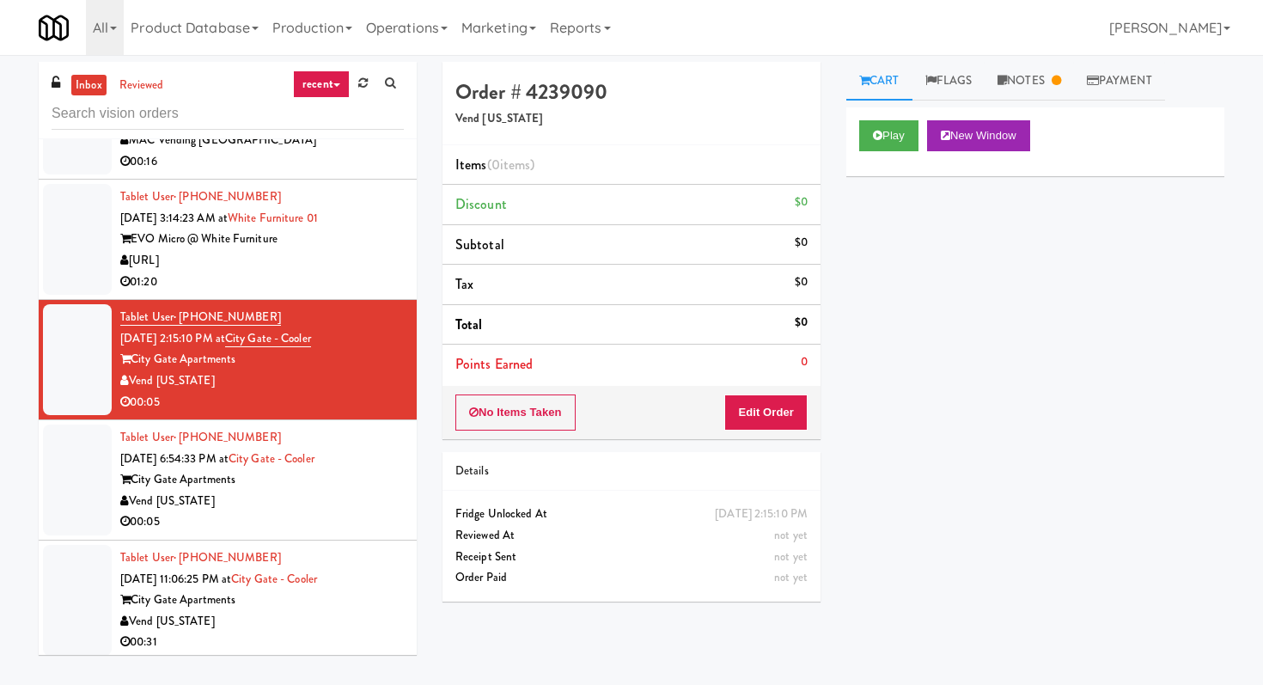
click at [326, 508] on div "Vend [US_STATE]" at bounding box center [262, 501] width 284 height 21
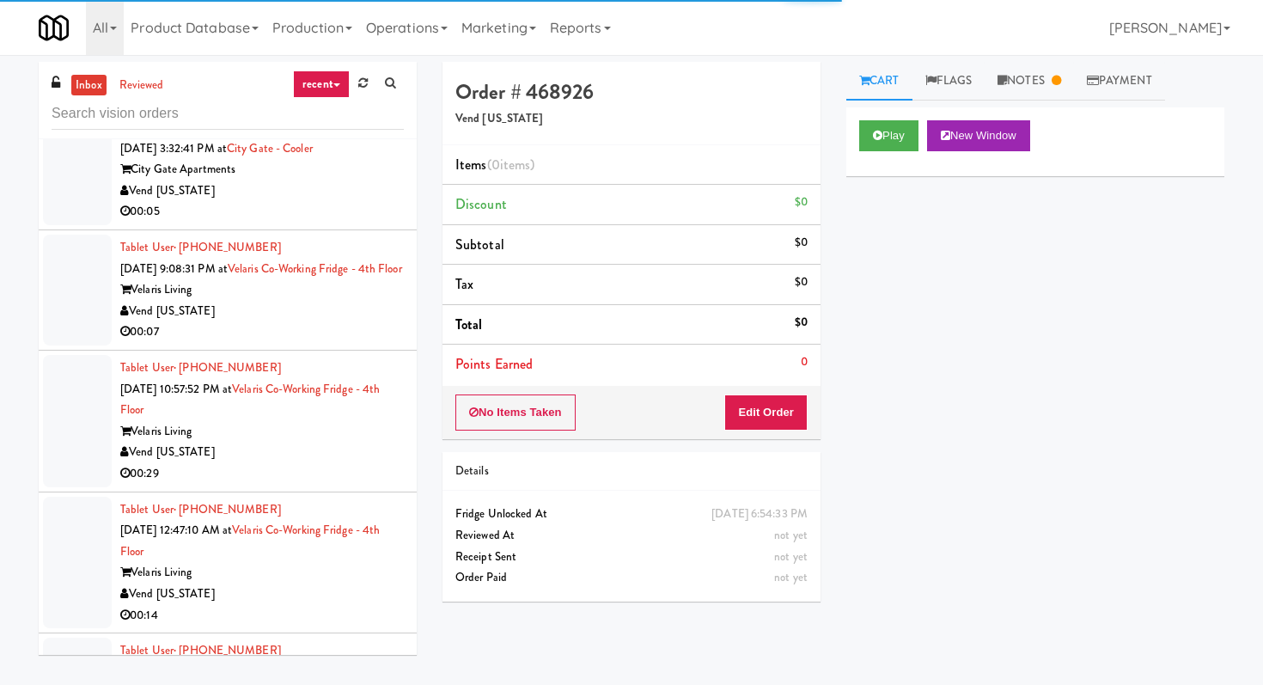
scroll to position [1356, 0]
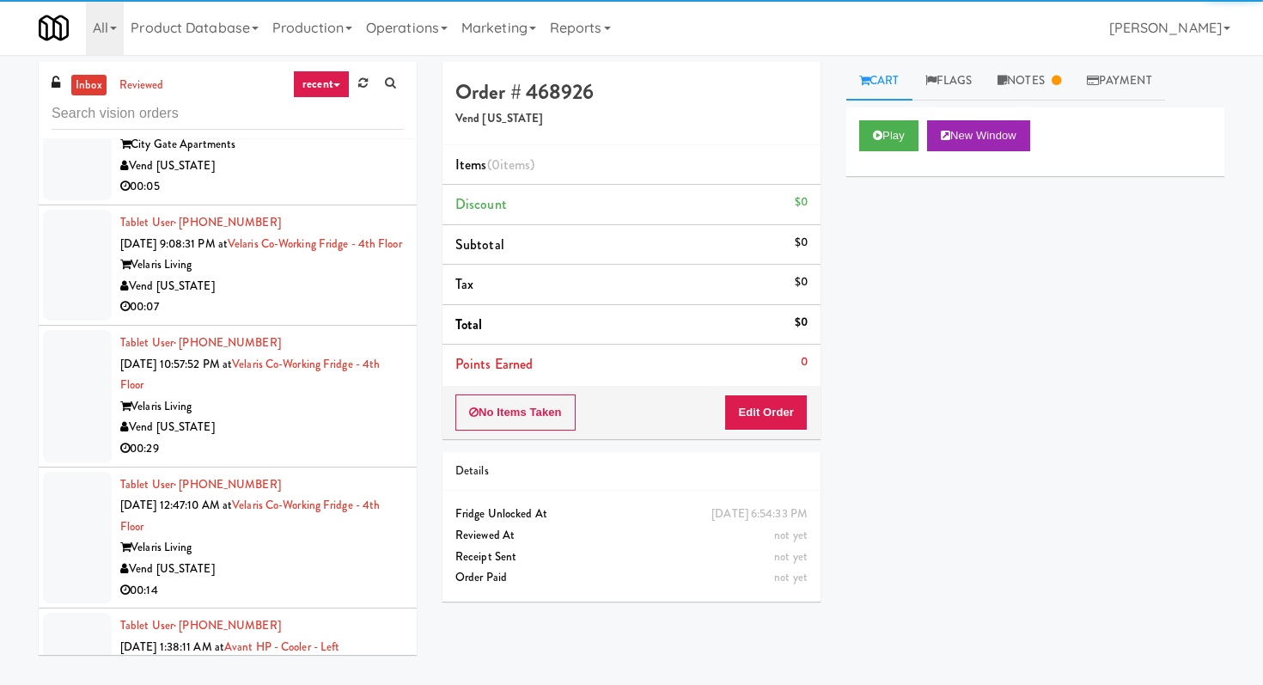
click at [333, 297] on div "Vend [US_STATE]" at bounding box center [262, 286] width 284 height 21
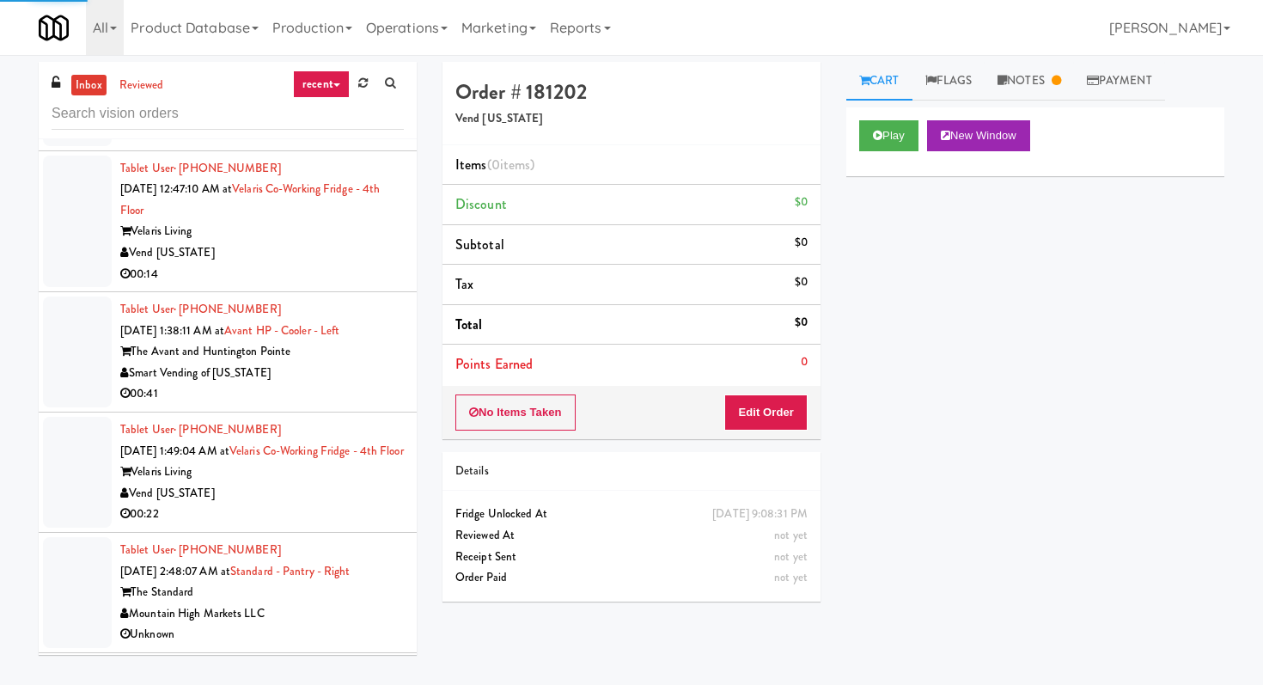
scroll to position [1717, 0]
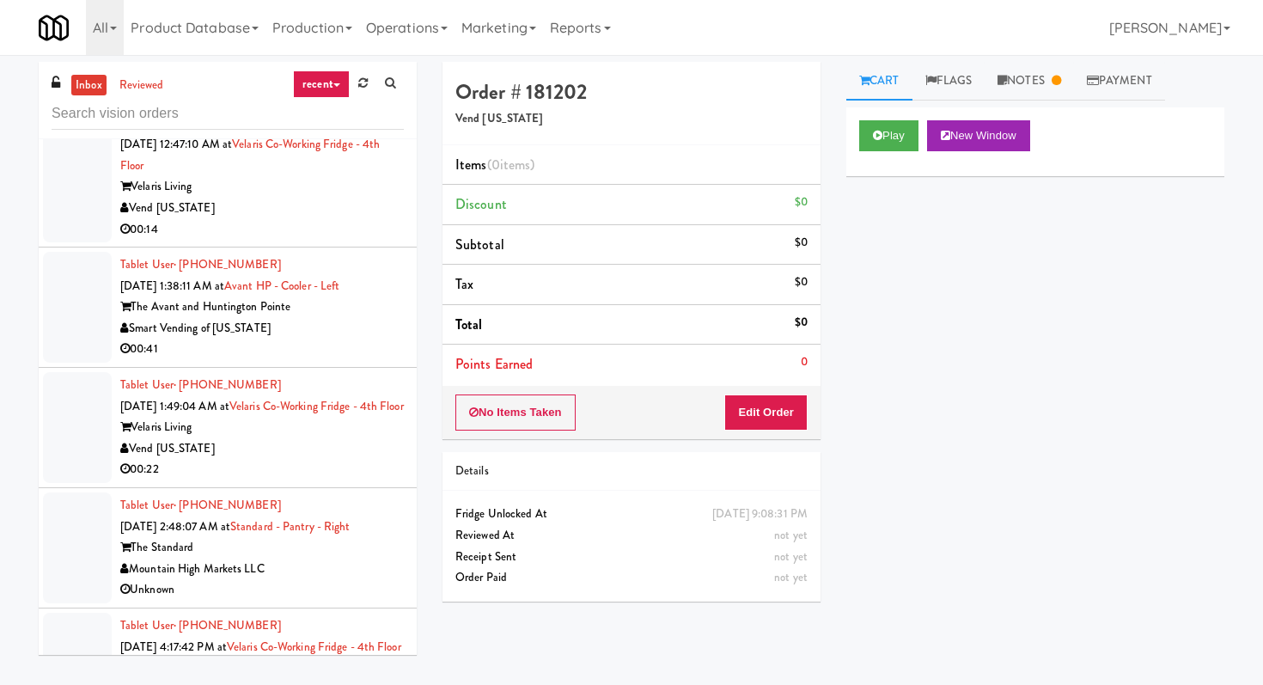
click at [352, 219] on div "Vend [US_STATE]" at bounding box center [262, 208] width 284 height 21
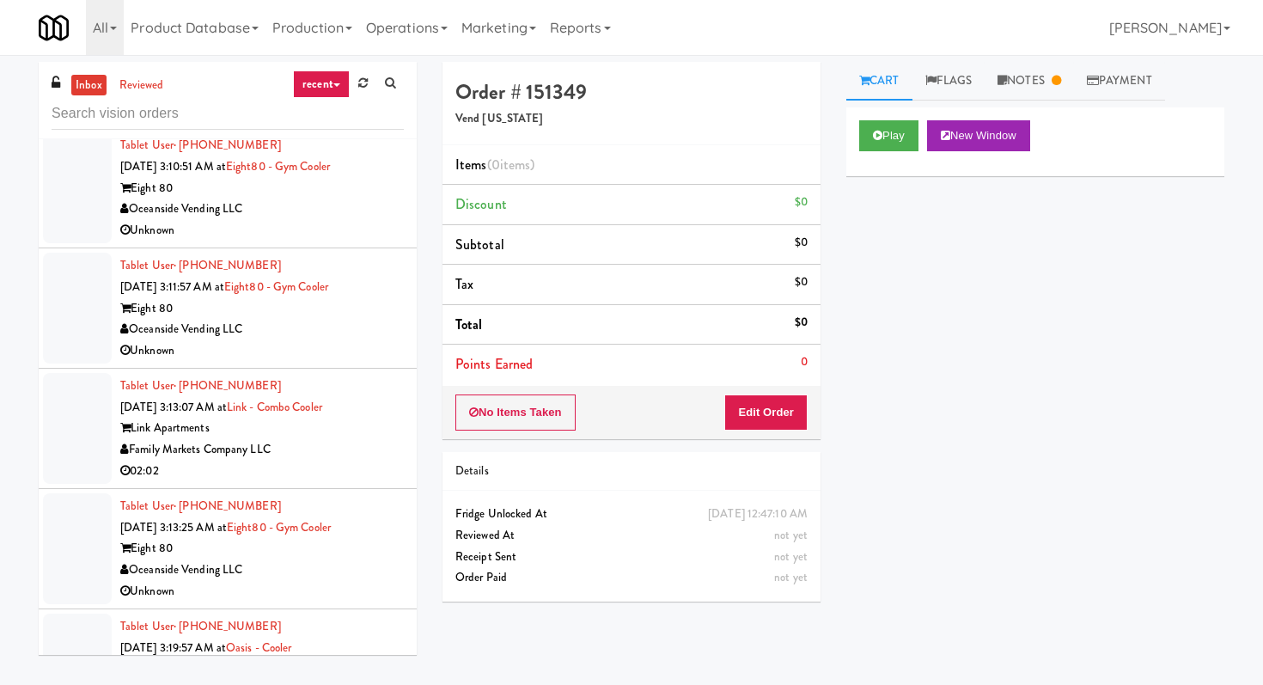
click at [351, 241] on div "Unknown" at bounding box center [262, 230] width 284 height 21
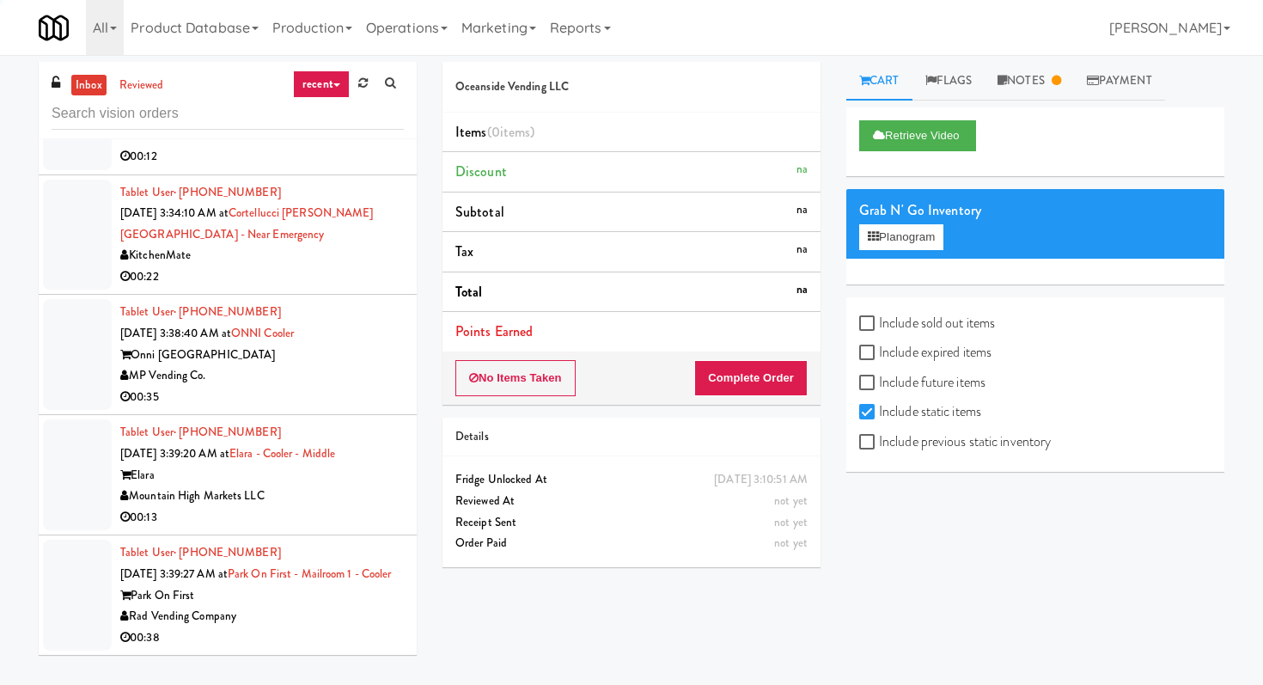
scroll to position [4181, 0]
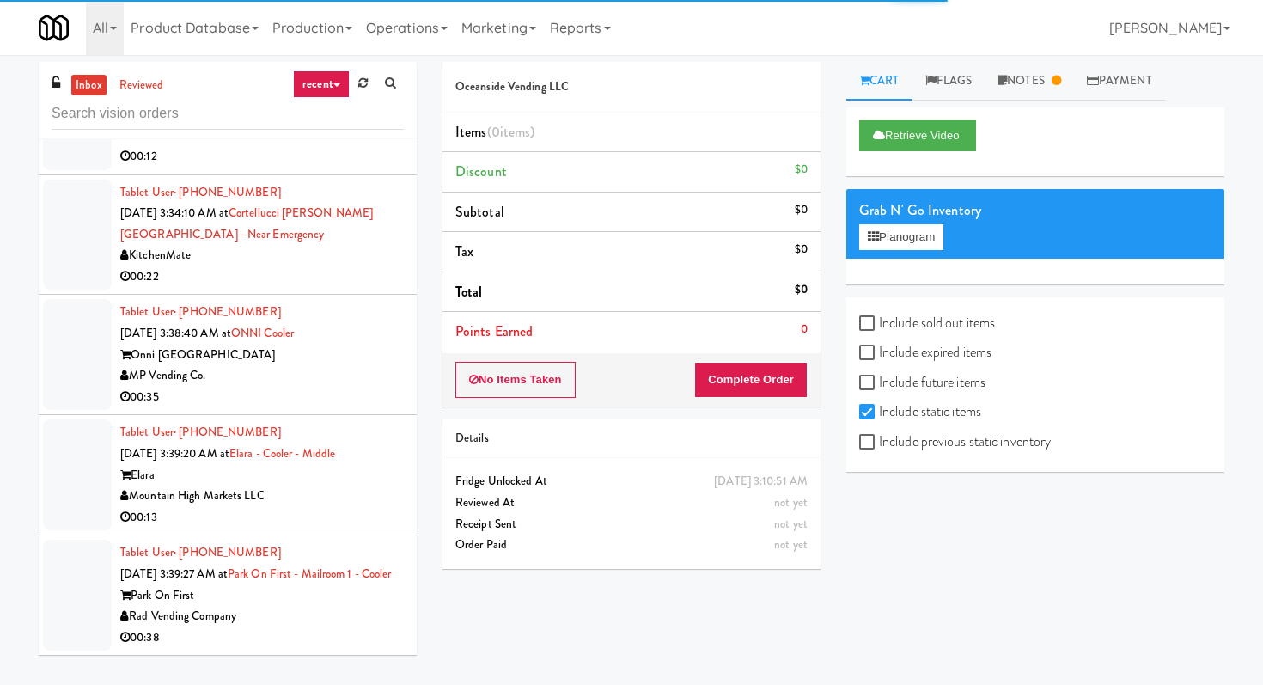
click at [357, 365] on div "MP Vending Co." at bounding box center [262, 375] width 284 height 21
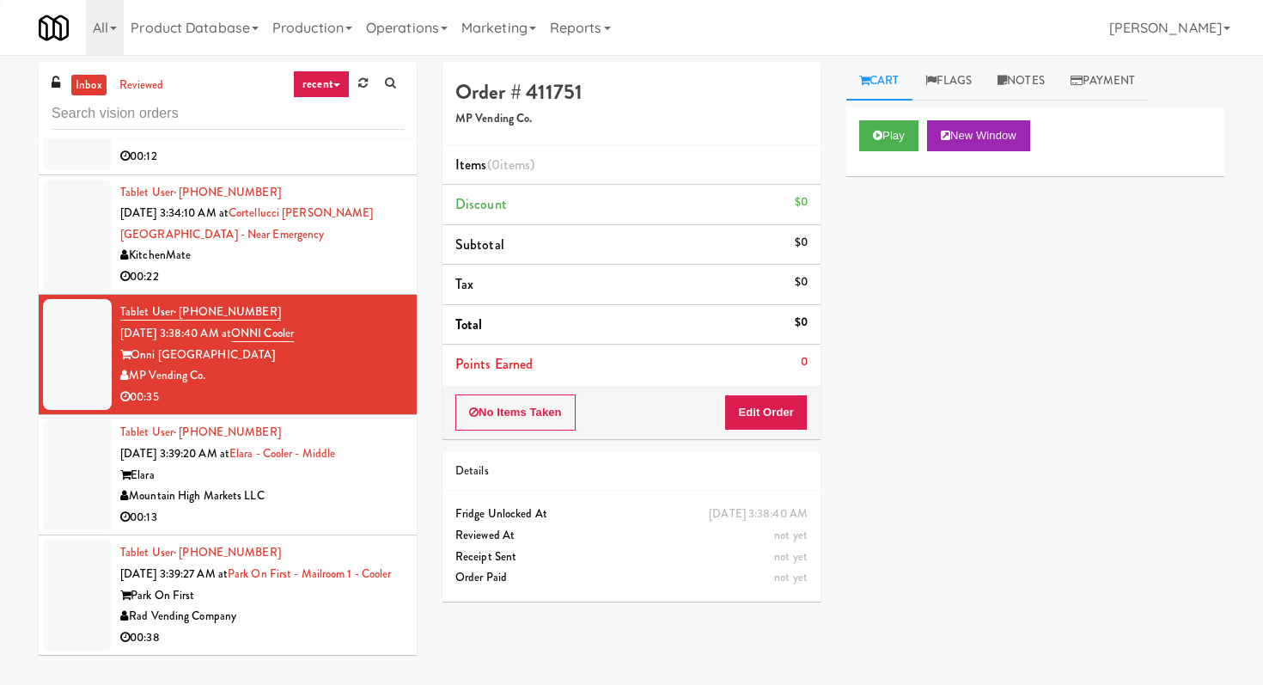
scroll to position [4184, 0]
click at [339, 485] on div "Mountain High Markets LLC" at bounding box center [262, 495] width 284 height 21
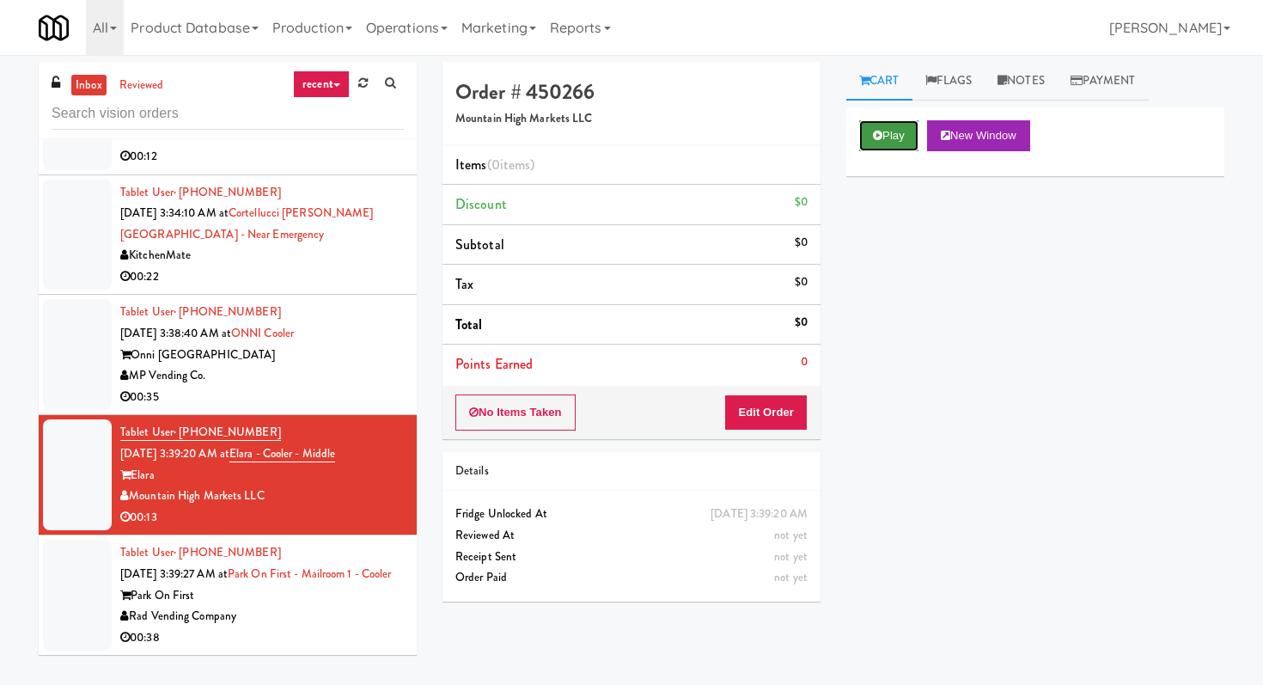
click at [898, 131] on button "Play" at bounding box center [888, 135] width 59 height 31
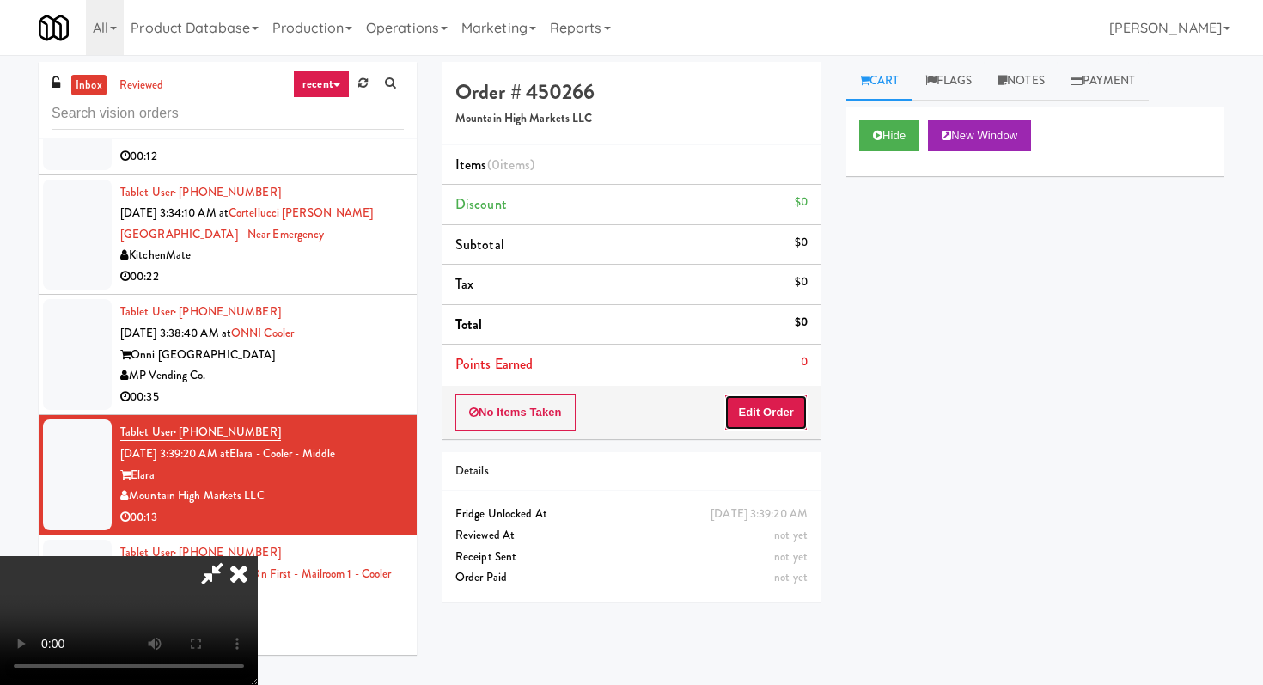
click at [761, 427] on button "Edit Order" at bounding box center [765, 412] width 83 height 36
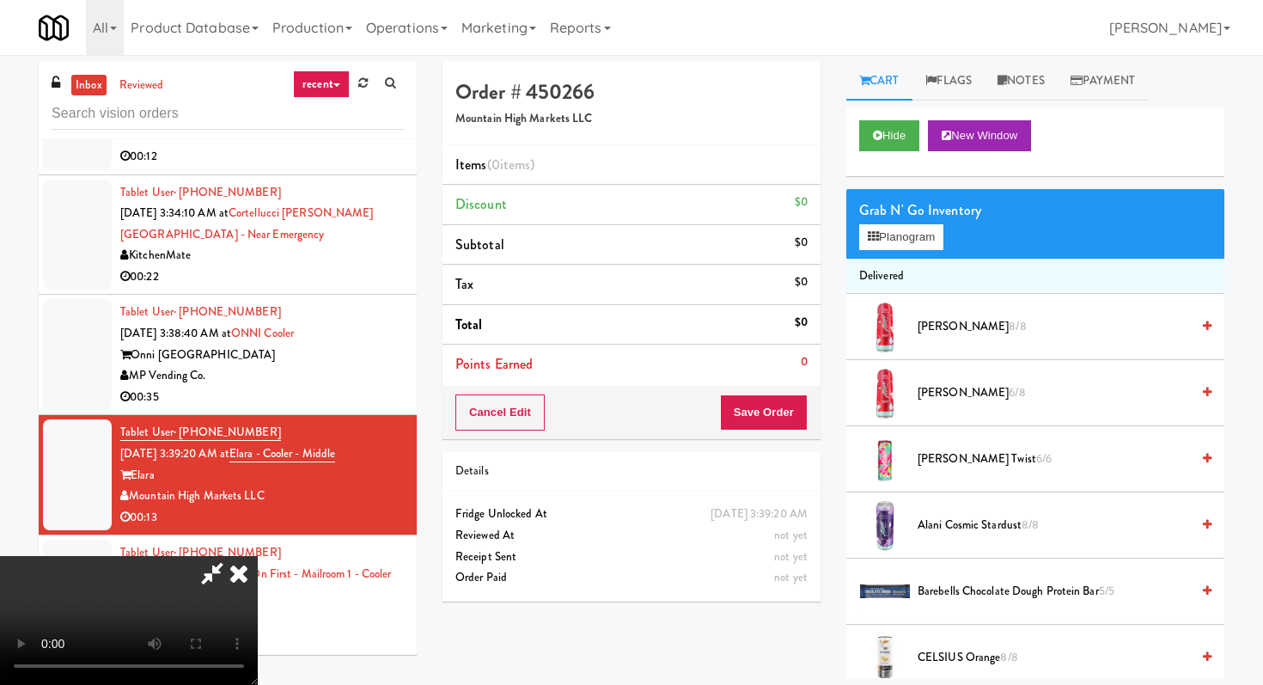
click at [258, 556] on video at bounding box center [129, 620] width 258 height 129
click at [258, 556] on icon at bounding box center [239, 573] width 38 height 34
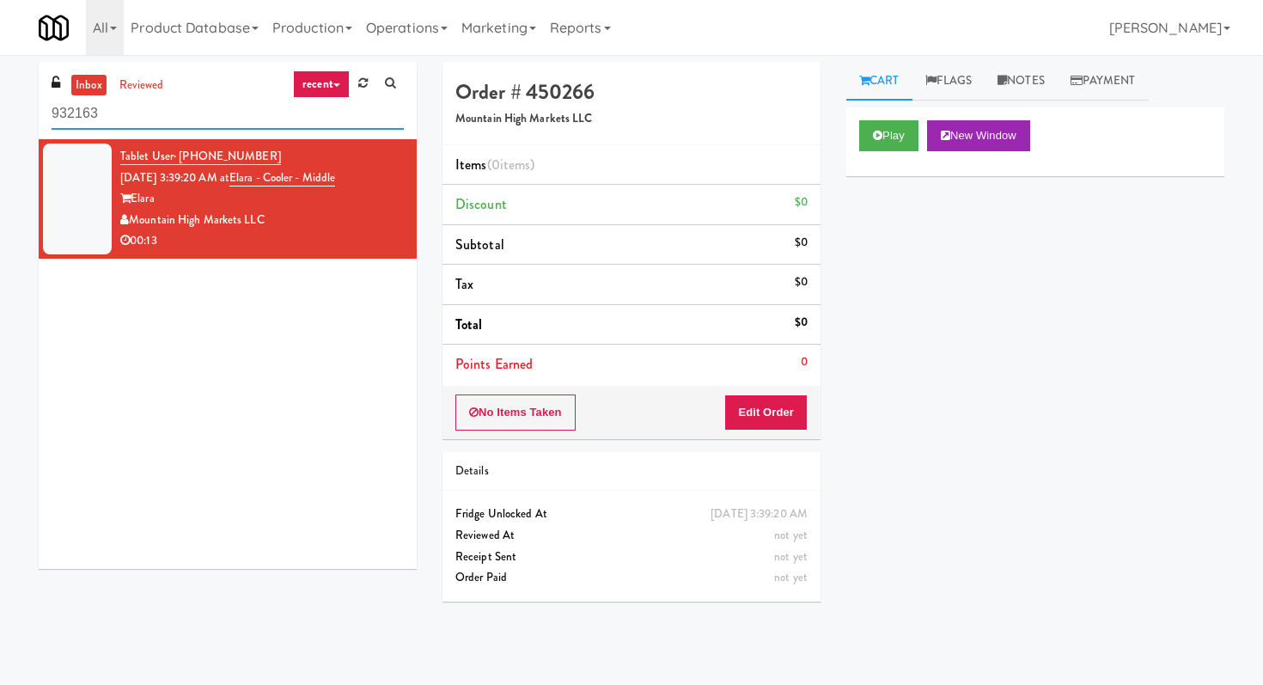
click at [278, 114] on input "932163" at bounding box center [228, 114] width 352 height 32
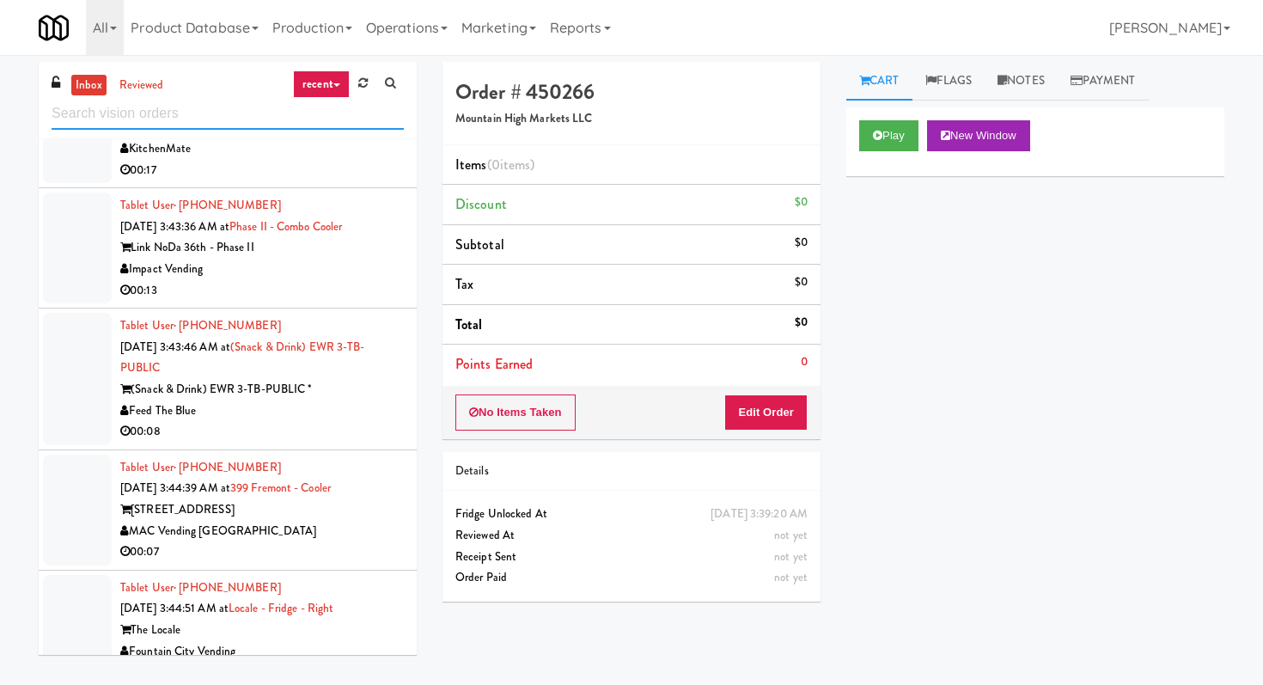
scroll to position [4141, 0]
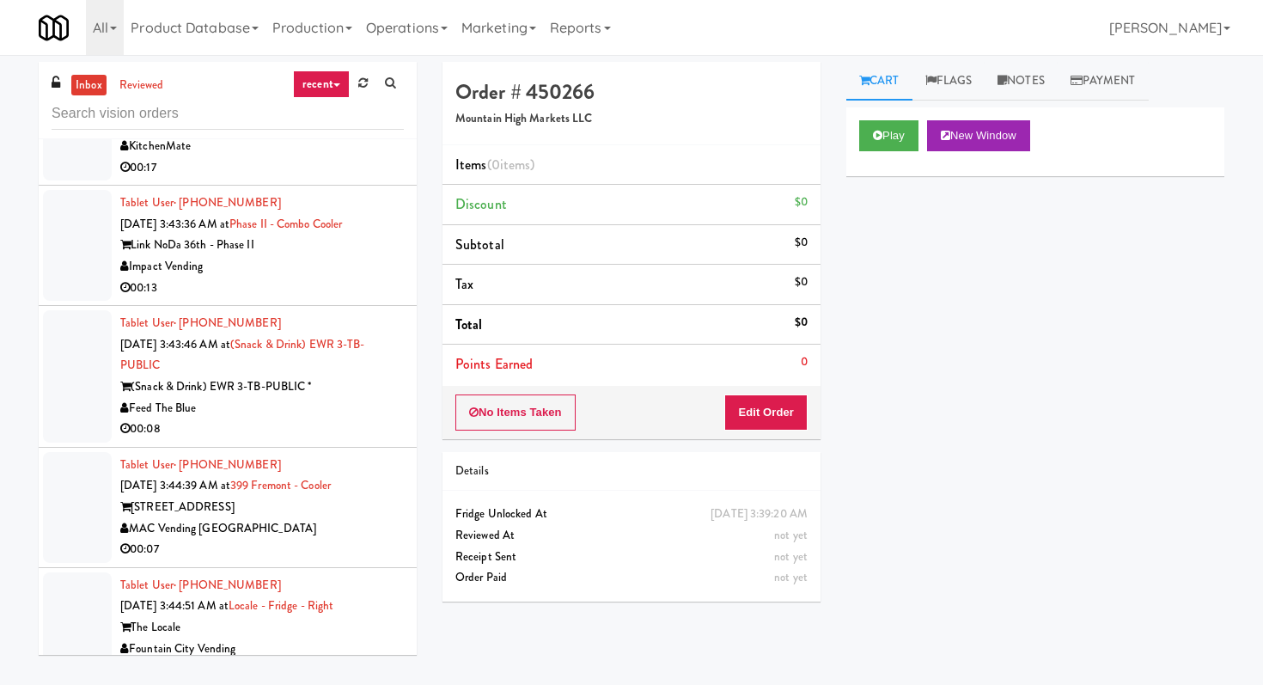
click at [362, 299] on div "00:13" at bounding box center [262, 288] width 284 height 21
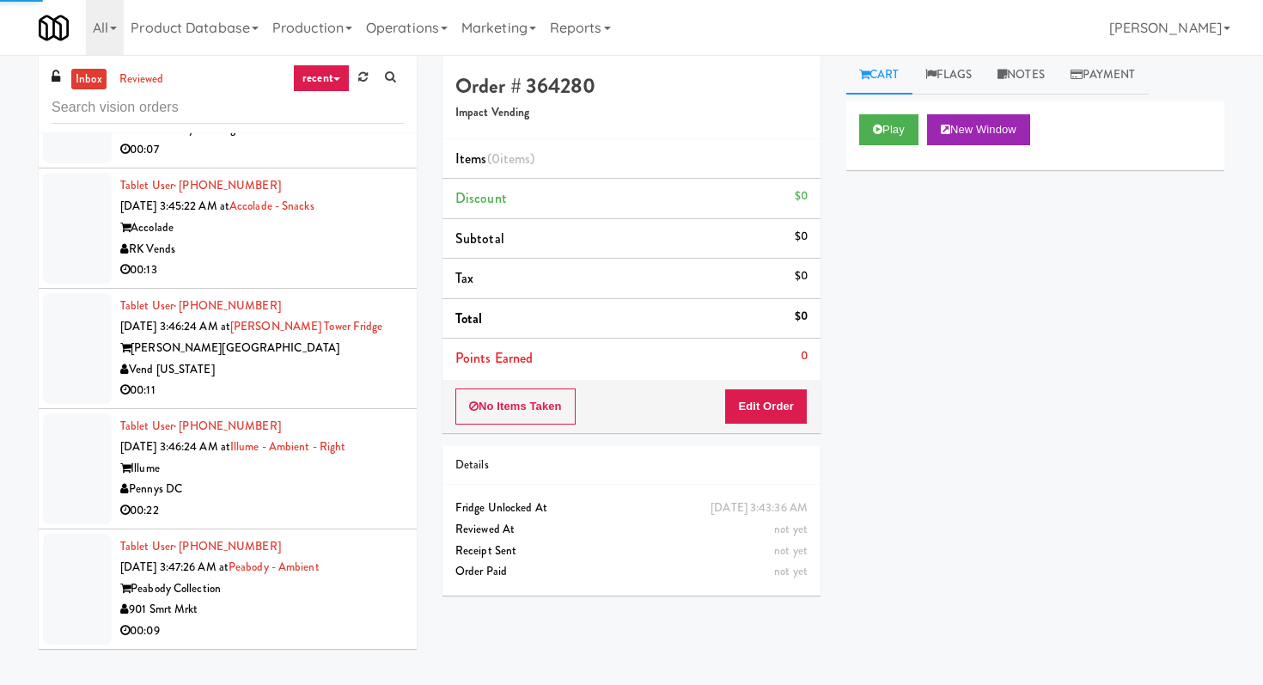
scroll to position [55, 0]
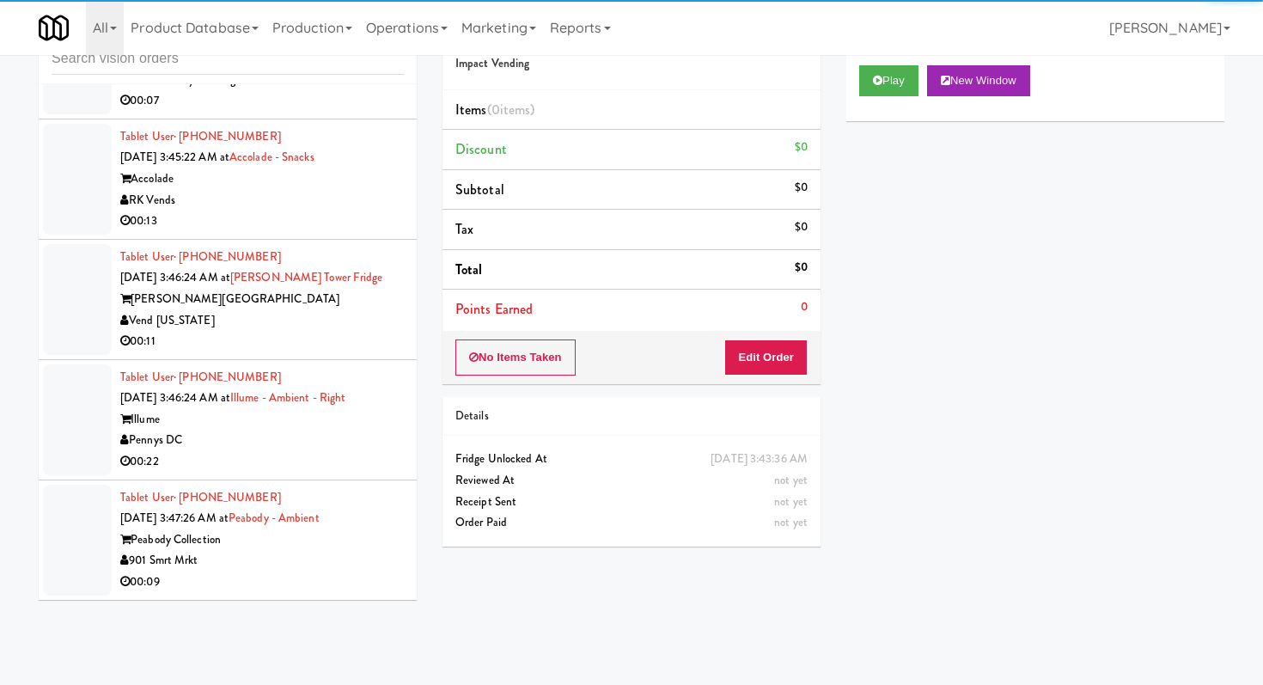
click at [346, 193] on div "RK Vends" at bounding box center [262, 200] width 284 height 21
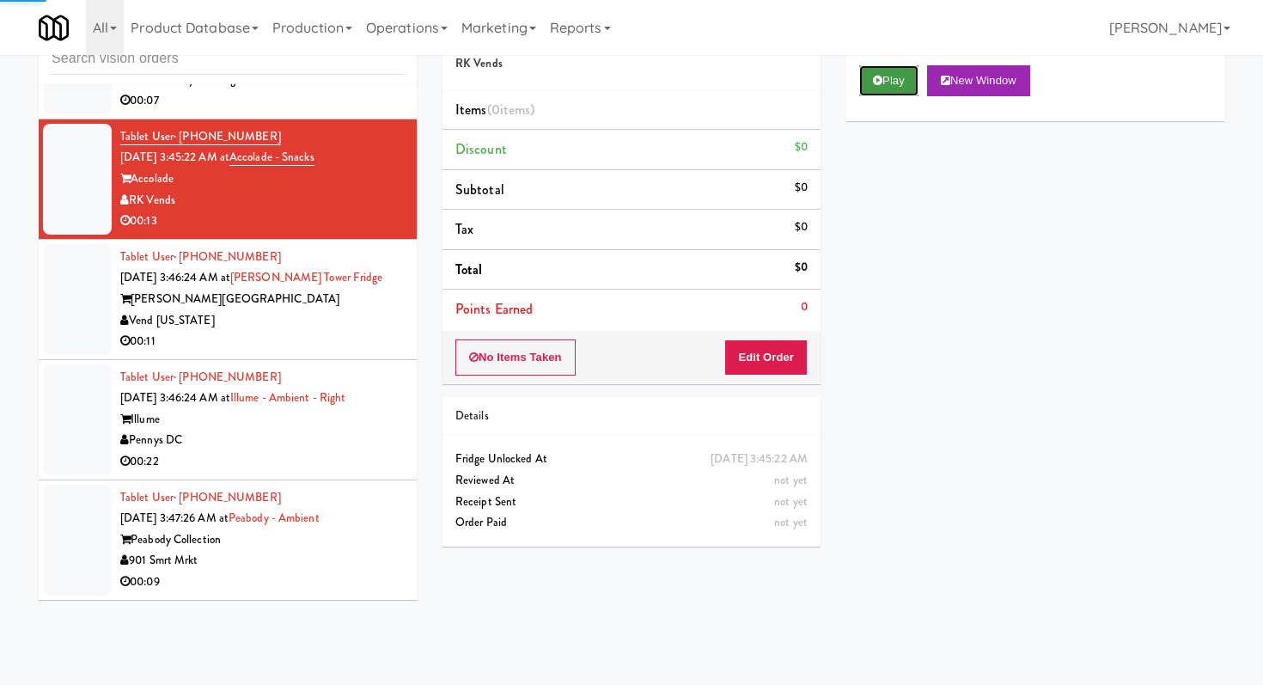
click at [905, 73] on button "Play" at bounding box center [888, 80] width 59 height 31
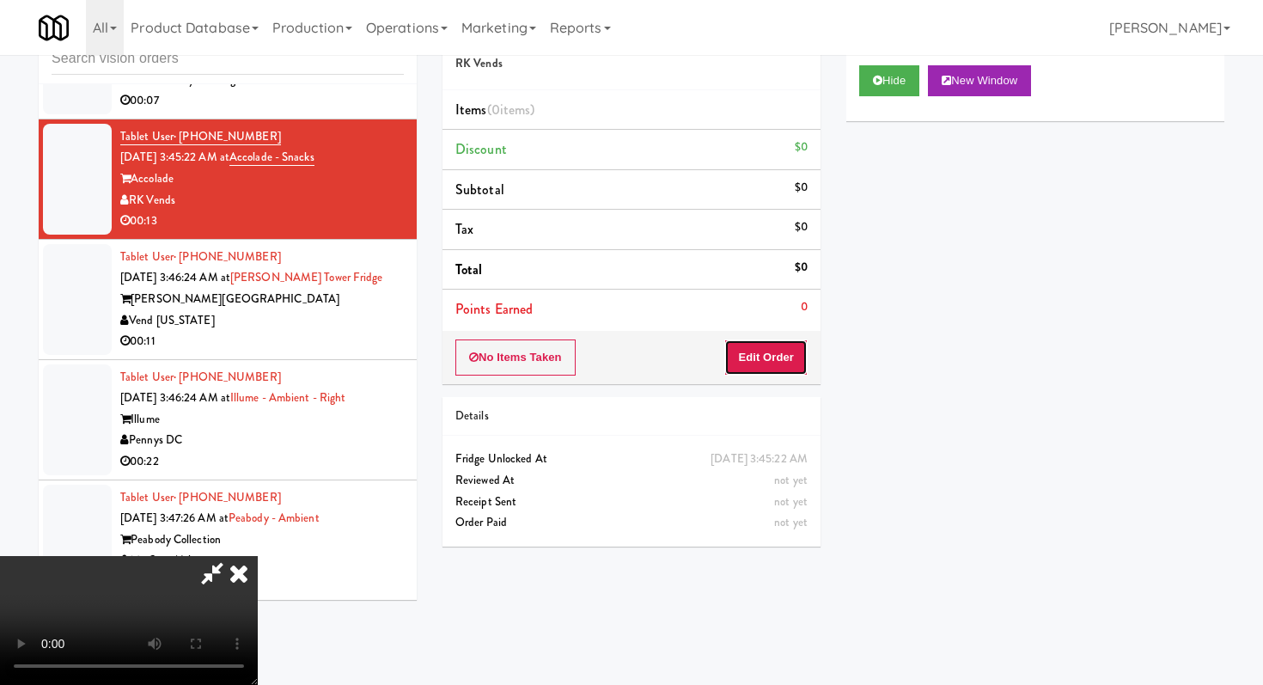
click at [747, 371] on button "Edit Order" at bounding box center [765, 357] width 83 height 36
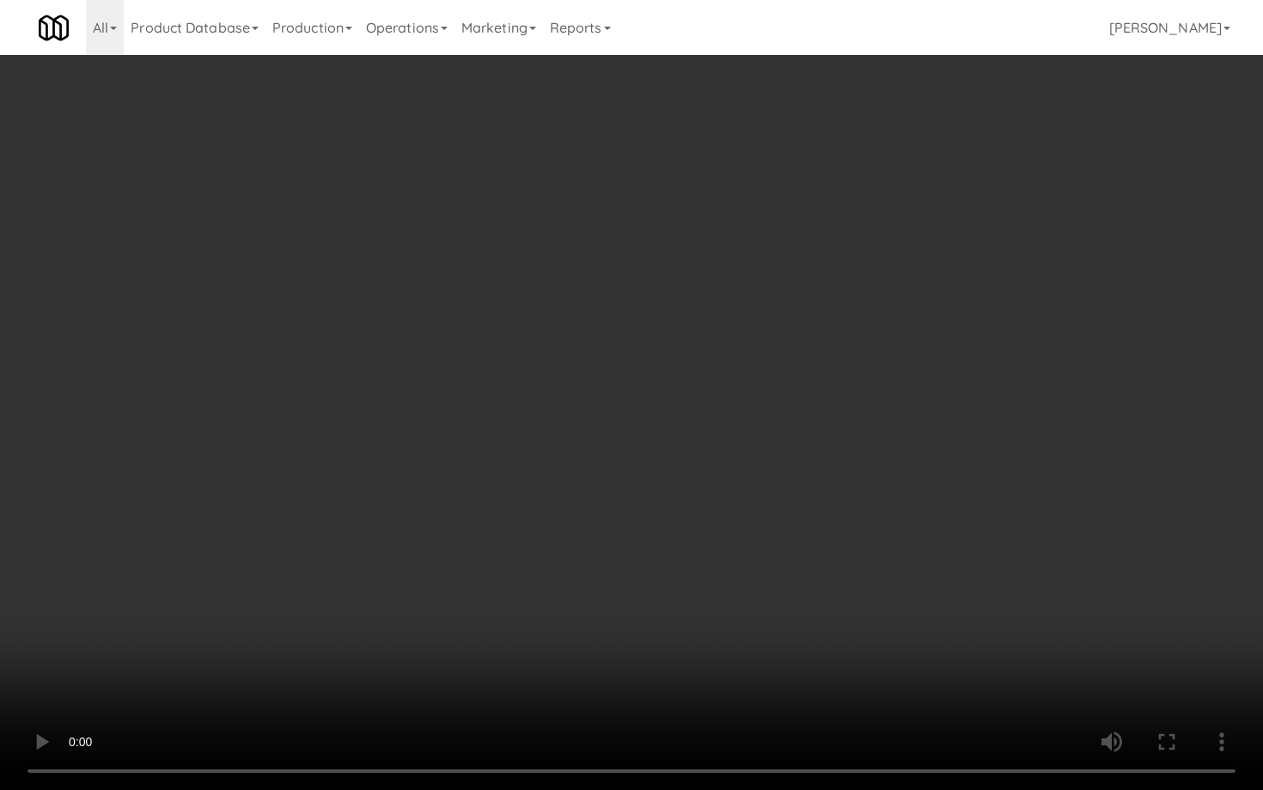
click at [801, 586] on video at bounding box center [631, 395] width 1263 height 790
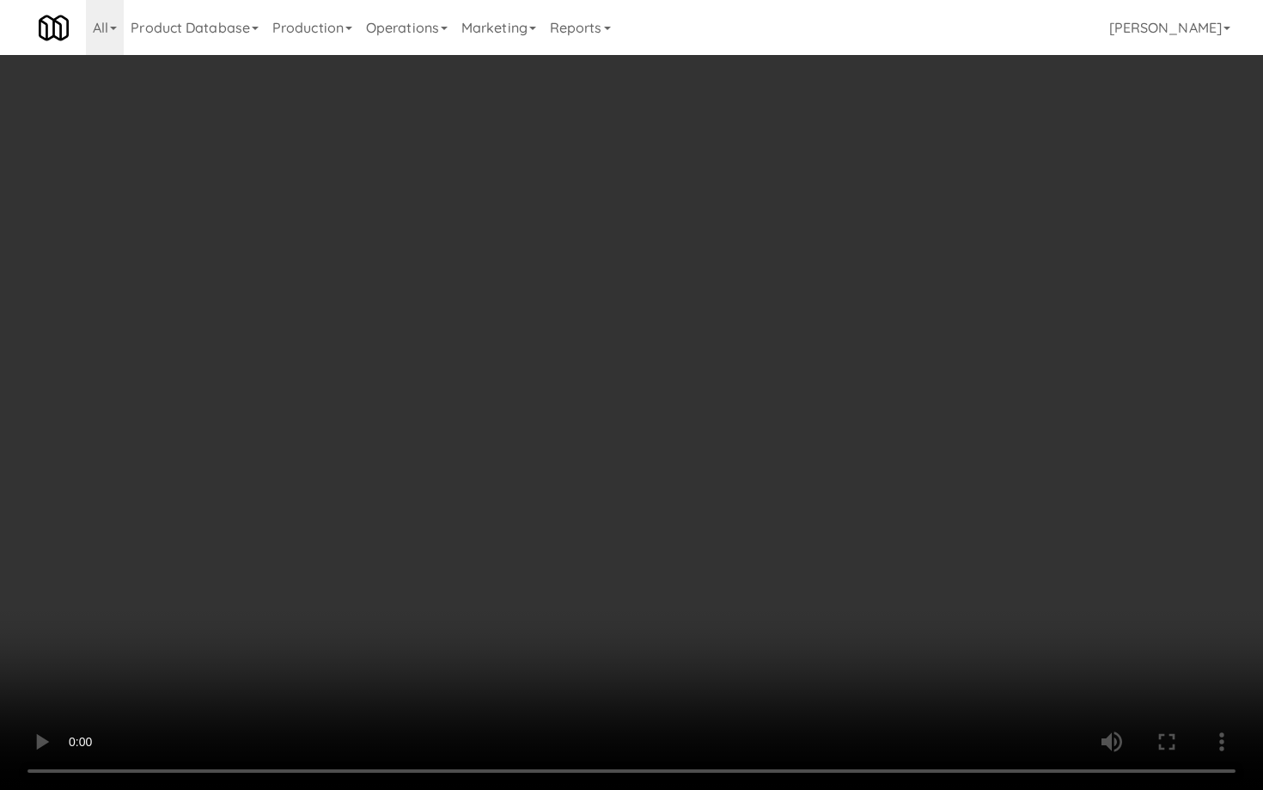
click at [801, 586] on video at bounding box center [631, 395] width 1263 height 790
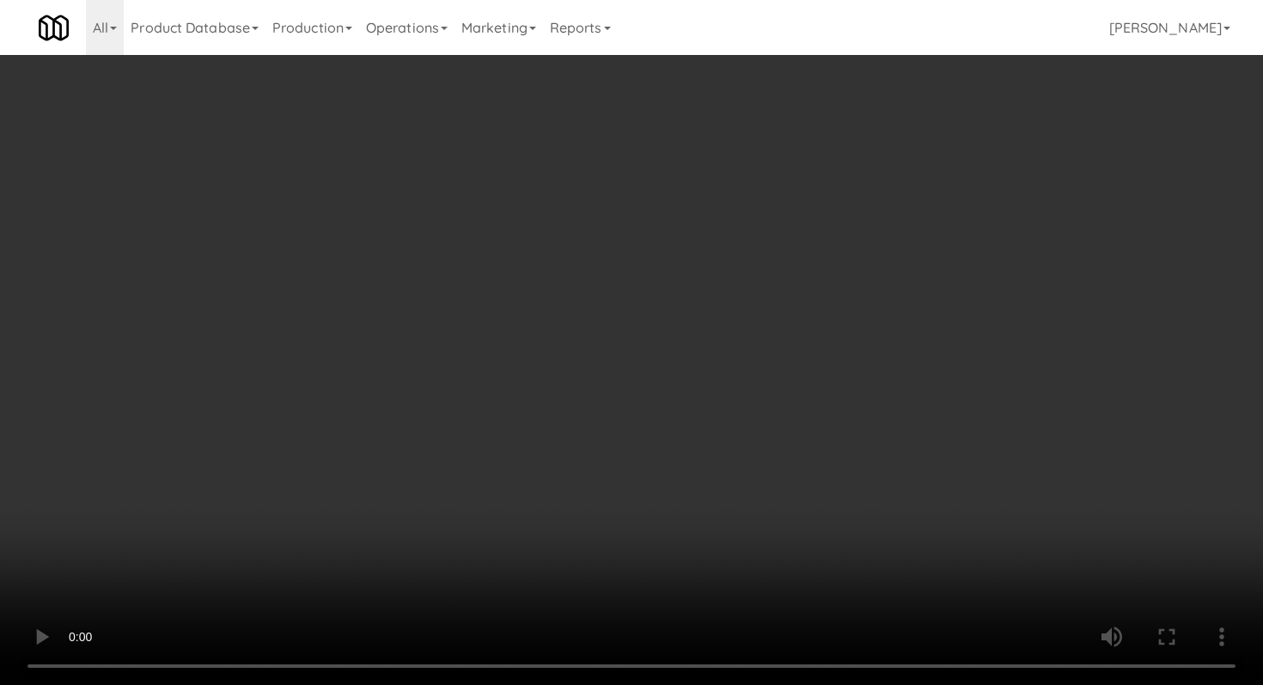
scroll to position [814, 0]
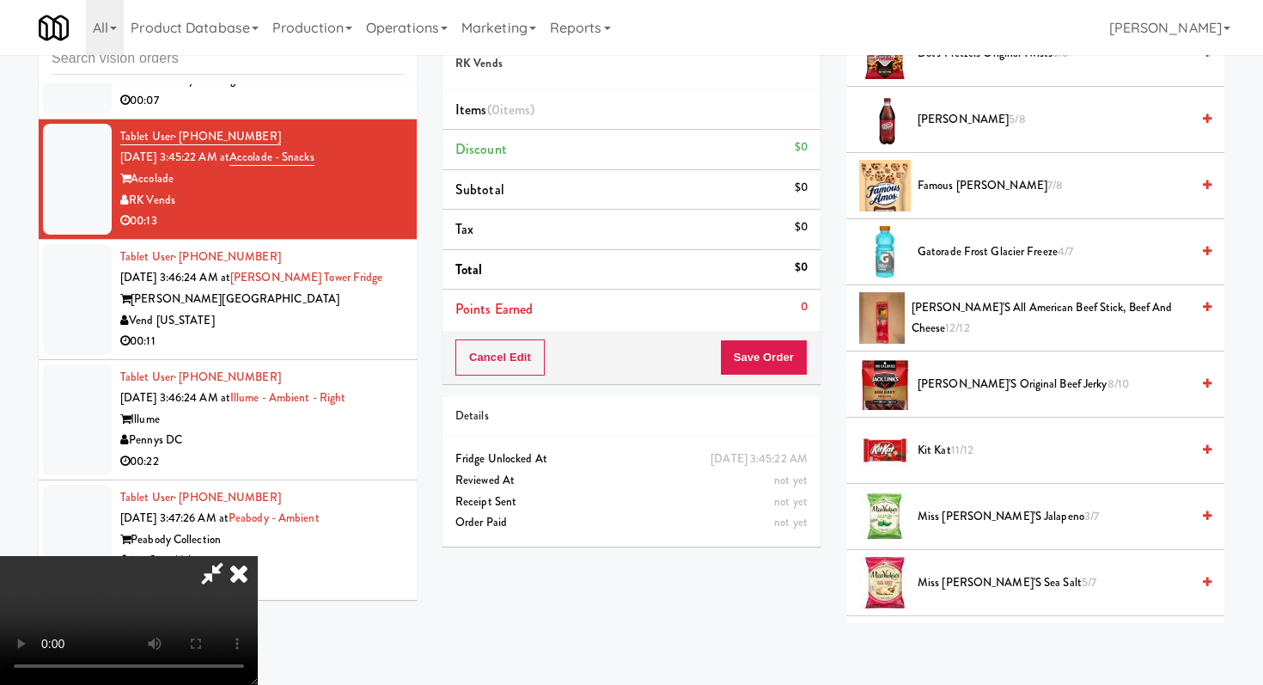
click at [928, 253] on span "Gatorade Frost Glacier Freeze 4/7" at bounding box center [1054, 251] width 272 height 21
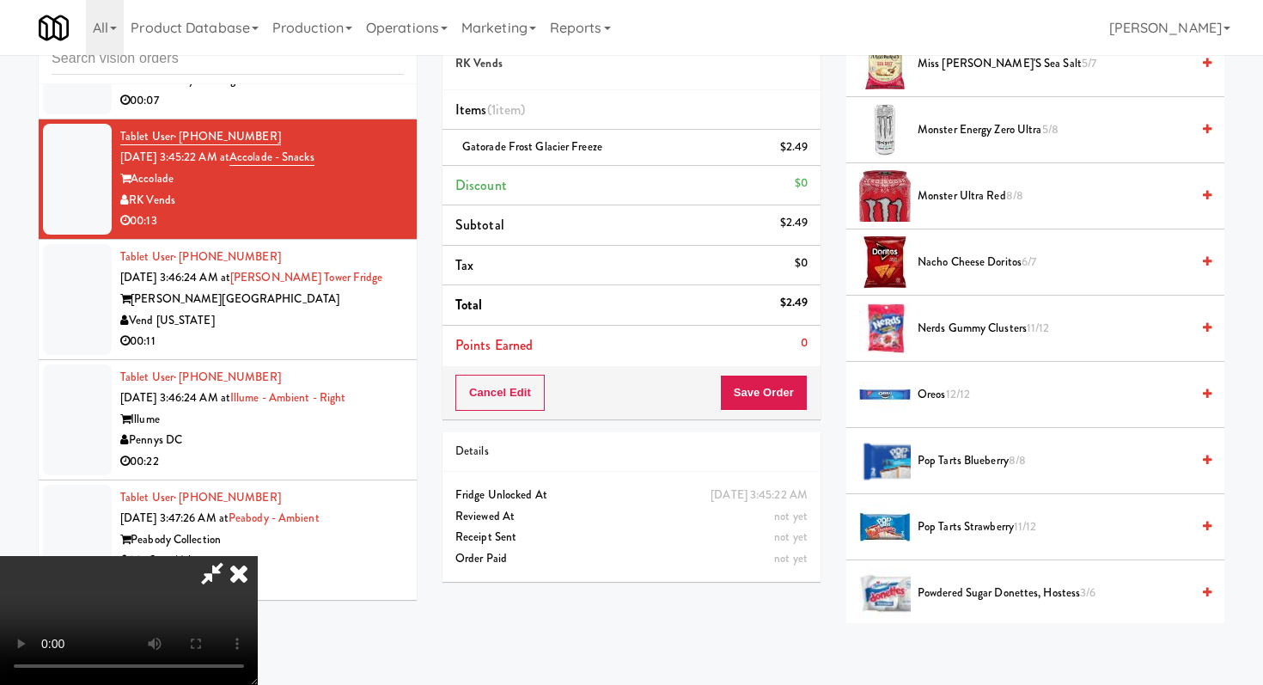
scroll to position [1348, 0]
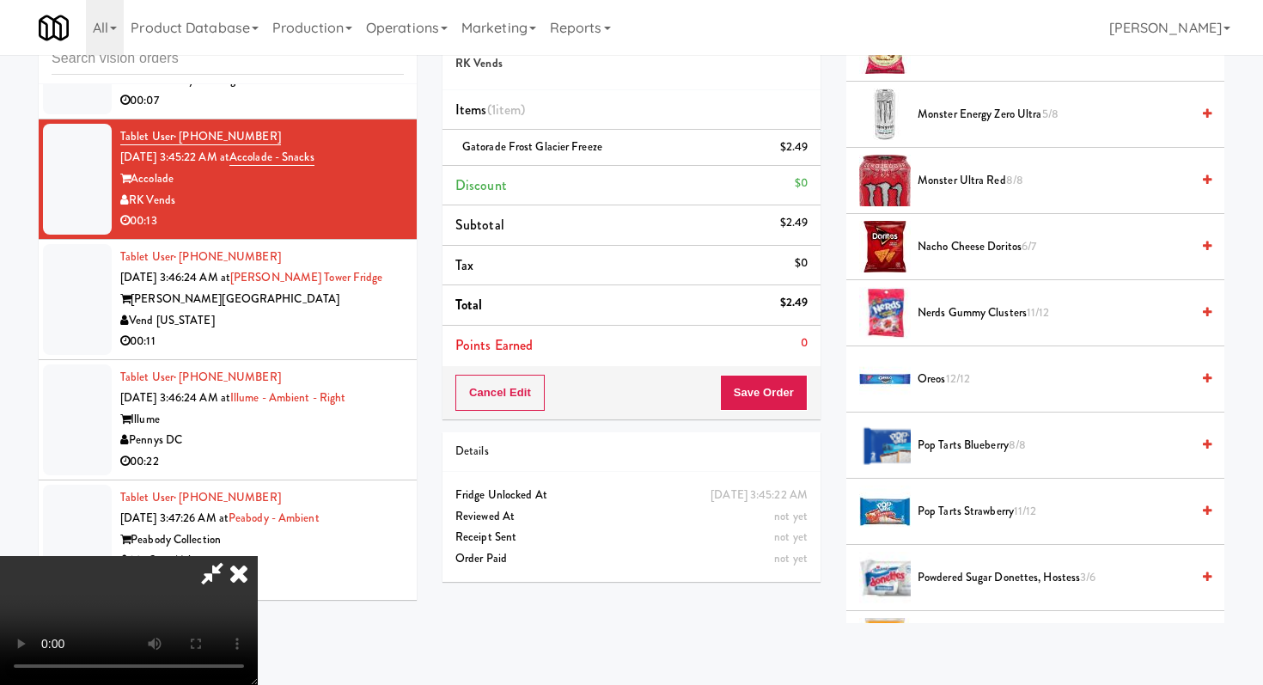
click at [952, 516] on span "Pop Tarts Strawberry 11/12" at bounding box center [1054, 511] width 272 height 21
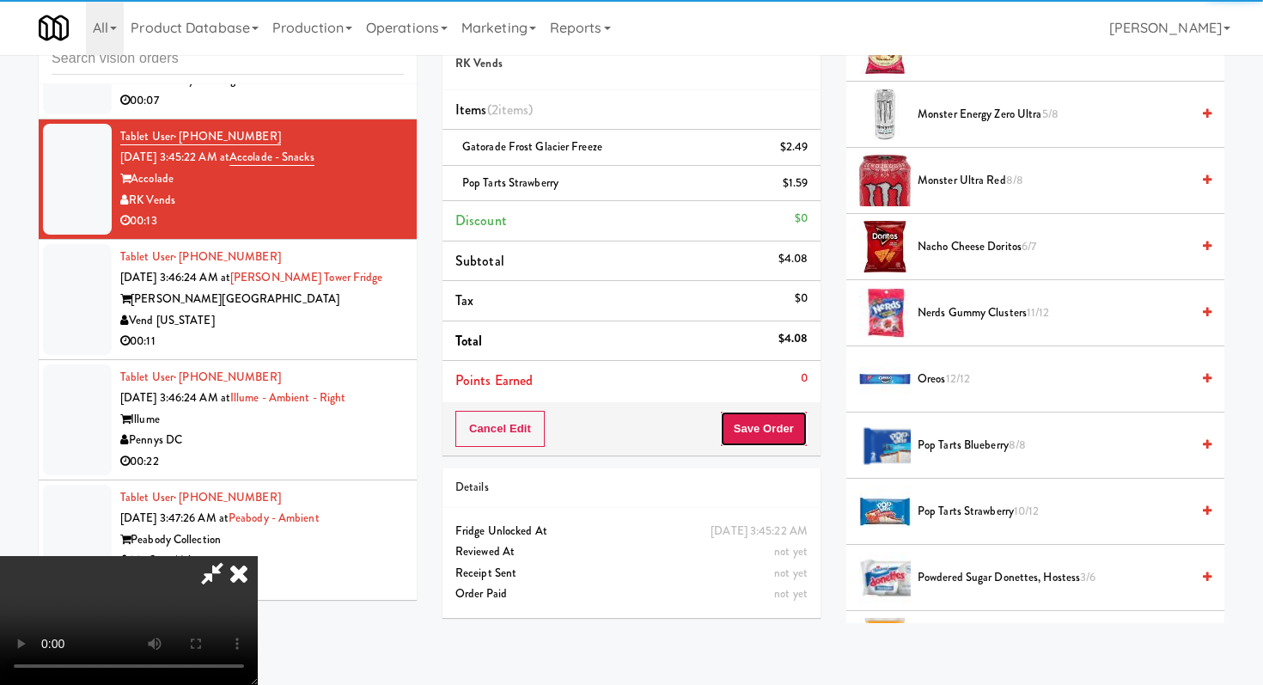
click at [799, 421] on button "Save Order" at bounding box center [764, 429] width 88 height 36
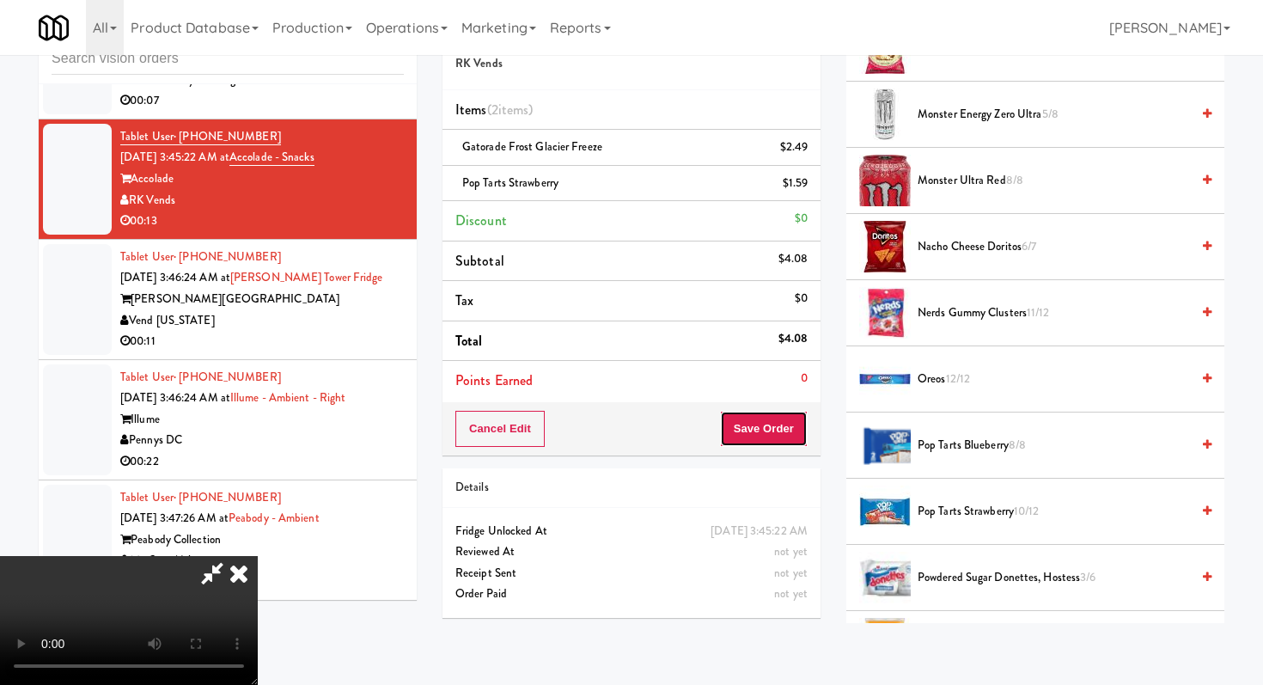
click at [799, 421] on button "Save Order" at bounding box center [764, 429] width 88 height 36
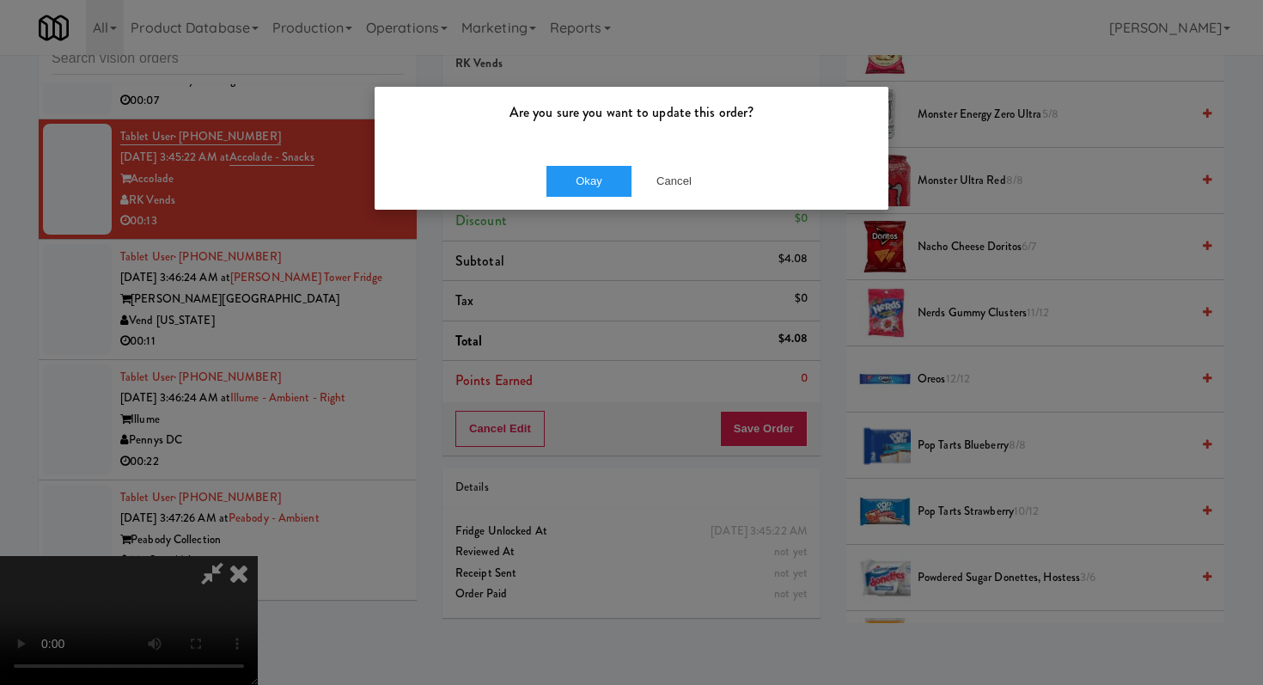
click at [597, 162] on div "Okay Cancel" at bounding box center [632, 181] width 514 height 58
click at [598, 196] on button "Okay" at bounding box center [589, 181] width 86 height 31
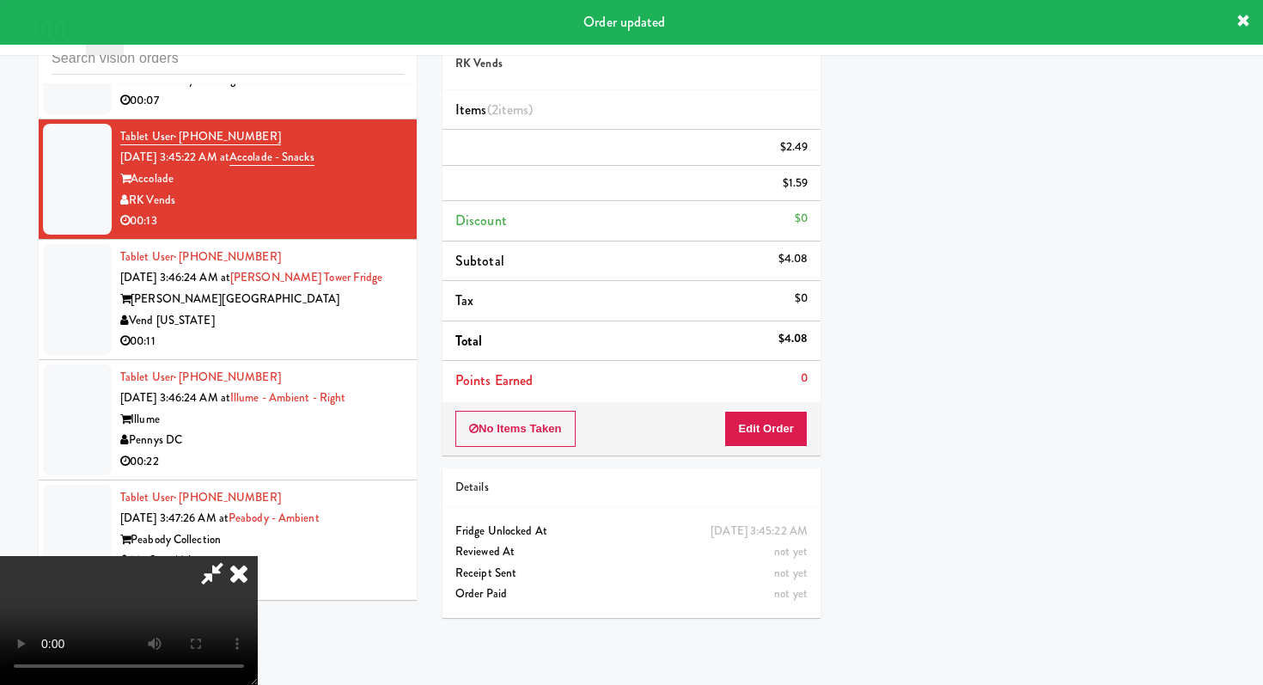
scroll to position [73, 0]
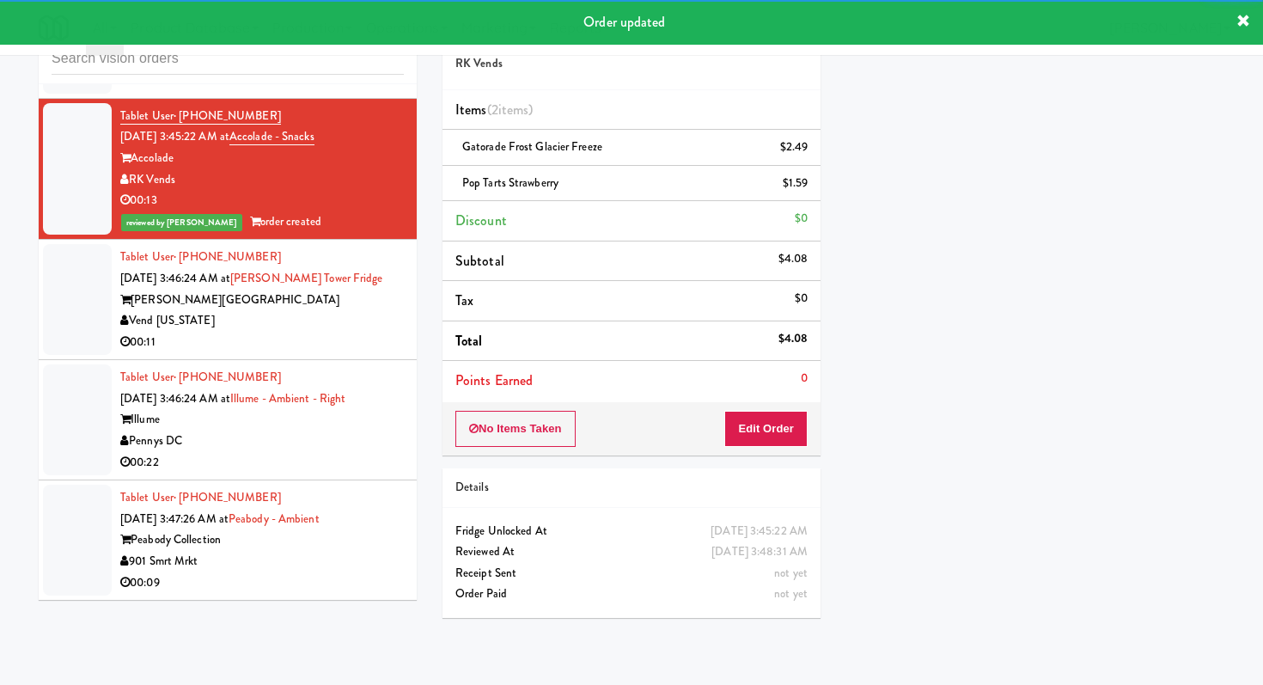
click at [317, 351] on div "00:11" at bounding box center [262, 342] width 284 height 21
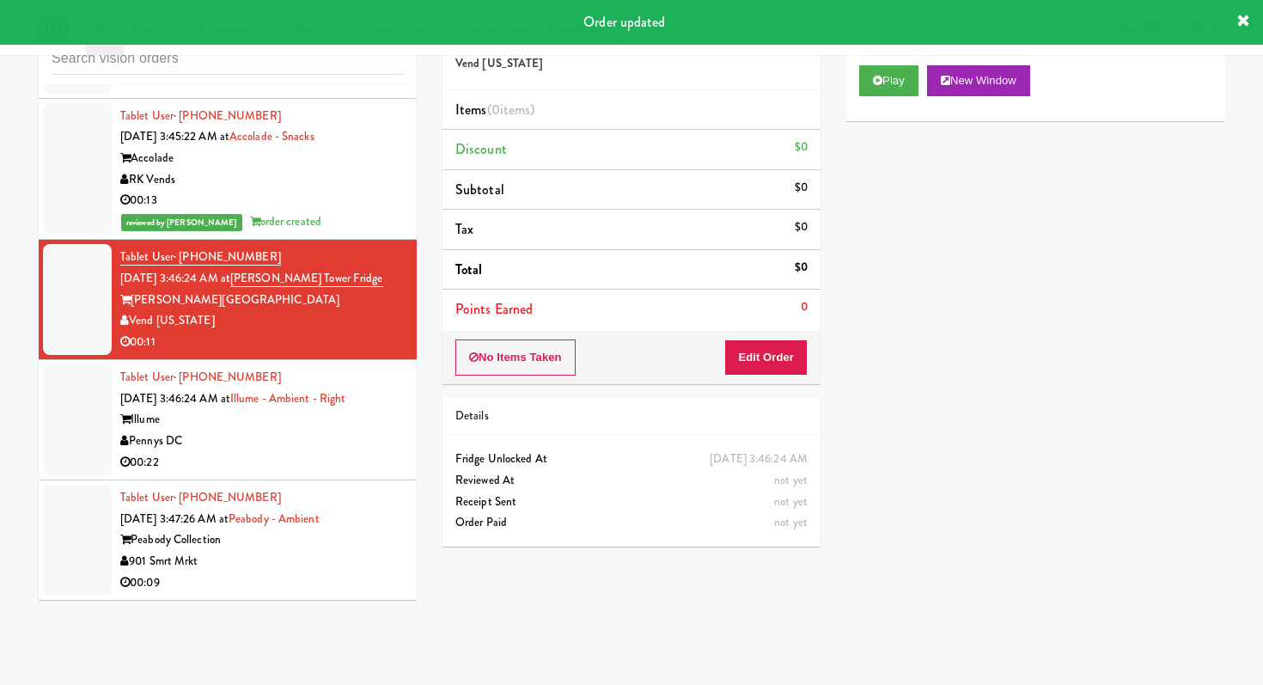
scroll to position [4786, 0]
click at [776, 379] on div "No Items Taken Edit Order" at bounding box center [631, 357] width 378 height 53
click at [776, 358] on button "Edit Order" at bounding box center [765, 357] width 83 height 36
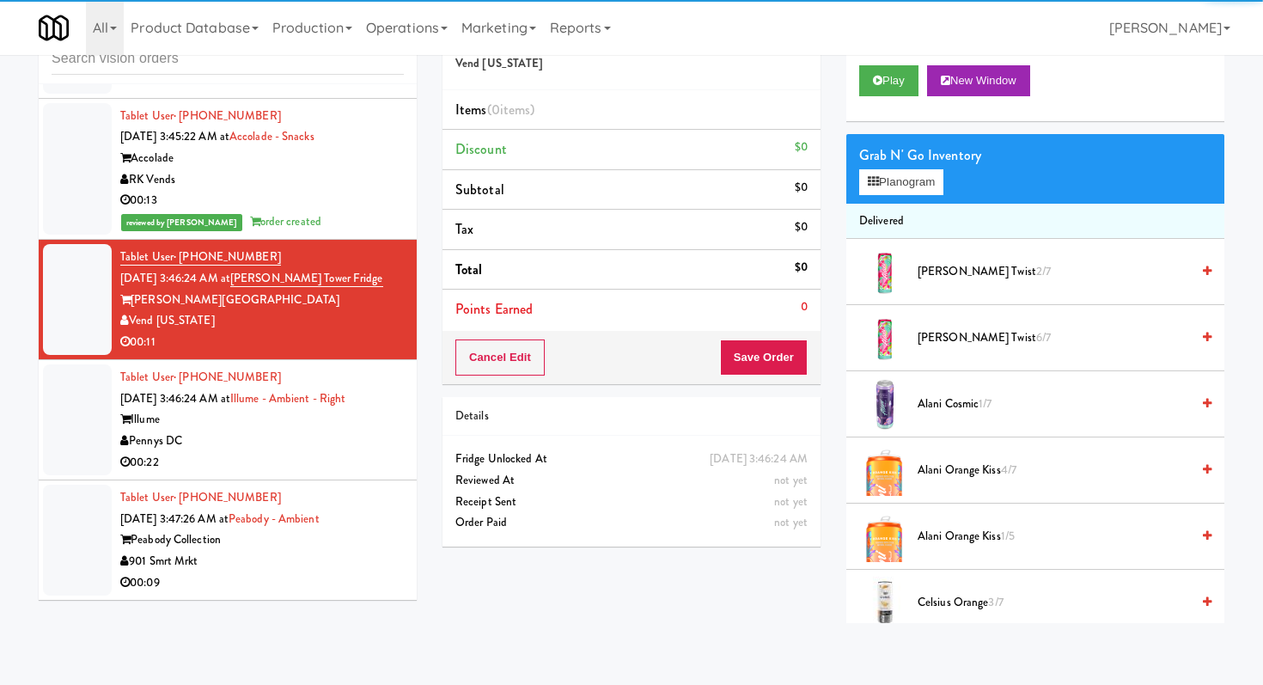
click at [871, 100] on div "Play New Window" at bounding box center [1035, 86] width 378 height 69
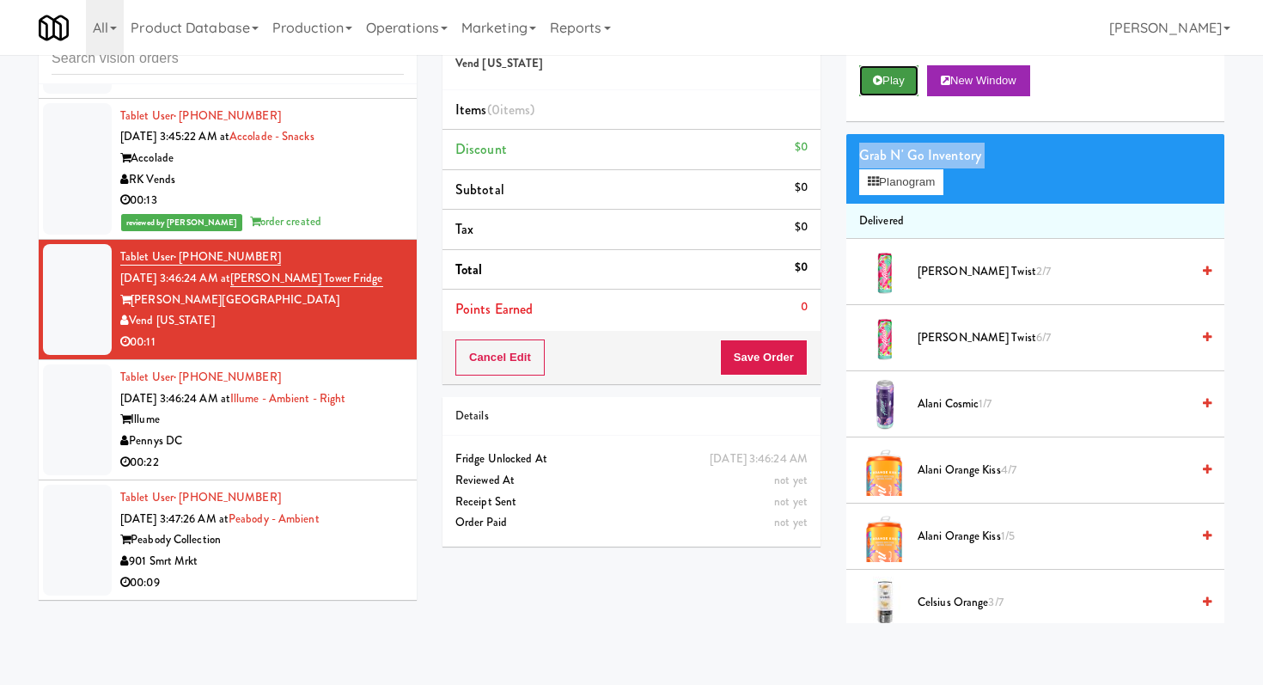
click at [890, 67] on button "Play" at bounding box center [888, 80] width 59 height 31
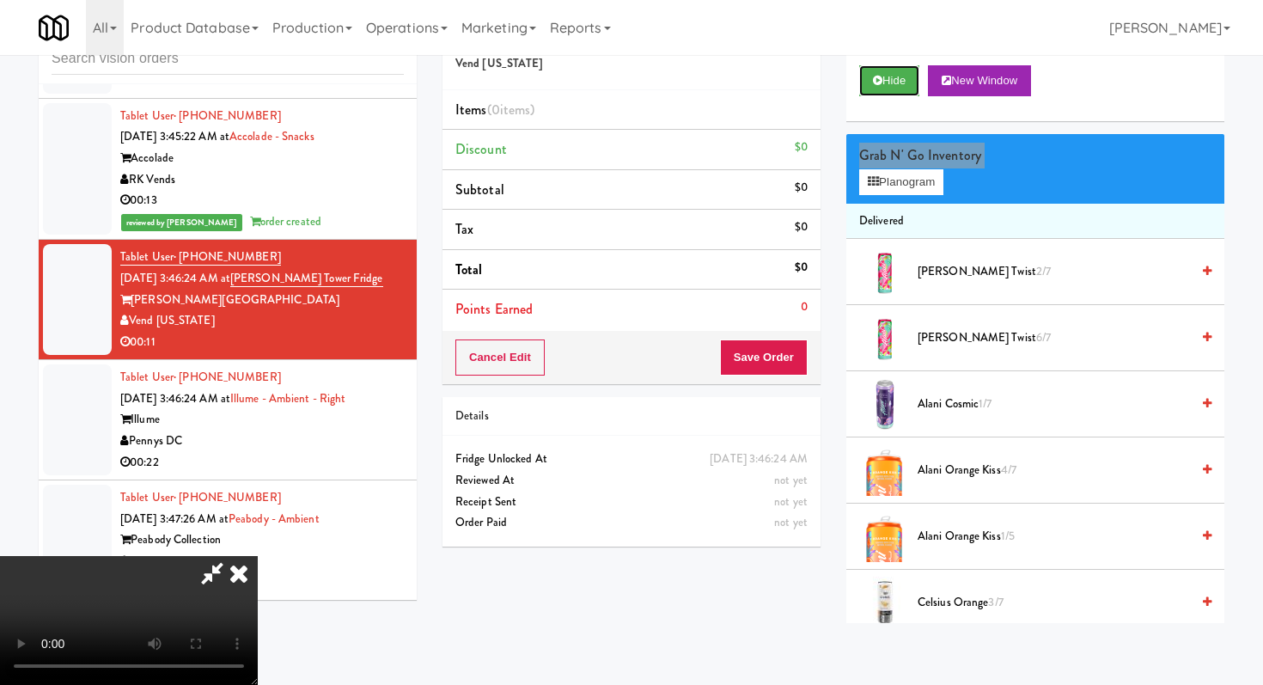
scroll to position [170, 0]
click at [258, 556] on video at bounding box center [129, 620] width 258 height 129
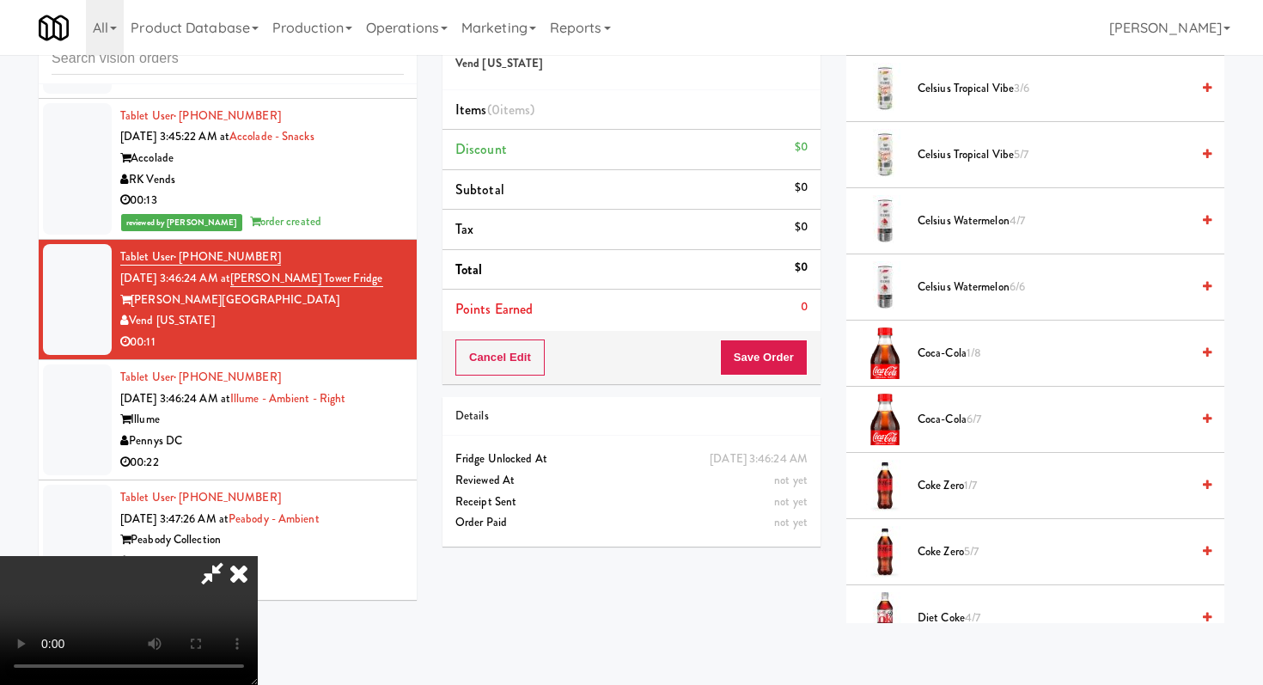
scroll to position [602, 0]
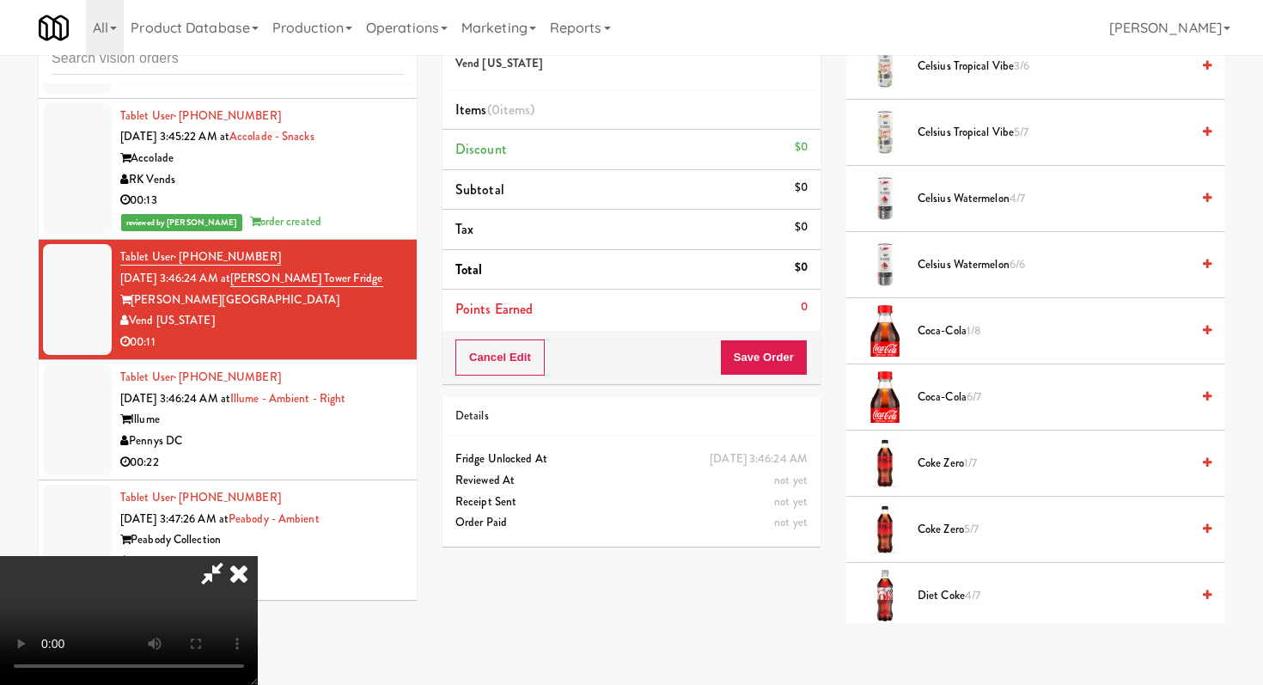
click at [960, 322] on span "Coca-Cola 1/8" at bounding box center [1054, 330] width 272 height 21
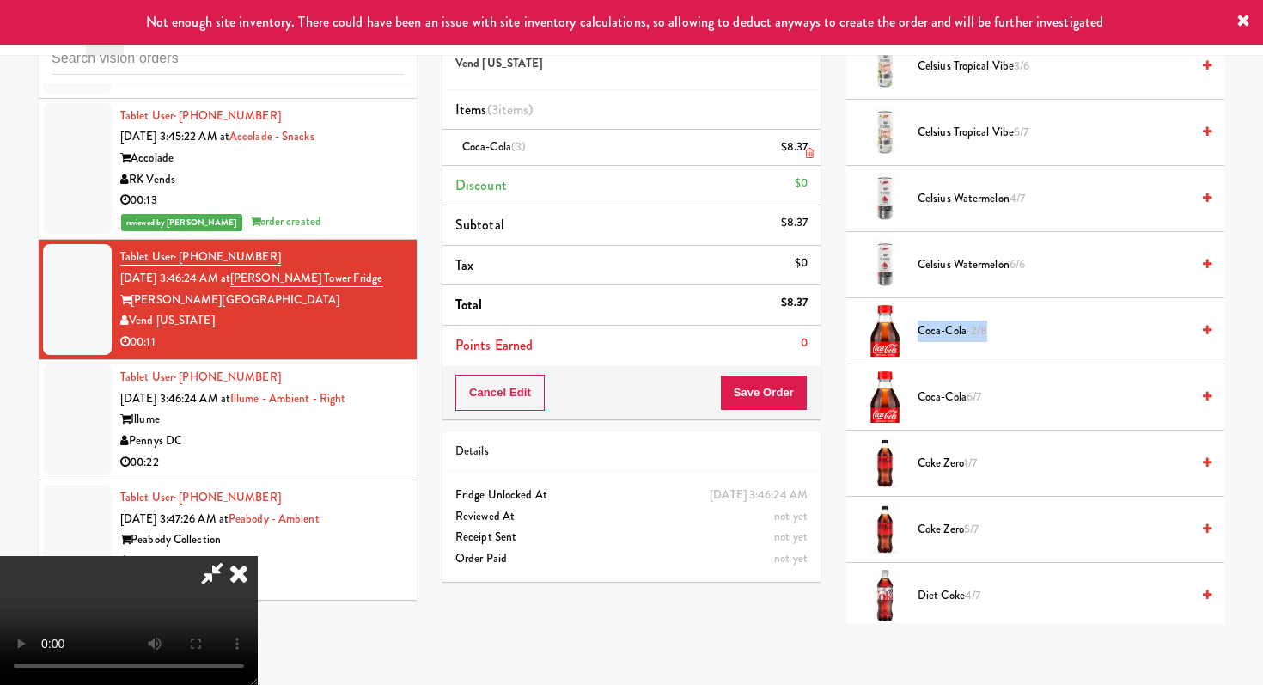
click at [807, 153] on icon at bounding box center [809, 153] width 9 height 11
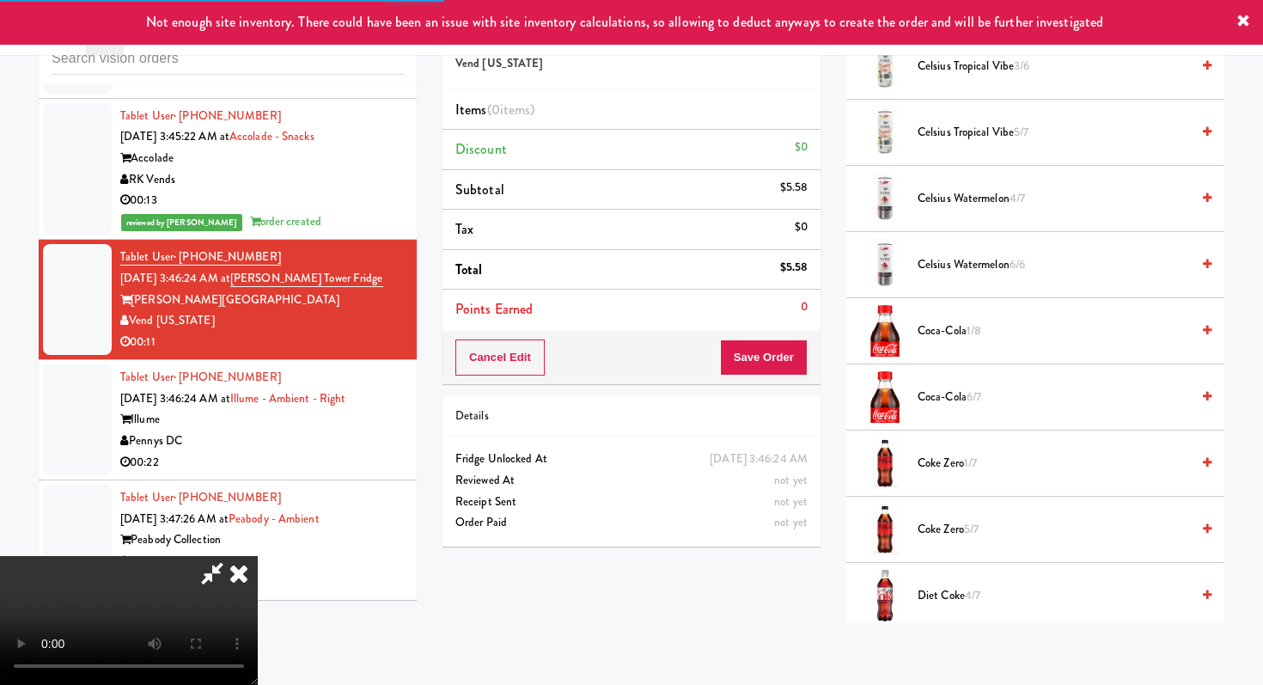
click at [948, 397] on span "Coca-Cola 6/7" at bounding box center [1054, 397] width 272 height 21
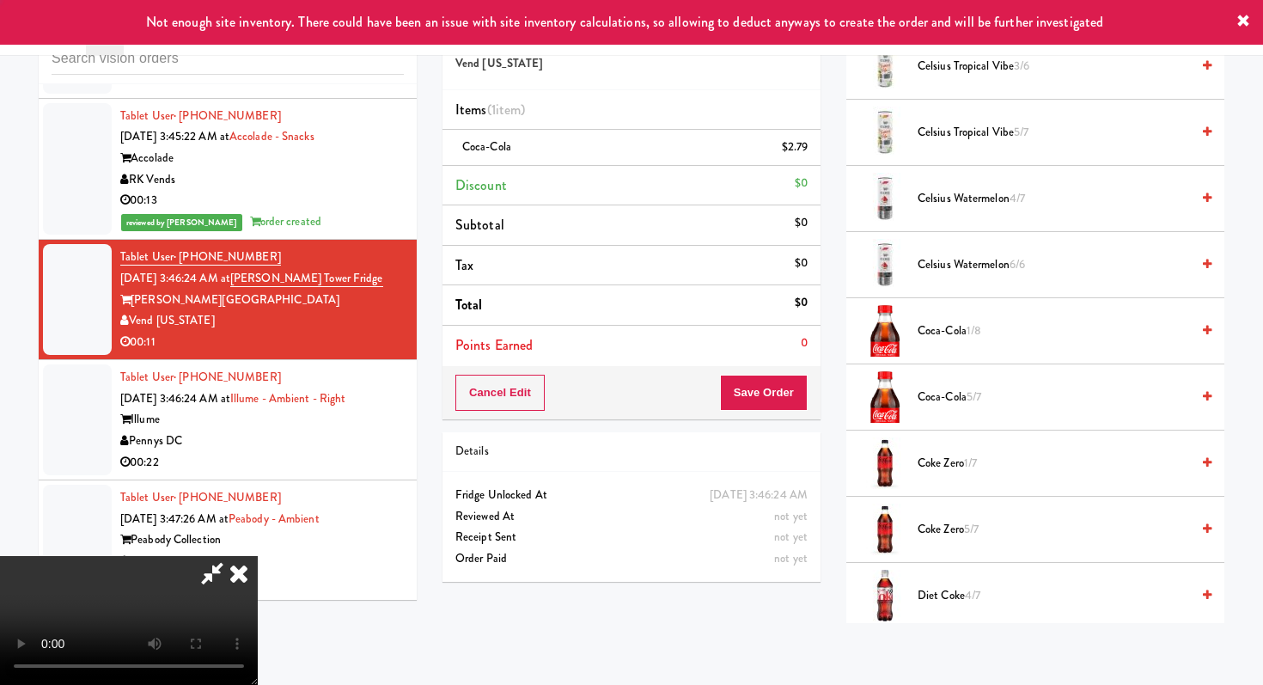
click at [948, 397] on span "Coca-Cola 5/7" at bounding box center [1054, 397] width 272 height 21
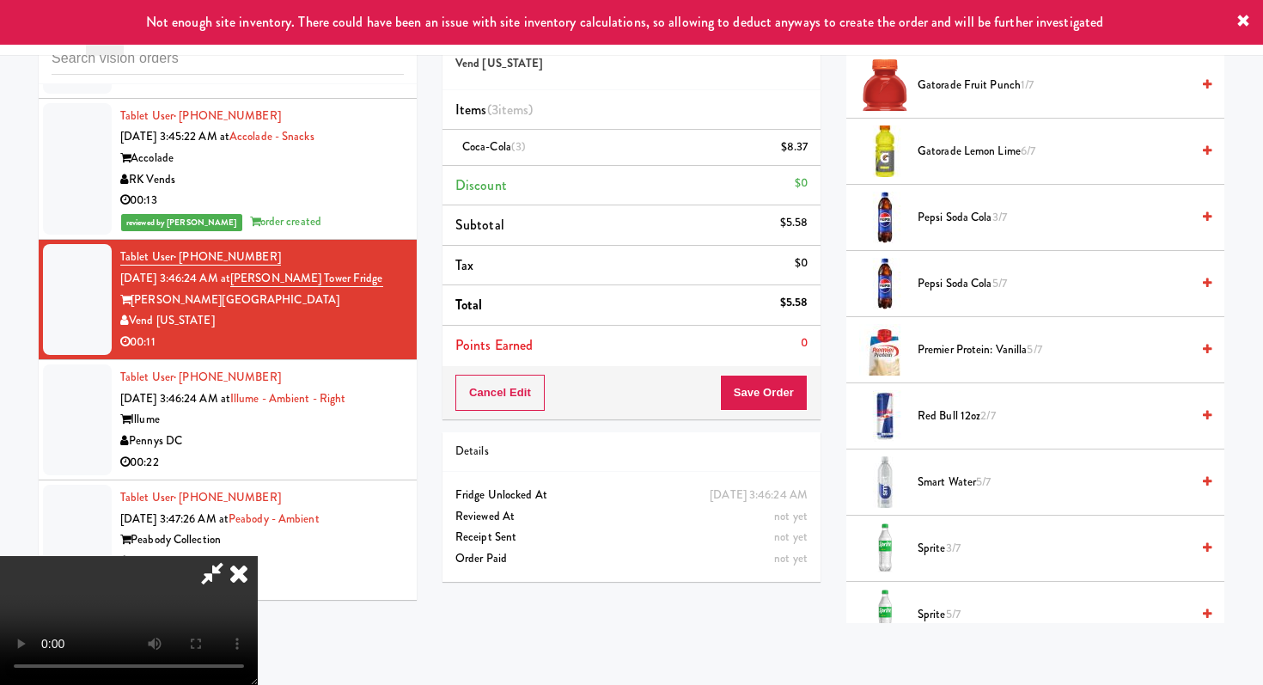
scroll to position [1445, 0]
click at [943, 540] on span "Sprite 3/7" at bounding box center [1054, 546] width 272 height 21
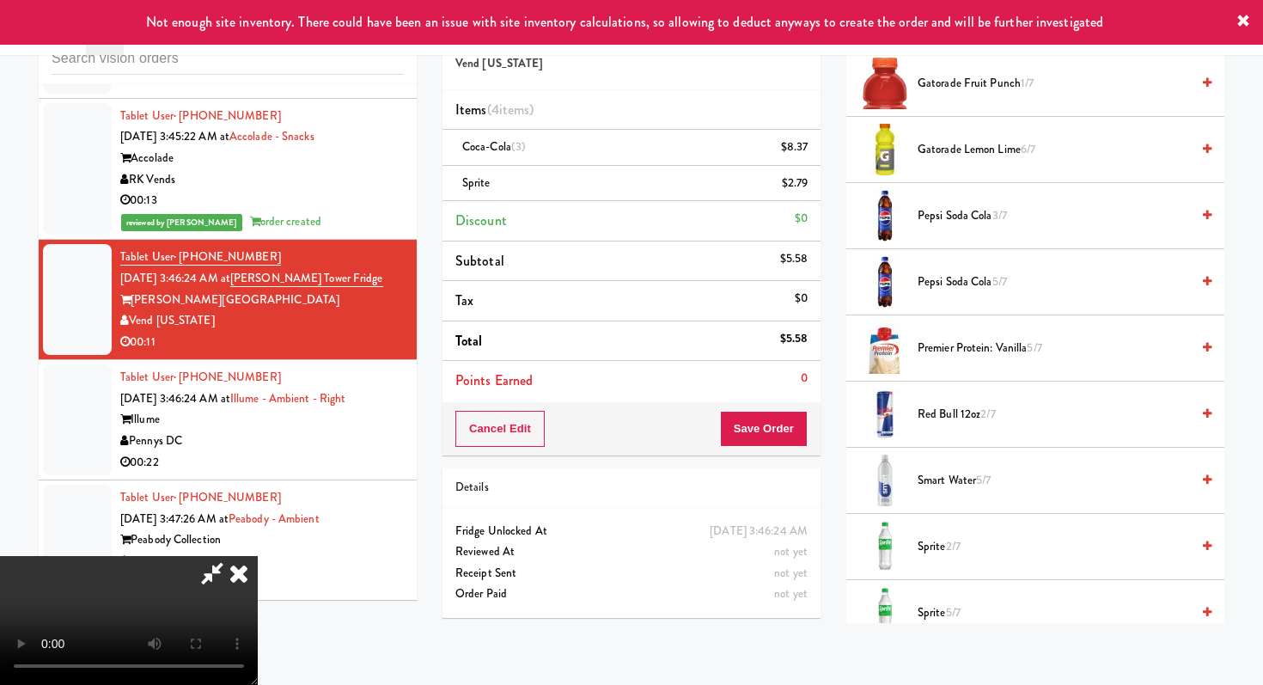
click at [943, 540] on span "Sprite 2/7" at bounding box center [1054, 546] width 272 height 21
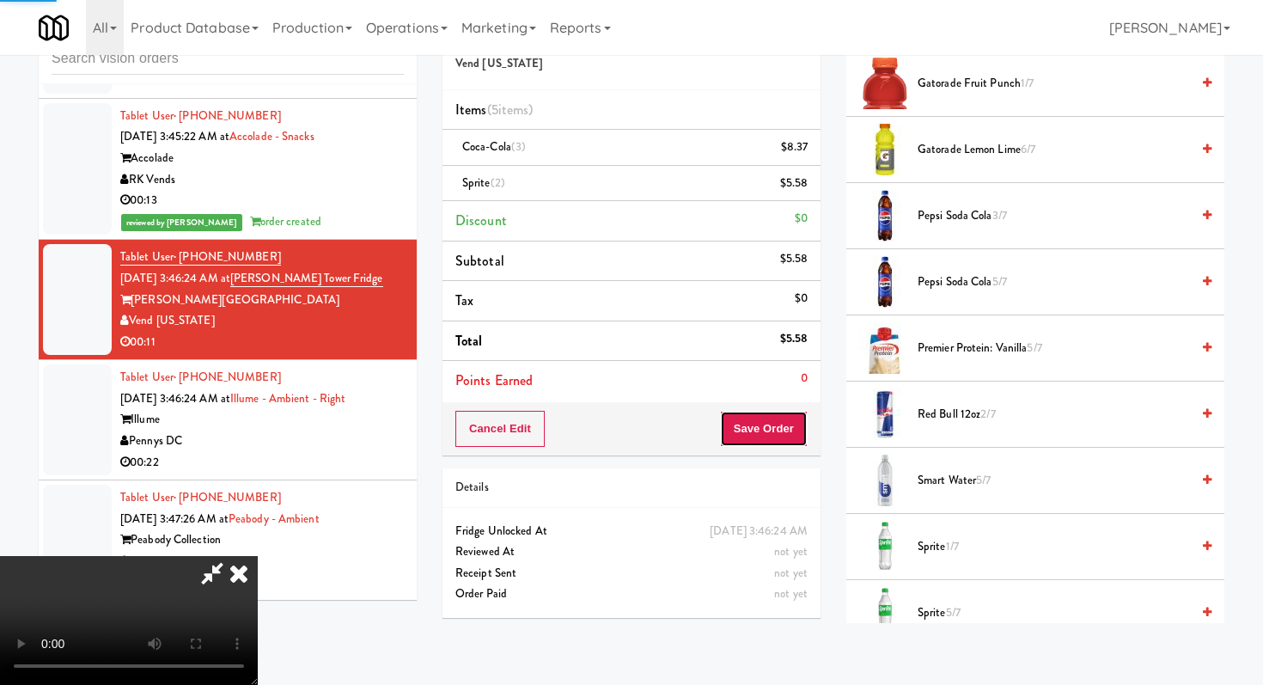
click at [792, 434] on button "Save Order" at bounding box center [764, 429] width 88 height 36
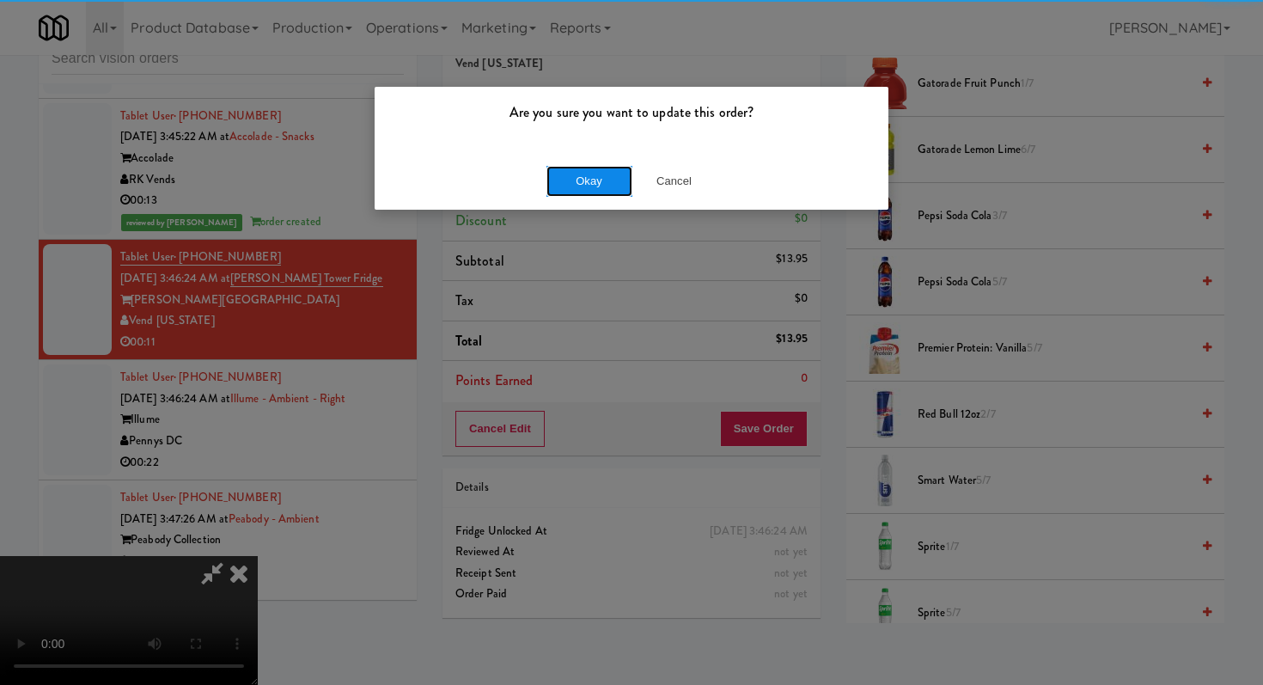
click at [577, 180] on button "Okay" at bounding box center [589, 181] width 86 height 31
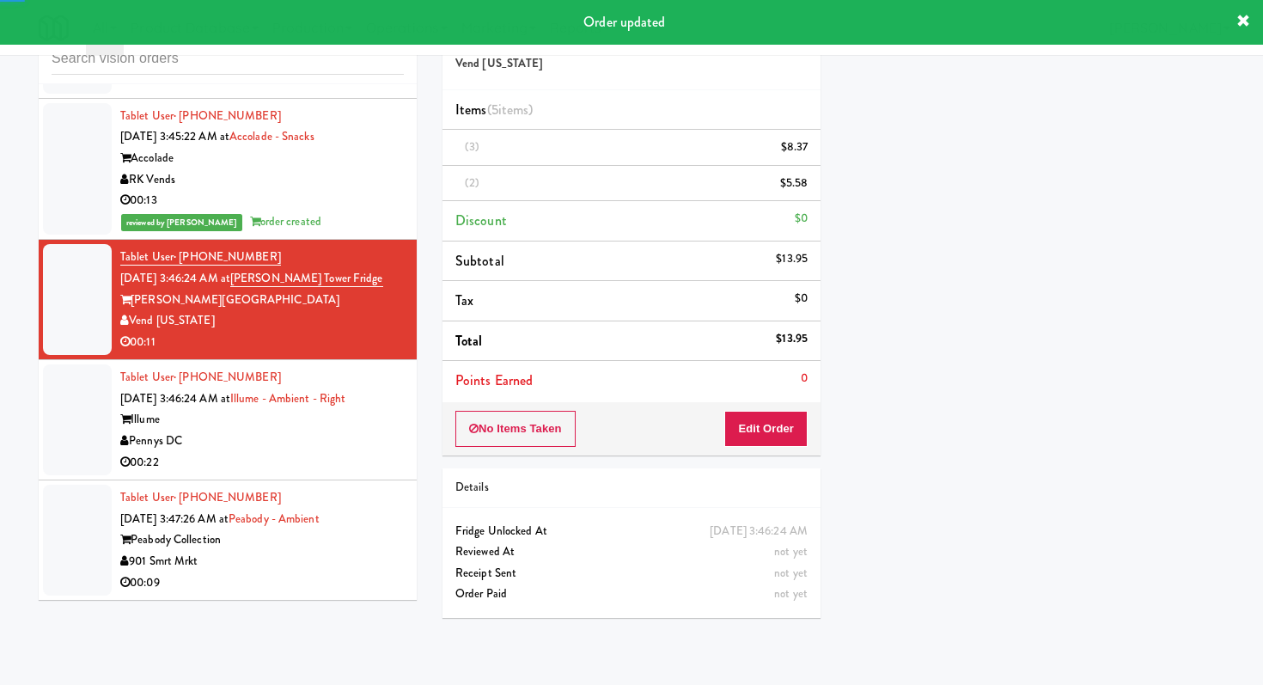
scroll to position [0, 0]
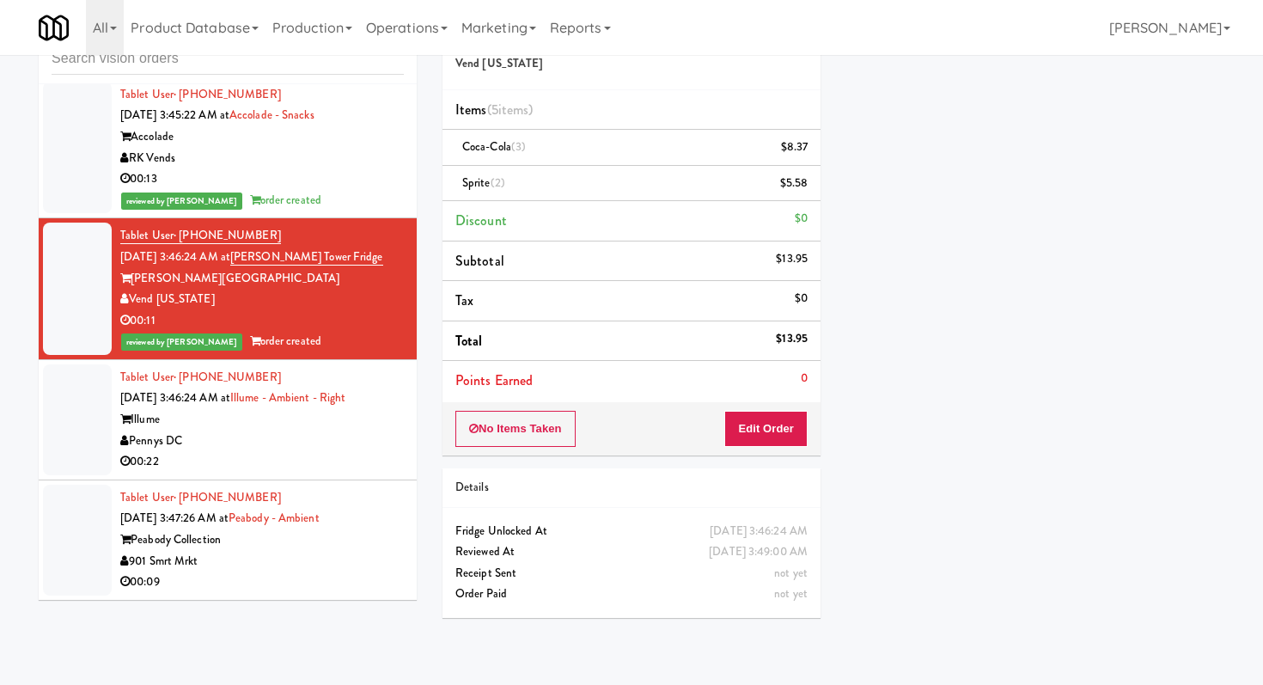
click at [293, 473] on div "00:22" at bounding box center [262, 461] width 284 height 21
